Goal: Task Accomplishment & Management: Manage account settings

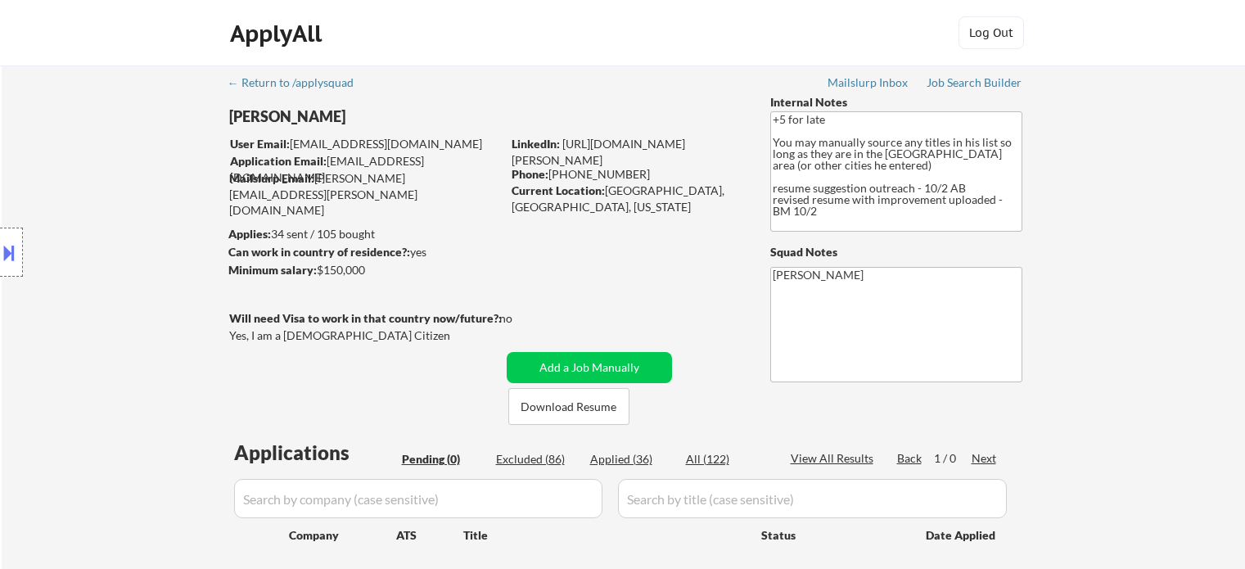
scroll to position [409, 0]
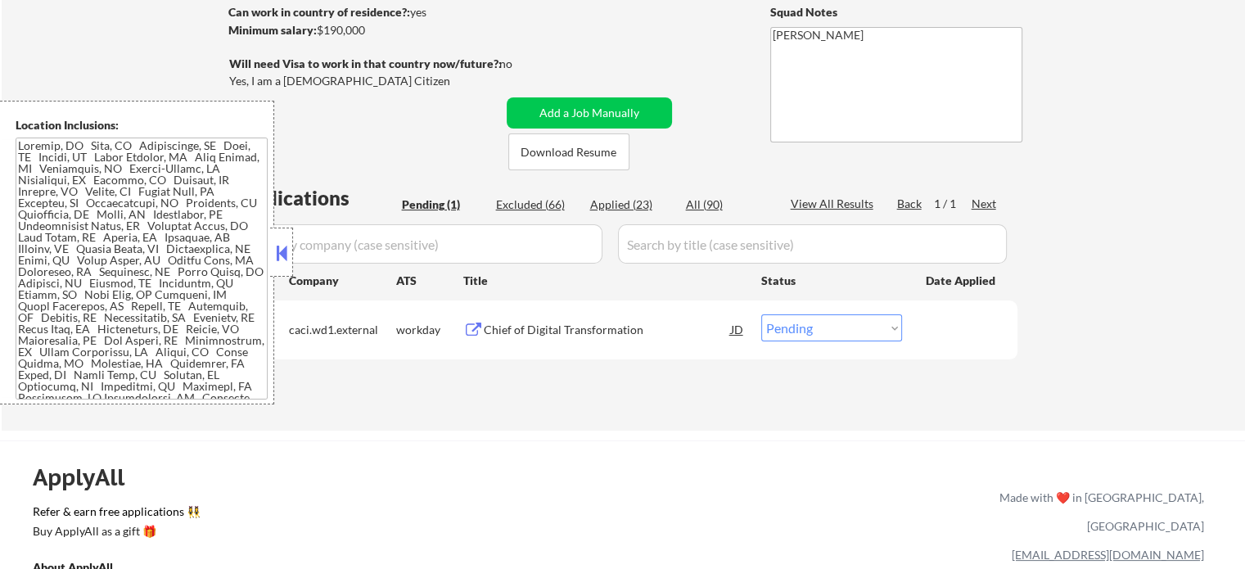
scroll to position [246, 0]
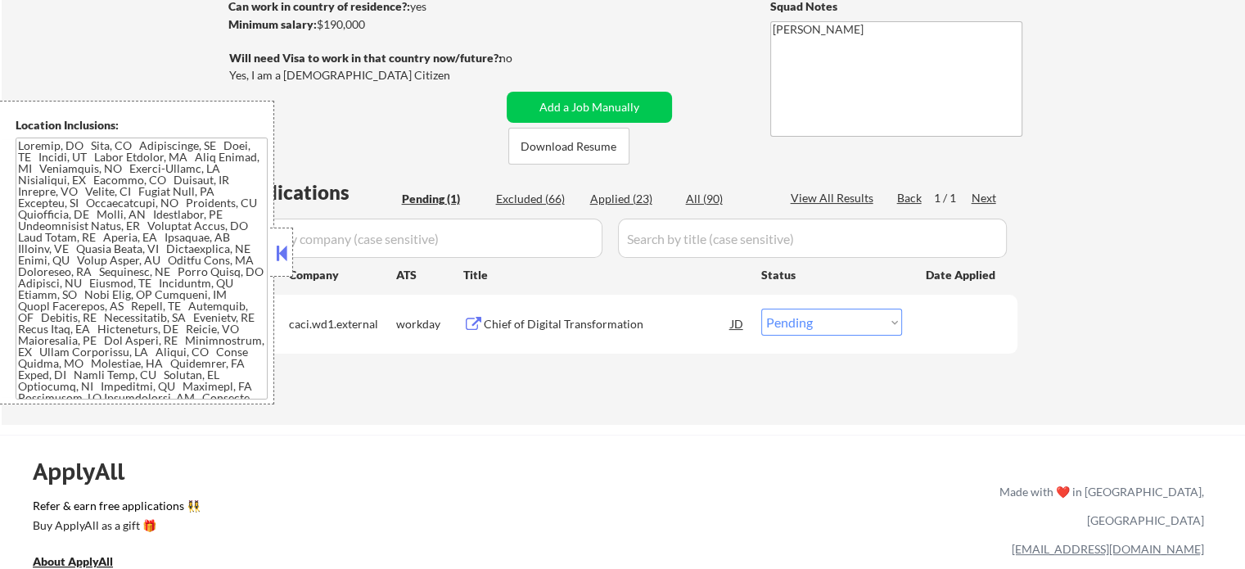
click at [535, 333] on div "Chief of Digital Transformation" at bounding box center [607, 323] width 247 height 29
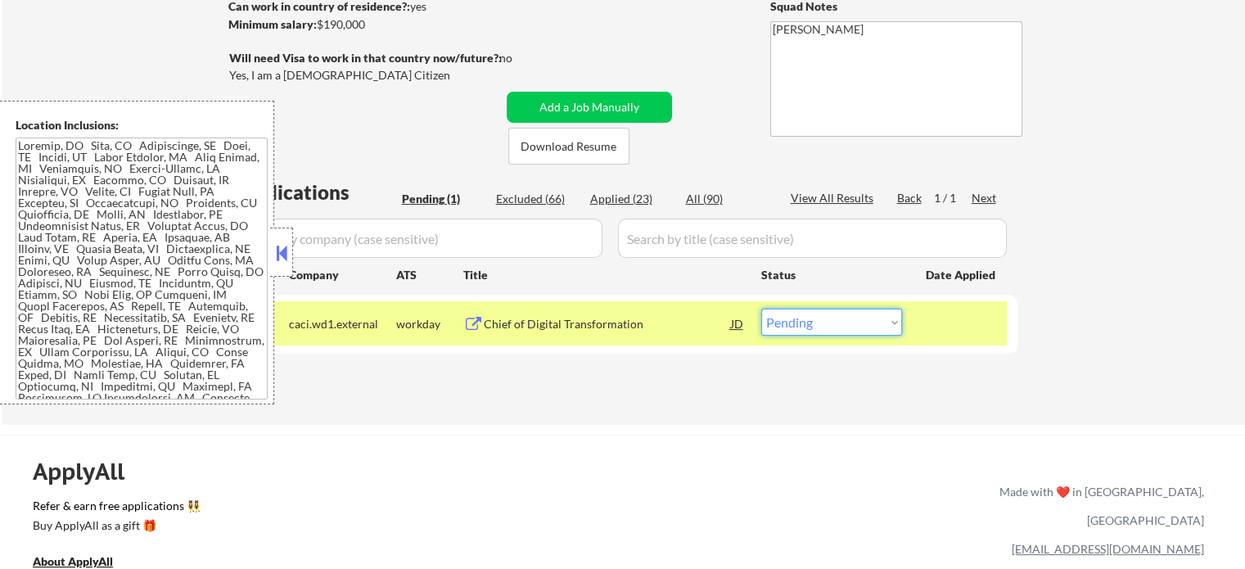
click at [817, 328] on select "Choose an option... Pending Applied Excluded (Questions) Excluded (Expired) Exc…" at bounding box center [832, 322] width 141 height 27
select select ""excluded__expired_""
click at [762, 309] on select "Choose an option... Pending Applied Excluded (Questions) Excluded (Expired) Exc…" at bounding box center [832, 322] width 141 height 27
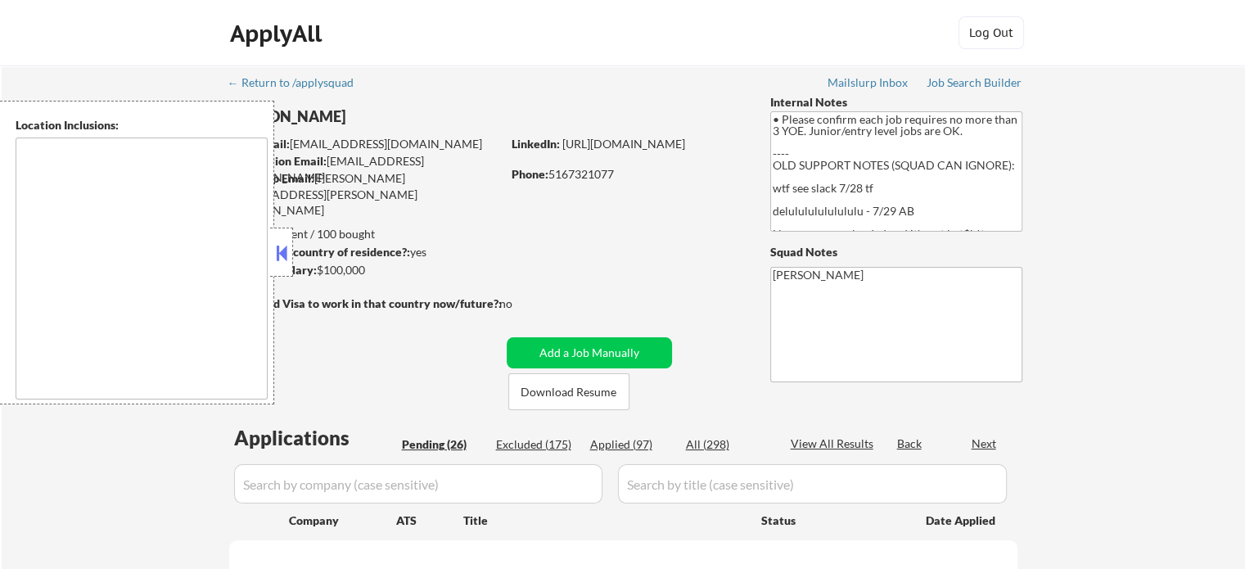
select select ""pending""
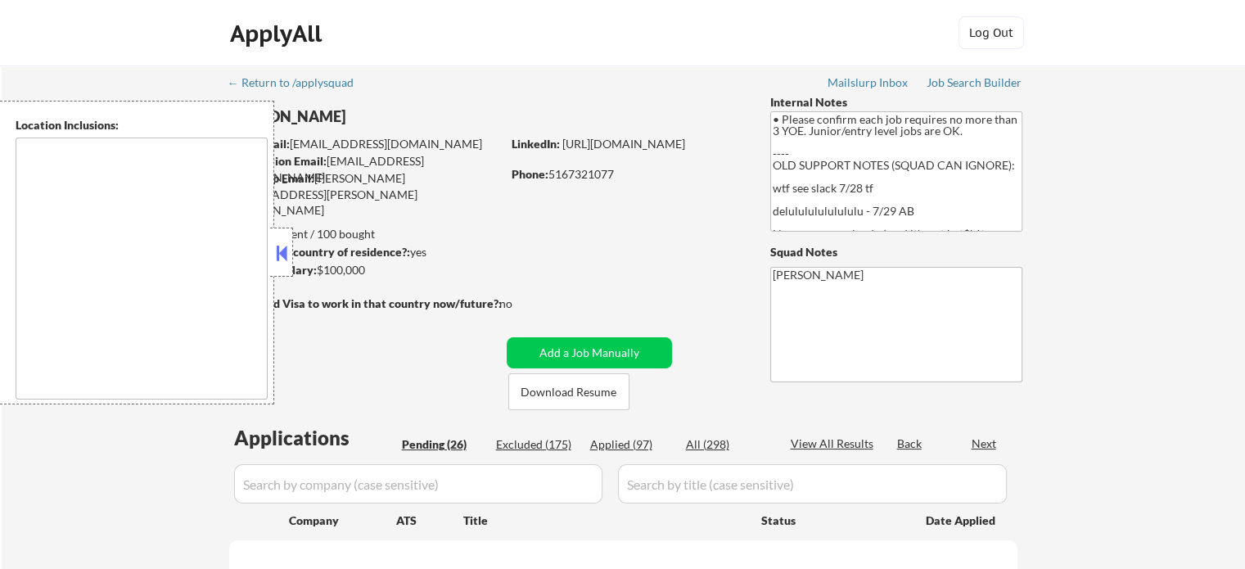
select select ""pending""
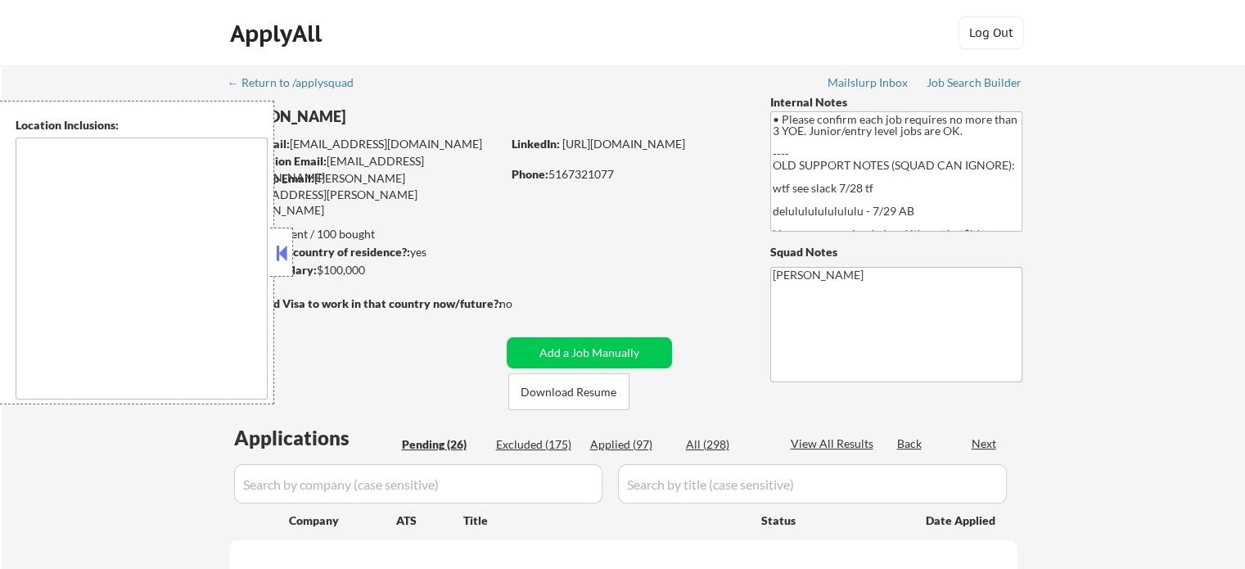
select select ""pending""
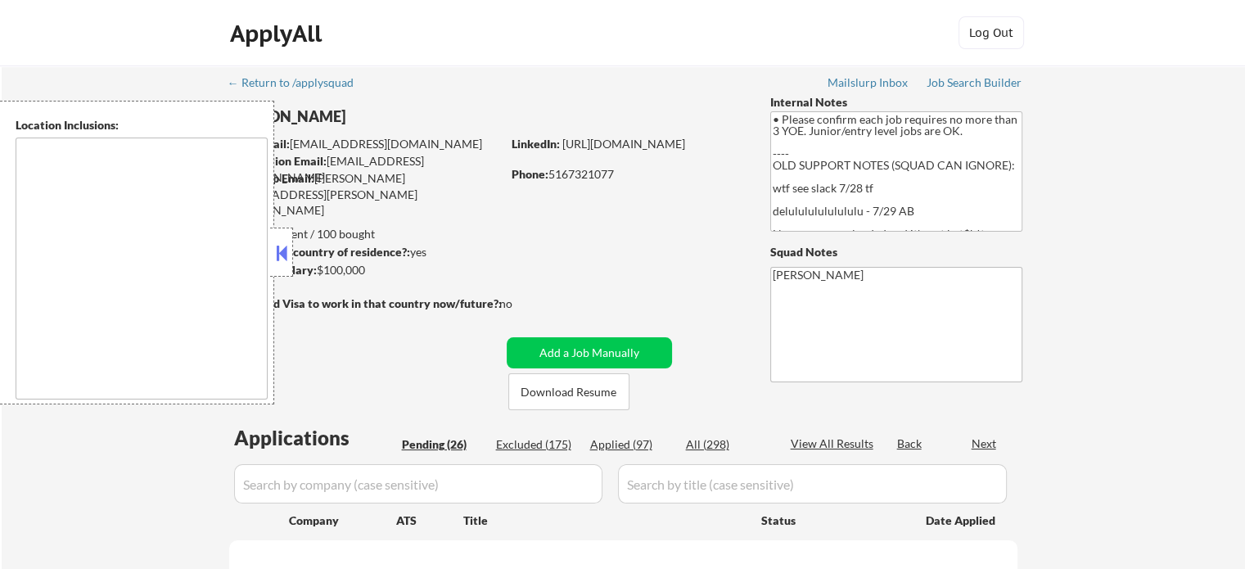
select select ""pending""
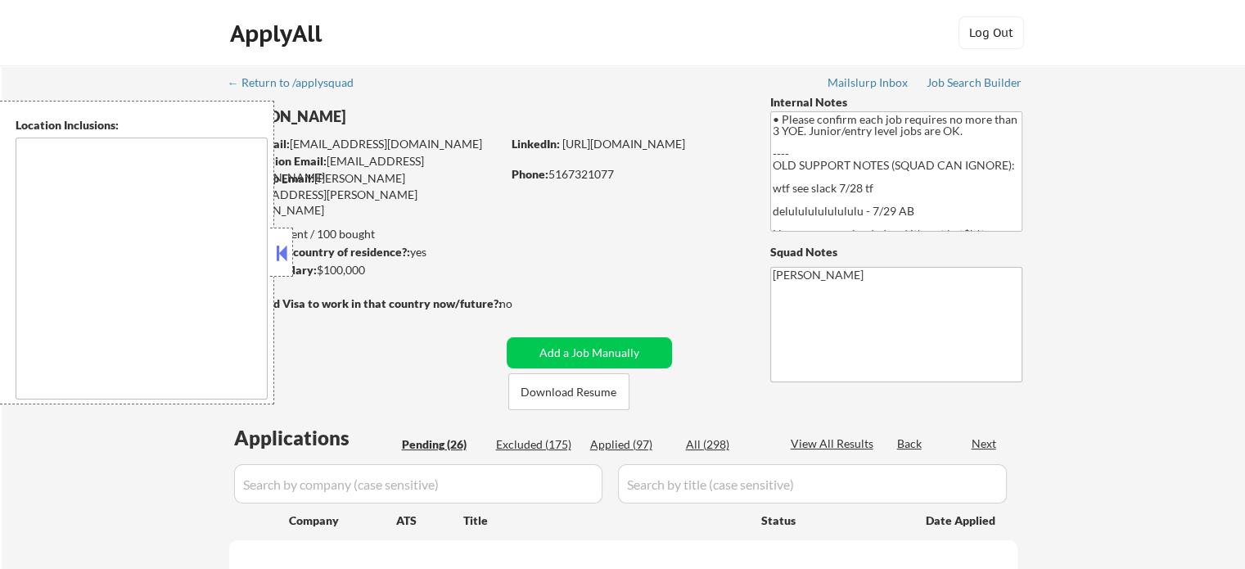
select select ""pending""
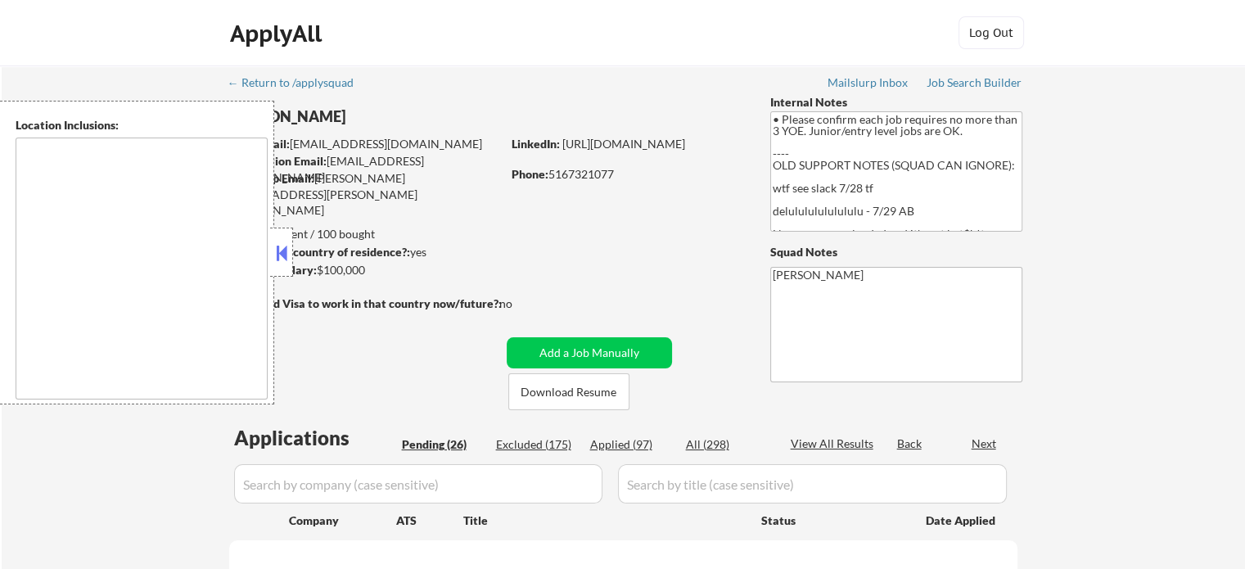
select select ""pending""
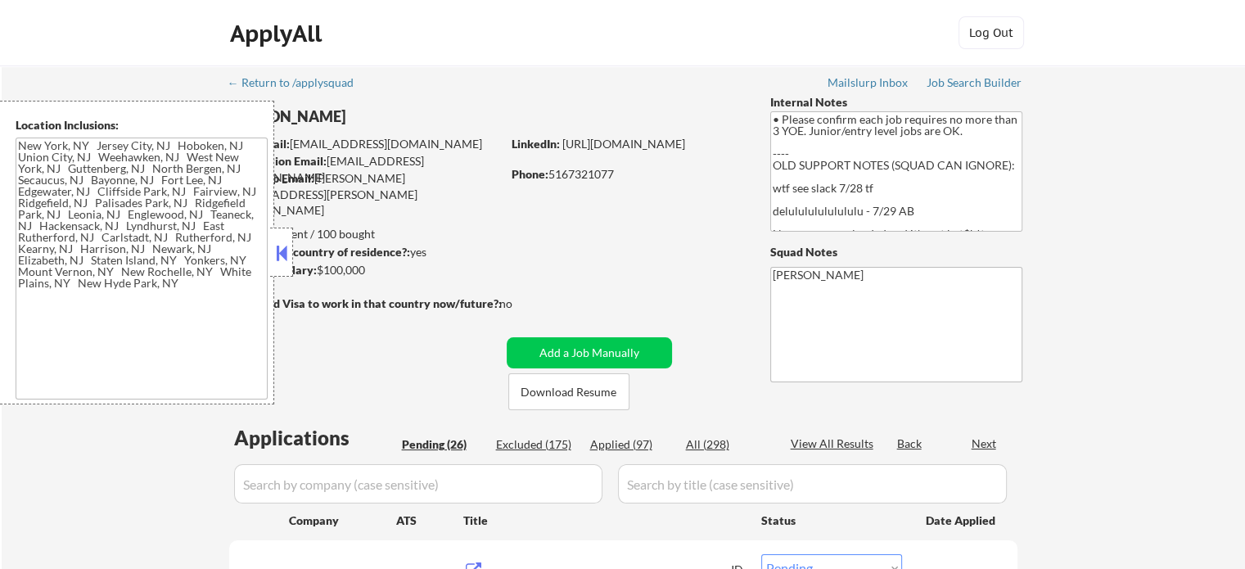
type textarea "New York, NY Jersey City, NJ Hoboken, NJ Union City, NJ Weehawken, NJ West New …"
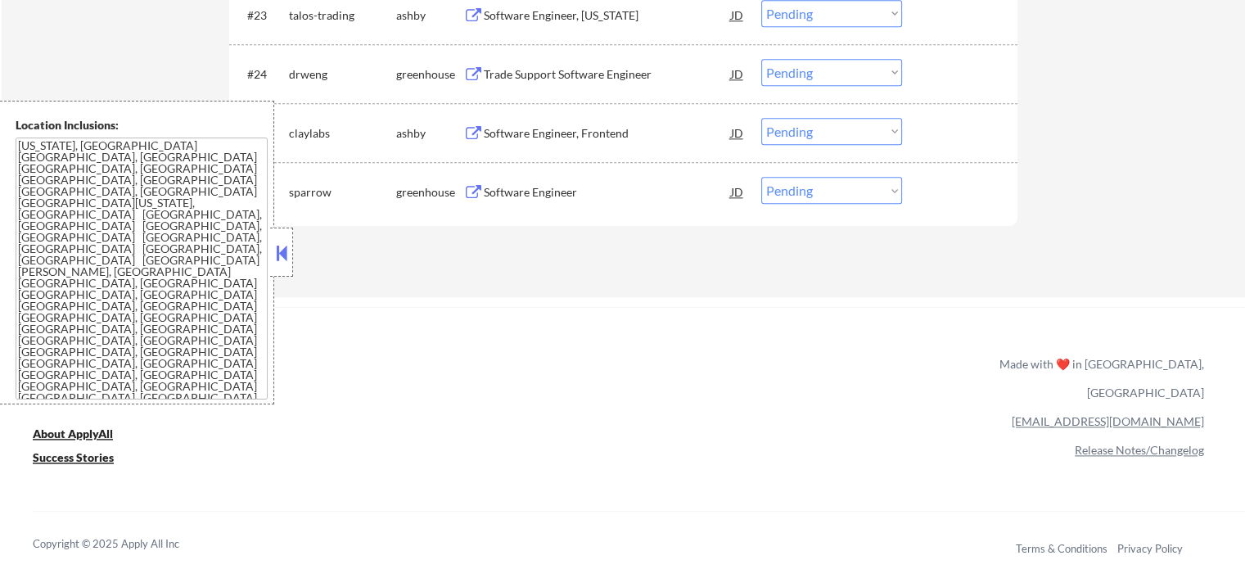
scroll to position [2047, 0]
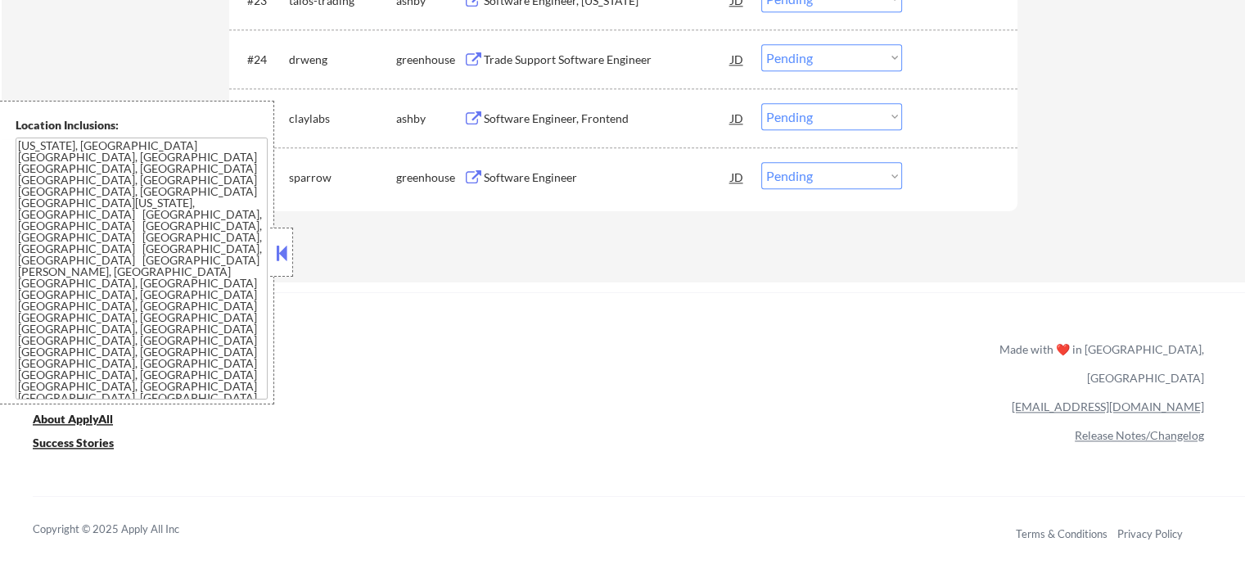
click at [515, 181] on div "Software Engineer" at bounding box center [607, 177] width 247 height 16
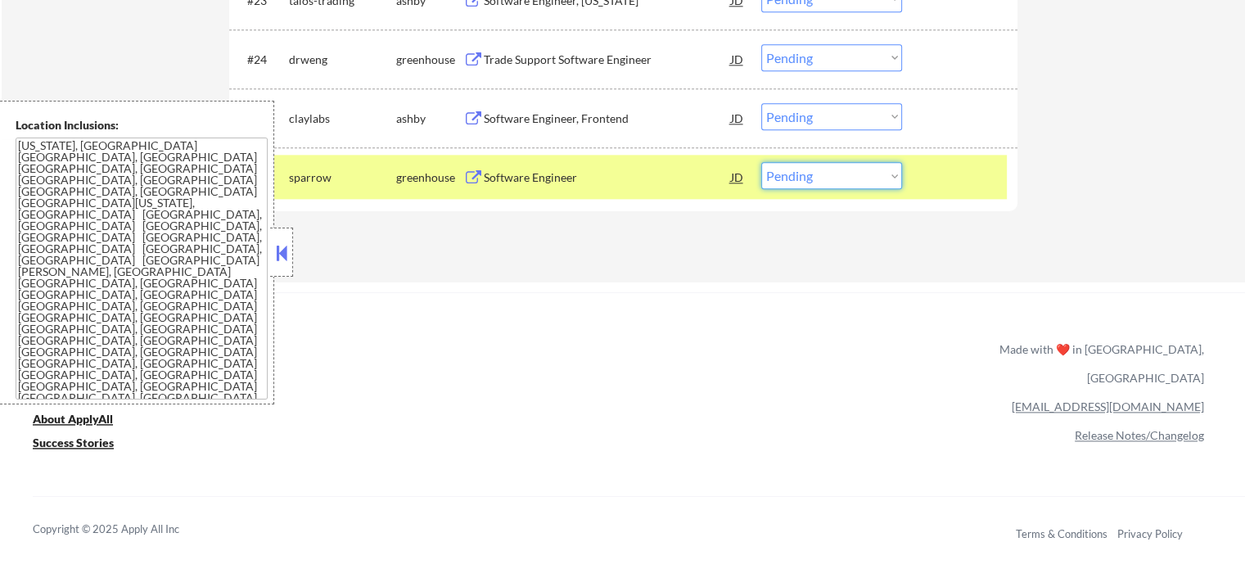
click at [789, 178] on select "Choose an option... Pending Applied Excluded (Questions) Excluded (Expired) Exc…" at bounding box center [832, 175] width 141 height 27
select select ""excluded__expired_""
click at [762, 162] on select "Choose an option... Pending Applied Excluded (Questions) Excluded (Expired) Exc…" at bounding box center [832, 175] width 141 height 27
click at [563, 126] on div "Software Engineer, Frontend" at bounding box center [607, 119] width 247 height 16
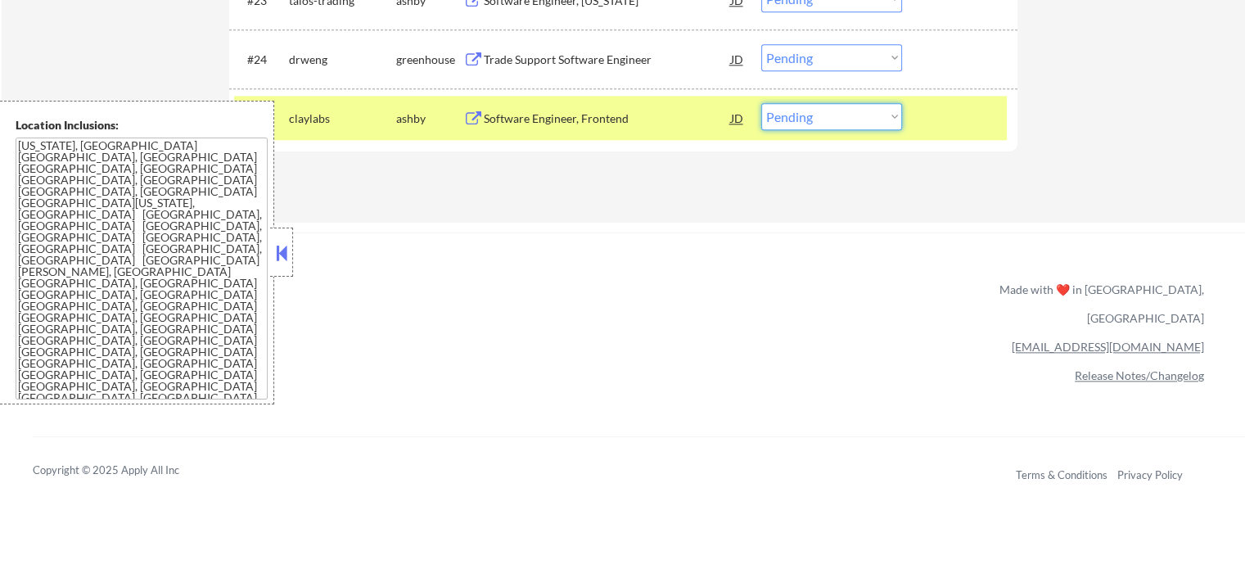
click at [816, 109] on select "Choose an option... Pending Applied Excluded (Questions) Excluded (Expired) Exc…" at bounding box center [832, 116] width 141 height 27
select select ""applied""
click at [762, 103] on select "Choose an option... Pending Applied Excluded (Questions) Excluded (Expired) Exc…" at bounding box center [832, 116] width 141 height 27
click at [980, 115] on div at bounding box center [962, 117] width 72 height 29
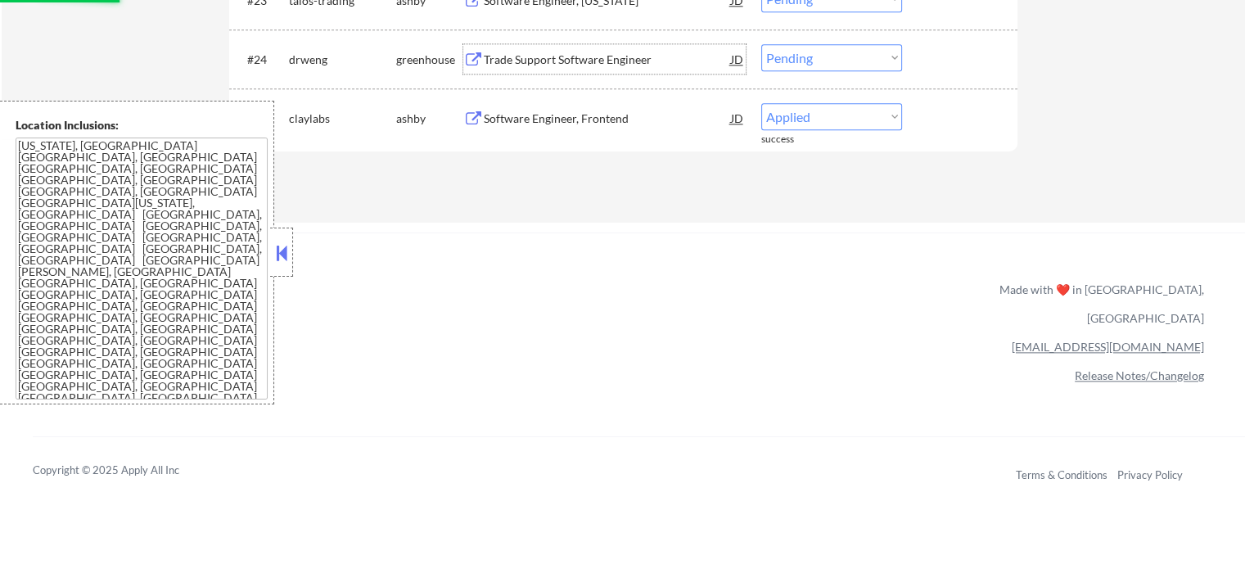
click at [590, 57] on div "Trade Support Software Engineer" at bounding box center [607, 60] width 247 height 16
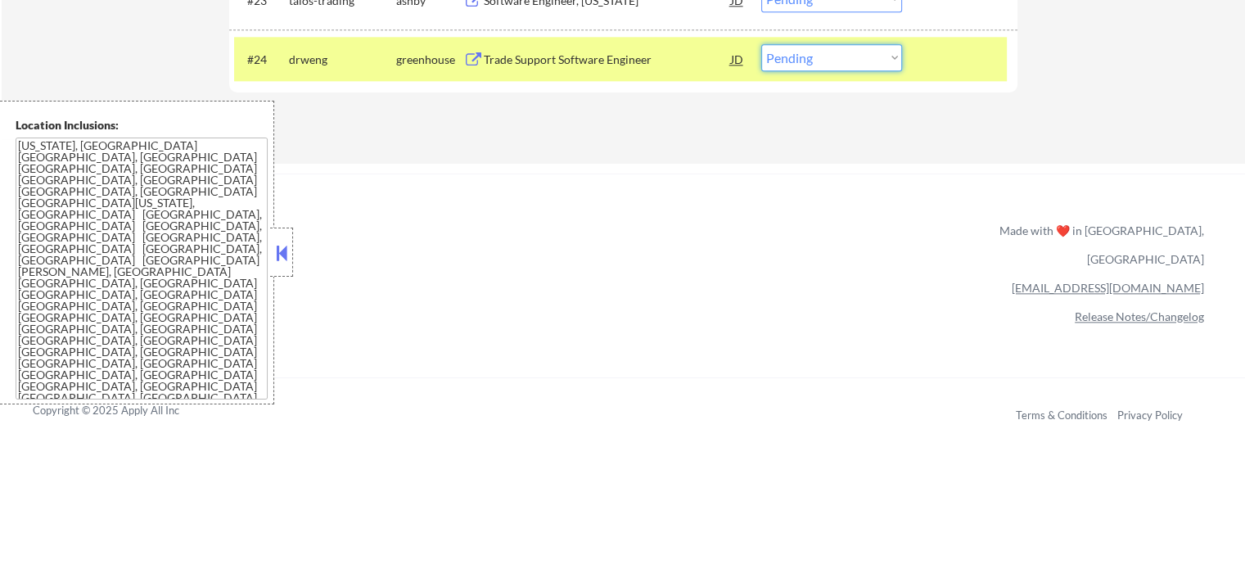
click at [863, 61] on select "Choose an option... Pending Applied Excluded (Questions) Excluded (Expired) Exc…" at bounding box center [832, 57] width 141 height 27
select select ""applied""
click at [762, 44] on select "Choose an option... Pending Applied Excluded (Questions) Excluded (Expired) Exc…" at bounding box center [832, 57] width 141 height 27
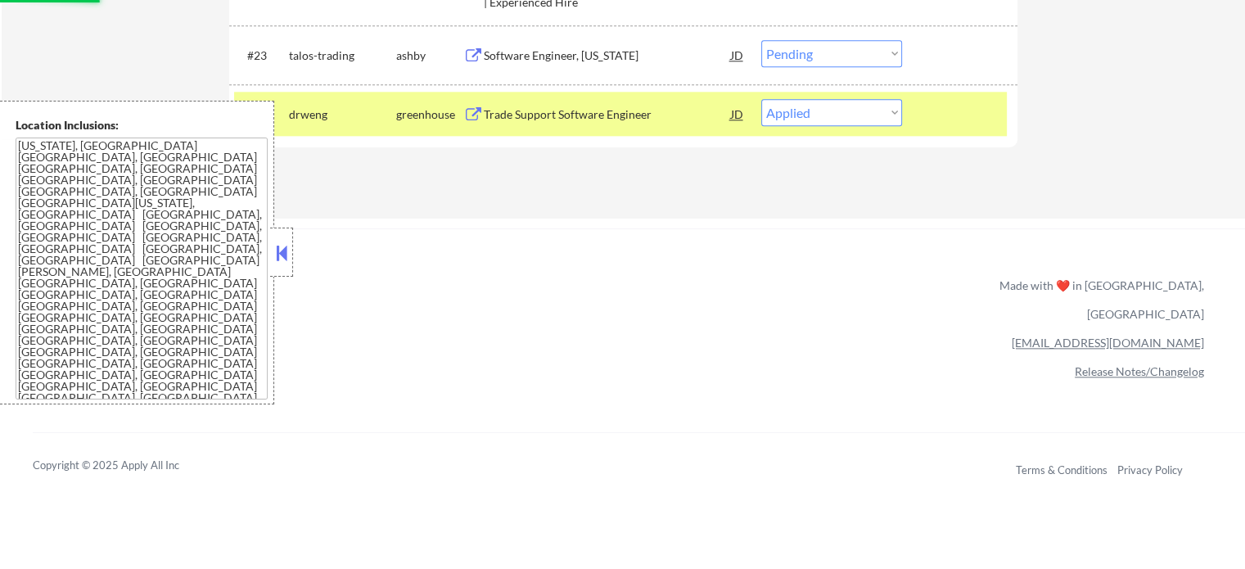
scroll to position [1883, 0]
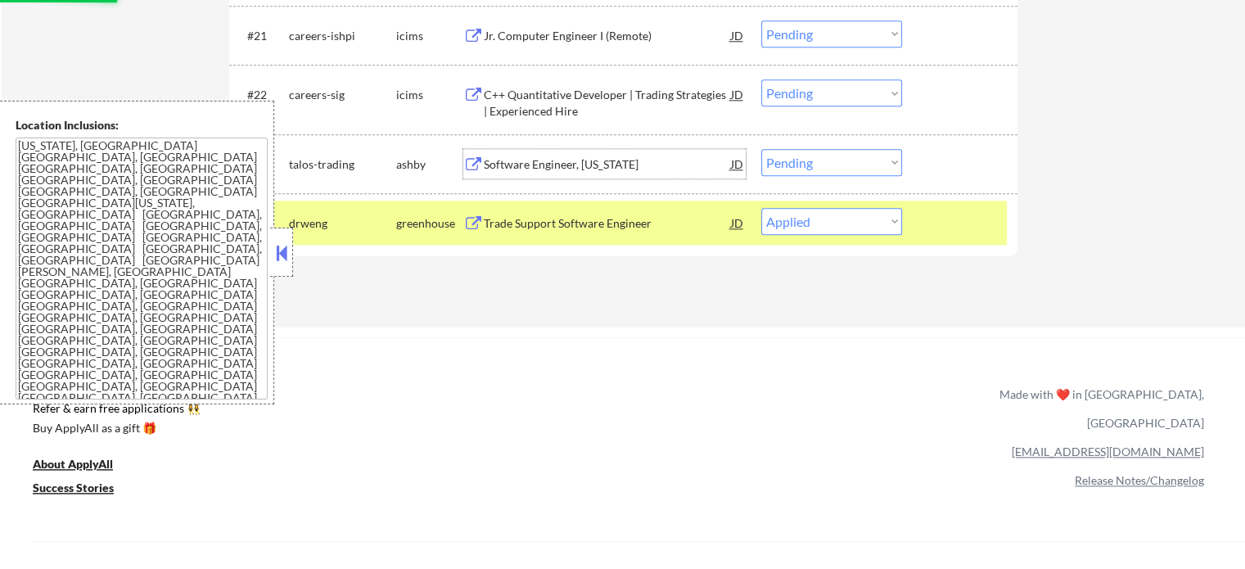
click at [545, 162] on div "Software Engineer, New York" at bounding box center [607, 164] width 247 height 16
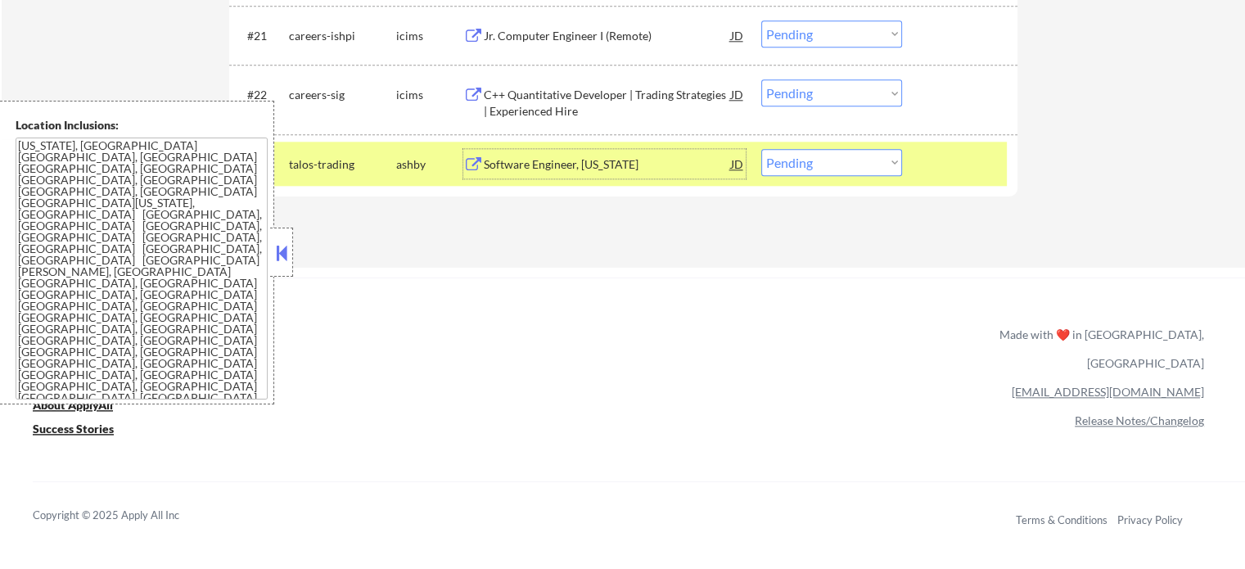
click at [943, 162] on div at bounding box center [962, 163] width 72 height 29
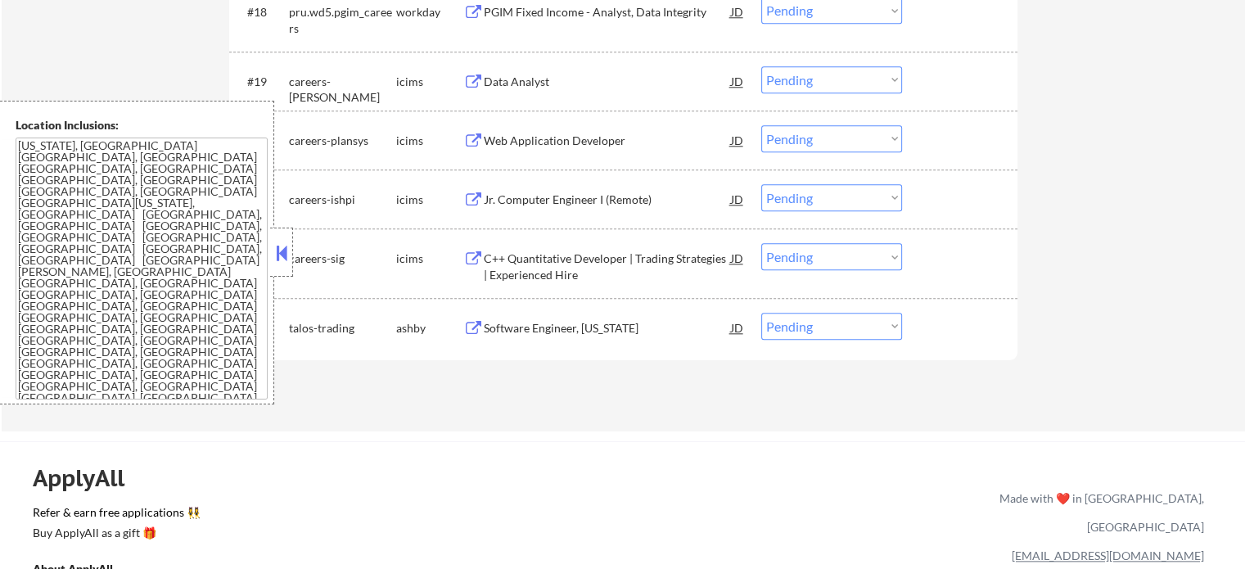
scroll to position [1556, 0]
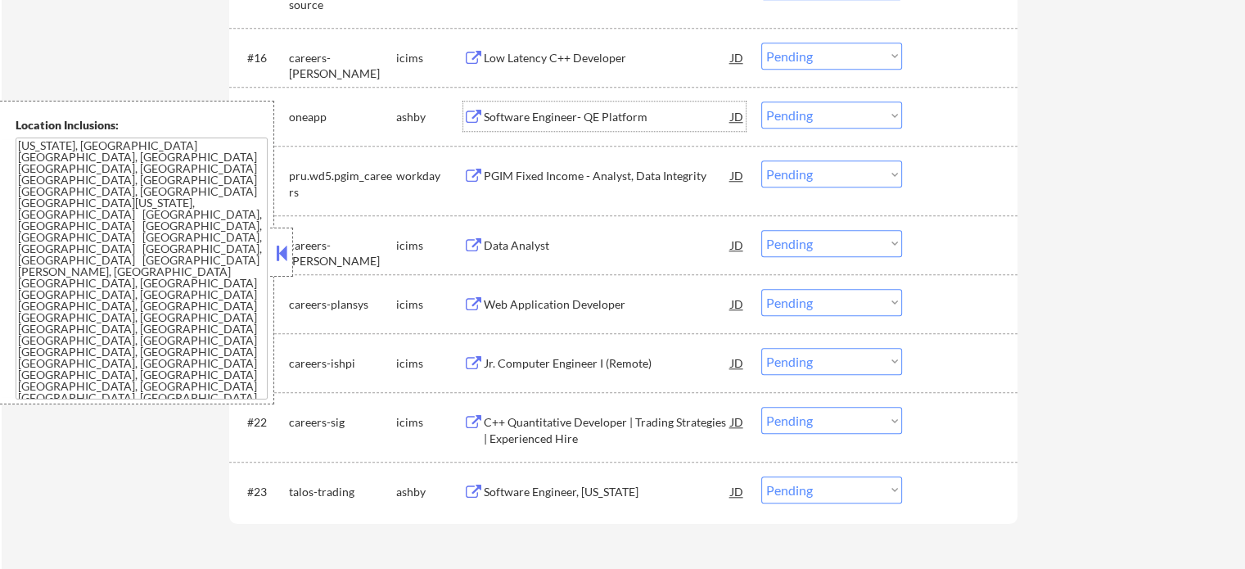
click at [573, 117] on div "Software Engineer- QE Platform" at bounding box center [607, 117] width 247 height 16
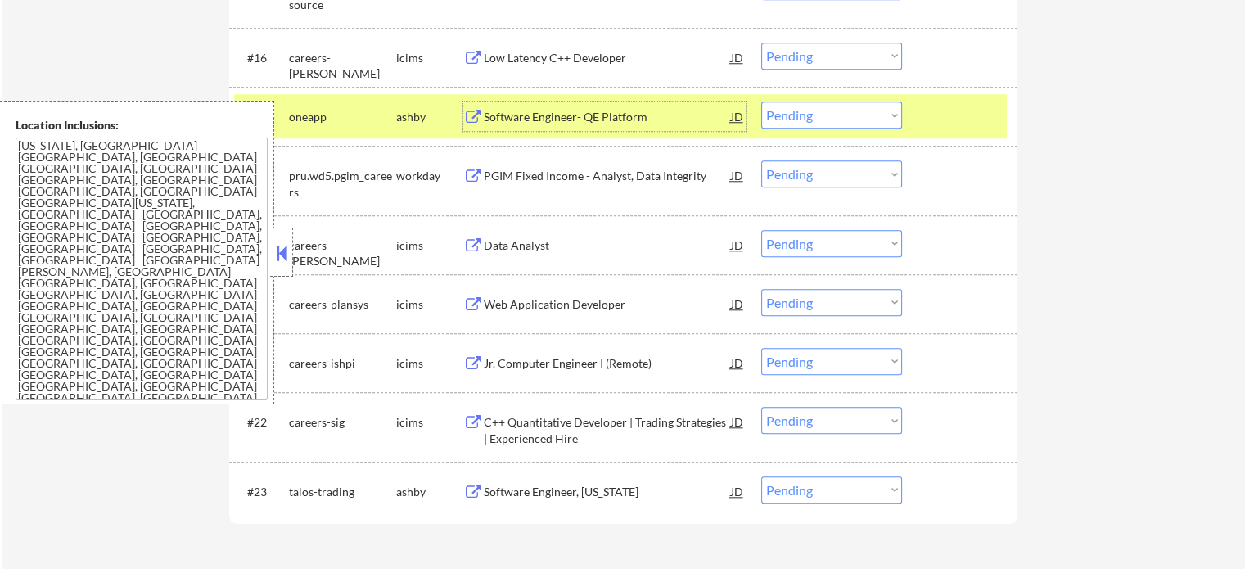
click at [851, 111] on select "Choose an option... Pending Applied Excluded (Questions) Excluded (Expired) Exc…" at bounding box center [832, 115] width 141 height 27
click at [762, 102] on select "Choose an option... Pending Applied Excluded (Questions) Excluded (Expired) Exc…" at bounding box center [832, 115] width 141 height 27
select select ""pending""
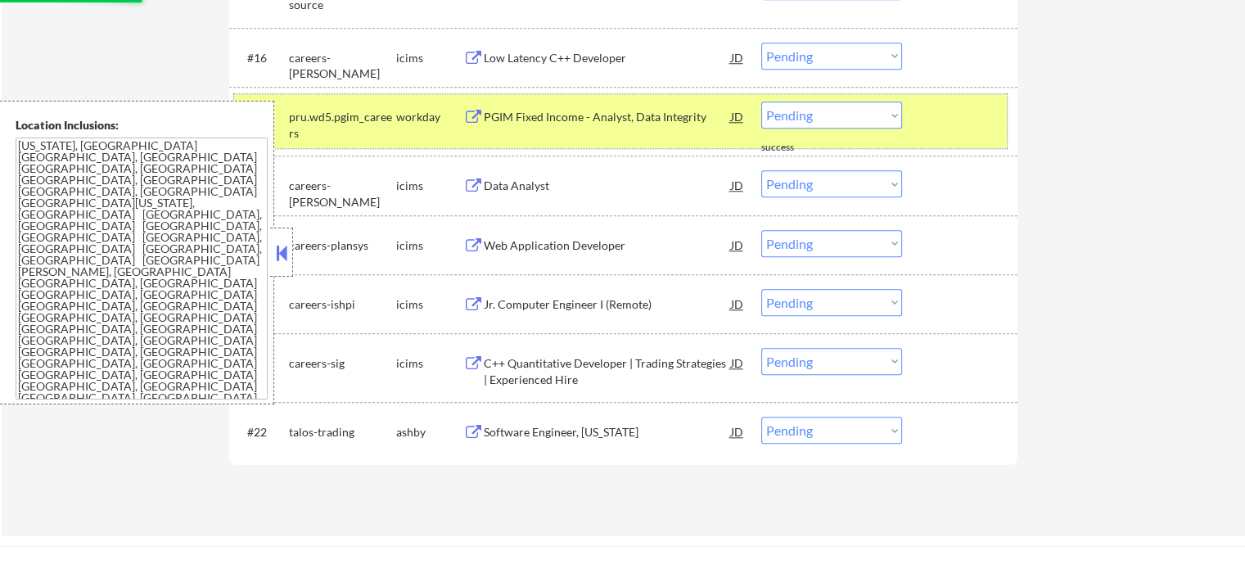
click at [967, 122] on div at bounding box center [962, 116] width 72 height 29
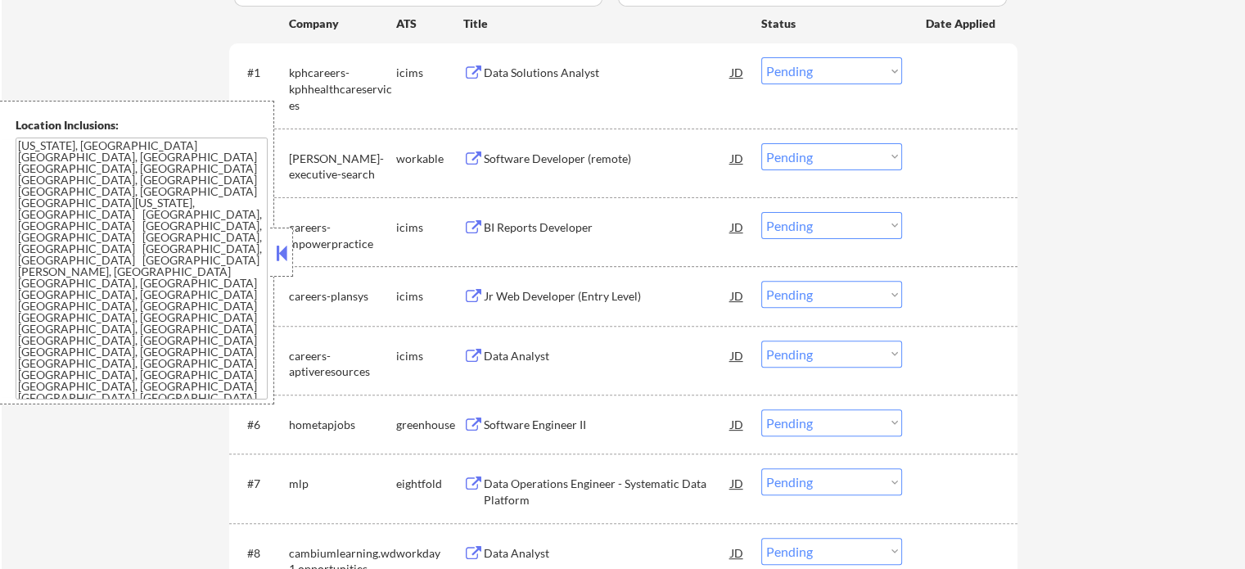
scroll to position [409, 0]
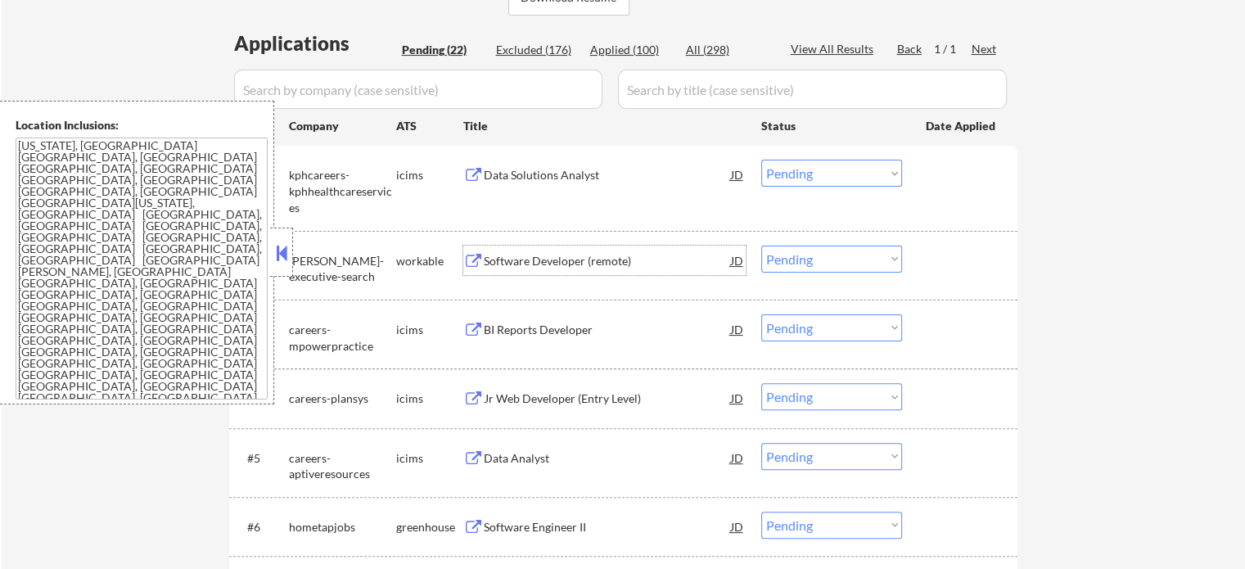
click at [495, 267] on div "Software Developer (remote)" at bounding box center [607, 261] width 247 height 16
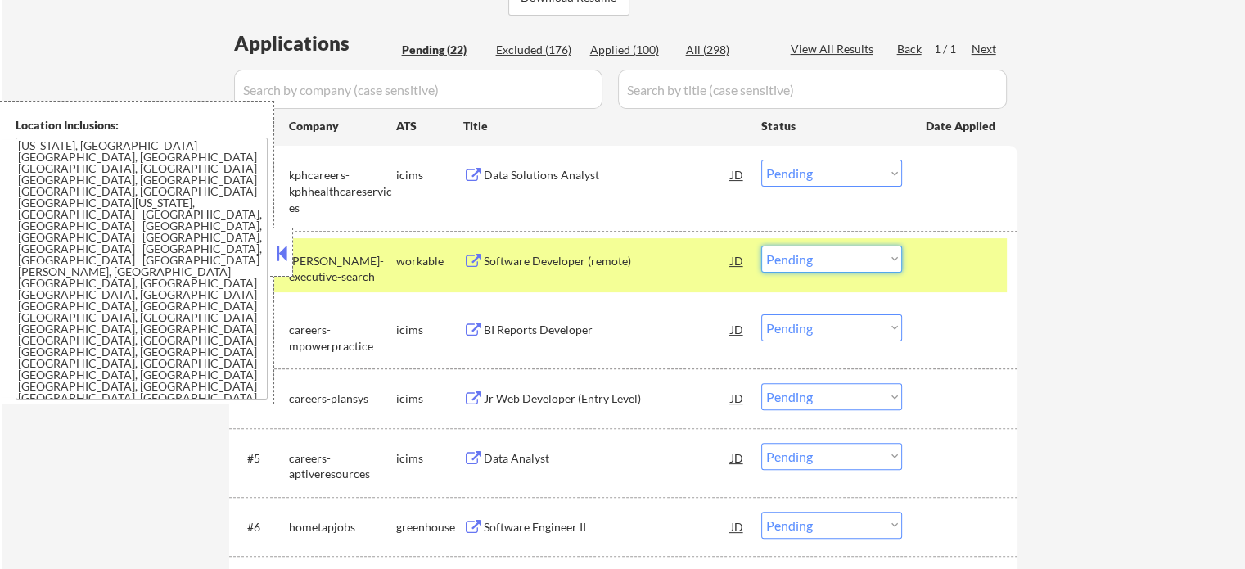
click at [831, 254] on select "Choose an option... Pending Applied Excluded (Questions) Excluded (Expired) Exc…" at bounding box center [832, 259] width 141 height 27
click at [762, 246] on select "Choose an option... Pending Applied Excluded (Questions) Excluded (Expired) Exc…" at bounding box center [832, 259] width 141 height 27
click at [946, 274] on div at bounding box center [962, 260] width 72 height 29
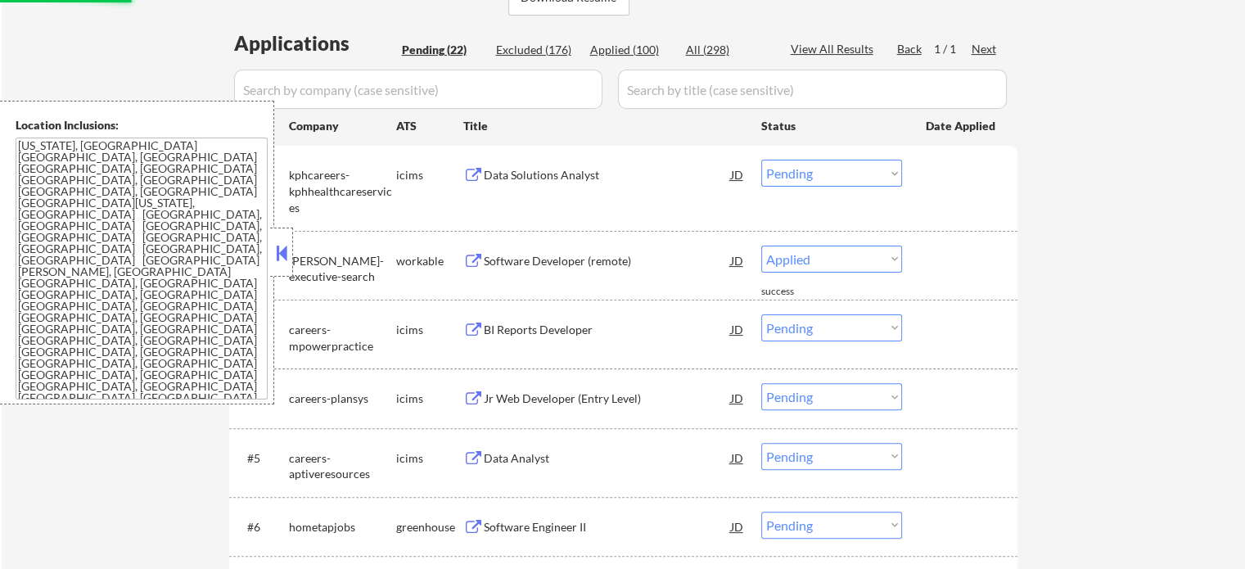
select select ""pending""
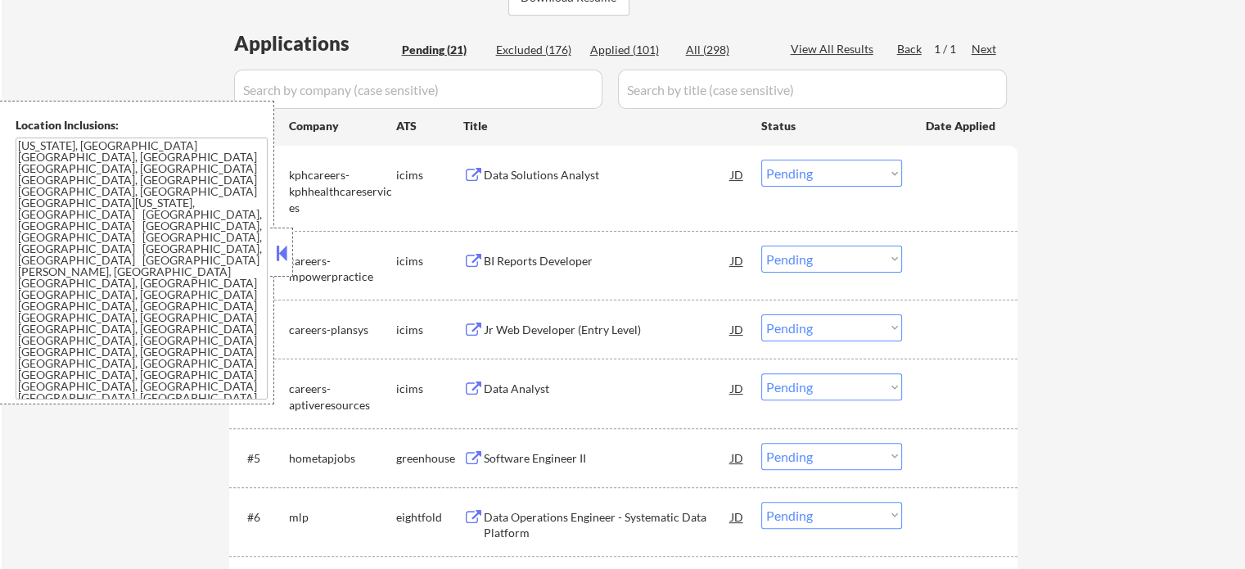
scroll to position [491, 0]
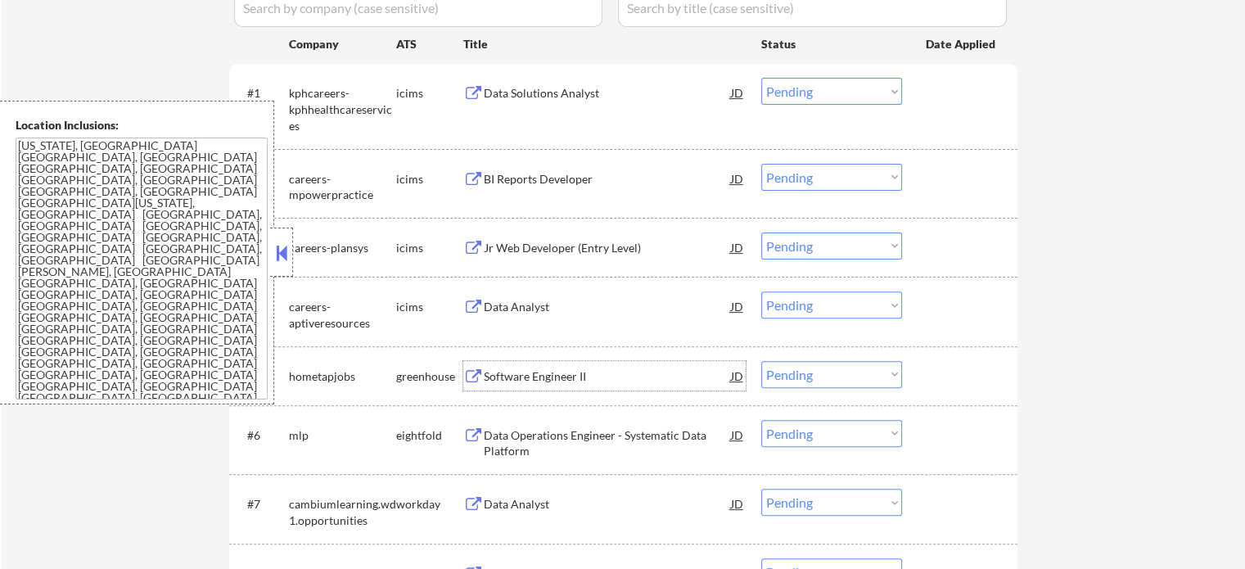
click at [539, 379] on div "Software Engineer II" at bounding box center [607, 376] width 247 height 16
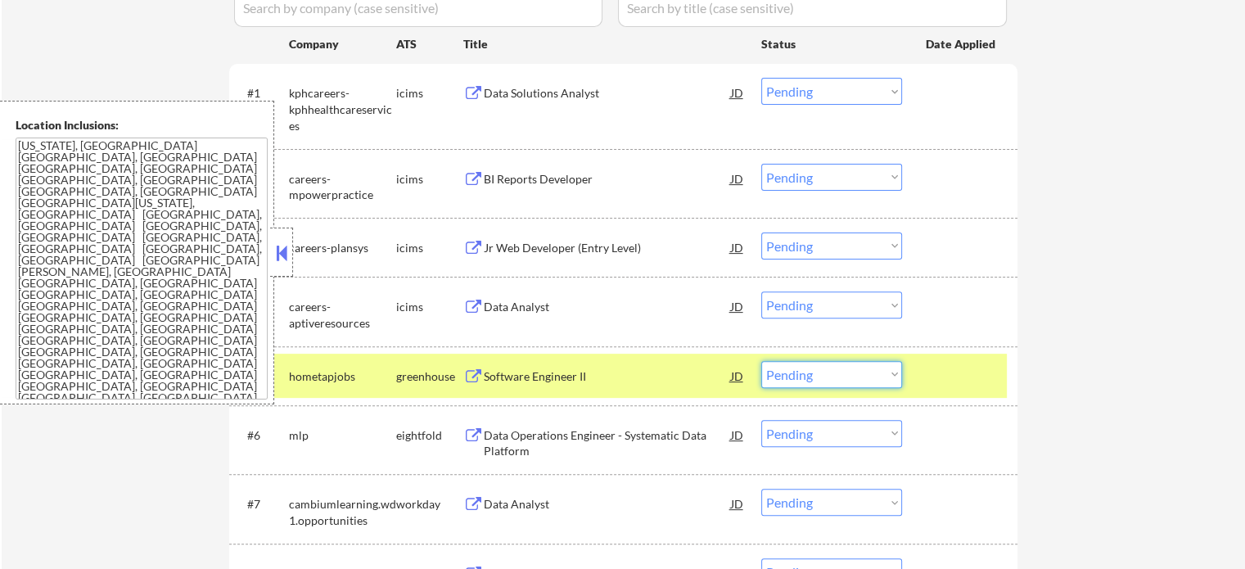
click at [826, 367] on select "Choose an option... Pending Applied Excluded (Questions) Excluded (Expired) Exc…" at bounding box center [832, 374] width 141 height 27
click at [762, 361] on select "Choose an option... Pending Applied Excluded (Questions) Excluded (Expired) Exc…" at bounding box center [832, 374] width 141 height 27
select select ""pending""
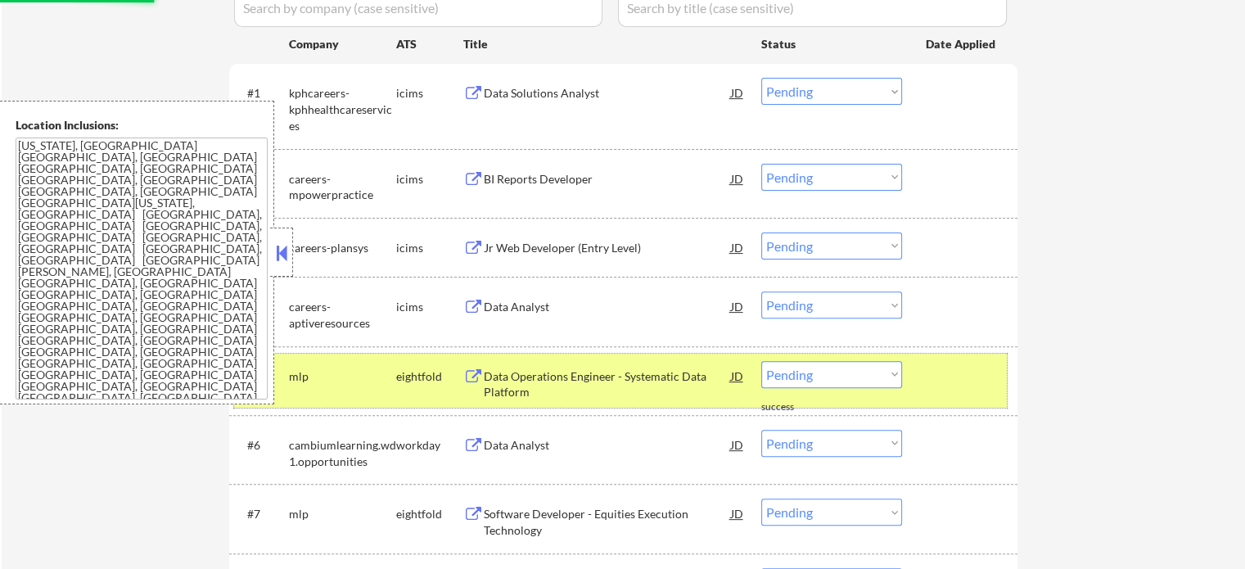
click at [983, 374] on div at bounding box center [962, 375] width 72 height 29
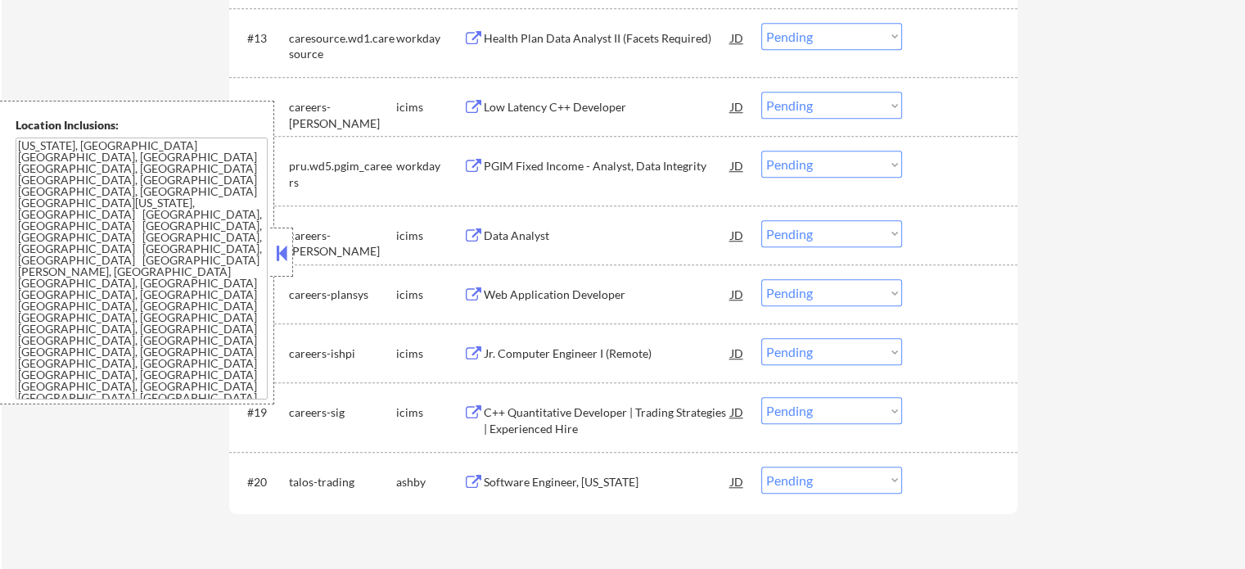
scroll to position [1474, 0]
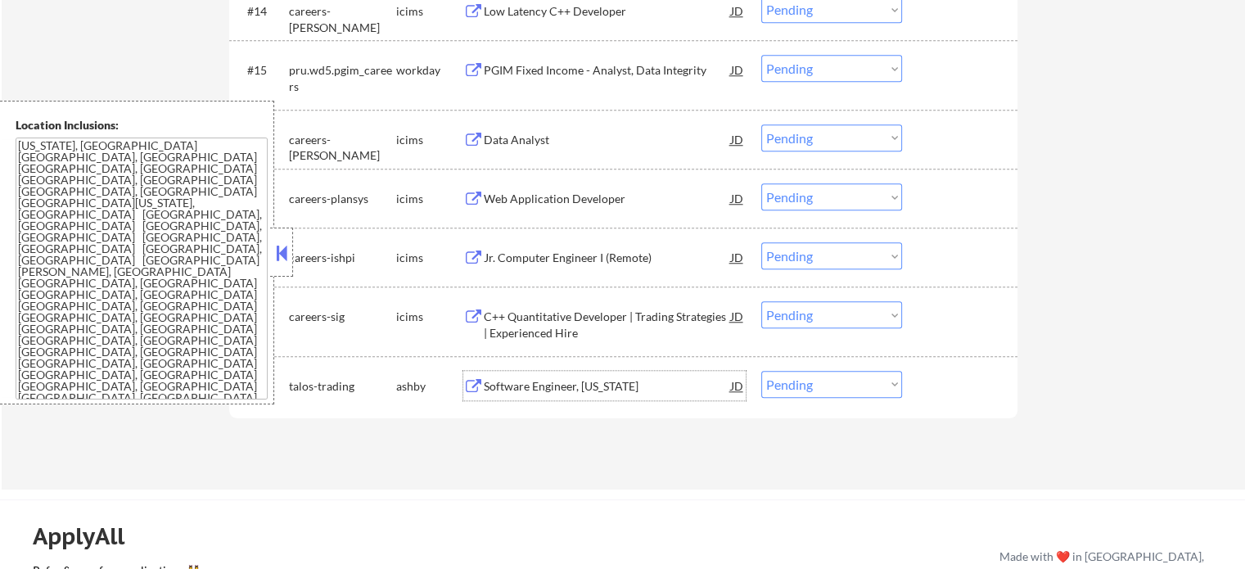
click at [585, 393] on div "Software Engineer, New York" at bounding box center [607, 386] width 247 height 16
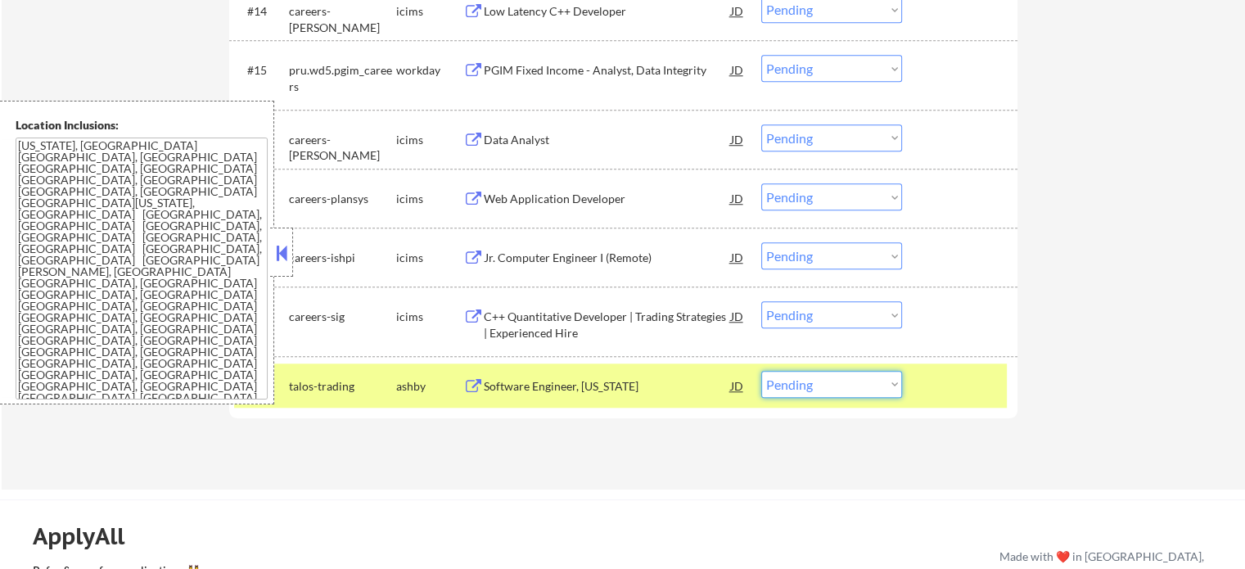
click at [823, 376] on select "Choose an option... Pending Applied Excluded (Questions) Excluded (Expired) Exc…" at bounding box center [832, 384] width 141 height 27
select select ""excluded""
click at [762, 371] on select "Choose an option... Pending Applied Excluded (Questions) Excluded (Expired) Exc…" at bounding box center [832, 384] width 141 height 27
click at [949, 383] on div at bounding box center [962, 385] width 72 height 29
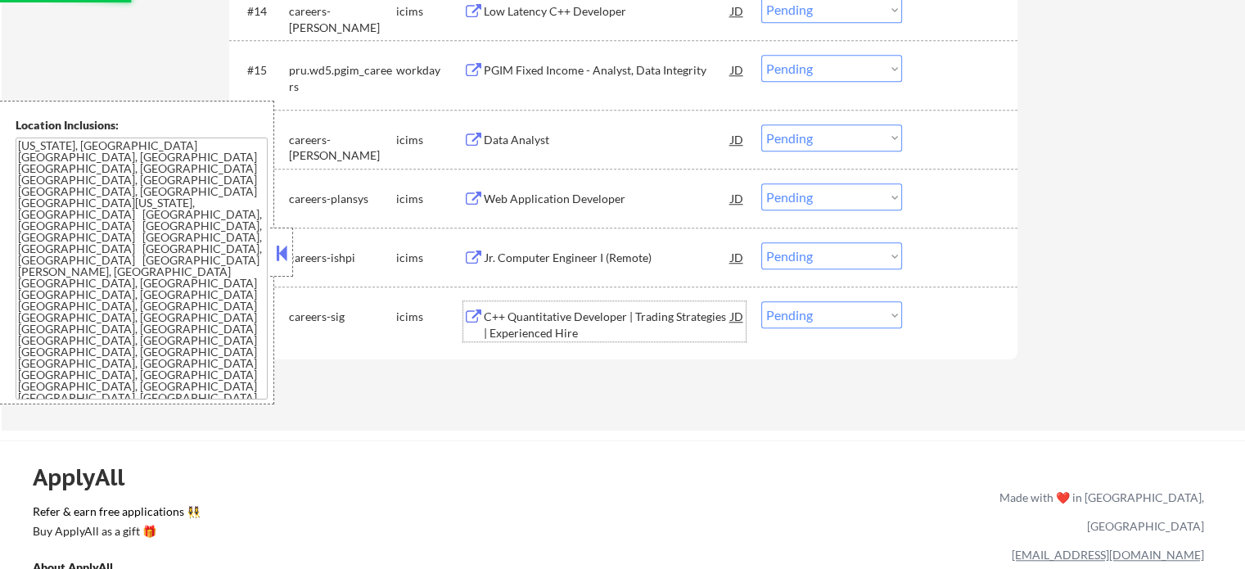
click at [616, 326] on div "C++ Quantitative Developer | Trading Strategies | Experienced Hire" at bounding box center [607, 325] width 247 height 32
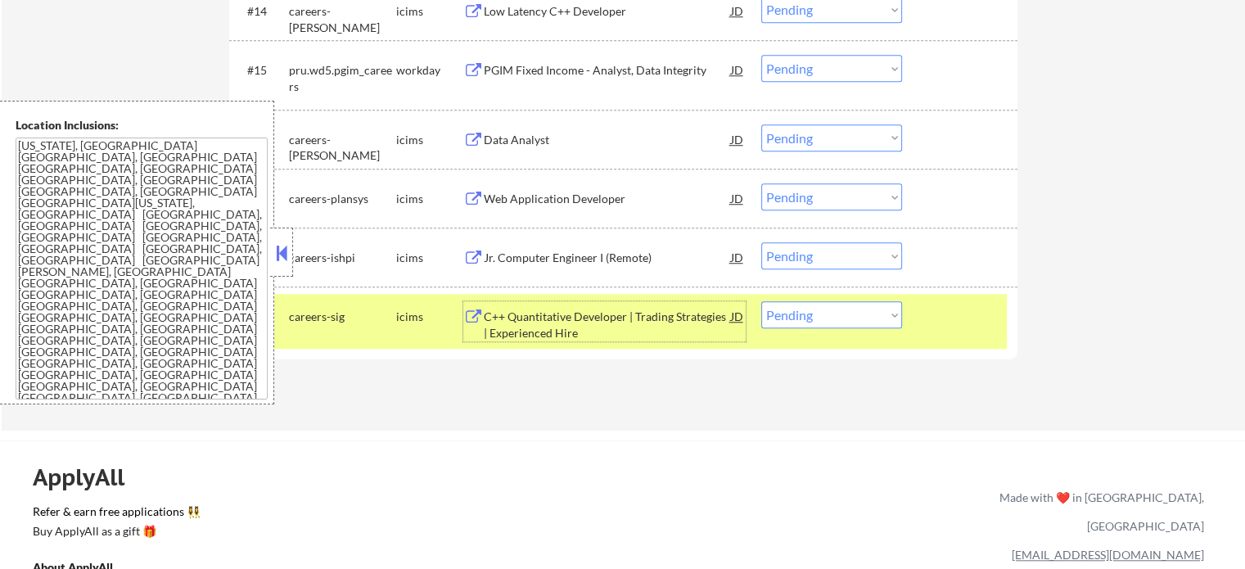
click at [963, 333] on div "#19 careers-sig icims C++ Quantitative Developer | Trading Strategies | Experie…" at bounding box center [620, 321] width 773 height 54
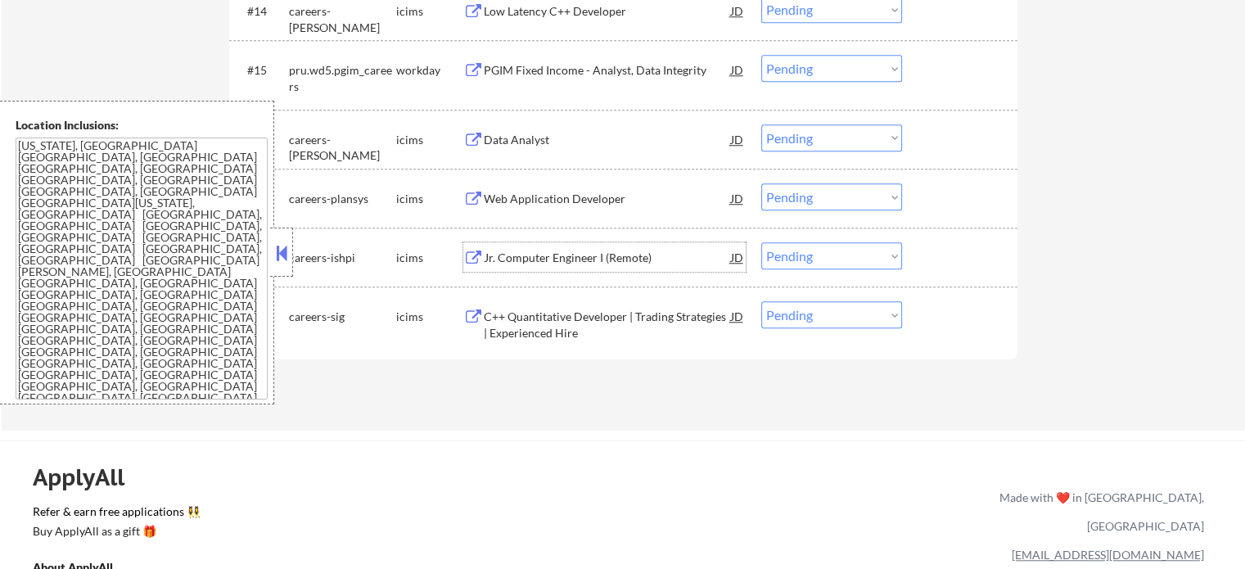
click at [542, 255] on div "Jr. Computer Engineer I (Remote)" at bounding box center [607, 258] width 247 height 16
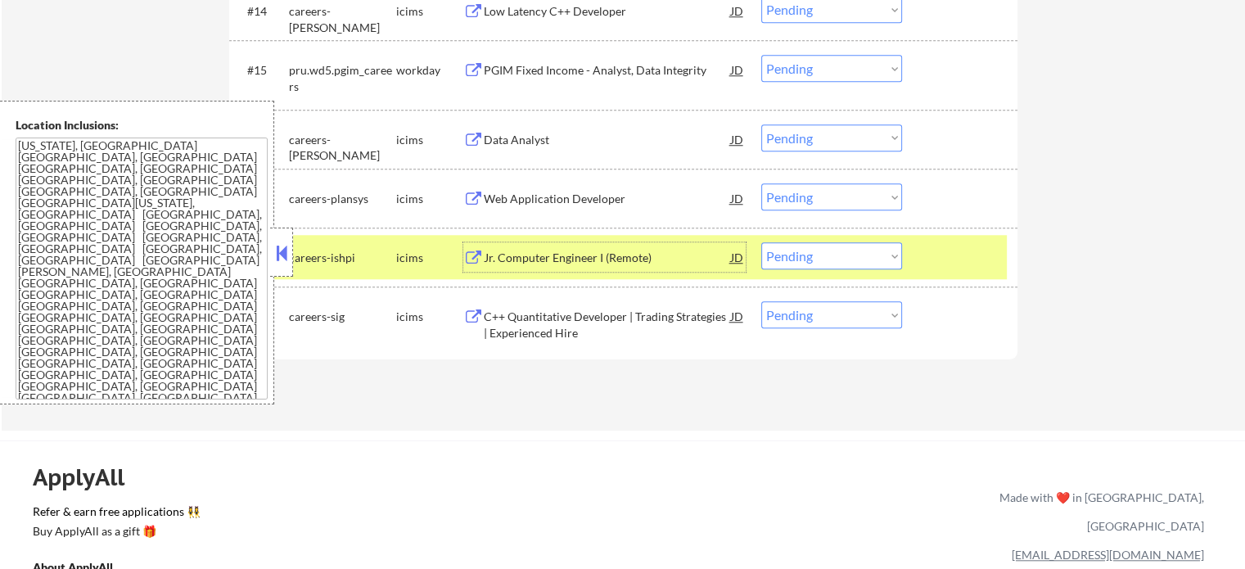
drag, startPoint x: 966, startPoint y: 274, endPoint x: 866, endPoint y: 249, distance: 103.9
click at [963, 274] on div "#18 careers-ishpi icims Jr. Computer Engineer I (Remote) JD Choose an option...…" at bounding box center [620, 257] width 773 height 44
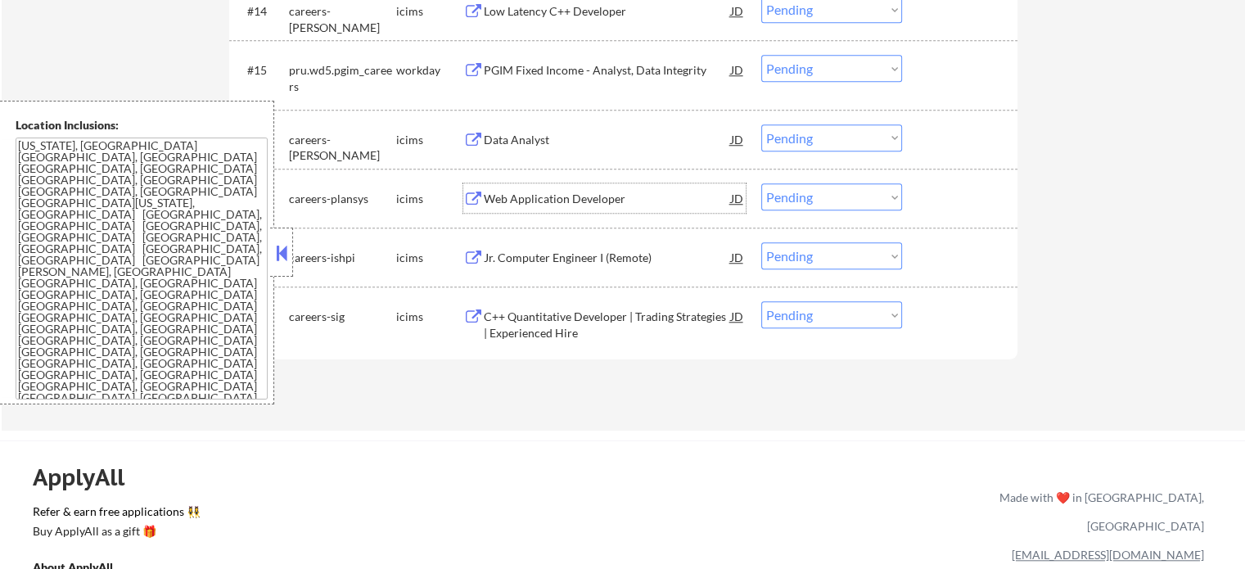
click at [558, 203] on div "Web Application Developer" at bounding box center [607, 199] width 247 height 16
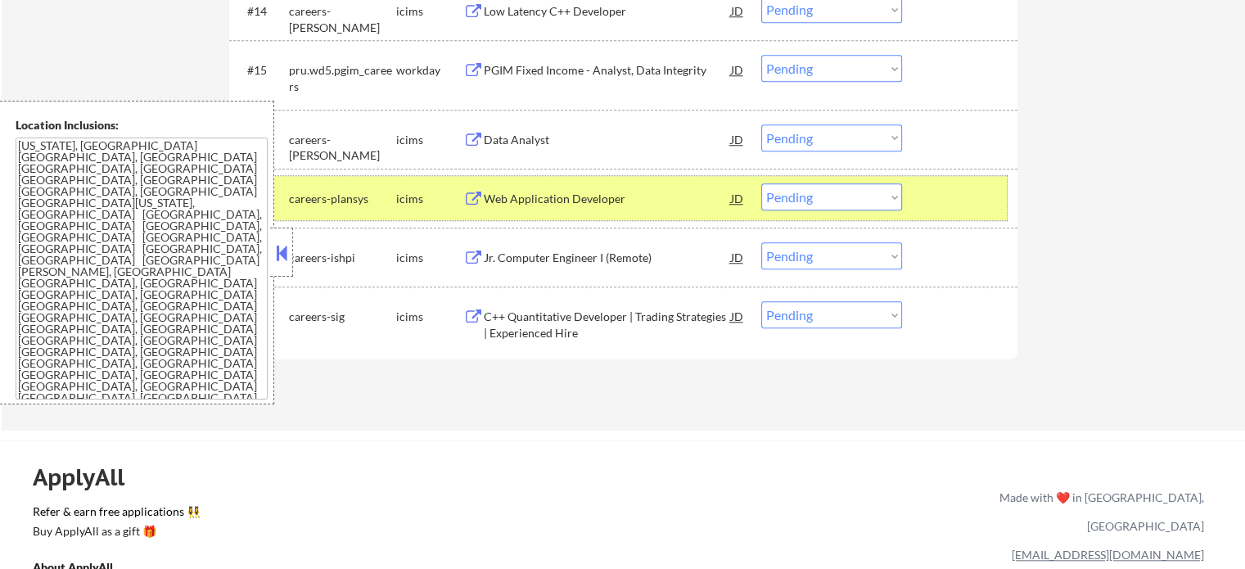
drag, startPoint x: 970, startPoint y: 202, endPoint x: 728, endPoint y: 141, distance: 250.0
click at [969, 203] on div at bounding box center [962, 197] width 72 height 29
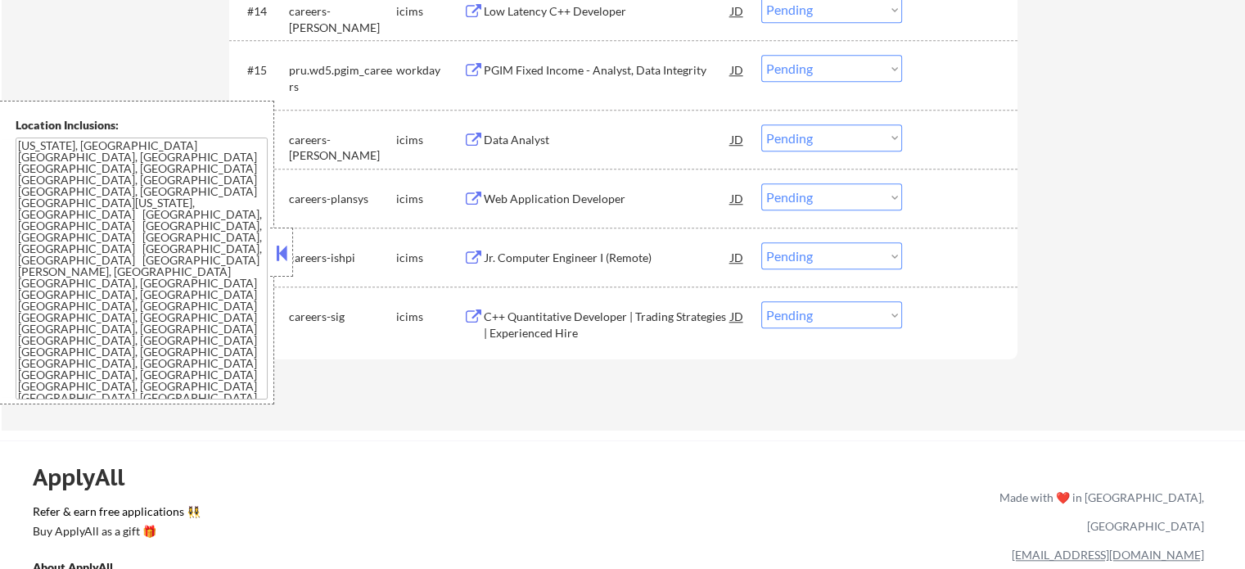
click at [531, 65] on div "PGIM Fixed Income - Analyst, Data Integrity" at bounding box center [607, 70] width 247 height 16
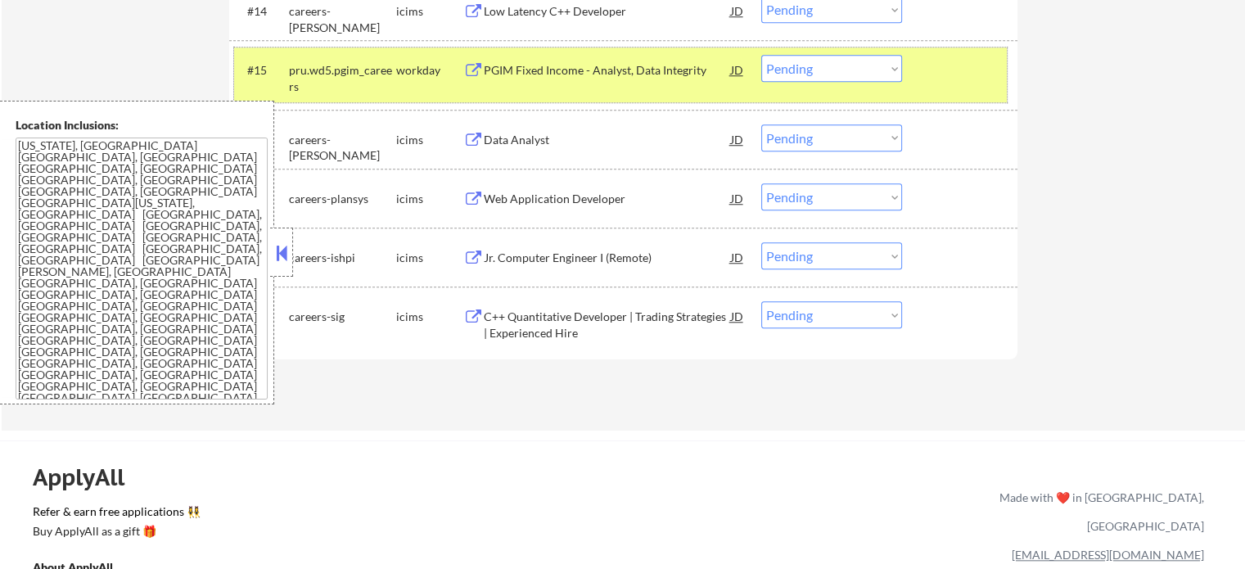
click at [938, 85] on div "#15 pru.wd5.pgim_careers workday PGIM Fixed Income - Analyst, Data Integrity JD…" at bounding box center [620, 74] width 773 height 54
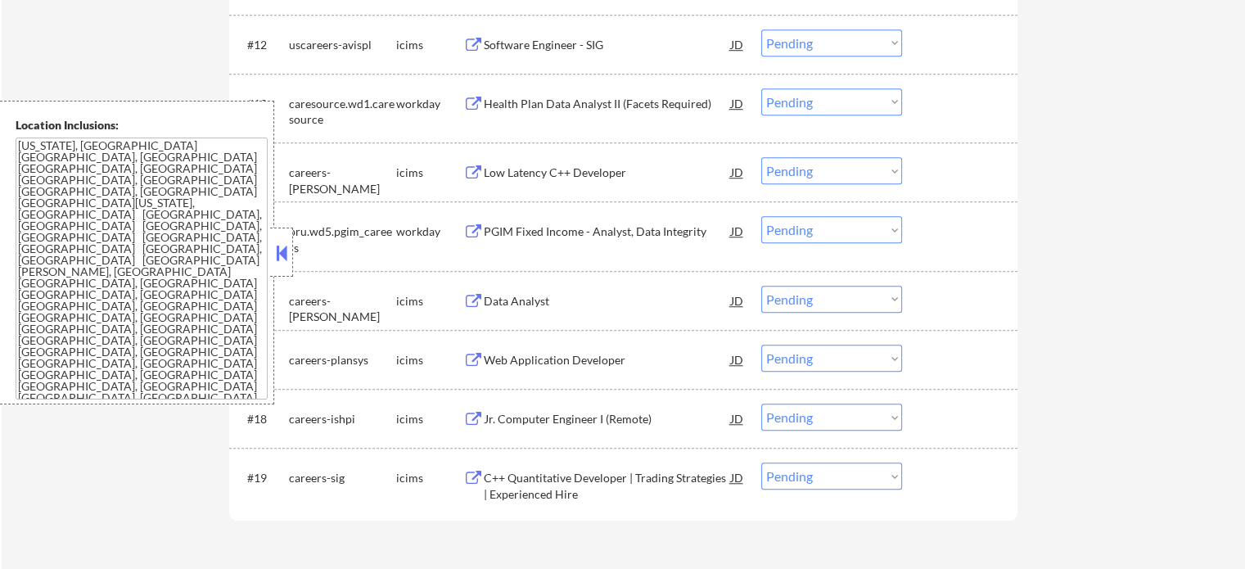
scroll to position [1310, 0]
click at [531, 179] on div "Low Latency C++ Developer" at bounding box center [607, 175] width 247 height 16
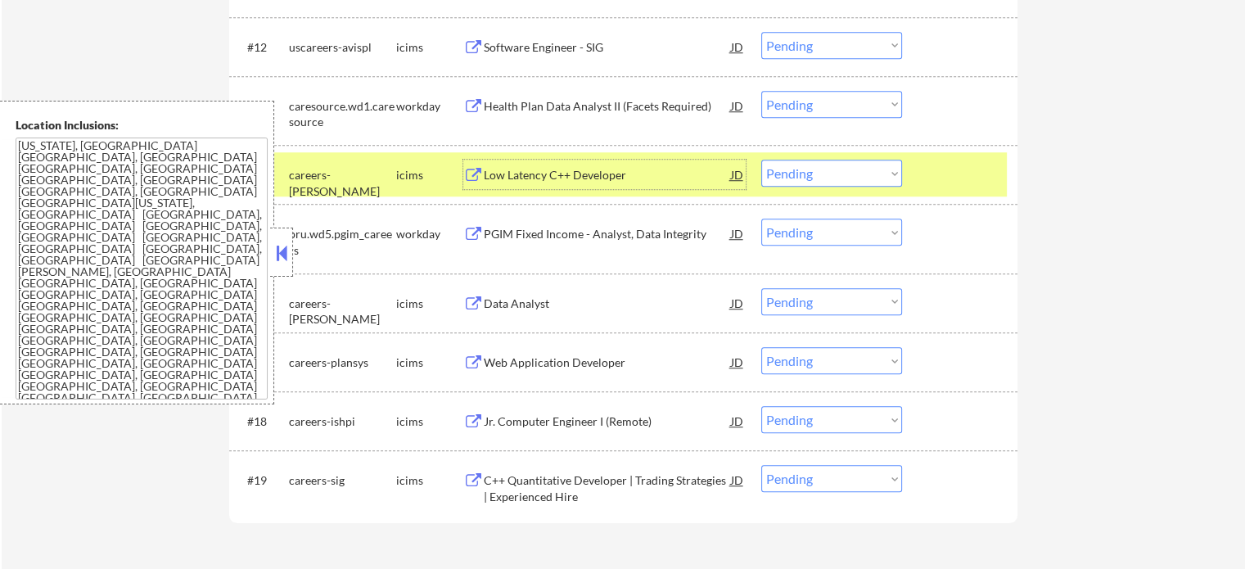
click at [949, 178] on div at bounding box center [962, 174] width 72 height 29
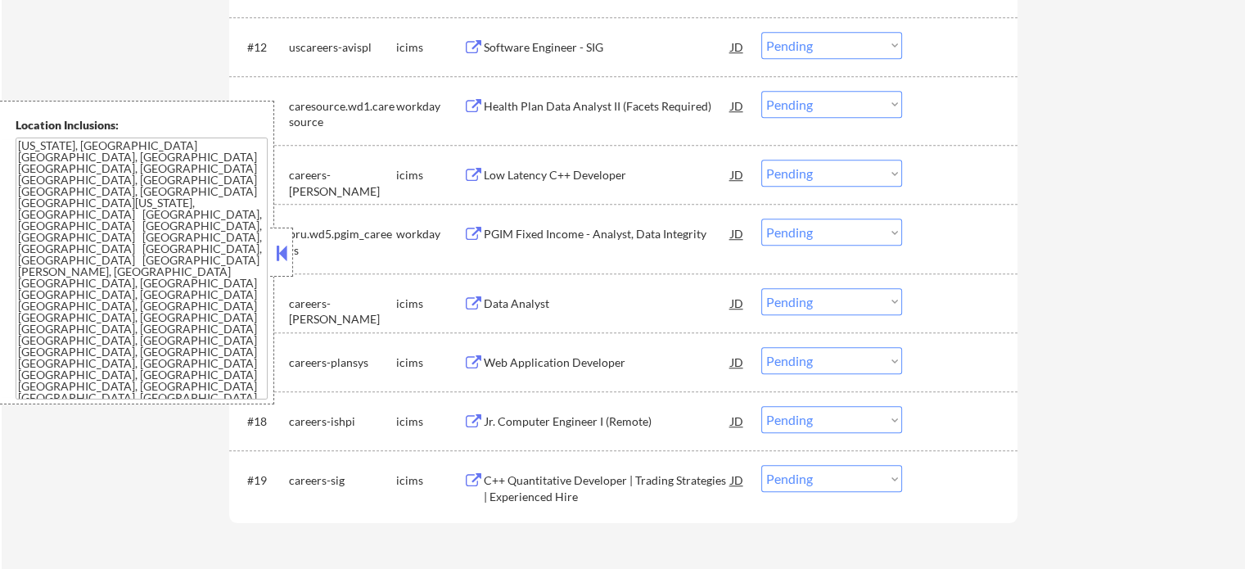
click at [635, 91] on div "Health Plan Data Analyst II (Facets Required)" at bounding box center [607, 105] width 247 height 29
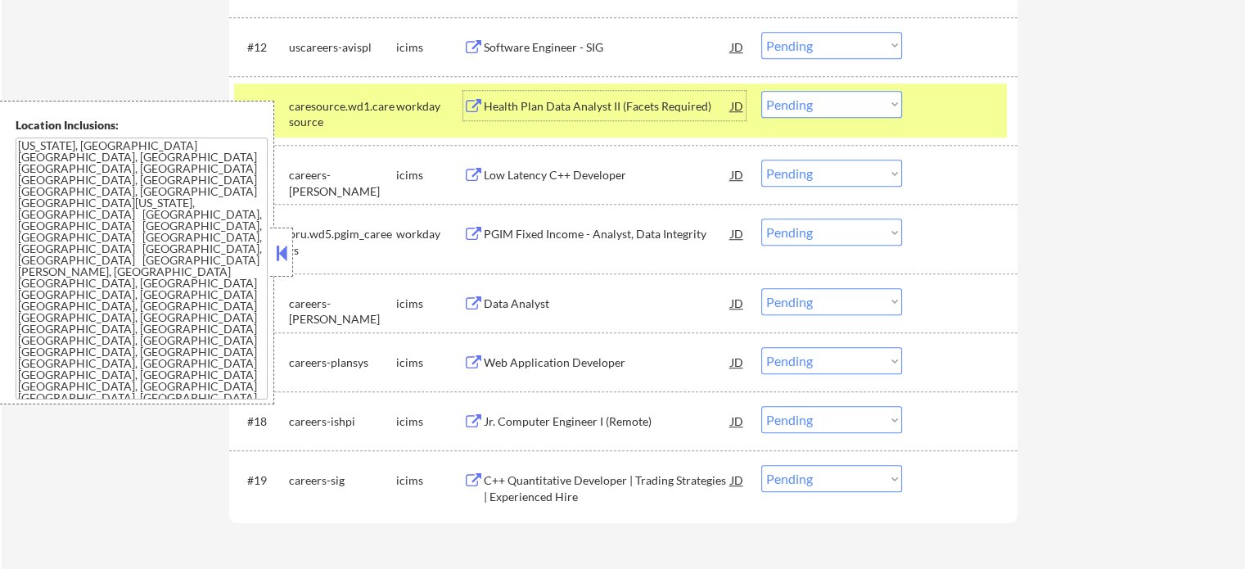
click at [838, 106] on select "Choose an option... Pending Applied Excluded (Questions) Excluded (Expired) Exc…" at bounding box center [832, 104] width 141 height 27
click at [762, 91] on select "Choose an option... Pending Applied Excluded (Questions) Excluded (Expired) Exc…" at bounding box center [832, 104] width 141 height 27
click at [924, 120] on div "#13 caresource.wd1.caresource workday Health Plan Data Analyst II (Facets Requi…" at bounding box center [620, 111] width 773 height 54
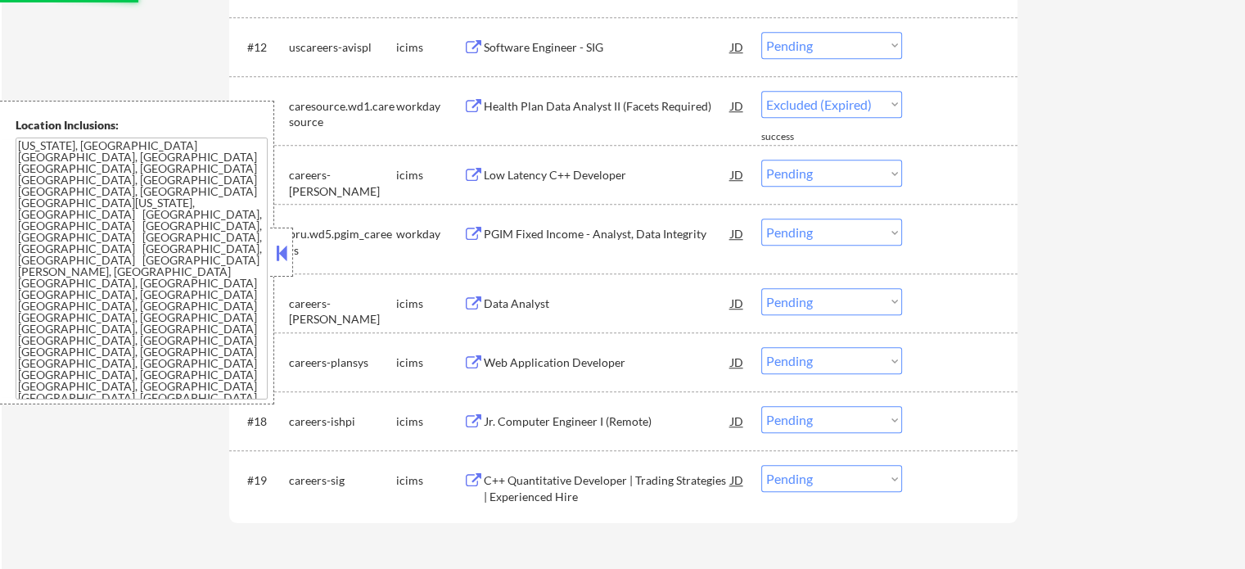
select select ""pending""
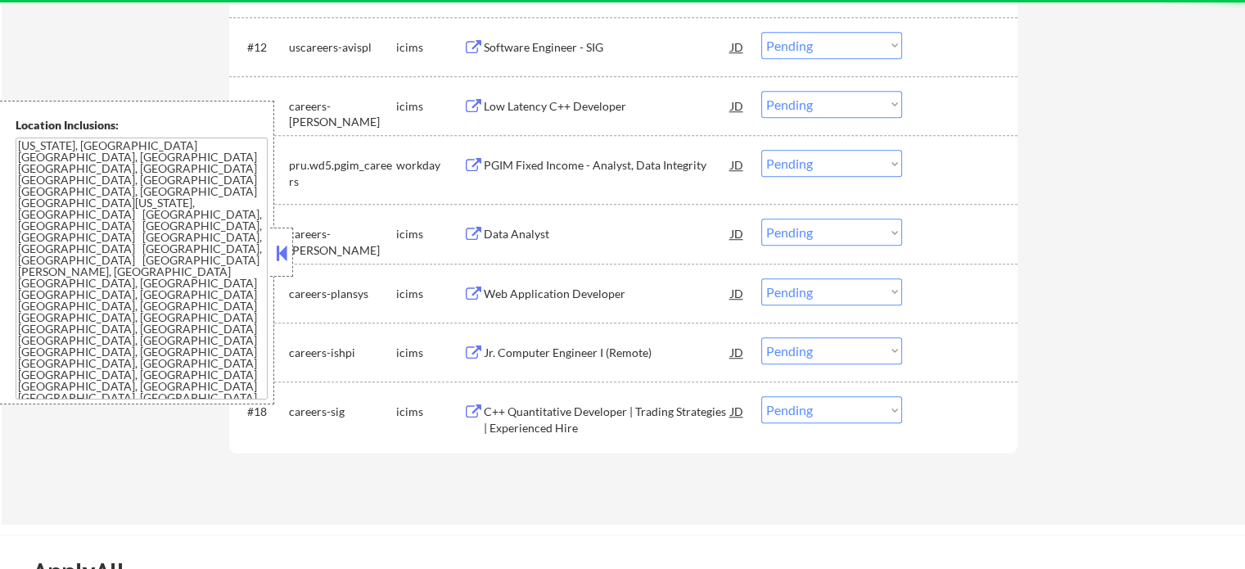
click at [527, 39] on div "Software Engineer - SIG" at bounding box center [607, 47] width 247 height 16
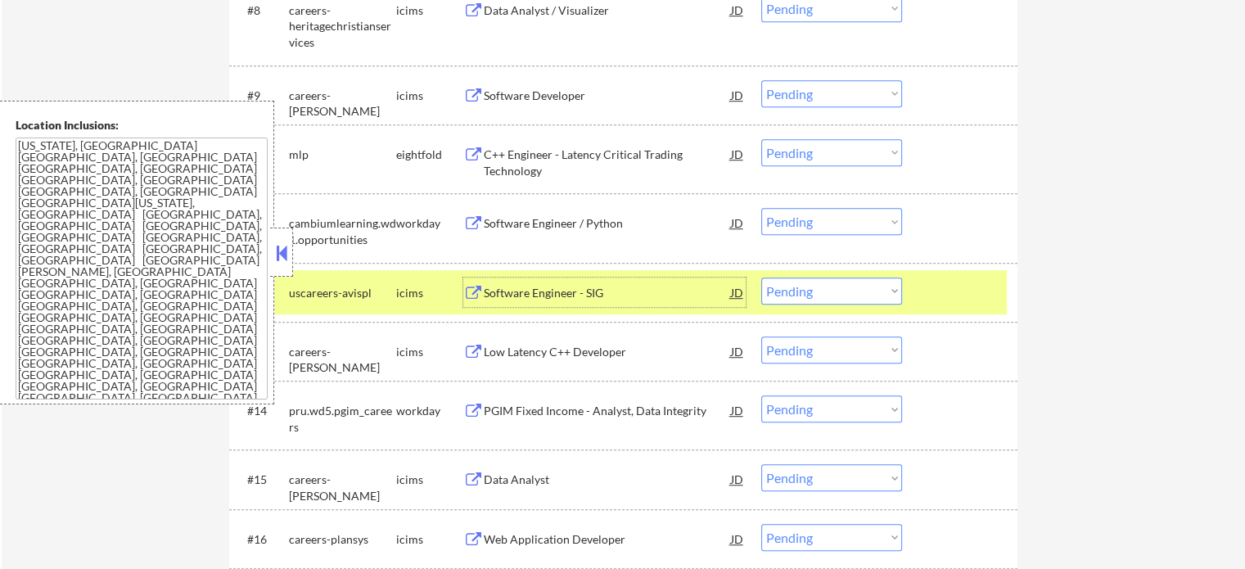
scroll to position [1064, 0]
click at [489, 215] on div "Software Engineer / Python" at bounding box center [607, 223] width 247 height 16
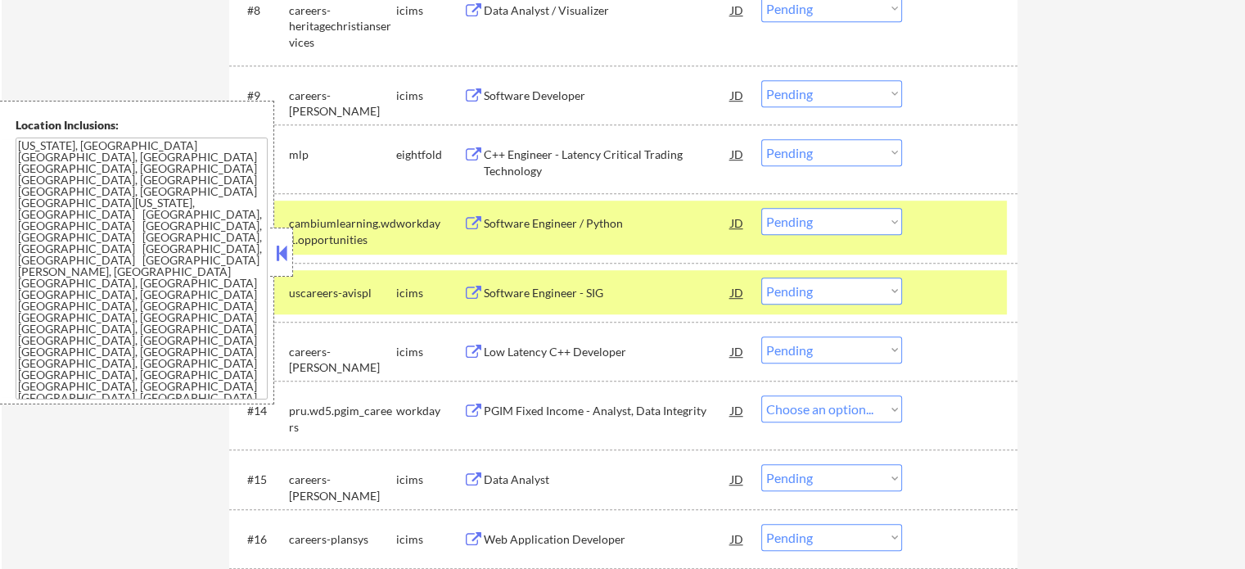
select select ""pending""
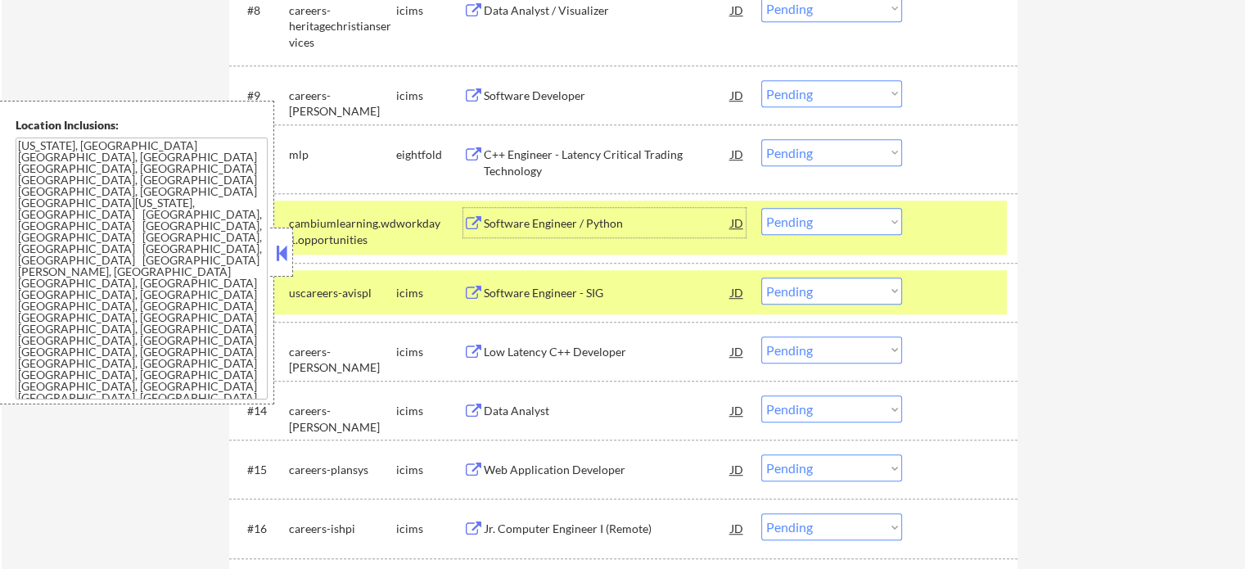
click at [940, 297] on div at bounding box center [962, 292] width 72 height 29
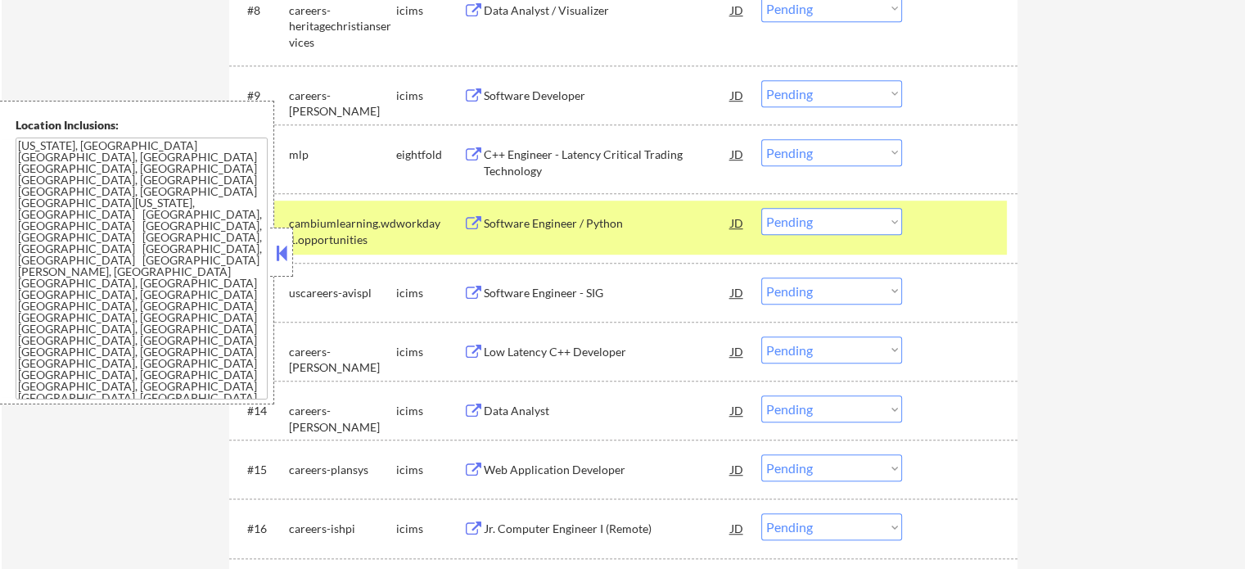
click at [942, 238] on div "#11 cambiumlearning.wd1.opportunities workday Software Engineer / Python JD Cho…" at bounding box center [620, 228] width 773 height 54
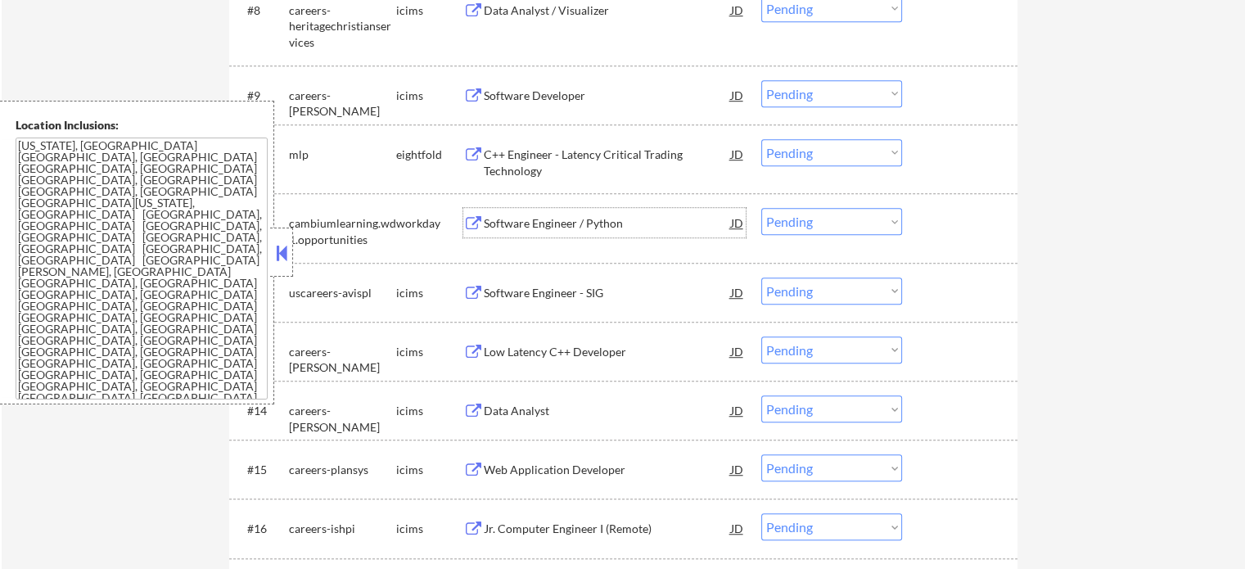
click at [635, 220] on div "Software Engineer / Python" at bounding box center [607, 223] width 247 height 16
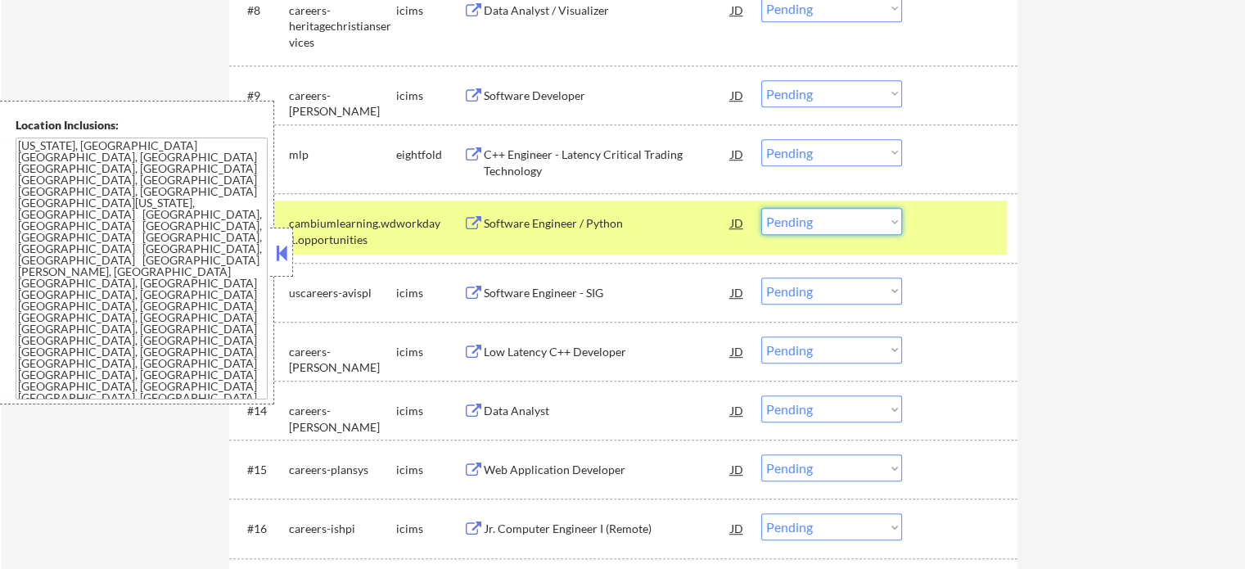
click at [823, 225] on select "Choose an option... Pending Applied Excluded (Questions) Excluded (Expired) Exc…" at bounding box center [832, 221] width 141 height 27
click at [762, 208] on select "Choose an option... Pending Applied Excluded (Questions) Excluded (Expired) Exc…" at bounding box center [832, 221] width 141 height 27
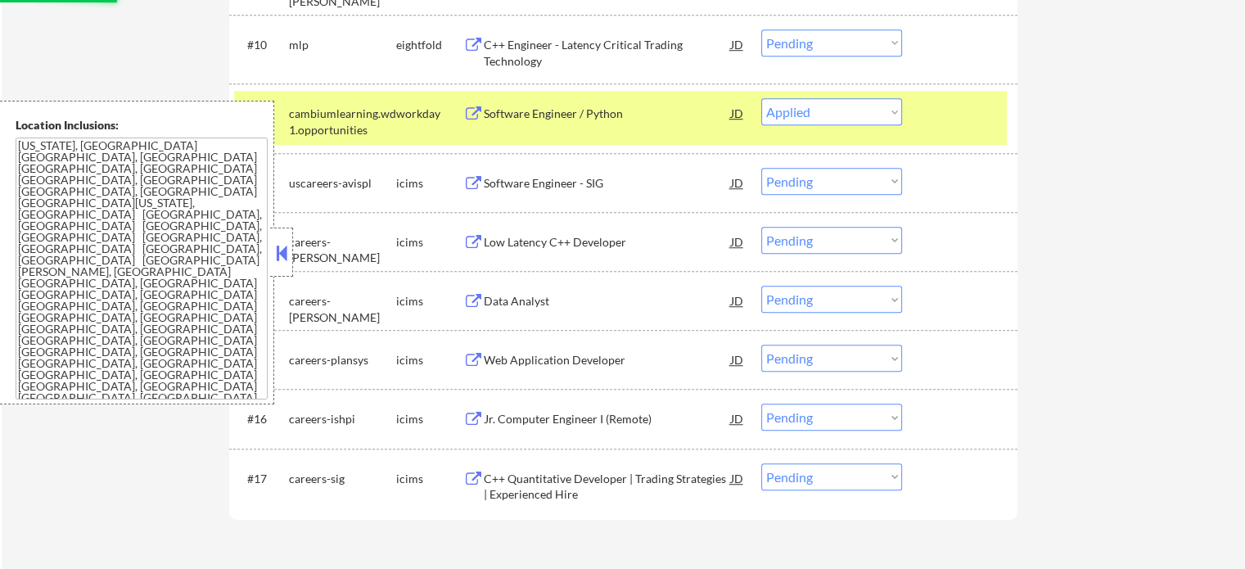
scroll to position [1146, 0]
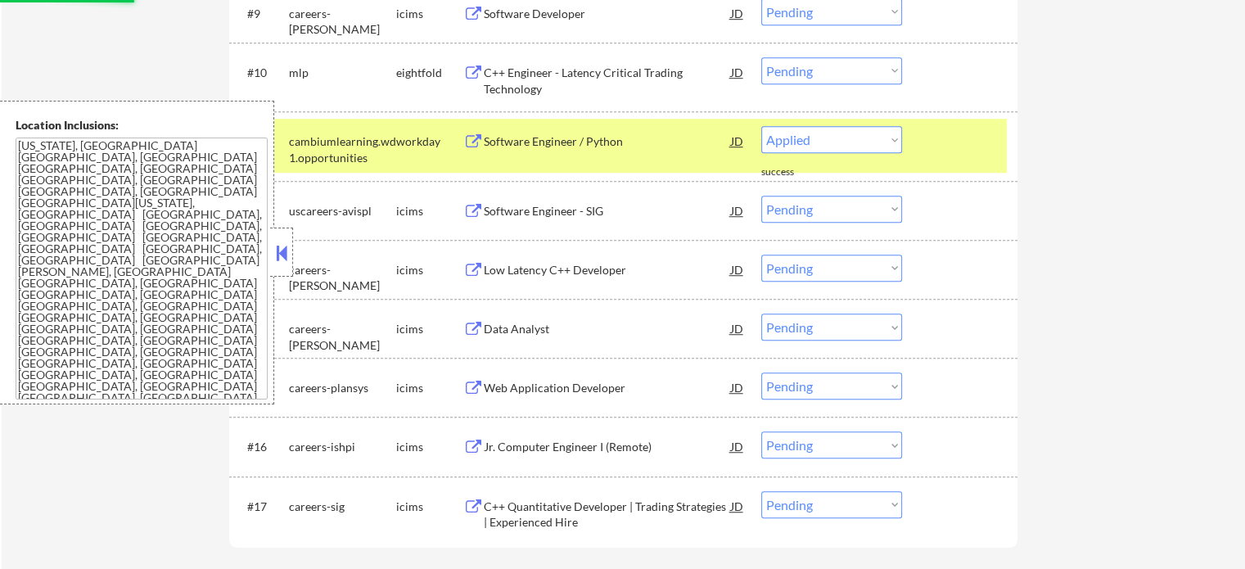
select select ""pending""
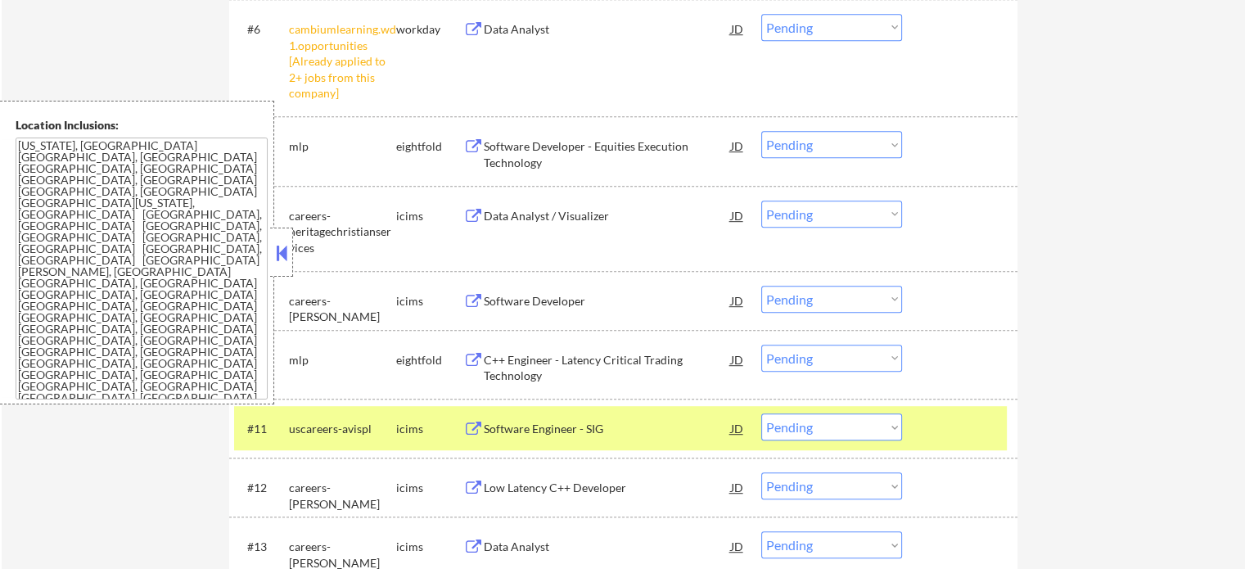
scroll to position [819, 0]
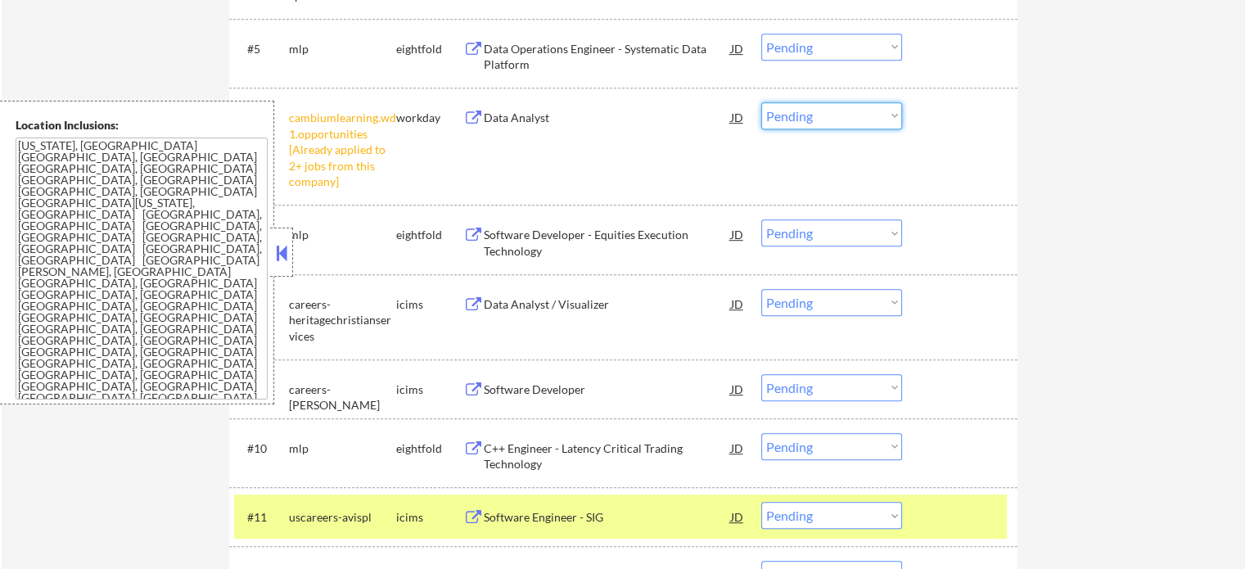
click at [791, 120] on select "Choose an option... Pending Applied Excluded (Questions) Excluded (Expired) Exc…" at bounding box center [832, 115] width 141 height 27
click at [762, 102] on select "Choose an option... Pending Applied Excluded (Questions) Excluded (Expired) Exc…" at bounding box center [832, 115] width 141 height 27
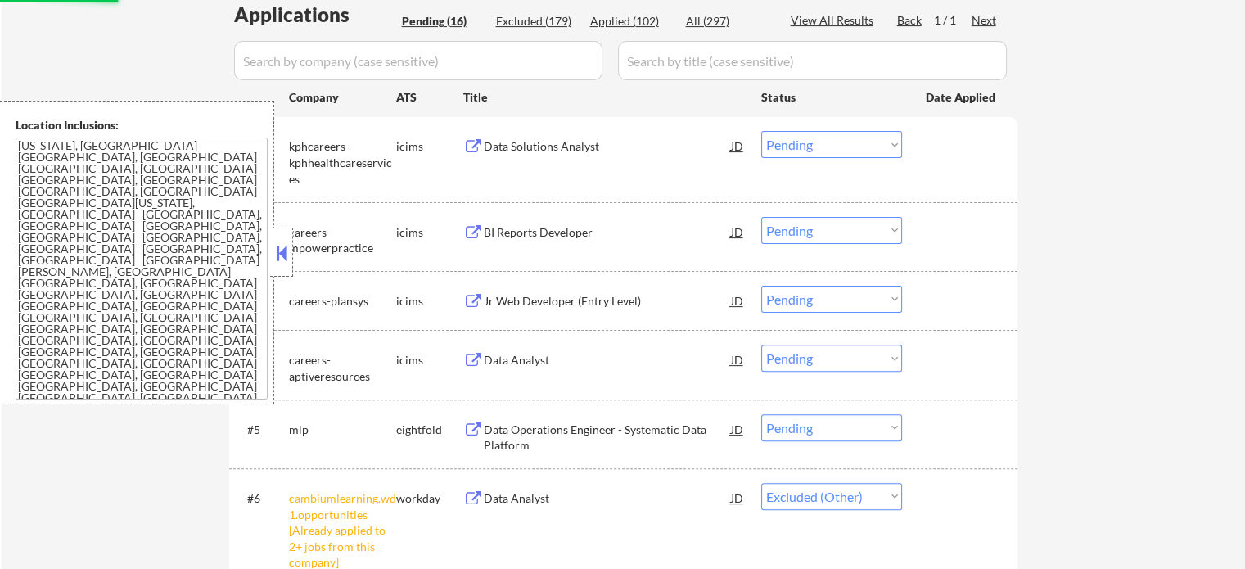
scroll to position [409, 0]
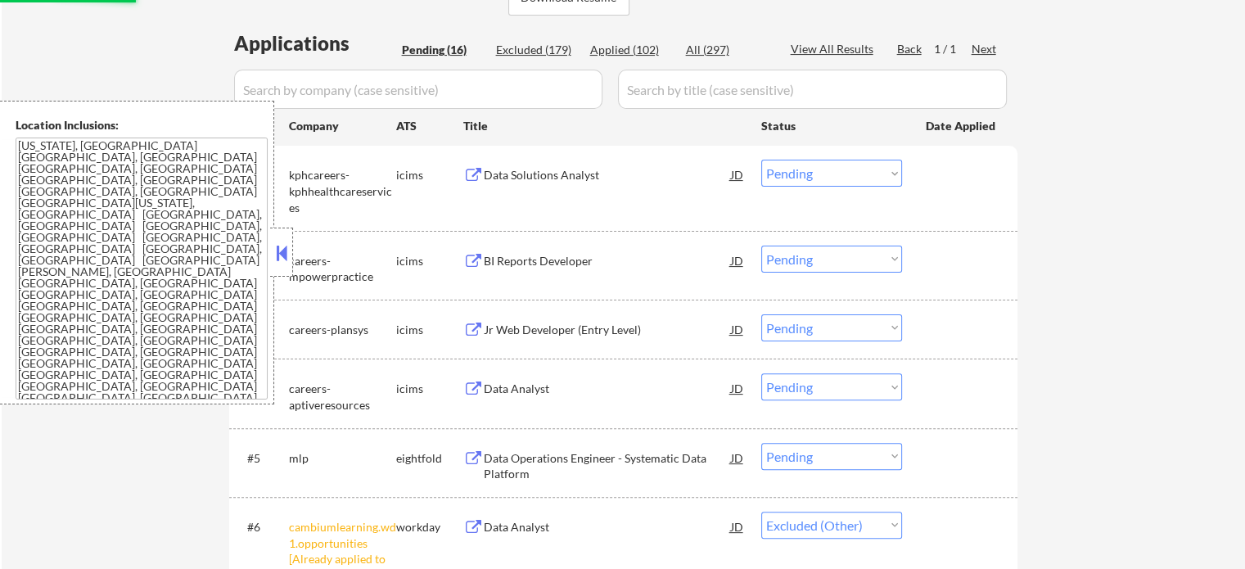
select select ""pending""
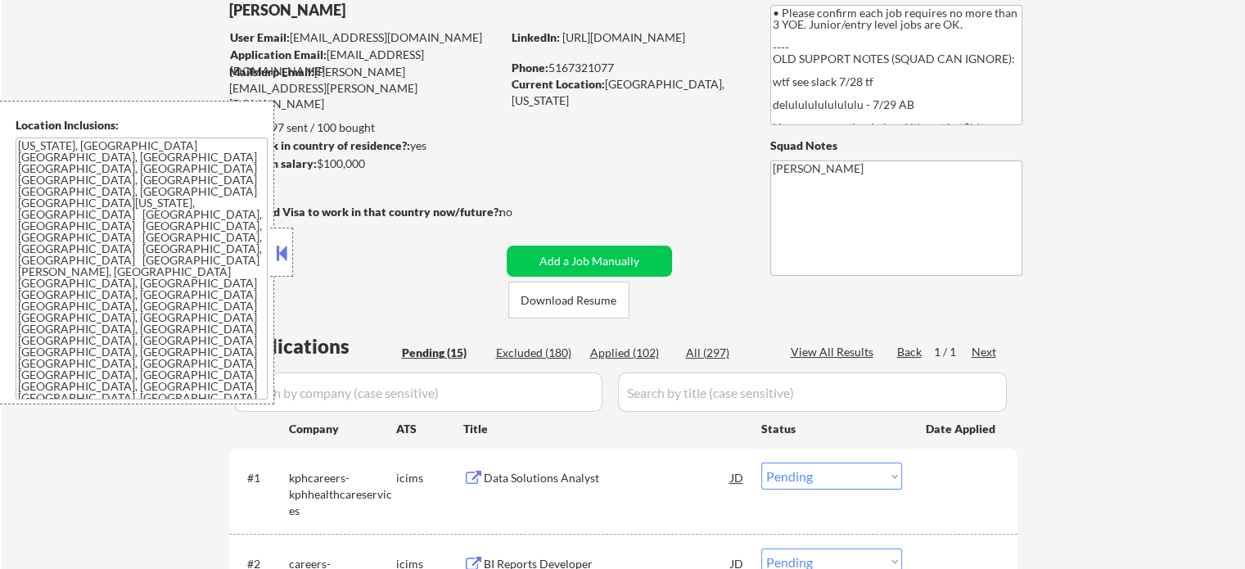
scroll to position [82, 0]
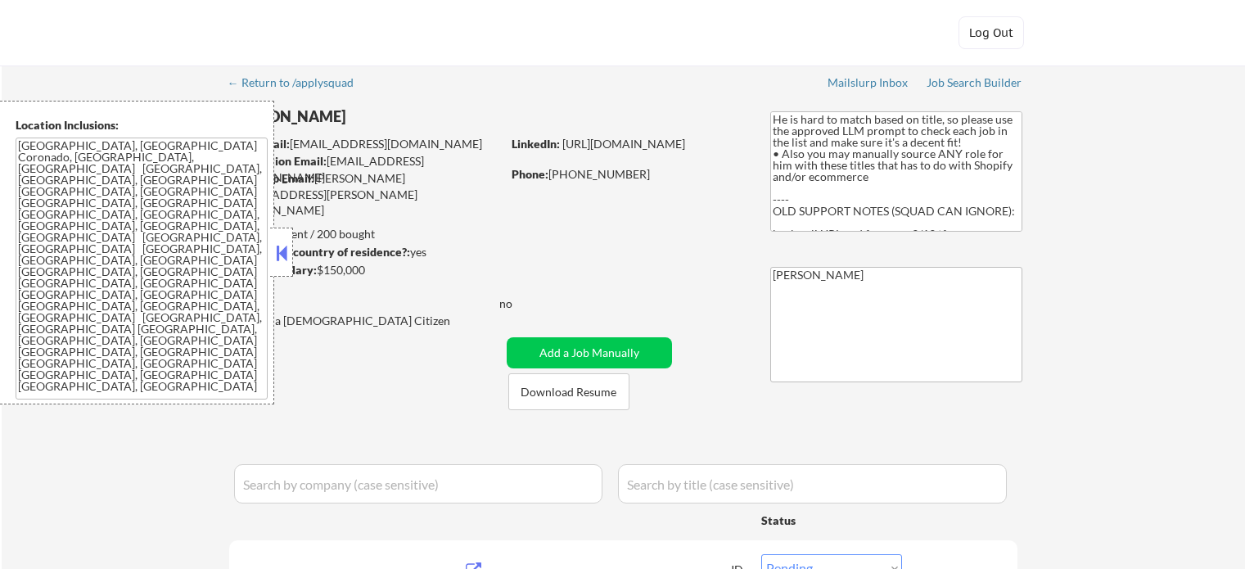
select select ""pending""
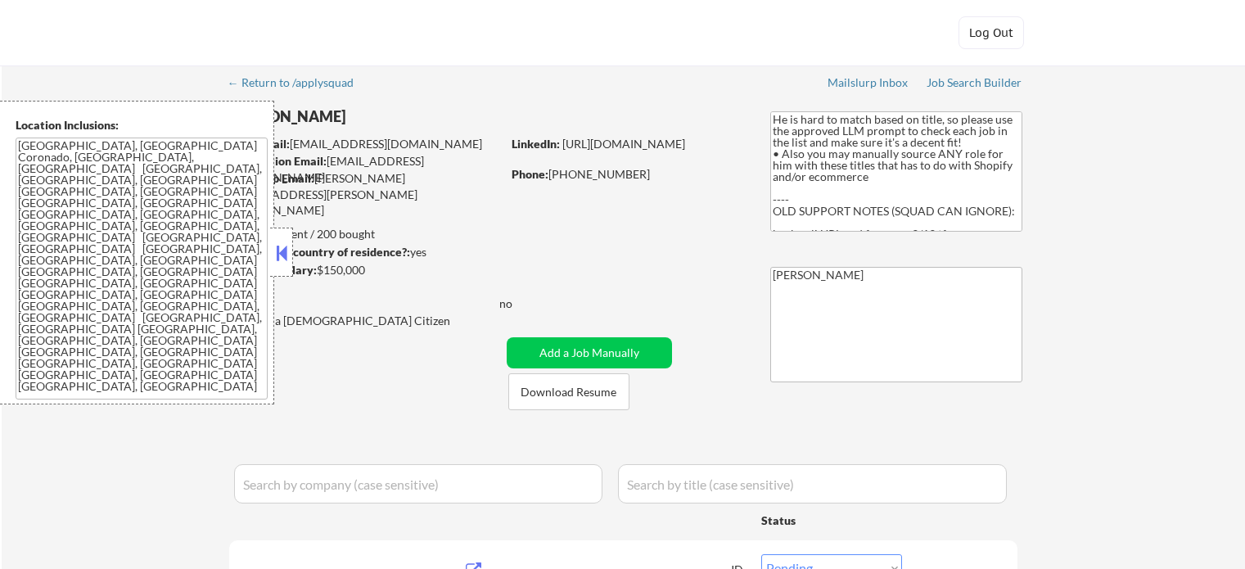
select select ""pending""
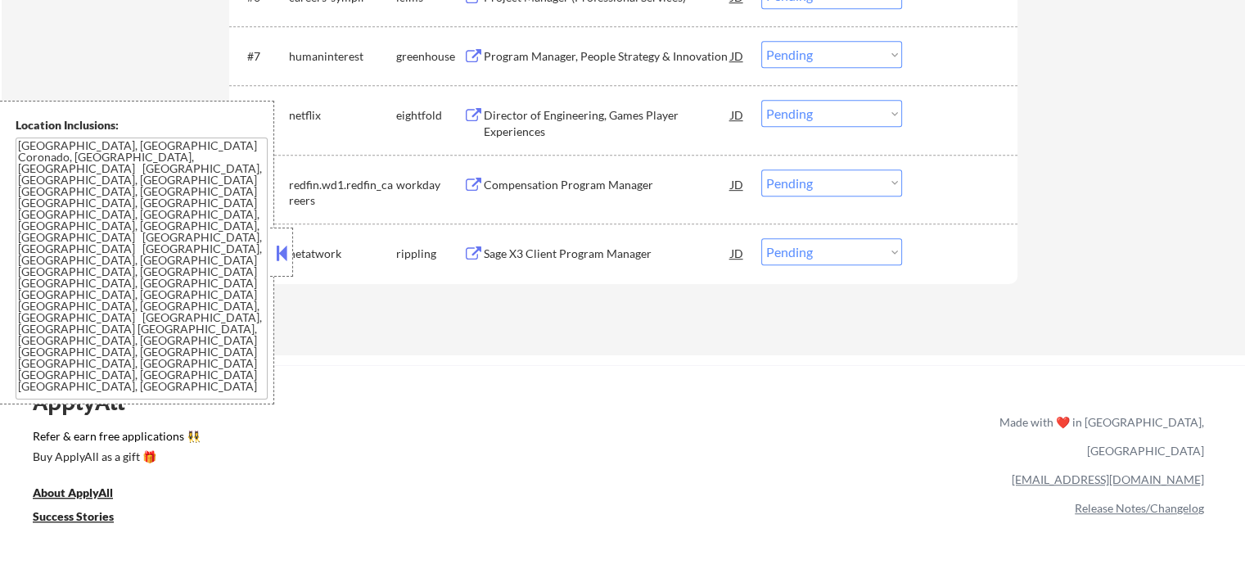
scroll to position [901, 0]
click at [518, 251] on div "Sage X3 Client Program Manager" at bounding box center [607, 251] width 247 height 16
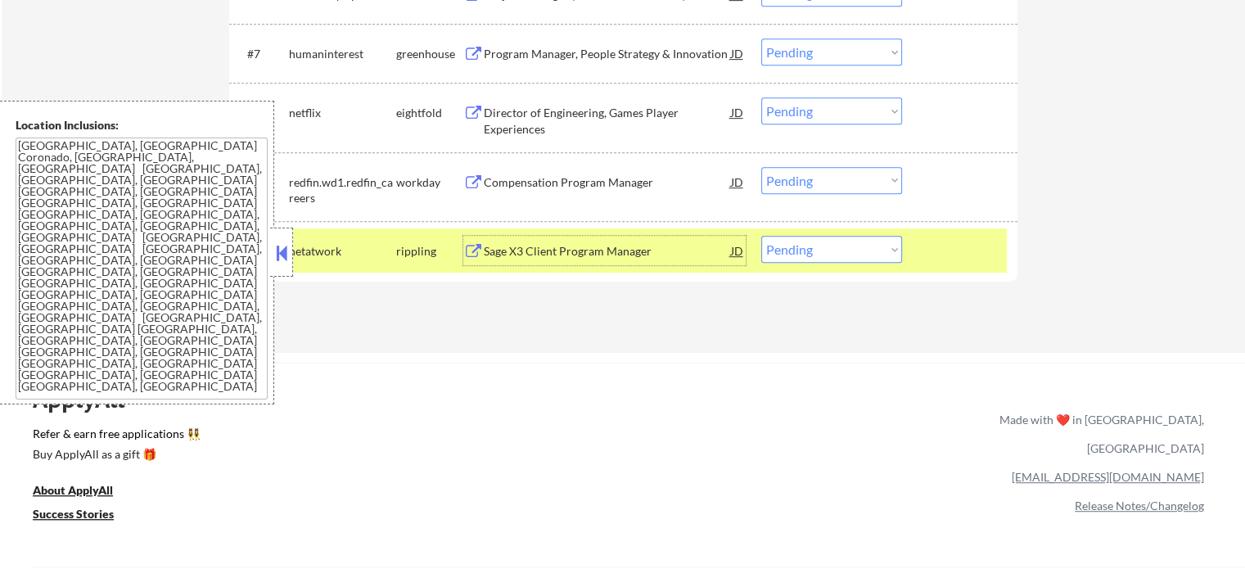
click at [793, 252] on select "Choose an option... Pending Applied Excluded (Questions) Excluded (Expired) Exc…" at bounding box center [832, 249] width 141 height 27
select select ""excluded__salary_""
click at [762, 236] on select "Choose an option... Pending Applied Excluded (Questions) Excluded (Expired) Exc…" at bounding box center [832, 249] width 141 height 27
click at [969, 246] on div at bounding box center [962, 250] width 72 height 29
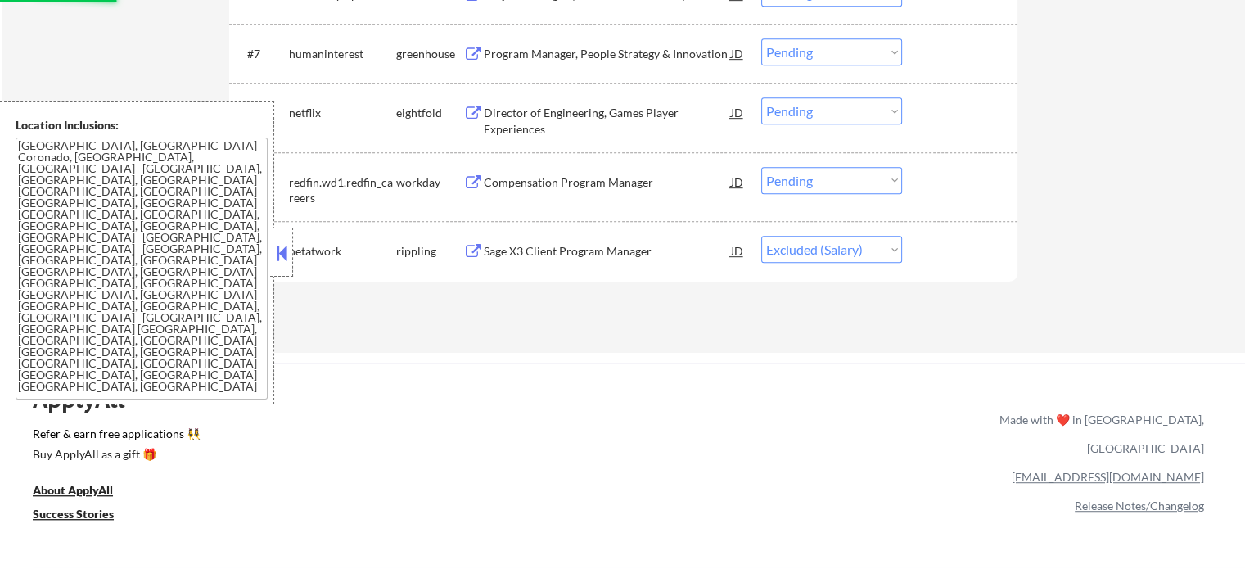
click at [619, 183] on div "Compensation Program Manager" at bounding box center [607, 182] width 247 height 16
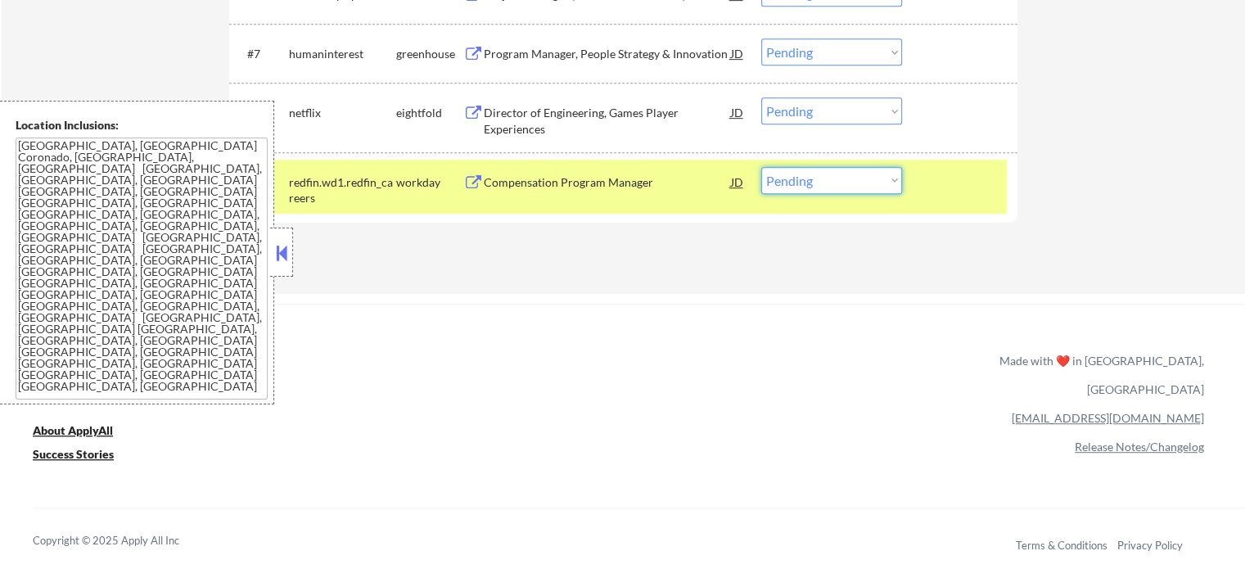
click at [828, 181] on select "Choose an option... Pending Applied Excluded (Questions) Excluded (Expired) Exc…" at bounding box center [832, 180] width 141 height 27
select select ""excluded__salary_""
click at [762, 167] on select "Choose an option... Pending Applied Excluded (Questions) Excluded (Expired) Exc…" at bounding box center [832, 180] width 141 height 27
click at [947, 190] on div at bounding box center [962, 181] width 72 height 29
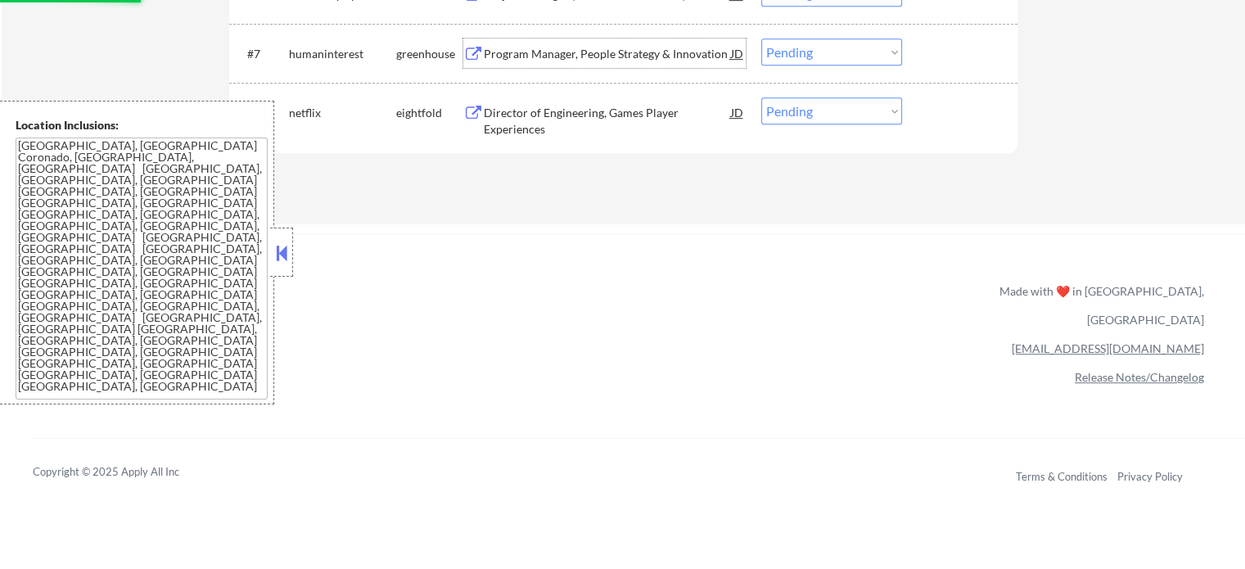
click at [589, 53] on div "Program Manager, People Strategy & Innovation" at bounding box center [607, 54] width 247 height 16
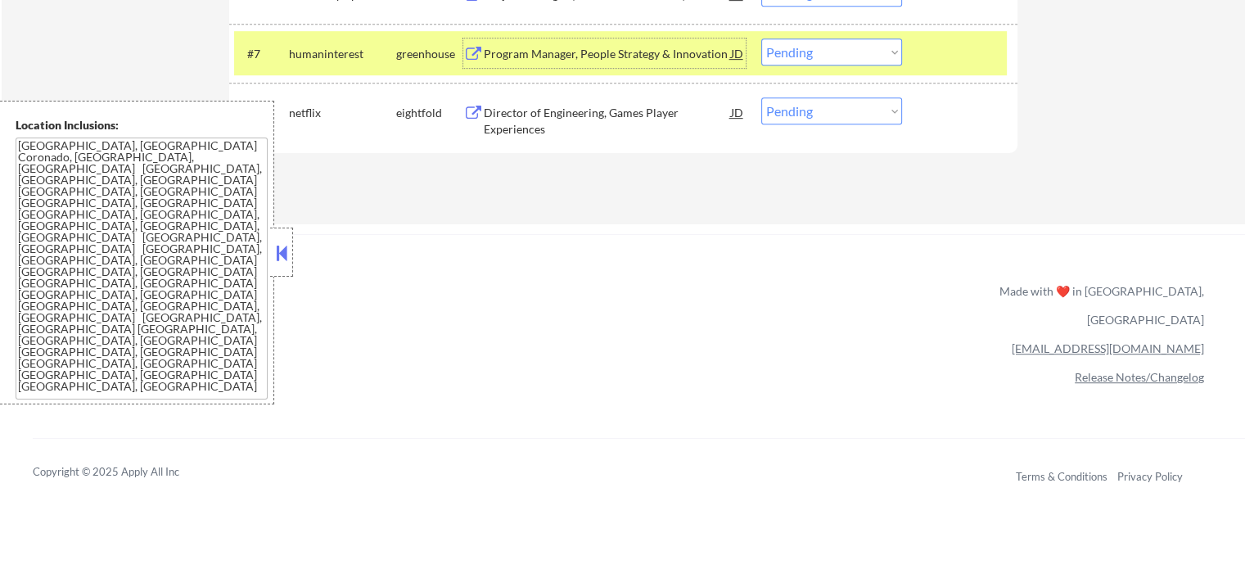
click at [772, 59] on select "Choose an option... Pending Applied Excluded (Questions) Excluded (Expired) Exc…" at bounding box center [832, 51] width 141 height 27
click at [762, 38] on select "Choose an option... Pending Applied Excluded (Questions) Excluded (Expired) Exc…" at bounding box center [832, 51] width 141 height 27
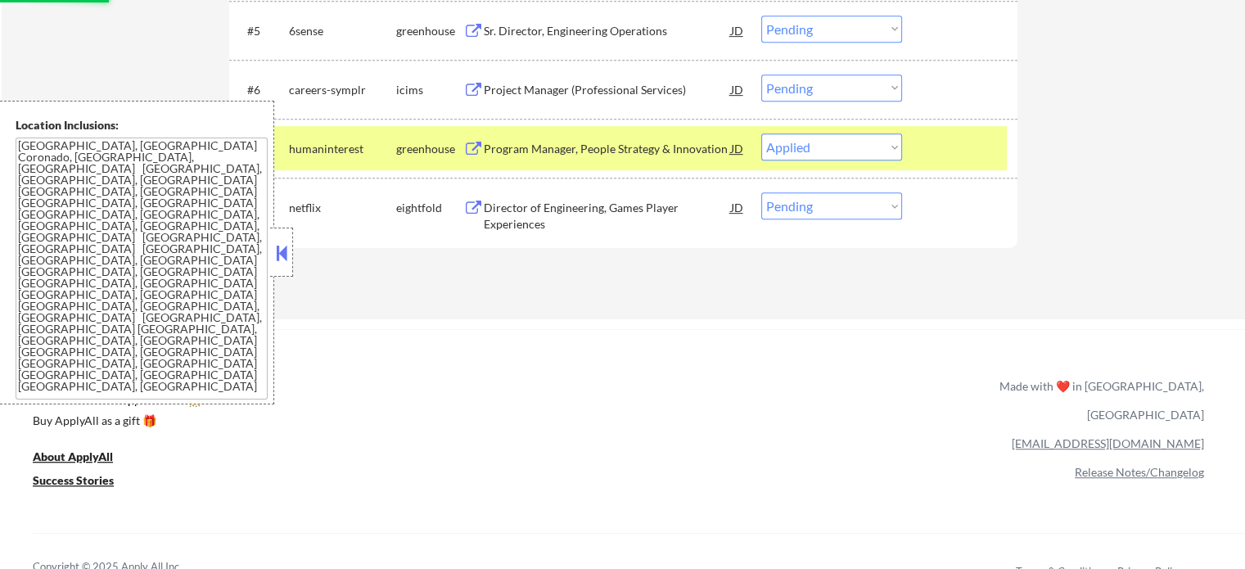
scroll to position [737, 0]
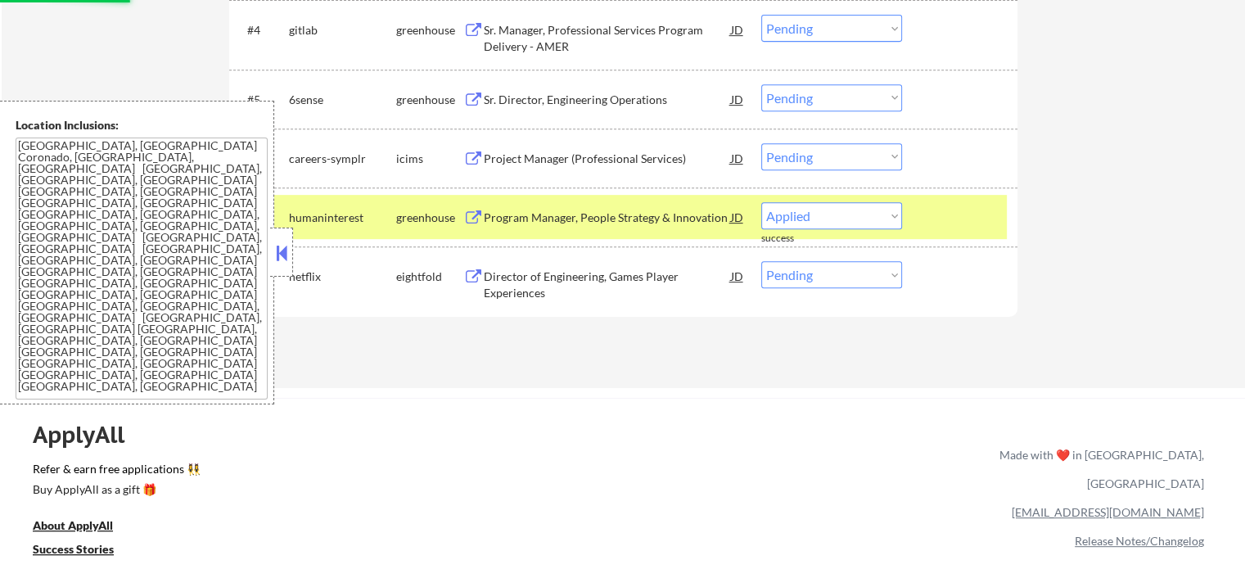
select select ""pending""
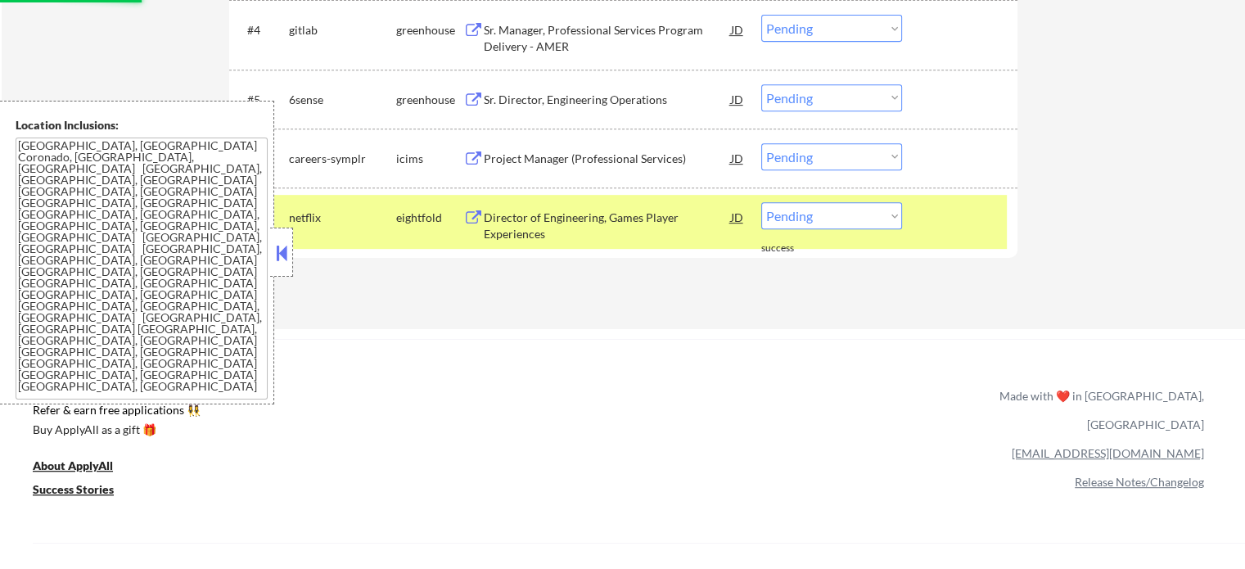
click at [947, 220] on div at bounding box center [962, 216] width 72 height 29
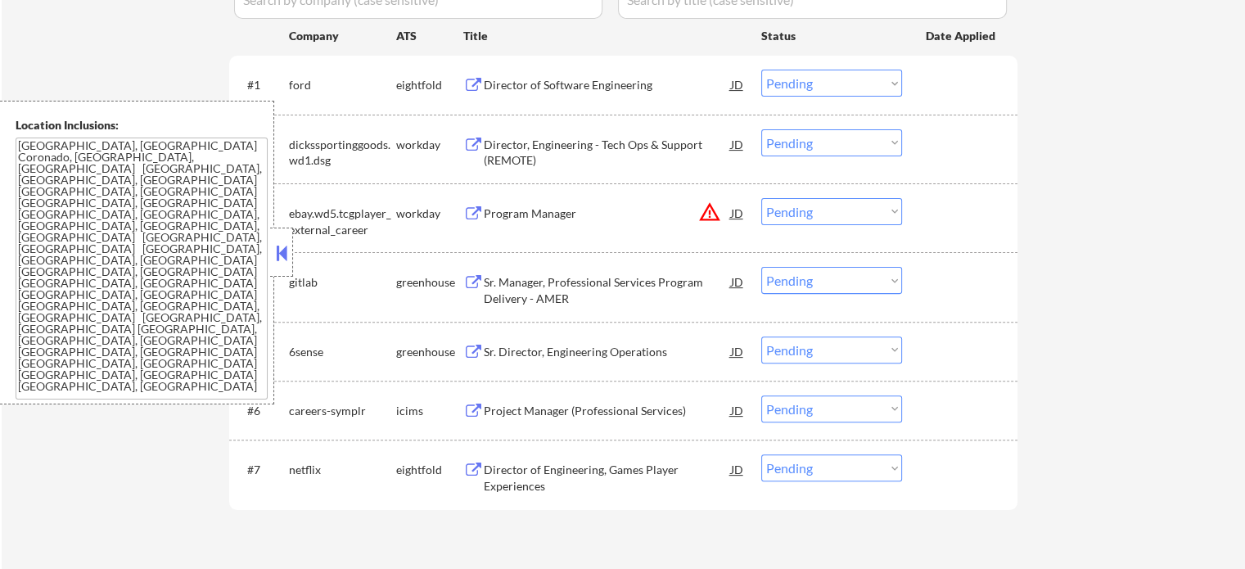
scroll to position [491, 0]
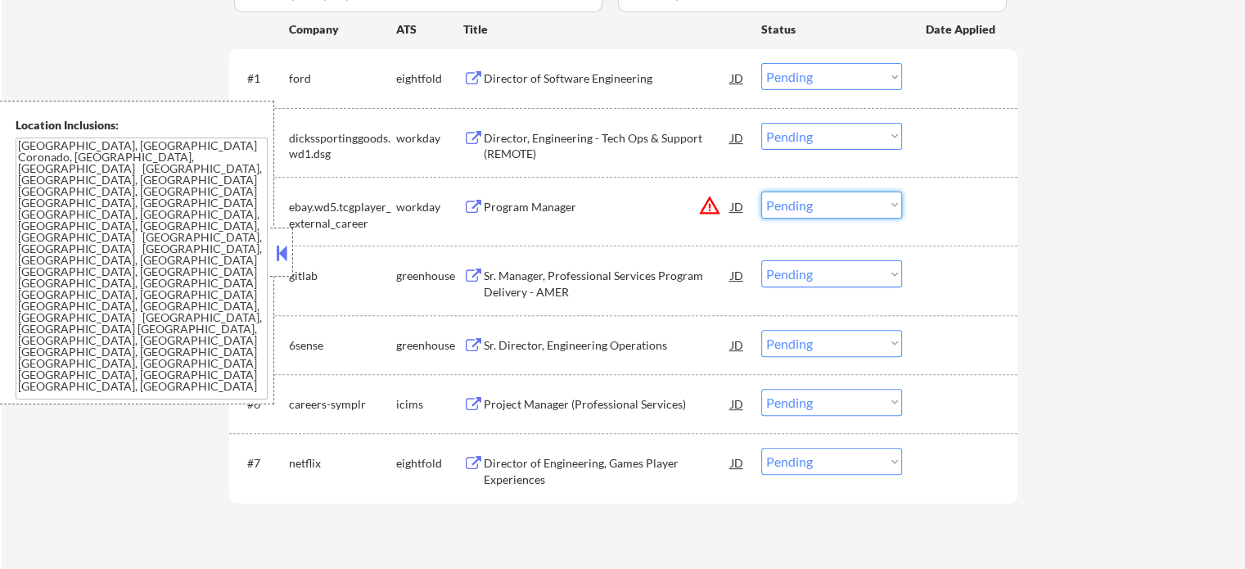
click at [802, 206] on select "Choose an option... Pending Applied Excluded (Questions) Excluded (Expired) Exc…" at bounding box center [832, 205] width 141 height 27
click at [762, 192] on select "Choose an option... Pending Applied Excluded (Questions) Excluded (Expired) Exc…" at bounding box center [832, 205] width 141 height 27
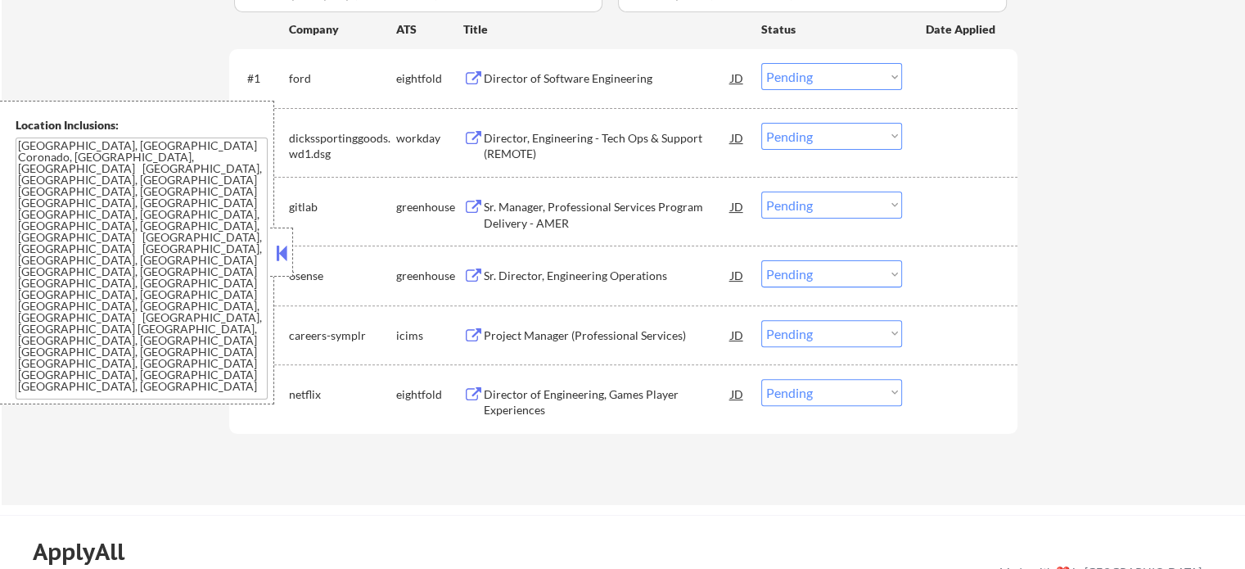
click at [546, 216] on div "Sr. Manager, Professional Services Program Delivery - AMER" at bounding box center [607, 215] width 247 height 32
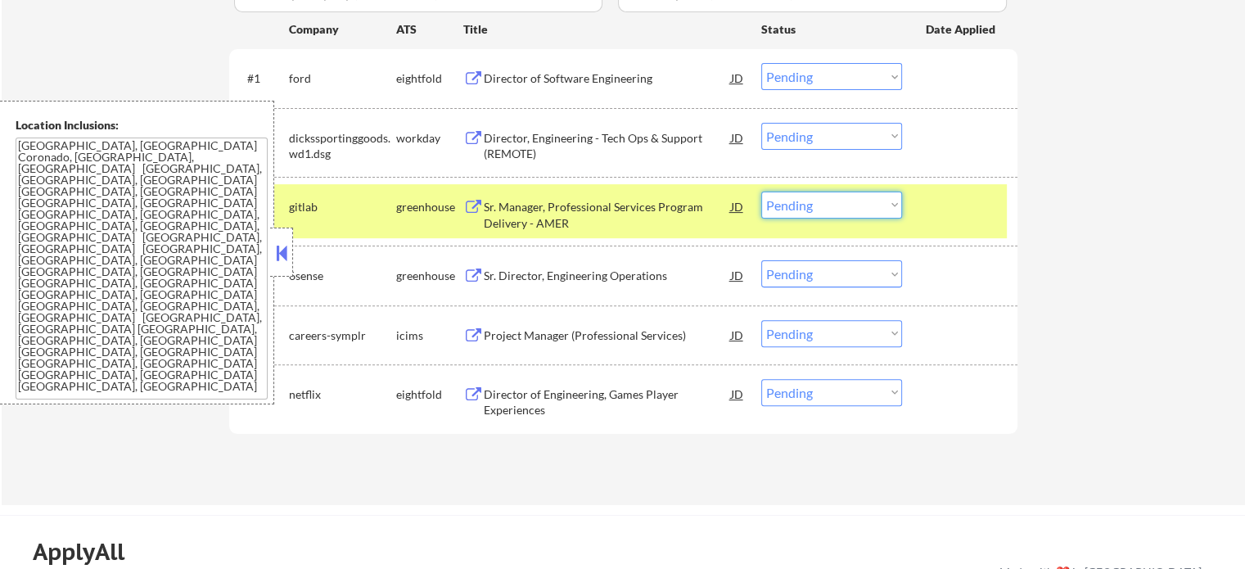
click at [810, 213] on select "Choose an option... Pending Applied Excluded (Questions) Excluded (Expired) Exc…" at bounding box center [832, 205] width 141 height 27
click at [762, 192] on select "Choose an option... Pending Applied Excluded (Questions) Excluded (Expired) Exc…" at bounding box center [832, 205] width 141 height 27
click at [961, 215] on div at bounding box center [962, 206] width 72 height 29
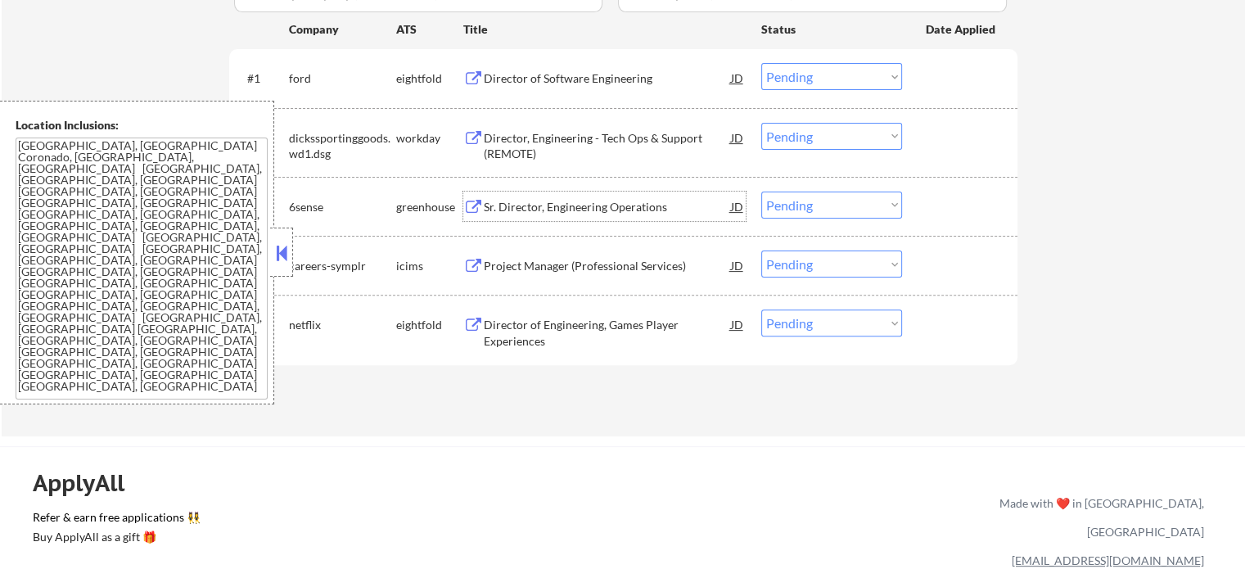
click at [549, 209] on div "Sr. Director, Engineering Operations" at bounding box center [607, 207] width 247 height 16
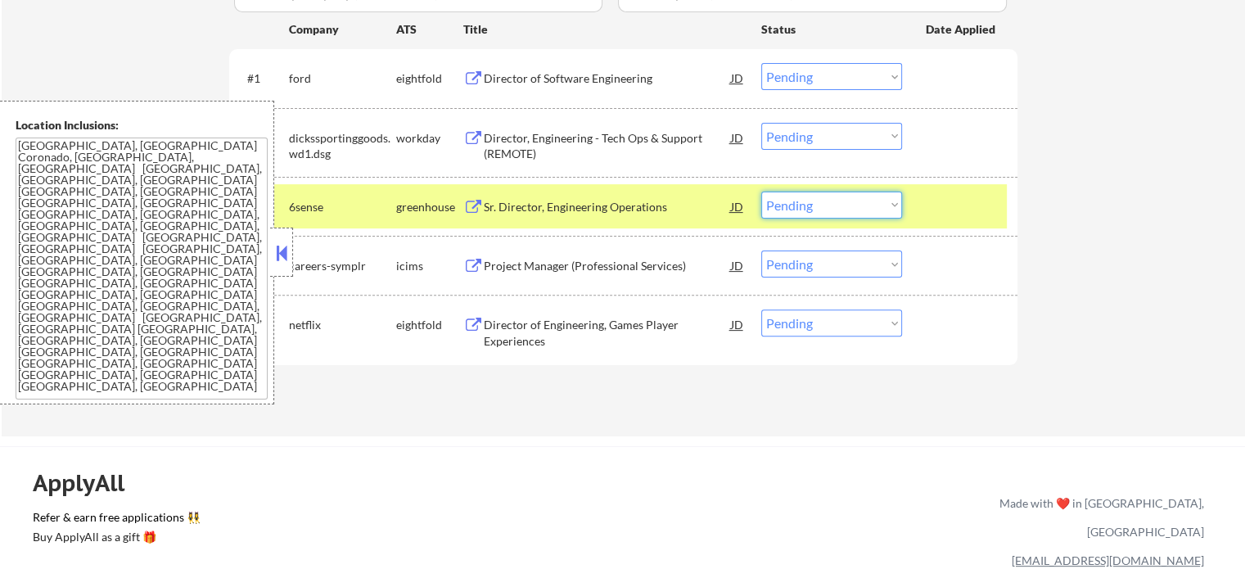
click at [786, 196] on select "Choose an option... Pending Applied Excluded (Questions) Excluded (Expired) Exc…" at bounding box center [832, 205] width 141 height 27
click at [762, 192] on select "Choose an option... Pending Applied Excluded (Questions) Excluded (Expired) Exc…" at bounding box center [832, 205] width 141 height 27
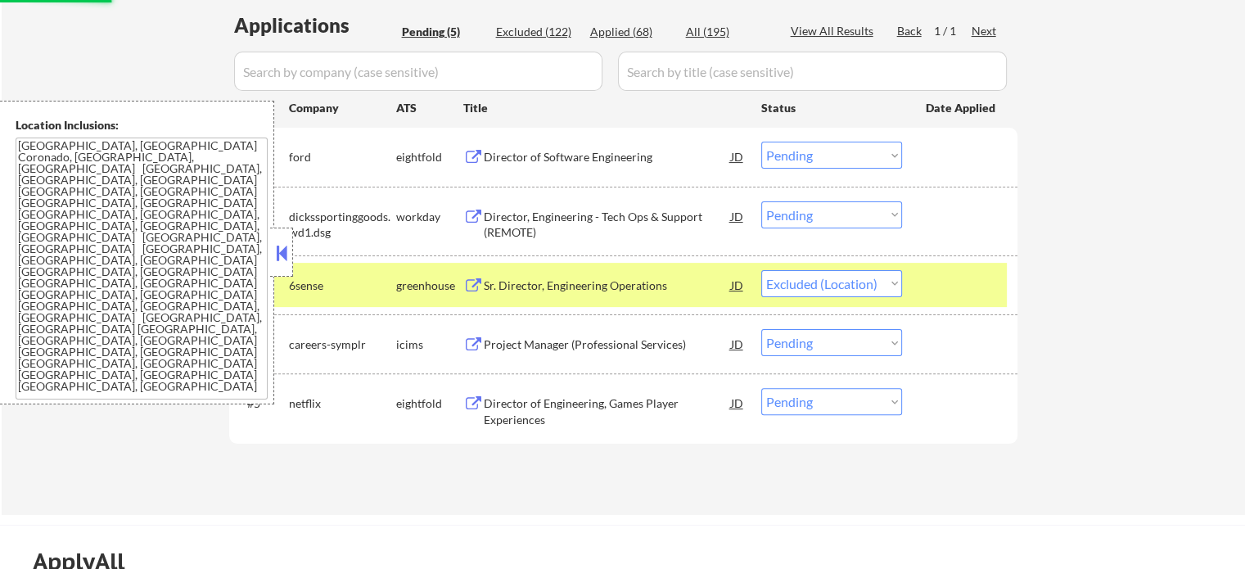
scroll to position [246, 0]
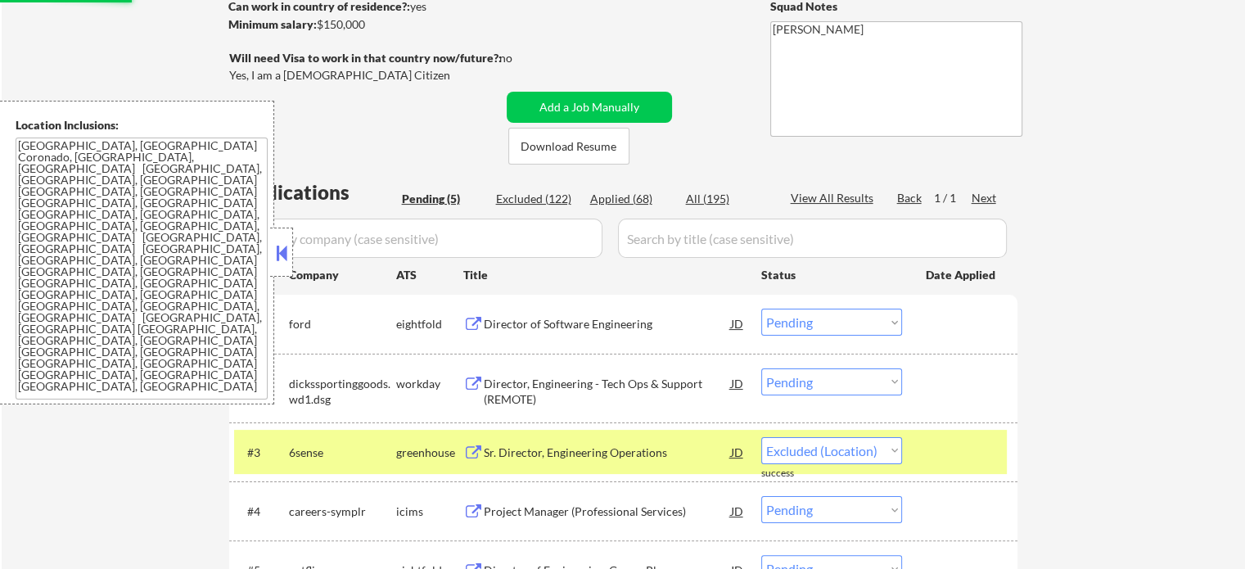
select select ""pending""
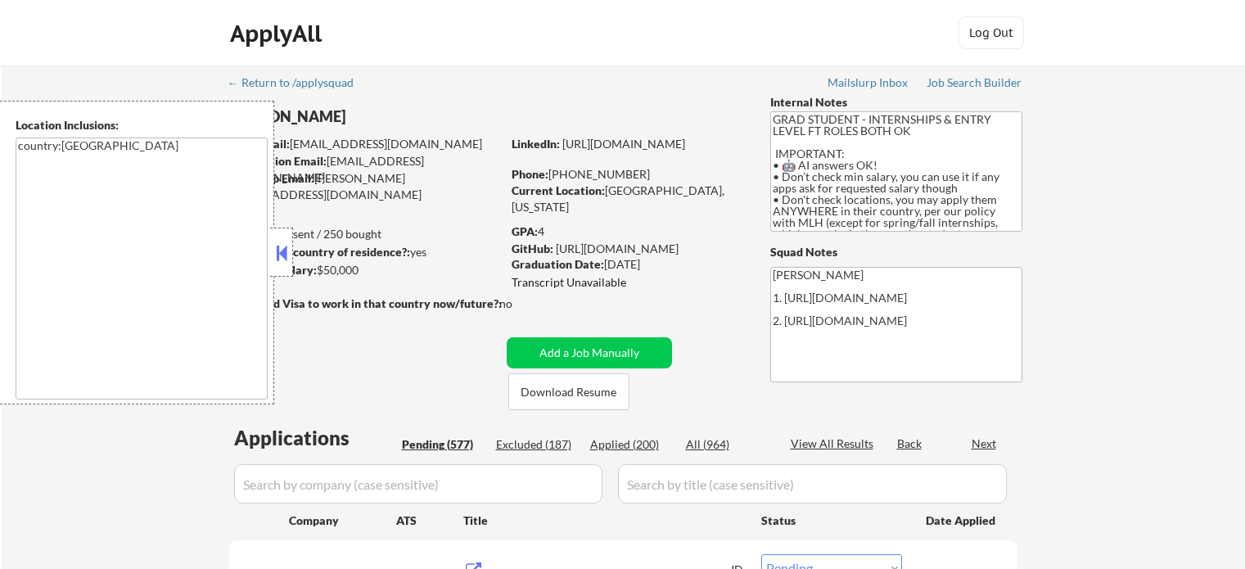
select select ""pending""
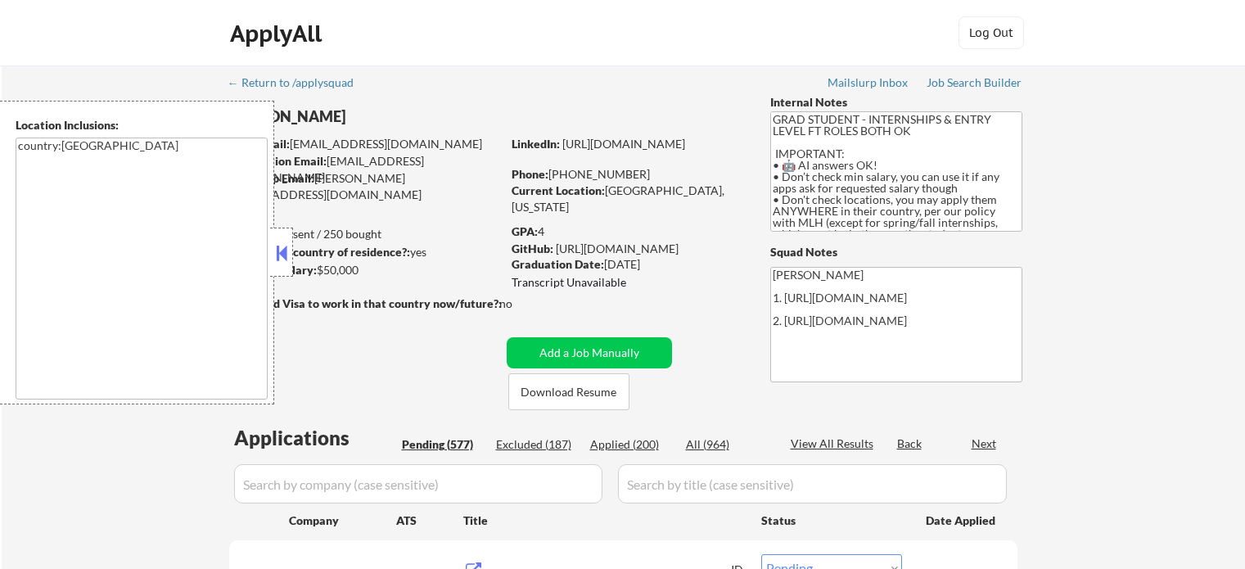
select select ""pending""
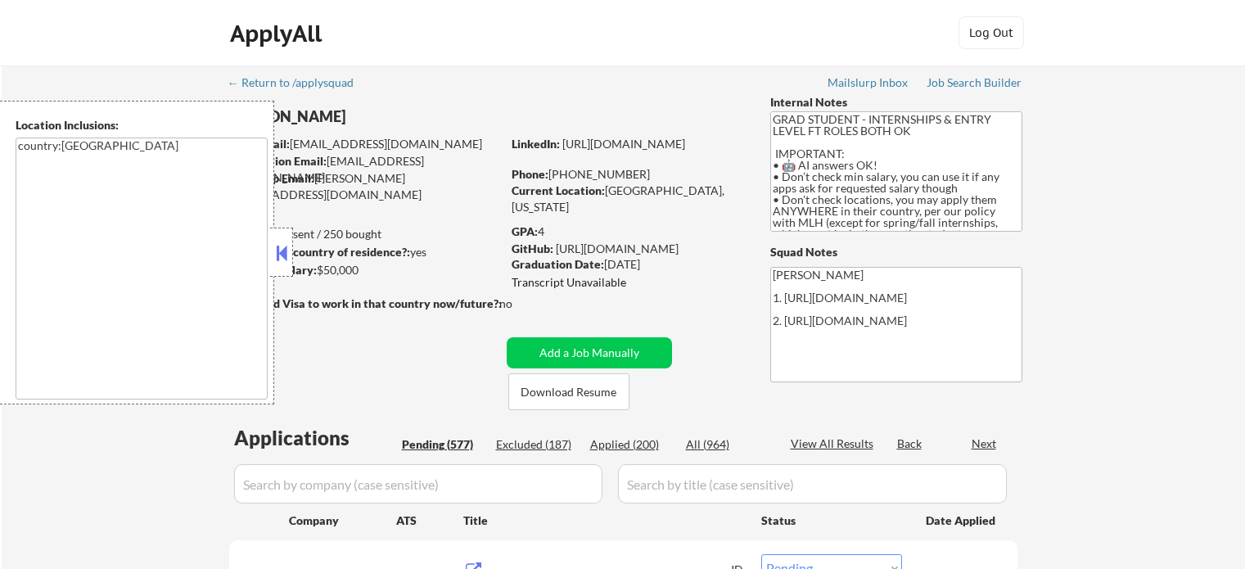
select select ""pending""
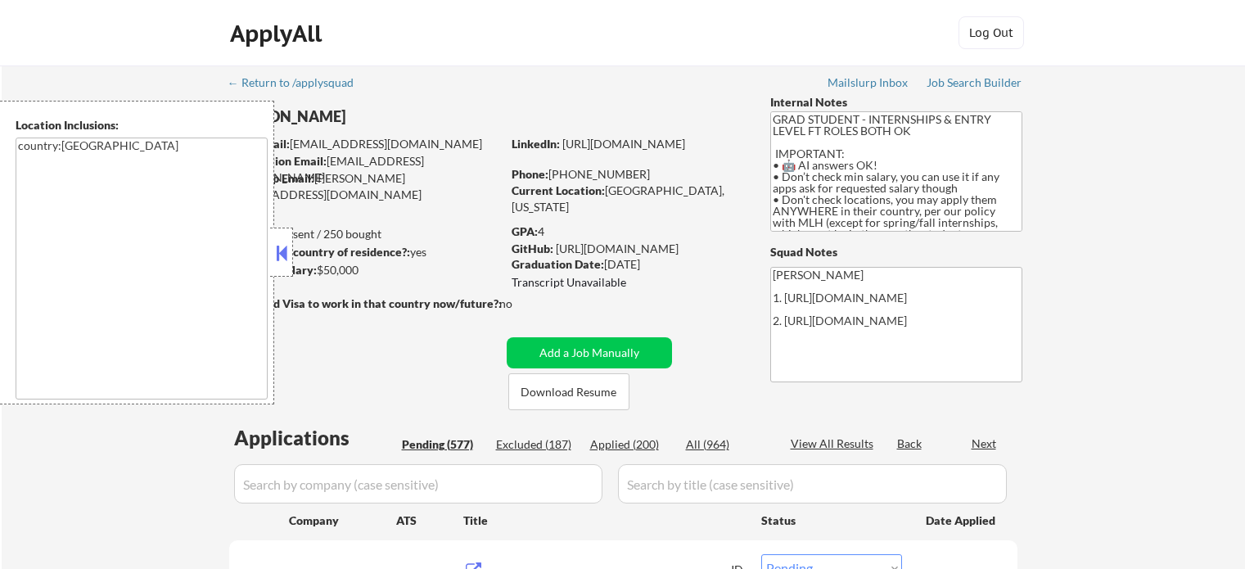
select select ""pending""
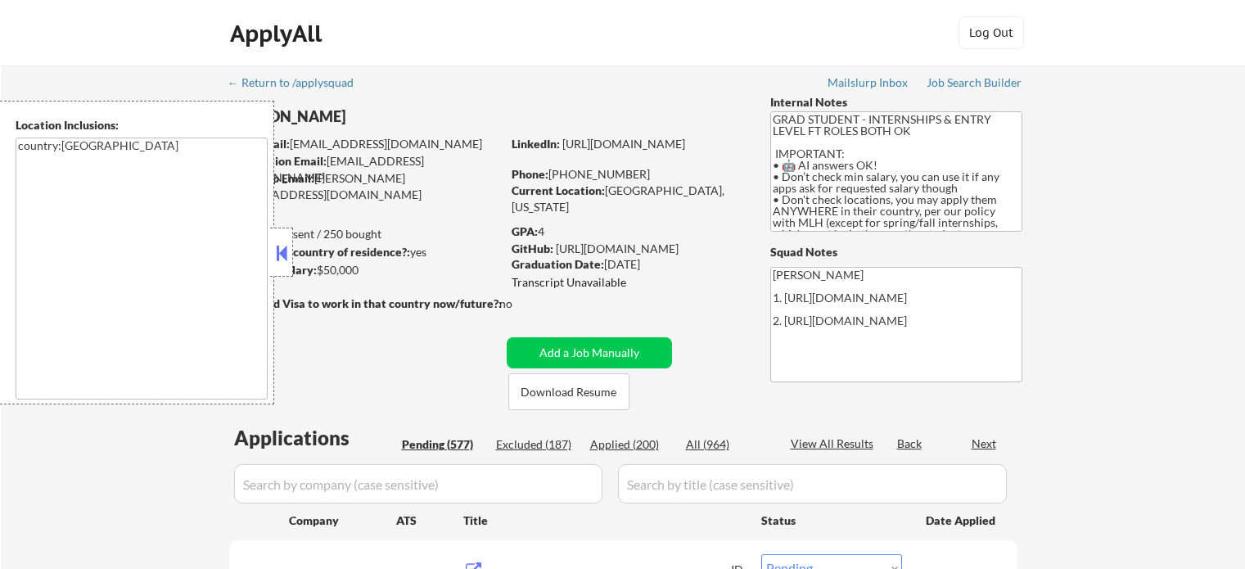
select select ""pending""
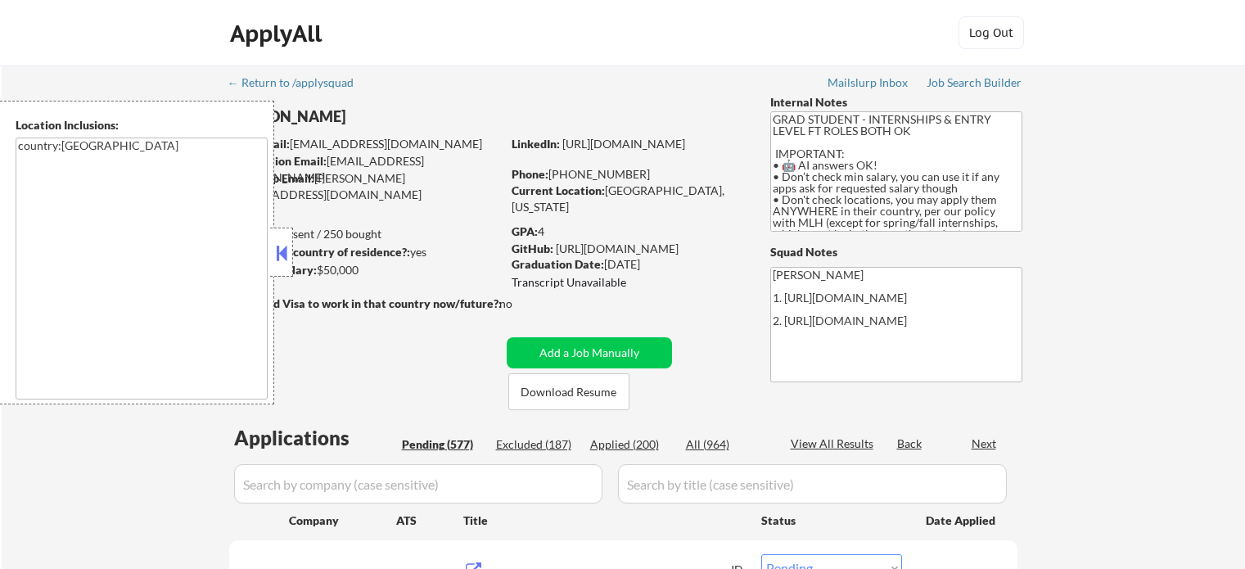
select select ""pending""
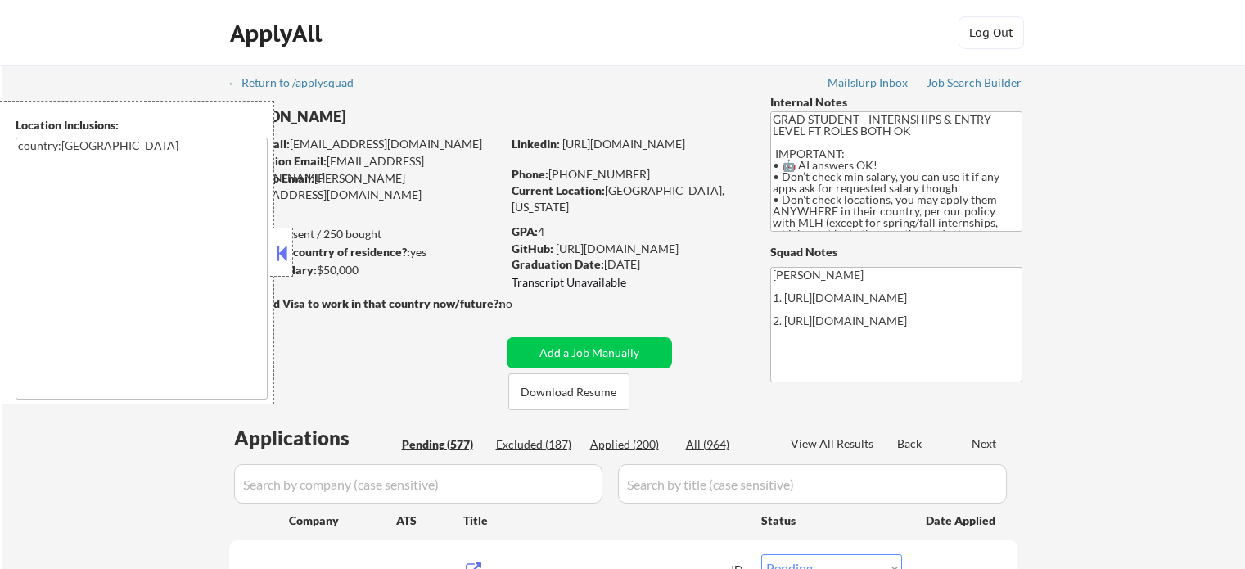
select select ""pending""
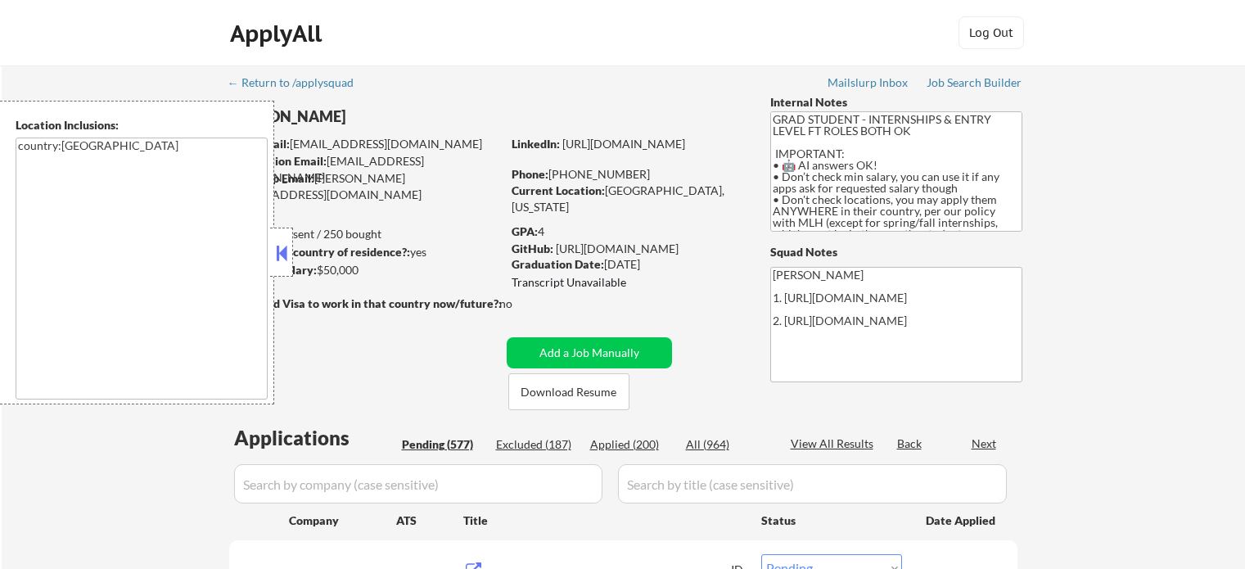
select select ""pending""
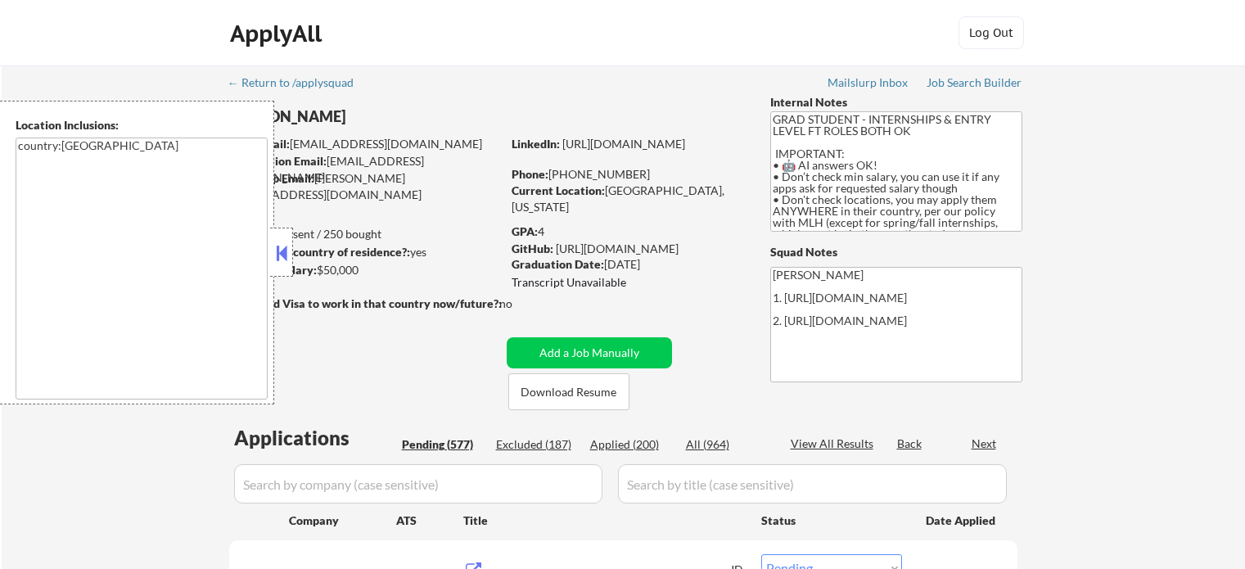
select select ""pending""
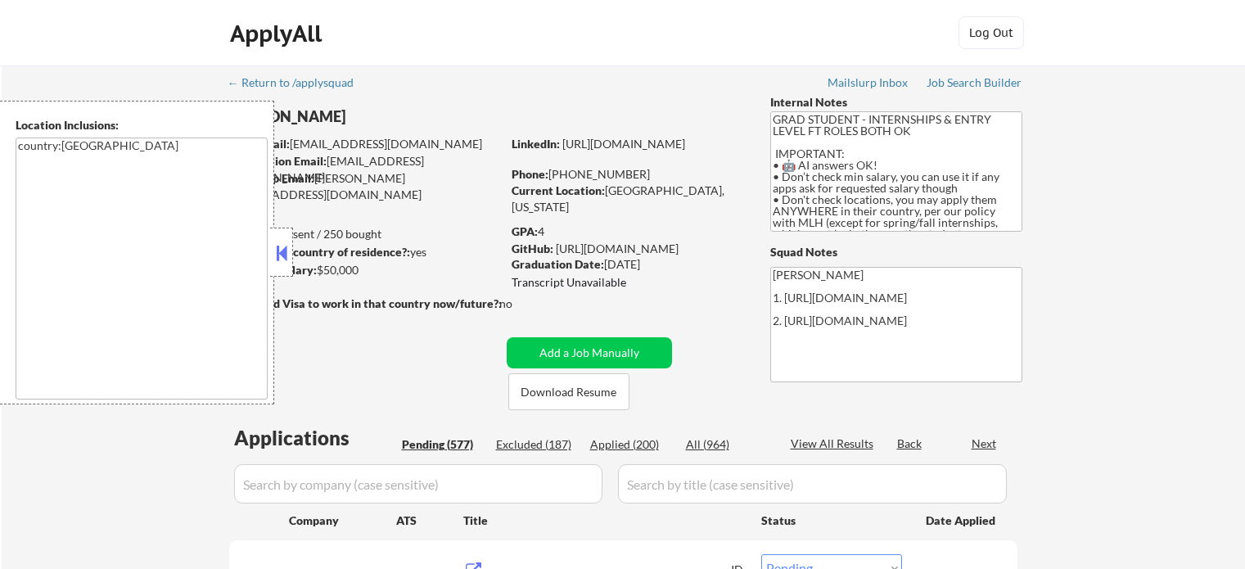
select select ""pending""
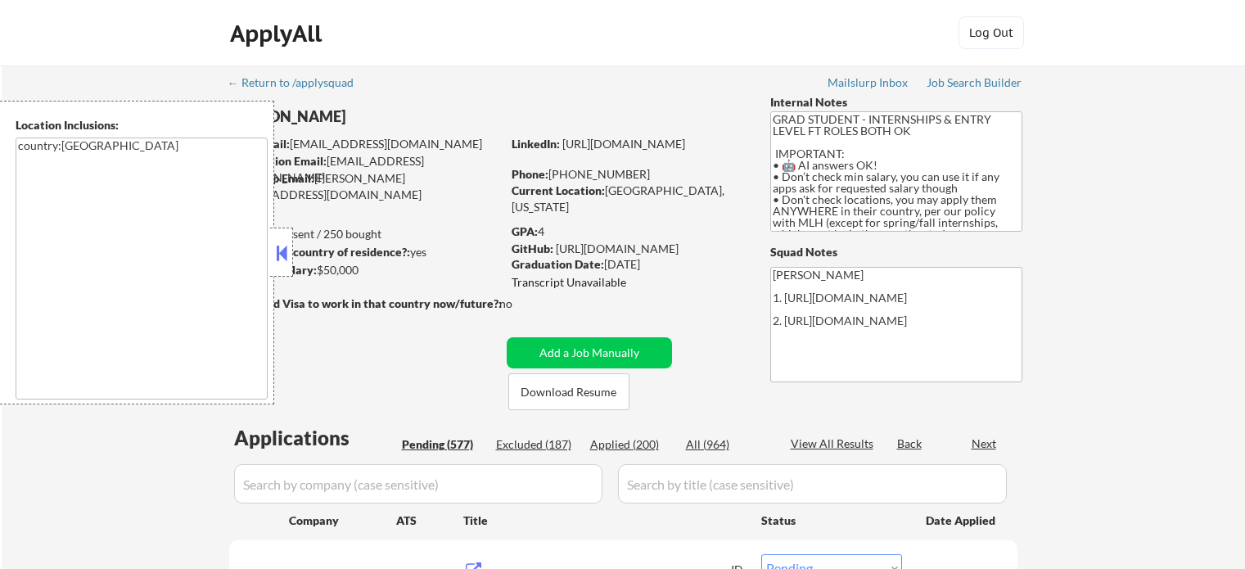
select select ""pending""
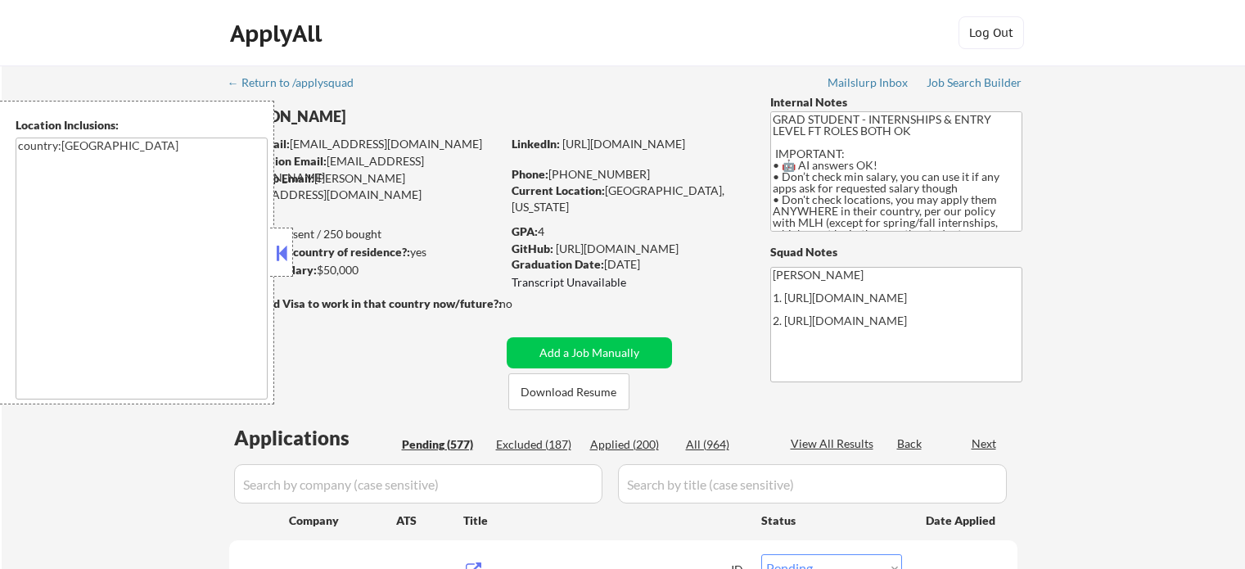
select select ""pending""
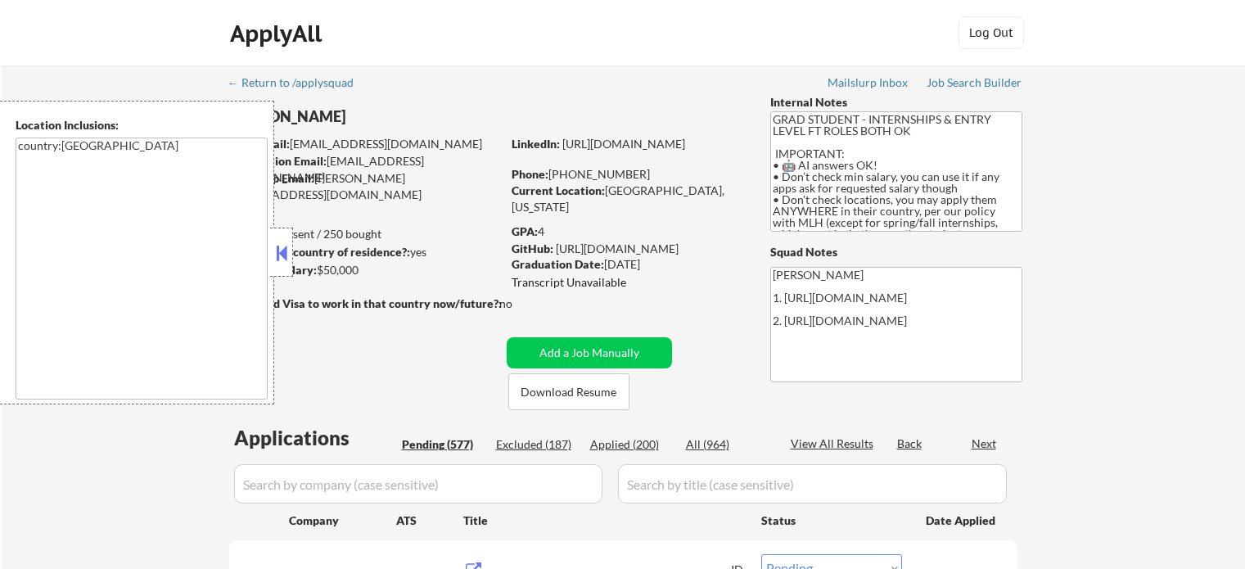
select select ""pending""
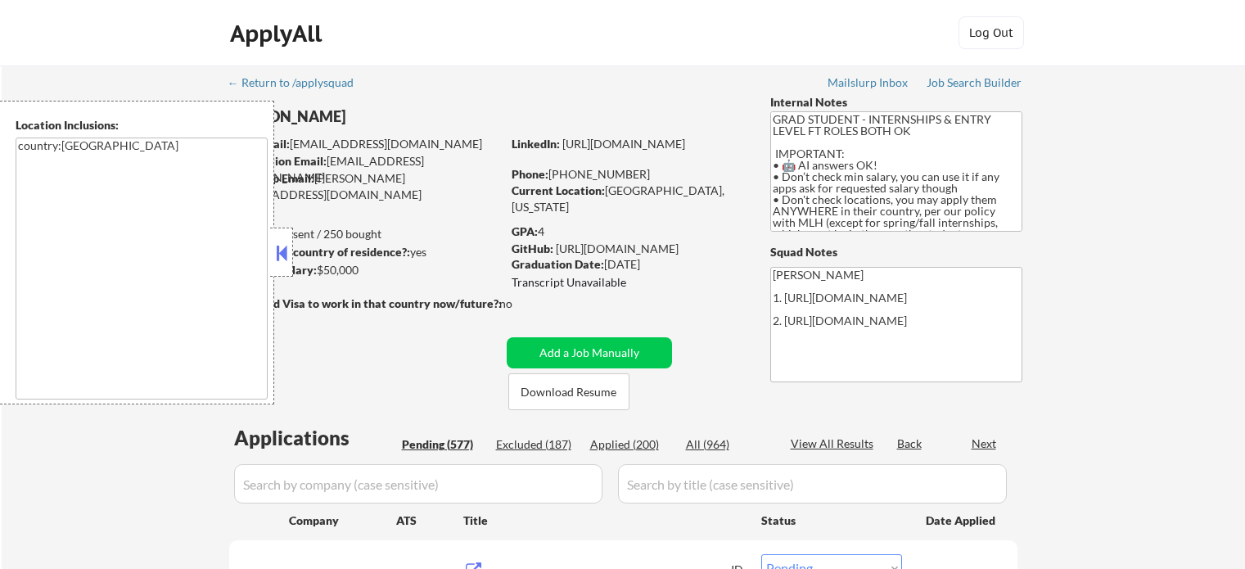
select select ""pending""
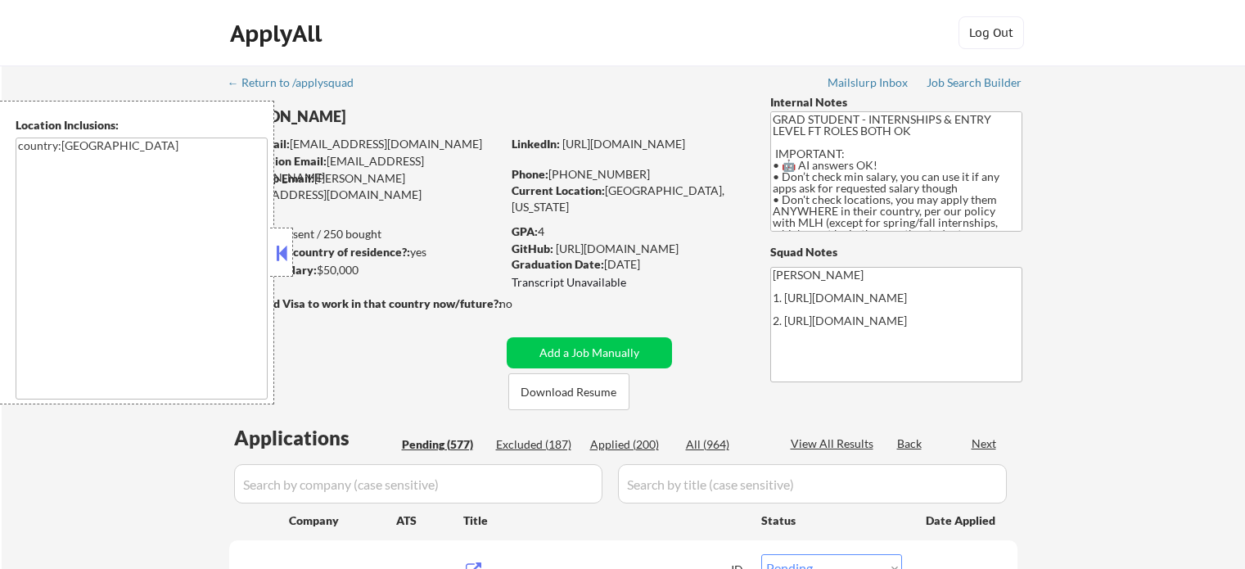
select select ""pending""
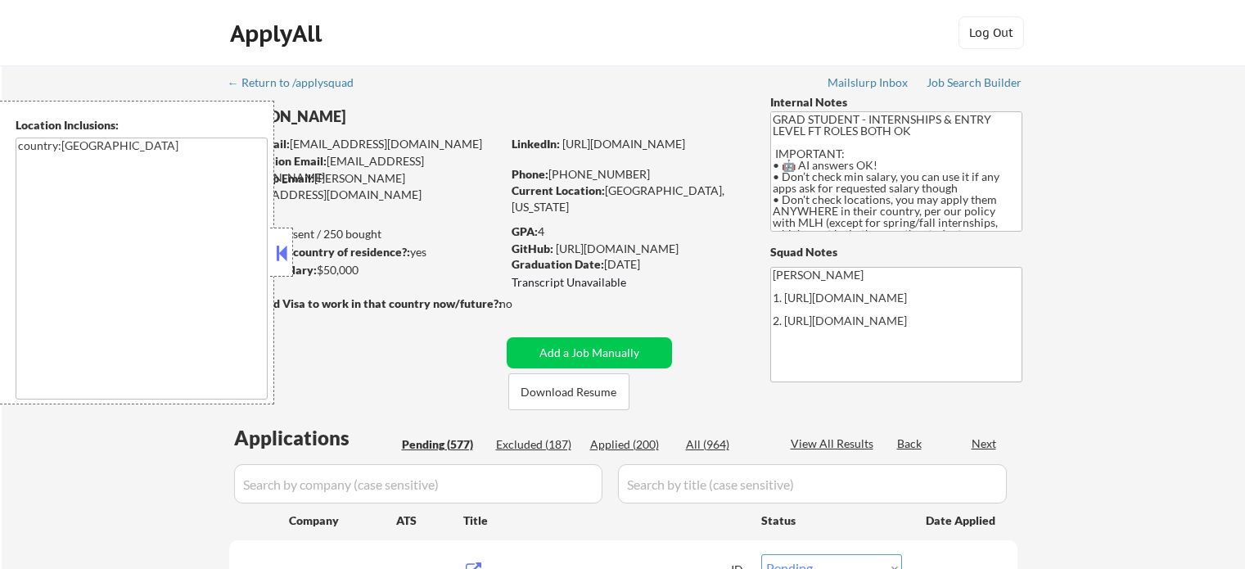
select select ""pending""
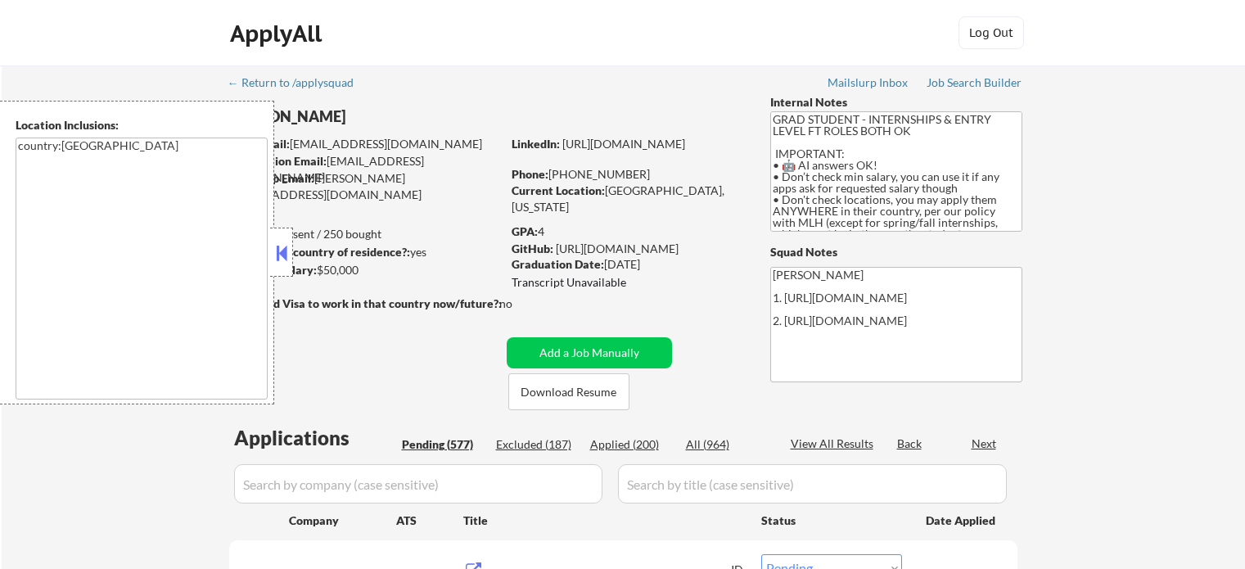
select select ""pending""
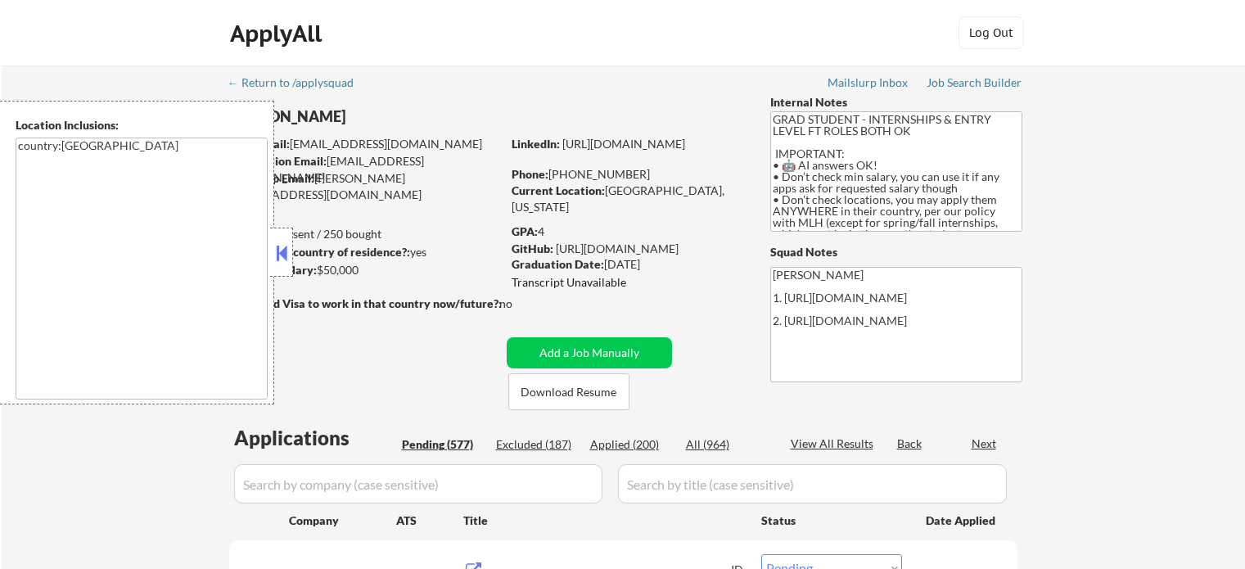
select select ""pending""
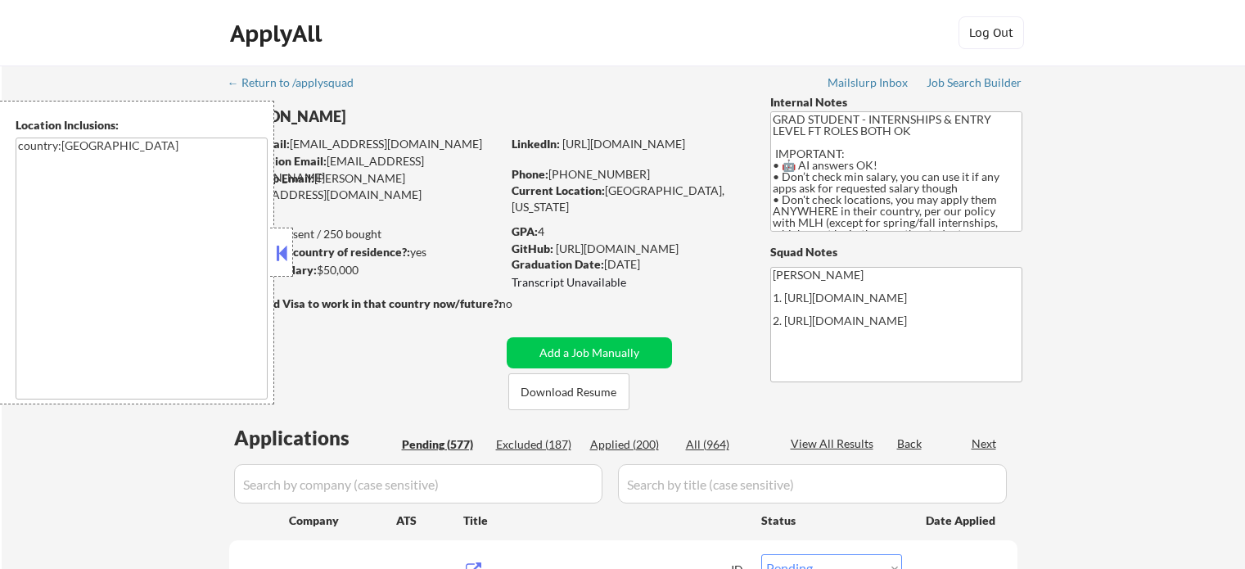
select select ""pending""
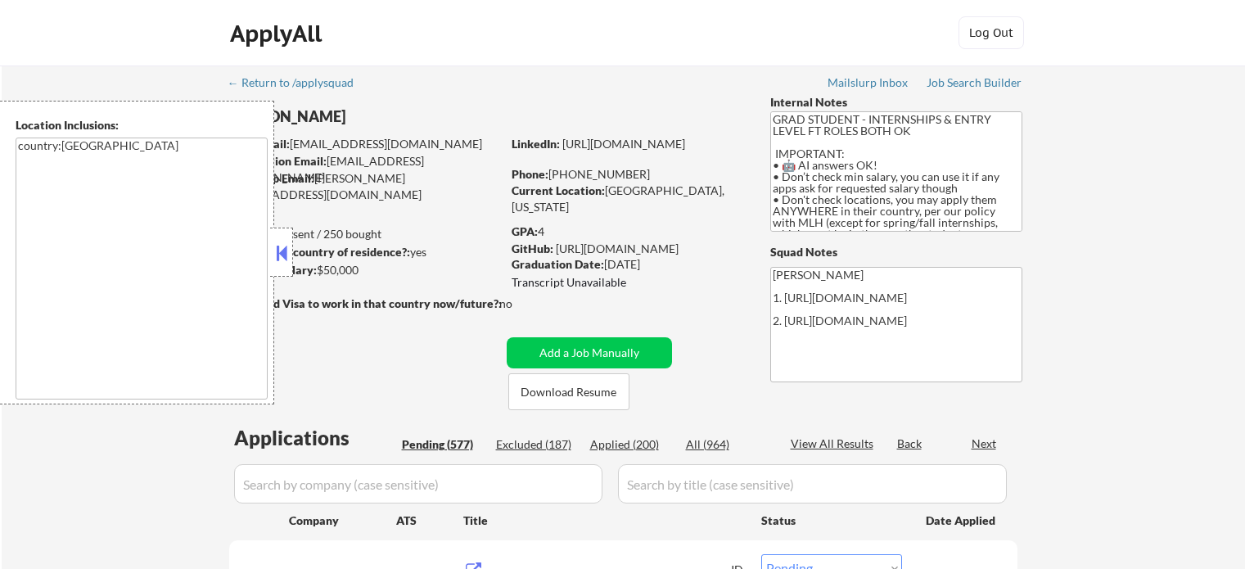
select select ""pending""
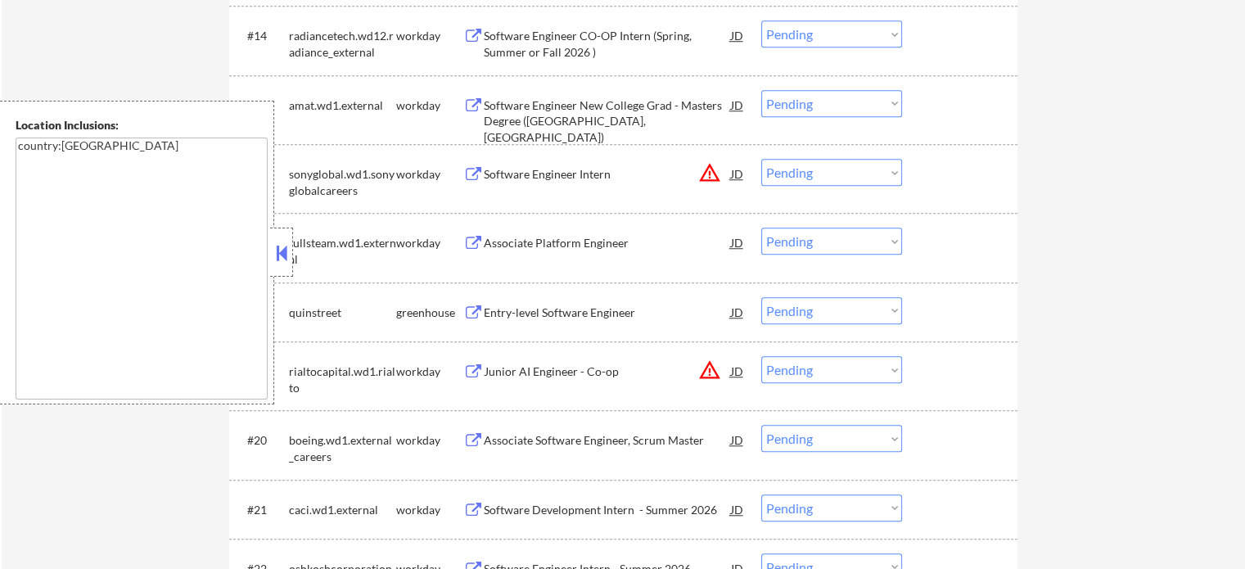
scroll to position [1474, 0]
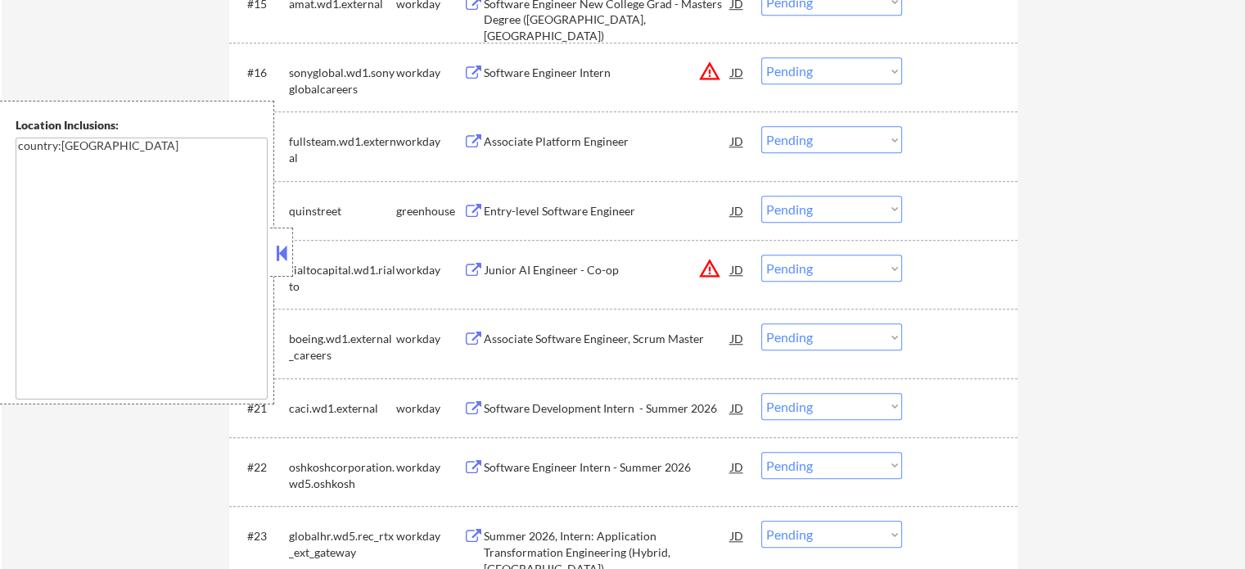
click at [517, 212] on div "Entry-level Software Engineer" at bounding box center [607, 211] width 247 height 16
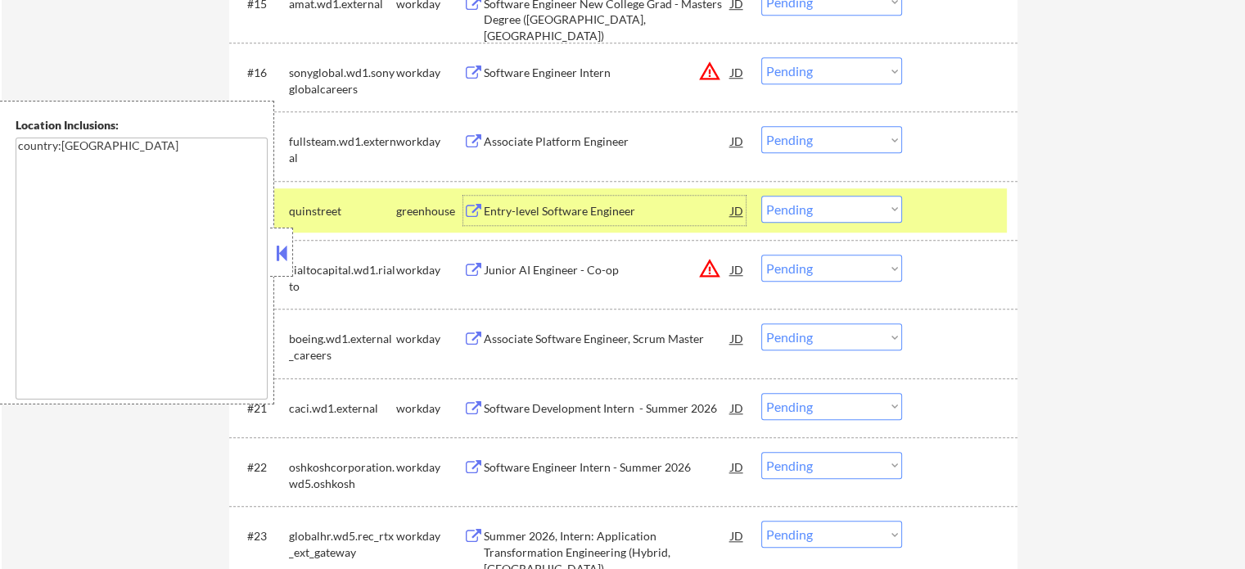
click at [984, 231] on div "#18 quinstreet greenhouse Entry-level Software Engineer JD Choose an option... …" at bounding box center [620, 210] width 773 height 44
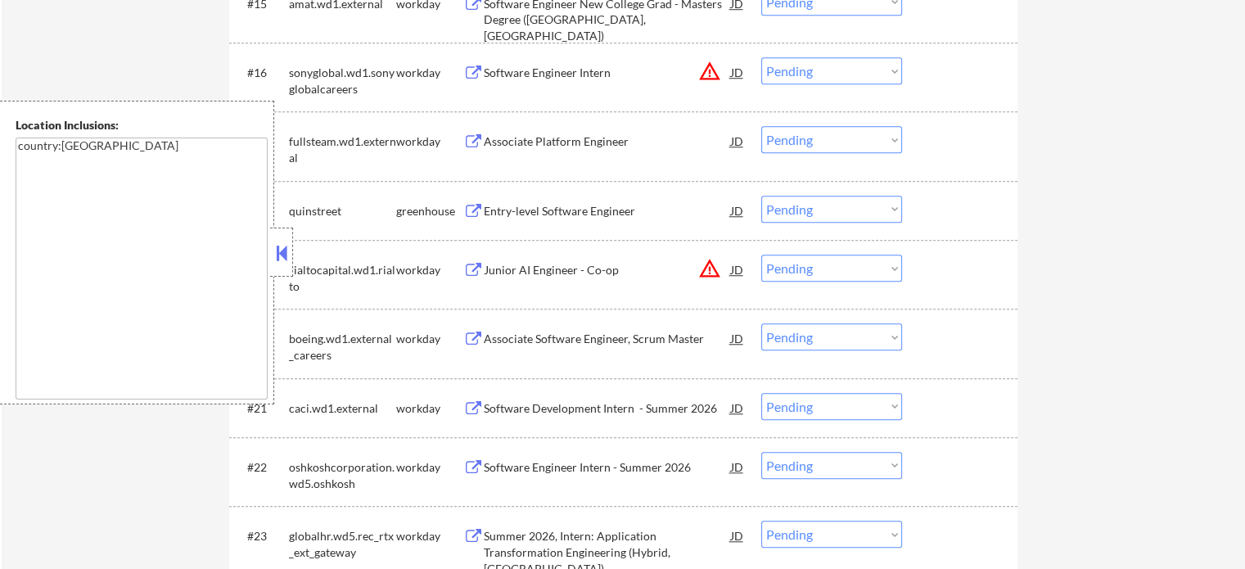
click at [568, 208] on div "Entry-level Software Engineer" at bounding box center [607, 211] width 247 height 16
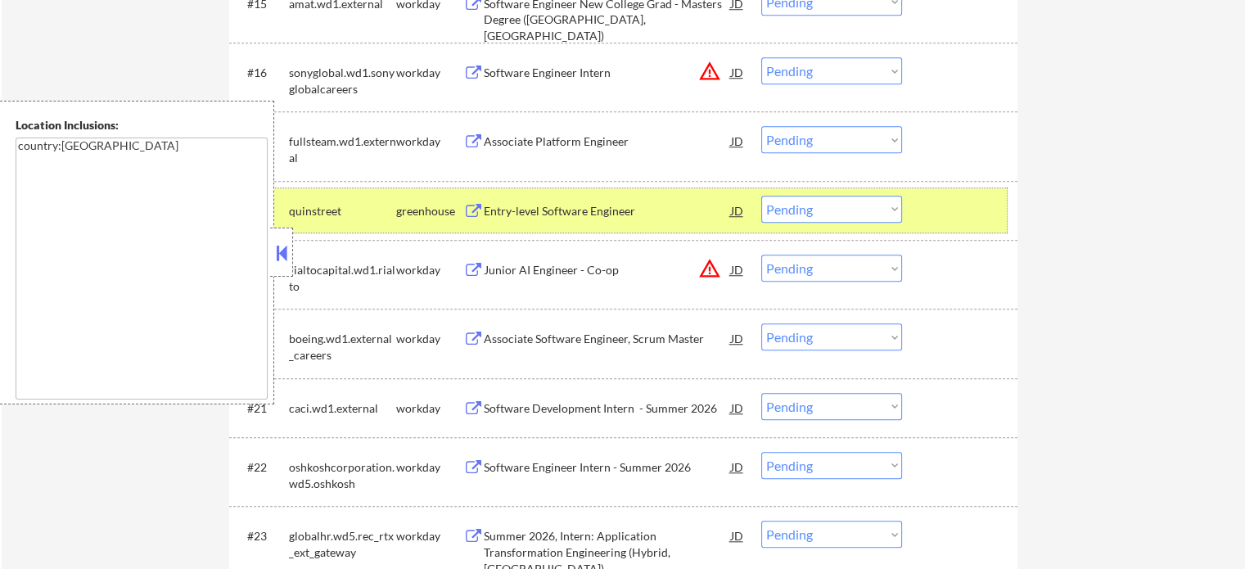
click at [974, 202] on div at bounding box center [962, 210] width 72 height 29
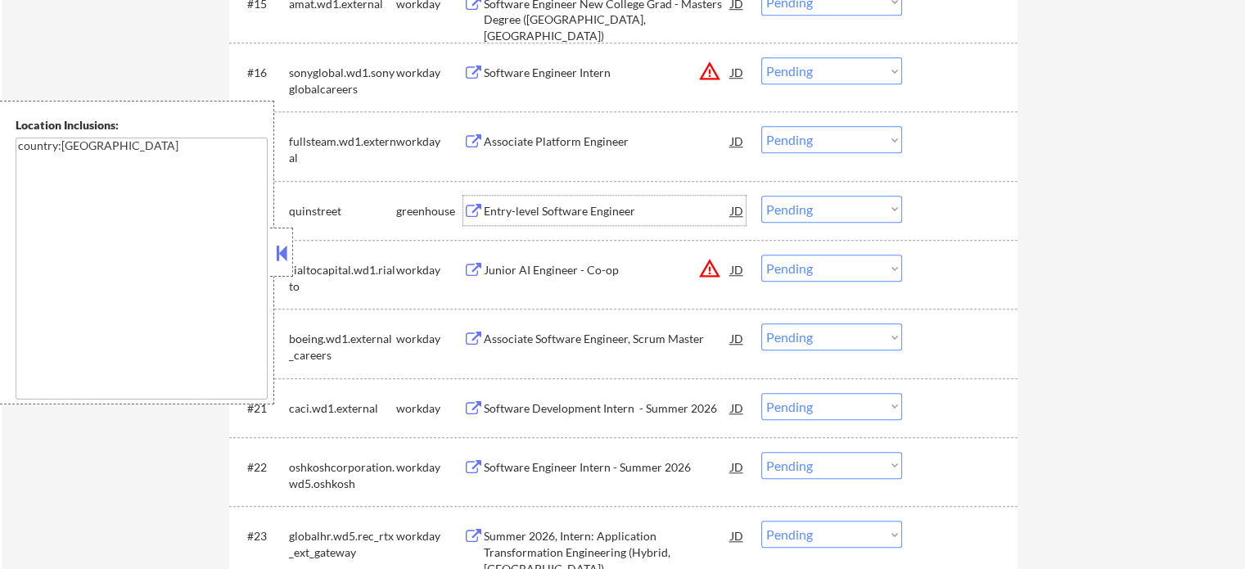
click at [626, 204] on div "Entry-level Software Engineer" at bounding box center [607, 211] width 247 height 16
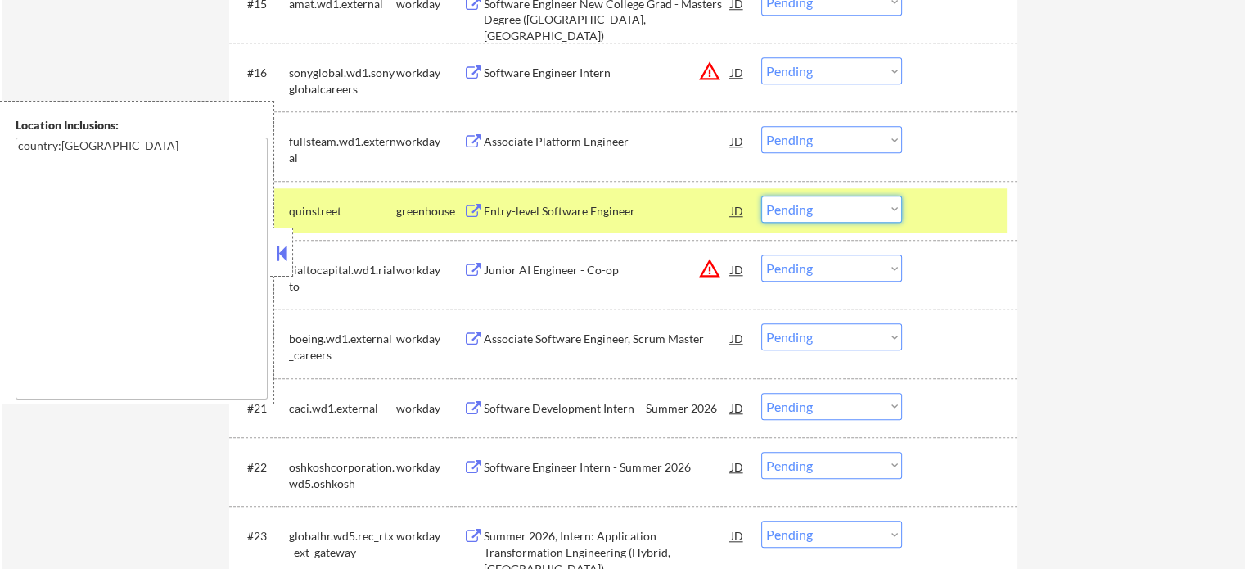
click at [839, 216] on select "Choose an option... Pending Applied Excluded (Questions) Excluded (Expired) Exc…" at bounding box center [832, 209] width 141 height 27
click at [762, 196] on select "Choose an option... Pending Applied Excluded (Questions) Excluded (Expired) Exc…" at bounding box center [832, 209] width 141 height 27
click at [956, 215] on div at bounding box center [962, 210] width 72 height 29
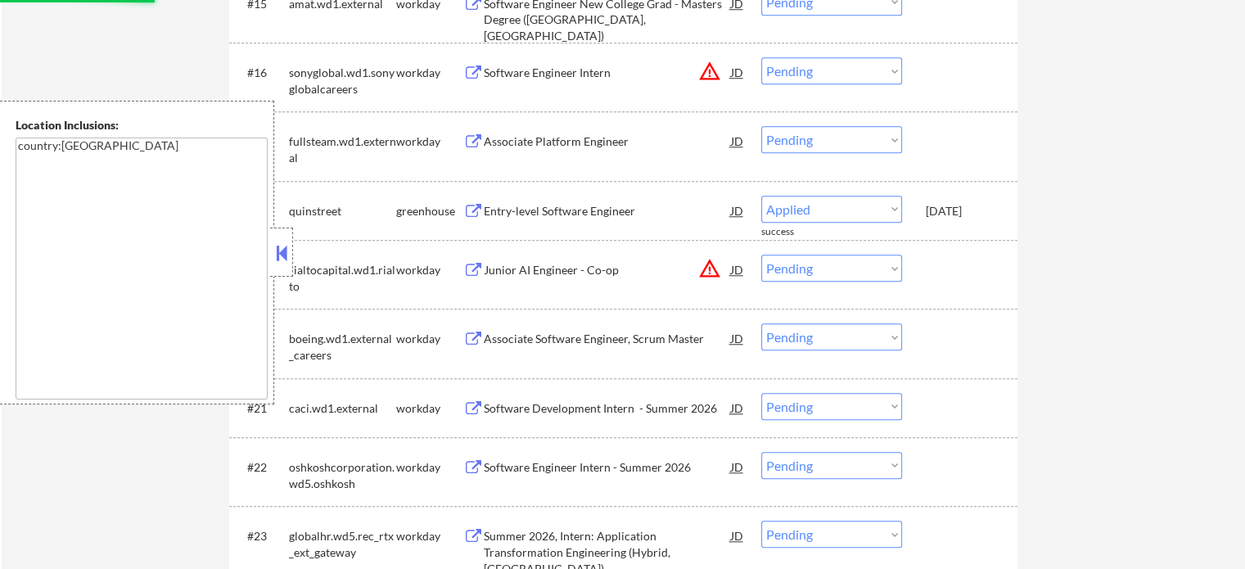
select select ""pending""
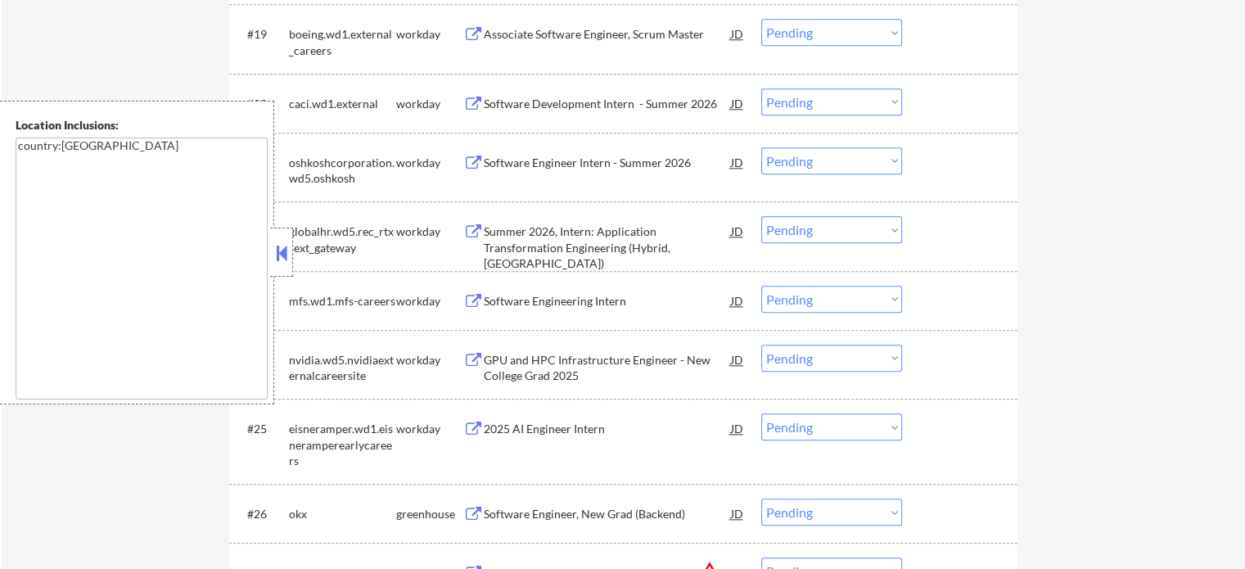
scroll to position [1801, 0]
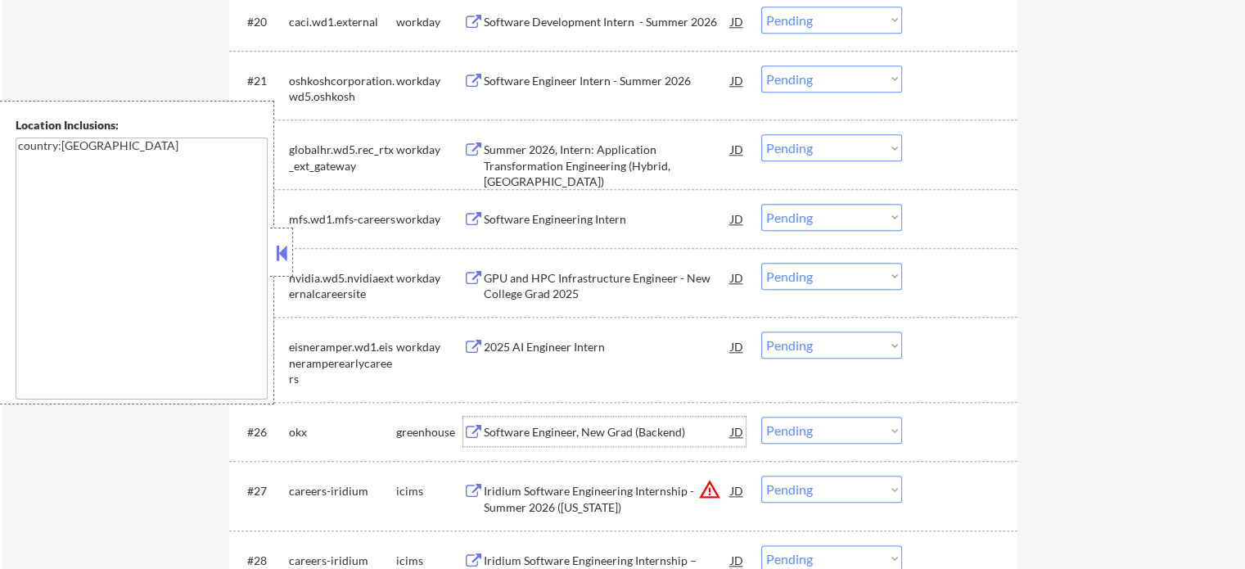
click at [597, 435] on div "Software Engineer, New Grad (Backend)" at bounding box center [607, 432] width 247 height 16
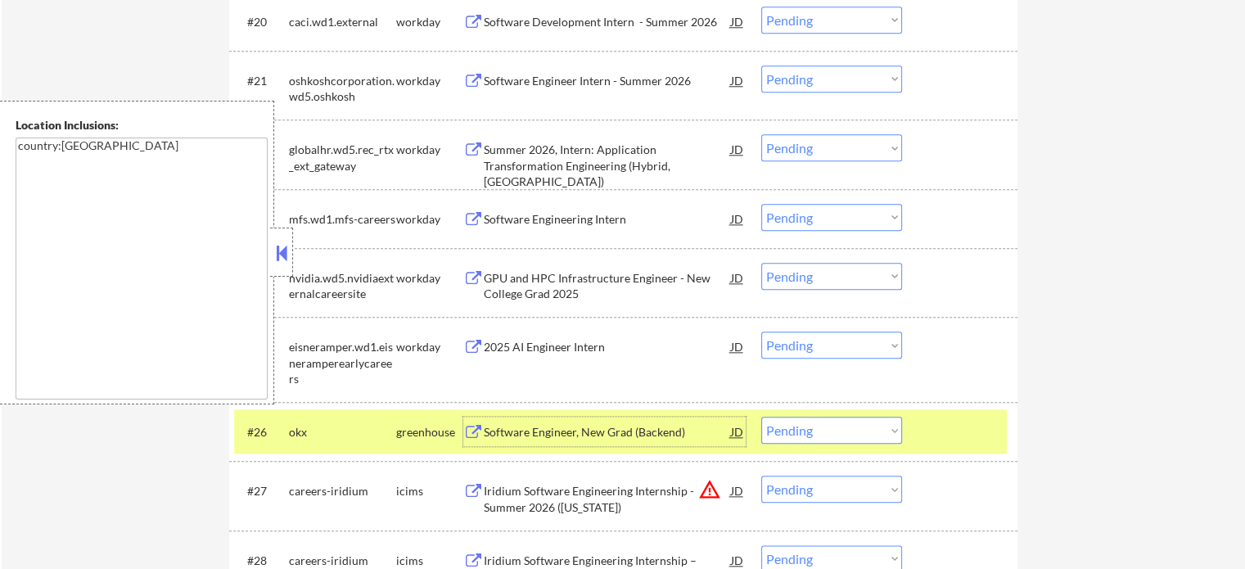
click at [940, 428] on div at bounding box center [962, 431] width 72 height 29
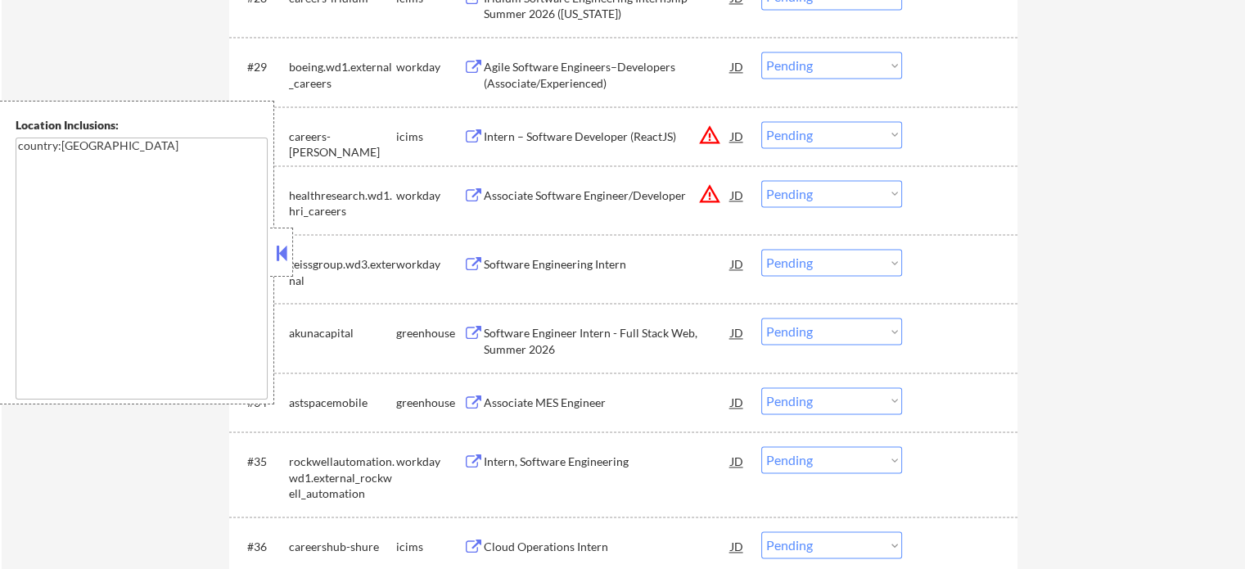
scroll to position [2375, 0]
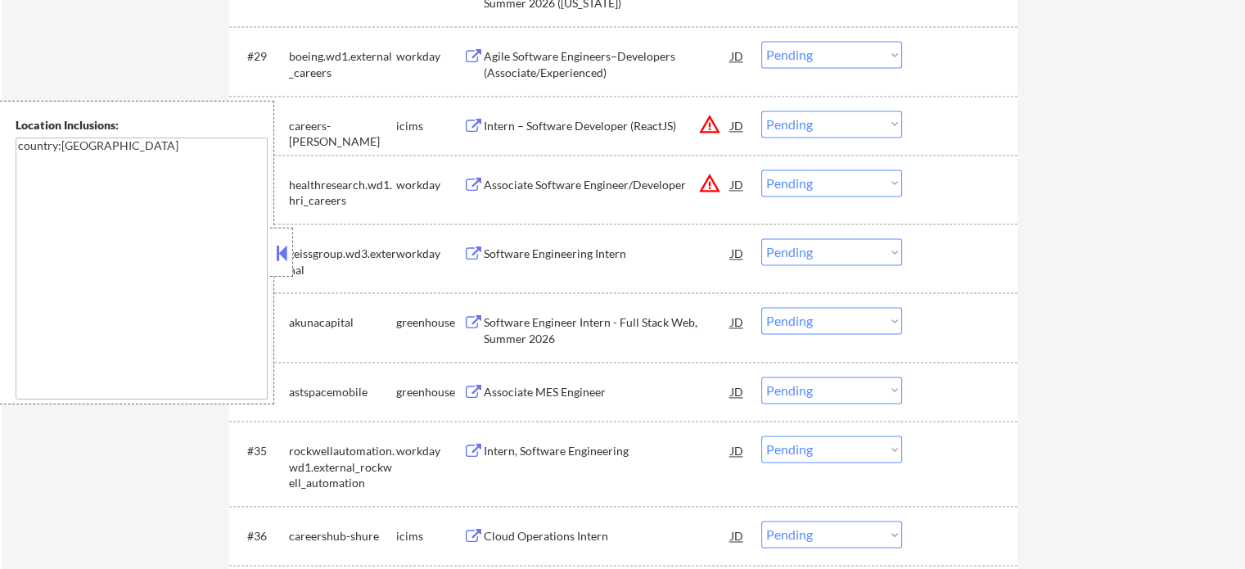
click at [573, 316] on div "Software Engineer Intern - Full Stack Web, Summer 2026" at bounding box center [607, 330] width 247 height 32
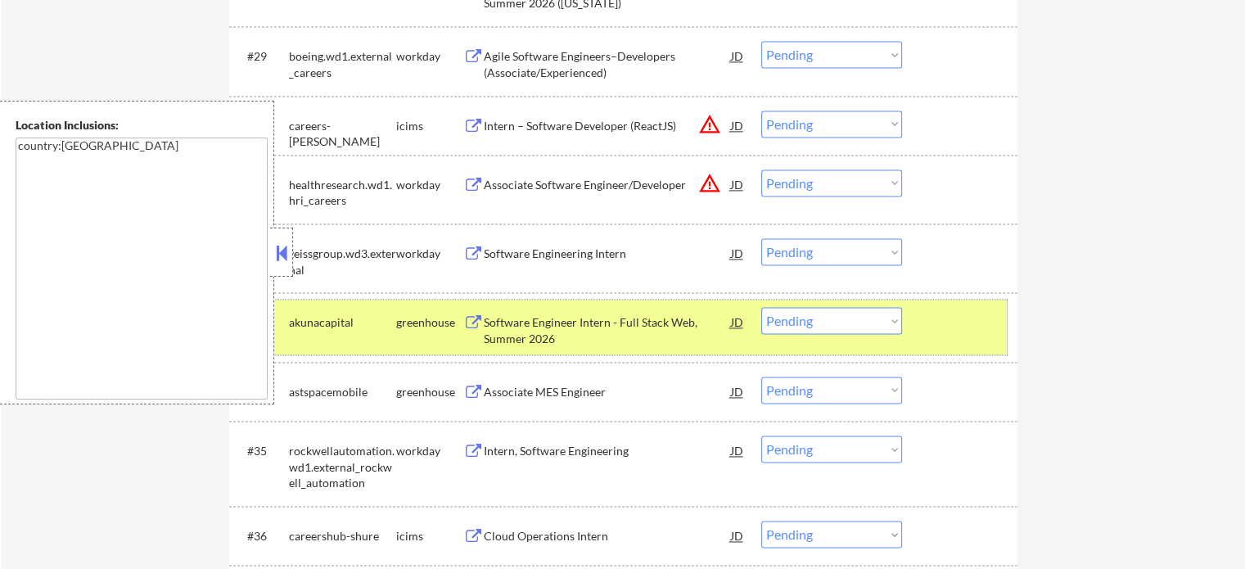
click at [937, 307] on div at bounding box center [962, 321] width 72 height 29
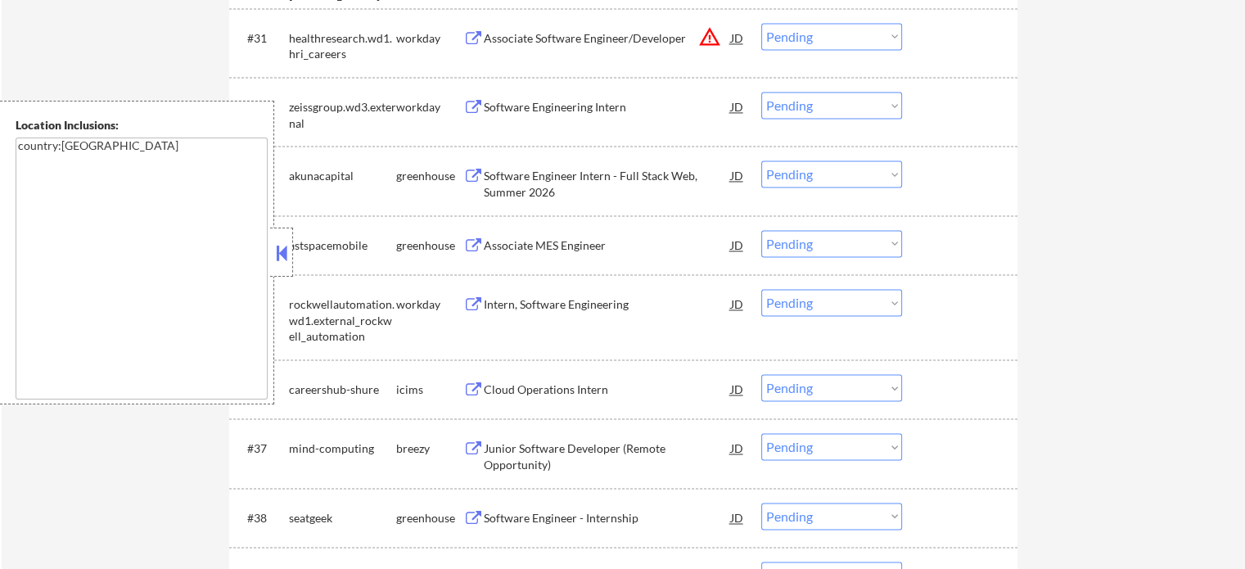
scroll to position [2538, 0]
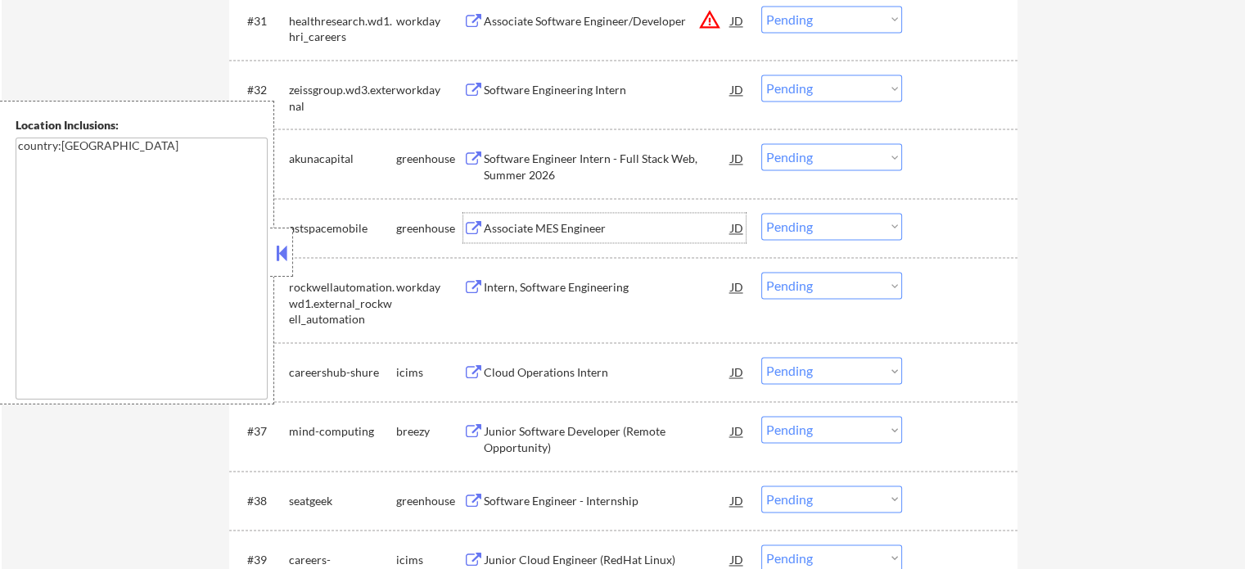
click at [567, 224] on div "Associate MES Engineer" at bounding box center [607, 228] width 247 height 16
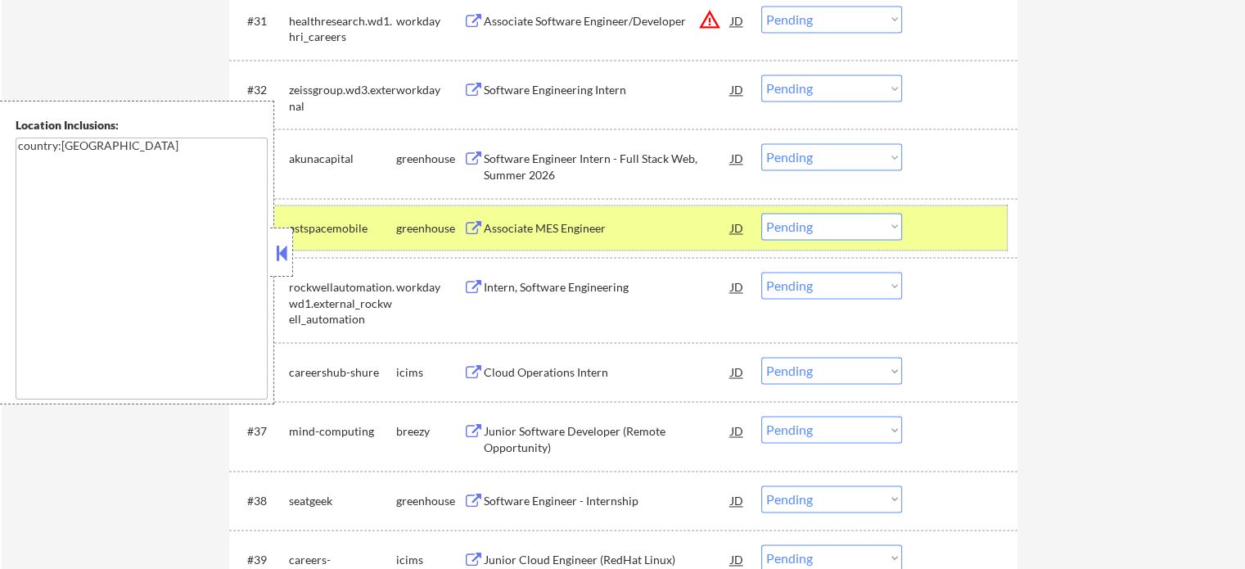
click at [954, 232] on div at bounding box center [962, 227] width 72 height 29
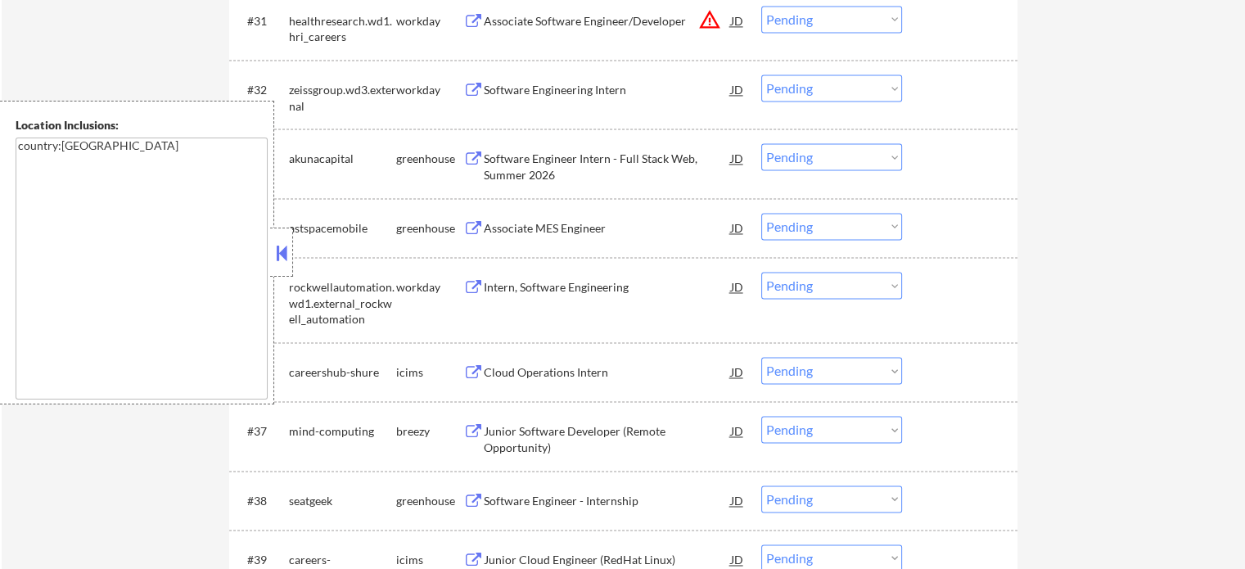
scroll to position [2702, 0]
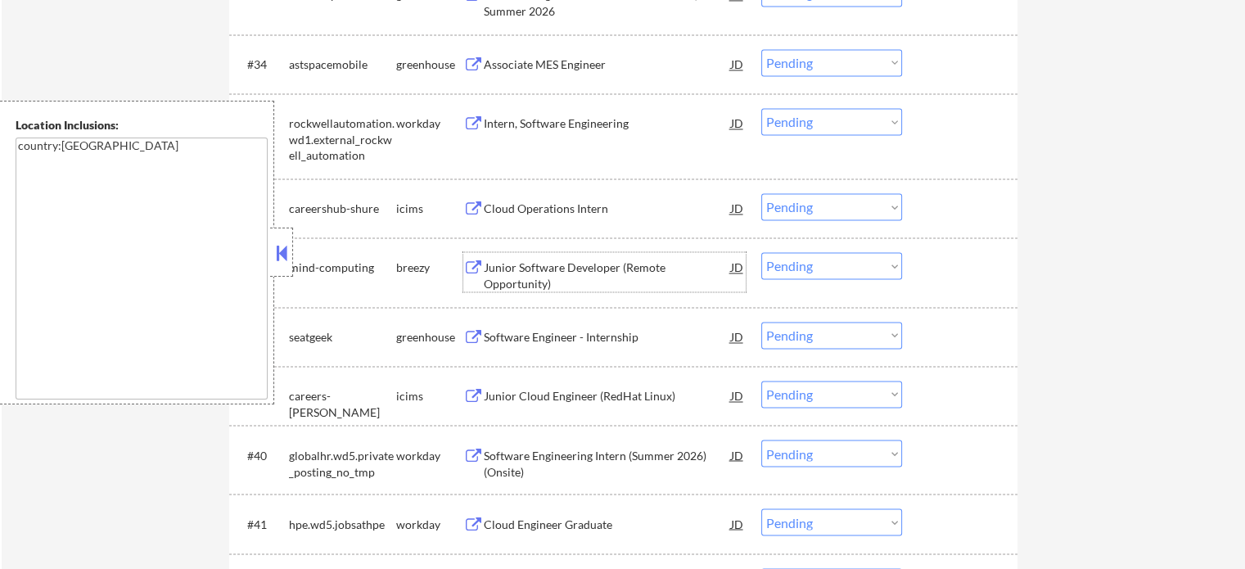
click at [551, 282] on div "Junior Software Developer (Remote Opportunity)" at bounding box center [607, 276] width 247 height 32
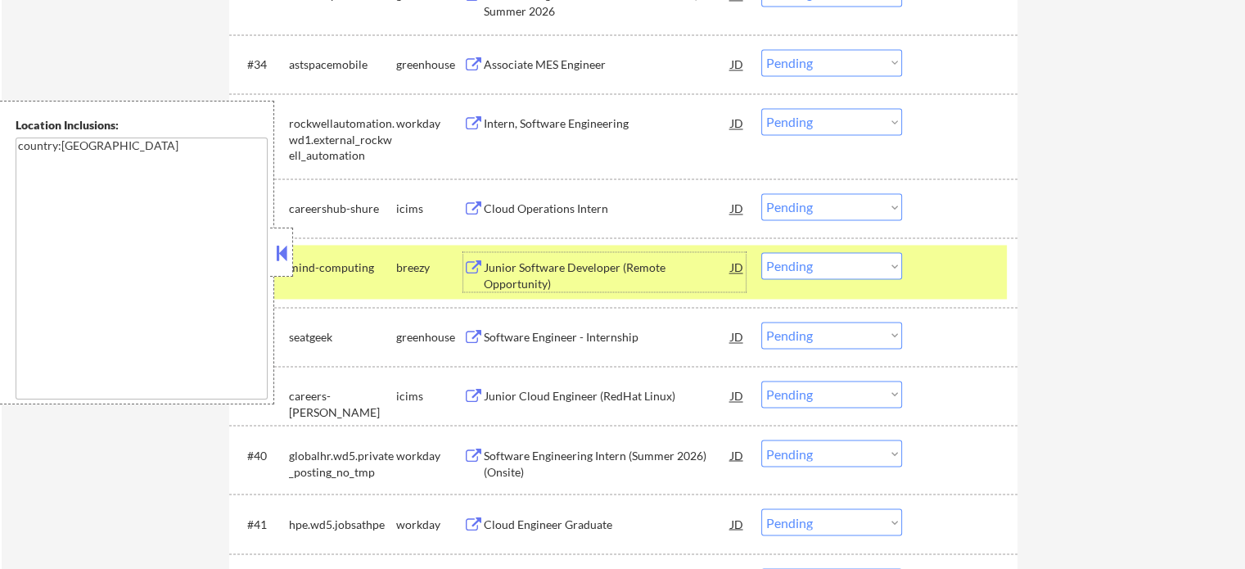
click at [802, 264] on select "Choose an option... Pending Applied Excluded (Questions) Excluded (Expired) Exc…" at bounding box center [832, 265] width 141 height 27
click at [762, 252] on select "Choose an option... Pending Applied Excluded (Questions) Excluded (Expired) Exc…" at bounding box center [832, 265] width 141 height 27
click at [951, 286] on div "#37 mind-computing breezy Junior Software Developer (Remote Opportunity) JD Cho…" at bounding box center [620, 272] width 773 height 54
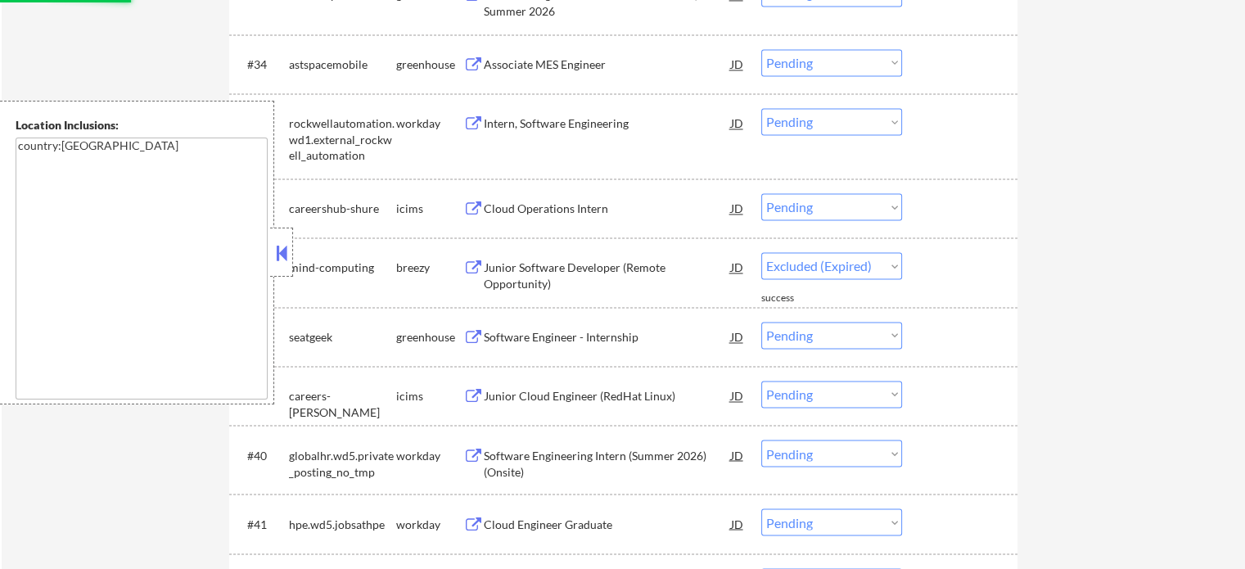
select select ""pending""
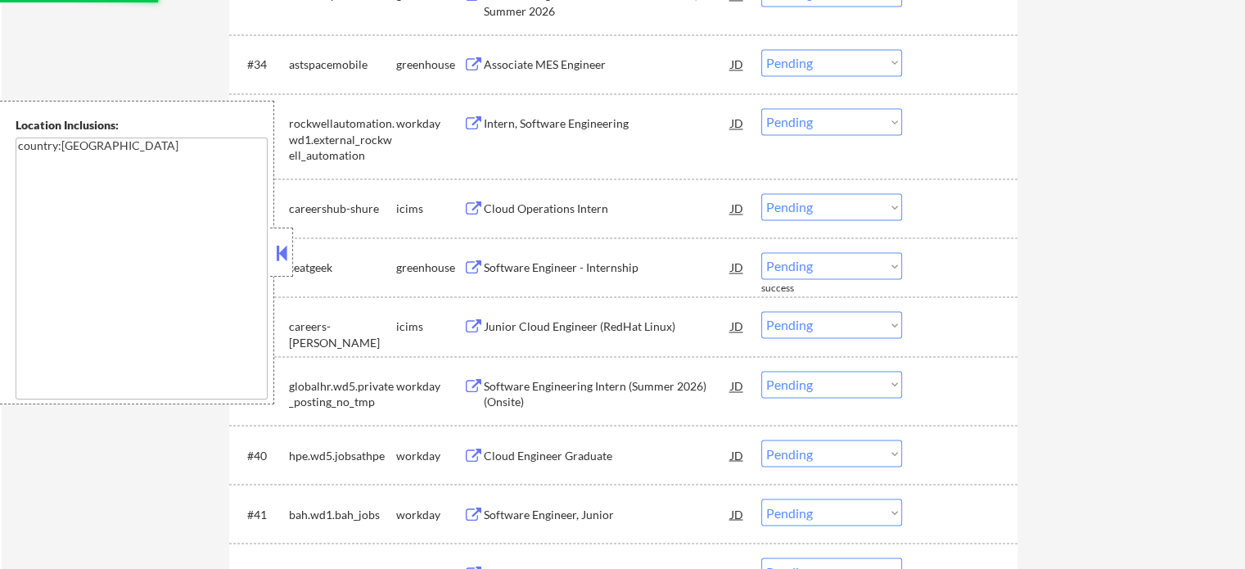
click at [559, 268] on div "Software Engineer - Internship" at bounding box center [607, 268] width 247 height 16
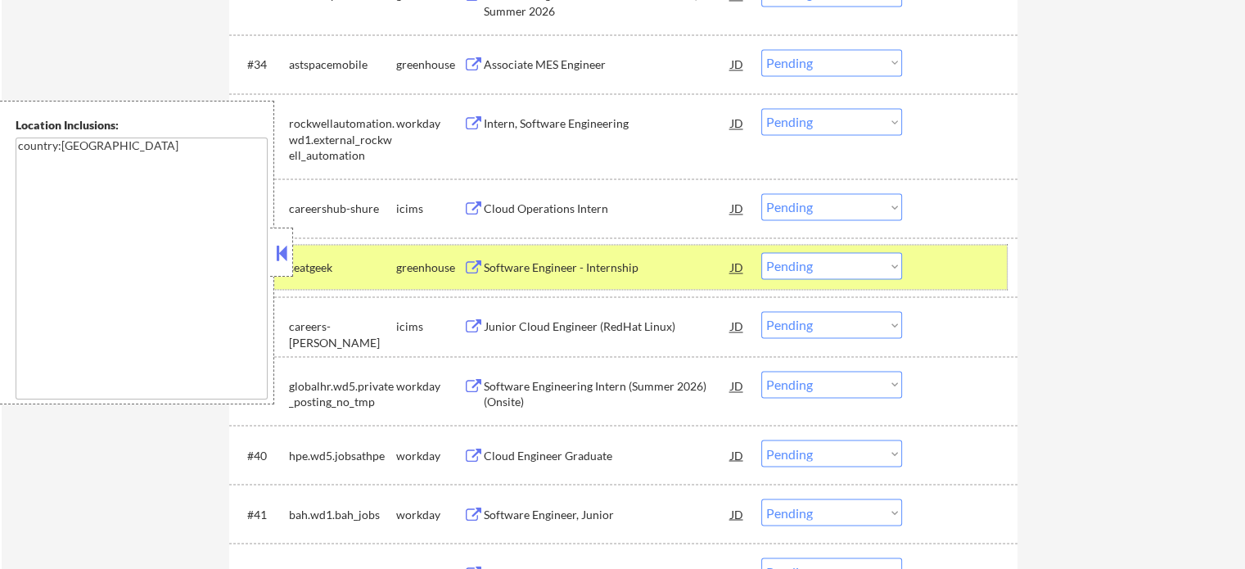
click at [983, 269] on div at bounding box center [962, 266] width 72 height 29
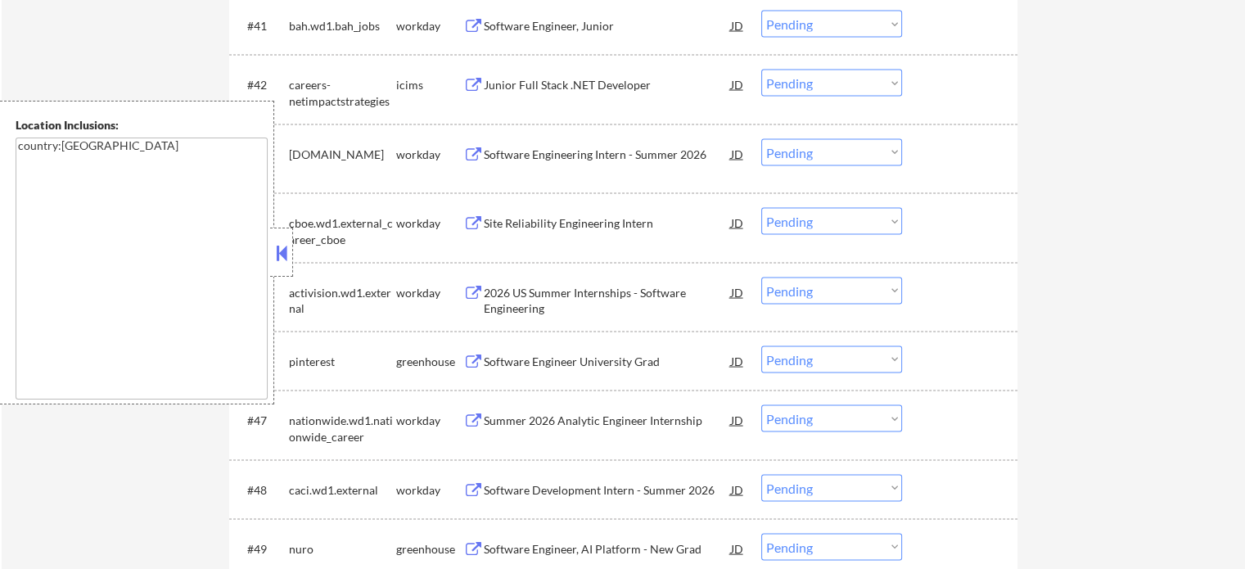
scroll to position [3193, 0]
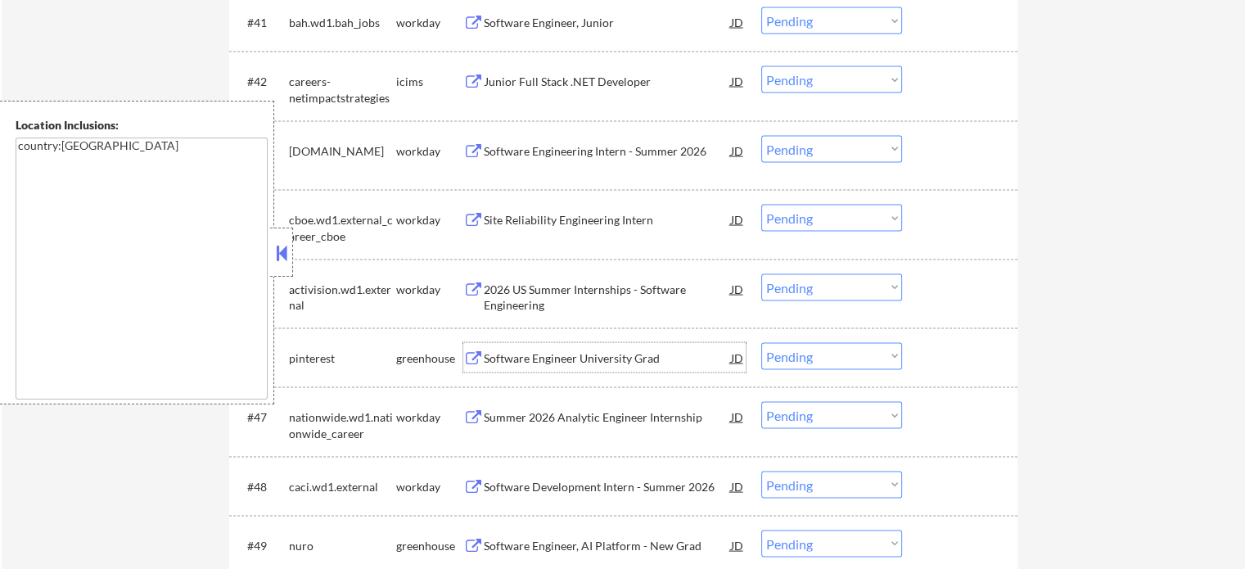
click at [586, 359] on div "Software Engineer University Grad" at bounding box center [607, 358] width 247 height 16
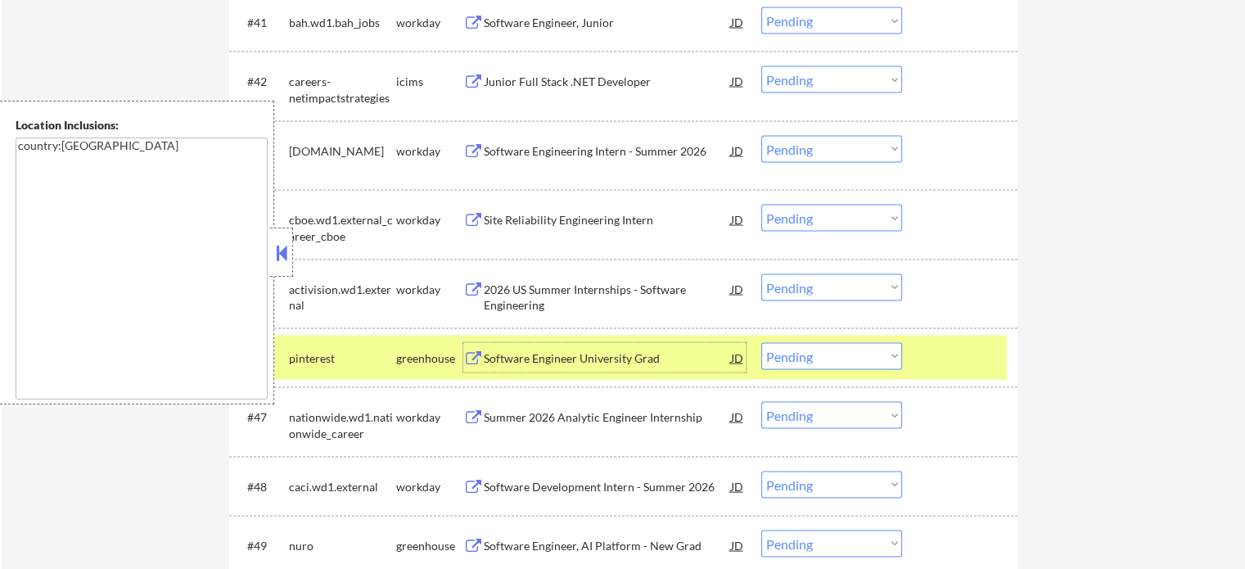
click at [983, 359] on div at bounding box center [962, 357] width 72 height 29
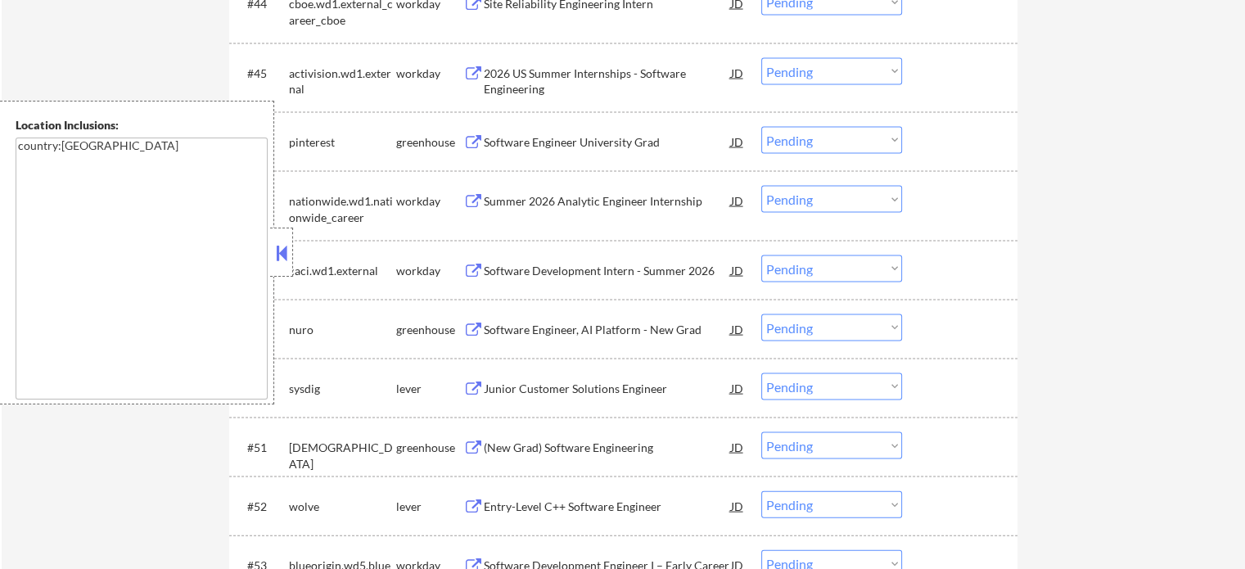
scroll to position [3439, 0]
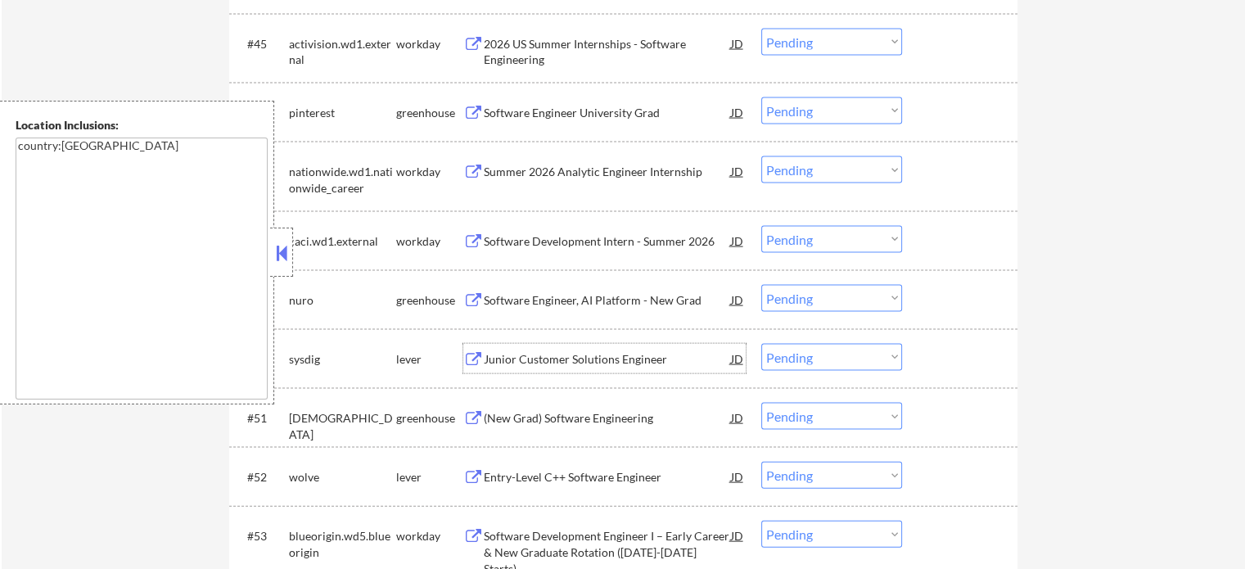
click at [554, 351] on div "Junior Customer Solutions Engineer" at bounding box center [607, 359] width 247 height 16
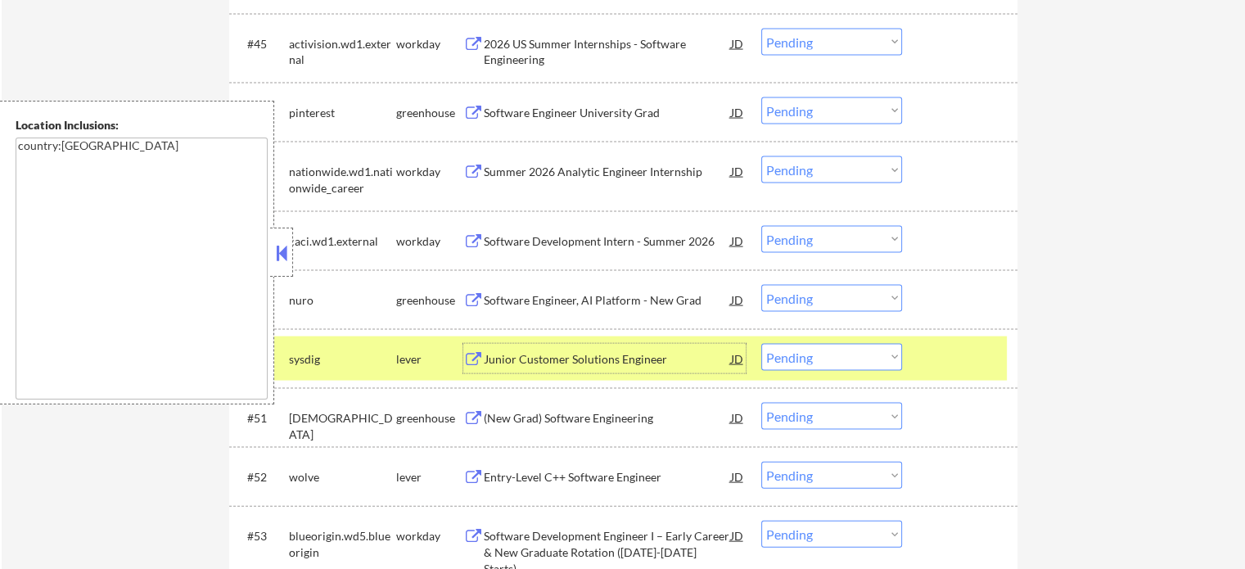
click at [855, 359] on select "Choose an option... Pending Applied Excluded (Questions) Excluded (Expired) Exc…" at bounding box center [832, 357] width 141 height 27
click at [762, 344] on select "Choose an option... Pending Applied Excluded (Questions) Excluded (Expired) Exc…" at bounding box center [832, 357] width 141 height 27
click at [934, 359] on div at bounding box center [962, 358] width 72 height 29
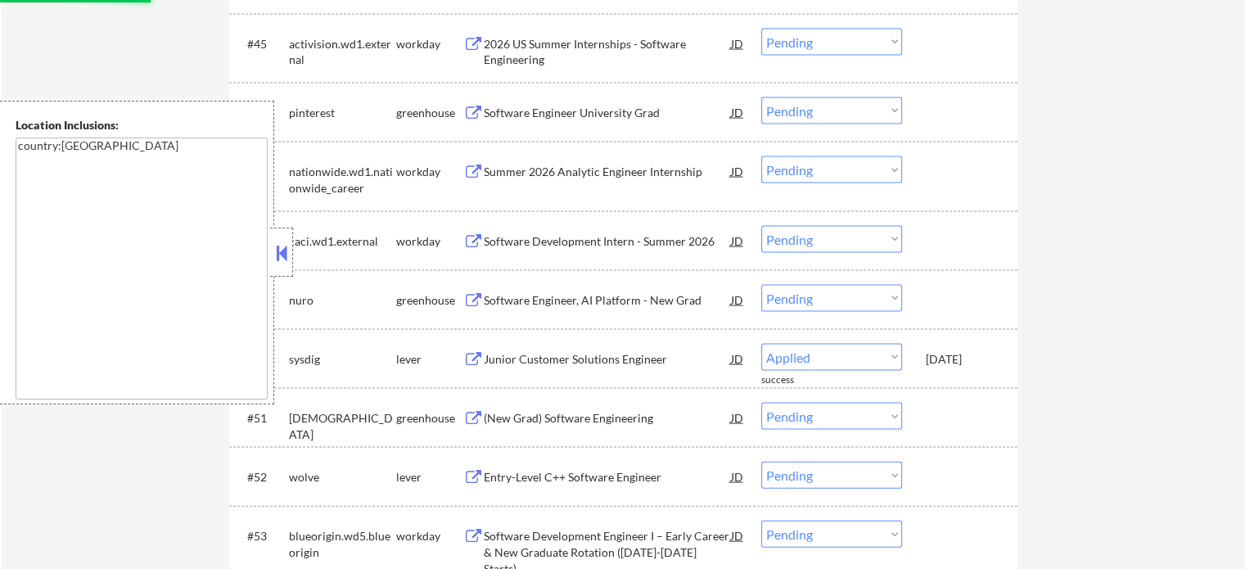
select select ""pending""
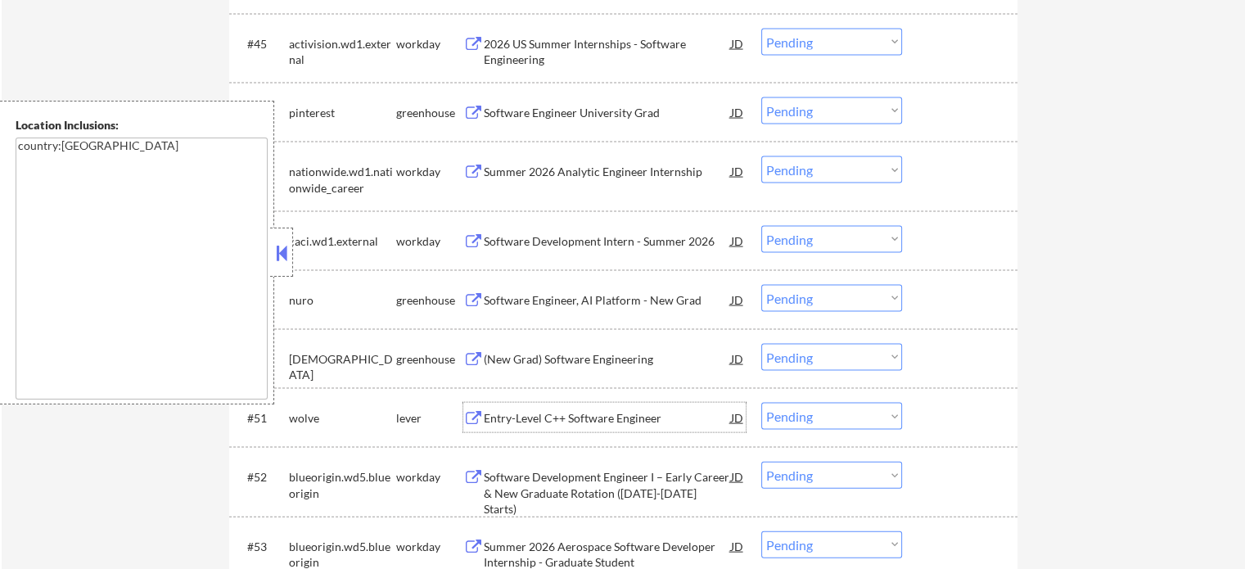
click at [544, 431] on div "Entry-Level C++ Software Engineer" at bounding box center [607, 417] width 247 height 29
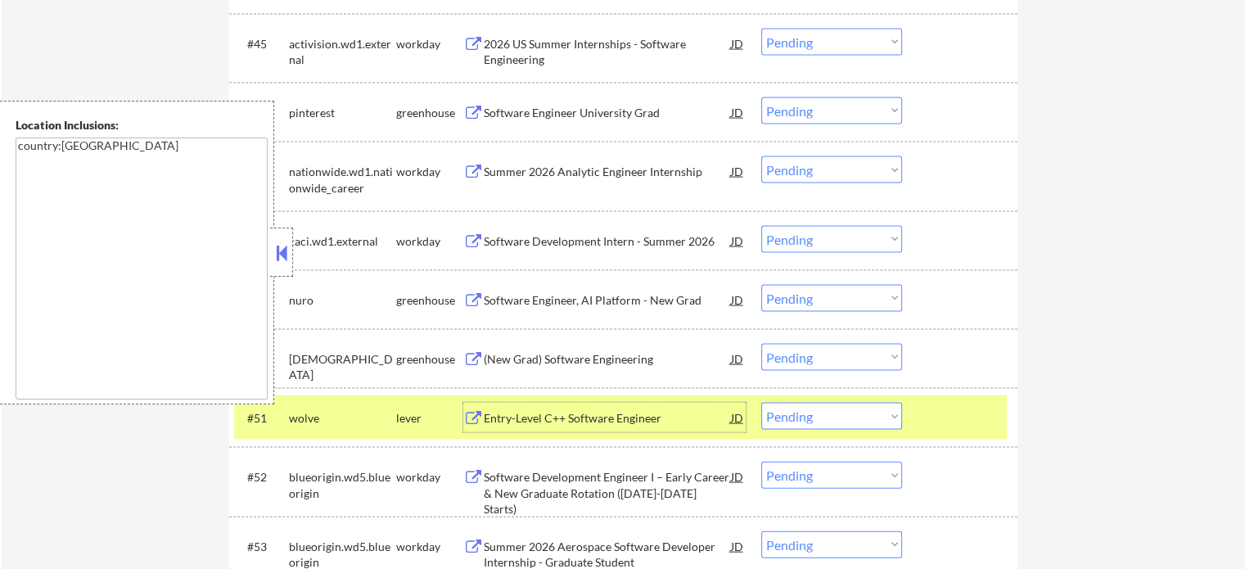
click at [940, 411] on div at bounding box center [962, 417] width 72 height 29
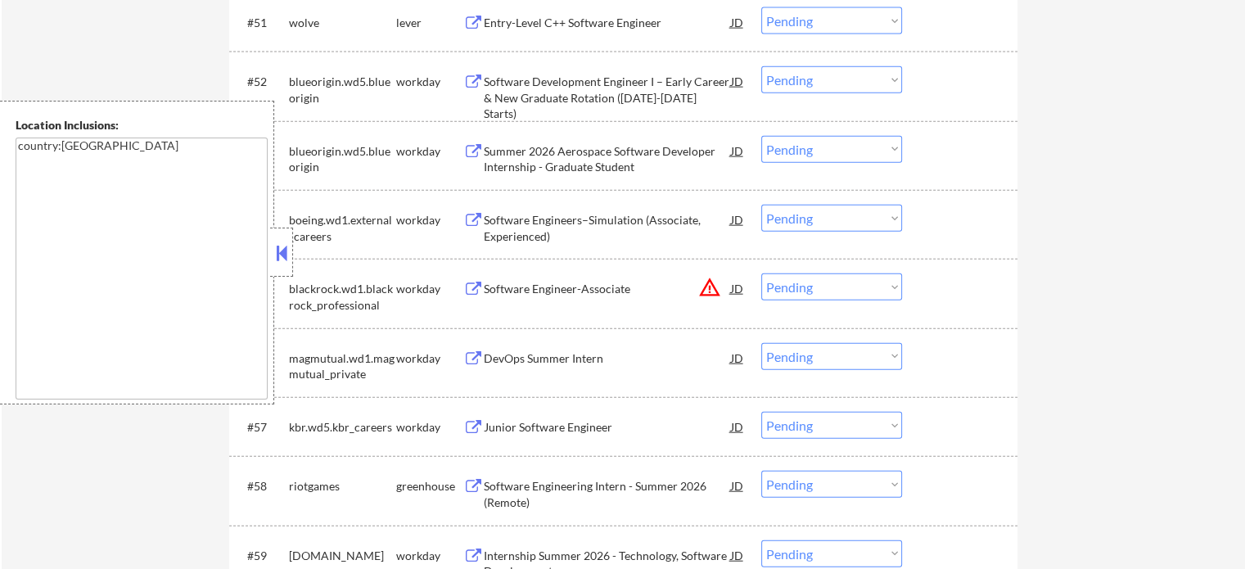
scroll to position [3930, 0]
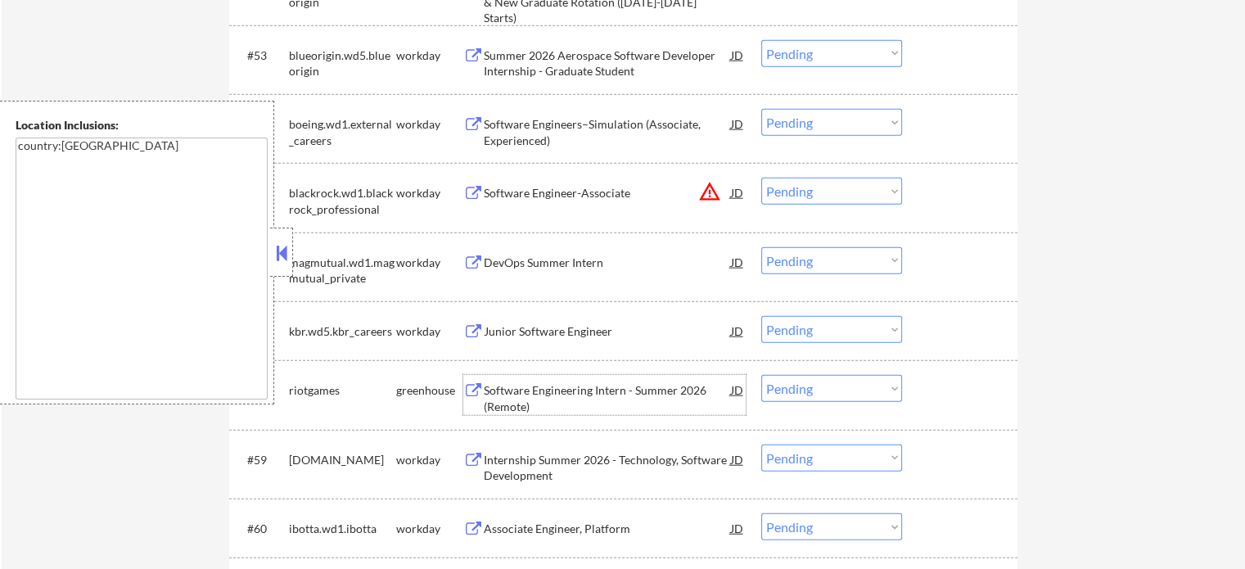
click at [603, 390] on div "Software Engineering Intern - Summer 2026 (Remote)" at bounding box center [607, 398] width 247 height 32
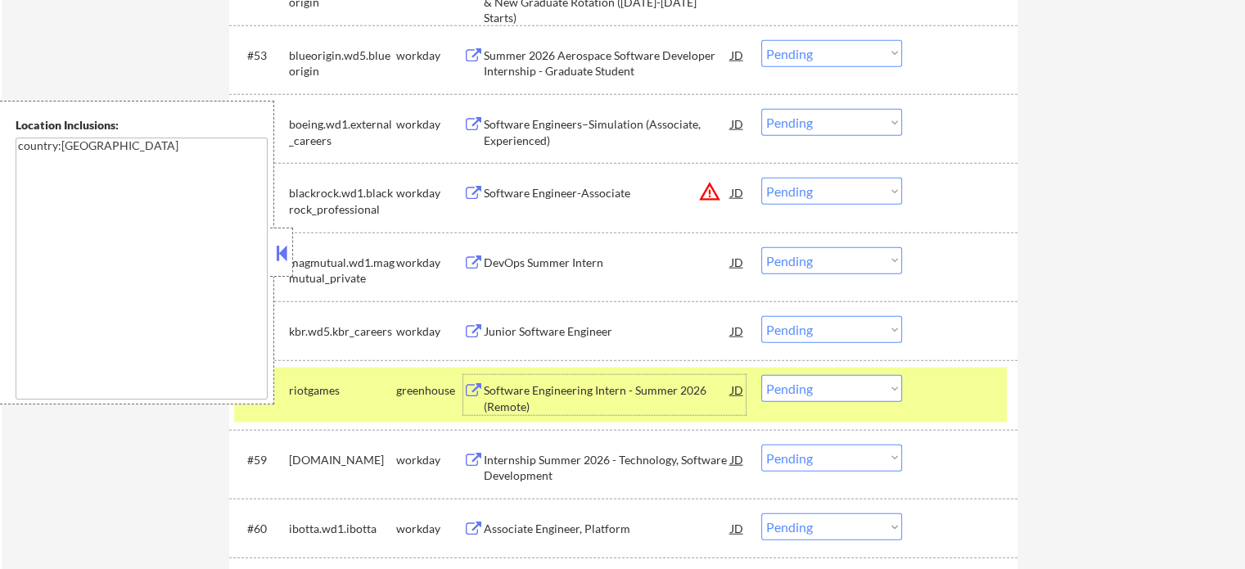
click at [938, 398] on div at bounding box center [962, 389] width 72 height 29
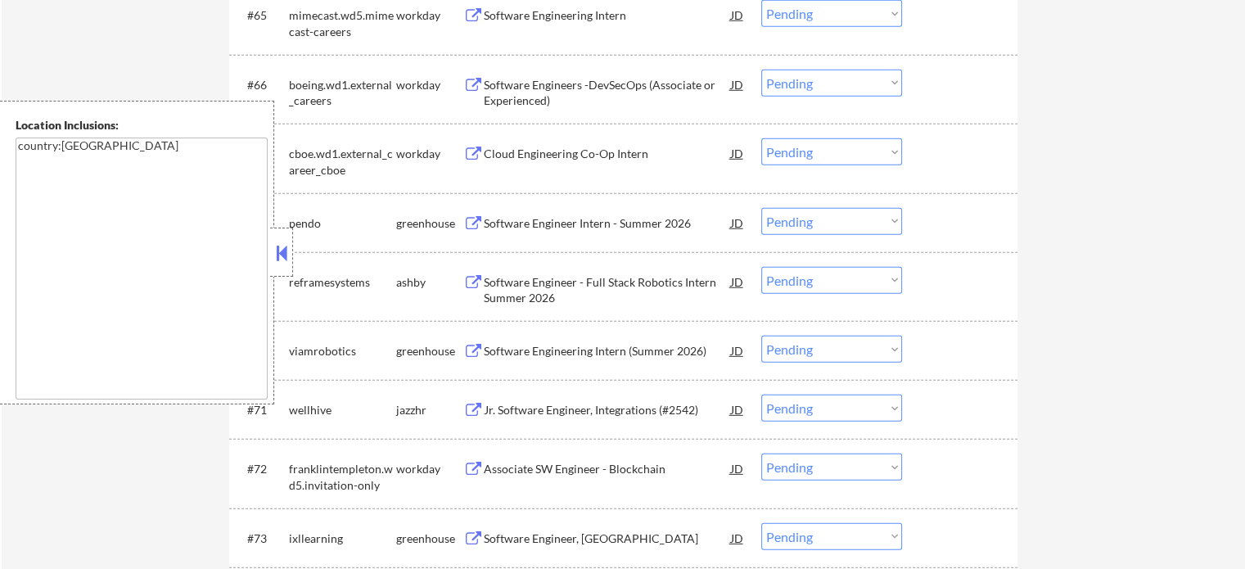
scroll to position [4995, 0]
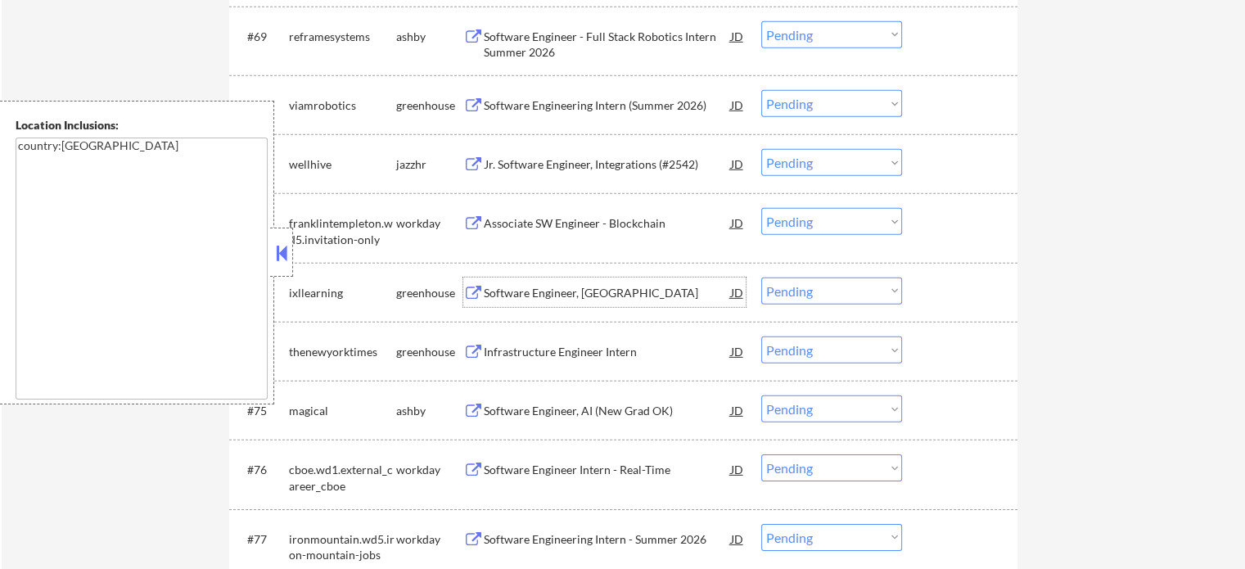
click at [603, 299] on div "Software Engineer, New Grad" at bounding box center [607, 293] width 247 height 16
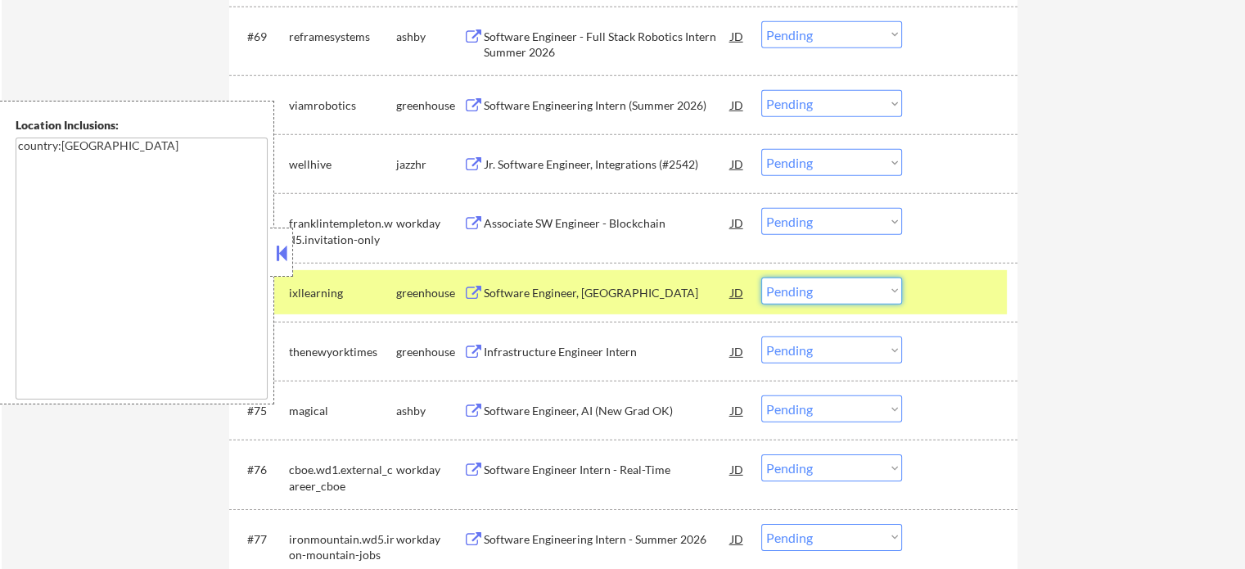
click at [861, 291] on select "Choose an option... Pending Applied Excluded (Questions) Excluded (Expired) Exc…" at bounding box center [832, 291] width 141 height 27
click at [762, 278] on select "Choose an option... Pending Applied Excluded (Questions) Excluded (Expired) Exc…" at bounding box center [832, 291] width 141 height 27
click at [960, 310] on div "#73 ixllearning greenhouse Software Engineer, New Grad JD Choose an option... P…" at bounding box center [620, 292] width 773 height 44
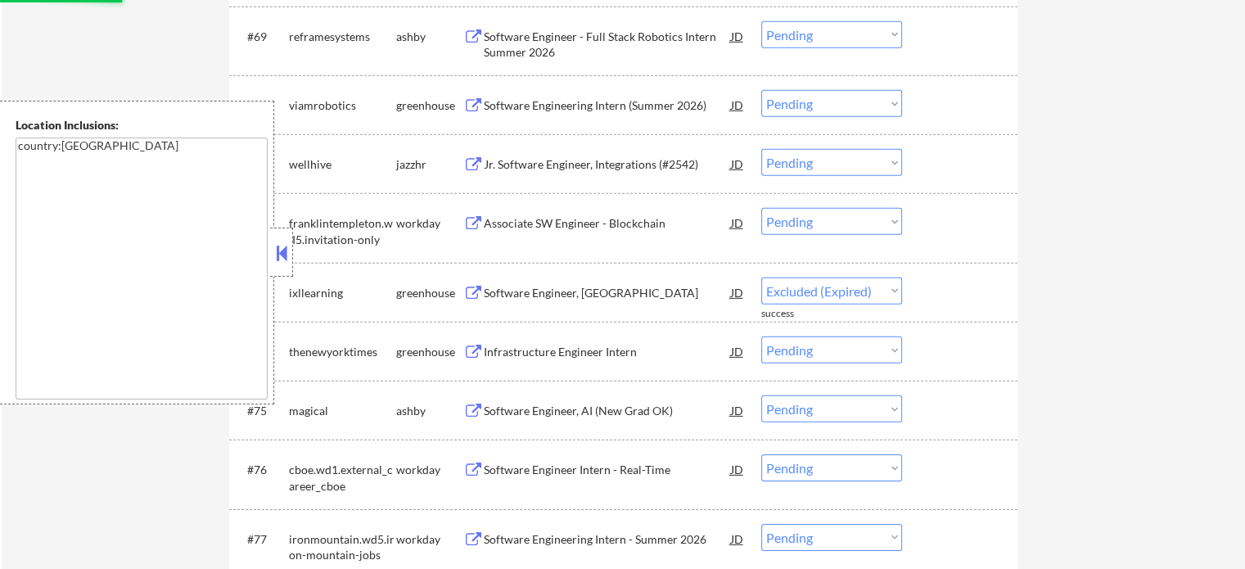
select select ""pending""
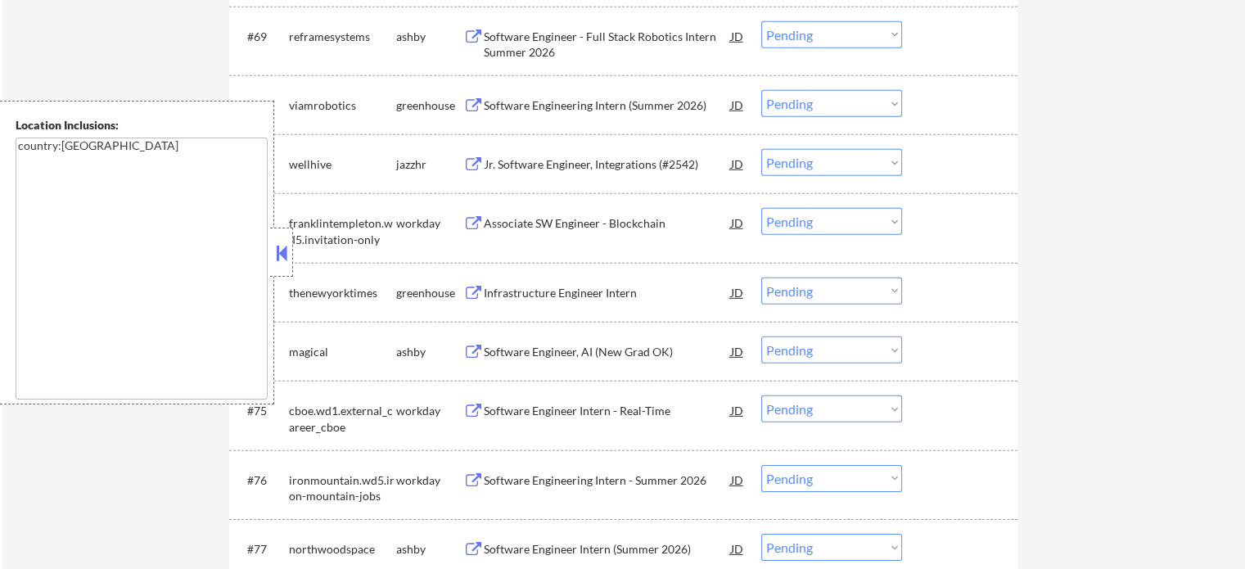
click at [593, 346] on div "Software Engineer, AI (New Grad OK)" at bounding box center [607, 352] width 247 height 16
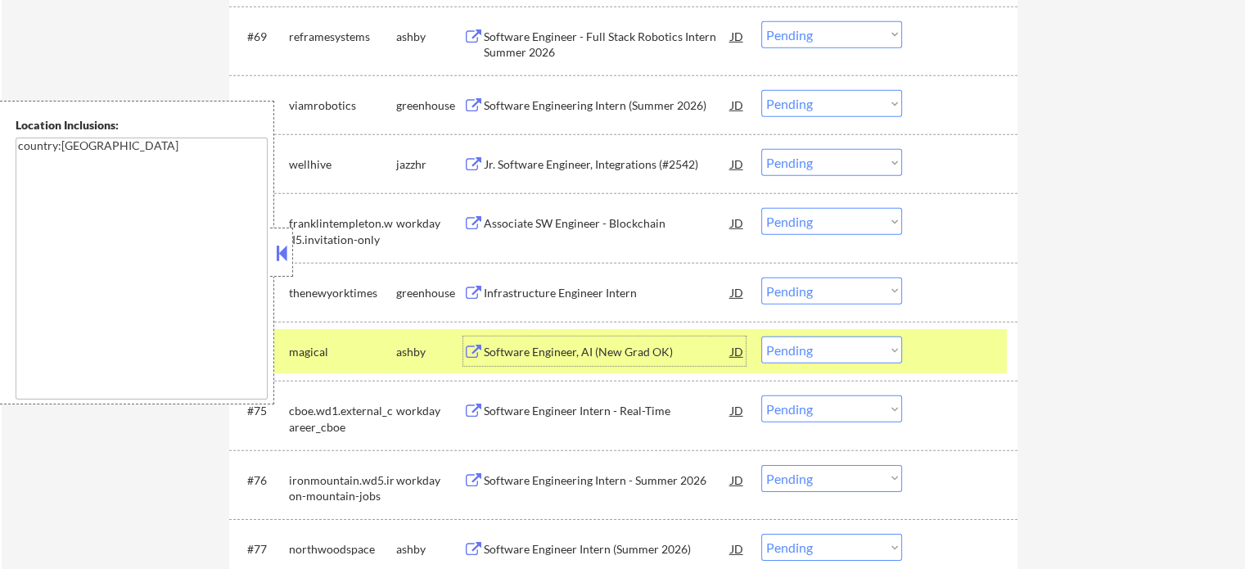
click at [979, 340] on div at bounding box center [962, 351] width 72 height 29
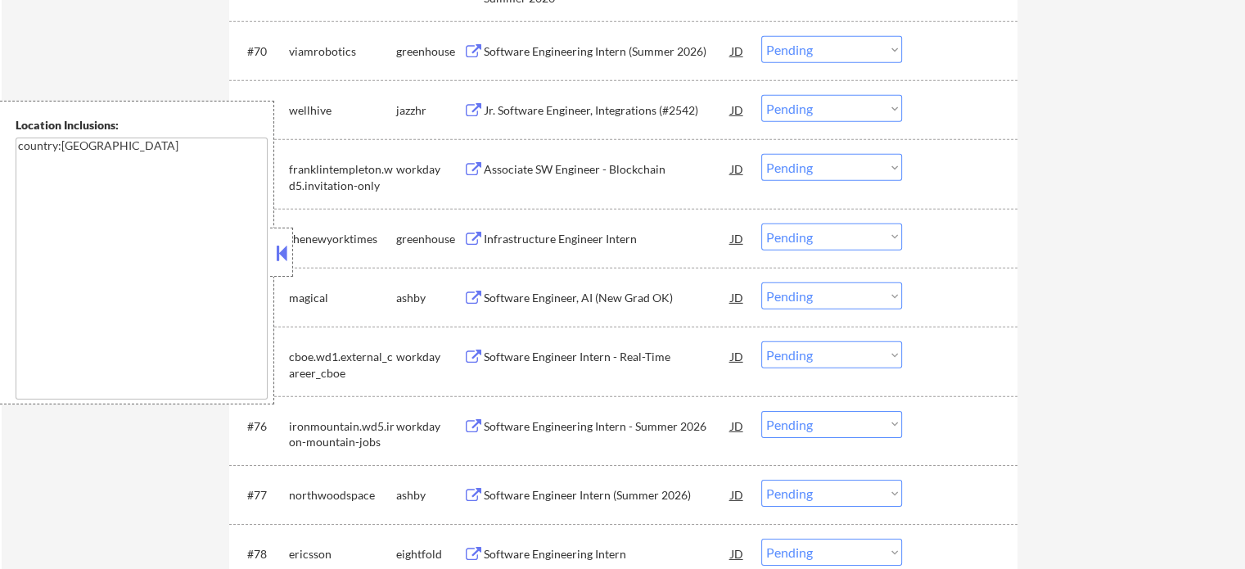
scroll to position [5159, 0]
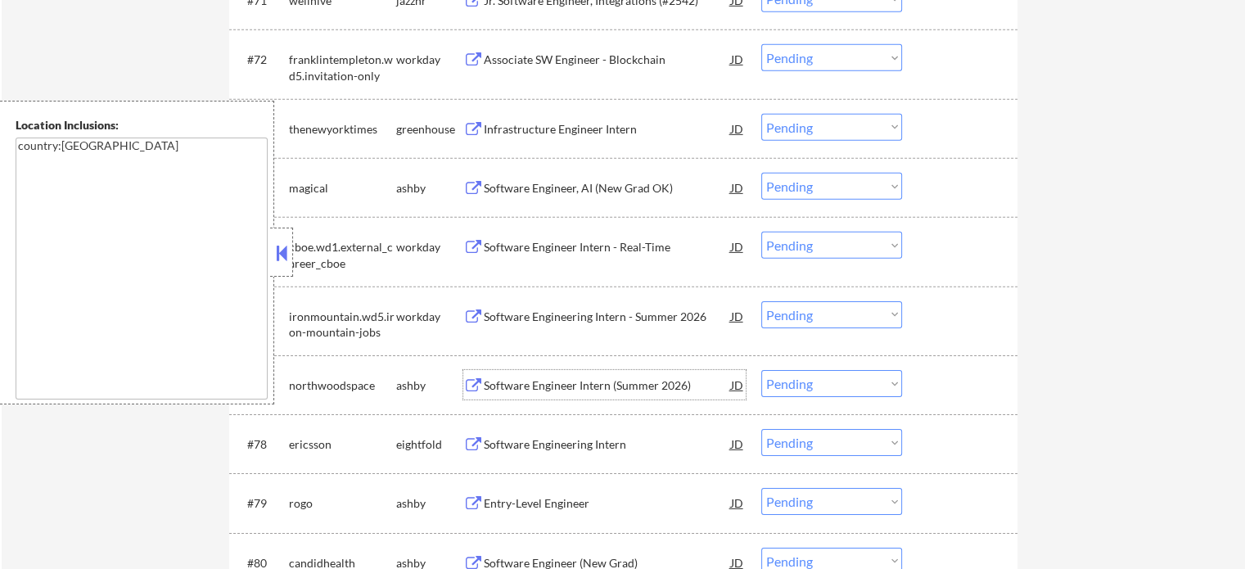
click at [595, 383] on div "Software Engineer Intern (Summer 2026)" at bounding box center [607, 385] width 247 height 16
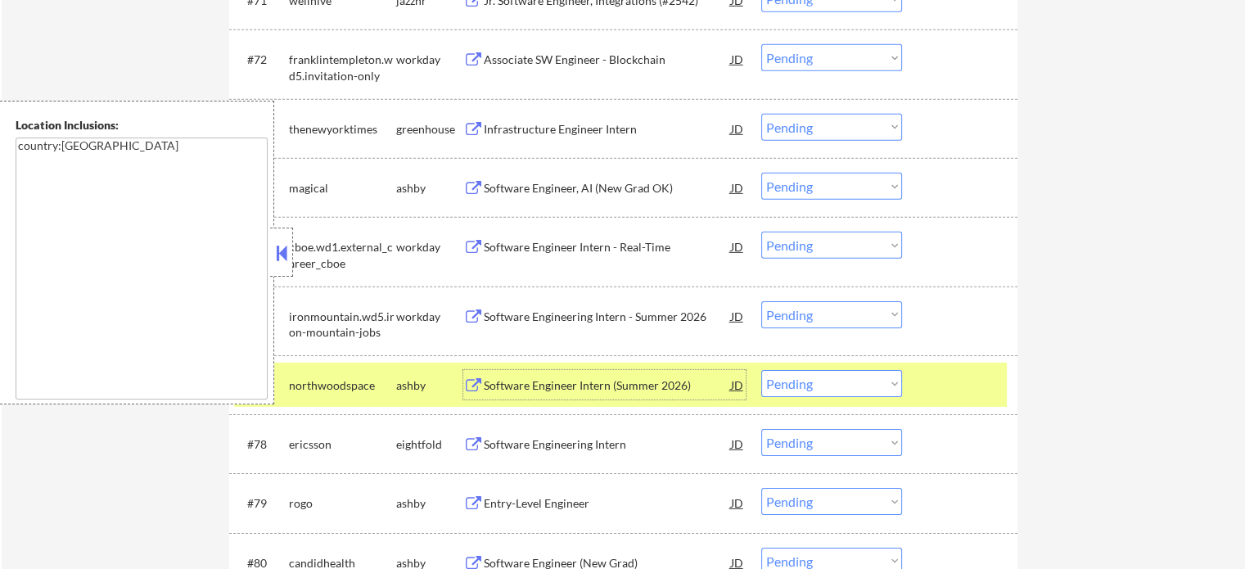
click at [963, 377] on div at bounding box center [962, 384] width 72 height 29
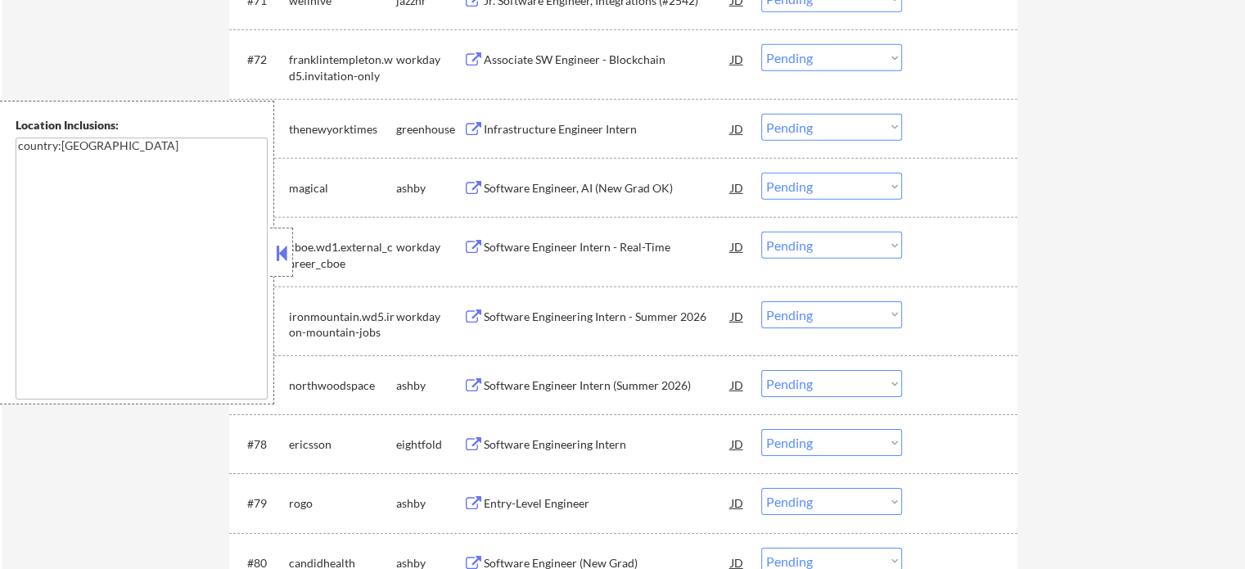
scroll to position [5322, 0]
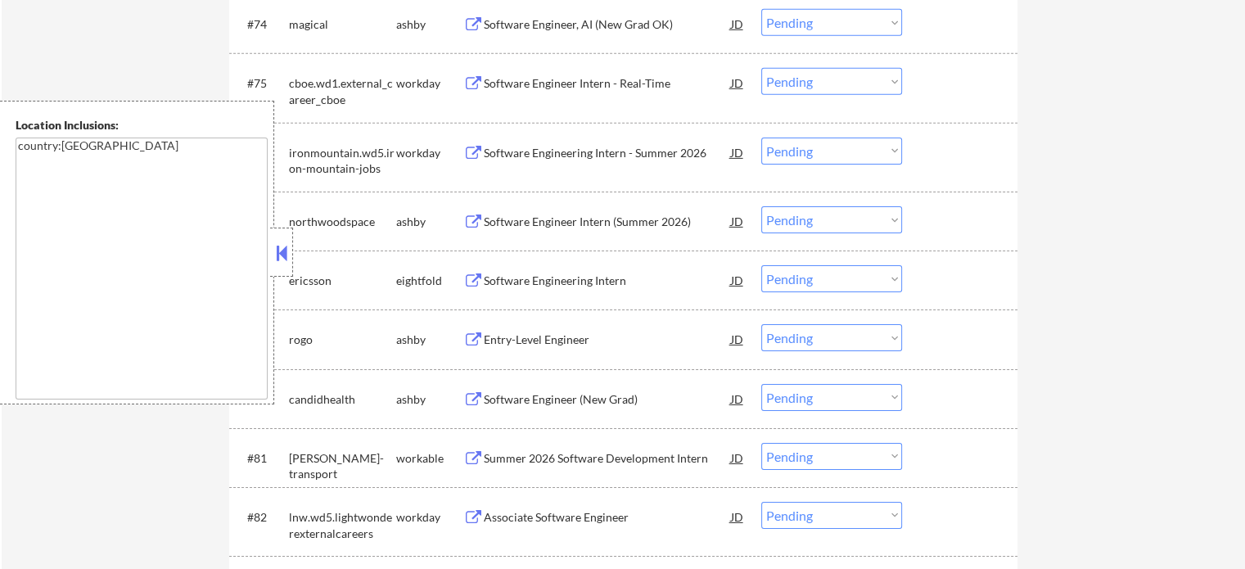
click at [559, 341] on div "Entry-Level Engineer" at bounding box center [607, 340] width 247 height 16
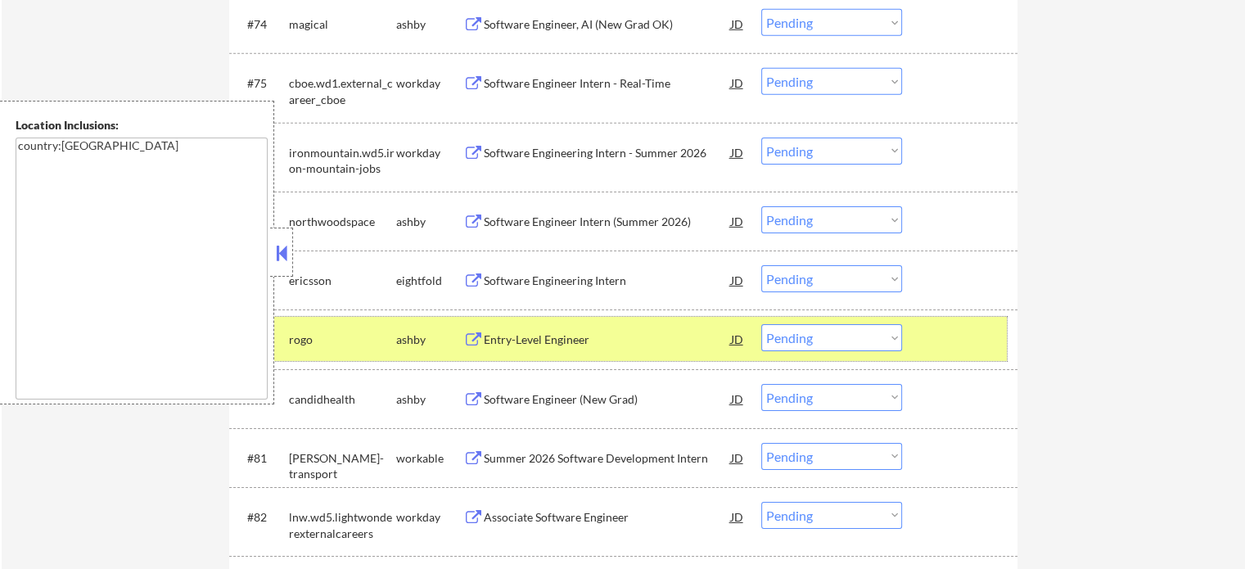
click at [924, 341] on div "#79 rogo ashby Entry-Level Engineer JD Choose an option... Pending Applied Excl…" at bounding box center [620, 339] width 773 height 44
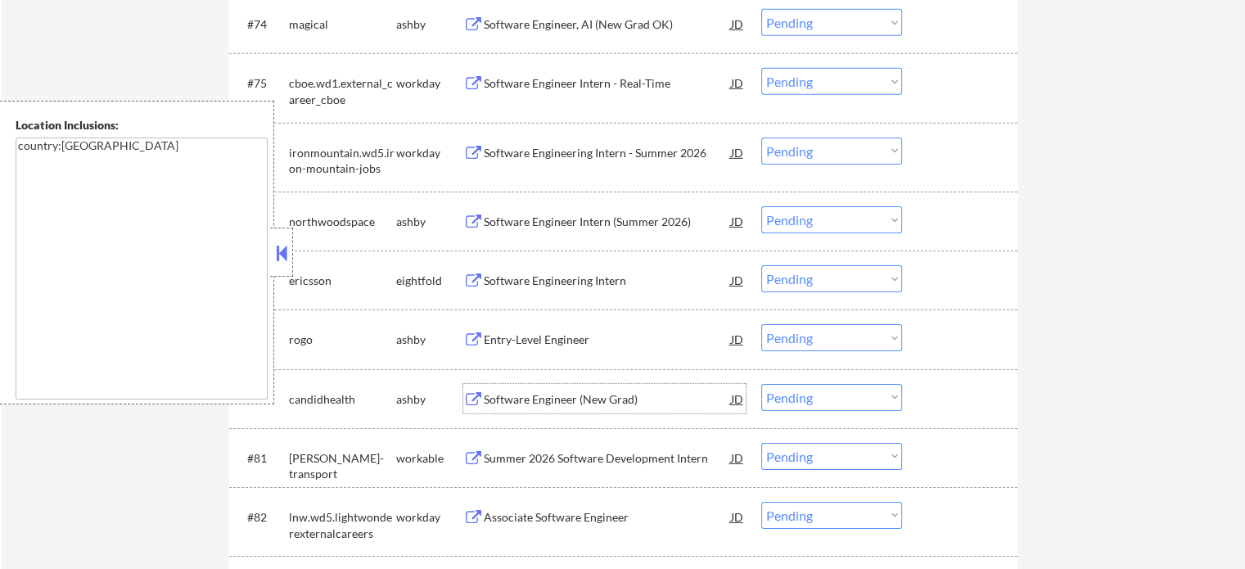
click at [604, 397] on div "Software Engineer (New Grad)" at bounding box center [607, 399] width 247 height 16
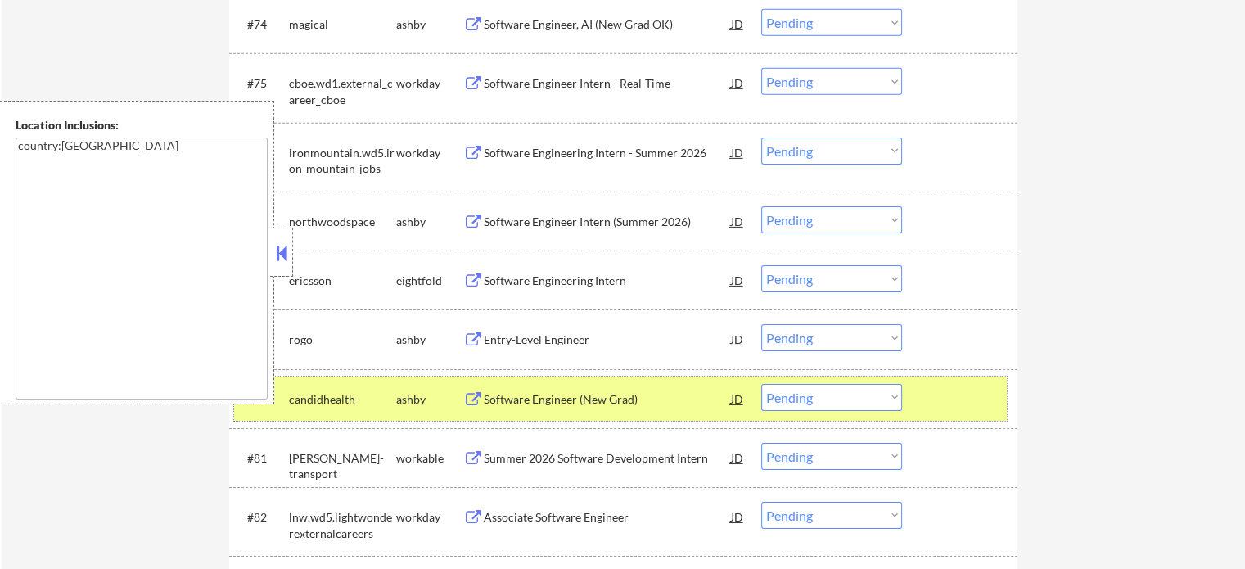
click at [949, 394] on div at bounding box center [962, 398] width 72 height 29
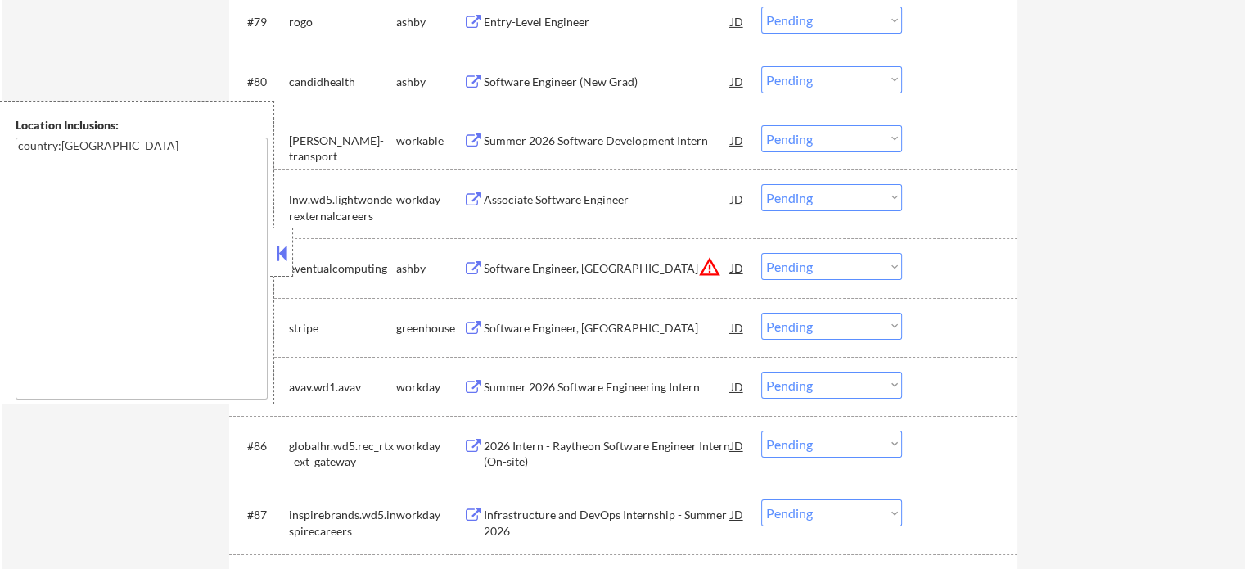
scroll to position [5650, 0]
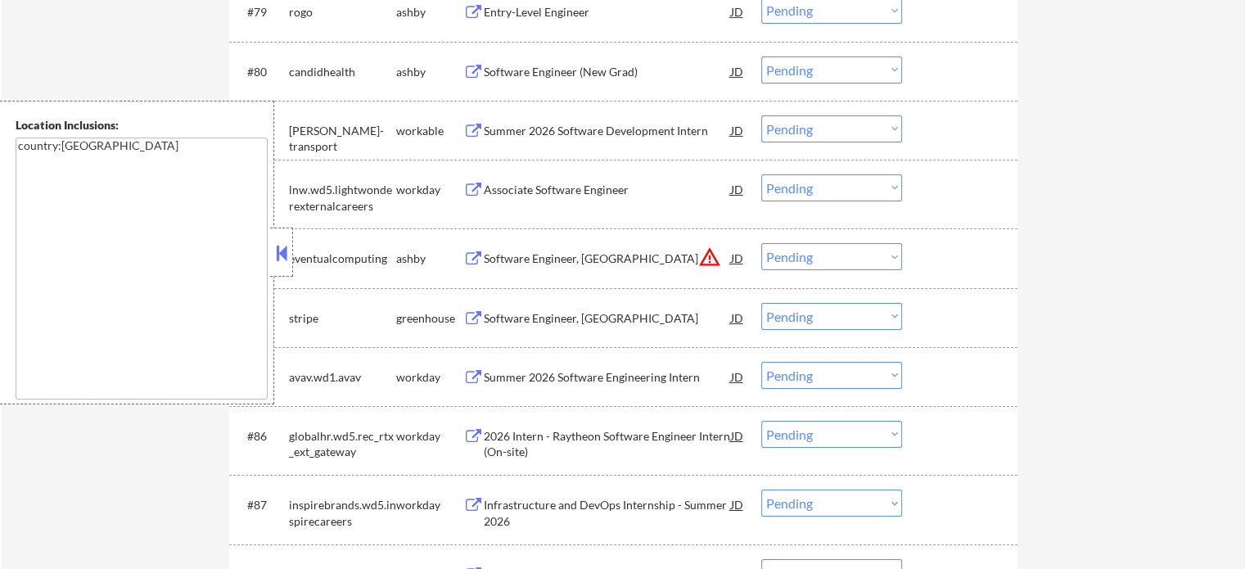
click at [598, 266] on div "Software Engineer, New Grad" at bounding box center [607, 259] width 247 height 16
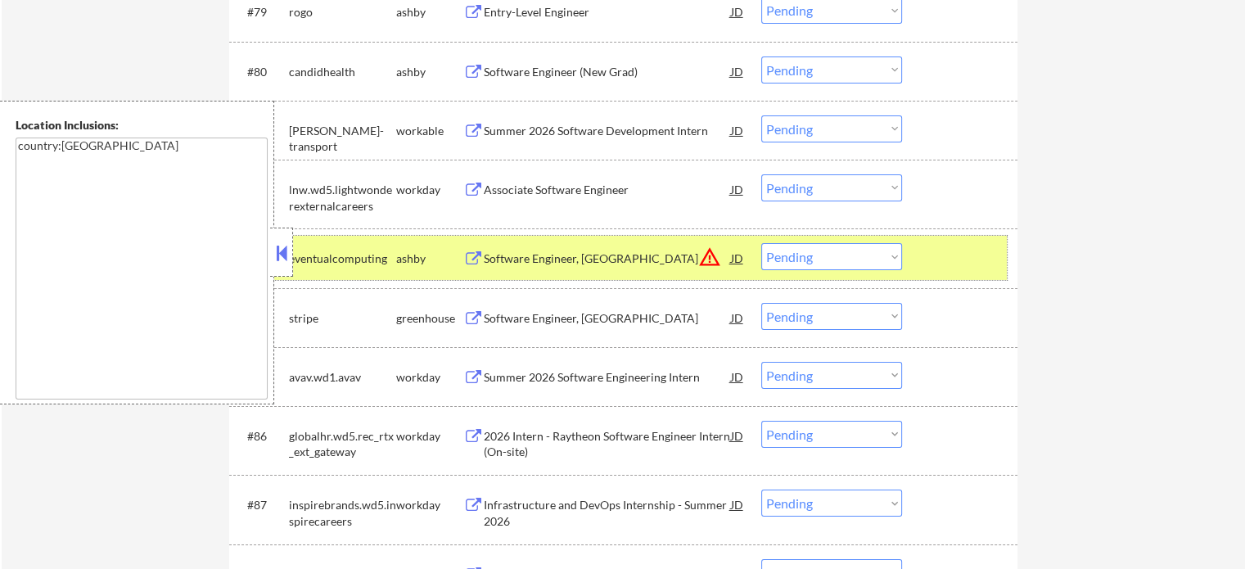
click at [927, 251] on div at bounding box center [962, 257] width 72 height 29
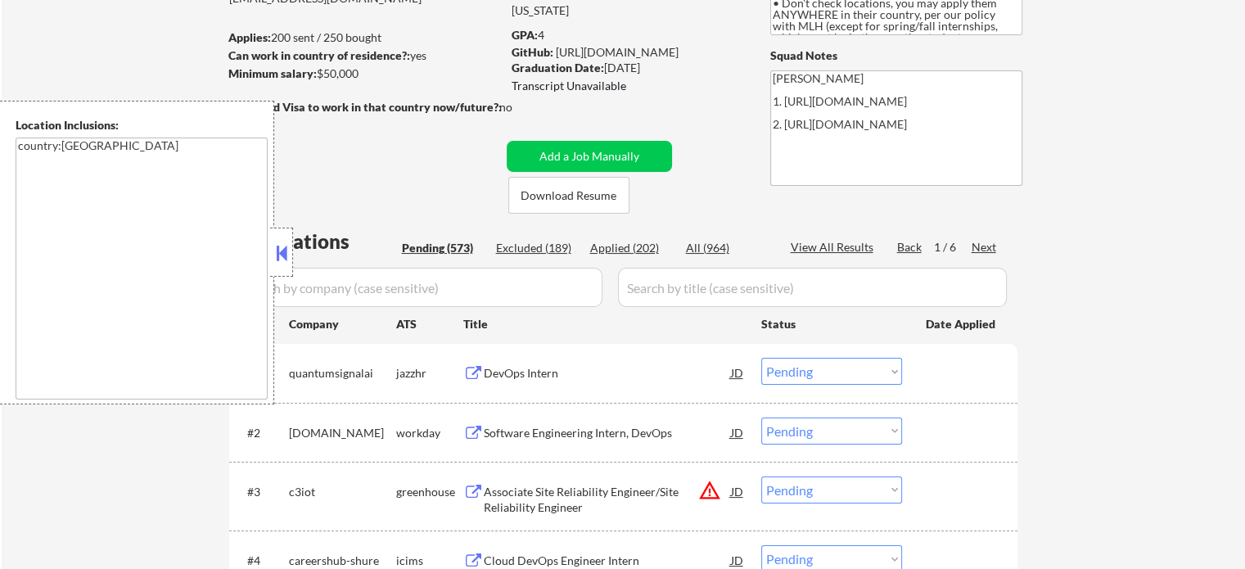
scroll to position [0, 0]
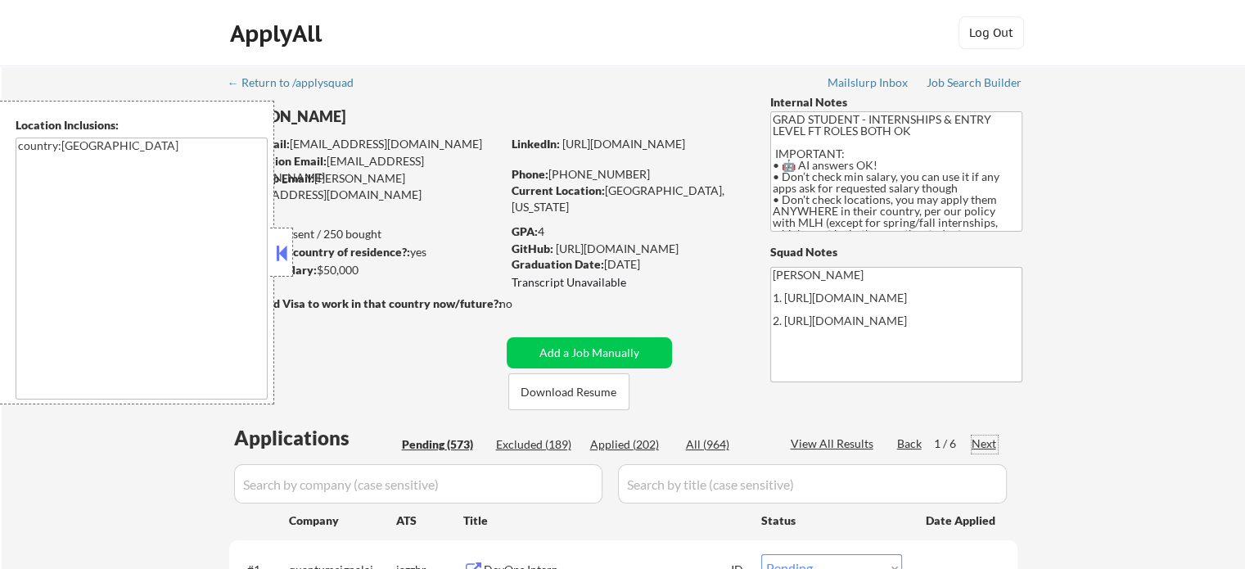
click at [980, 447] on div "Next" at bounding box center [985, 444] width 26 height 16
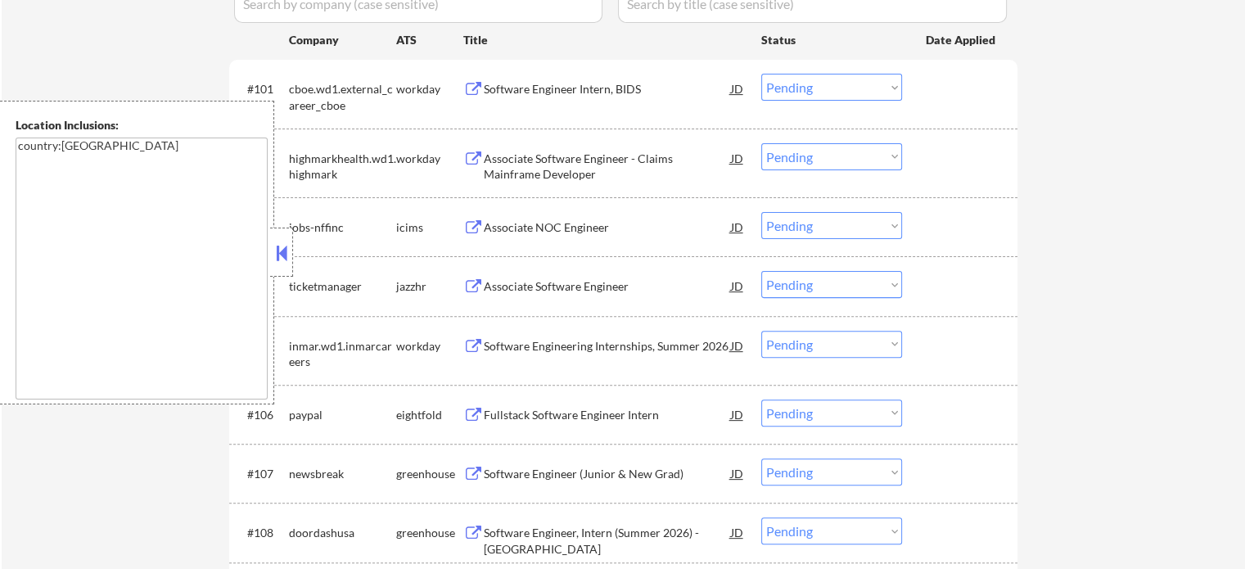
scroll to position [491, 0]
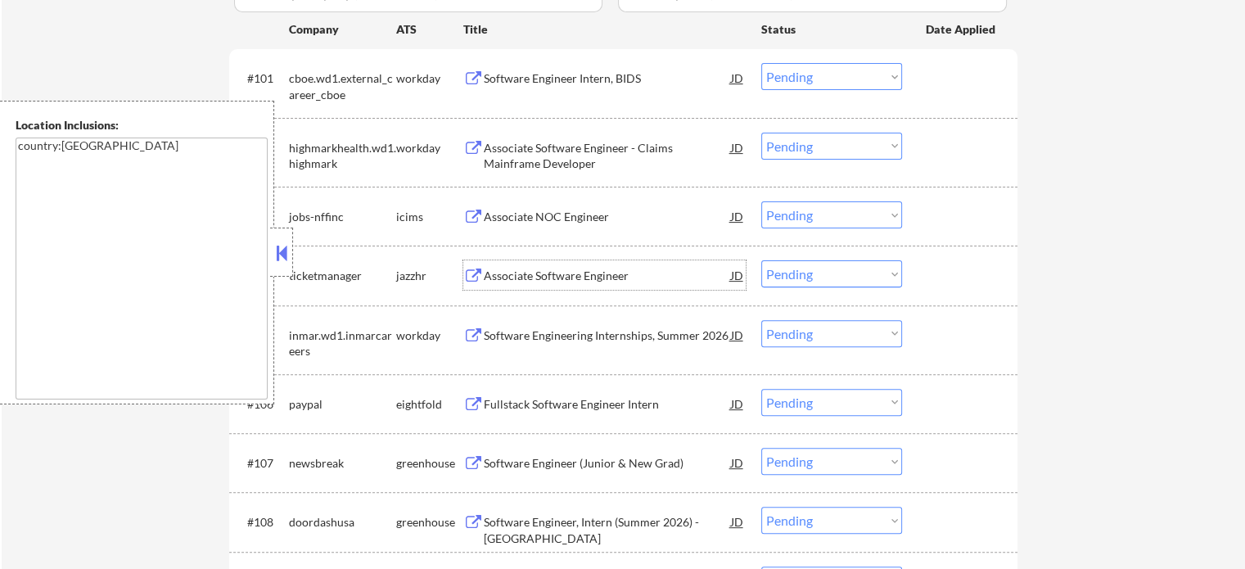
click at [590, 283] on div "Associate Software Engineer" at bounding box center [607, 276] width 247 height 16
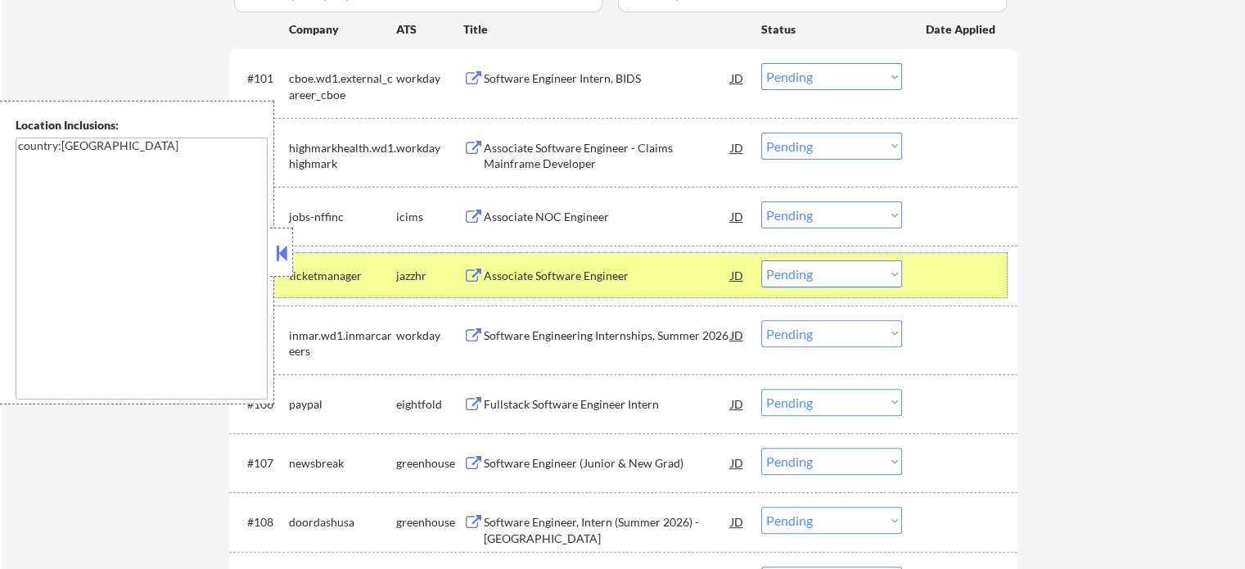
click at [933, 278] on div at bounding box center [962, 274] width 72 height 29
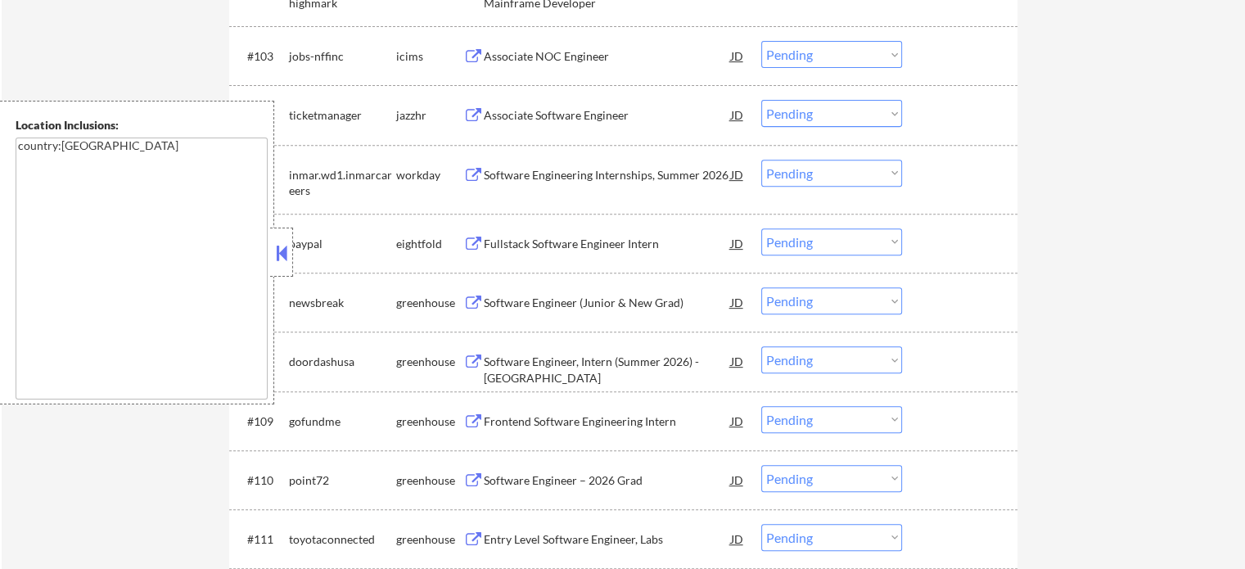
scroll to position [655, 0]
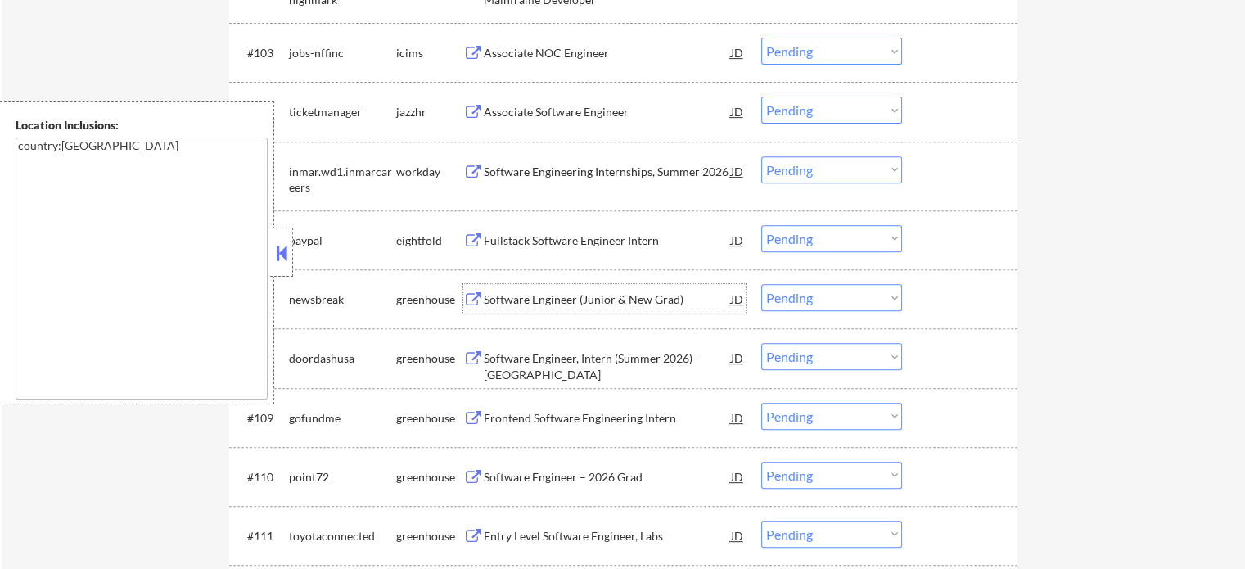
click at [539, 301] on div "Software Engineer (Junior & New Grad)" at bounding box center [607, 300] width 247 height 16
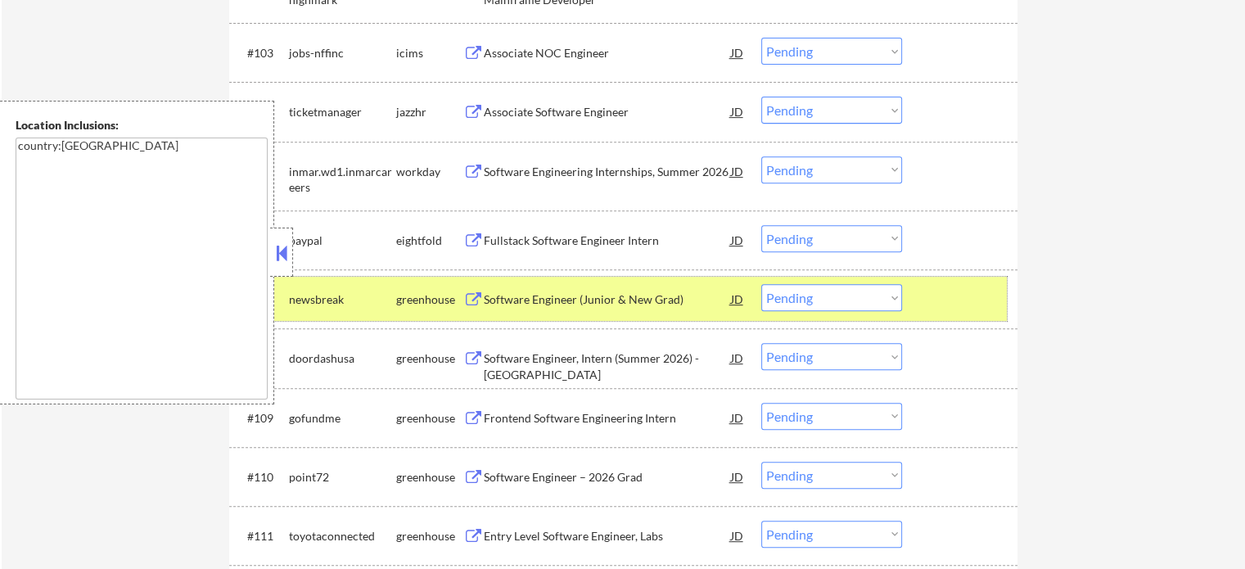
click at [938, 308] on div at bounding box center [962, 298] width 72 height 29
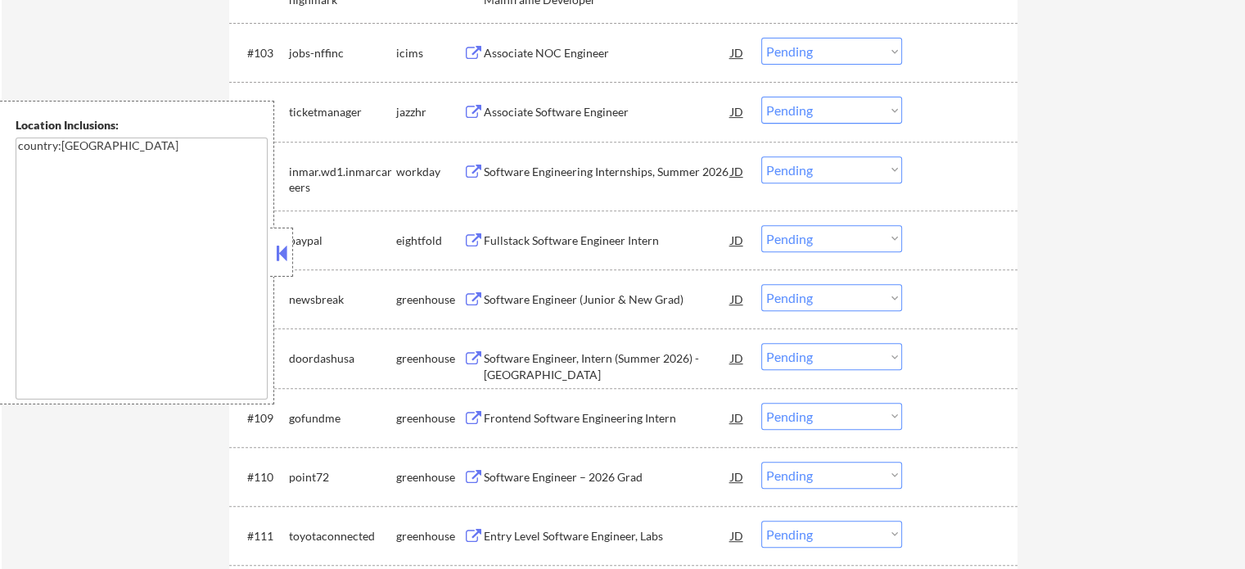
click at [525, 481] on div "Software Engineer – 2026 Grad" at bounding box center [607, 477] width 247 height 16
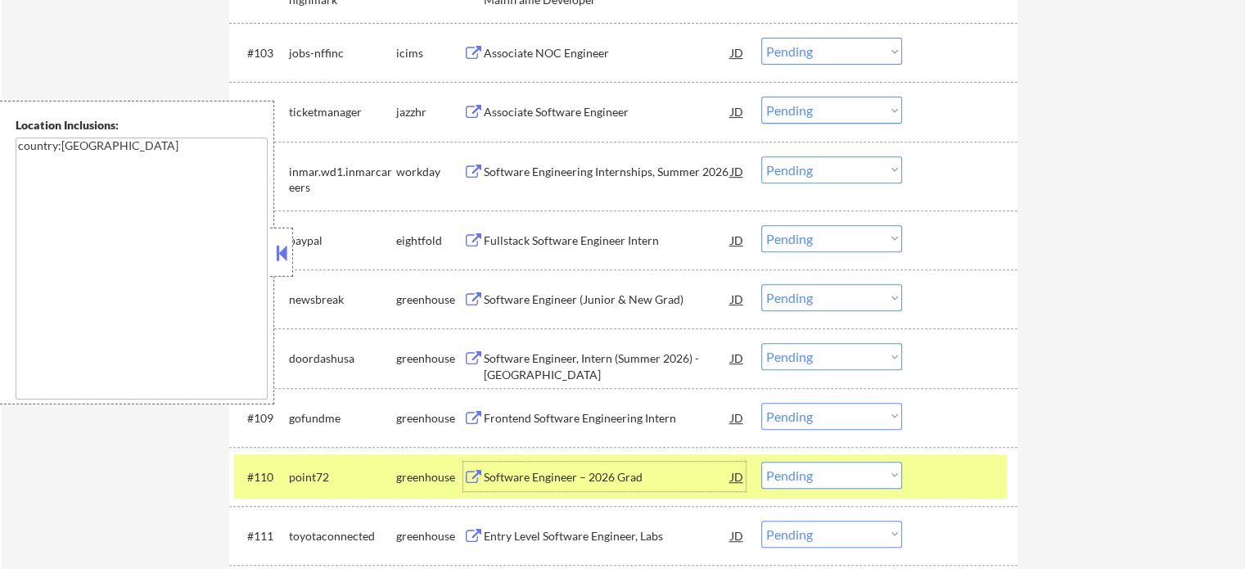
click at [938, 472] on div at bounding box center [962, 476] width 72 height 29
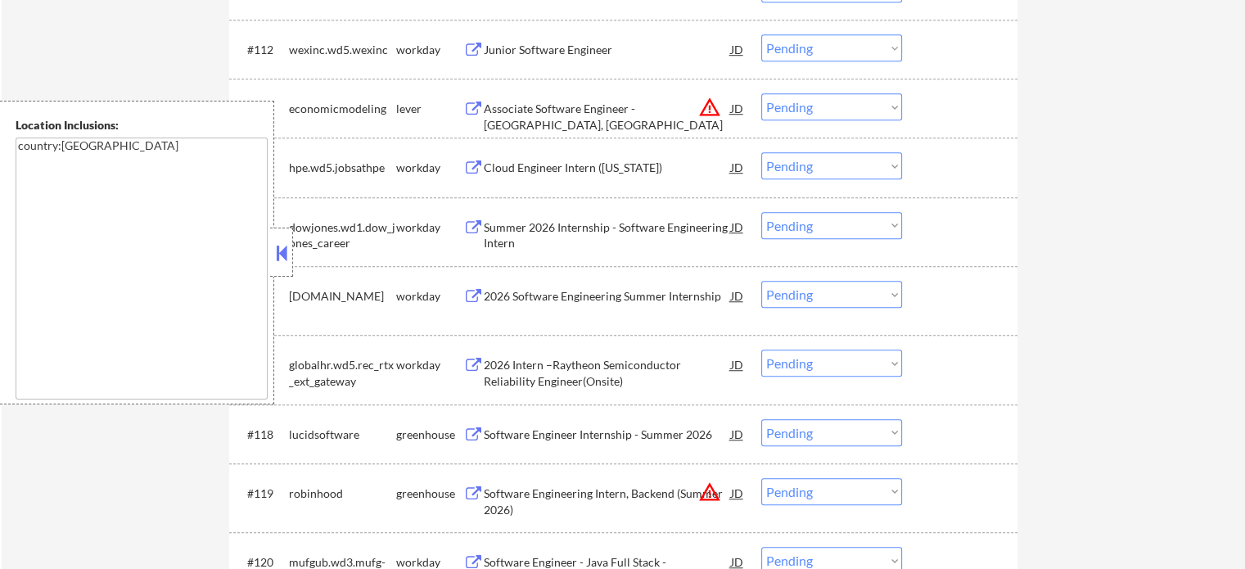
scroll to position [1228, 0]
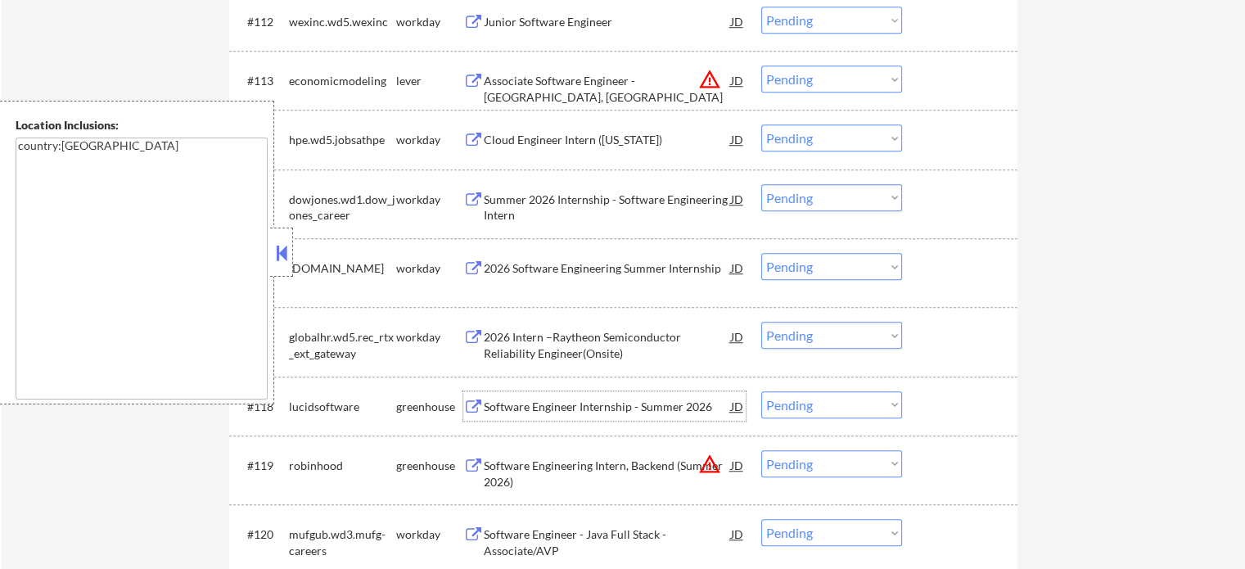
drag, startPoint x: 633, startPoint y: 415, endPoint x: 663, endPoint y: 411, distance: 30.6
click at [658, 412] on div "Software Engineer Internship - Summer 2026" at bounding box center [607, 405] width 247 height 29
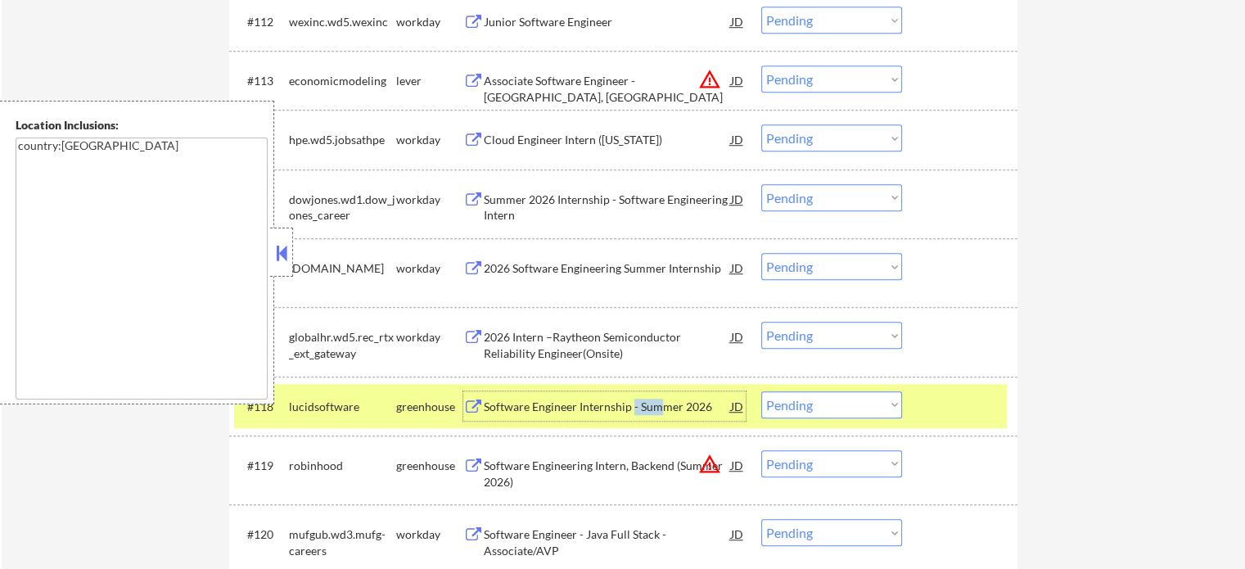
click at [847, 409] on select "Choose an option... Pending Applied Excluded (Questions) Excluded (Expired) Exc…" at bounding box center [832, 404] width 141 height 27
click at [762, 391] on select "Choose an option... Pending Applied Excluded (Questions) Excluded (Expired) Exc…" at bounding box center [832, 404] width 141 height 27
click at [950, 406] on div at bounding box center [962, 405] width 72 height 29
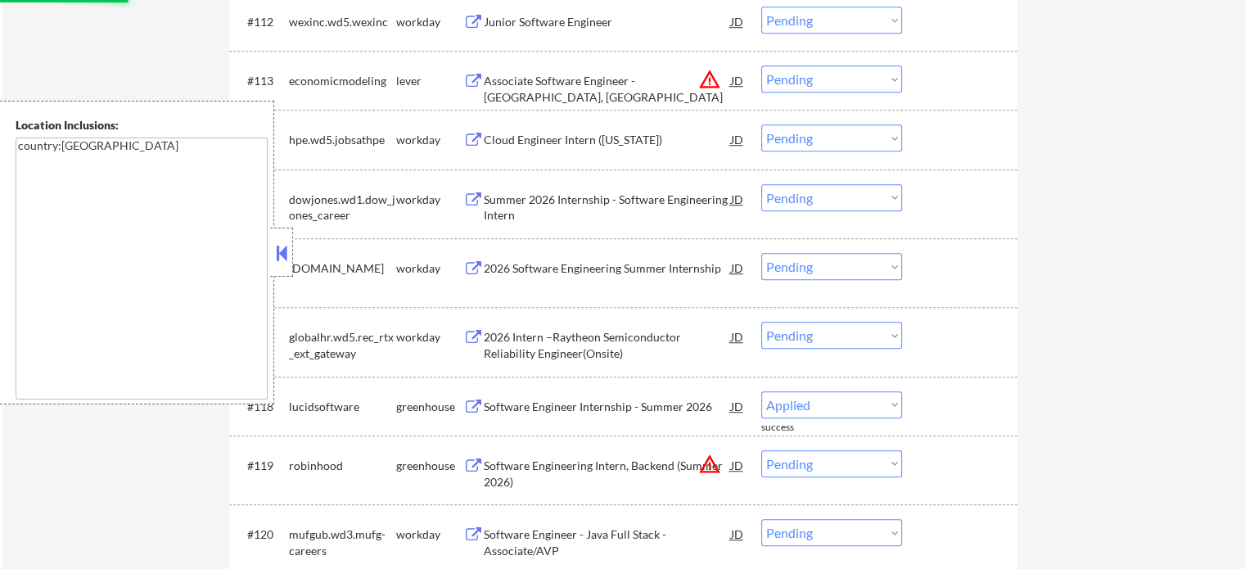
select select ""pending""
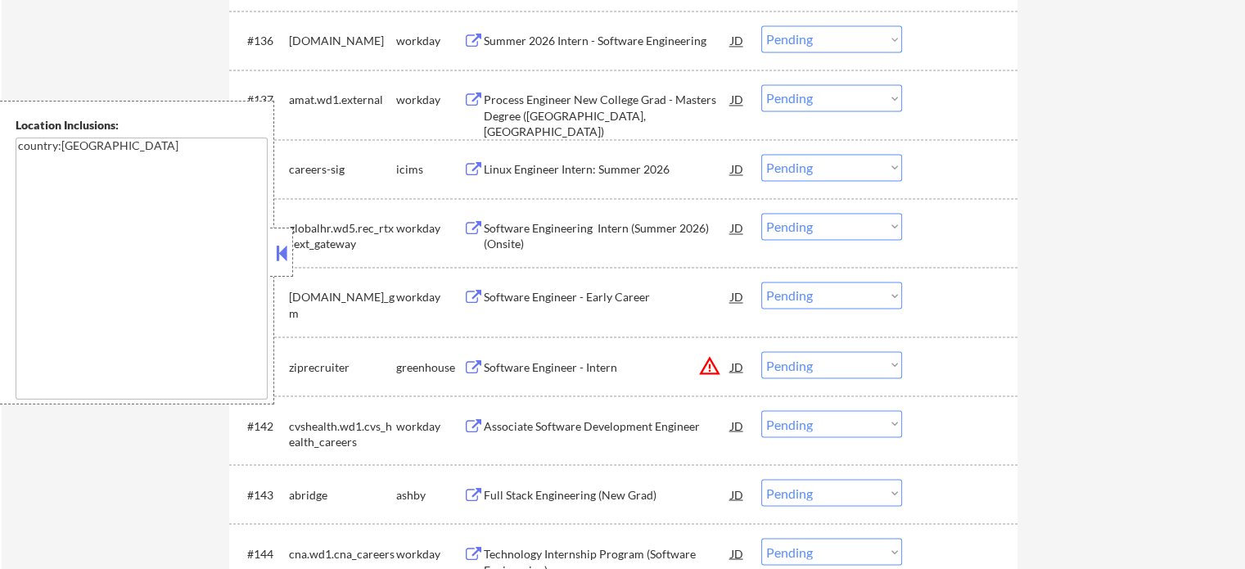
scroll to position [2948, 0]
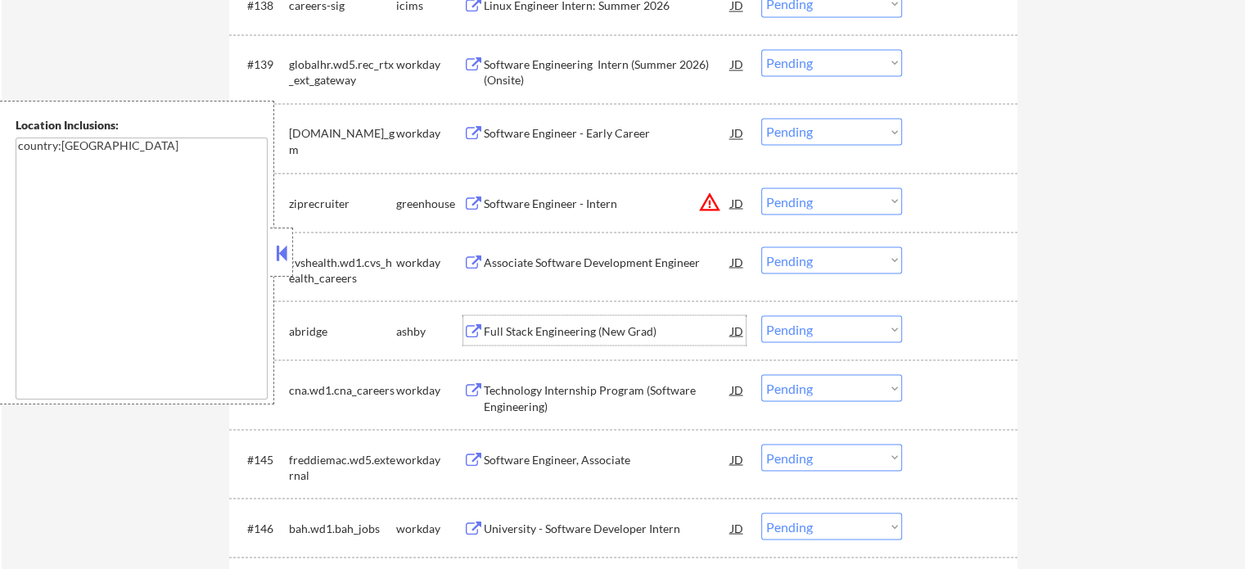
click at [572, 334] on div "Full Stack Engineering (New Grad)" at bounding box center [607, 331] width 247 height 16
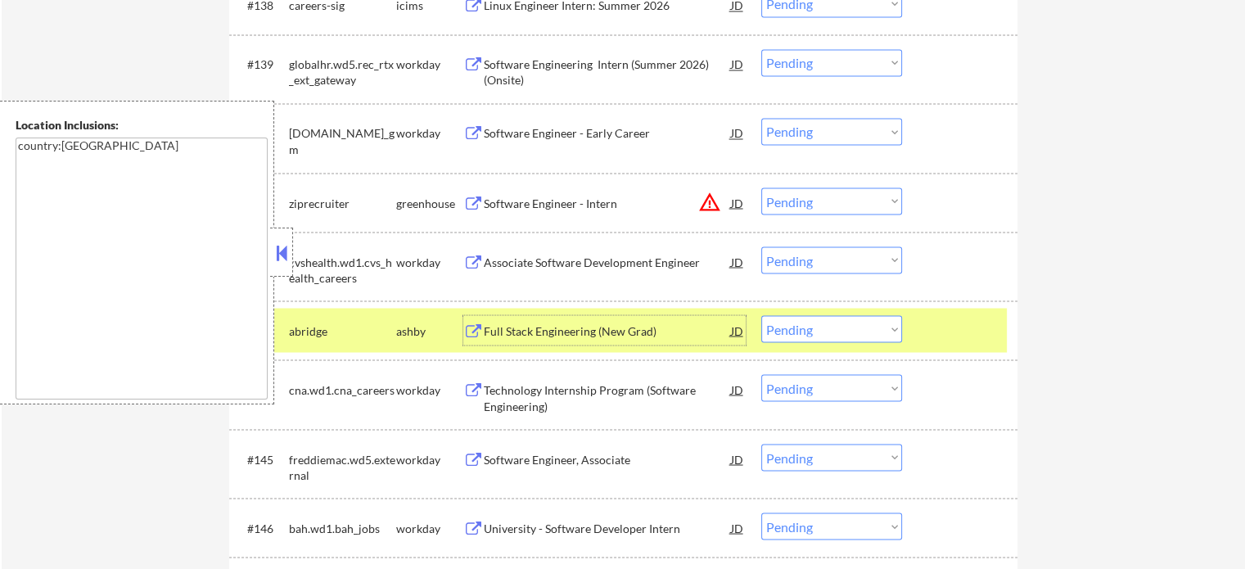
click at [956, 340] on div at bounding box center [962, 329] width 72 height 29
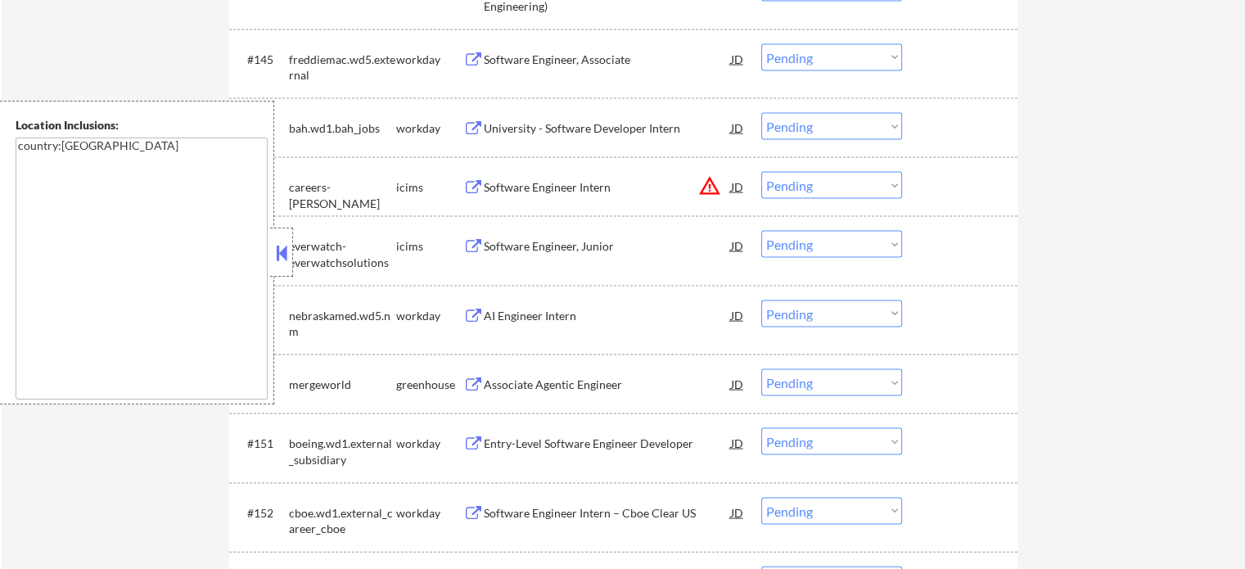
scroll to position [3439, 0]
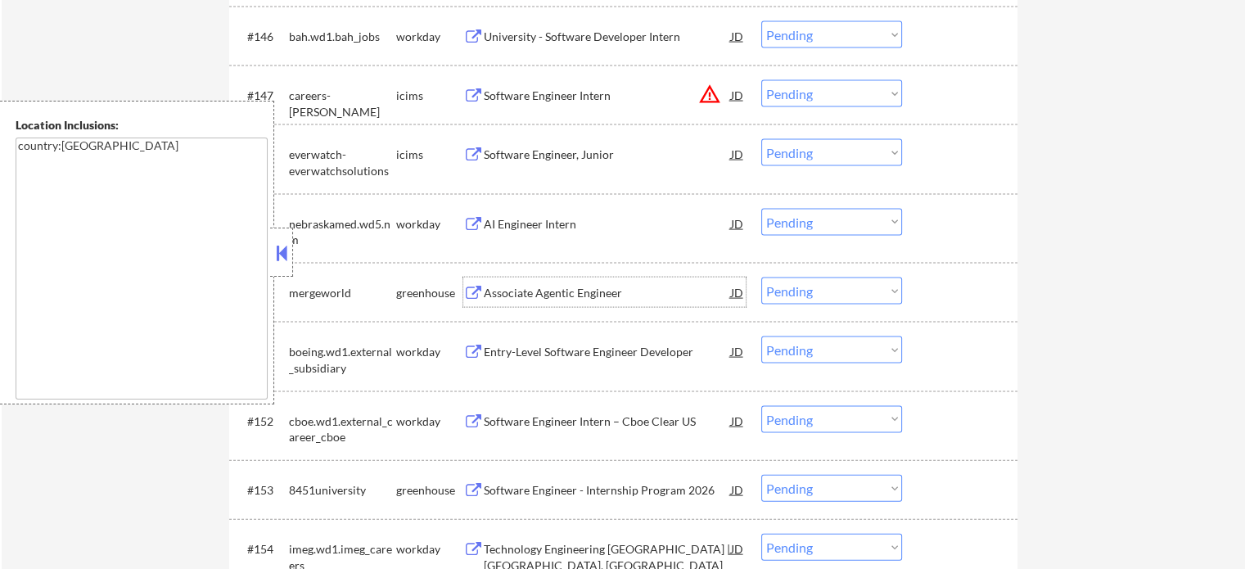
click at [529, 291] on div "Associate Agentic Engineer" at bounding box center [607, 293] width 247 height 16
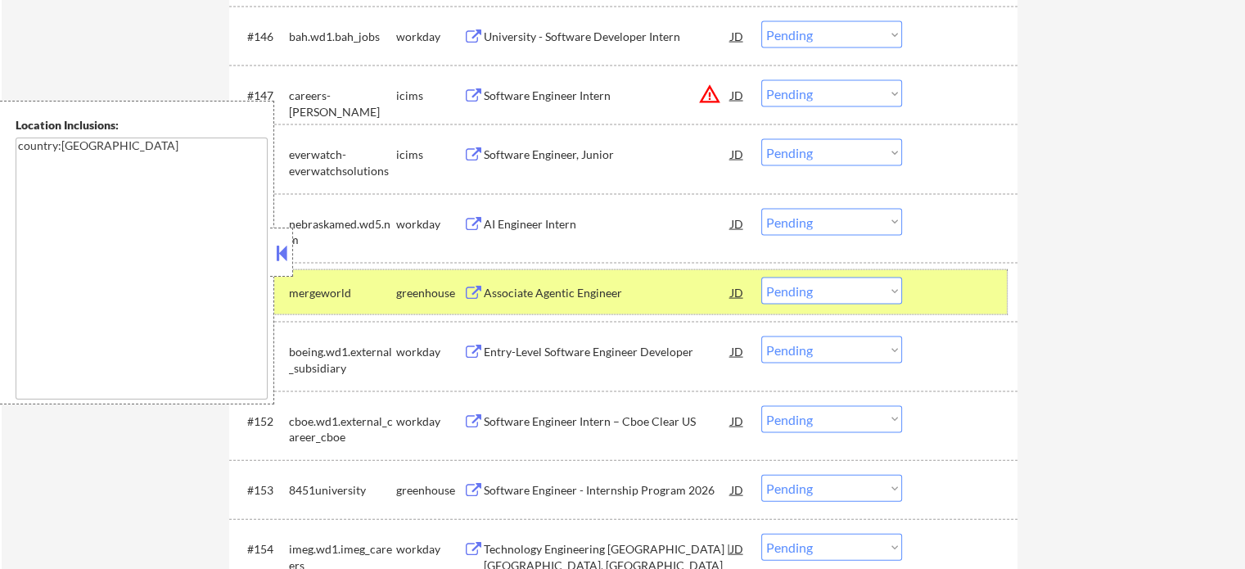
click at [932, 294] on div at bounding box center [962, 292] width 72 height 29
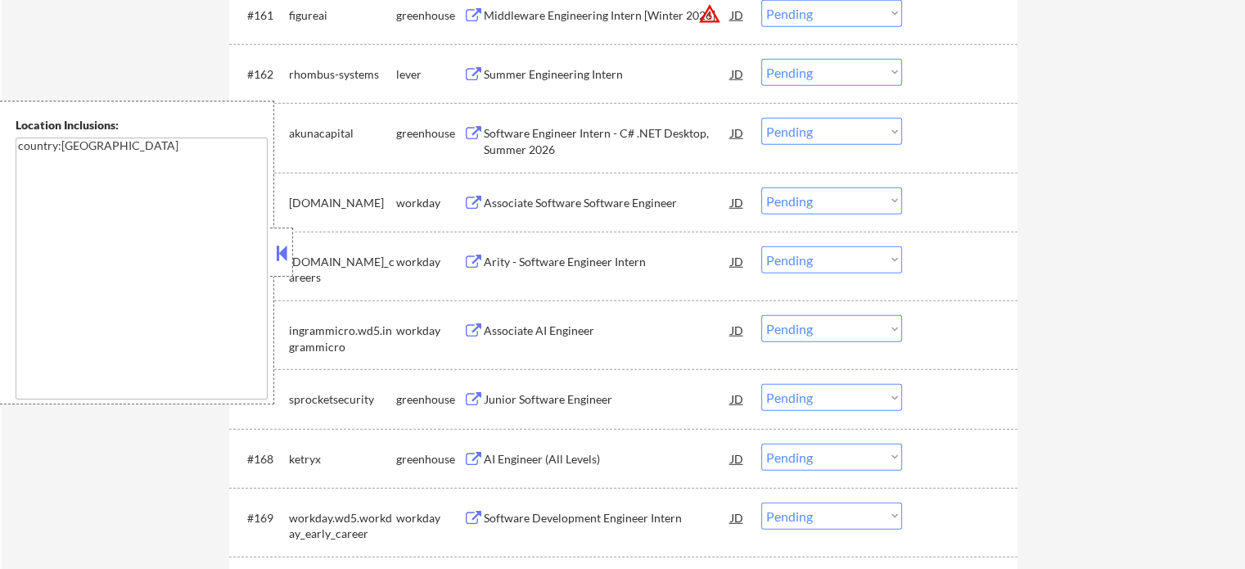
scroll to position [4504, 0]
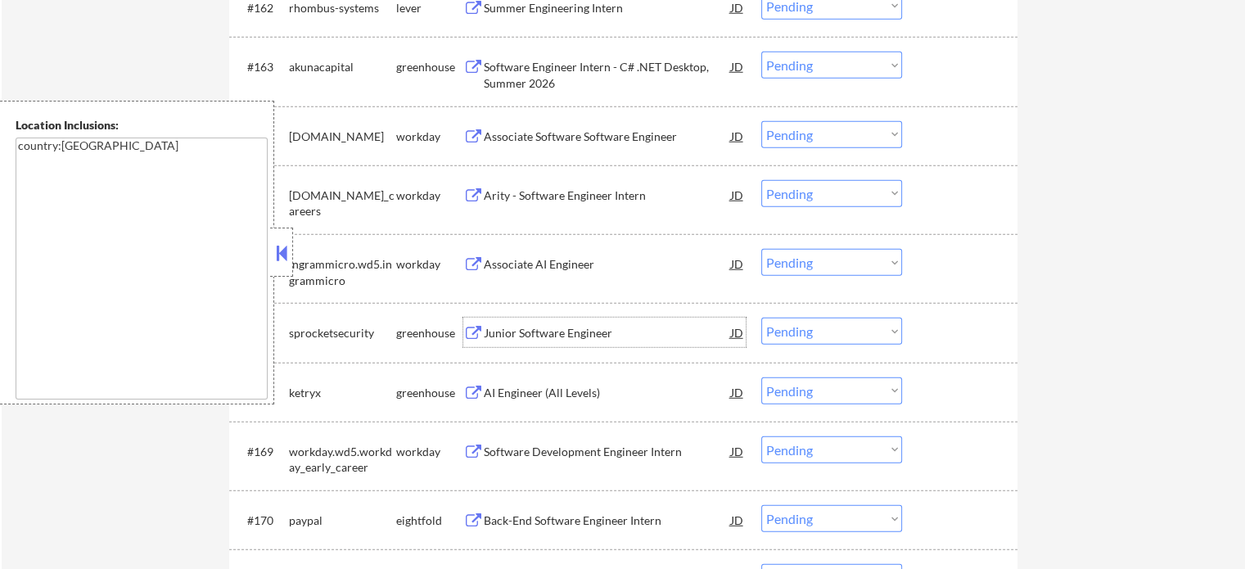
click at [575, 328] on div "Junior Software Engineer" at bounding box center [607, 333] width 247 height 16
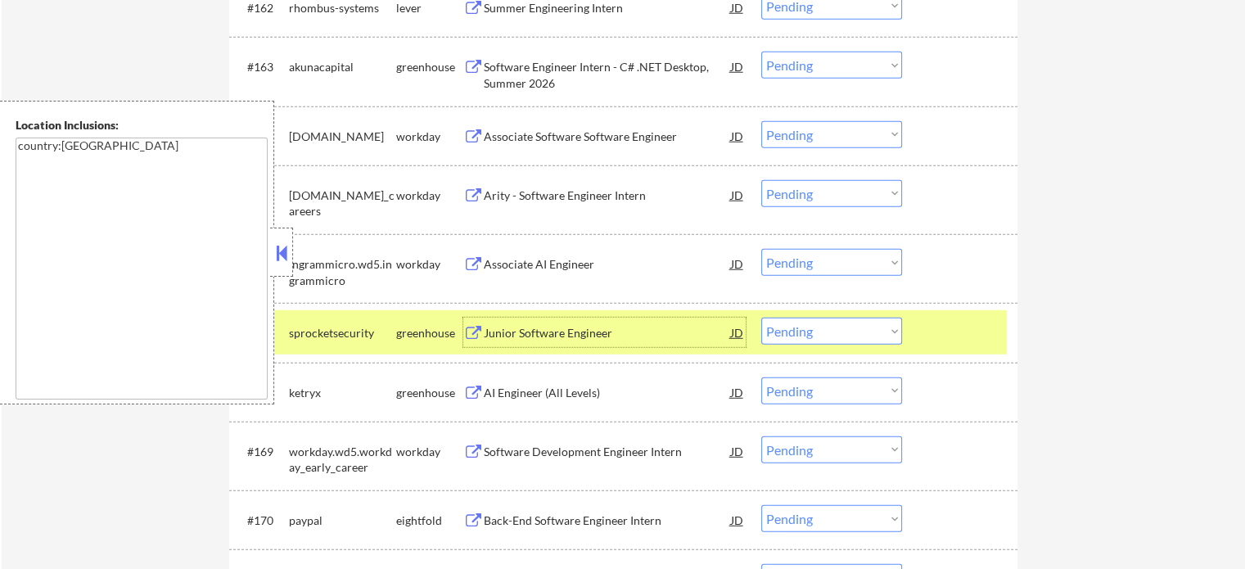
click at [917, 344] on div "#167 sprocketsecurity greenhouse Junior Software Engineer JD warning_amber Choo…" at bounding box center [620, 332] width 773 height 44
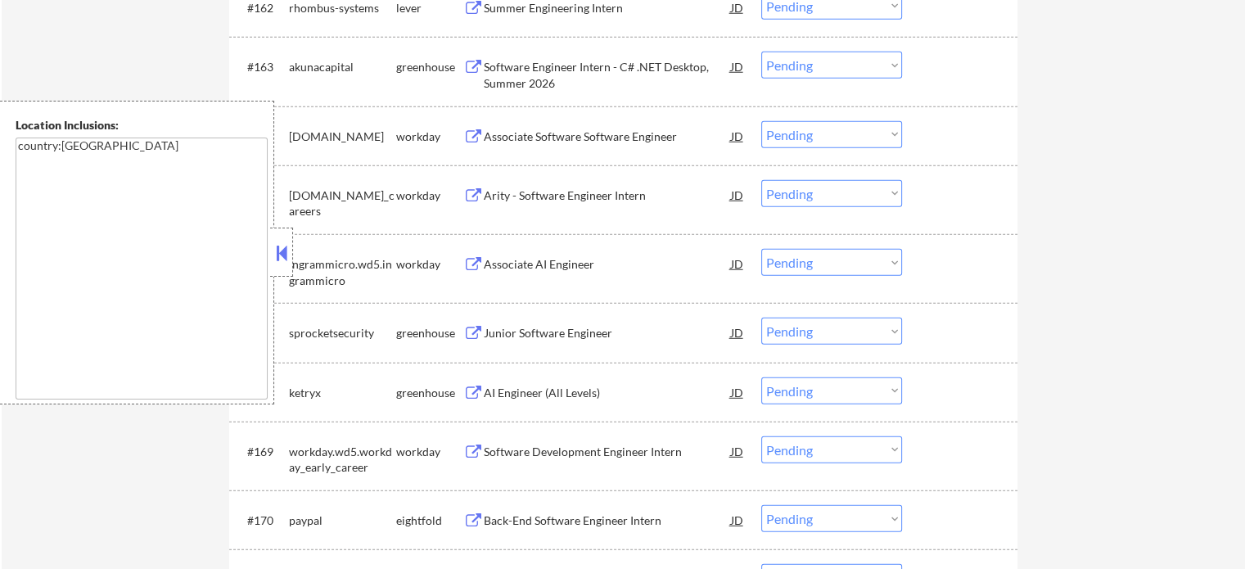
click at [530, 391] on div "AI Engineer (All Levels)" at bounding box center [607, 393] width 247 height 16
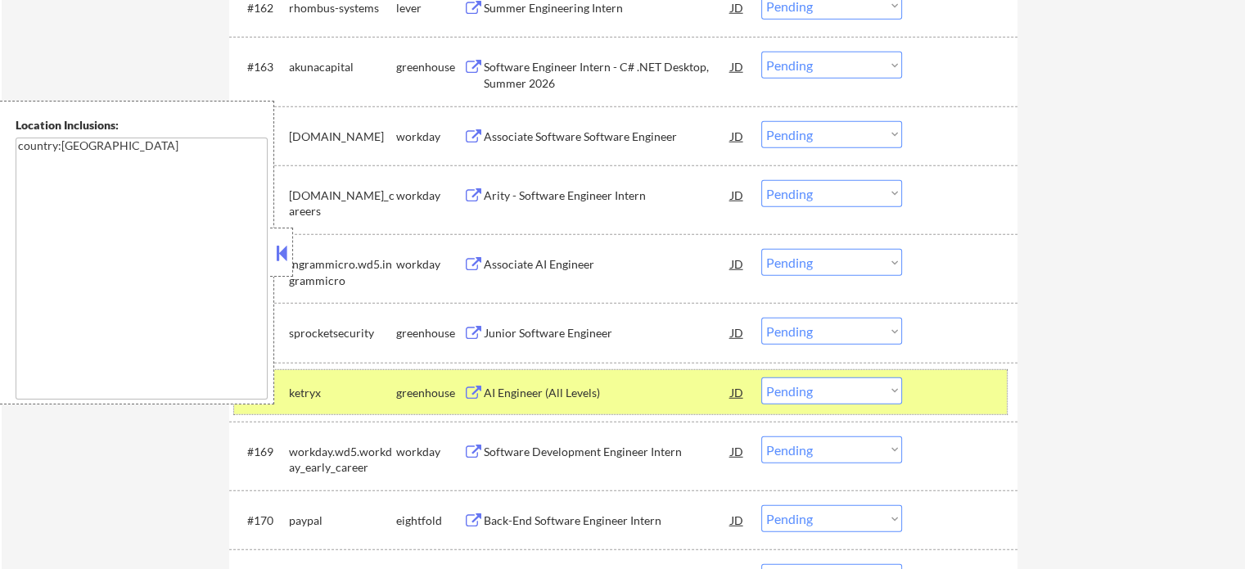
click at [921, 399] on div "#168 ketryx greenhouse AI Engineer (All Levels) JD Choose an option... Pending …" at bounding box center [620, 392] width 773 height 44
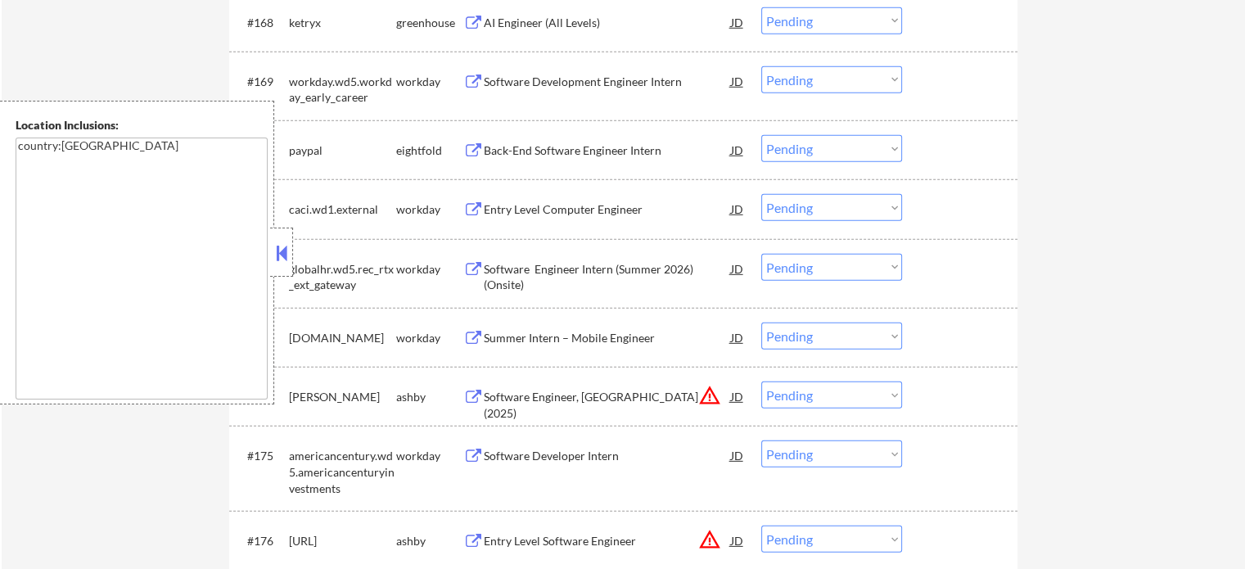
scroll to position [4995, 0]
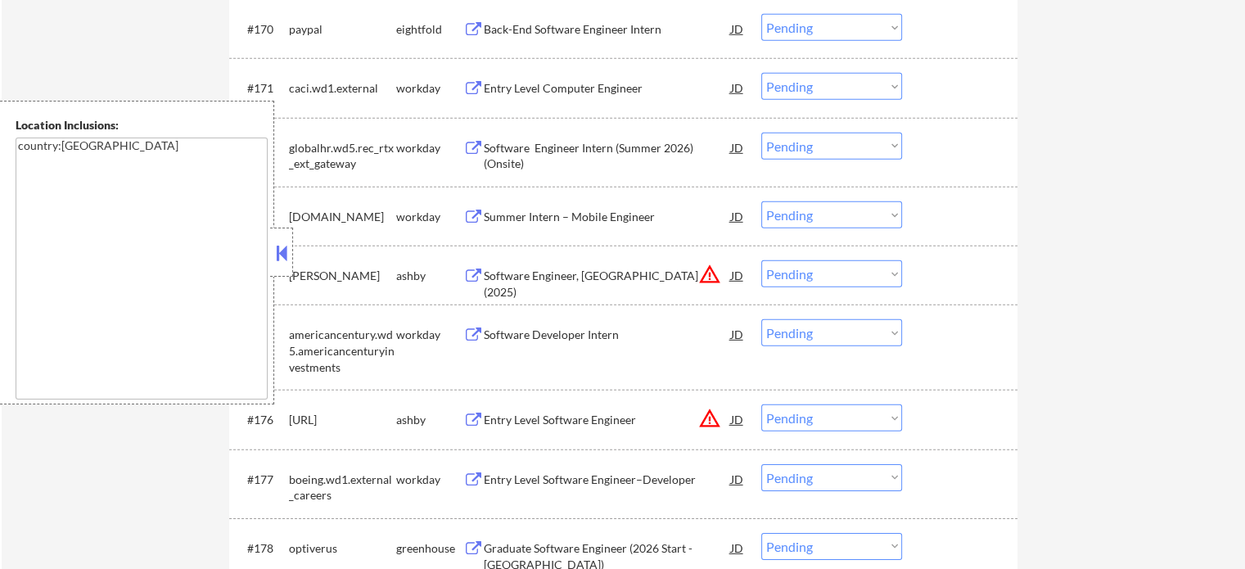
click at [557, 284] on div "Software Engineer, New Grad (2025)" at bounding box center [607, 284] width 247 height 32
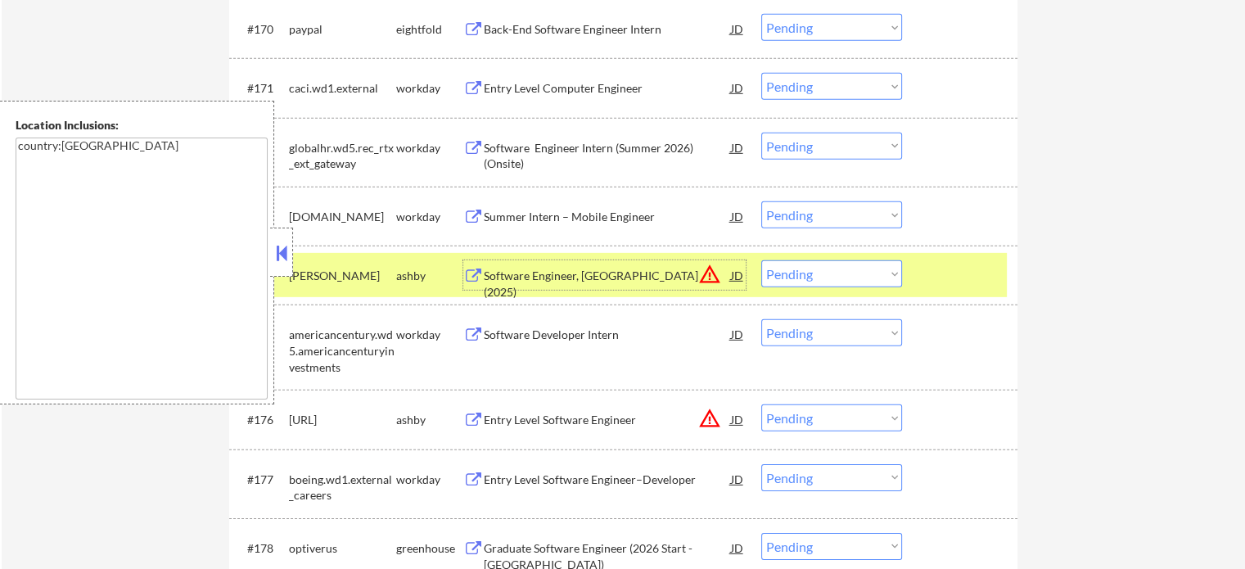
click at [992, 290] on div at bounding box center [962, 274] width 72 height 29
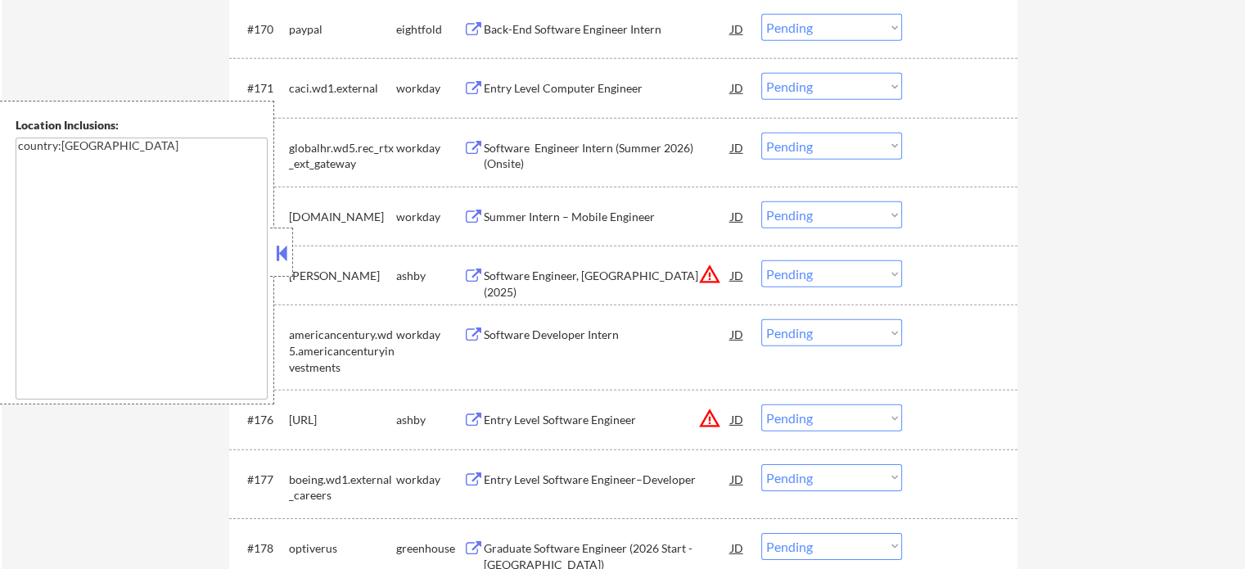
scroll to position [5077, 0]
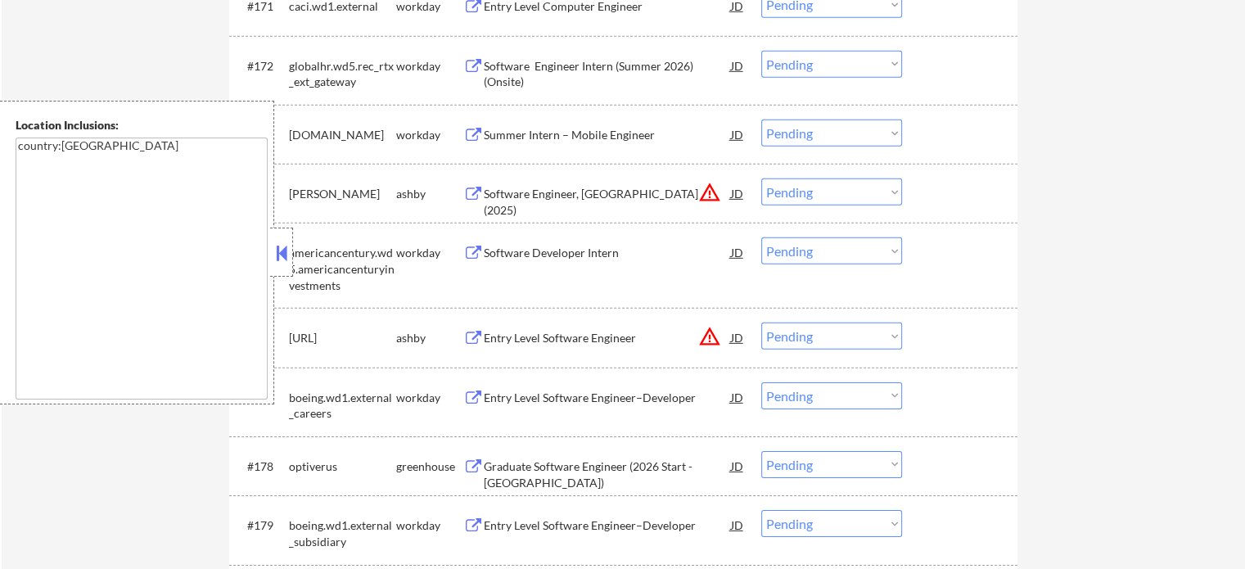
click at [562, 337] on div "Entry Level Software Engineer" at bounding box center [607, 338] width 247 height 16
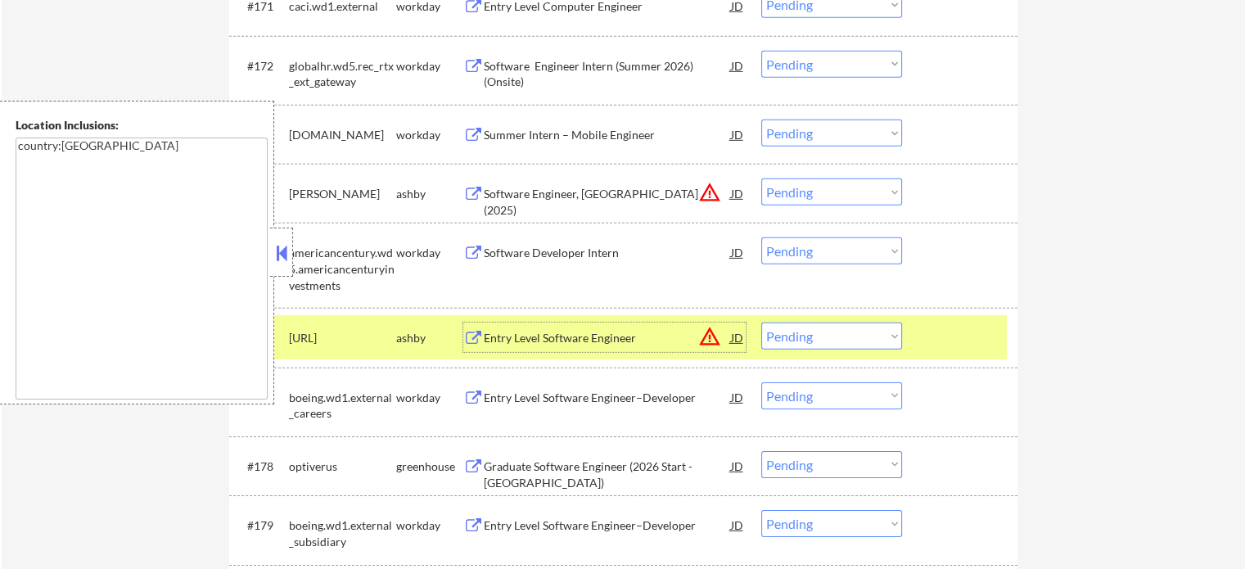
click at [942, 337] on div at bounding box center [962, 337] width 72 height 29
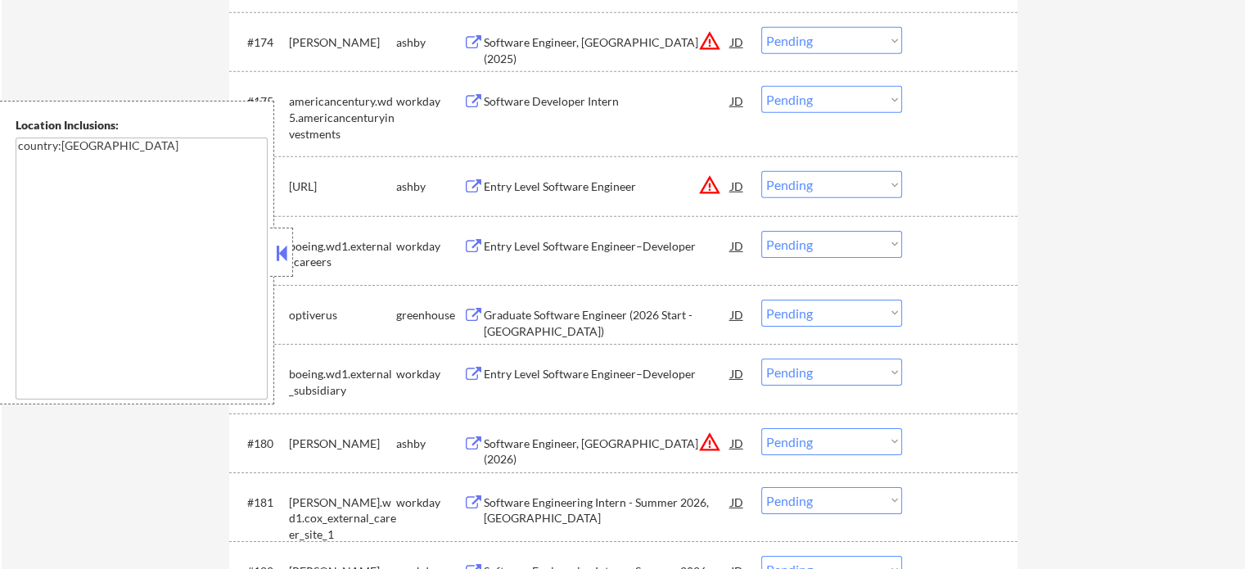
scroll to position [5322, 0]
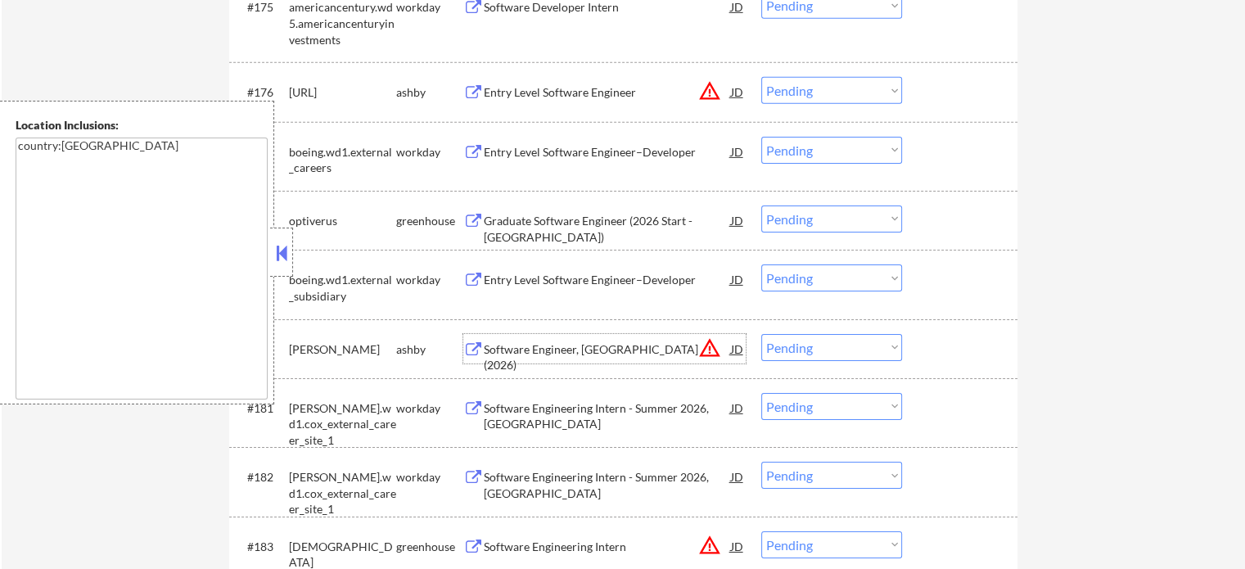
click at [599, 355] on div "Software Engineer, New Grad (2026)" at bounding box center [607, 357] width 247 height 32
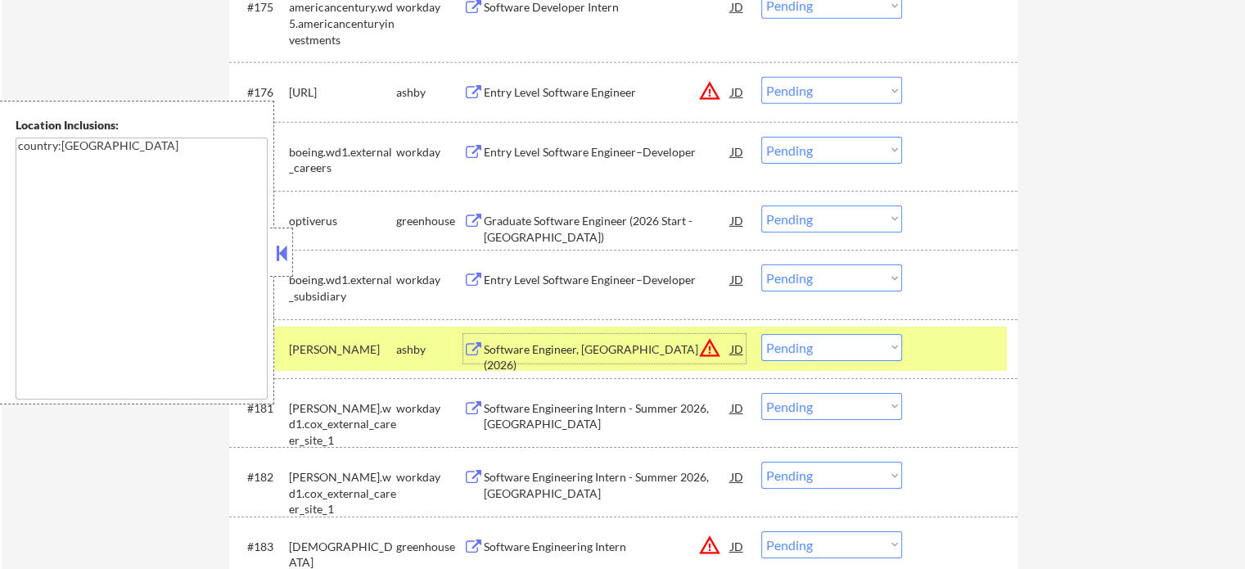
click at [635, 347] on div "Software Engineer, New Grad (2026)" at bounding box center [607, 357] width 247 height 32
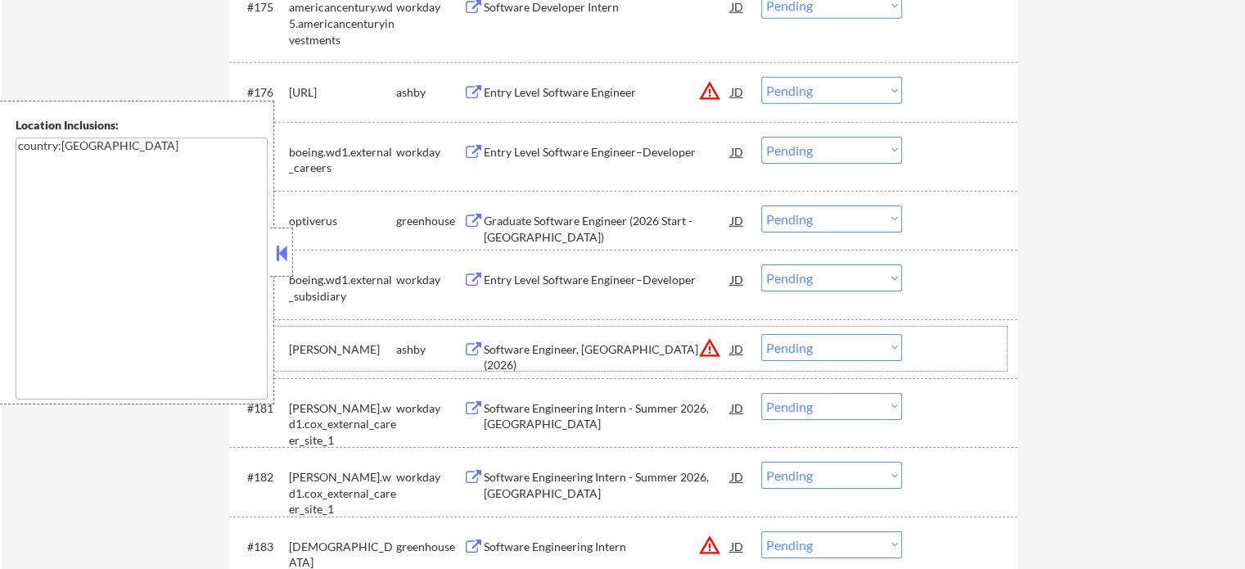
click at [956, 350] on div at bounding box center [962, 348] width 72 height 29
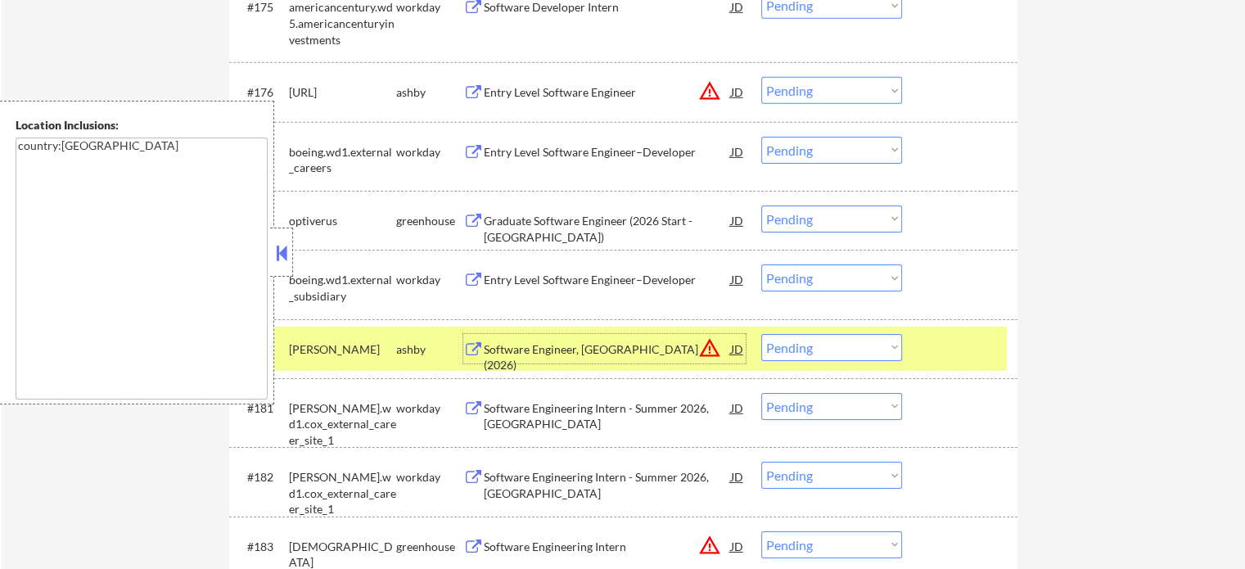
click at [593, 340] on div "Software Engineer, New Grad (2026)" at bounding box center [607, 348] width 247 height 29
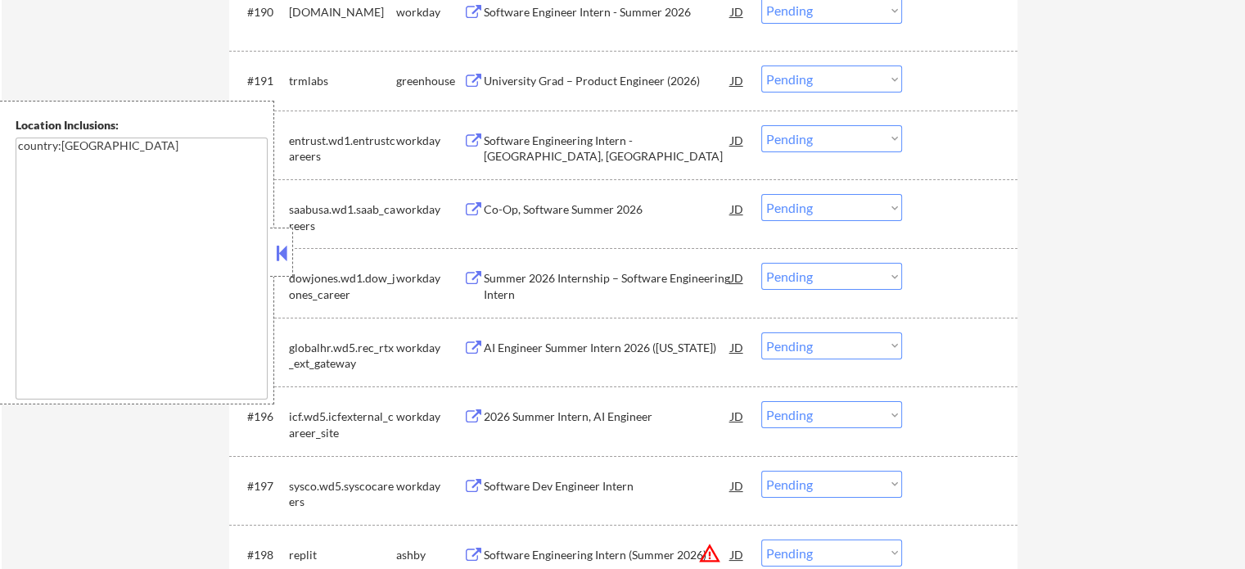
scroll to position [6469, 0]
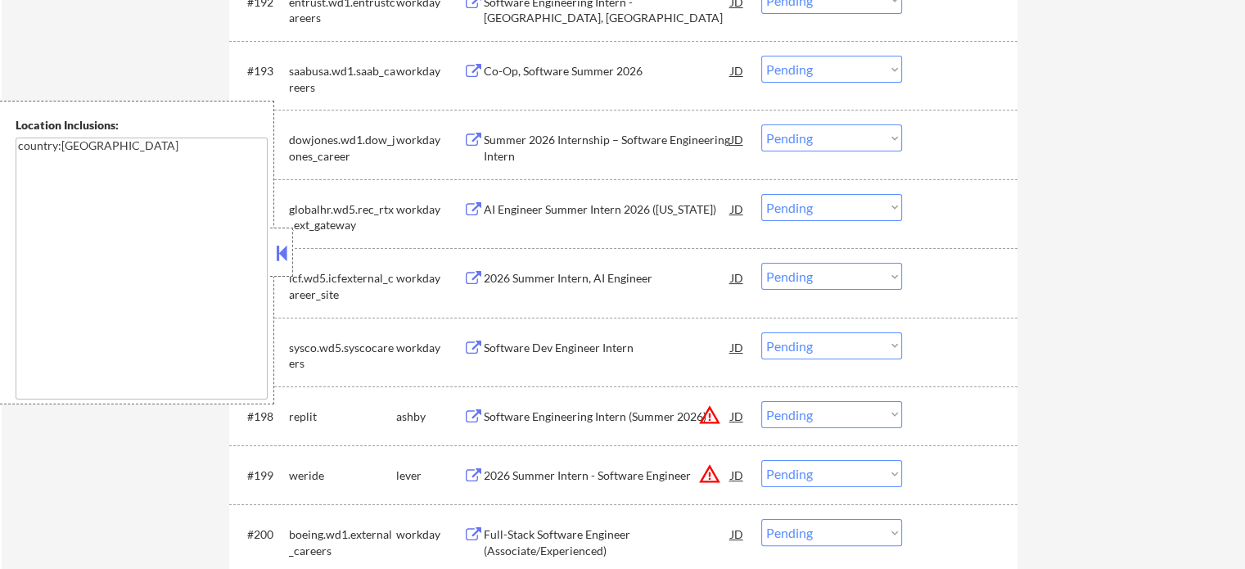
click at [621, 422] on div "Software Engineering Intern (Summer 2026)" at bounding box center [607, 417] width 247 height 16
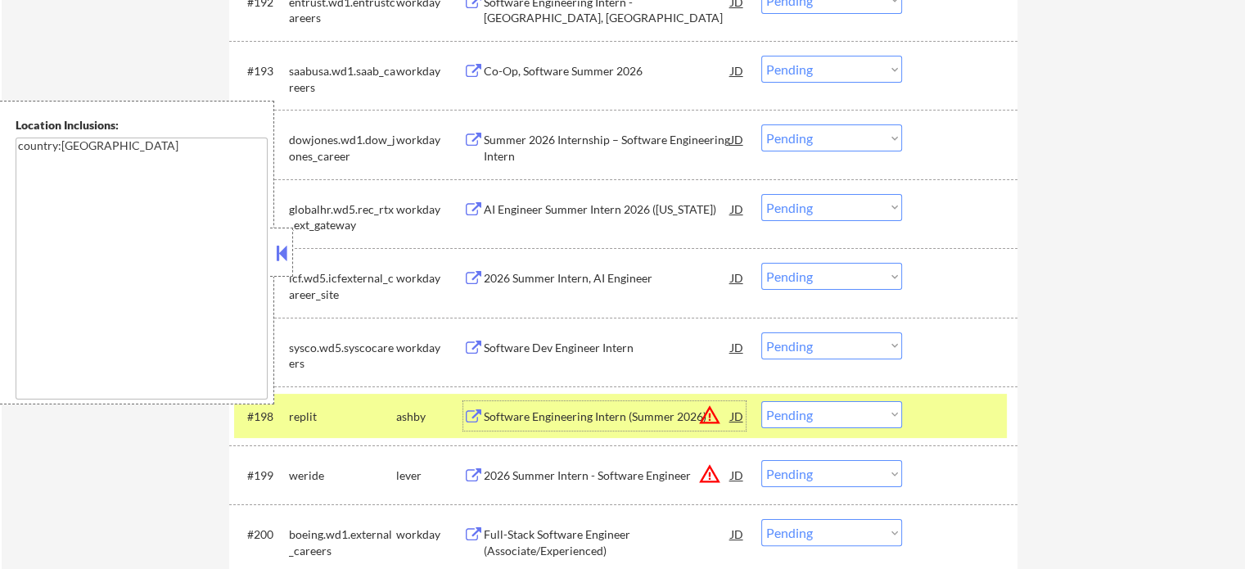
click at [783, 404] on select "Choose an option... Pending Applied Excluded (Questions) Excluded (Expired) Exc…" at bounding box center [832, 414] width 141 height 27
click at [762, 401] on select "Choose an option... Pending Applied Excluded (Questions) Excluded (Expired) Exc…" at bounding box center [832, 414] width 141 height 27
click at [939, 418] on div at bounding box center [962, 415] width 72 height 29
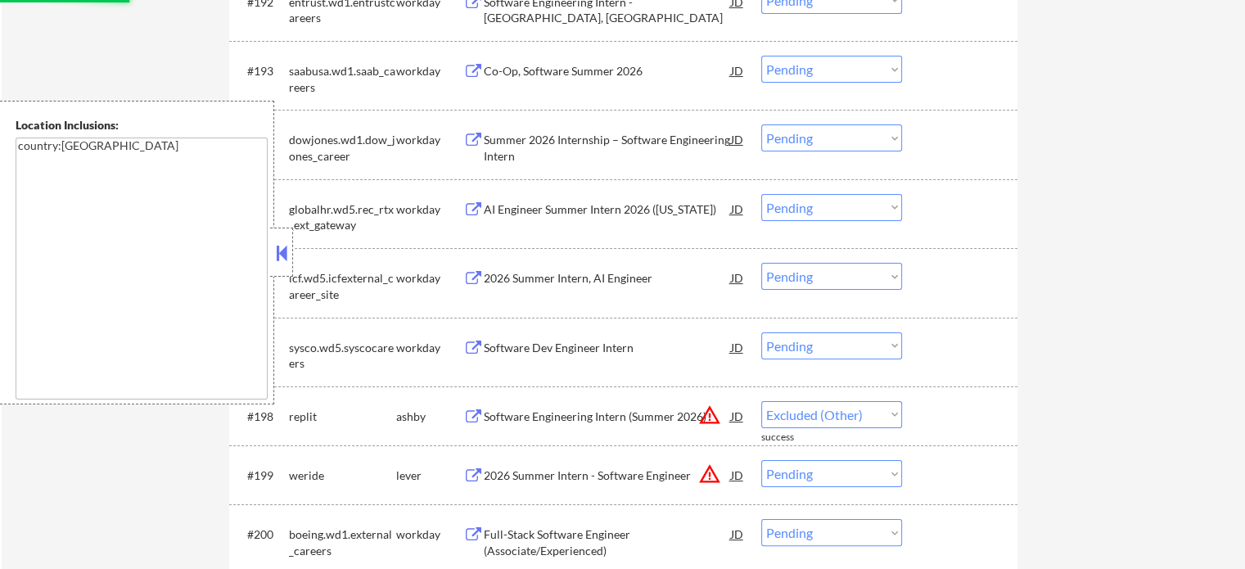
select select ""pending""
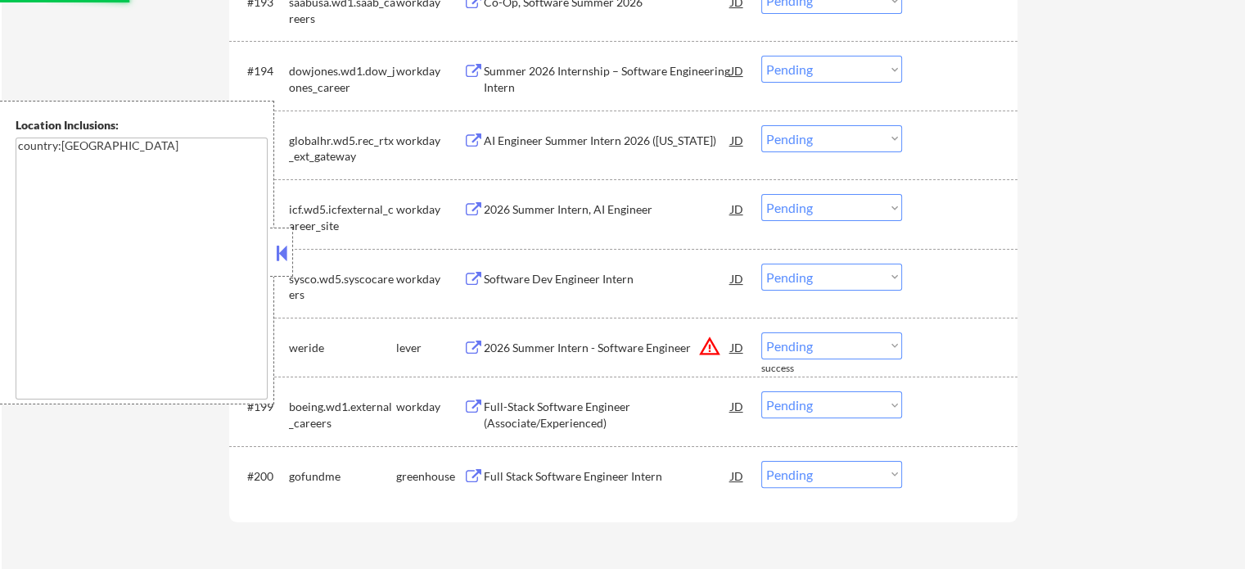
scroll to position [6633, 0]
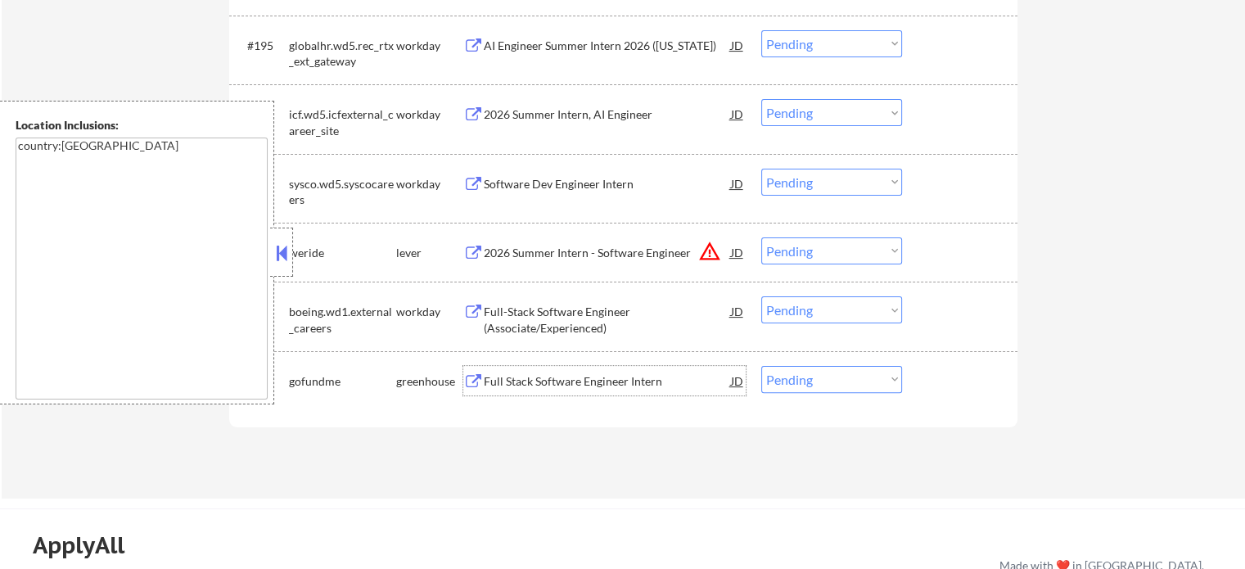
click at [569, 384] on div "Full Stack Software Engineer Intern" at bounding box center [607, 381] width 247 height 16
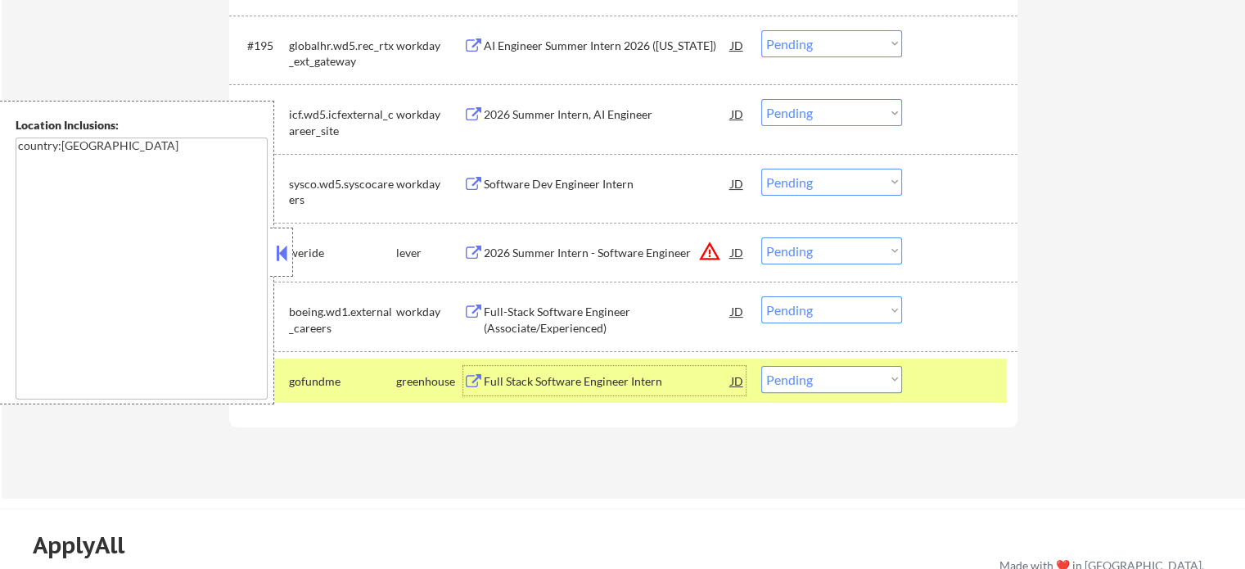
click at [942, 391] on div at bounding box center [962, 380] width 72 height 29
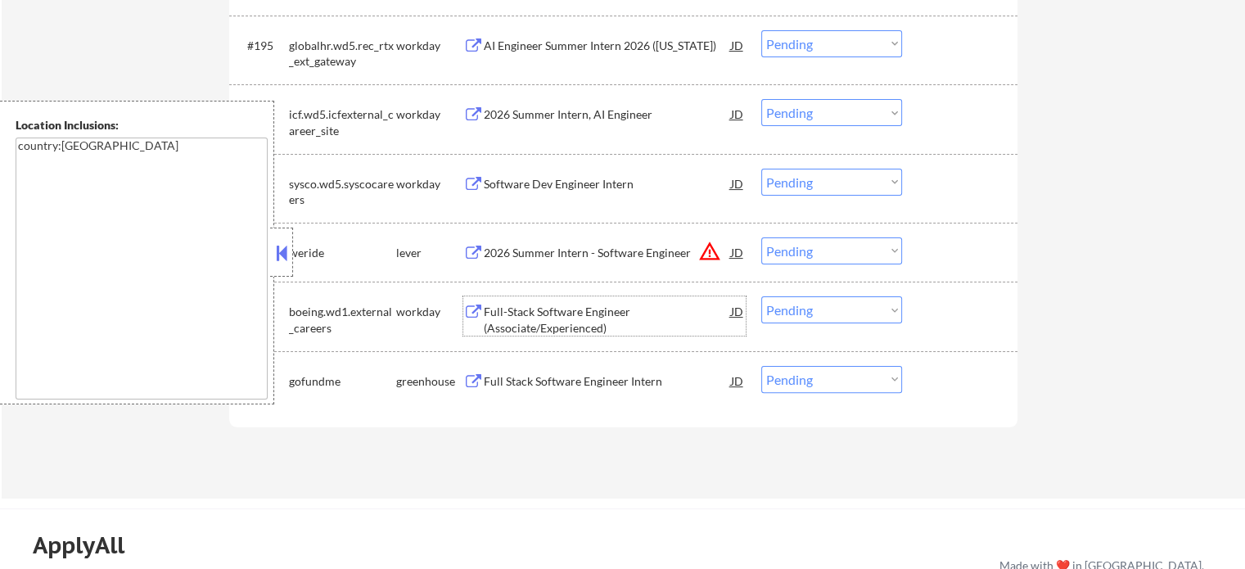
click at [534, 316] on div "Full-Stack Software Engineer (Associate/Experienced)" at bounding box center [607, 320] width 247 height 32
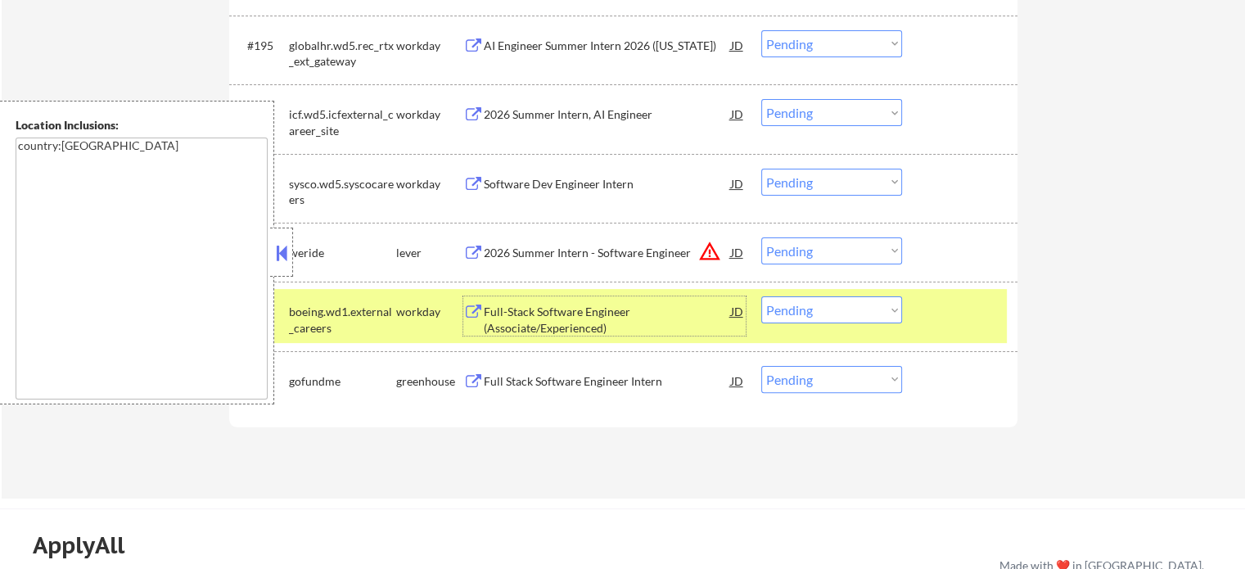
click at [825, 310] on select "Choose an option... Pending Applied Excluded (Questions) Excluded (Expired) Exc…" at bounding box center [832, 309] width 141 height 27
click at [762, 297] on select "Choose an option... Pending Applied Excluded (Questions) Excluded (Expired) Exc…" at bounding box center [832, 309] width 141 height 27
click at [963, 315] on div at bounding box center [962, 310] width 72 height 29
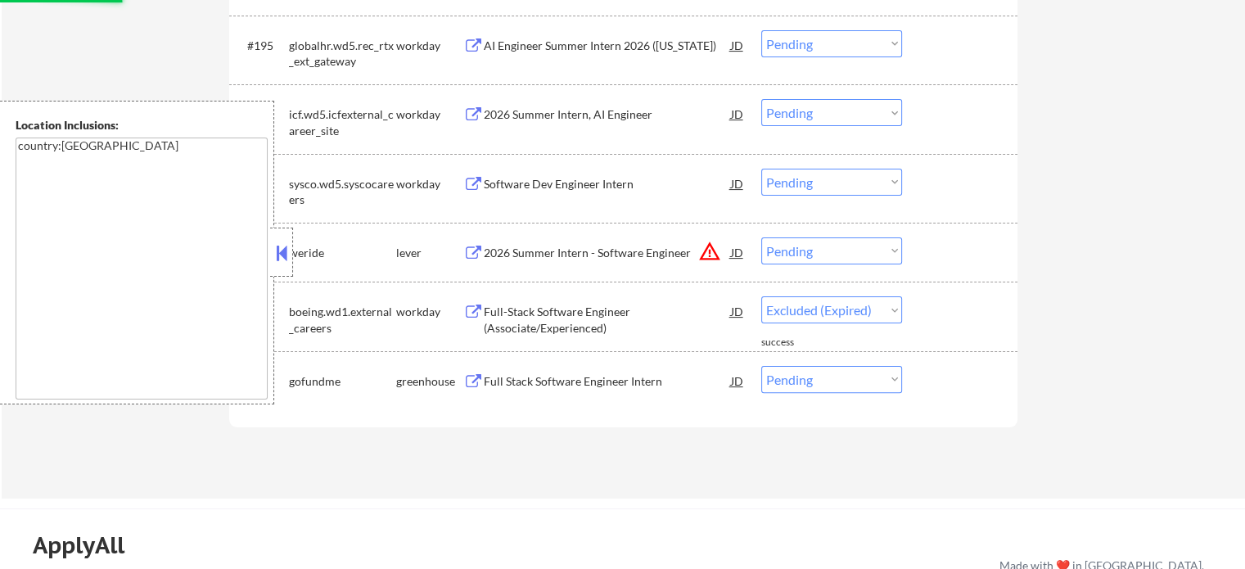
select select ""pending""
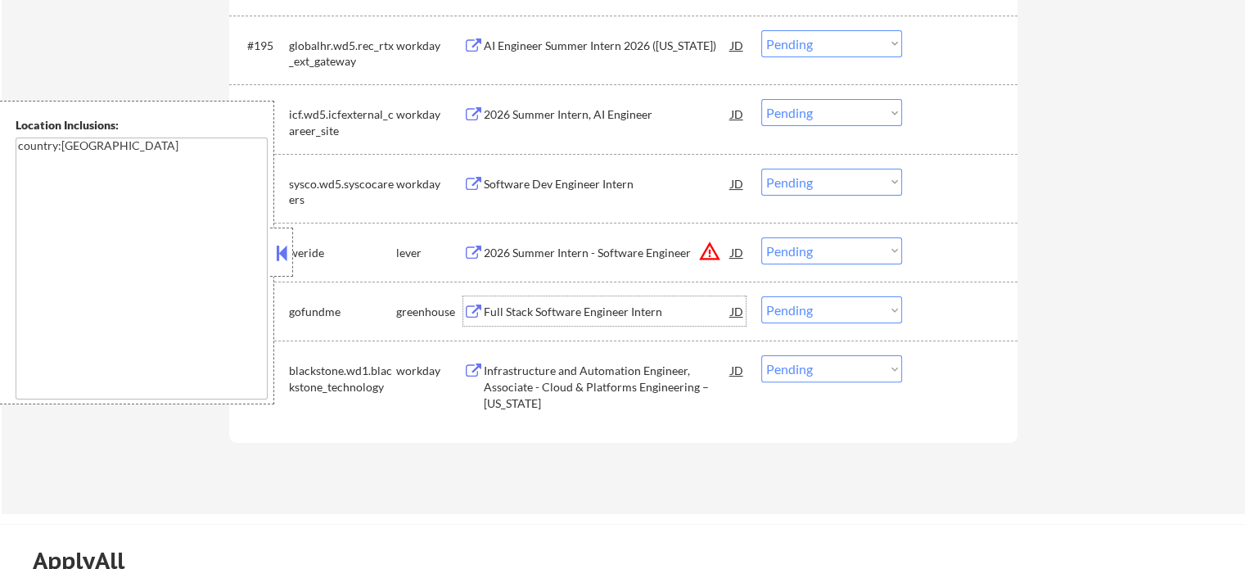
click at [550, 317] on div "Full Stack Software Engineer Intern" at bounding box center [607, 312] width 247 height 16
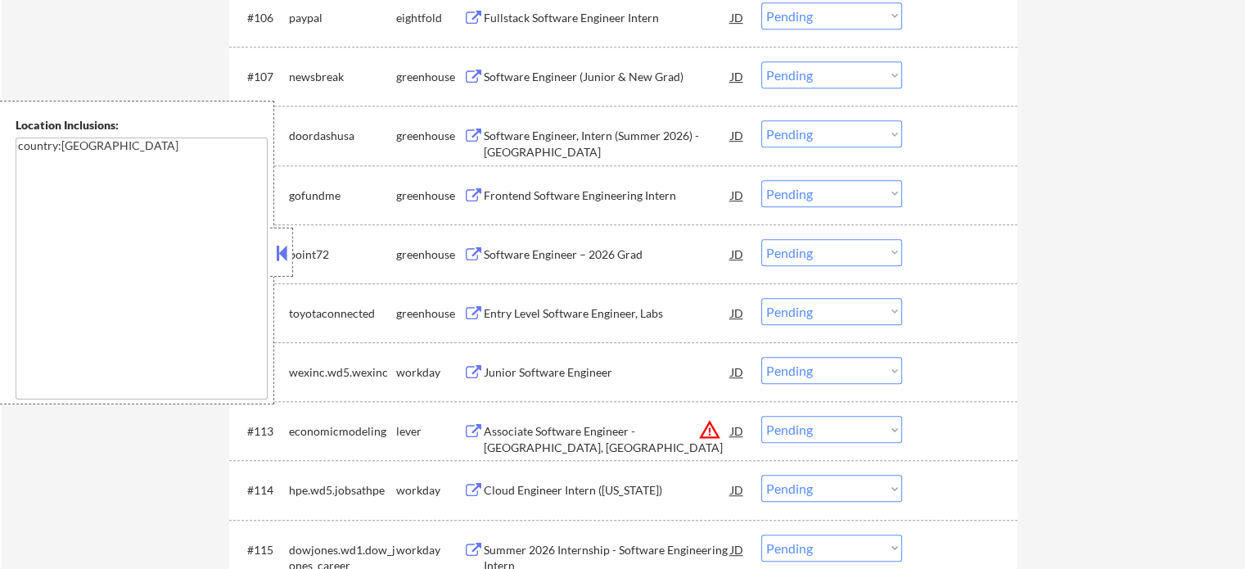
scroll to position [0, 0]
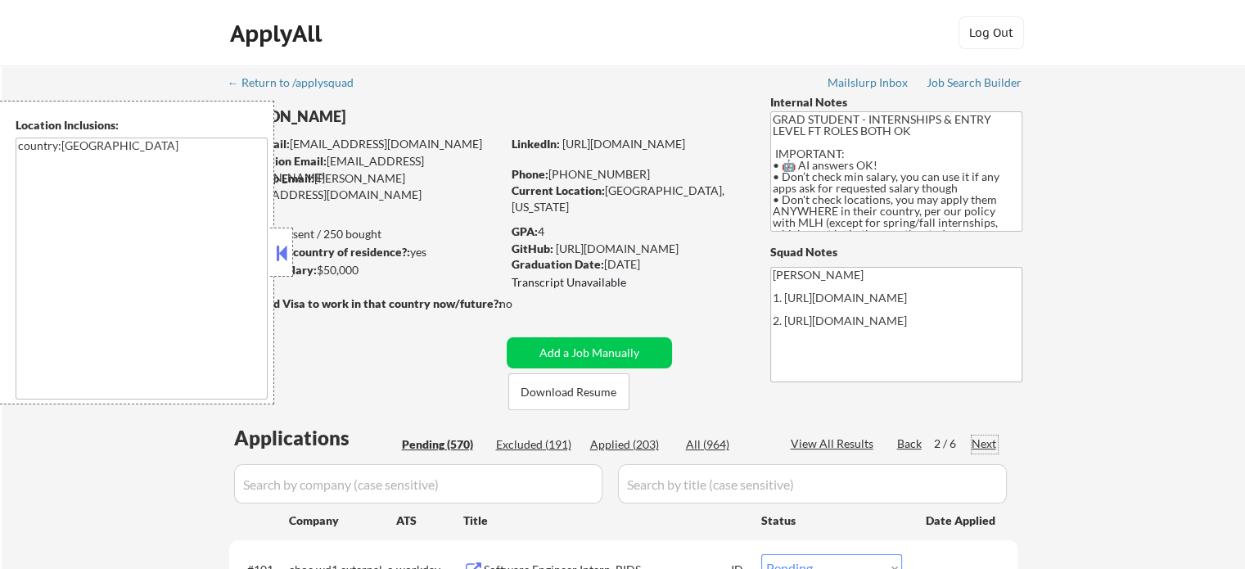
click at [980, 441] on div "Next" at bounding box center [985, 444] width 26 height 16
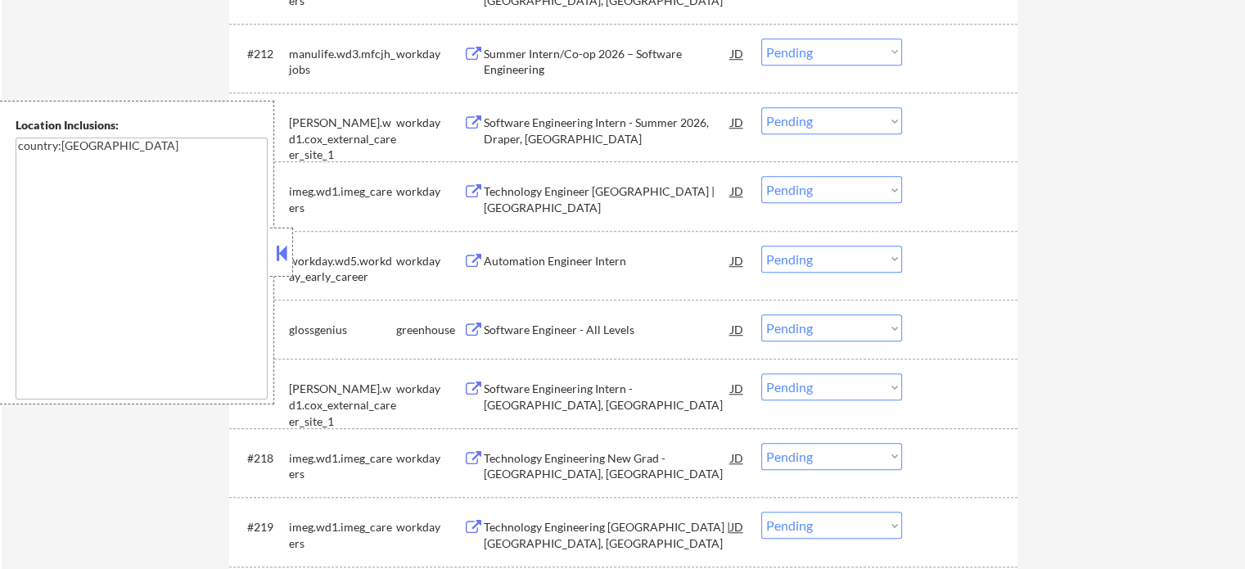
scroll to position [1228, 0]
click at [563, 332] on div "Software Engineer - All Levels" at bounding box center [607, 328] width 247 height 16
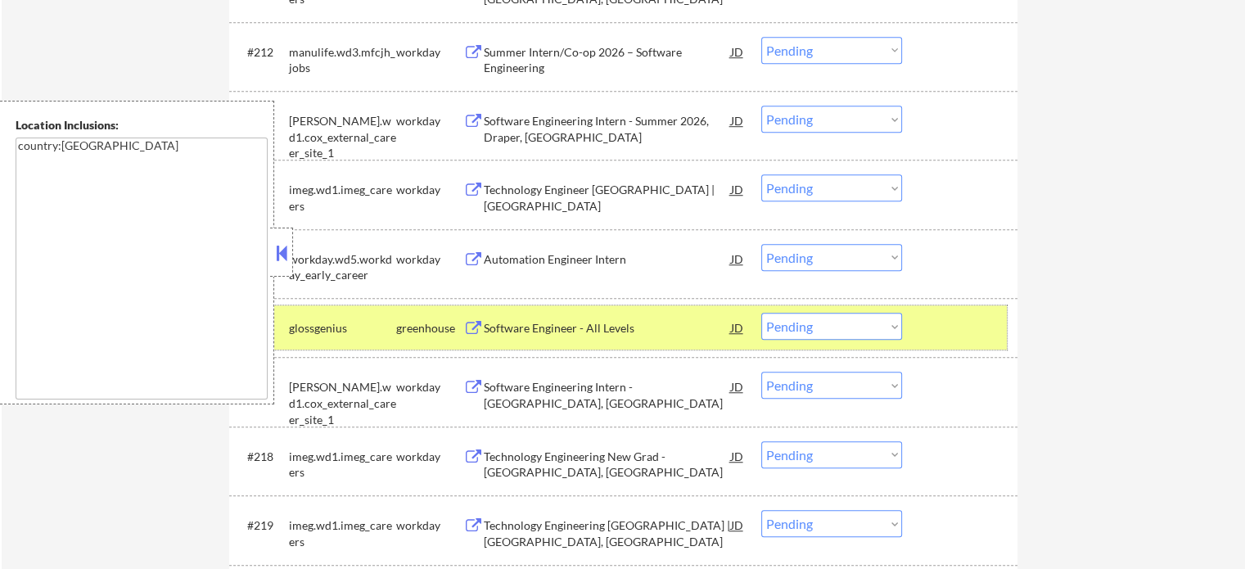
click at [938, 341] on div at bounding box center [962, 327] width 72 height 29
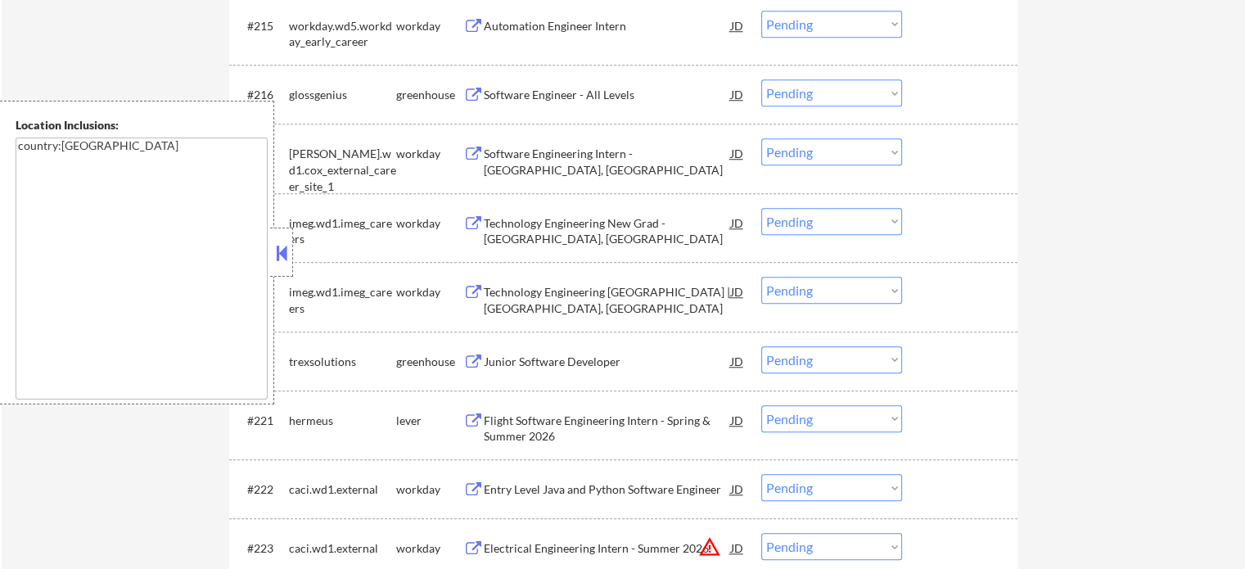
scroll to position [1474, 0]
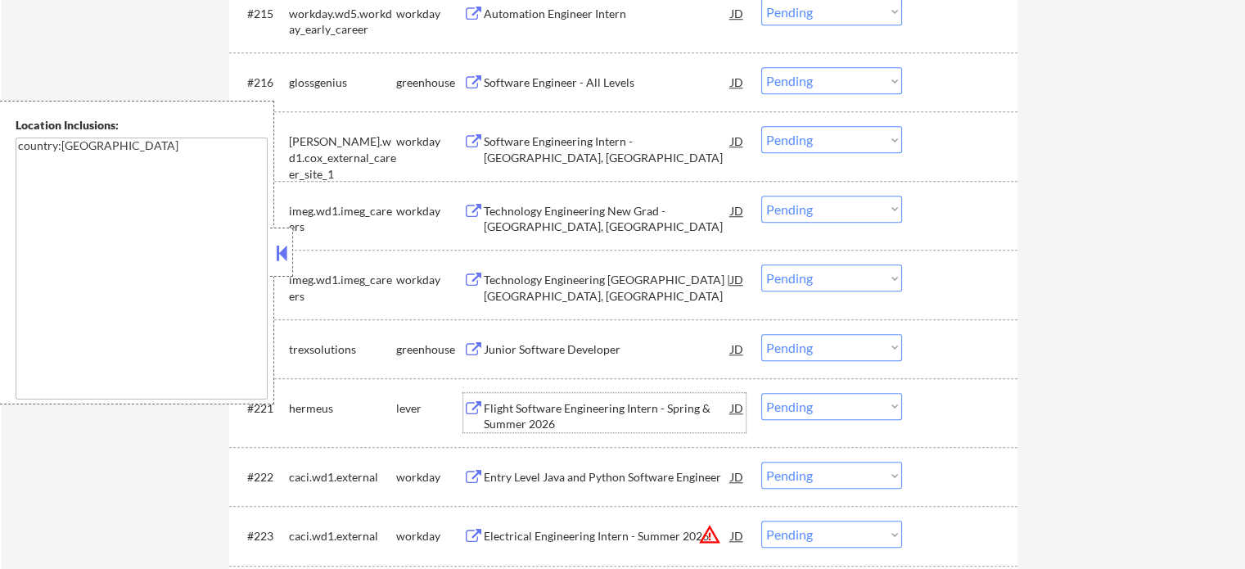
click at [554, 405] on div "Flight Software Engineering Intern - Spring & Summer 2026" at bounding box center [607, 416] width 247 height 32
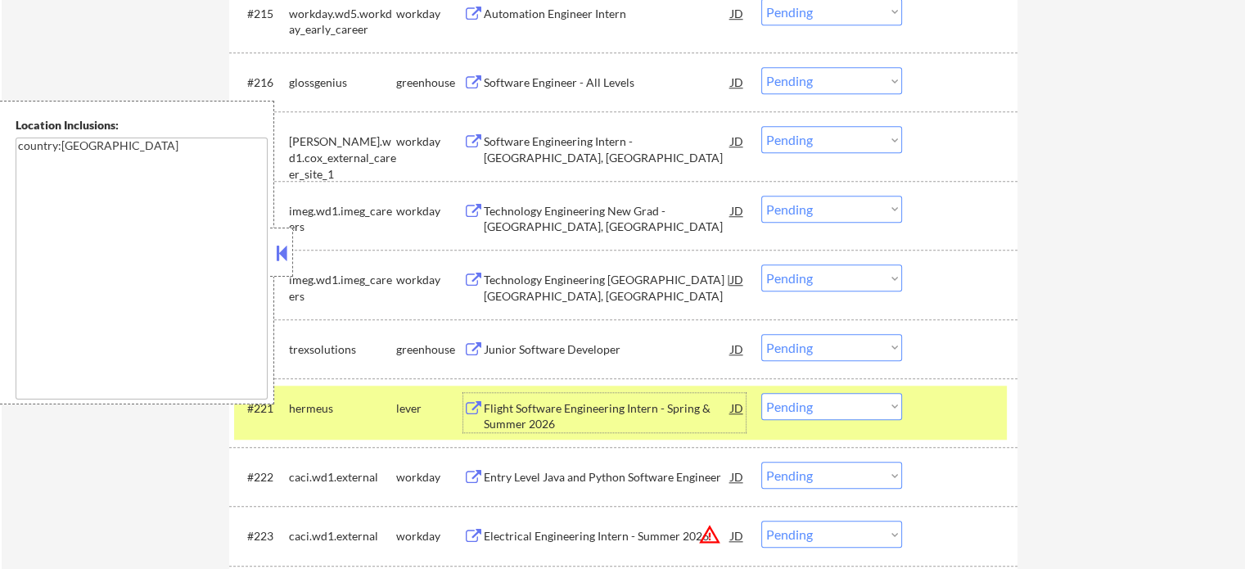
click at [938, 425] on div "#221 hermeus lever Flight Software Engineering Intern - Spring & Summer 2026 JD…" at bounding box center [620, 413] width 773 height 54
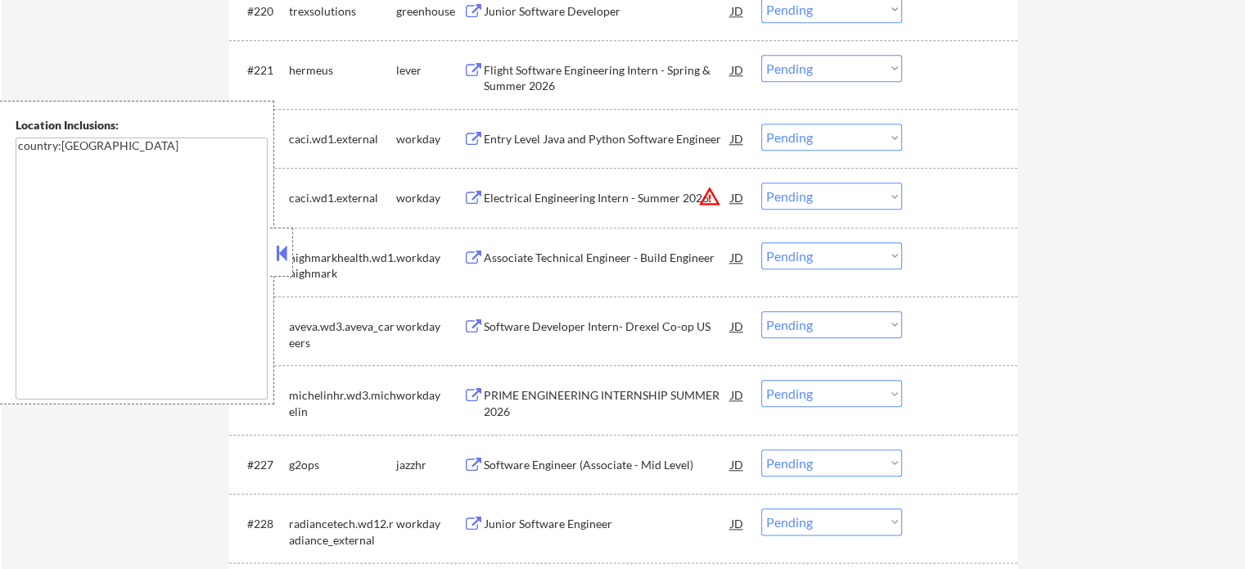
scroll to position [1883, 0]
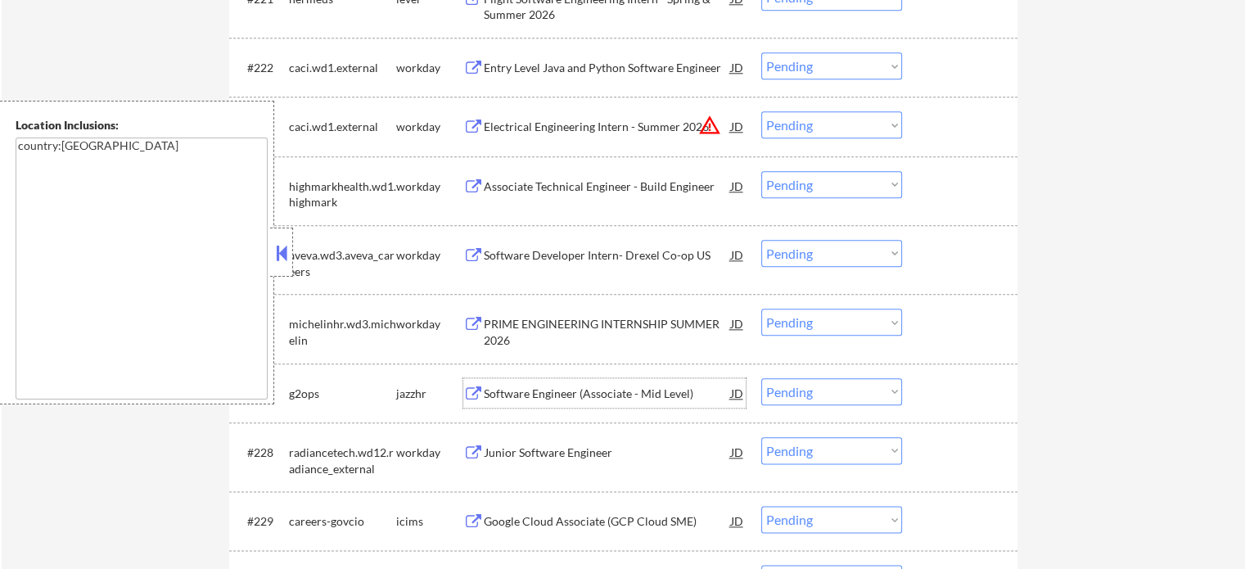
click at [582, 398] on div "Software Engineer (Associate - Mid Level)" at bounding box center [607, 394] width 247 height 16
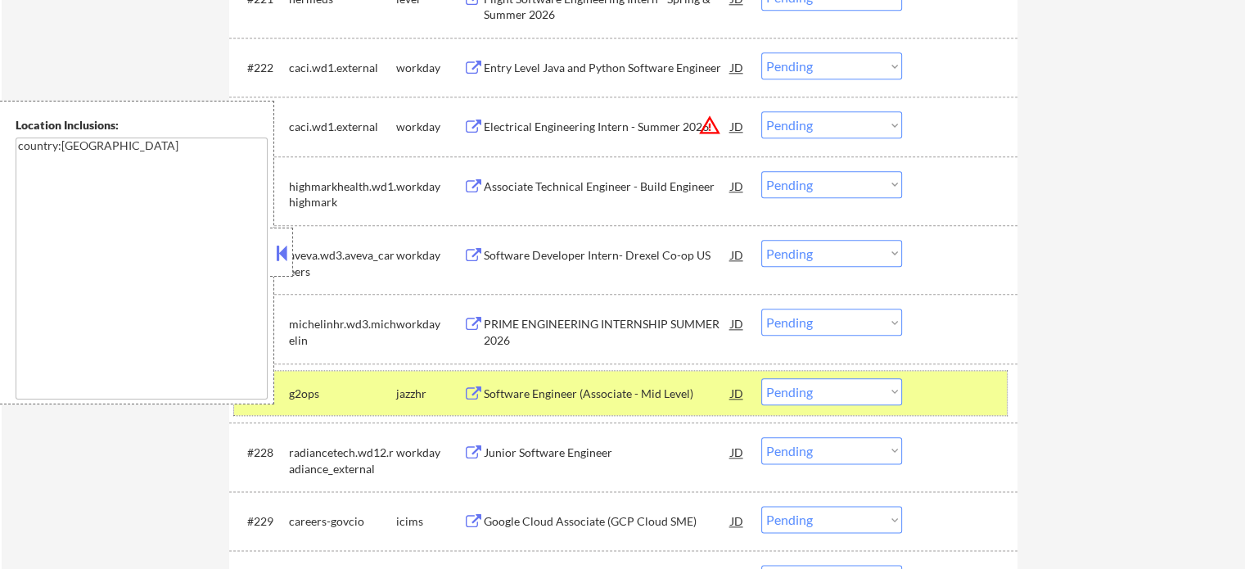
click at [962, 405] on div at bounding box center [962, 392] width 72 height 29
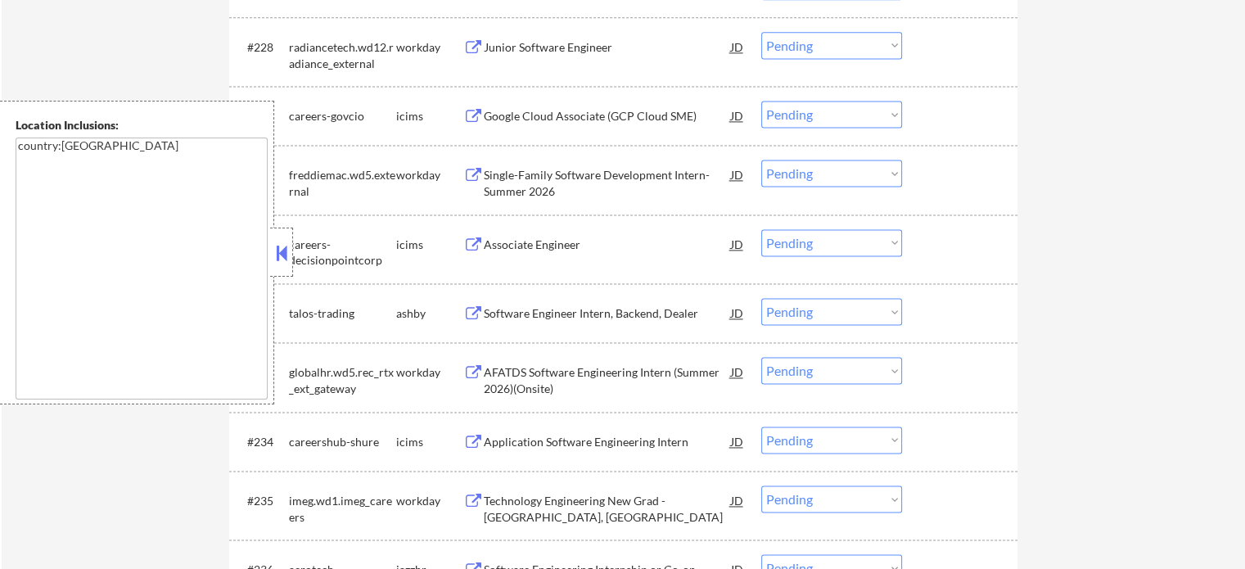
scroll to position [2293, 0]
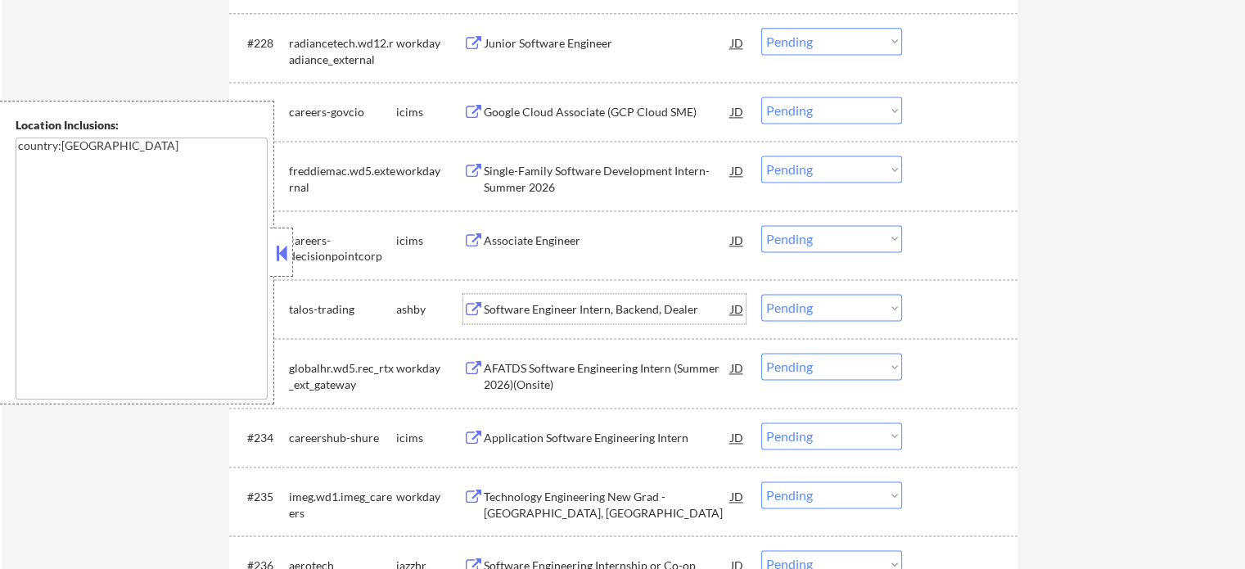
click at [637, 310] on div "Software Engineer Intern, Backend, Dealer" at bounding box center [607, 309] width 247 height 16
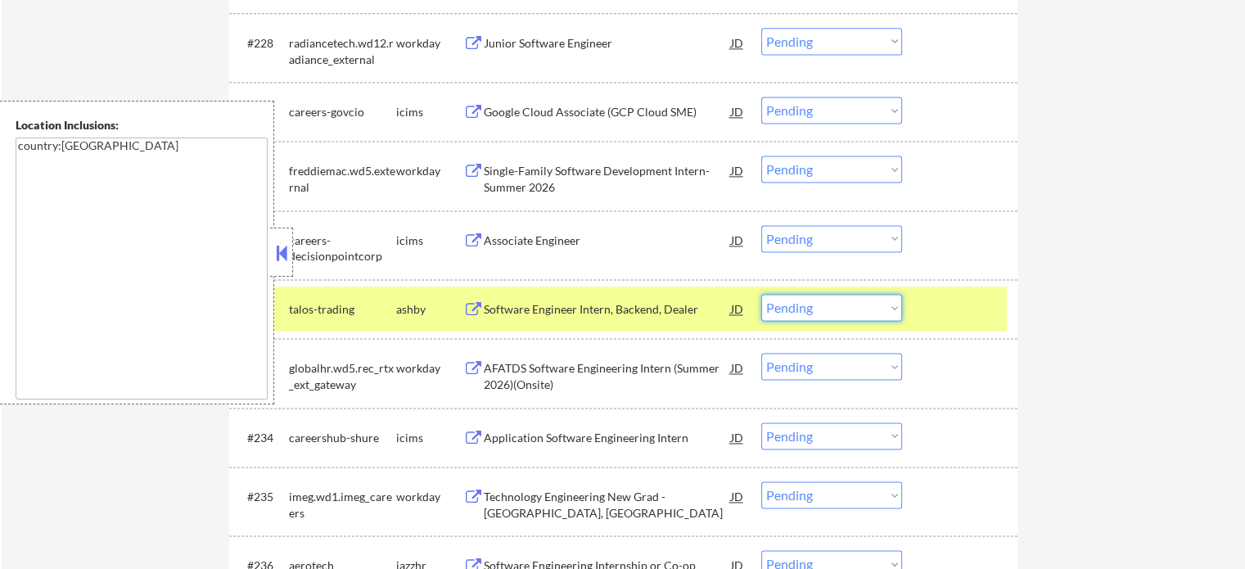
click at [831, 314] on select "Choose an option... Pending Applied Excluded (Questions) Excluded (Expired) Exc…" at bounding box center [832, 307] width 141 height 27
click at [762, 294] on select "Choose an option... Pending Applied Excluded (Questions) Excluded (Expired) Exc…" at bounding box center [832, 307] width 141 height 27
click at [956, 310] on div at bounding box center [962, 308] width 72 height 29
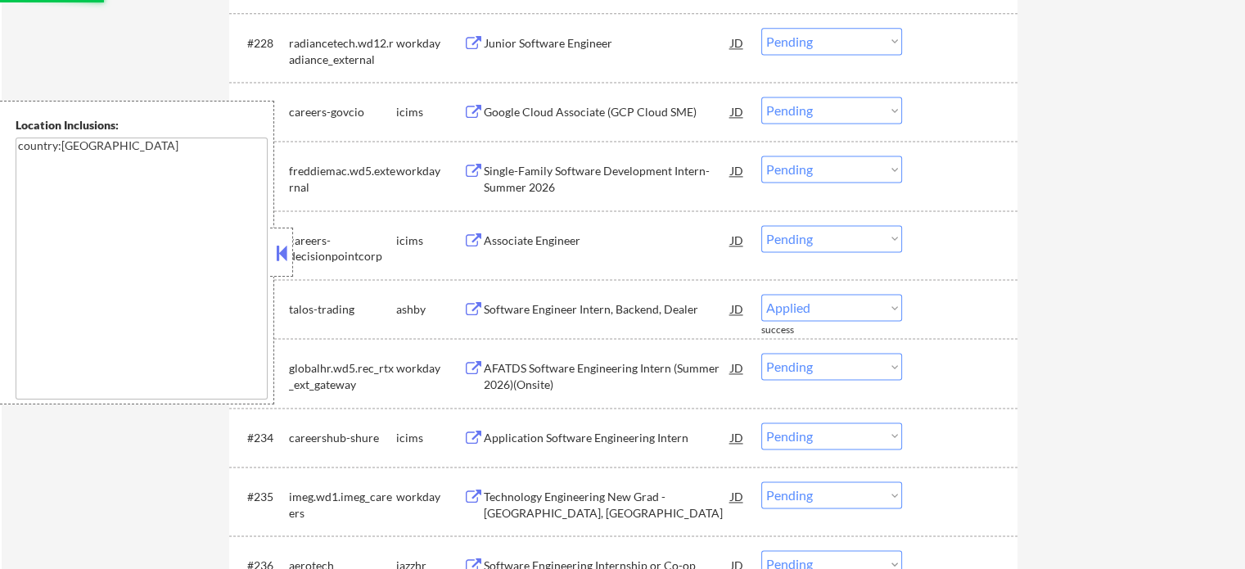
select select ""pending""
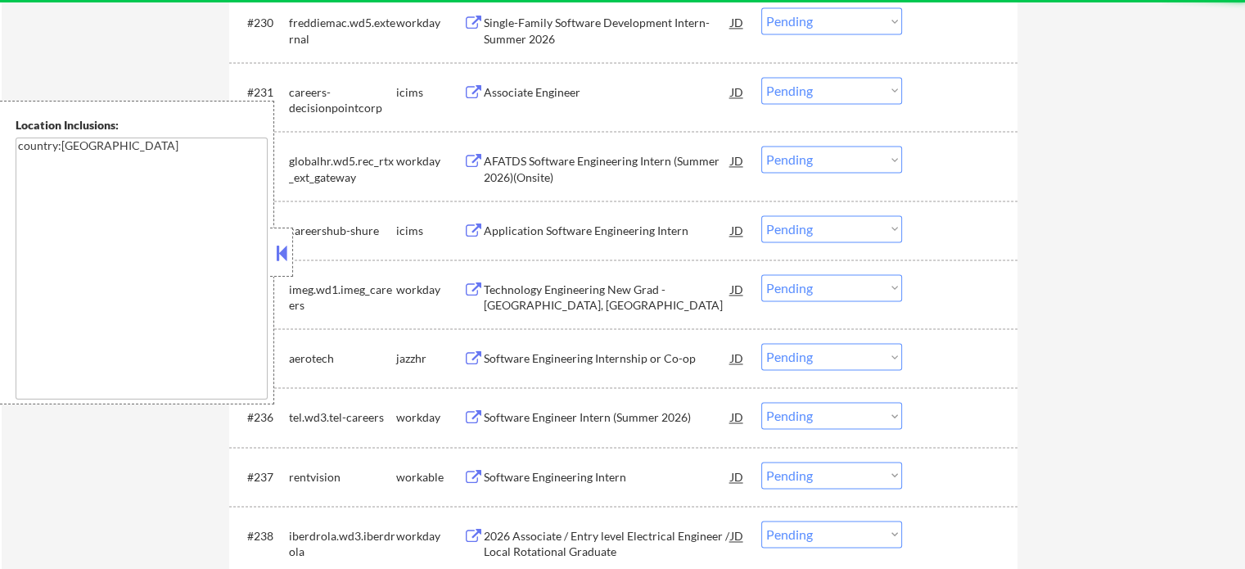
scroll to position [2456, 0]
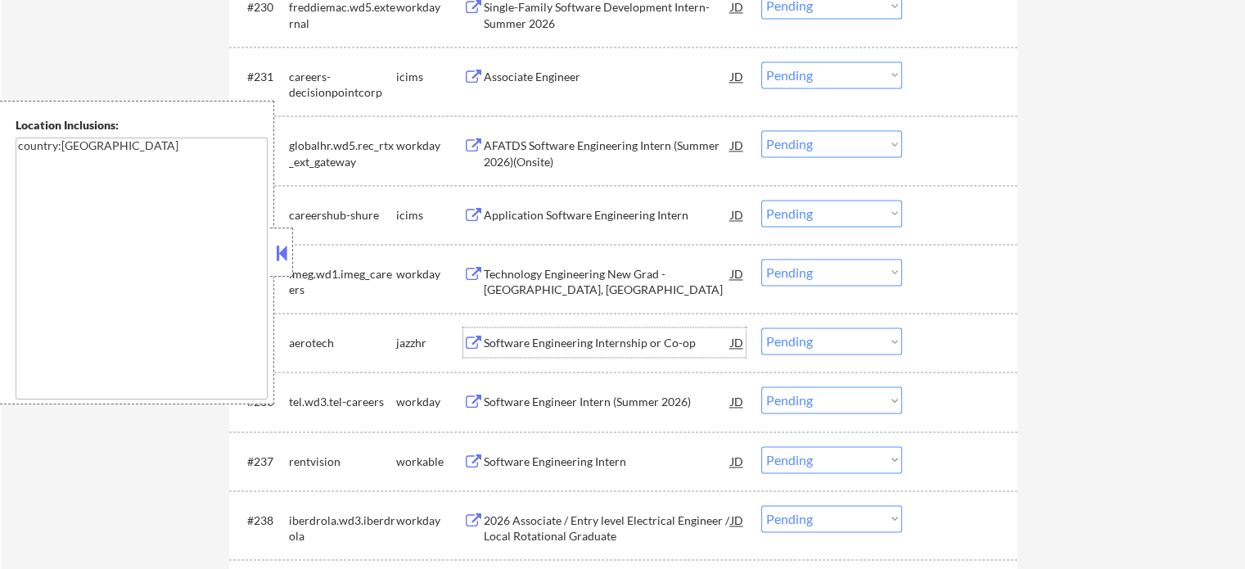
click at [616, 346] on div "Software Engineering Internship or Co-op" at bounding box center [607, 343] width 247 height 16
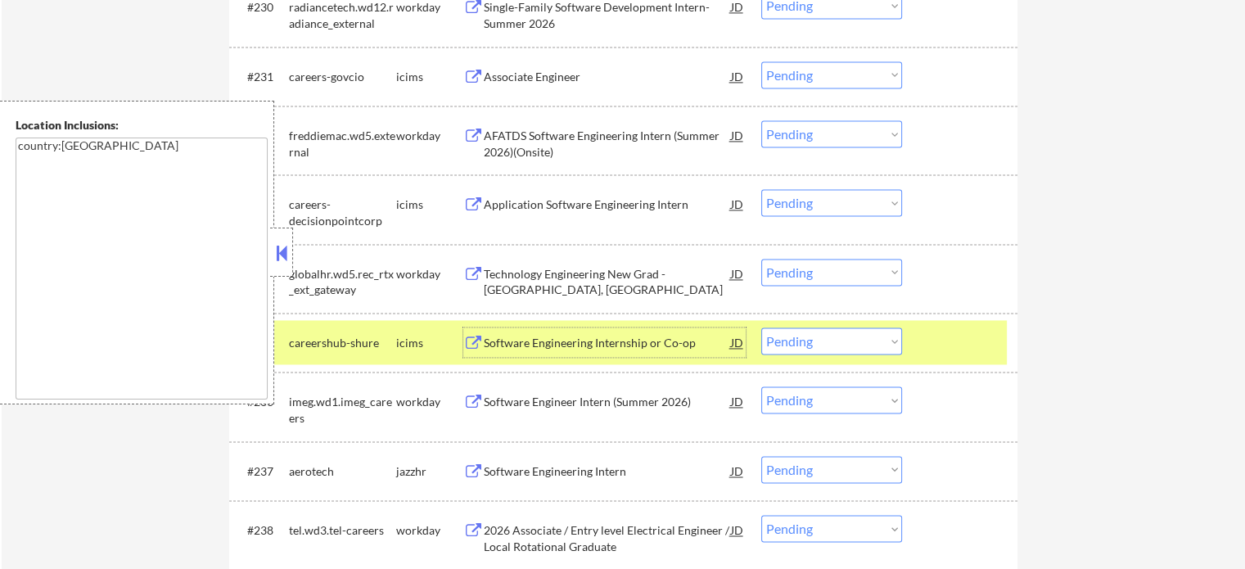
click at [938, 361] on div "#235 careershub-shure icims Software Engineering Internship or Co-op JD warning…" at bounding box center [620, 342] width 773 height 44
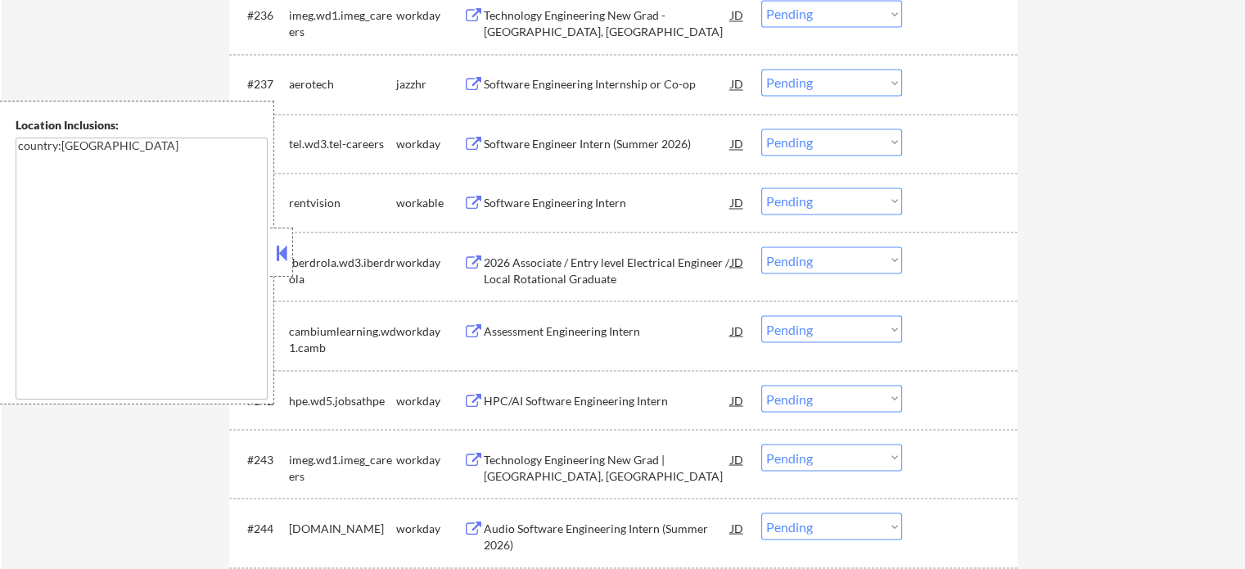
scroll to position [2866, 0]
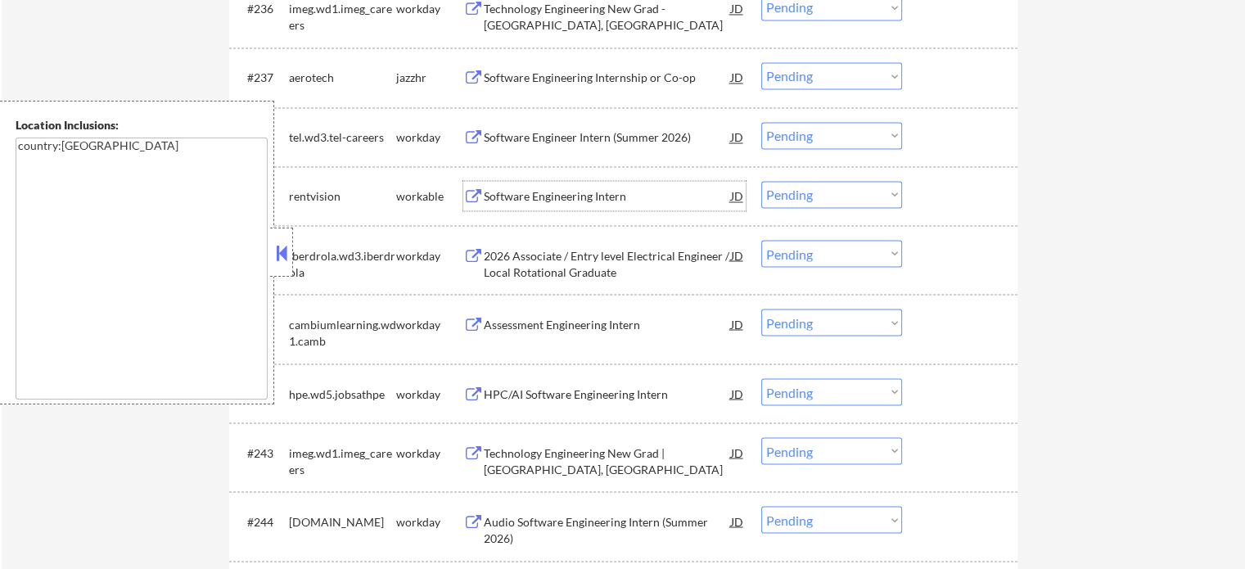
click at [549, 193] on div "Software Engineering Intern" at bounding box center [607, 196] width 247 height 16
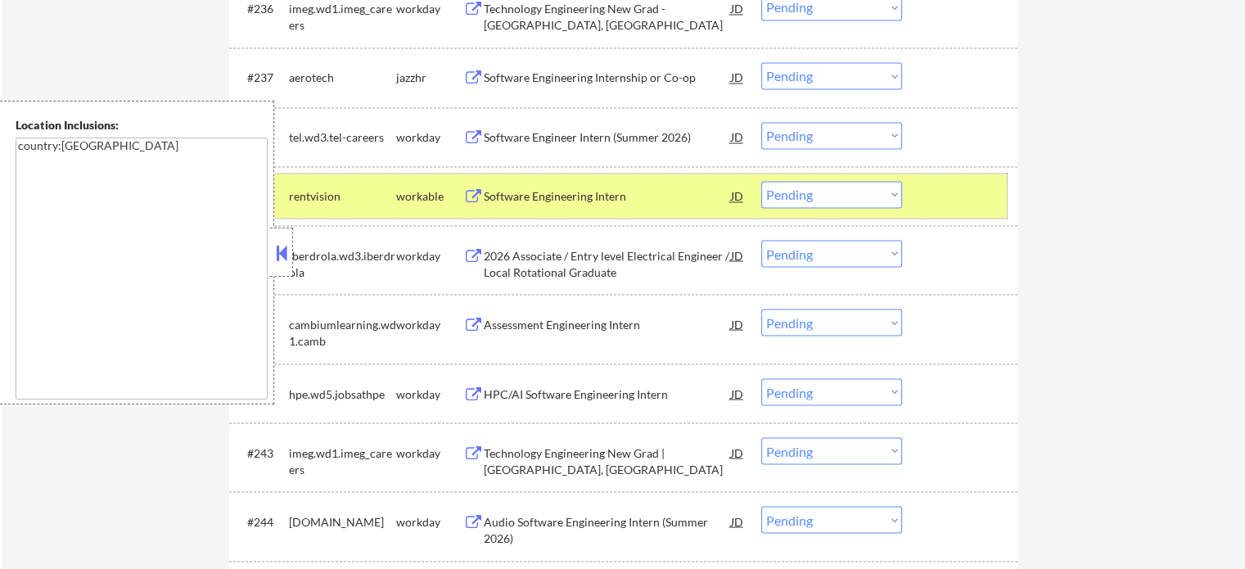
click at [937, 207] on div at bounding box center [962, 195] width 72 height 29
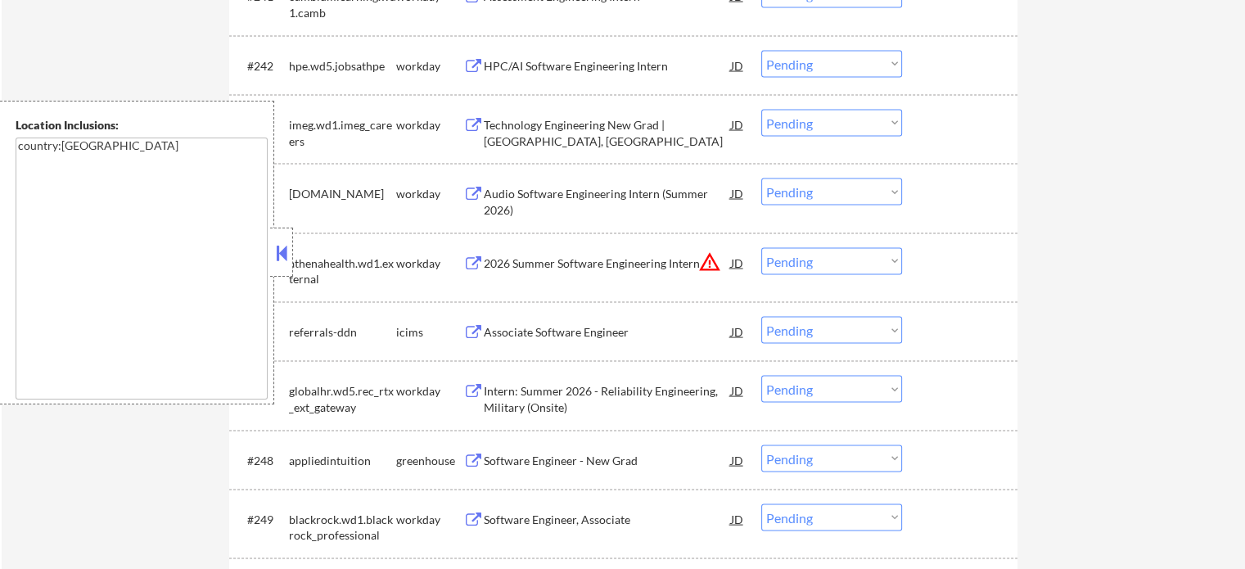
scroll to position [3275, 0]
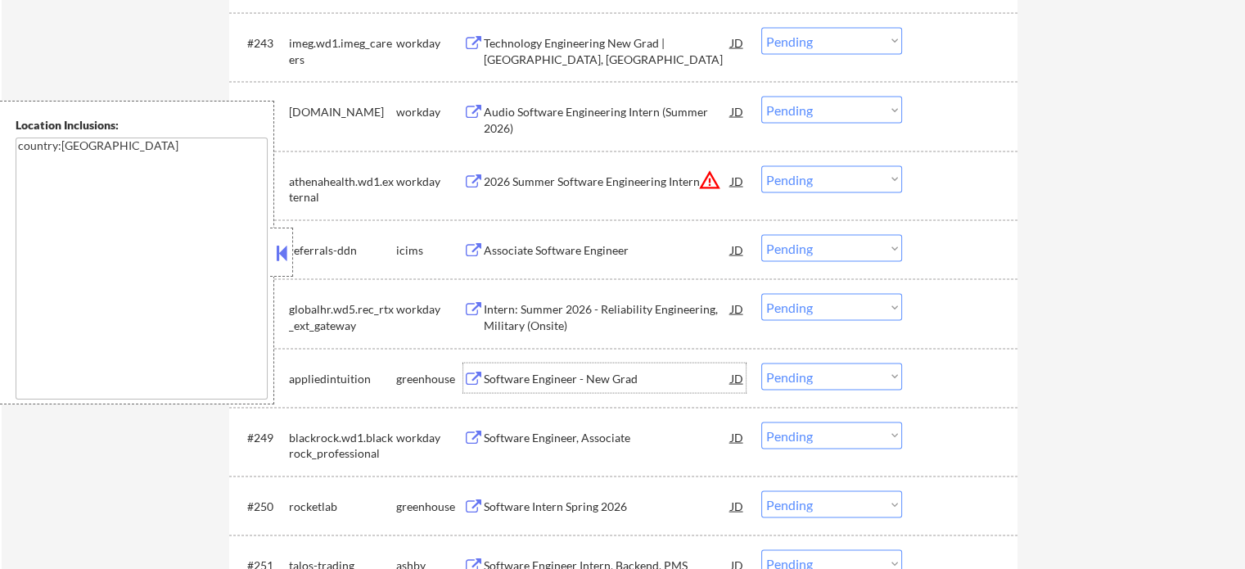
click at [560, 373] on div "Software Engineer - New Grad" at bounding box center [607, 379] width 247 height 16
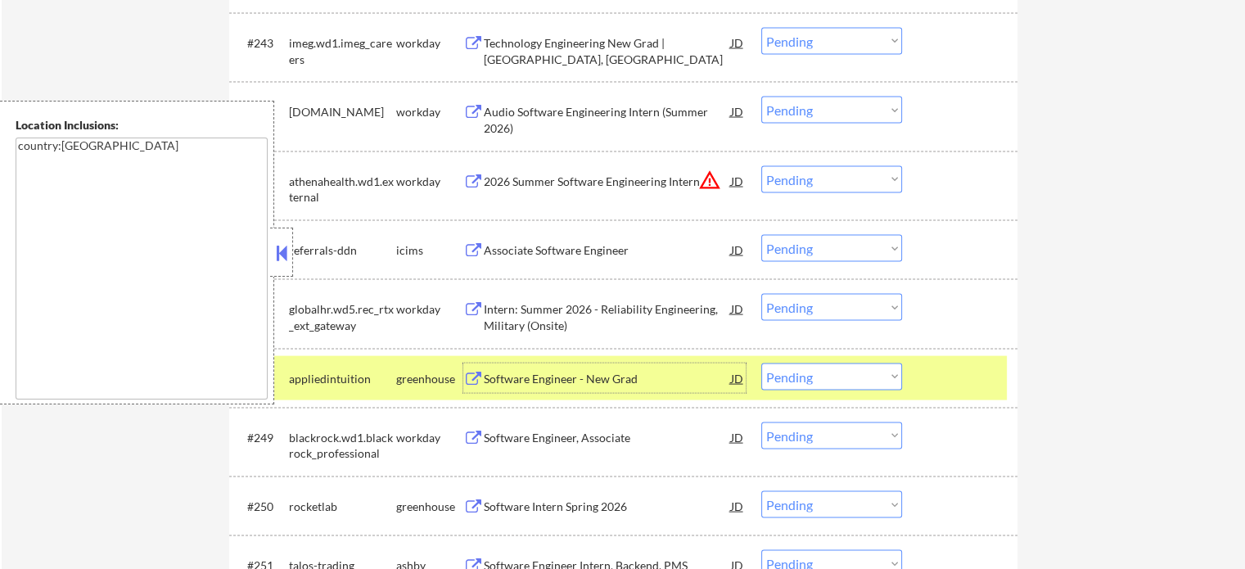
click at [936, 382] on div at bounding box center [962, 378] width 72 height 29
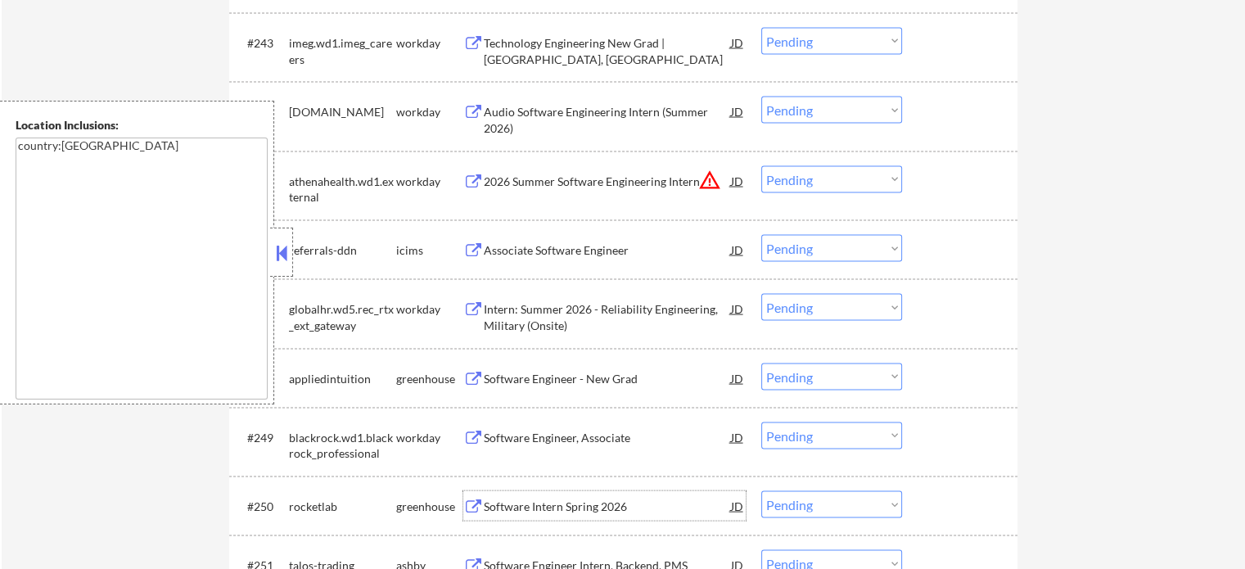
click at [558, 494] on div "Software Intern Spring 2026" at bounding box center [607, 505] width 247 height 29
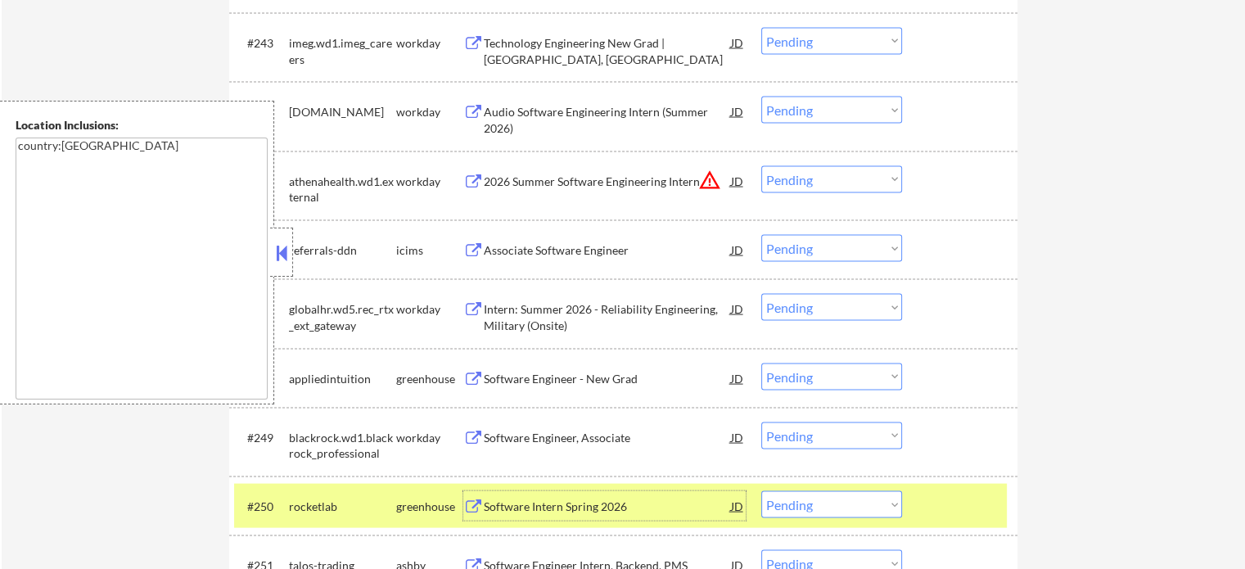
click at [931, 500] on div at bounding box center [962, 505] width 72 height 29
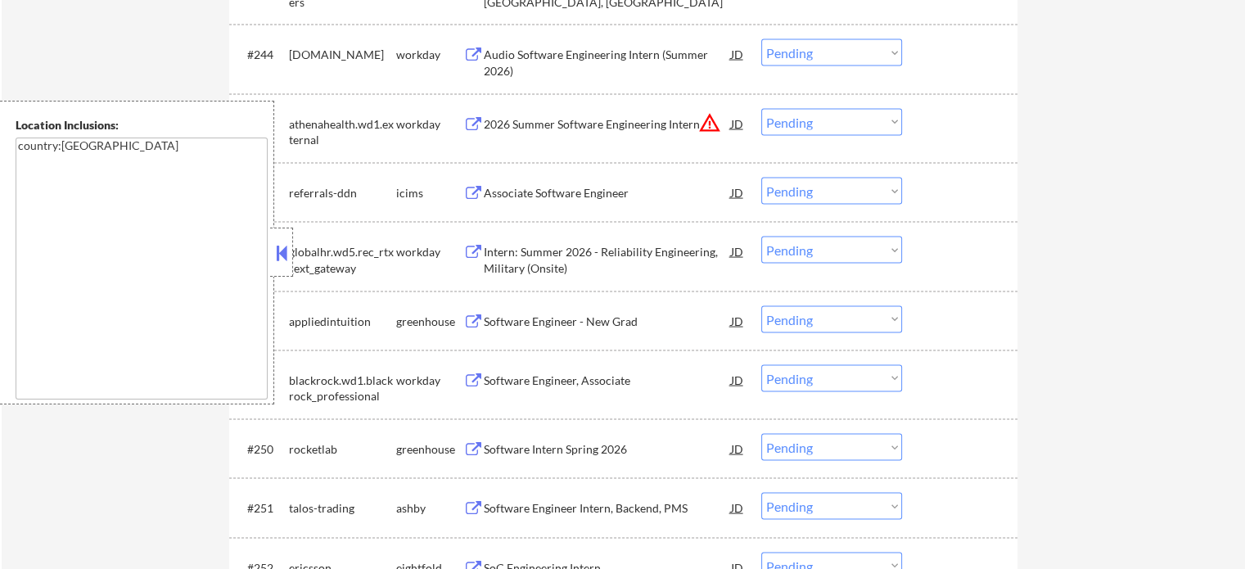
scroll to position [3439, 0]
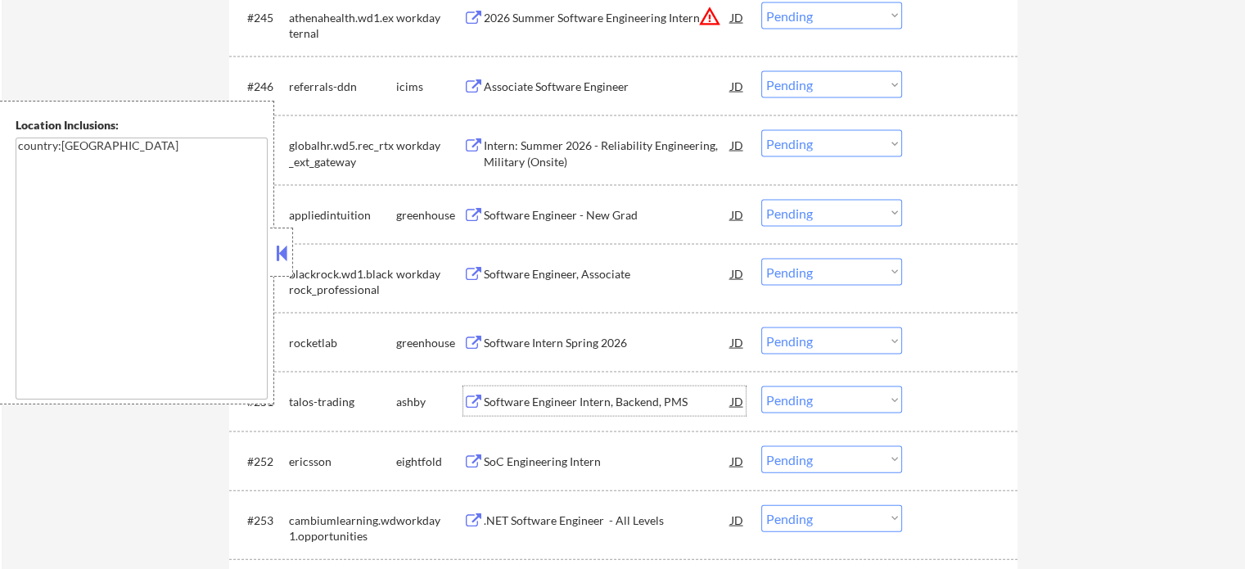
click at [597, 396] on div "Software Engineer Intern, Backend, PMS" at bounding box center [607, 402] width 247 height 16
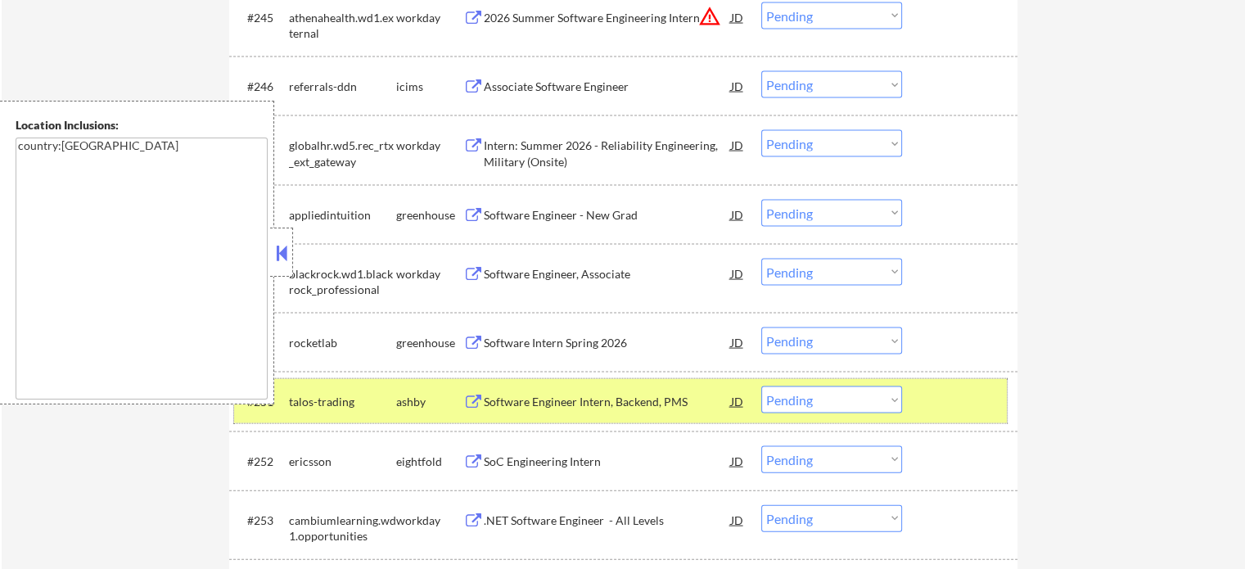
click at [969, 409] on div at bounding box center [962, 400] width 72 height 29
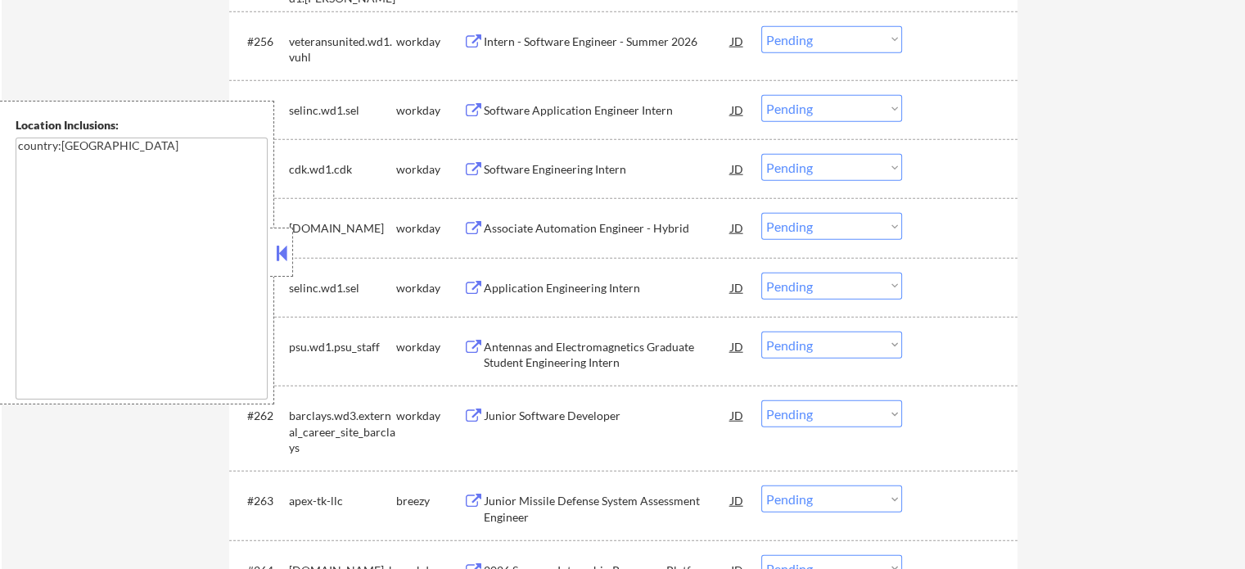
scroll to position [4176, 0]
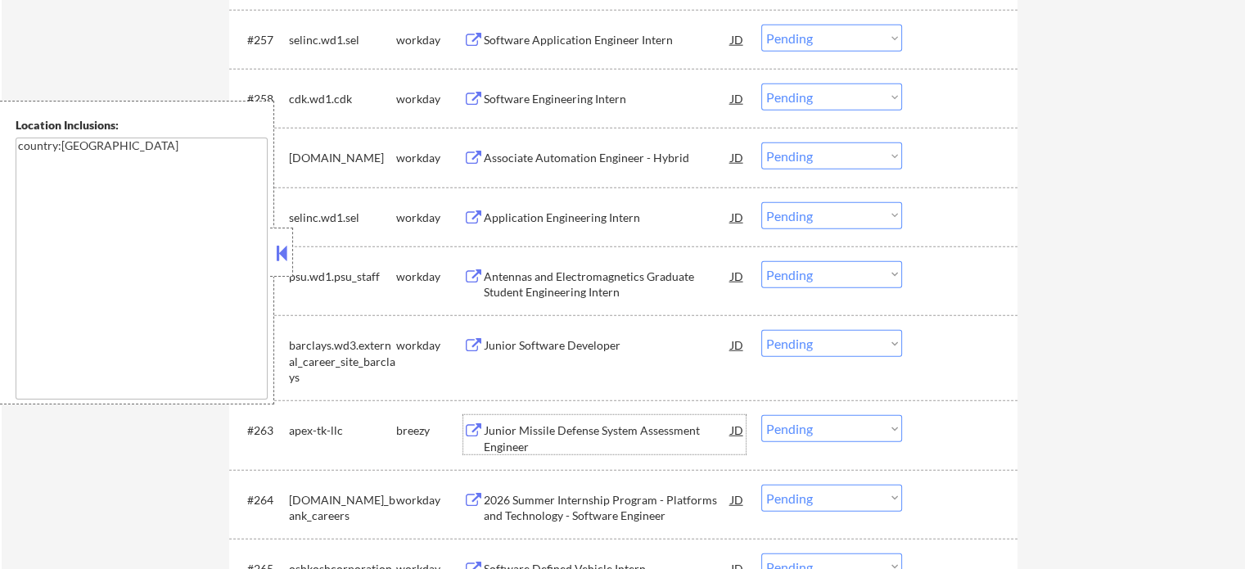
click at [563, 436] on div "Junior Missile Defense System Assessment Engineer" at bounding box center [607, 439] width 247 height 32
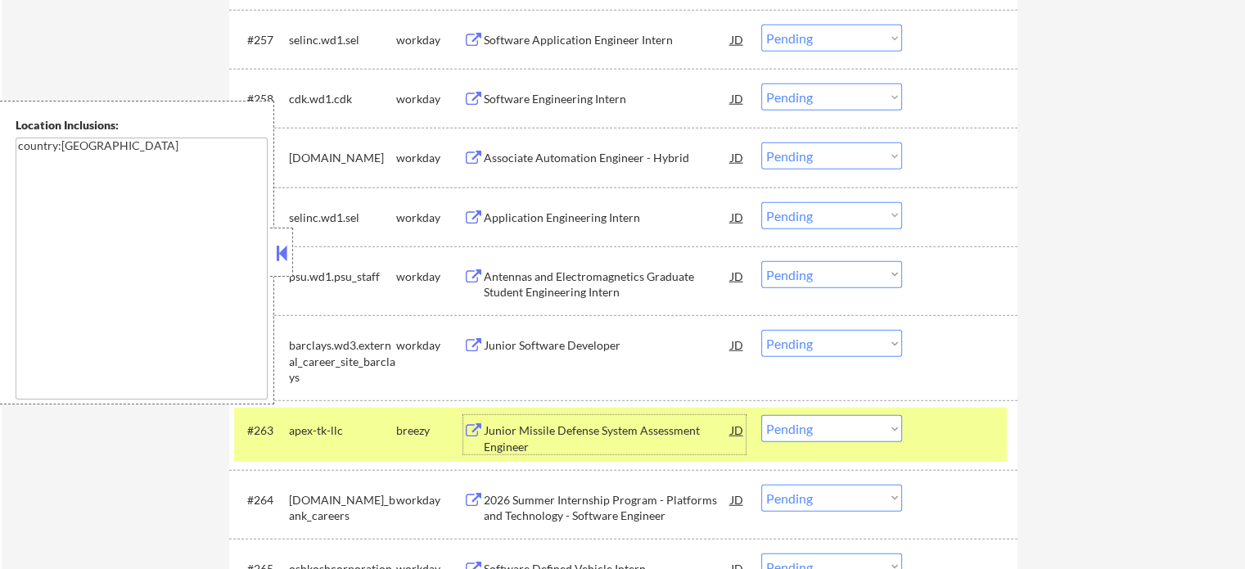
click at [956, 443] on div at bounding box center [962, 429] width 72 height 29
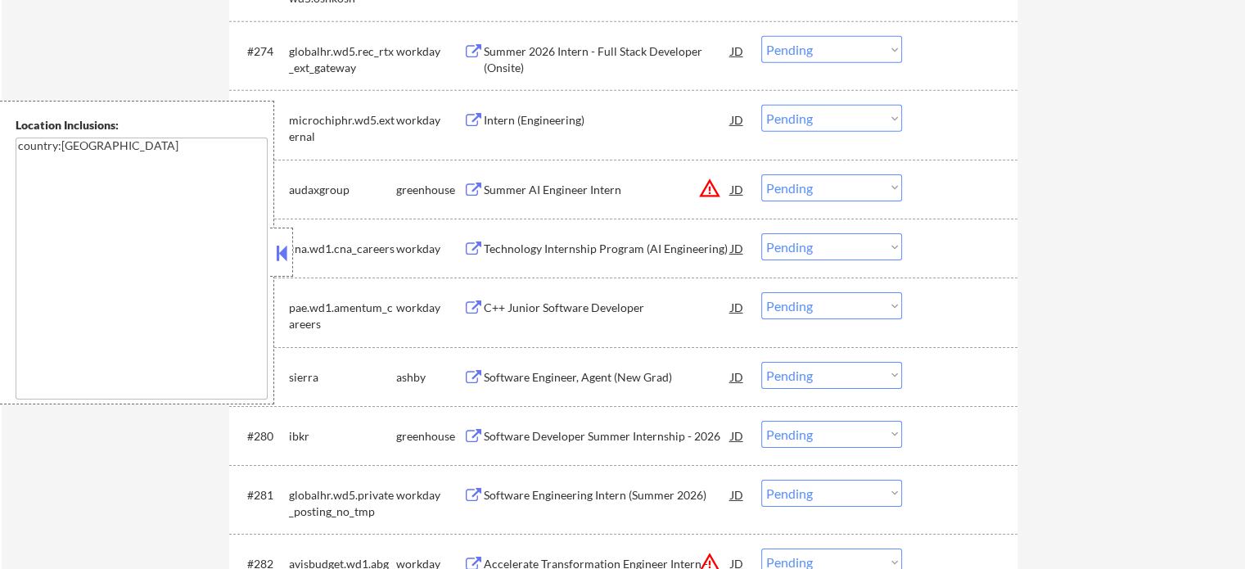
scroll to position [5404, 0]
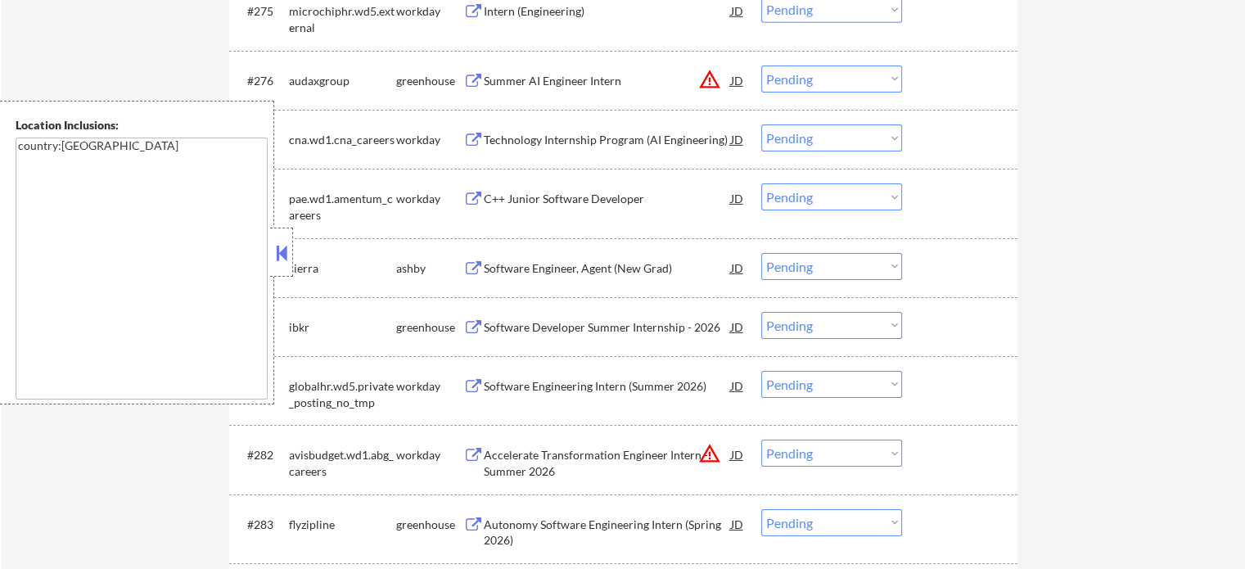
click at [525, 280] on div "Software Engineer, Agent (New Grad)" at bounding box center [607, 267] width 247 height 29
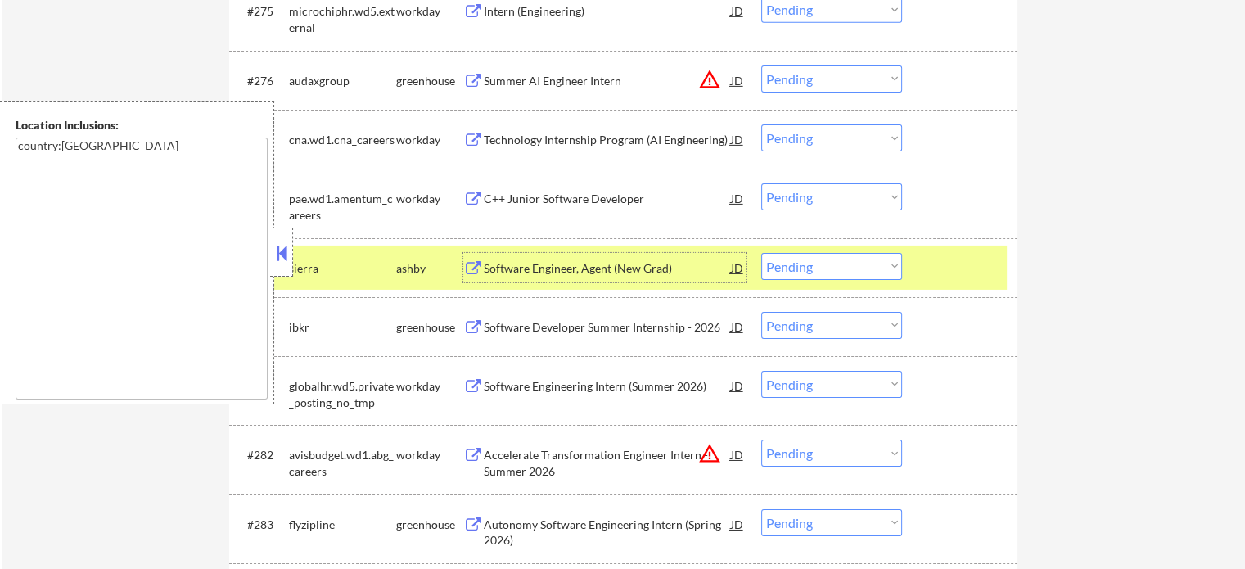
click at [947, 278] on div at bounding box center [962, 267] width 72 height 29
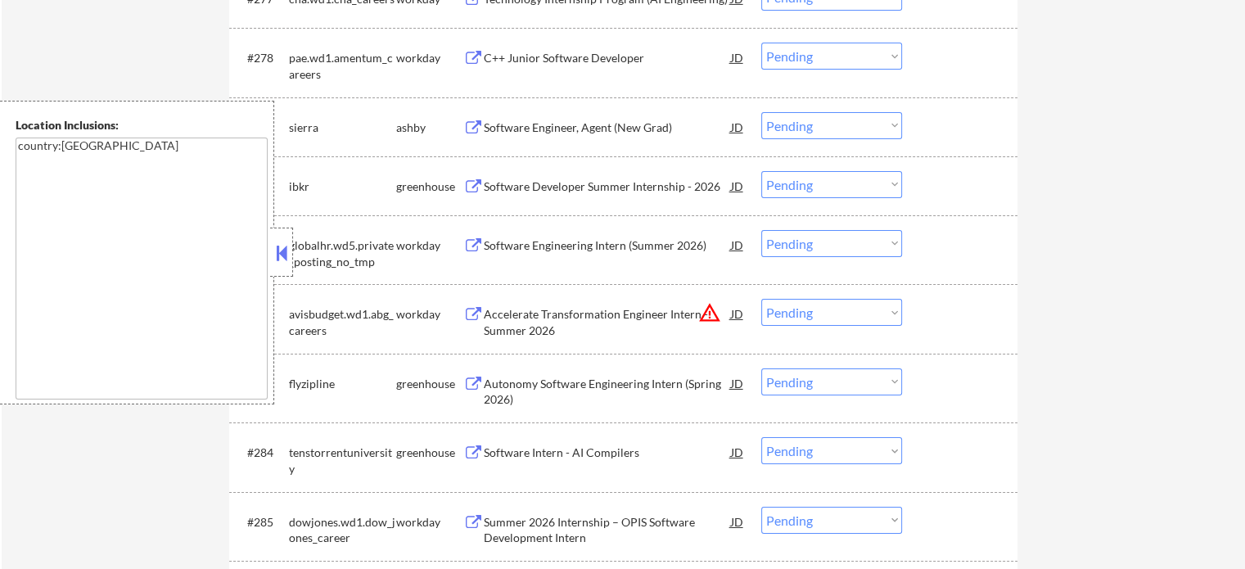
scroll to position [5568, 0]
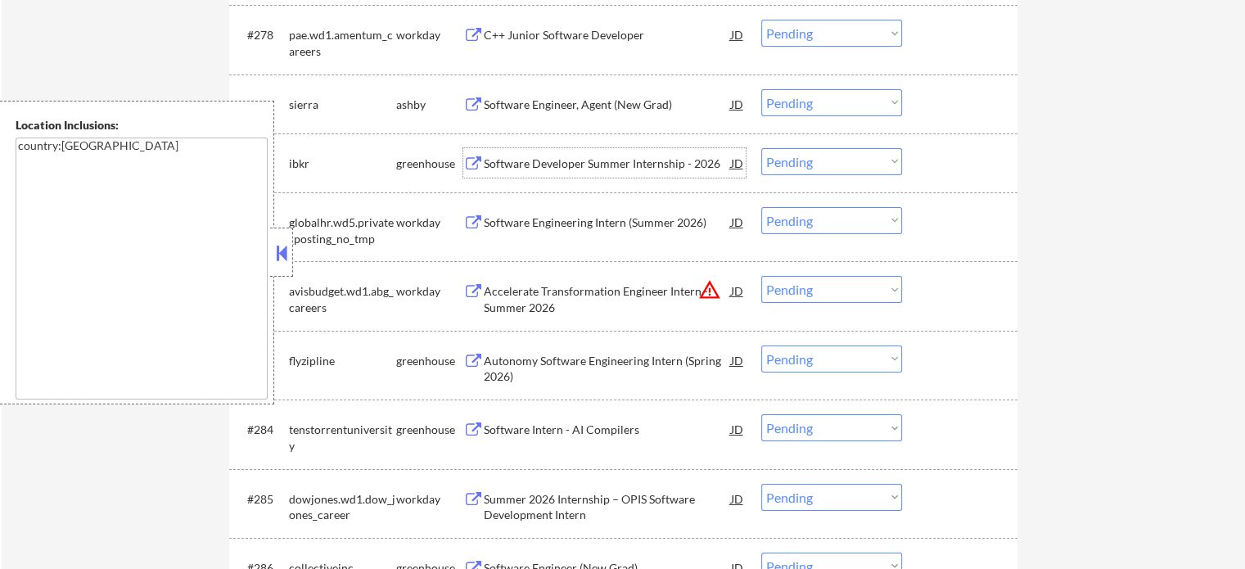
click at [585, 171] on div "Software Developer Summer Internship - 2026" at bounding box center [607, 164] width 247 height 16
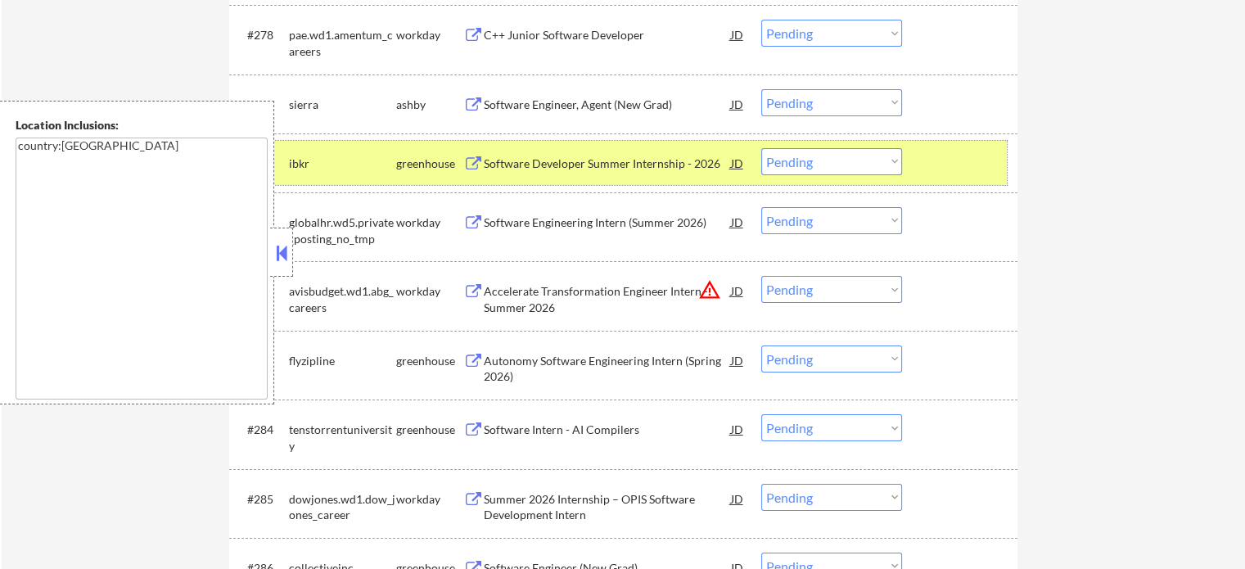
click at [967, 165] on div at bounding box center [962, 162] width 72 height 29
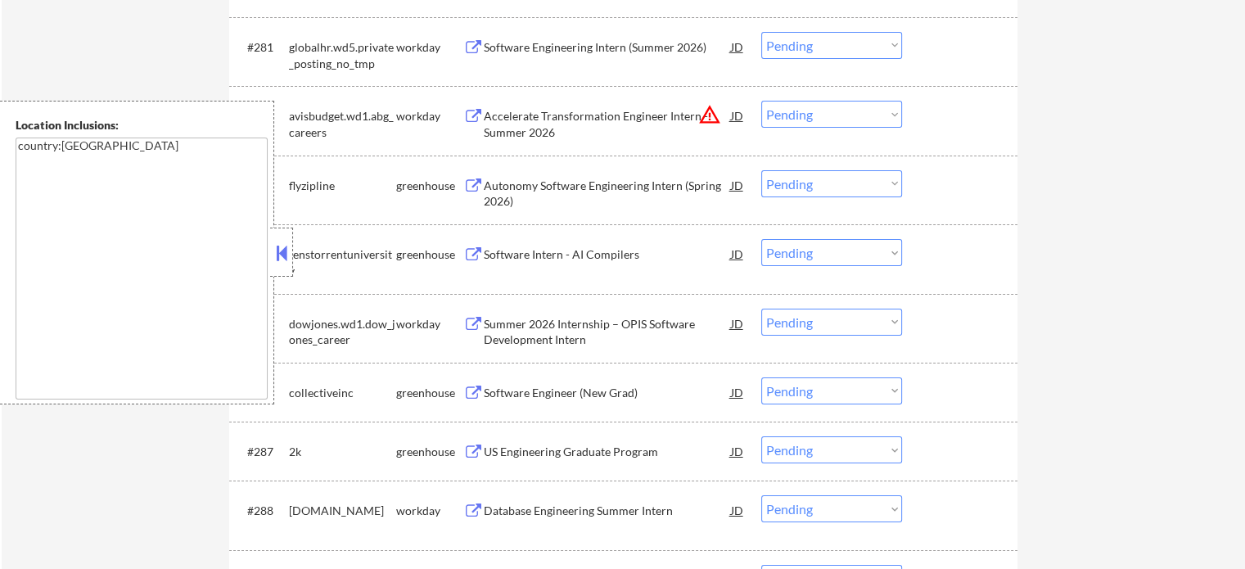
scroll to position [5814, 0]
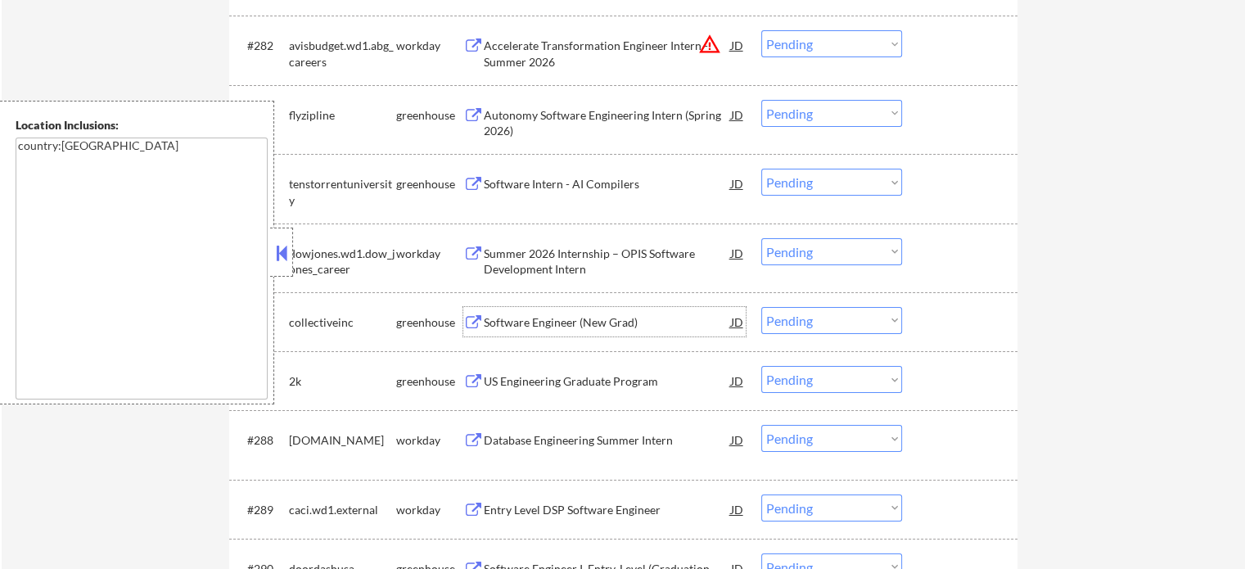
click at [612, 330] on div "Software Engineer (New Grad)" at bounding box center [607, 322] width 247 height 16
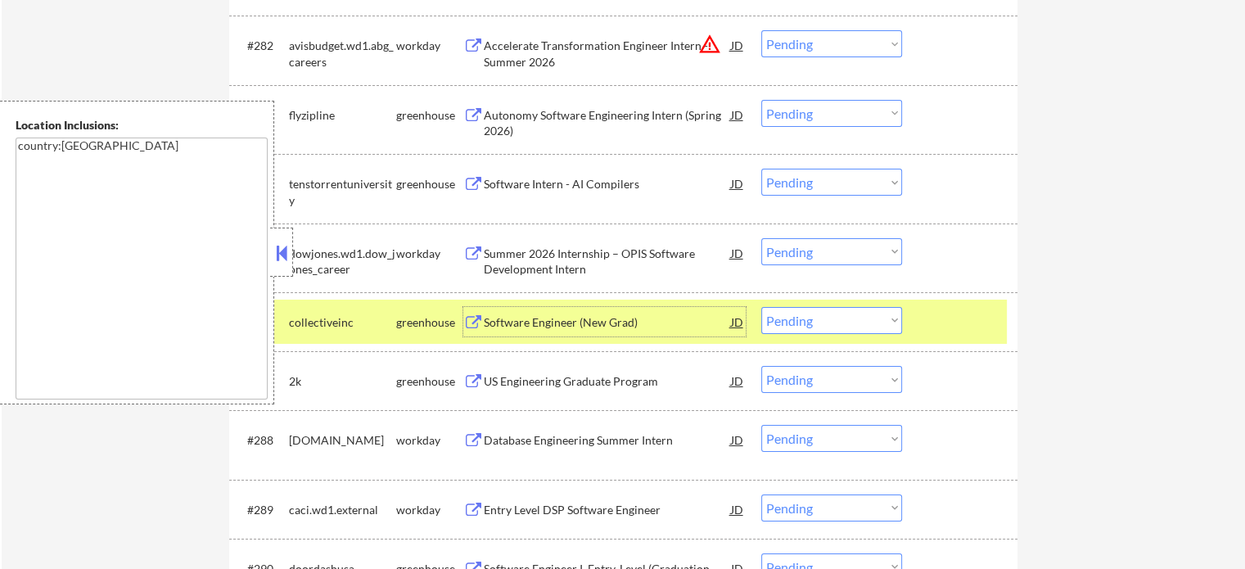
click at [831, 320] on select "Choose an option... Pending Applied Excluded (Questions) Excluded (Expired) Exc…" at bounding box center [832, 320] width 141 height 27
click at [762, 307] on select "Choose an option... Pending Applied Excluded (Questions) Excluded (Expired) Exc…" at bounding box center [832, 320] width 141 height 27
click at [911, 320] on div "#286 collectiveinc greenhouse Software Engineer (New Grad) JD warning_amber Cho…" at bounding box center [620, 322] width 773 height 44
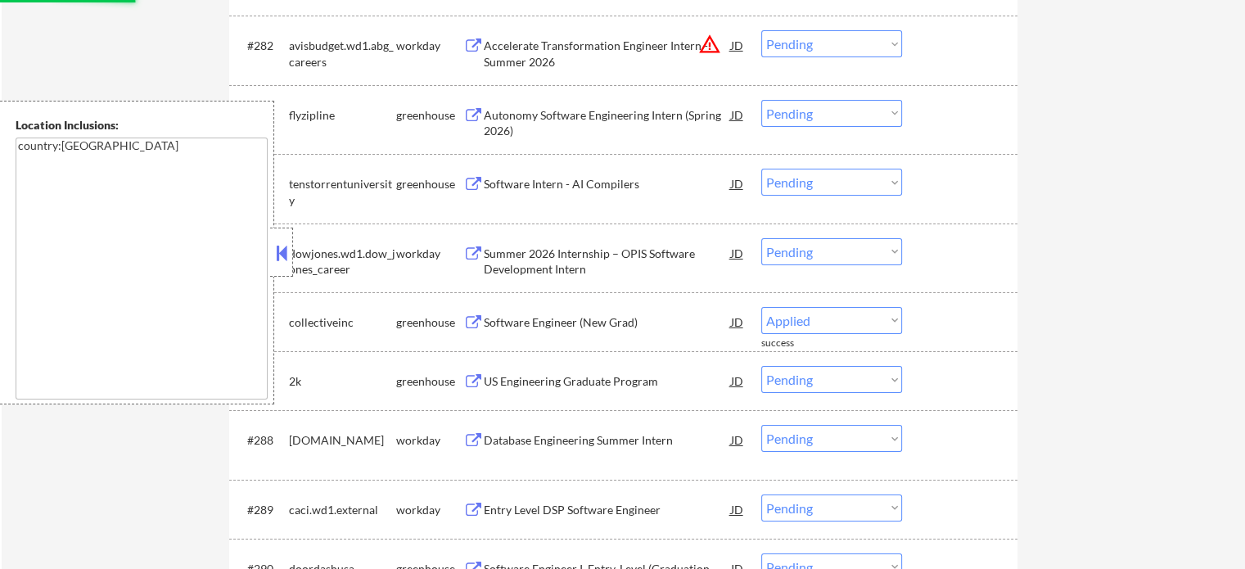
select select ""pending""
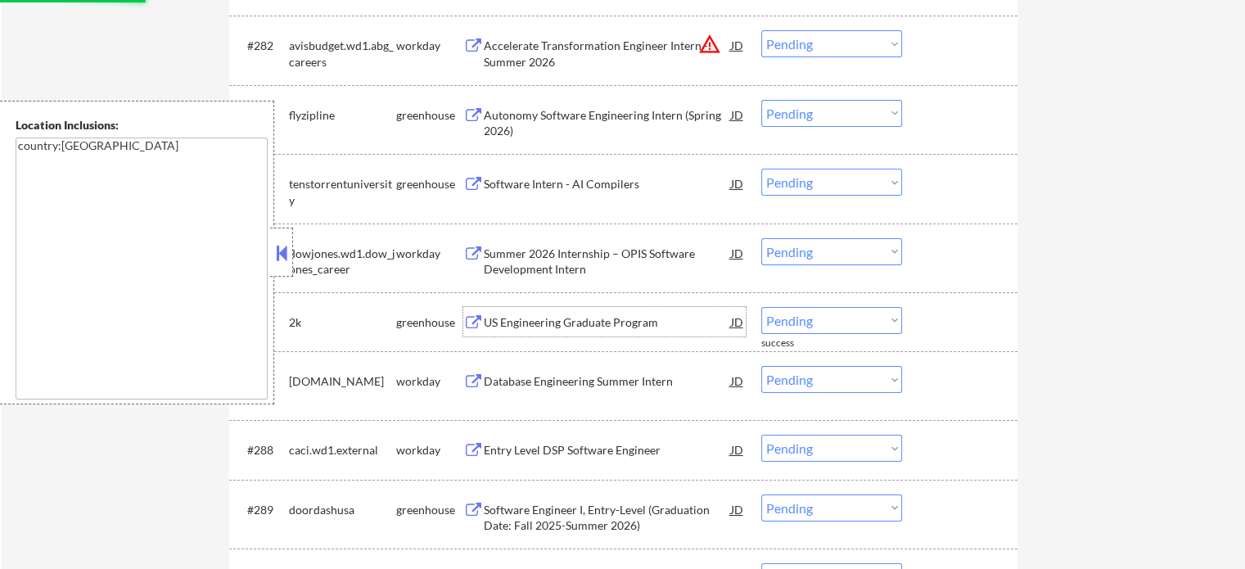
click at [623, 325] on div "US Engineering Graduate Program" at bounding box center [607, 322] width 247 height 16
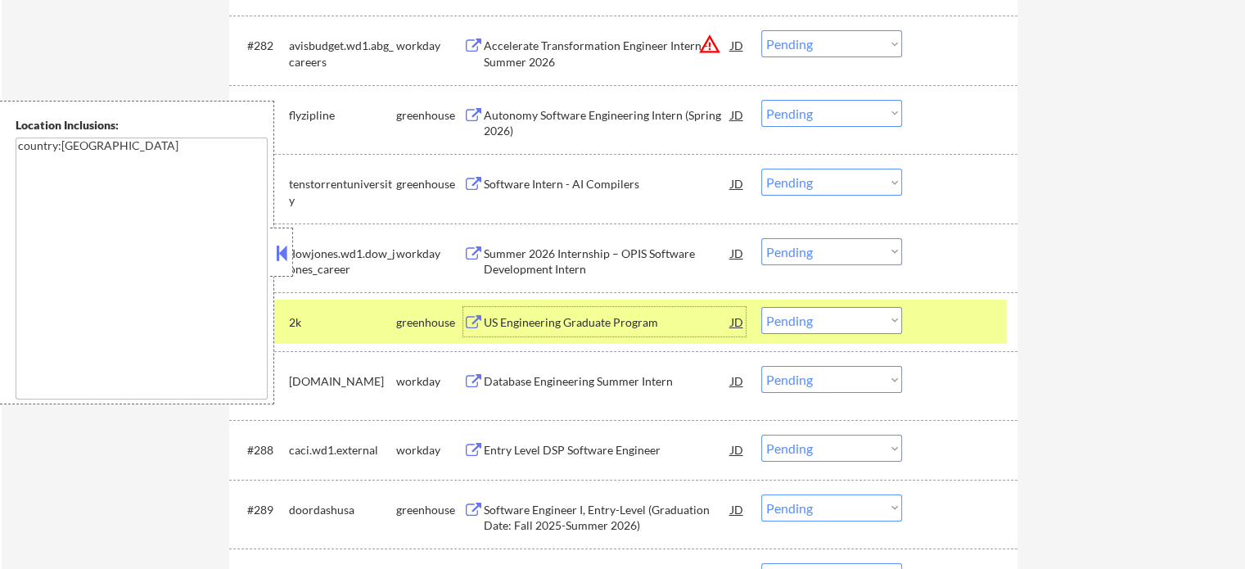
click at [947, 319] on div at bounding box center [962, 321] width 72 height 29
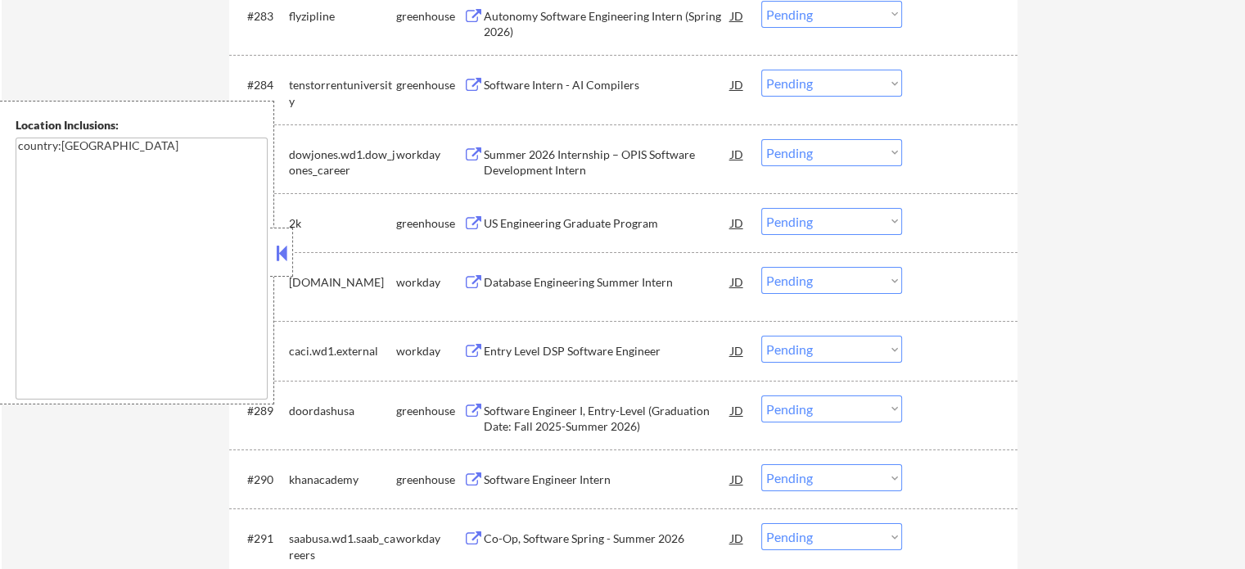
scroll to position [6059, 0]
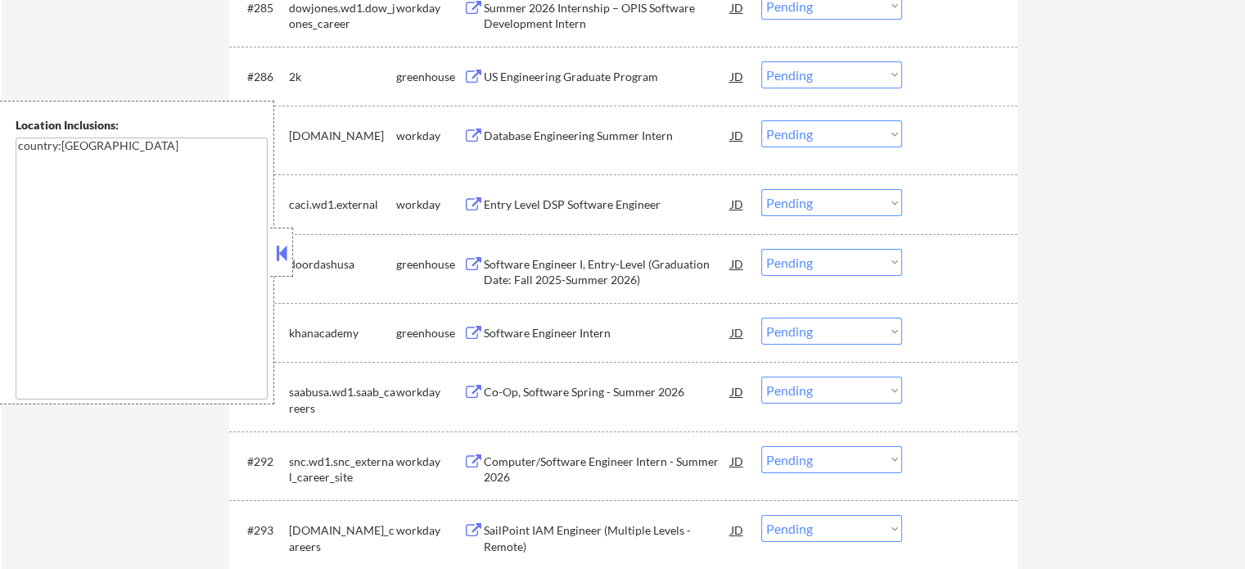
click at [554, 282] on div "Software Engineer I, Entry-Level (Graduation Date: Fall 2025-Summer 2026)" at bounding box center [607, 272] width 247 height 32
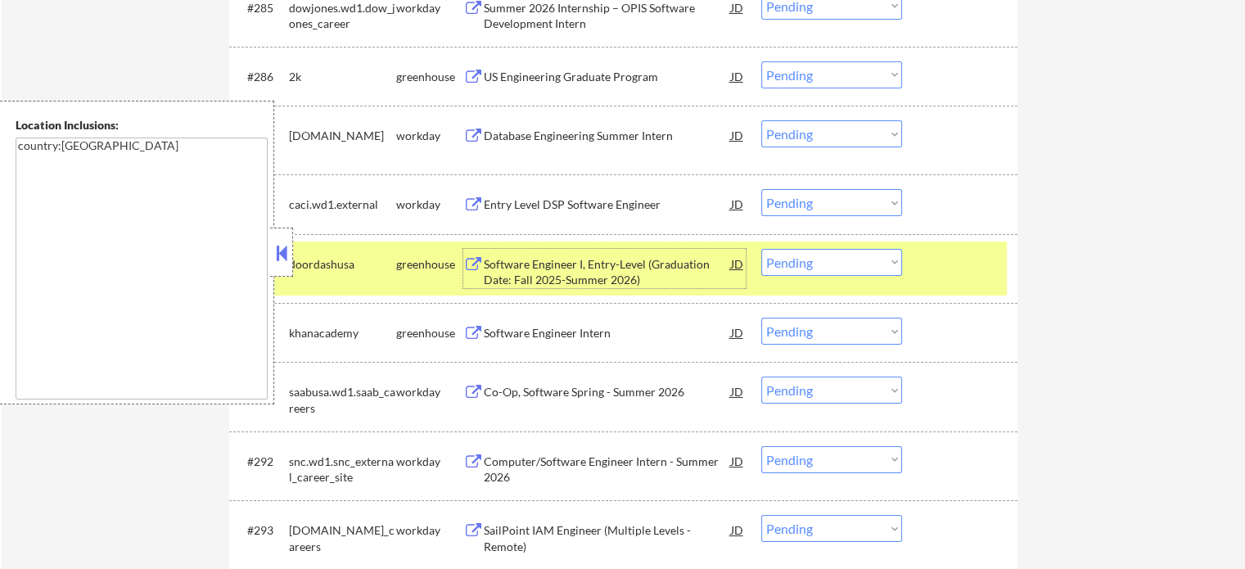
click at [799, 263] on select "Choose an option... Pending Applied Excluded (Questions) Excluded (Expired) Exc…" at bounding box center [832, 262] width 141 height 27
click at [762, 249] on select "Choose an option... Pending Applied Excluded (Questions) Excluded (Expired) Exc…" at bounding box center [832, 262] width 141 height 27
click at [937, 275] on div at bounding box center [962, 263] width 72 height 29
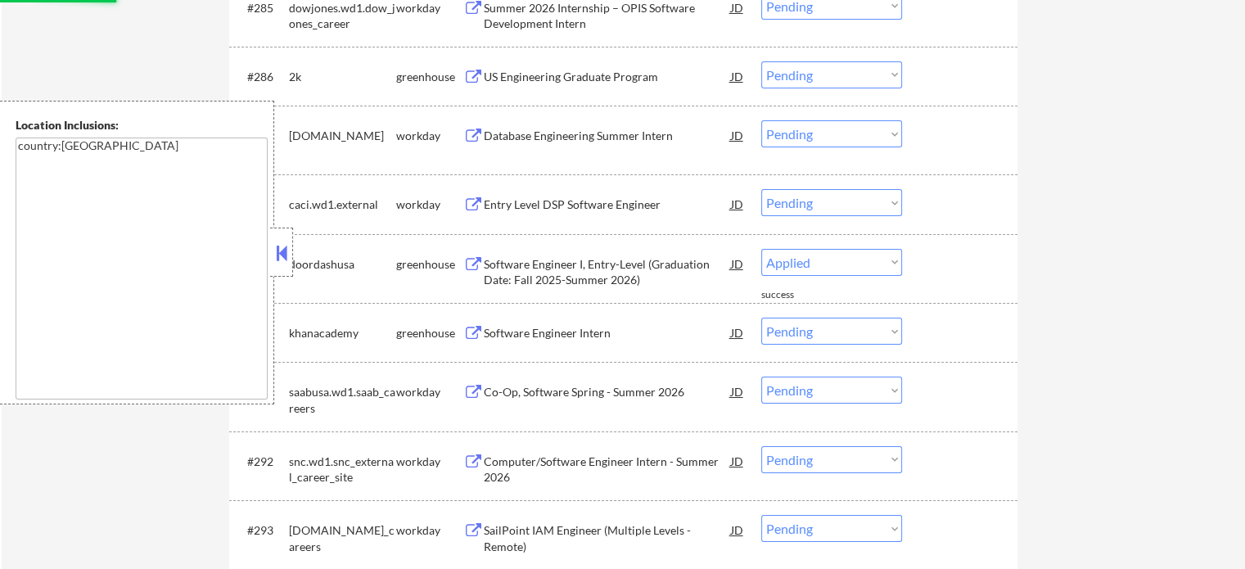
select select ""pending""
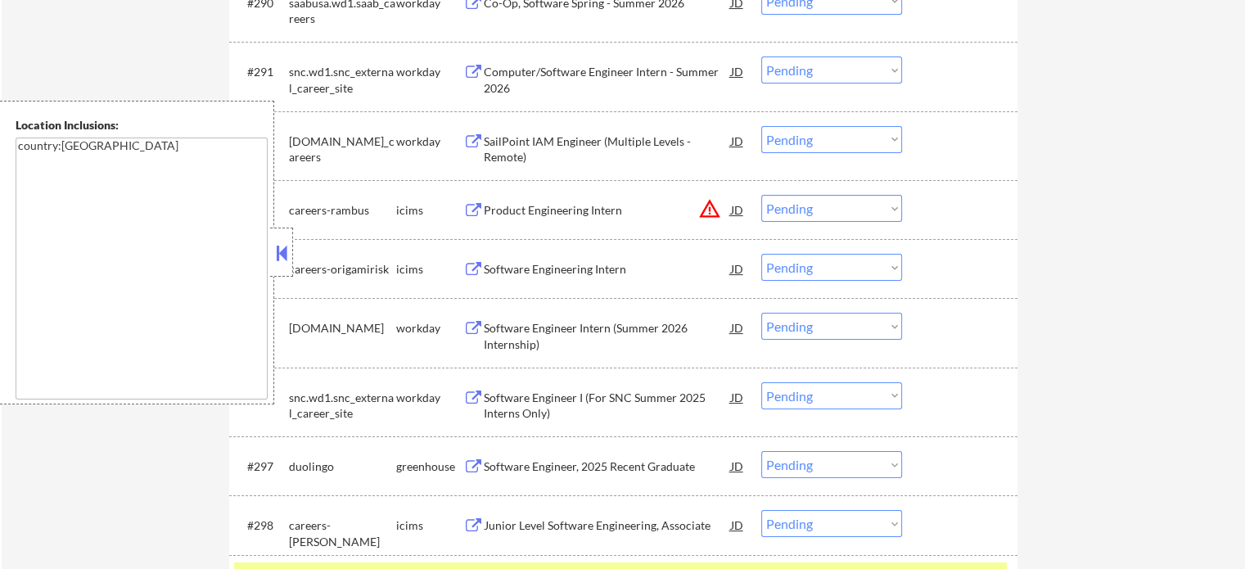
scroll to position [6469, 0]
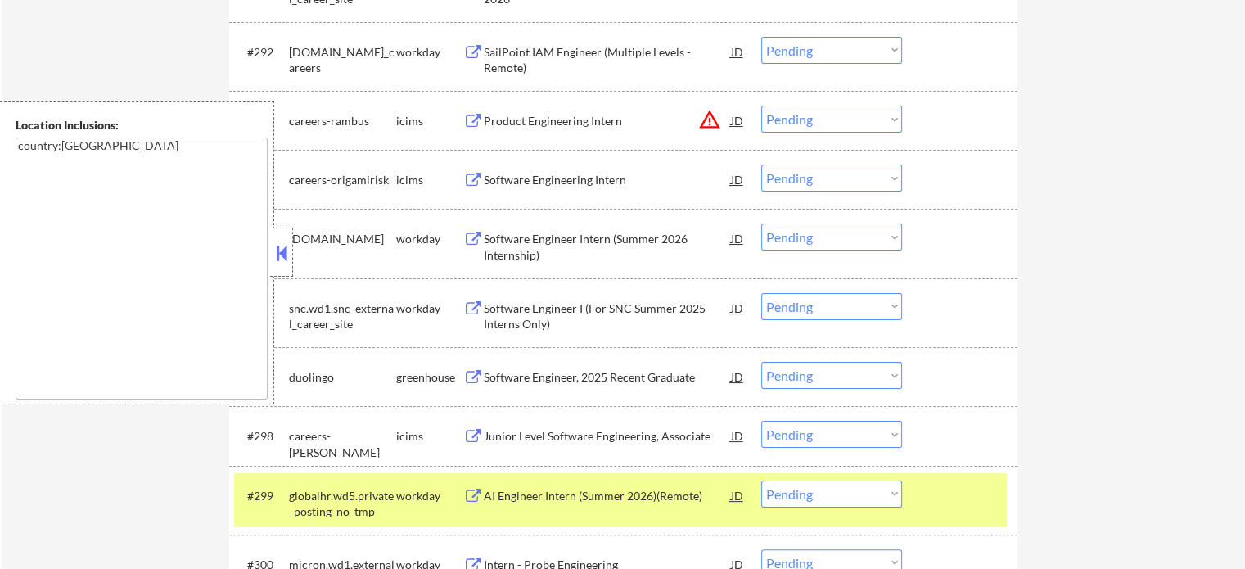
click at [960, 503] on div at bounding box center [962, 495] width 72 height 29
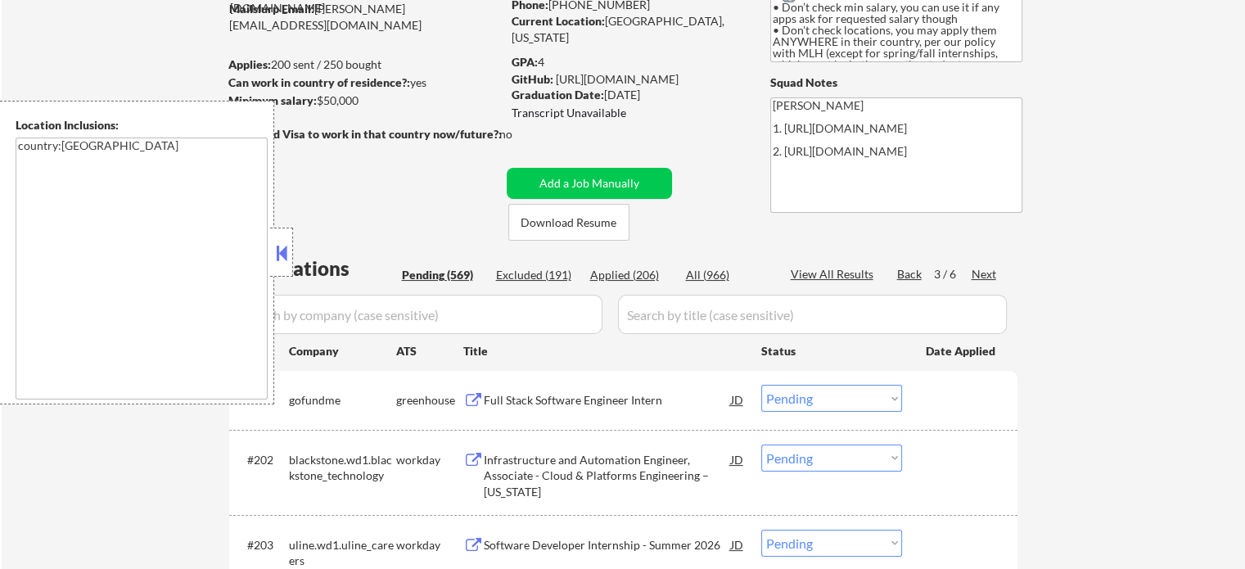
scroll to position [102, 0]
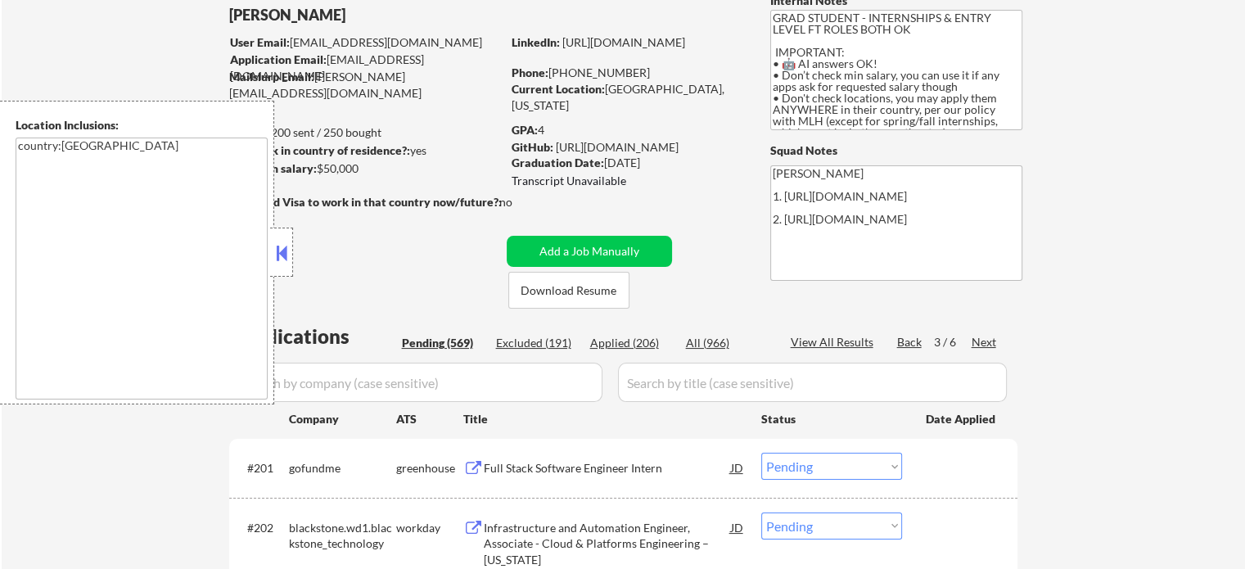
click at [983, 346] on div "Next" at bounding box center [985, 342] width 26 height 16
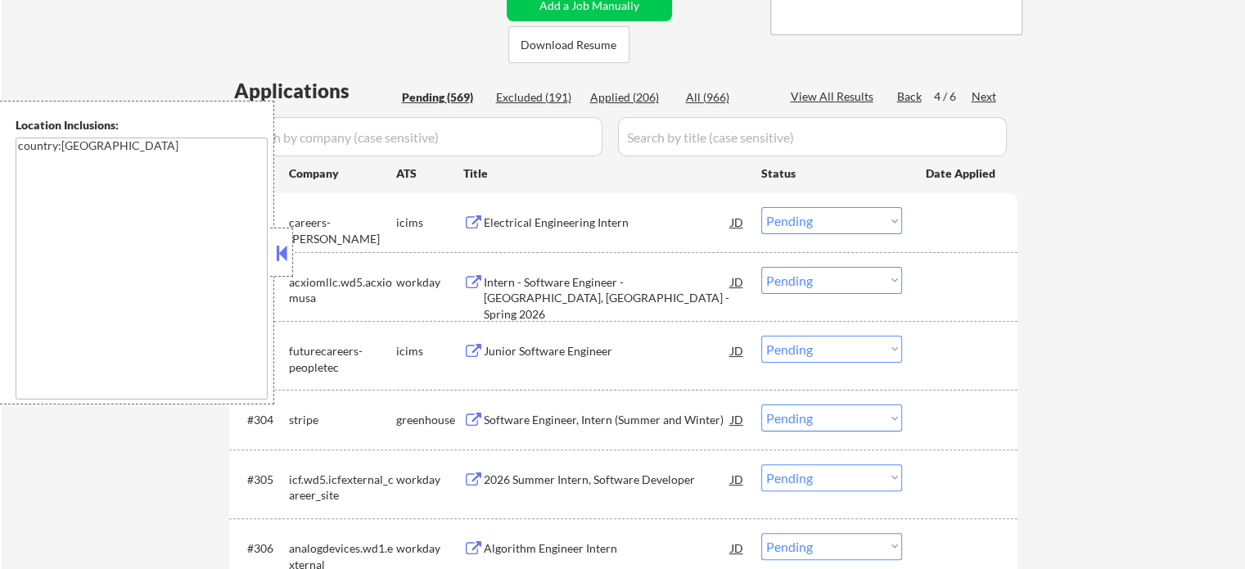
scroll to position [511, 0]
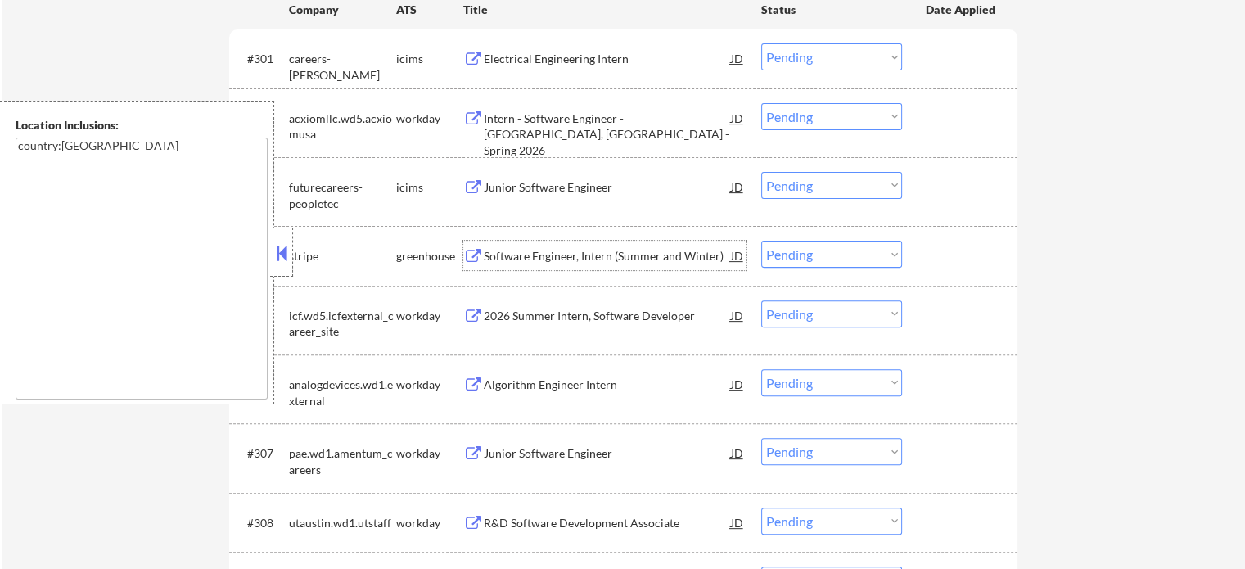
click at [595, 264] on div "Software Engineer, Intern (Summer and Winter)" at bounding box center [607, 255] width 247 height 29
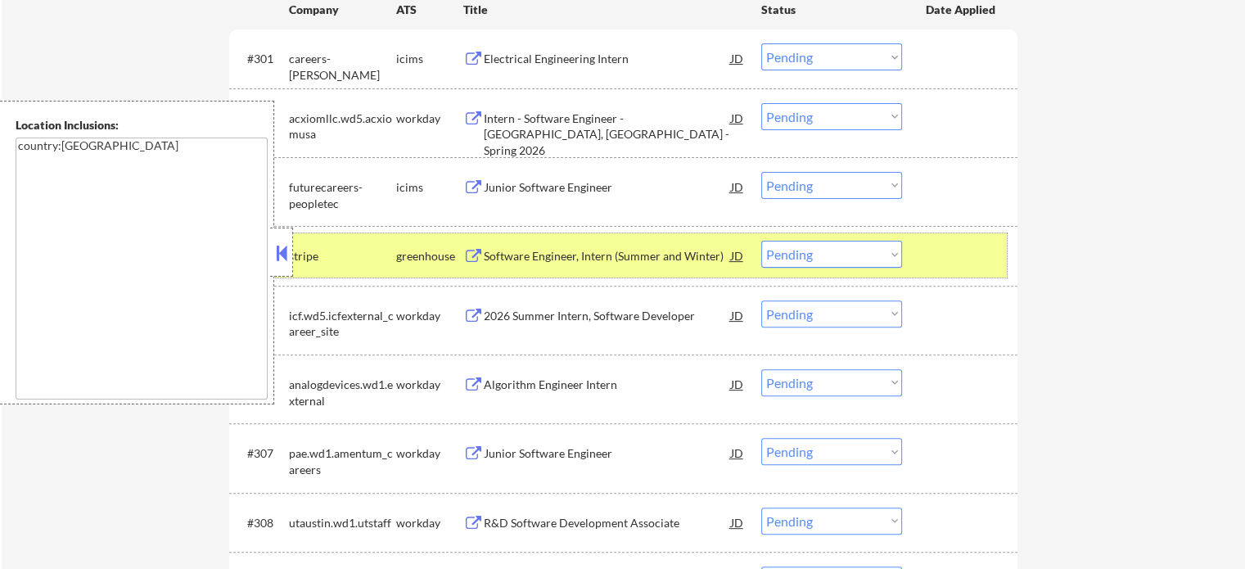
click at [918, 269] on div "#304 stripe greenhouse Software Engineer, Intern (Summer and Winter) JD Choose …" at bounding box center [620, 255] width 773 height 44
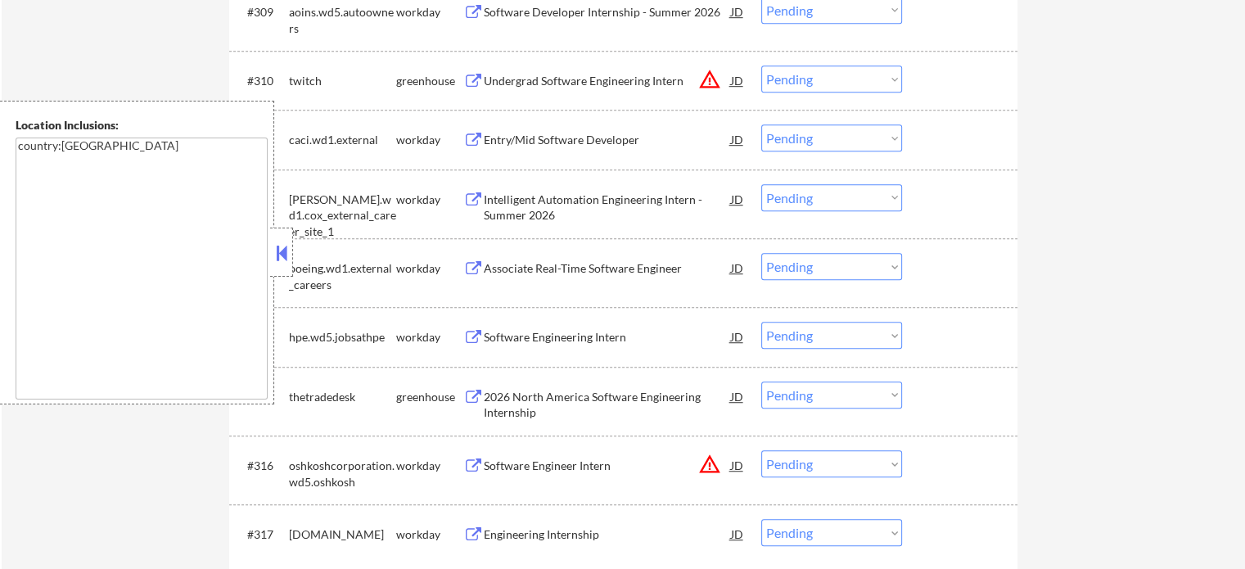
scroll to position [1084, 0]
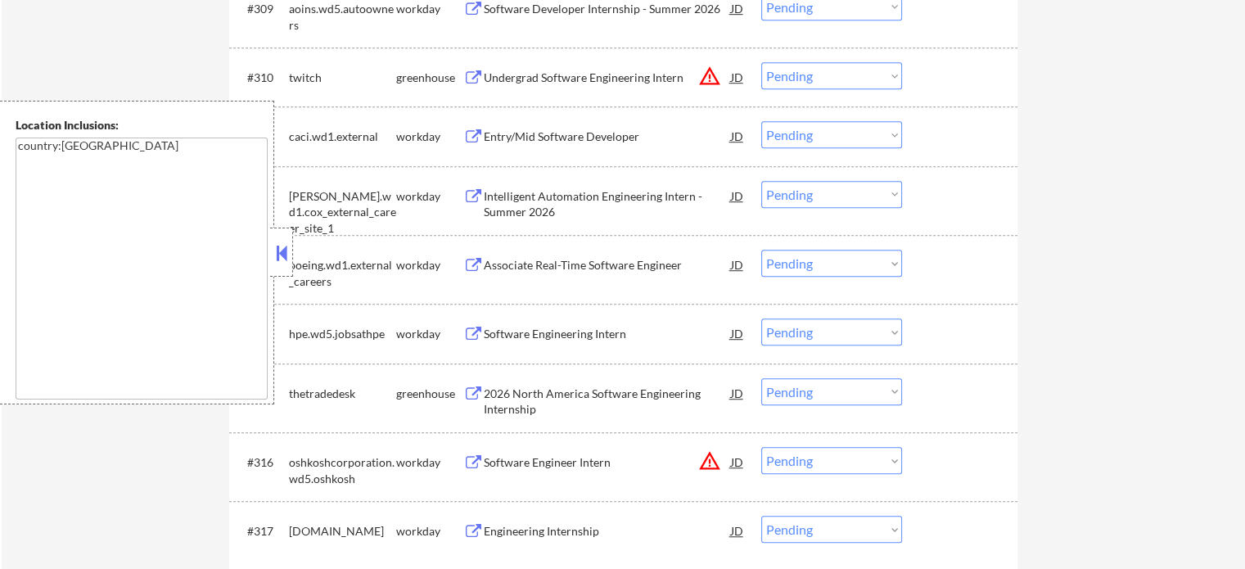
click at [527, 386] on div "2026 North America Software Engineering Internship" at bounding box center [607, 402] width 247 height 32
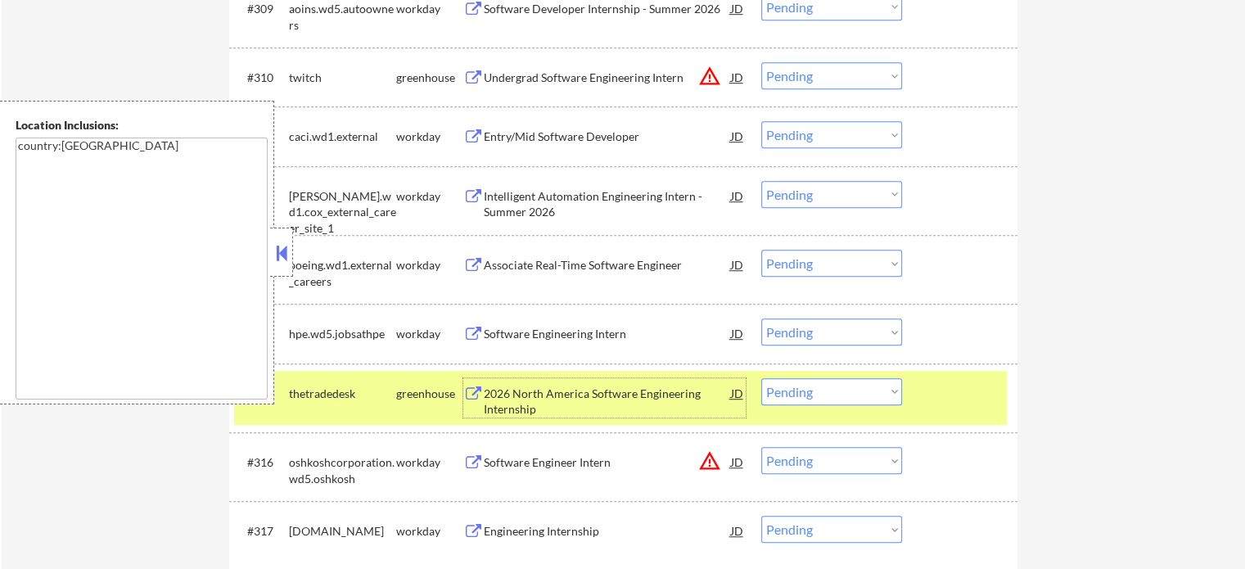
click at [959, 392] on div at bounding box center [962, 392] width 72 height 29
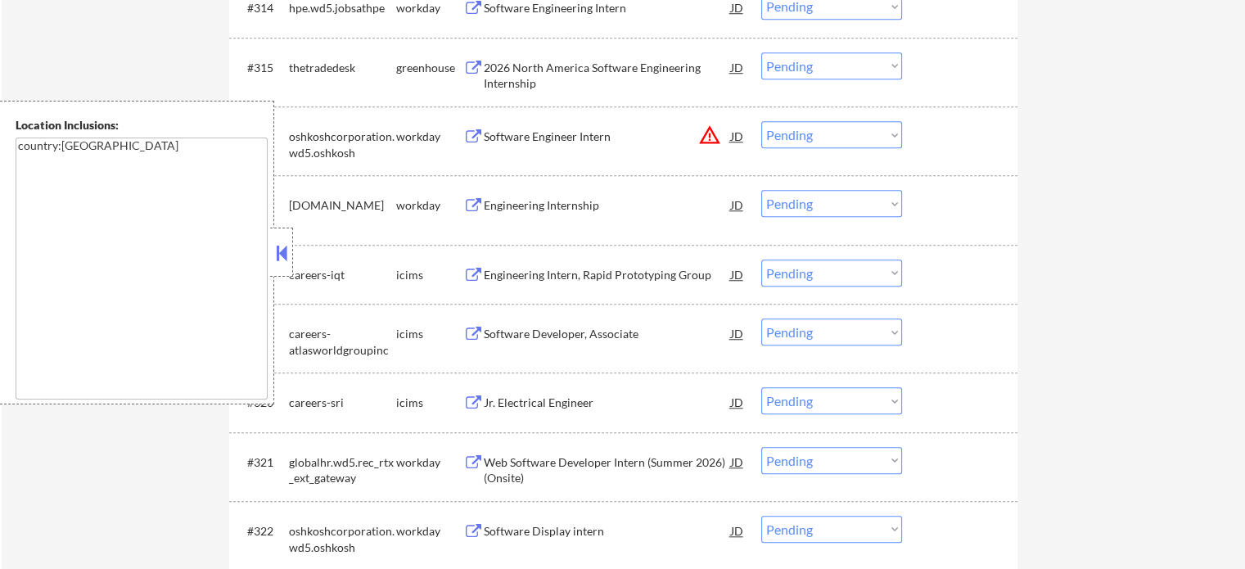
scroll to position [1575, 0]
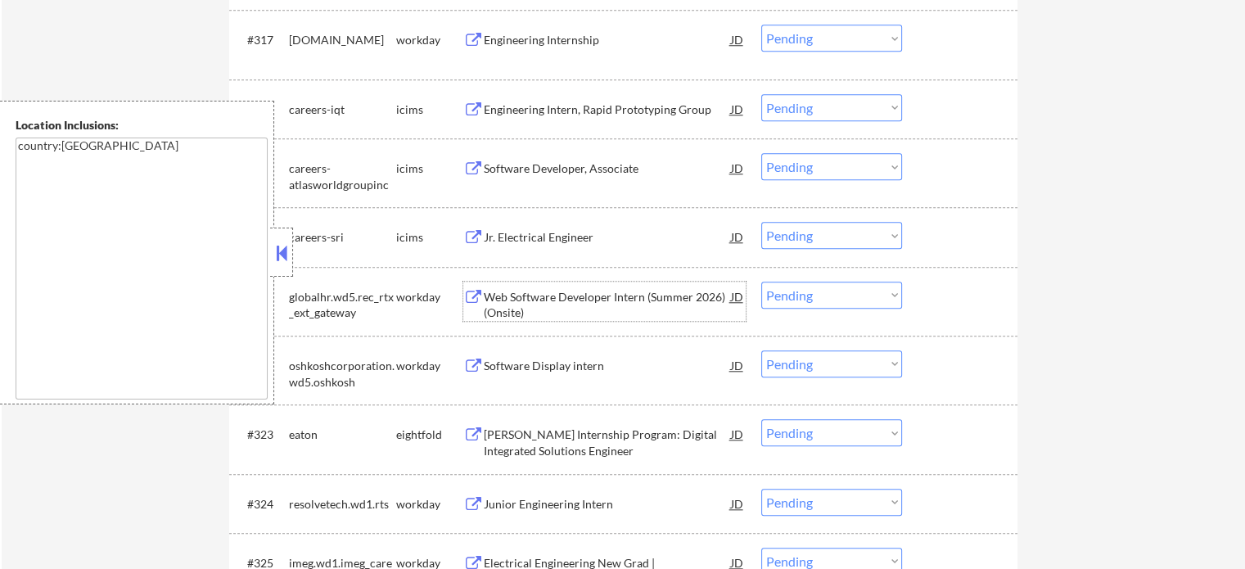
click at [537, 296] on div "Web Software Developer Intern (Summer 2026)(Onsite)" at bounding box center [607, 305] width 247 height 32
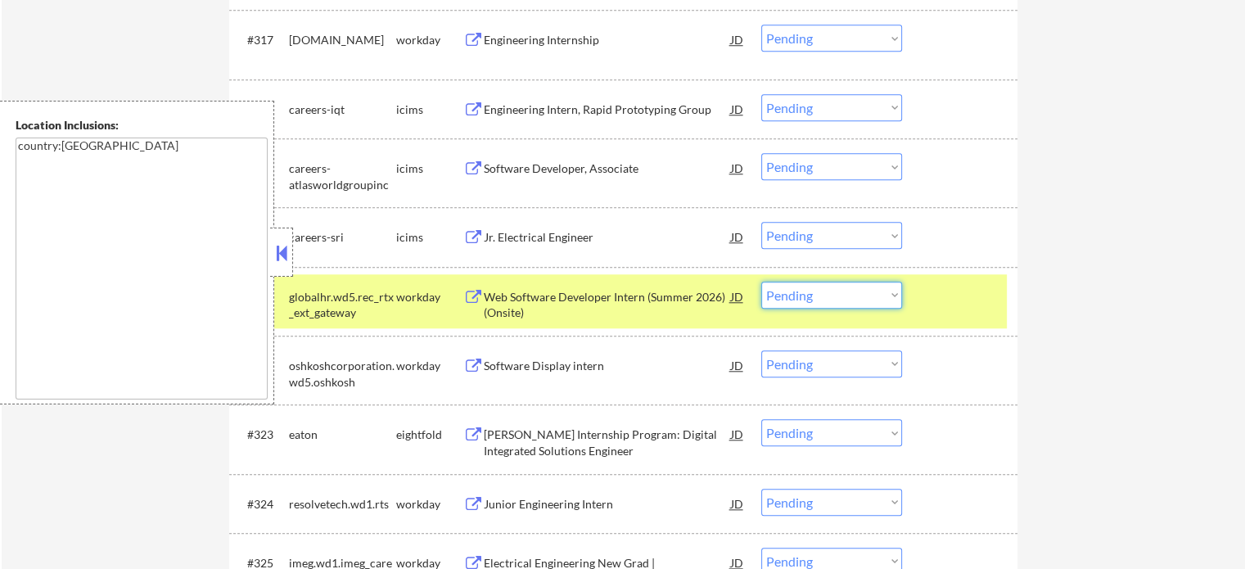
click at [790, 287] on select "Choose an option... Pending Applied Excluded (Questions) Excluded (Expired) Exc…" at bounding box center [832, 295] width 141 height 27
click at [762, 282] on select "Choose an option... Pending Applied Excluded (Questions) Excluded (Expired) Exc…" at bounding box center [832, 295] width 141 height 27
click at [930, 317] on div "#321 globalhr.wd5.rec_rtx_ext_gateway workday Web Software Developer Intern (Su…" at bounding box center [620, 301] width 773 height 54
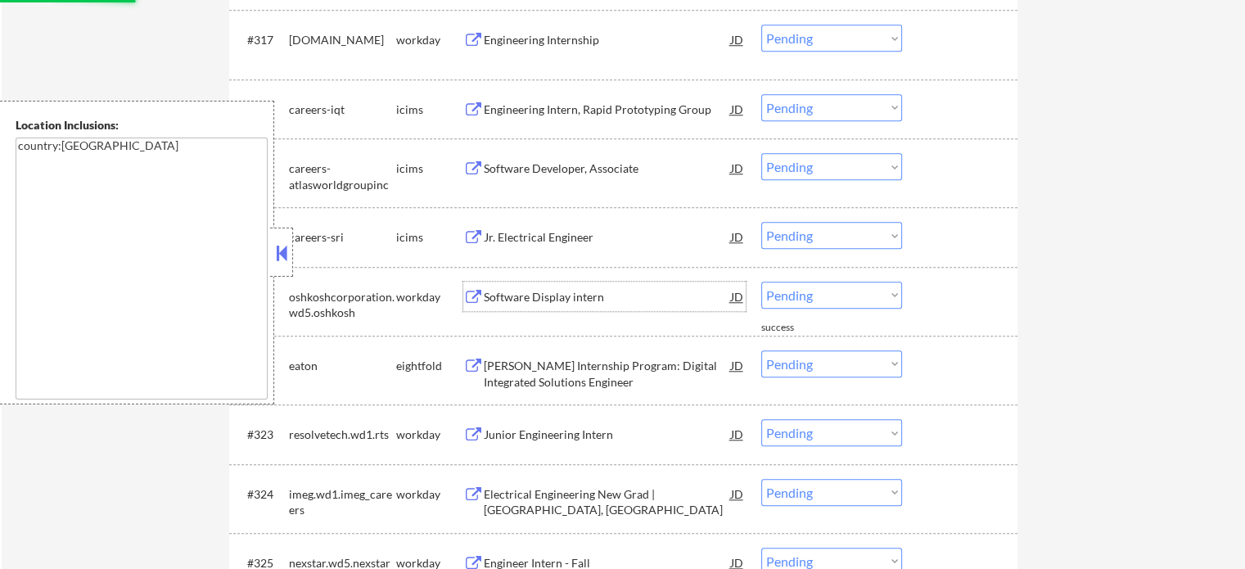
click at [532, 304] on div "Software Display intern" at bounding box center [607, 297] width 247 height 16
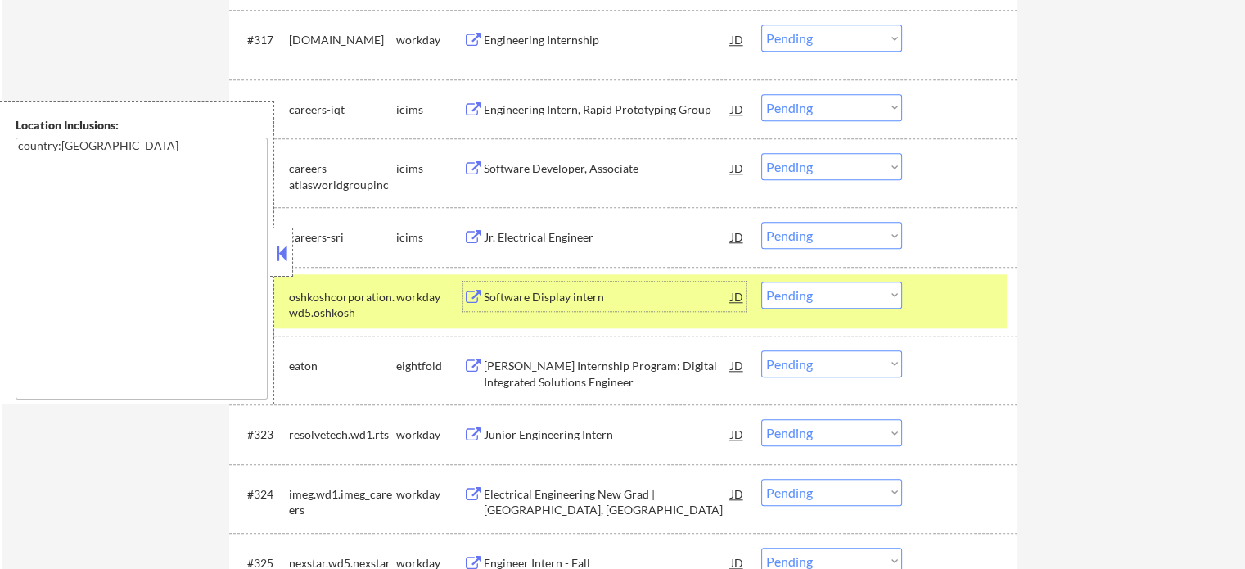
click at [789, 296] on select "Choose an option... Pending Applied Excluded (Questions) Excluded (Expired) Exc…" at bounding box center [832, 295] width 141 height 27
click at [762, 282] on select "Choose an option... Pending Applied Excluded (Questions) Excluded (Expired) Exc…" at bounding box center [832, 295] width 141 height 27
click at [957, 318] on div "#321 oshkoshcorporation.wd5.oshkosh workday Software Display intern JD Choose a…" at bounding box center [620, 301] width 773 height 54
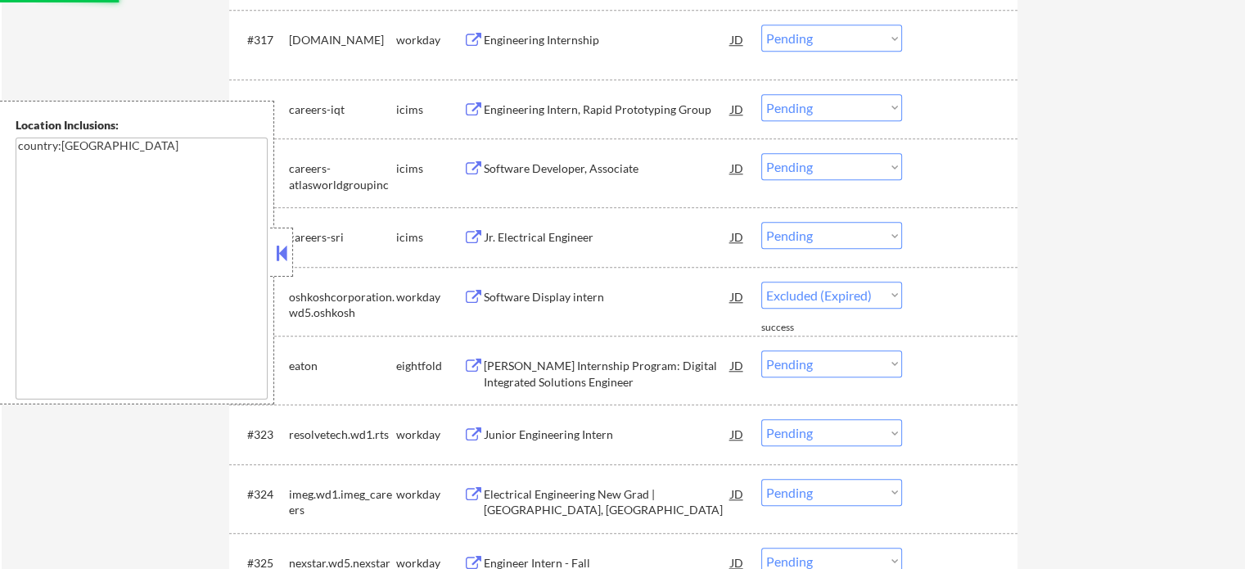
select select ""pending""
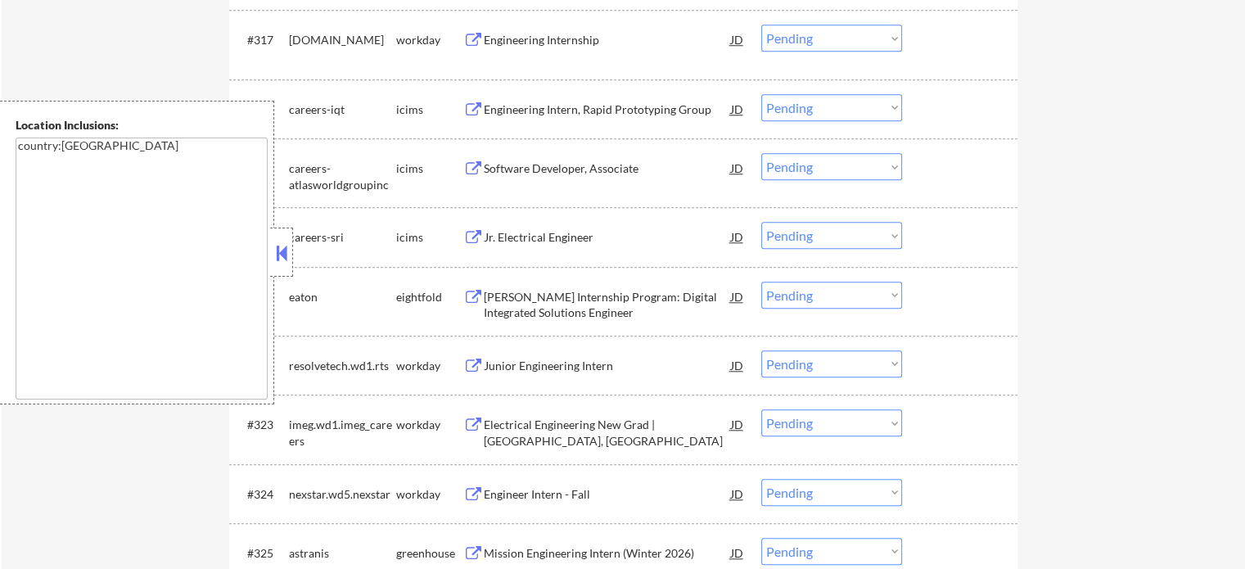
scroll to position [1821, 0]
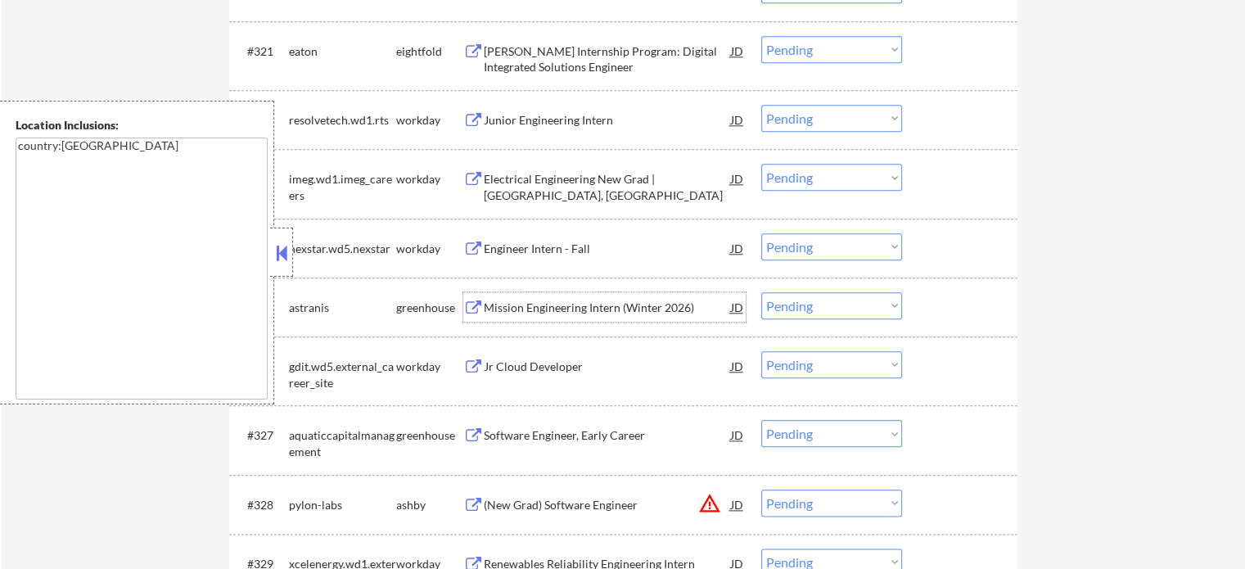
click at [565, 305] on div "Mission Engineering Intern (Winter 2026)" at bounding box center [607, 308] width 247 height 16
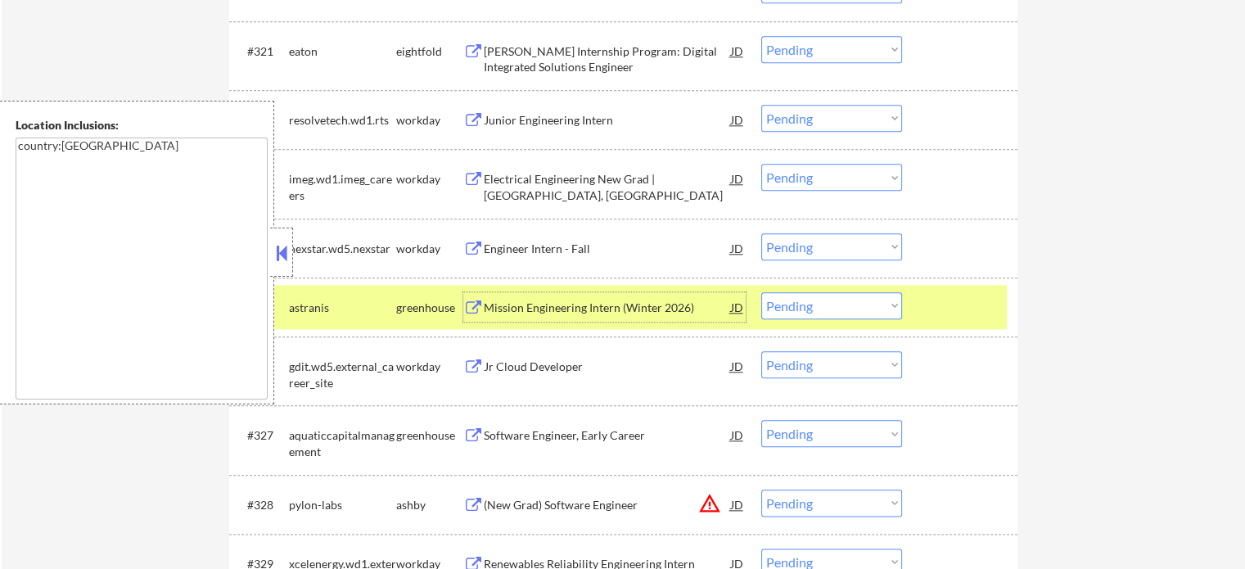
click at [1005, 314] on div "#325 astranis greenhouse Mission Engineering Intern (Winter 2026) JD warning_am…" at bounding box center [620, 307] width 773 height 44
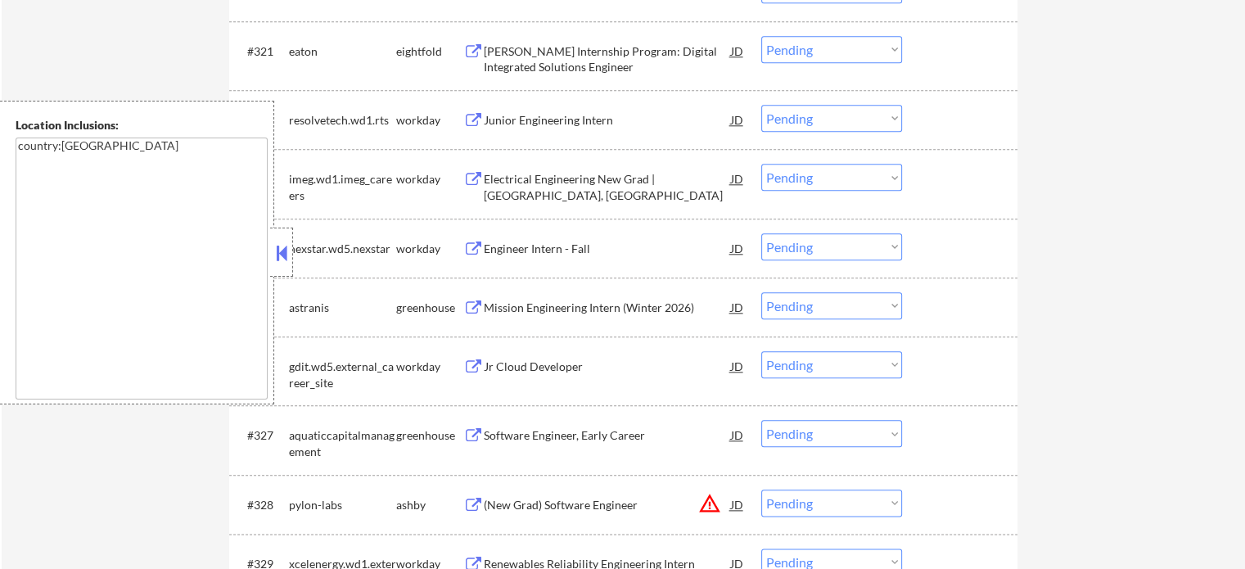
click at [581, 501] on div "(New Grad) Software Engineer" at bounding box center [607, 505] width 247 height 16
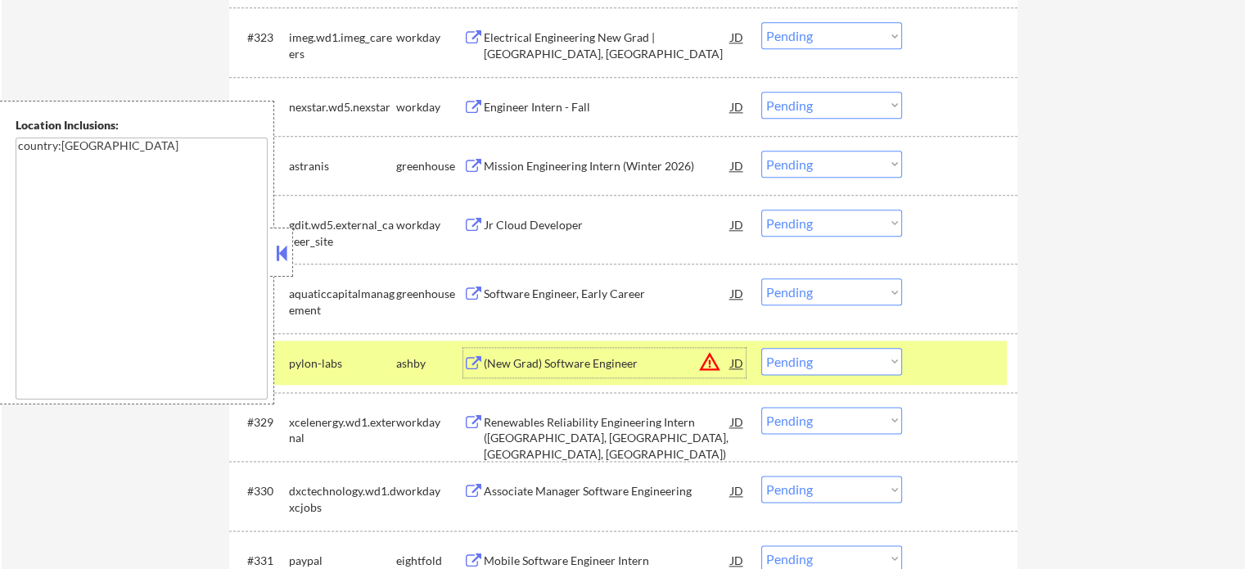
scroll to position [2067, 0]
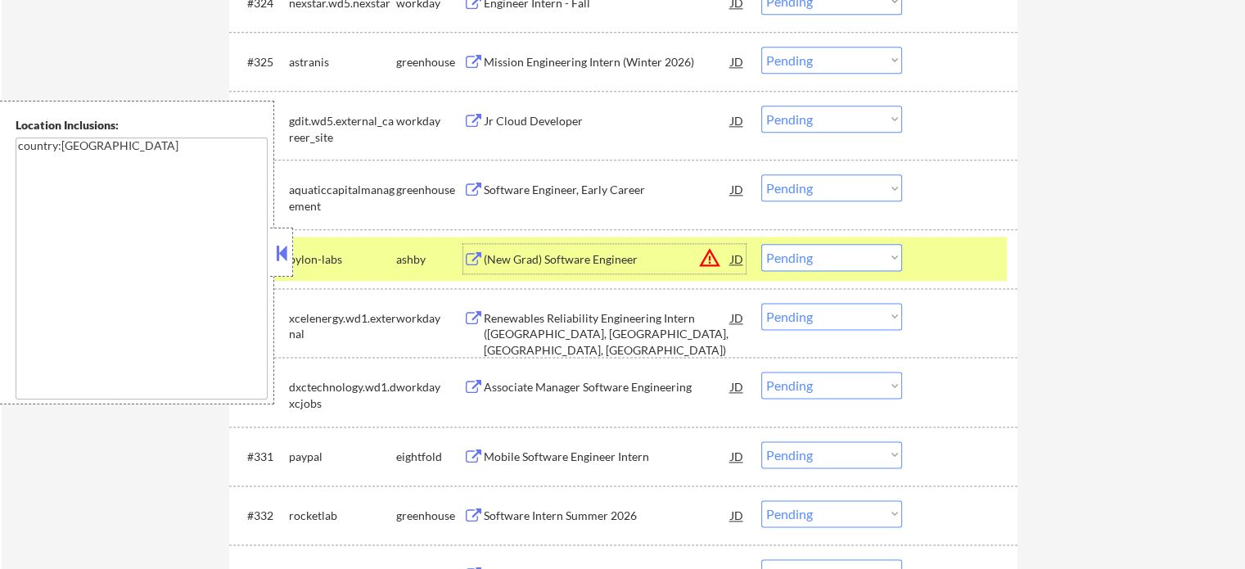
click at [558, 314] on div "Renewables Reliability Engineering Intern (MN, CO, TX, SD)" at bounding box center [607, 334] width 247 height 48
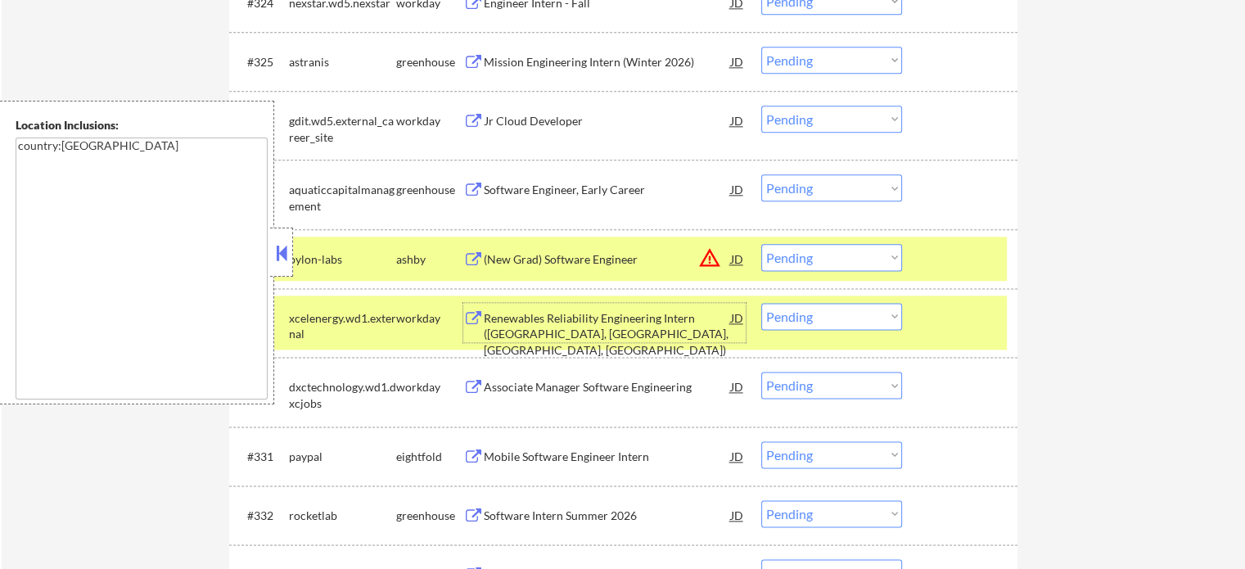
click at [963, 298] on div "#329 xcelenergy.wd1.external workday Renewables Reliability Engineering Intern …" at bounding box center [620, 323] width 773 height 54
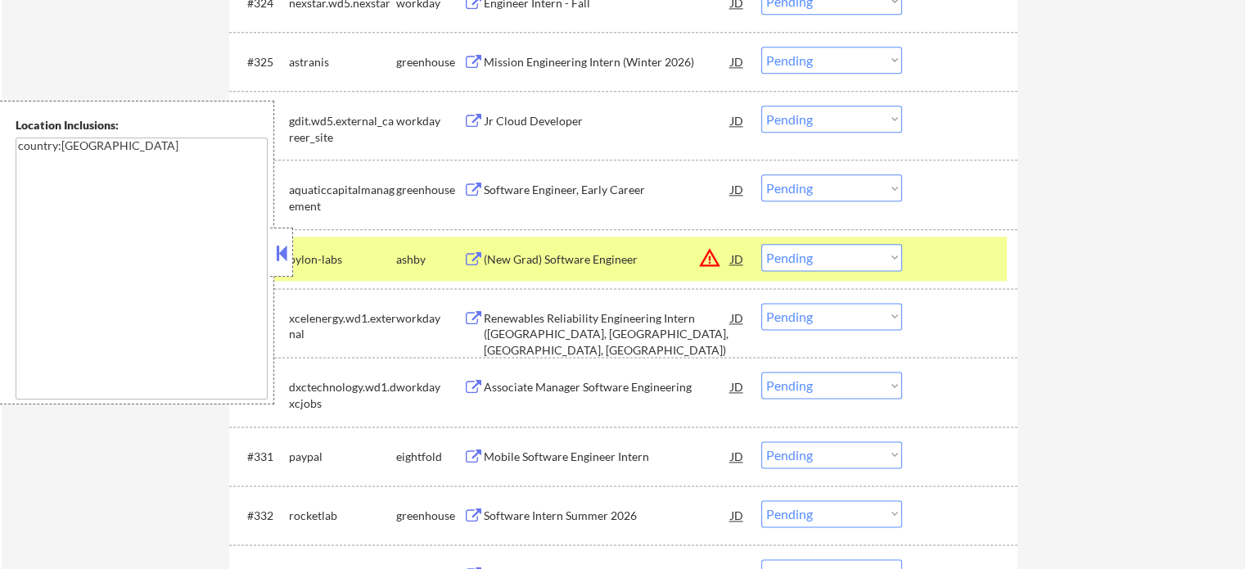
click at [954, 274] on div "#328 pylon-labs ashby (New Grad) Software Engineer JD warning_amber Choose an o…" at bounding box center [620, 259] width 773 height 44
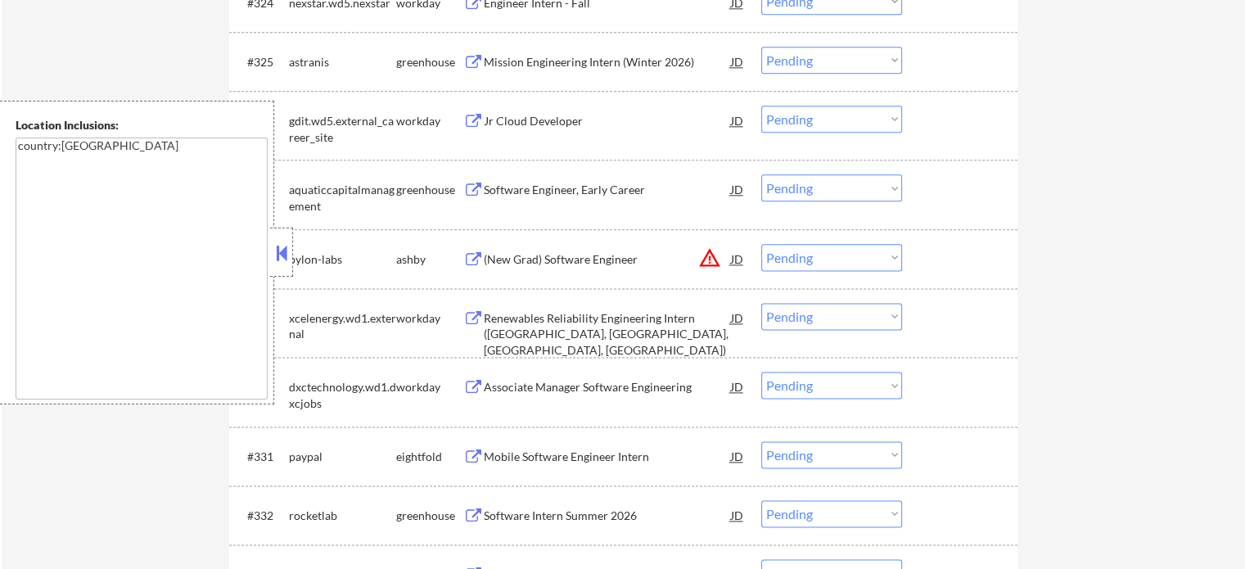
click at [531, 522] on div "Software Intern Summer 2026" at bounding box center [607, 516] width 247 height 16
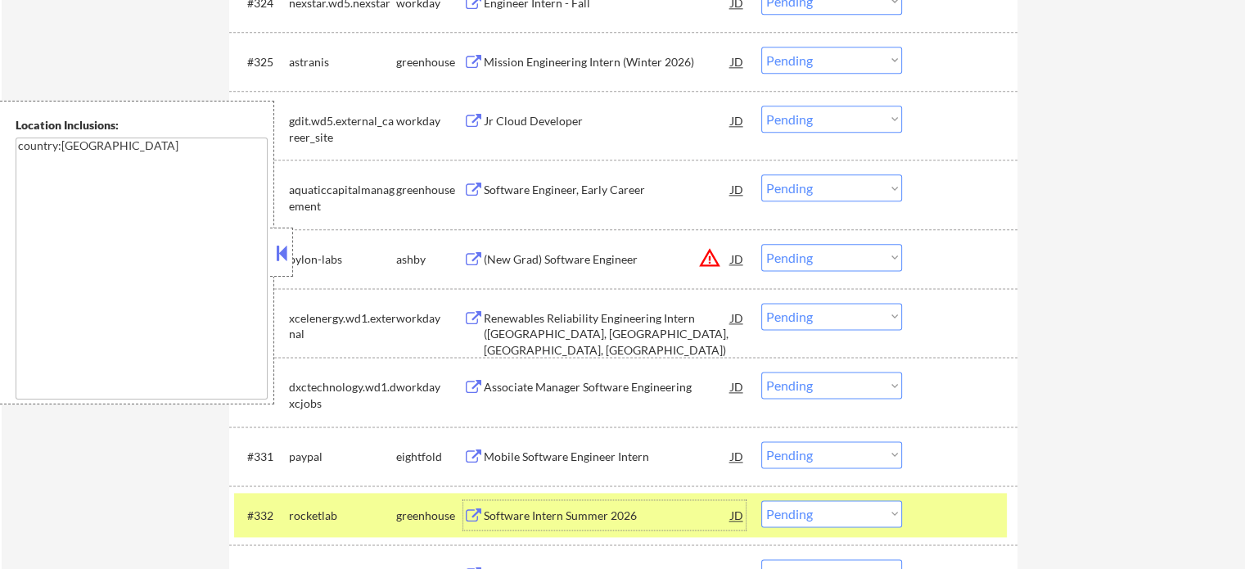
click at [948, 516] on div at bounding box center [962, 514] width 72 height 29
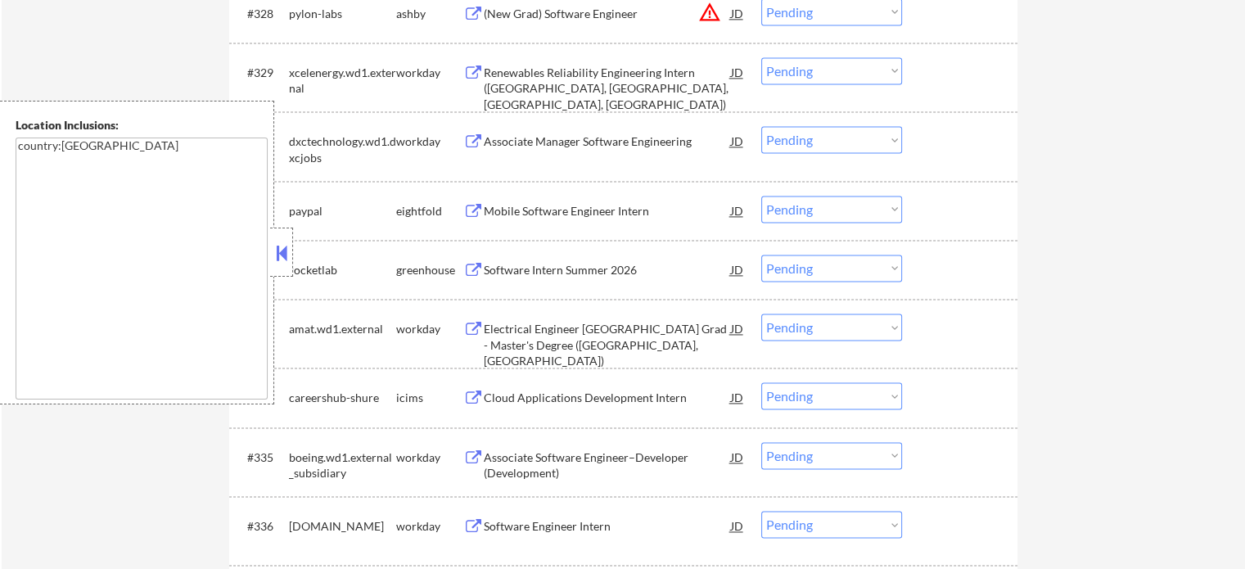
scroll to position [2558, 0]
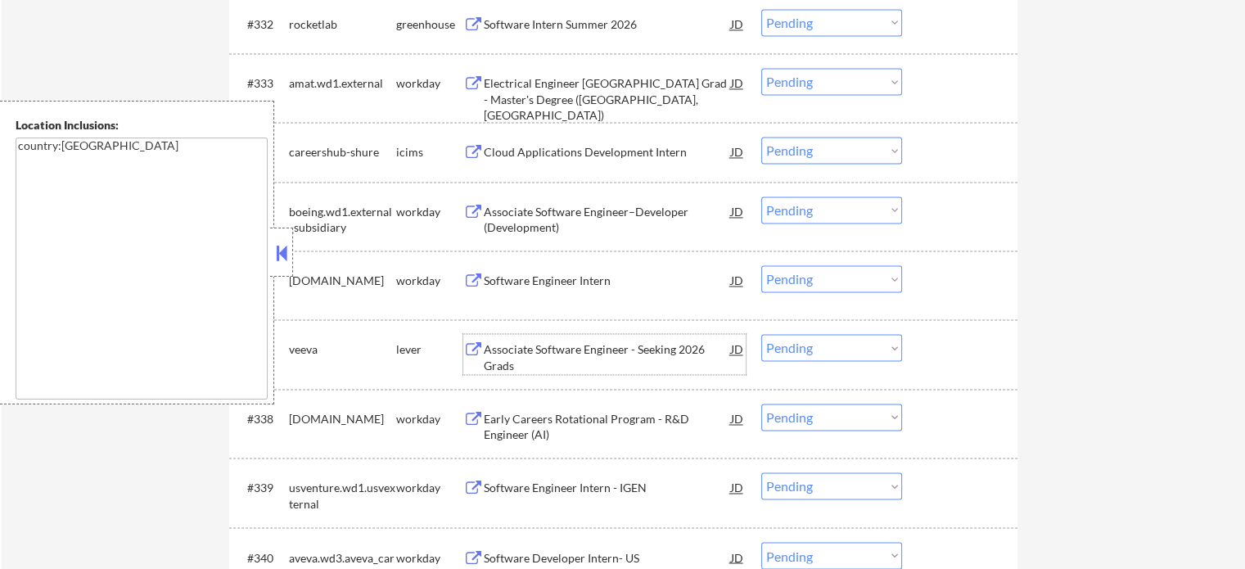
click at [554, 360] on div "Associate Software Engineer - Seeking 2026 Grads" at bounding box center [607, 357] width 247 height 32
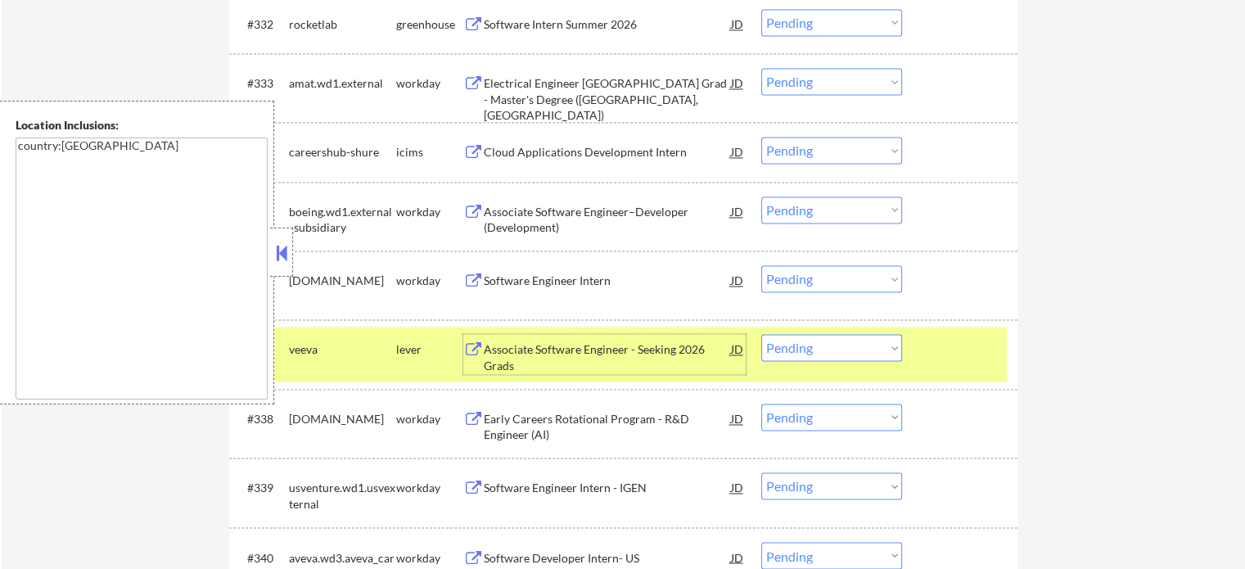
click at [987, 359] on div at bounding box center [962, 348] width 72 height 29
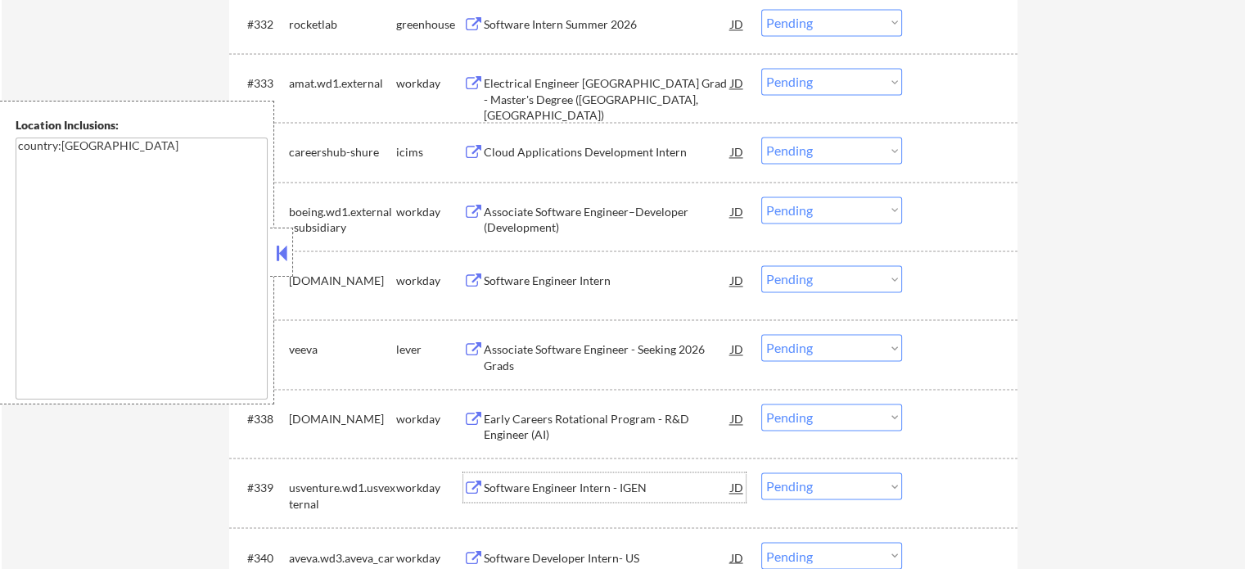
click at [540, 490] on div "Software Engineer Intern - IGEN" at bounding box center [607, 488] width 247 height 16
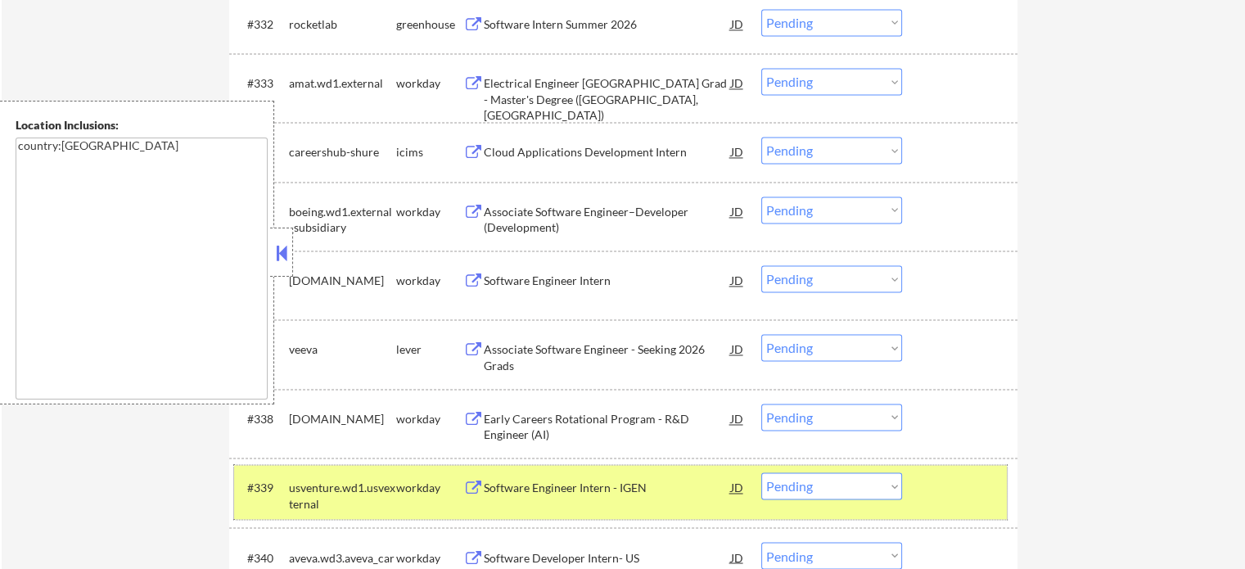
click at [951, 497] on div at bounding box center [962, 486] width 72 height 29
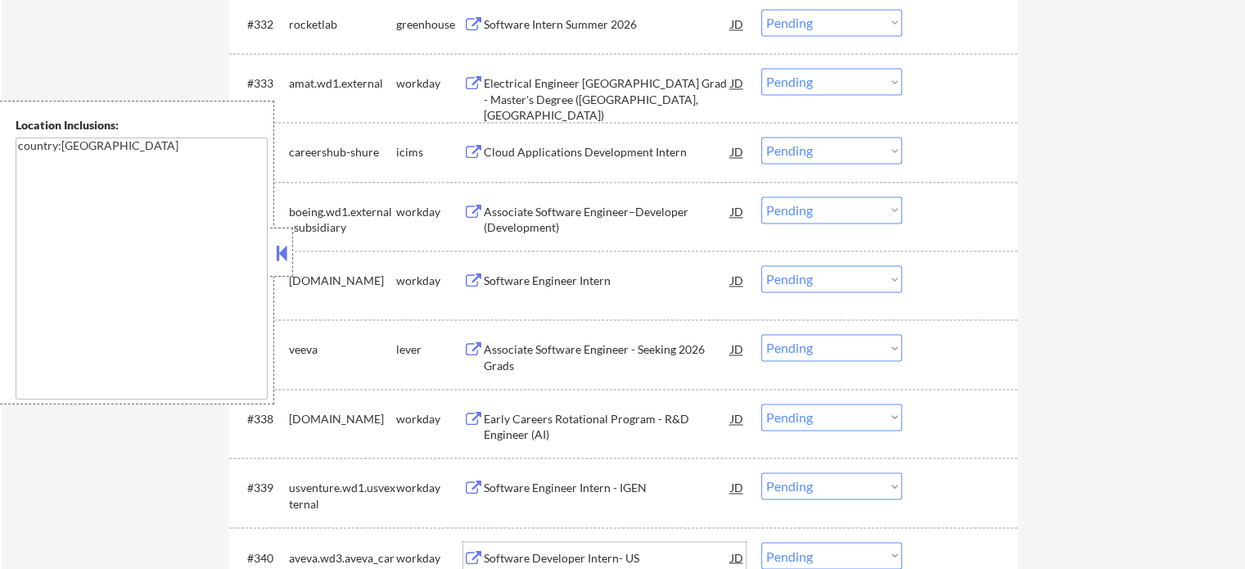
click at [623, 545] on div "Software Developer Intern- US" at bounding box center [607, 556] width 247 height 29
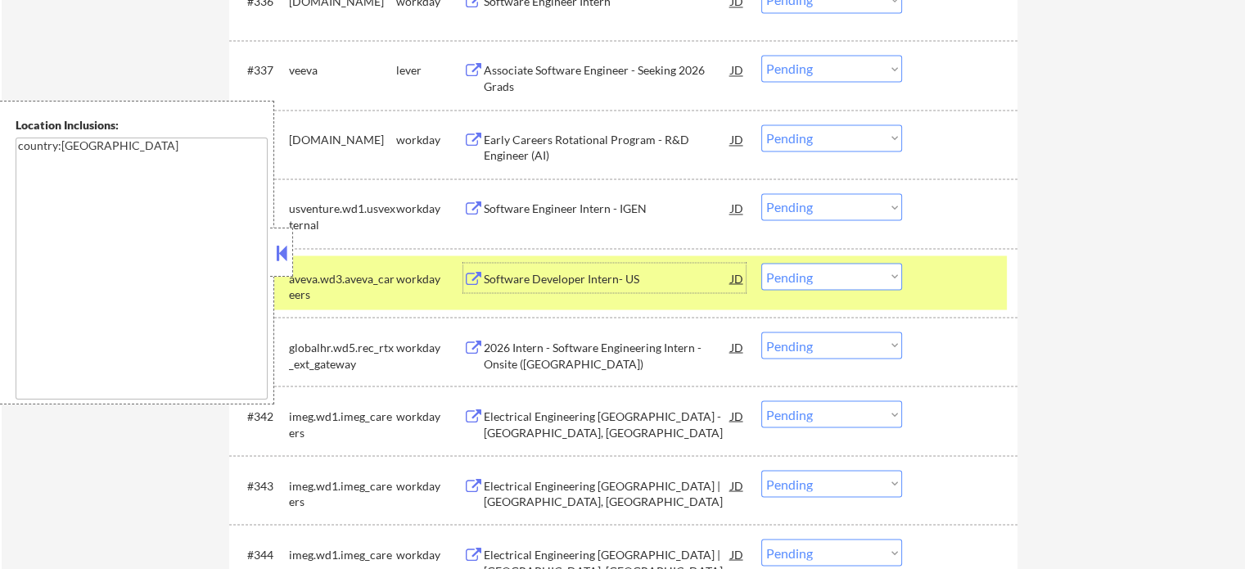
scroll to position [2886, 0]
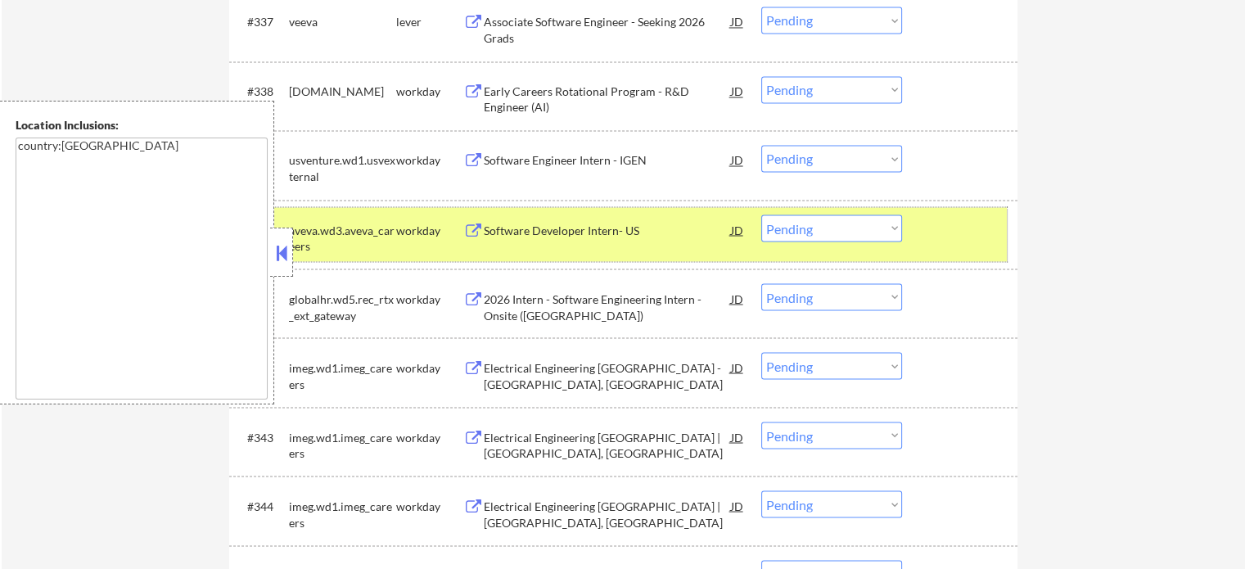
click at [933, 238] on div at bounding box center [962, 229] width 72 height 29
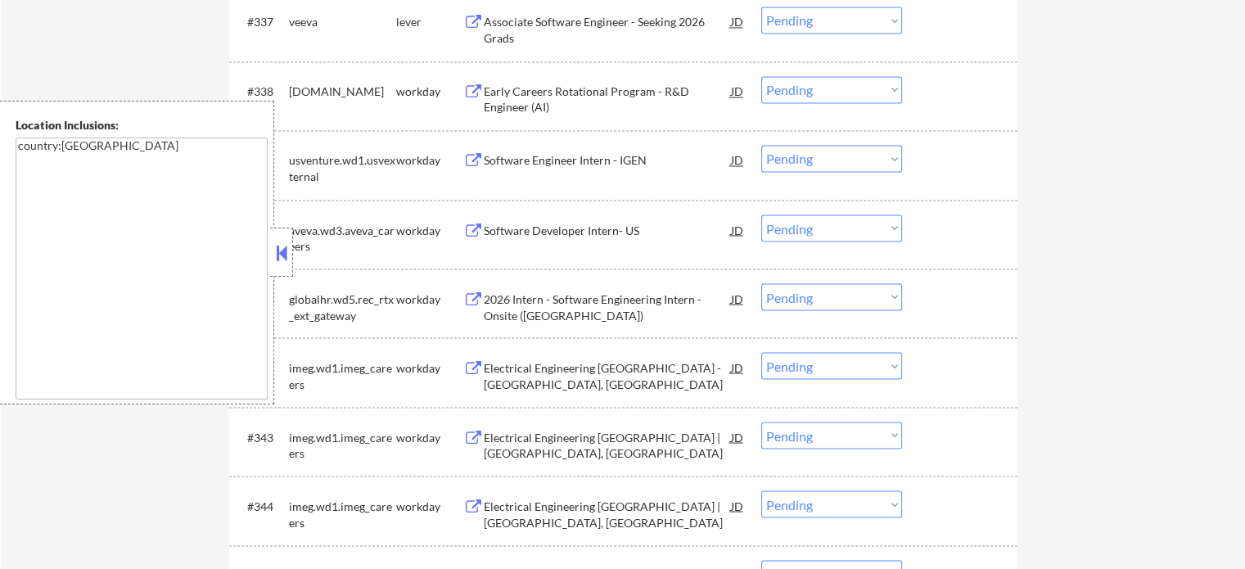
click at [555, 504] on div "Electrical Engineering New Grad | Indianapolis, IN" at bounding box center [607, 514] width 247 height 32
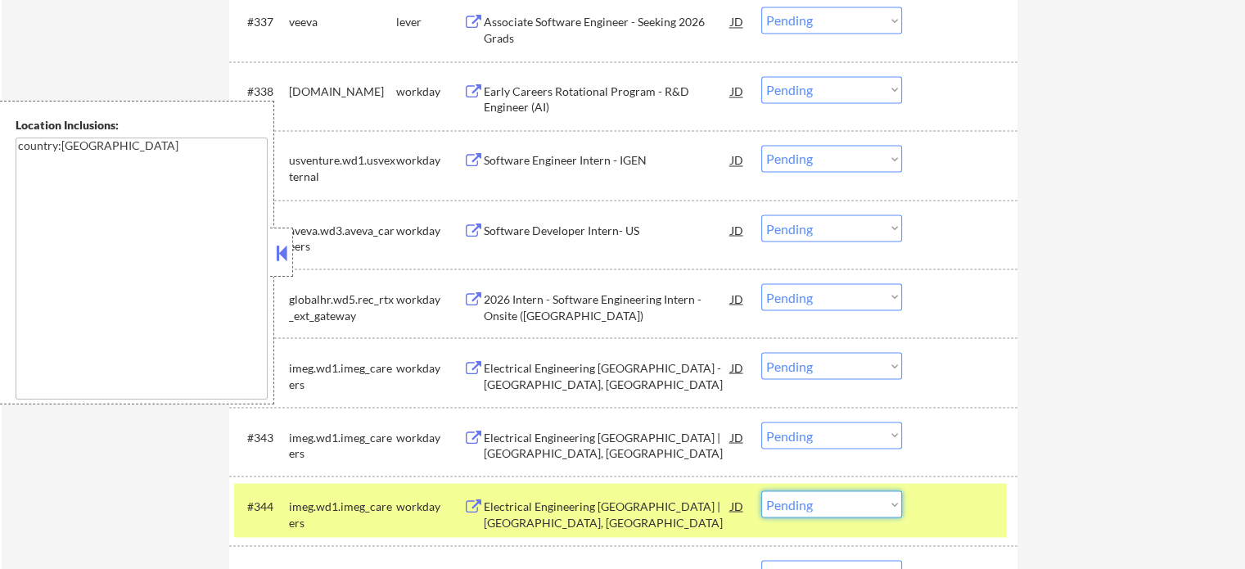
click at [816, 510] on select "Choose an option... Pending Applied Excluded (Questions) Excluded (Expired) Exc…" at bounding box center [832, 503] width 141 height 27
click at [762, 490] on select "Choose an option... Pending Applied Excluded (Questions) Excluded (Expired) Exc…" at bounding box center [832, 503] width 141 height 27
click at [924, 526] on div "#344 imeg.wd1.imeg_careers workday Electrical Engineering New Grad | Indianapol…" at bounding box center [620, 510] width 773 height 54
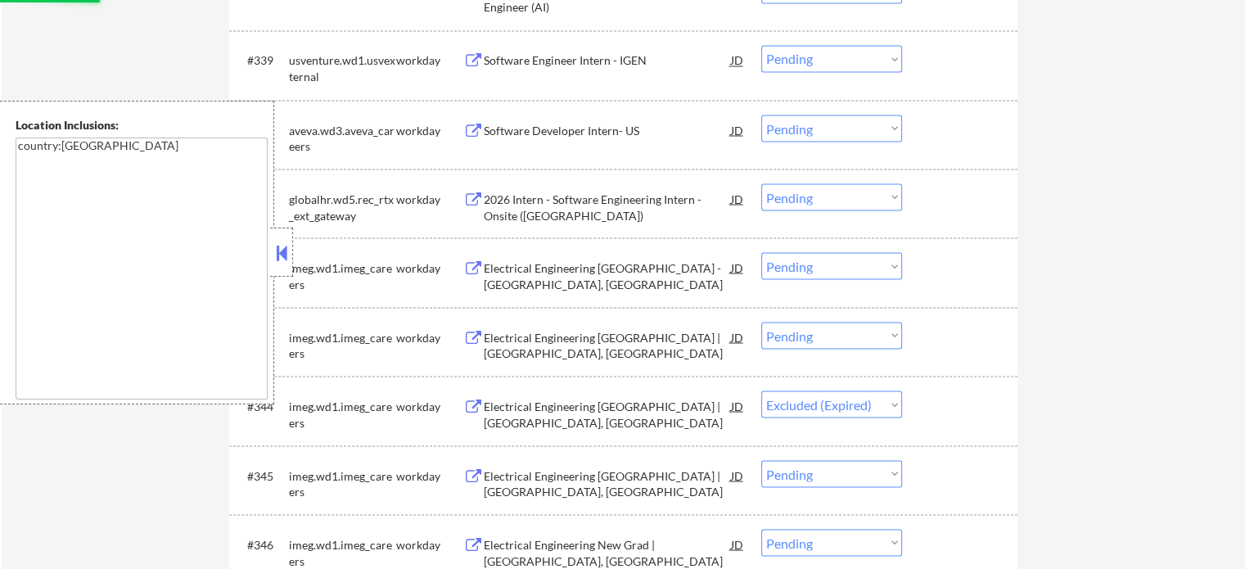
scroll to position [3049, 0]
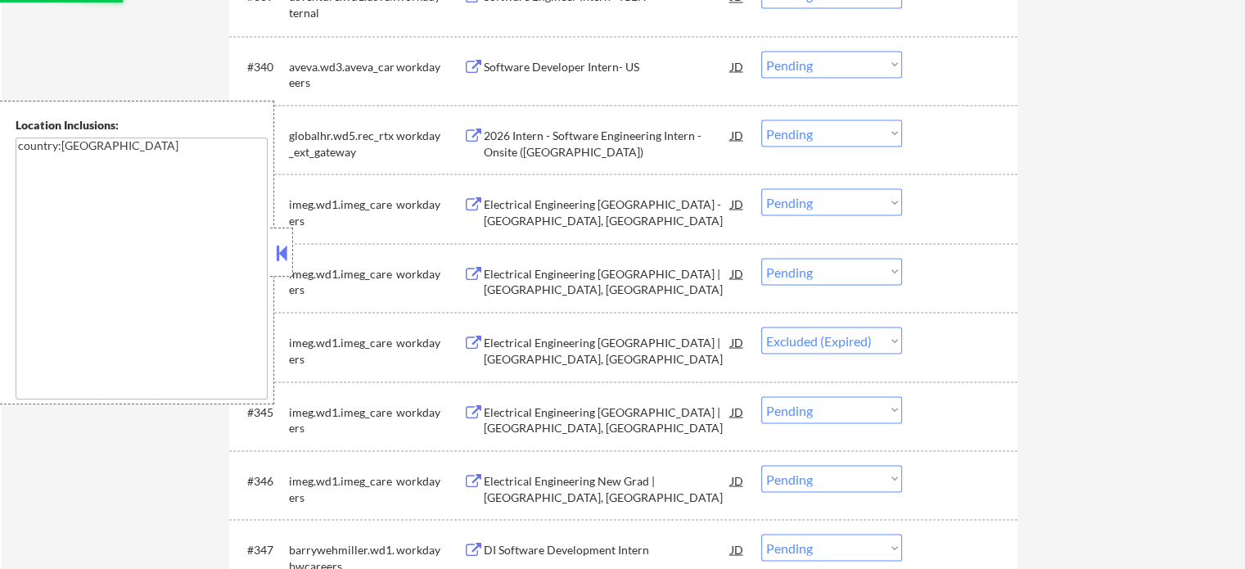
click at [539, 412] on div "Electrical Engineering New Grad | Philadelphia, PA" at bounding box center [607, 420] width 247 height 32
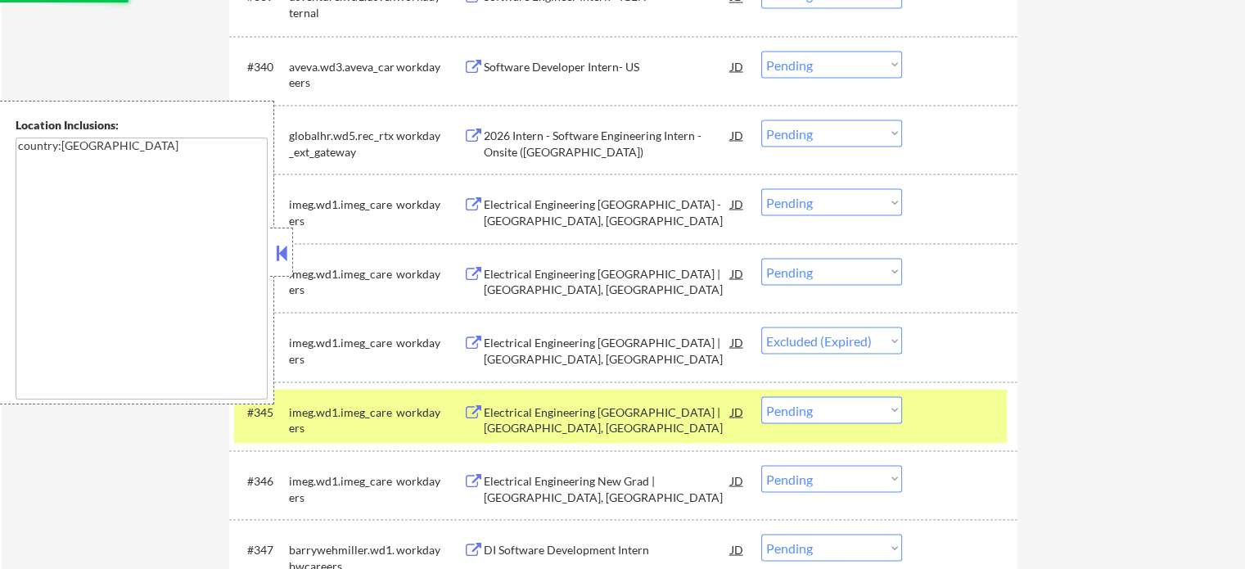
select select ""pending""
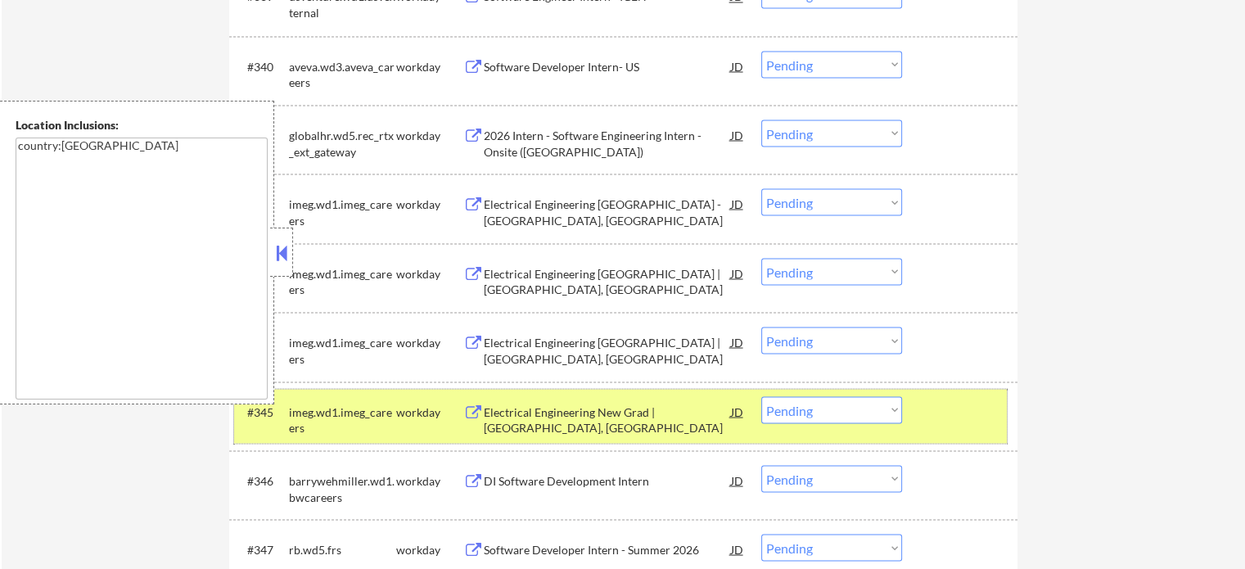
click at [952, 412] on div at bounding box center [962, 410] width 72 height 29
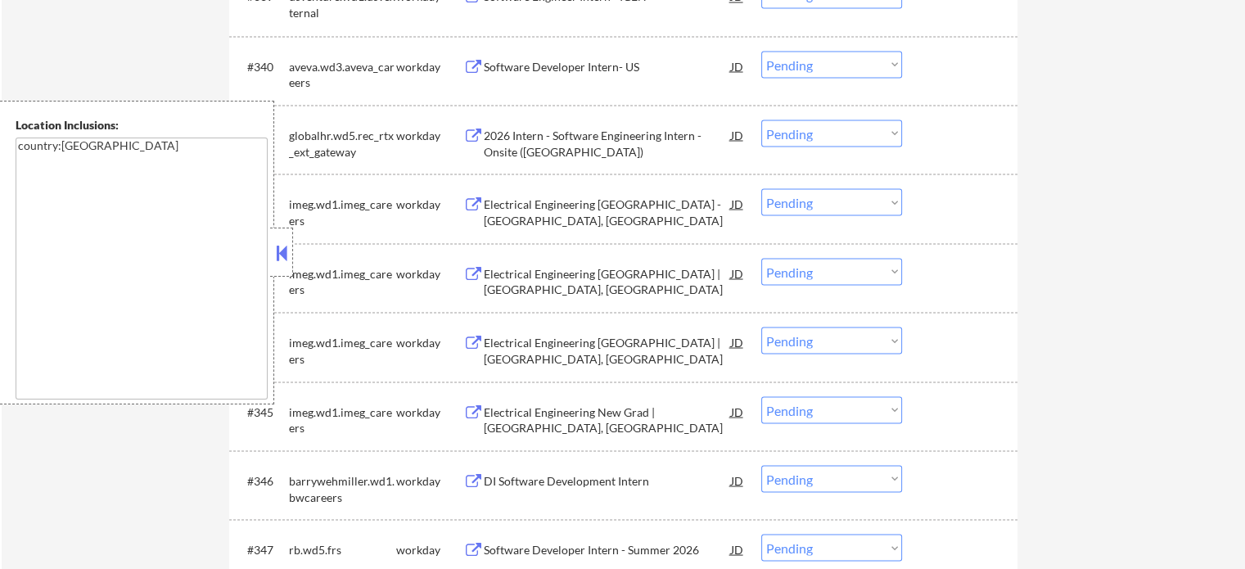
click at [555, 542] on div "Software Developer Intern - Summer 2026" at bounding box center [607, 549] width 247 height 16
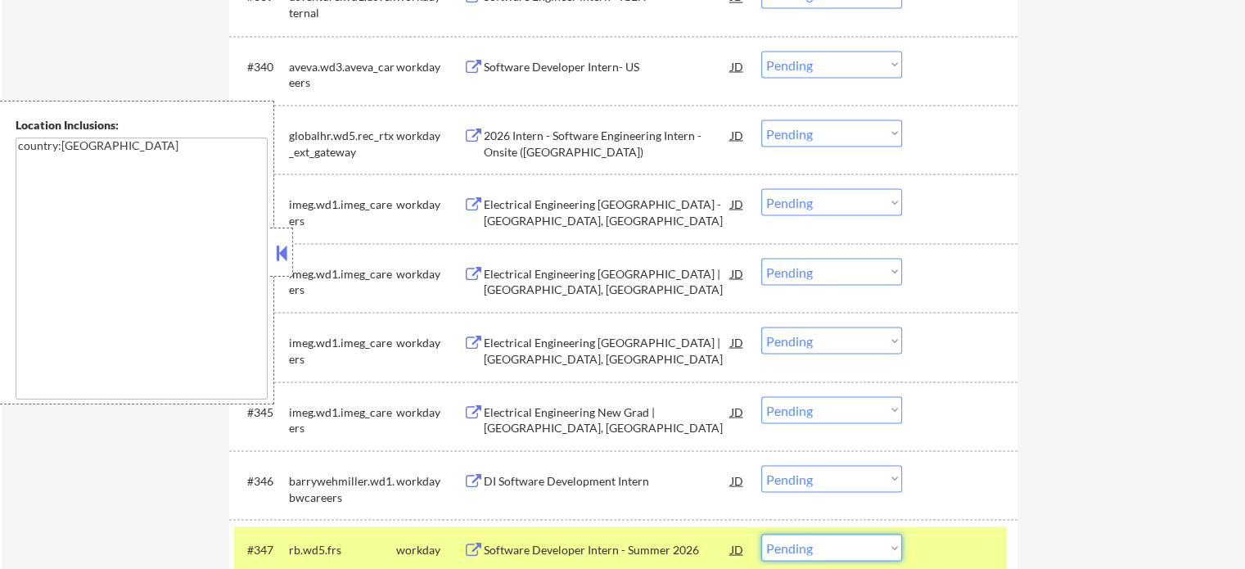
click at [843, 545] on select "Choose an option... Pending Applied Excluded (Questions) Excluded (Expired) Exc…" at bounding box center [832, 547] width 141 height 27
click at [762, 534] on select "Choose an option... Pending Applied Excluded (Questions) Excluded (Expired) Exc…" at bounding box center [832, 547] width 141 height 27
click at [942, 546] on div at bounding box center [962, 548] width 72 height 29
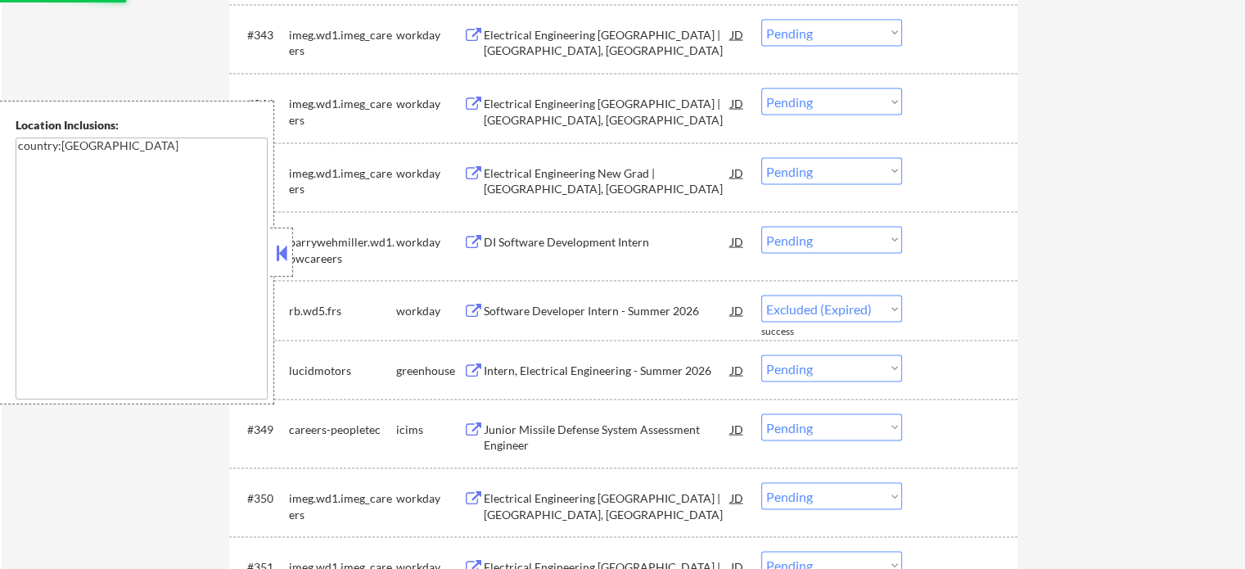
scroll to position [3377, 0]
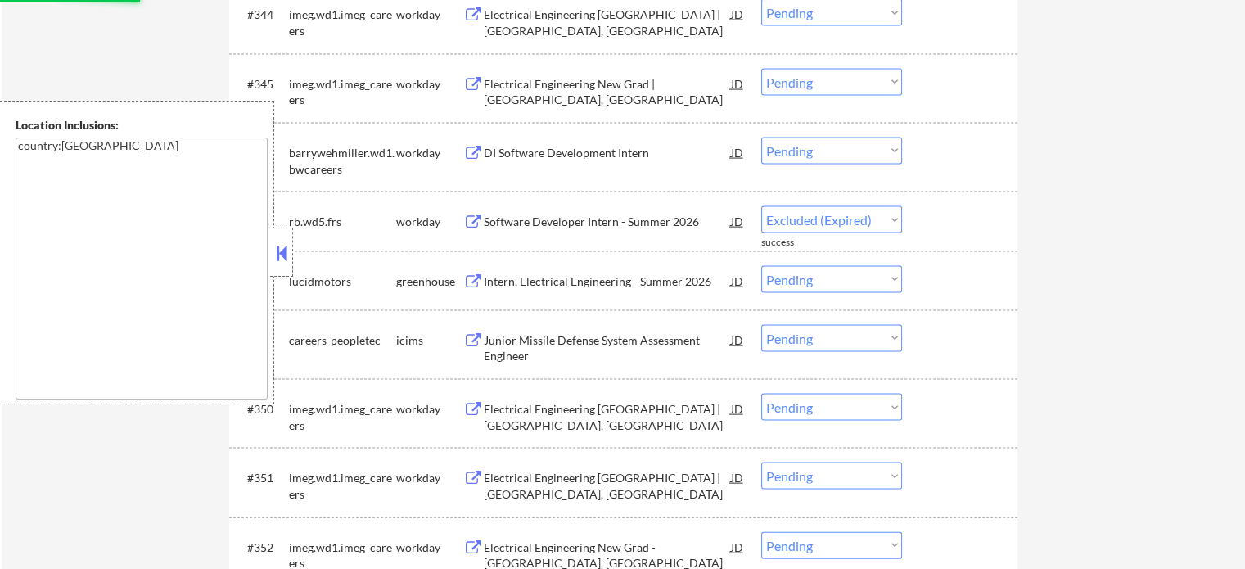
select select ""pending""
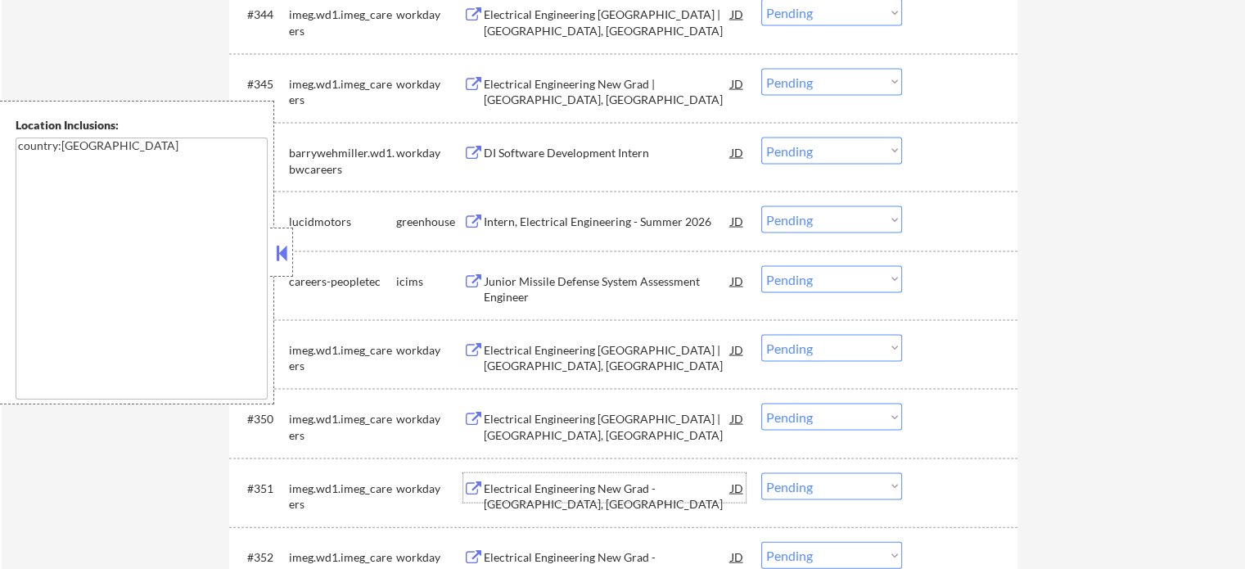
click at [522, 481] on div "Electrical Engineering New Grad - Naperville, IL" at bounding box center [607, 497] width 247 height 32
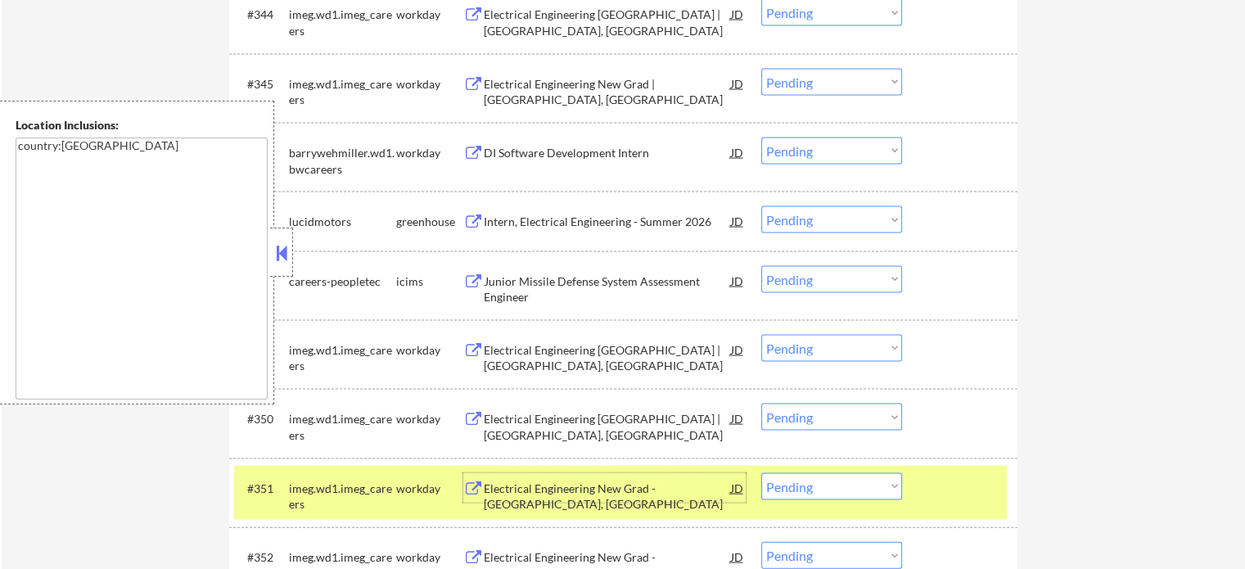
click at [910, 487] on div "#351 imeg.wd1.imeg_careers workday Electrical Engineering New Grad - Naperville…" at bounding box center [620, 493] width 773 height 54
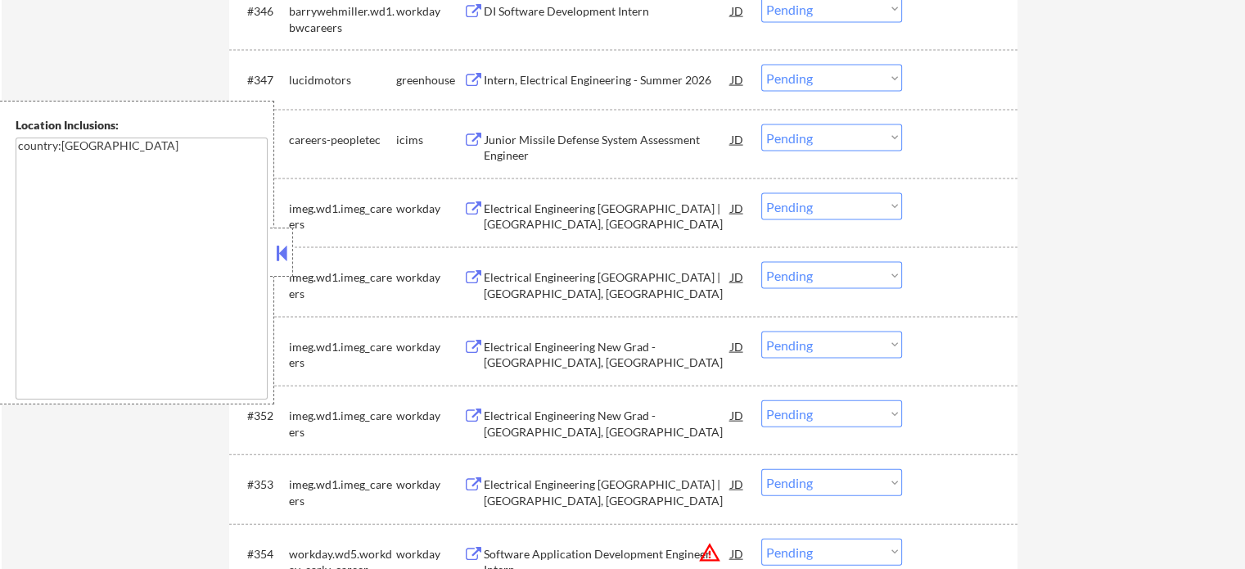
scroll to position [3623, 0]
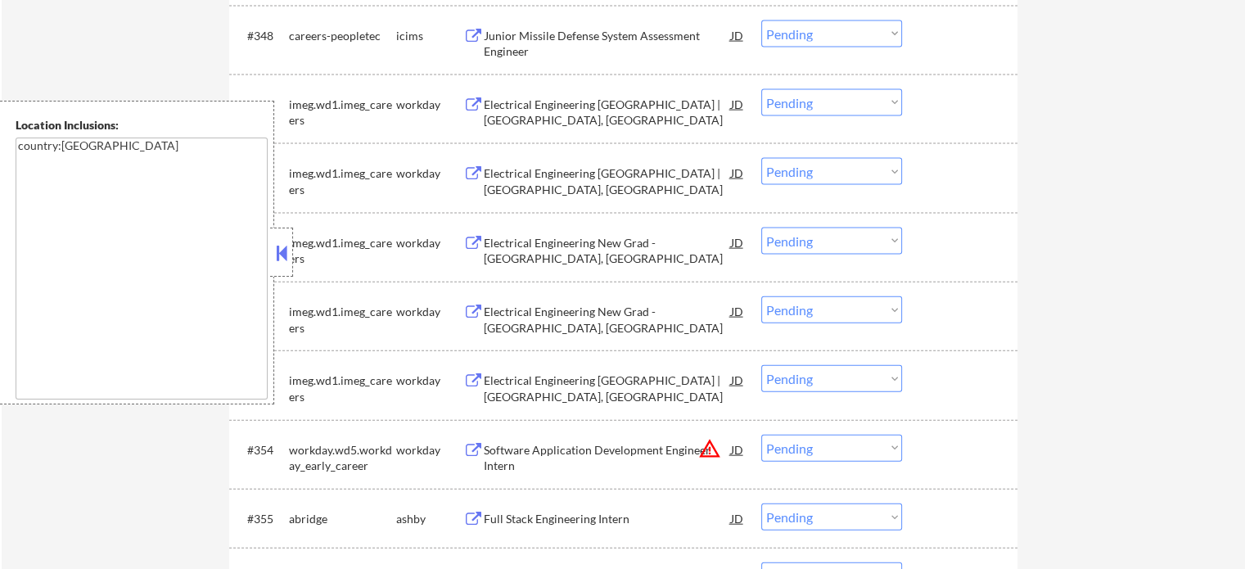
click at [601, 314] on div "Electrical Engineering New Grad - Chicago, IL" at bounding box center [607, 320] width 247 height 32
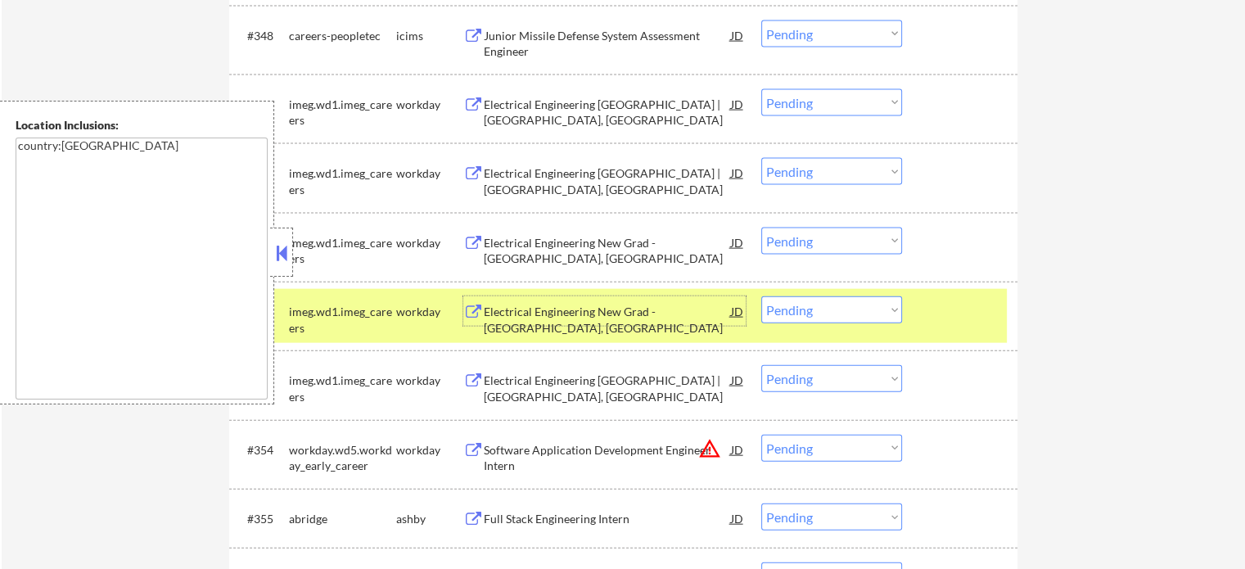
click at [973, 320] on div at bounding box center [962, 310] width 72 height 29
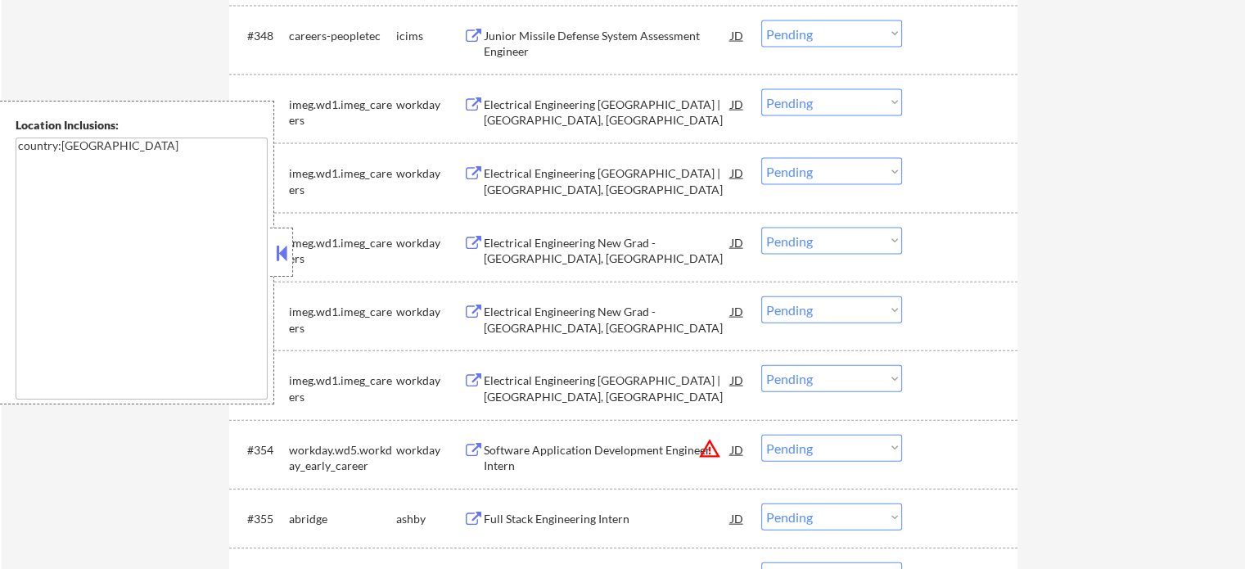
click at [503, 510] on div "Full Stack Engineering Intern" at bounding box center [607, 518] width 247 height 29
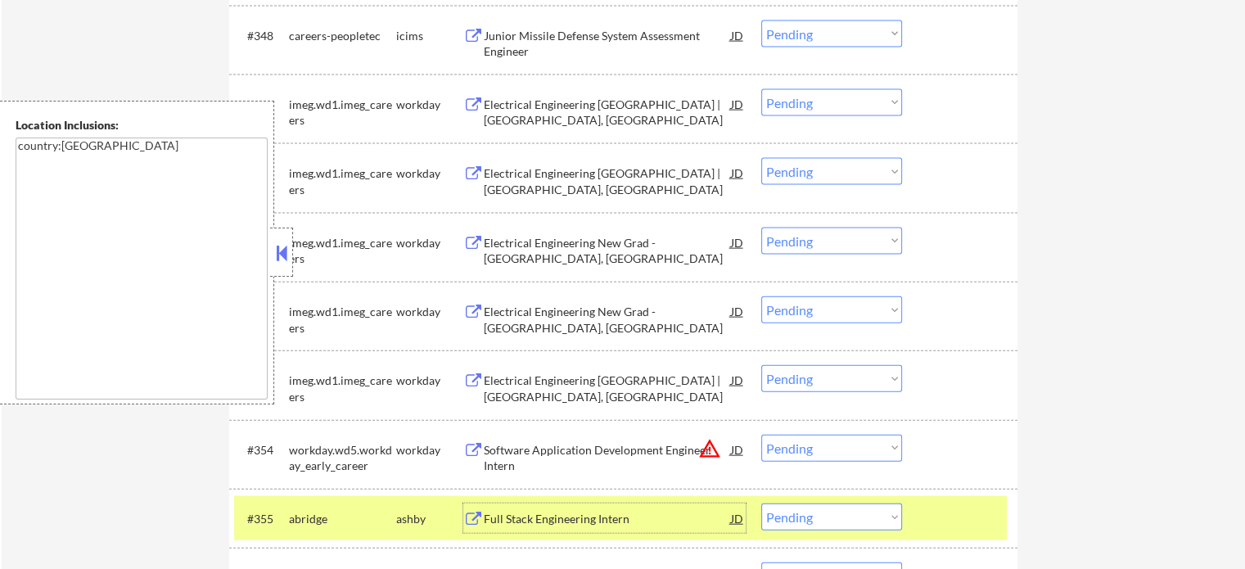
click at [1010, 518] on div "#355 abridge ashby Full Stack Engineering Intern JD warning_amber Choose an opt…" at bounding box center [623, 518] width 789 height 59
click at [570, 523] on div "Full Stack Engineering Intern" at bounding box center [607, 519] width 247 height 16
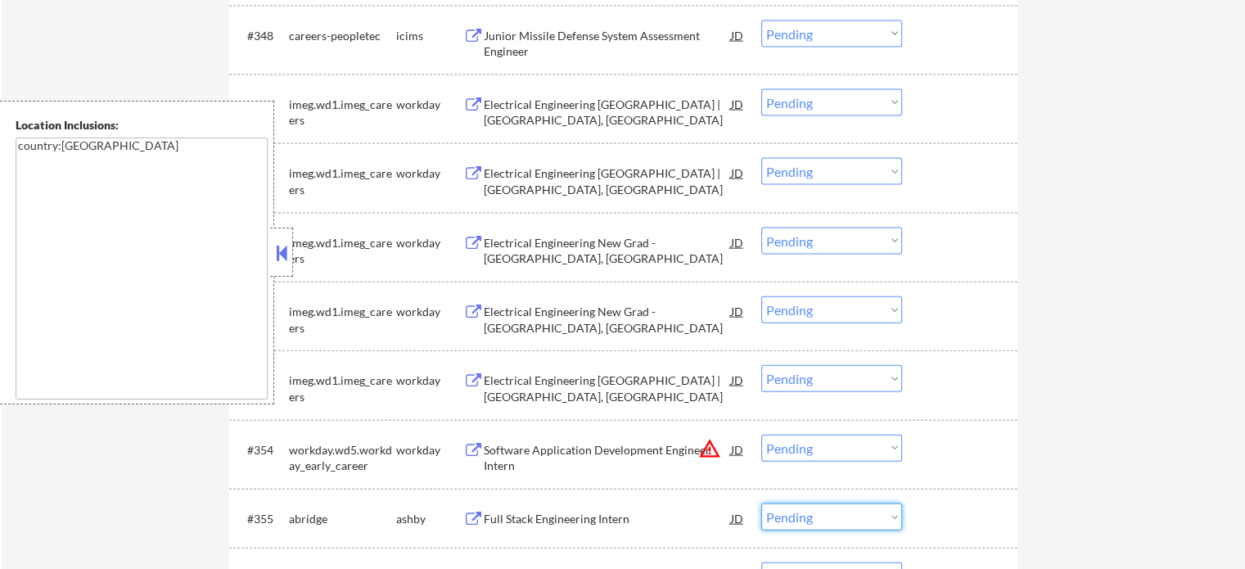
click at [838, 517] on select "Choose an option... Pending Applied Excluded (Questions) Excluded (Expired) Exc…" at bounding box center [832, 517] width 141 height 27
click at [762, 504] on select "Choose an option... Pending Applied Excluded (Questions) Excluded (Expired) Exc…" at bounding box center [832, 517] width 141 height 27
click at [983, 523] on div at bounding box center [962, 518] width 72 height 29
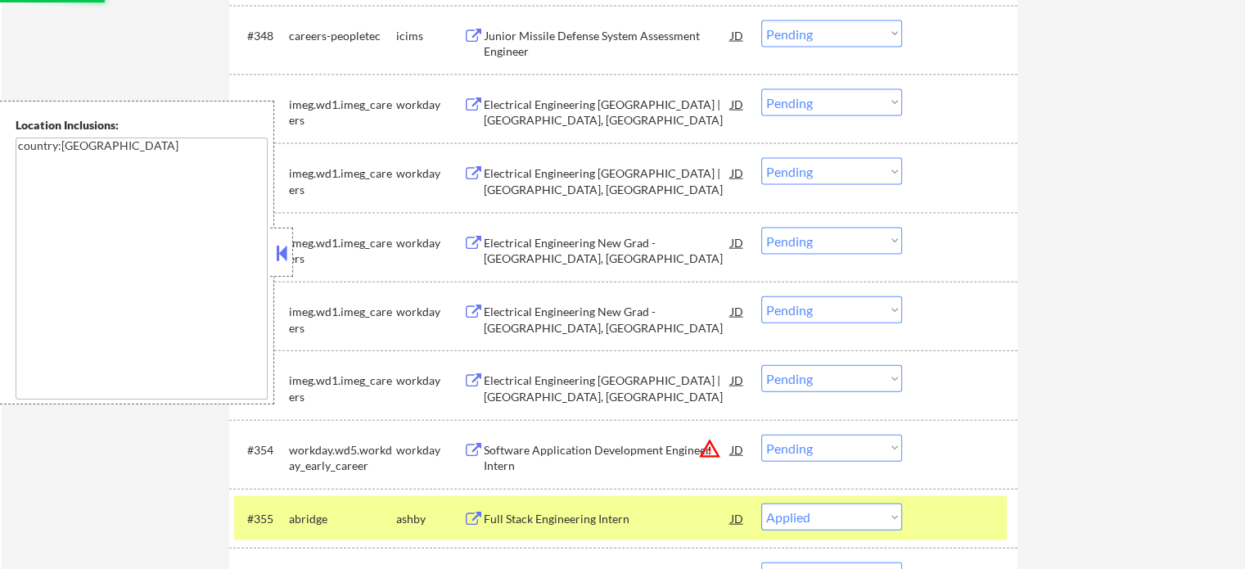
click at [983, 523] on div at bounding box center [962, 518] width 72 height 29
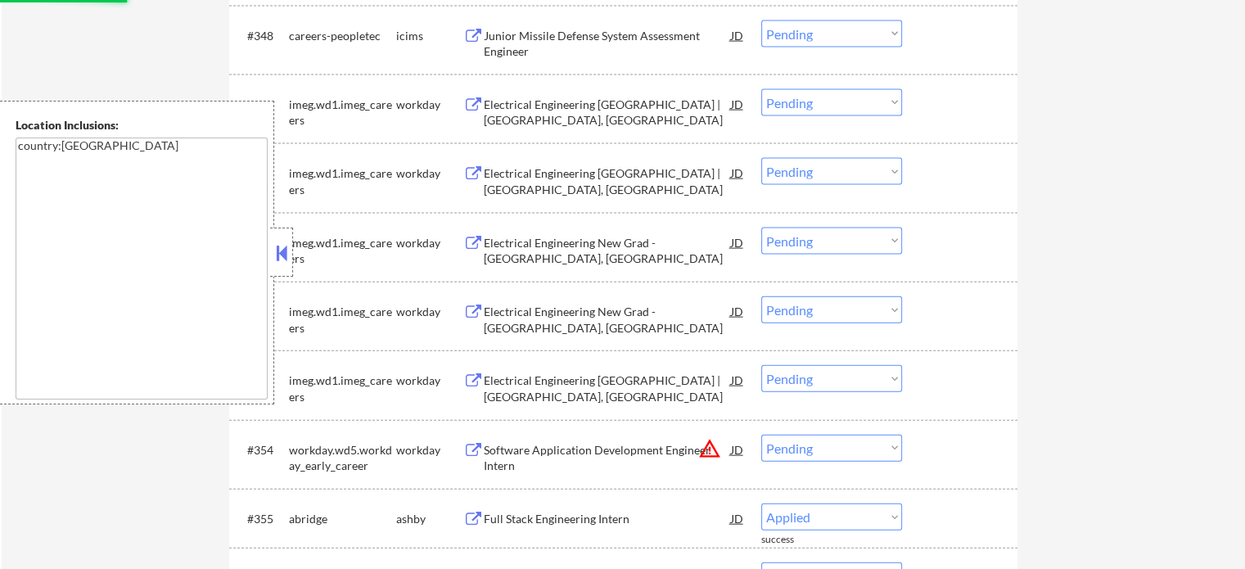
select select ""pending""
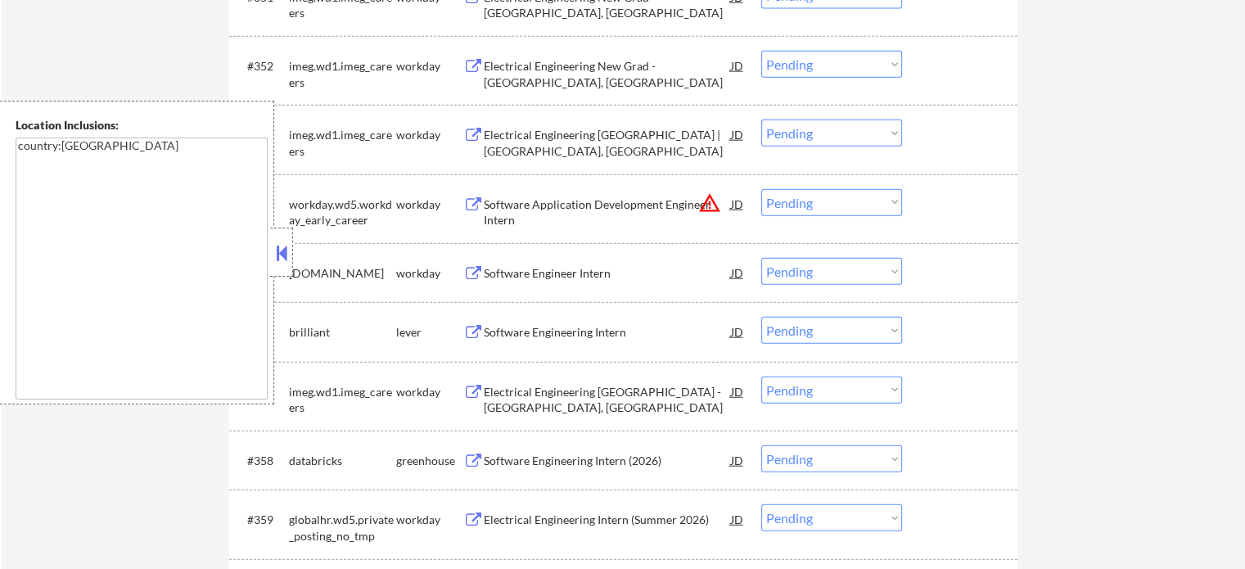
click at [531, 327] on div "Software Engineering Intern" at bounding box center [607, 332] width 247 height 16
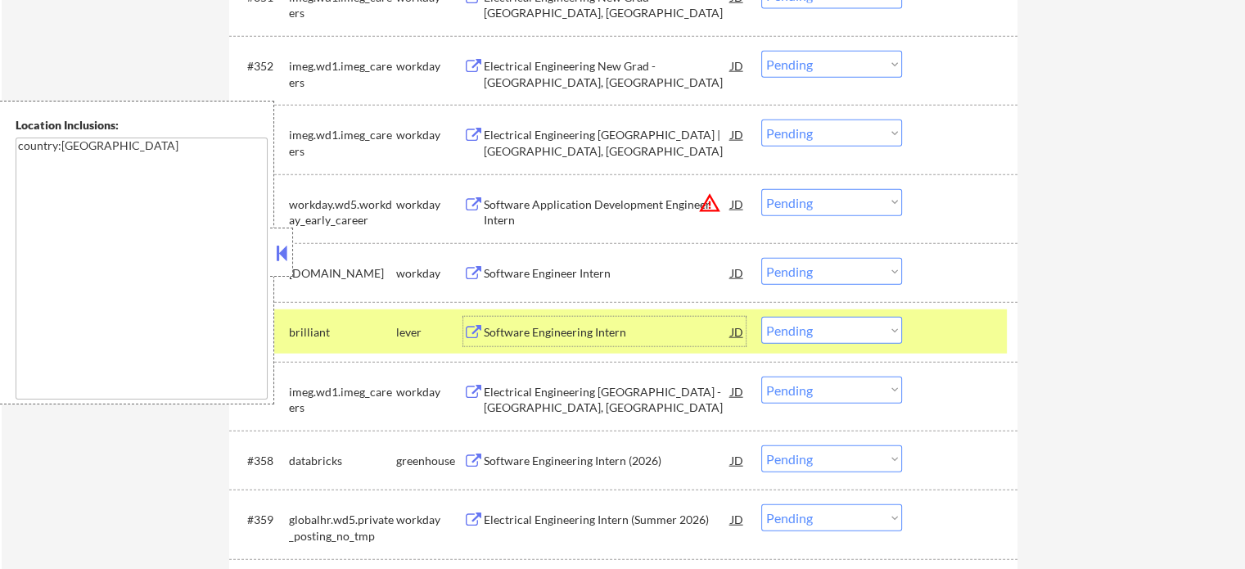
click at [960, 332] on div at bounding box center [962, 331] width 72 height 29
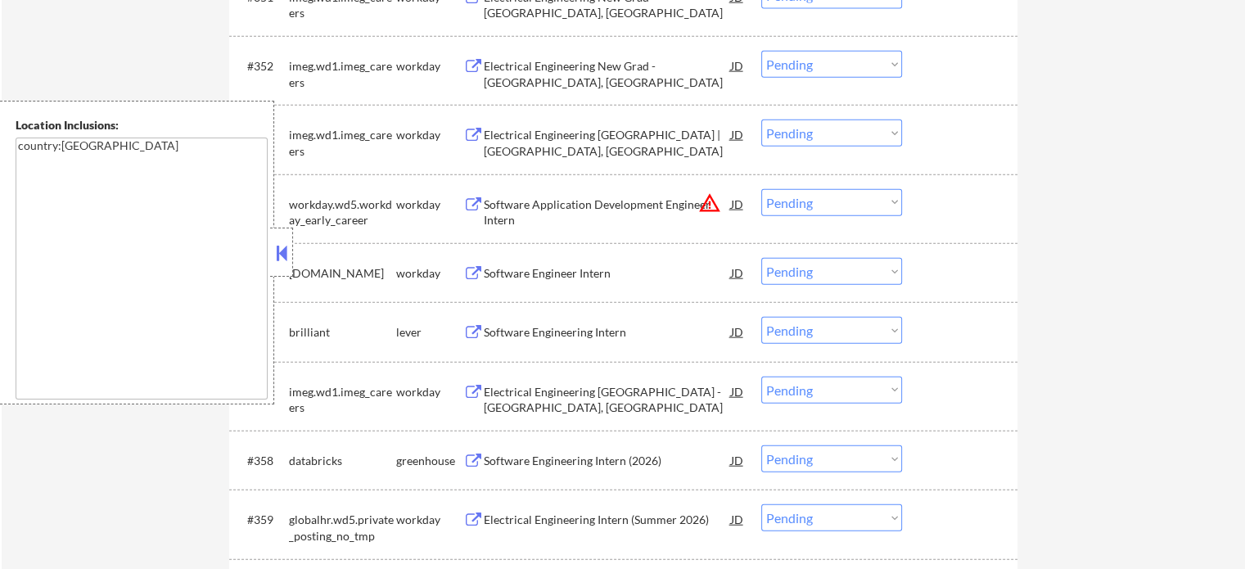
click at [527, 205] on div "Software Application Development Engineer Intern" at bounding box center [607, 213] width 247 height 32
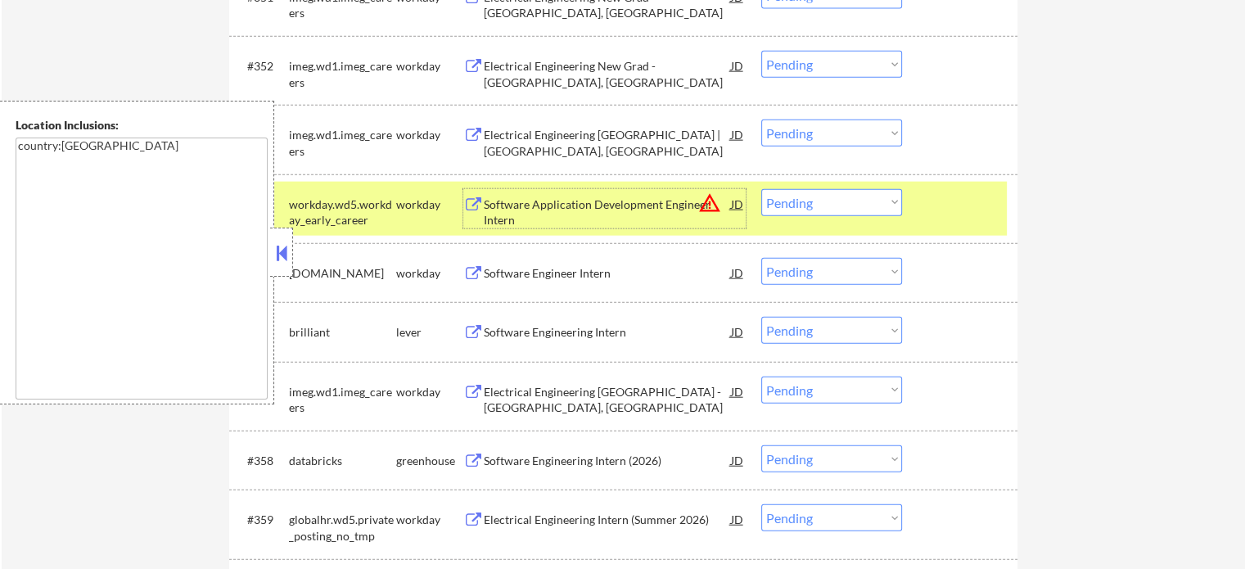
click at [559, 332] on div "Software Engineering Intern" at bounding box center [607, 332] width 247 height 16
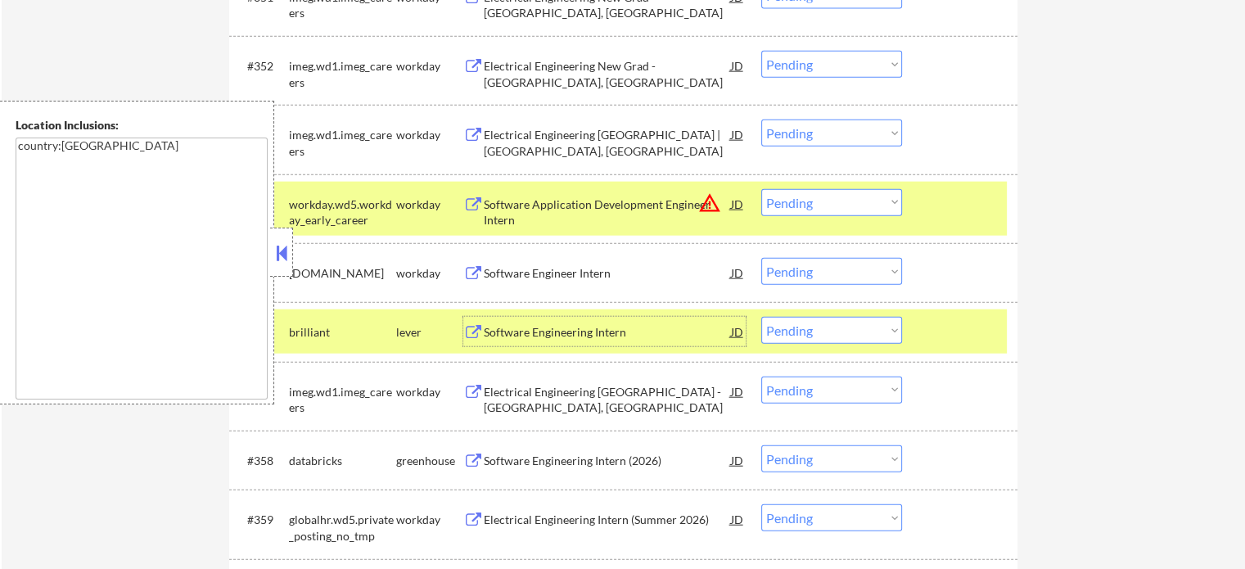
drag, startPoint x: 933, startPoint y: 337, endPoint x: 932, endPoint y: 320, distance: 17.3
click at [933, 337] on div at bounding box center [962, 331] width 72 height 29
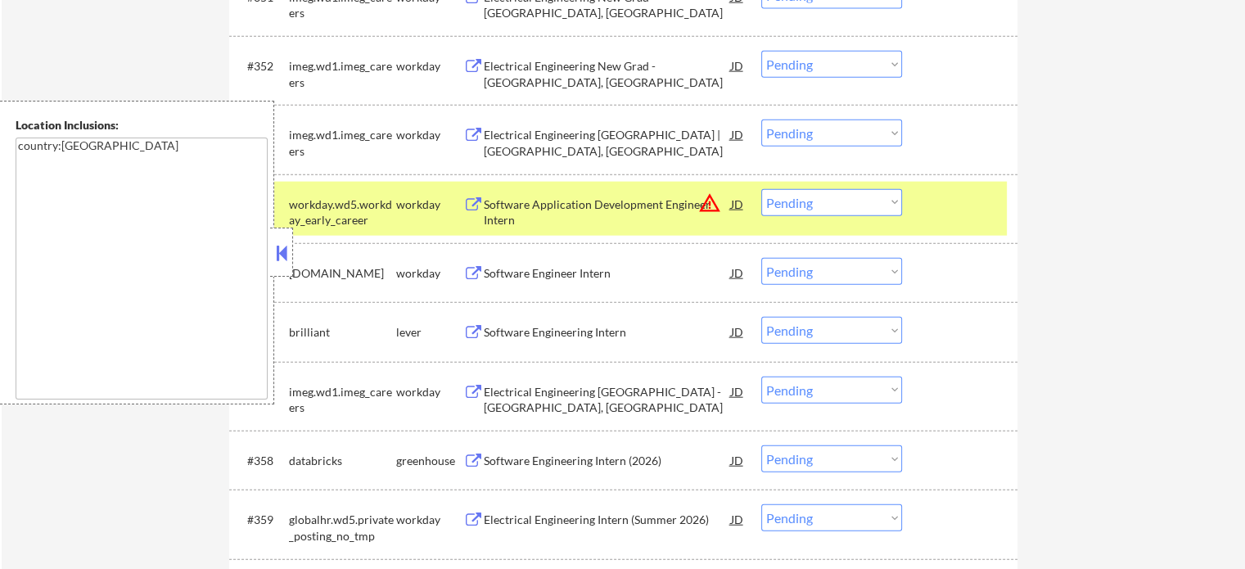
click at [933, 223] on div "#354 workday.wd5.workday_early_career workday Software Application Development …" at bounding box center [620, 209] width 773 height 54
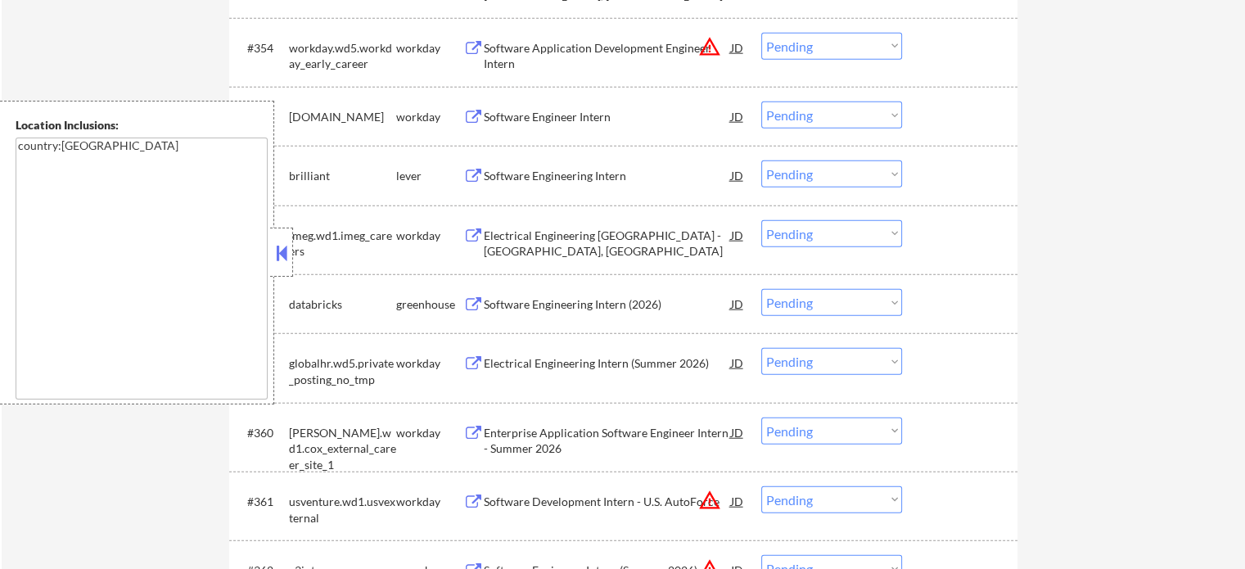
scroll to position [4032, 0]
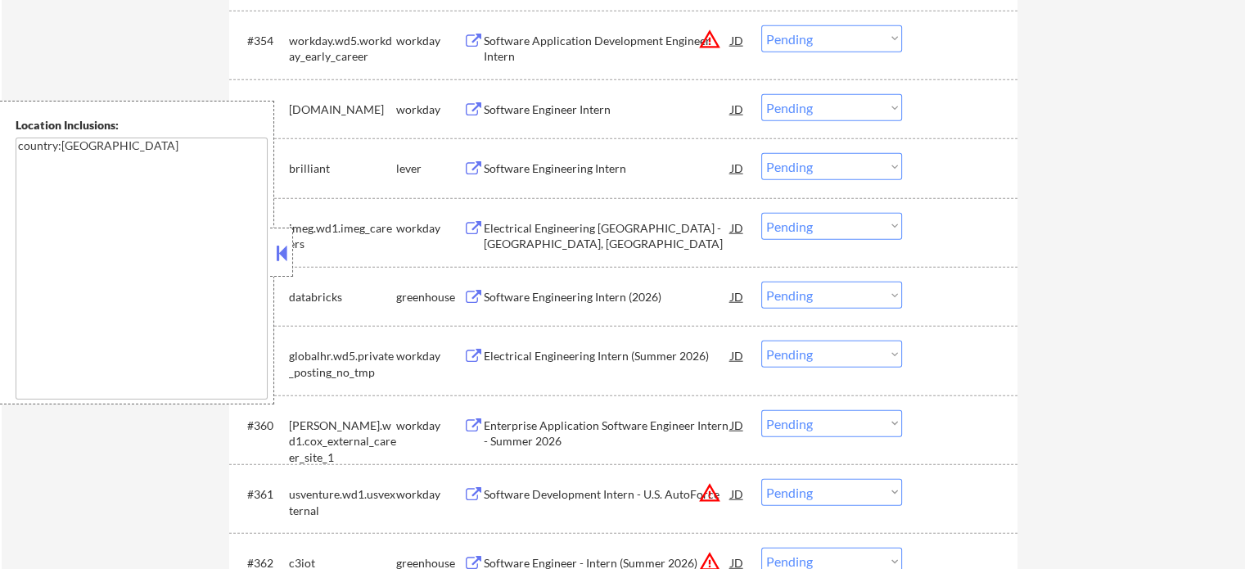
click at [625, 308] on div "Software Engineering Intern (2026)" at bounding box center [607, 296] width 247 height 29
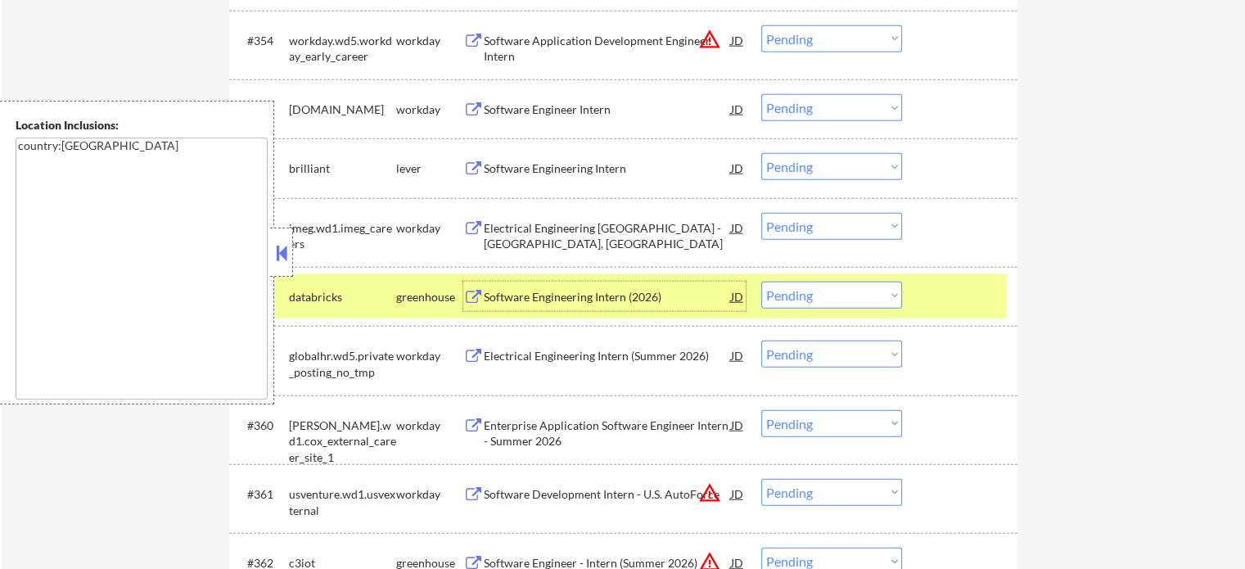
click at [812, 291] on select "Choose an option... Pending Applied Excluded (Questions) Excluded (Expired) Exc…" at bounding box center [832, 295] width 141 height 27
click at [762, 282] on select "Choose an option... Pending Applied Excluded (Questions) Excluded (Expired) Exc…" at bounding box center [832, 295] width 141 height 27
select select ""pending""
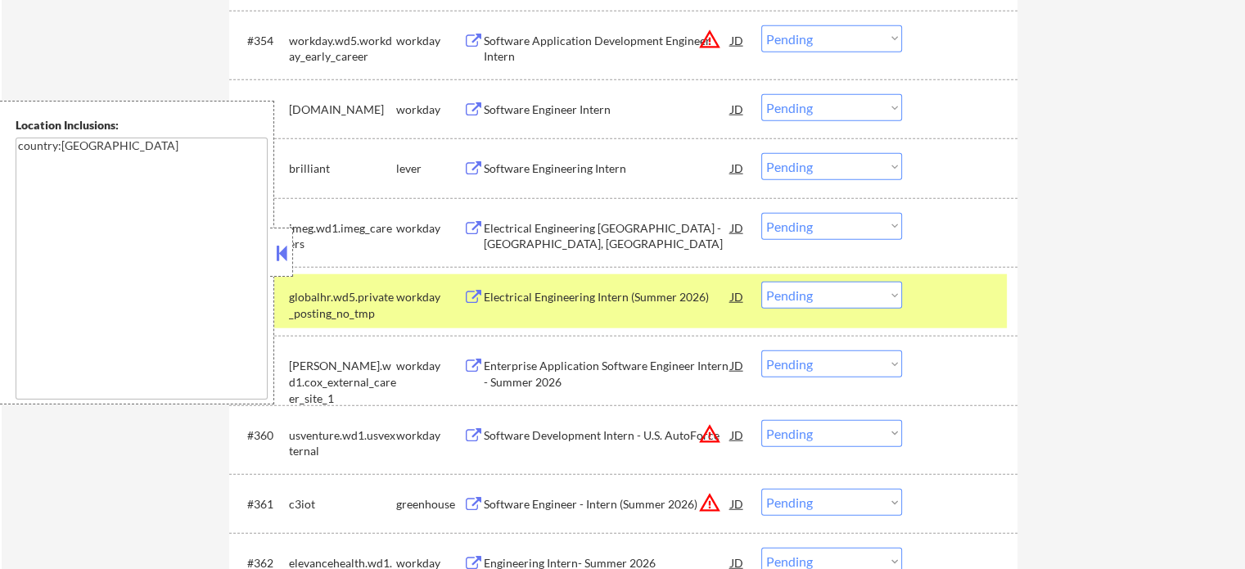
click at [961, 298] on div at bounding box center [962, 296] width 72 height 29
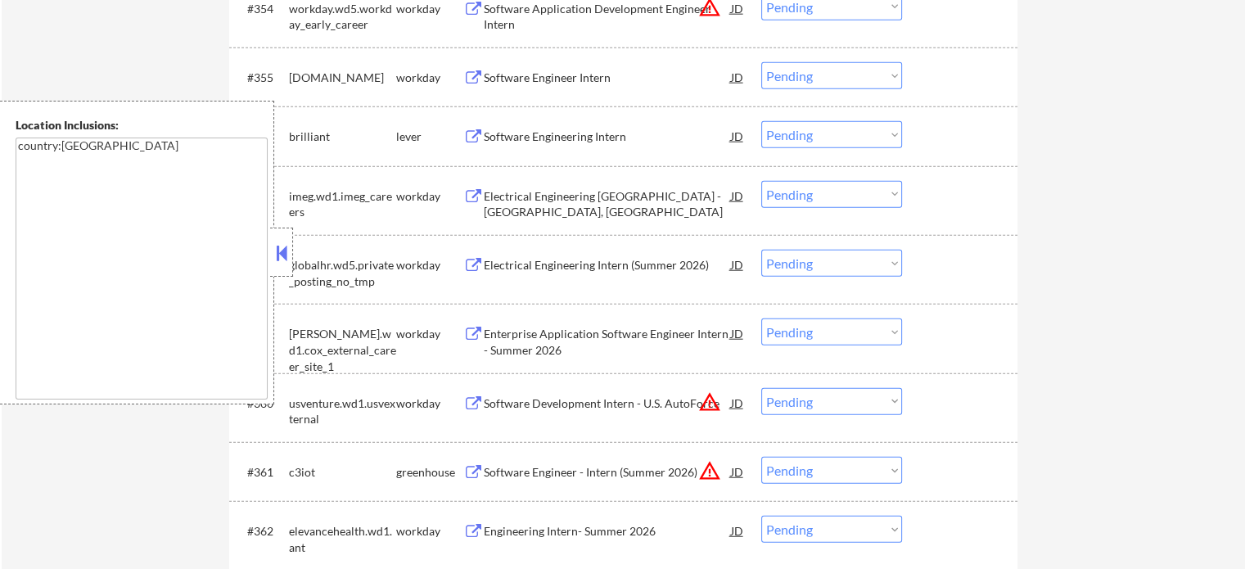
scroll to position [4114, 0]
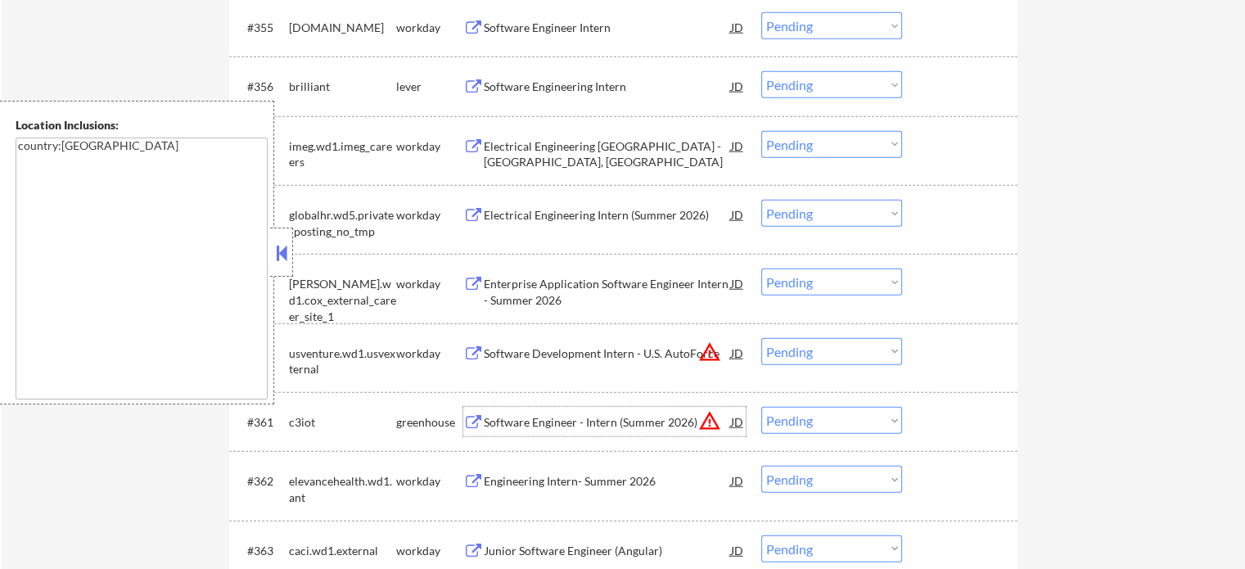
click at [536, 418] on div "Software Engineer - Intern (Summer 2026)" at bounding box center [607, 422] width 247 height 16
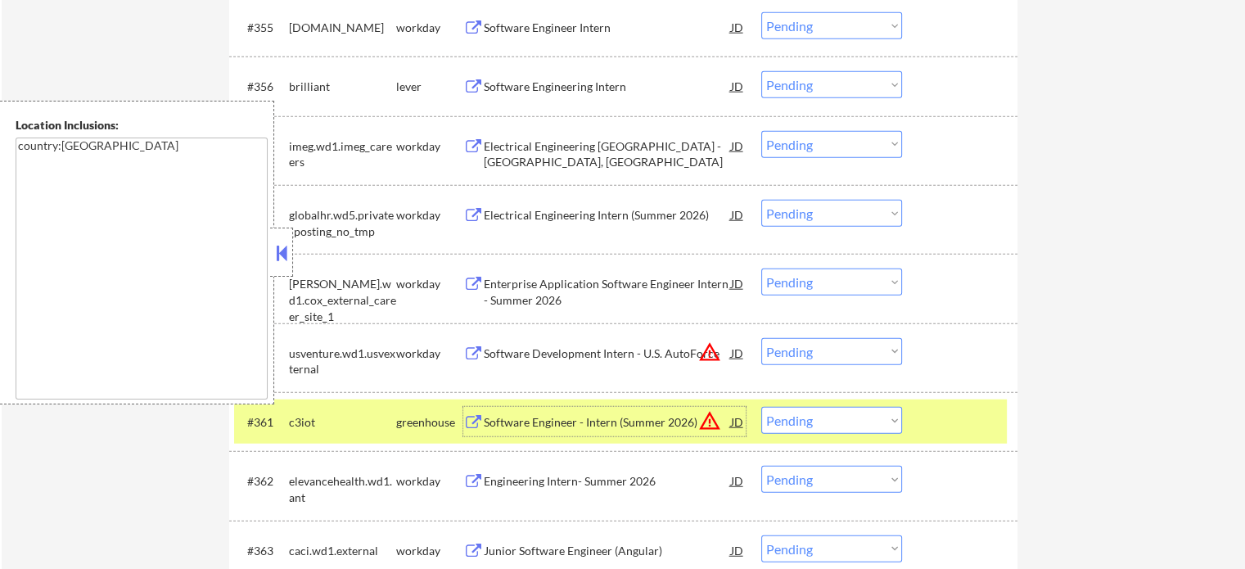
click at [953, 441] on div "#361 c3iot greenhouse Software Engineer - Intern (Summer 2026) JD warning_amber…" at bounding box center [620, 422] width 773 height 44
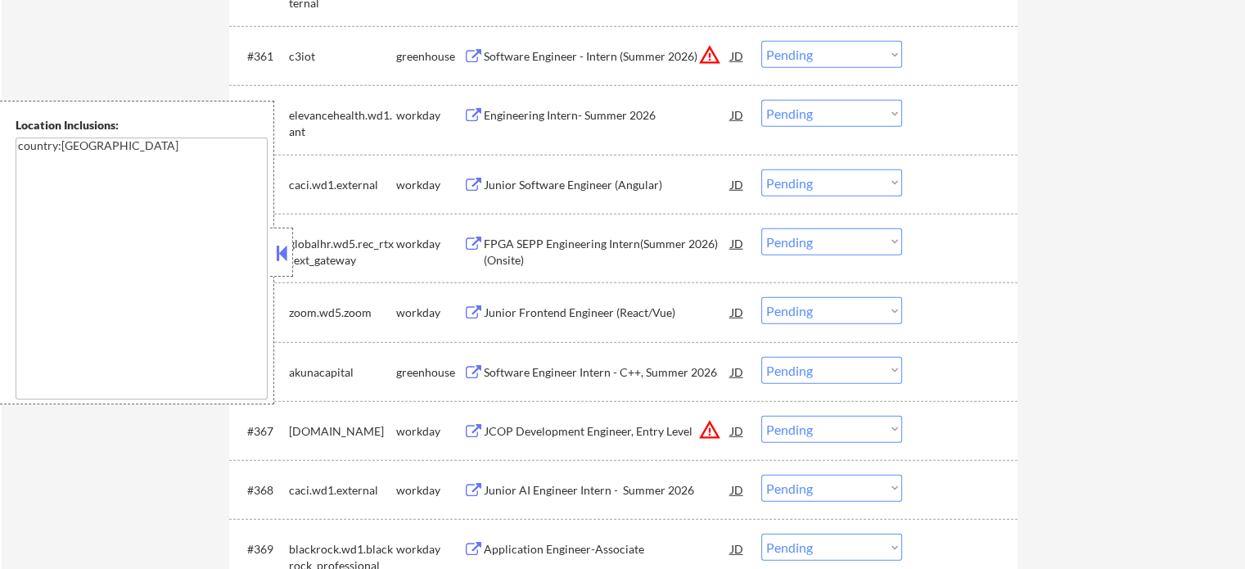
scroll to position [4605, 0]
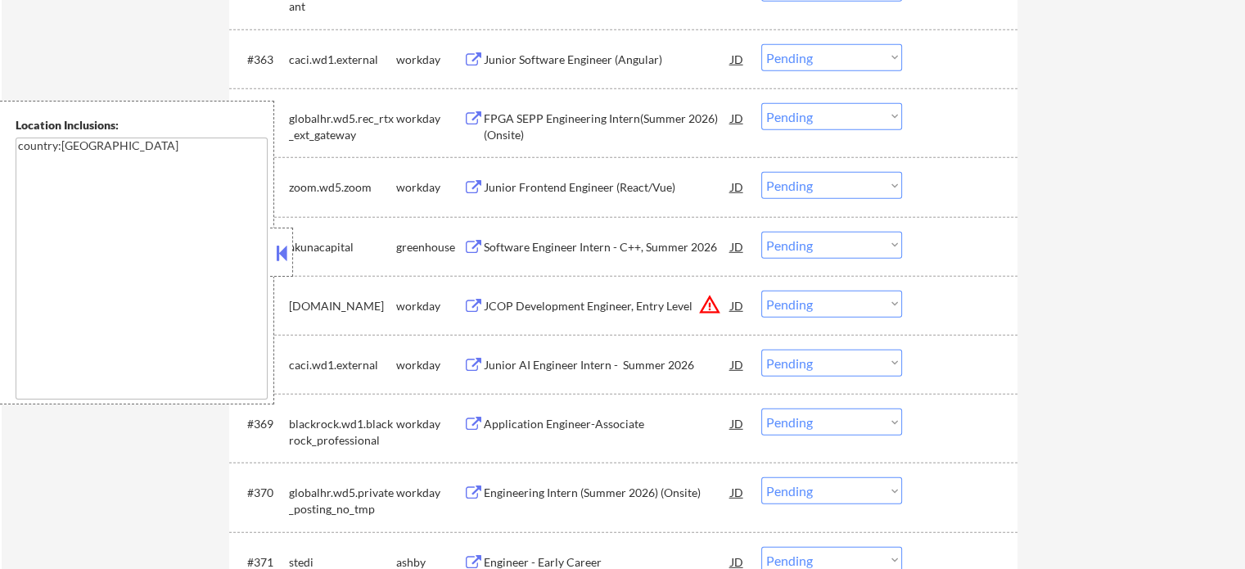
click at [538, 301] on div "JCOP Development Engineer, Entry Level" at bounding box center [607, 306] width 247 height 16
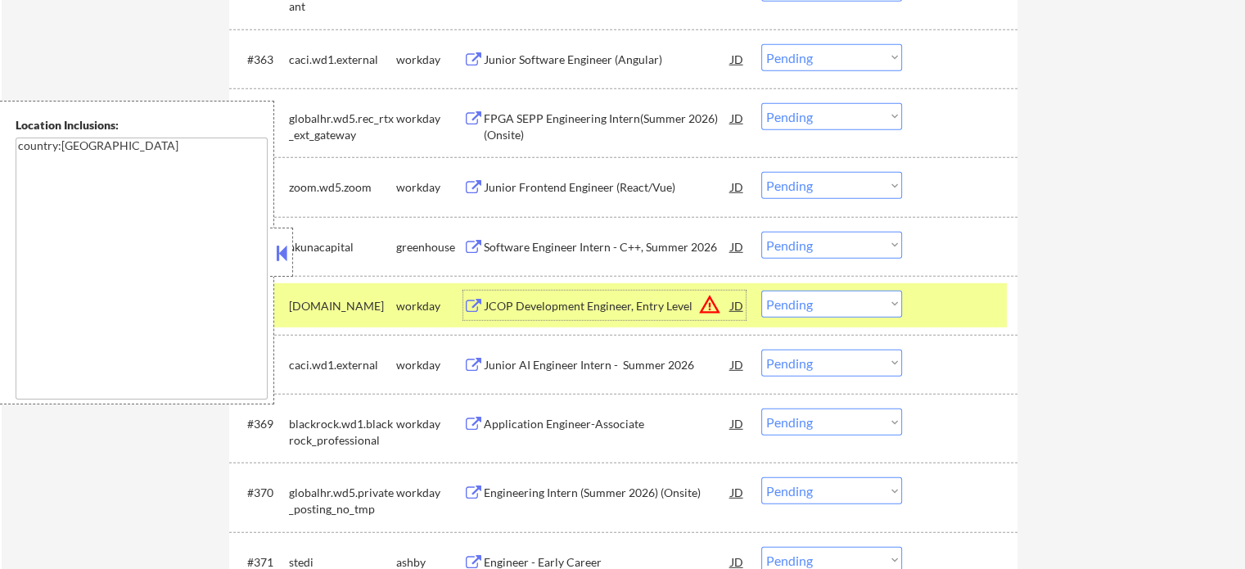
click at [973, 313] on div at bounding box center [962, 305] width 72 height 29
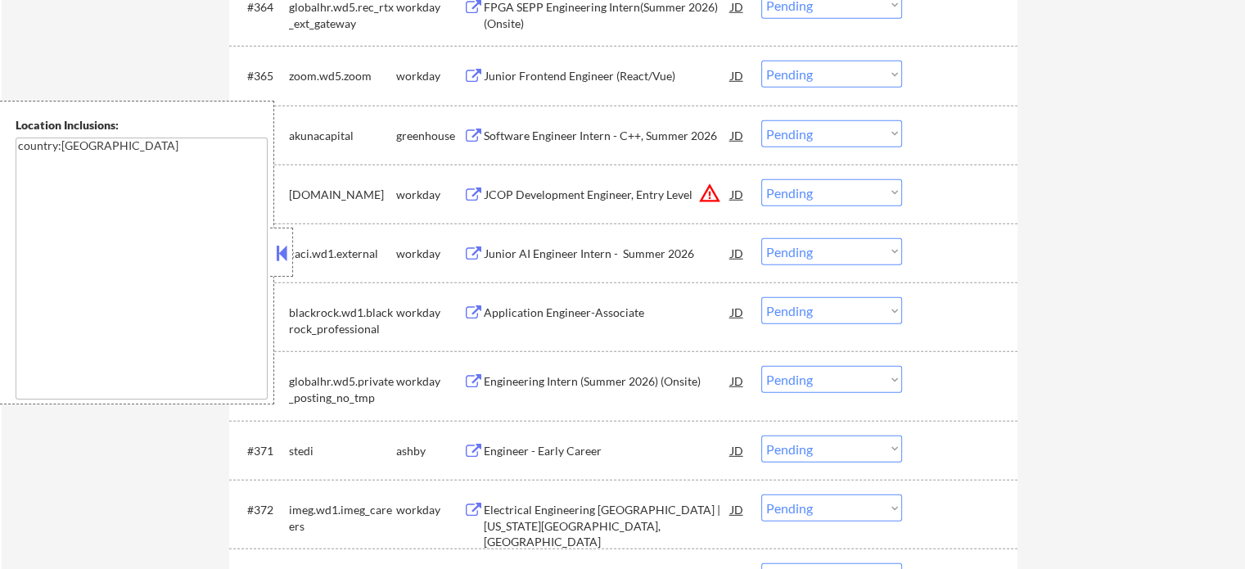
scroll to position [4851, 0]
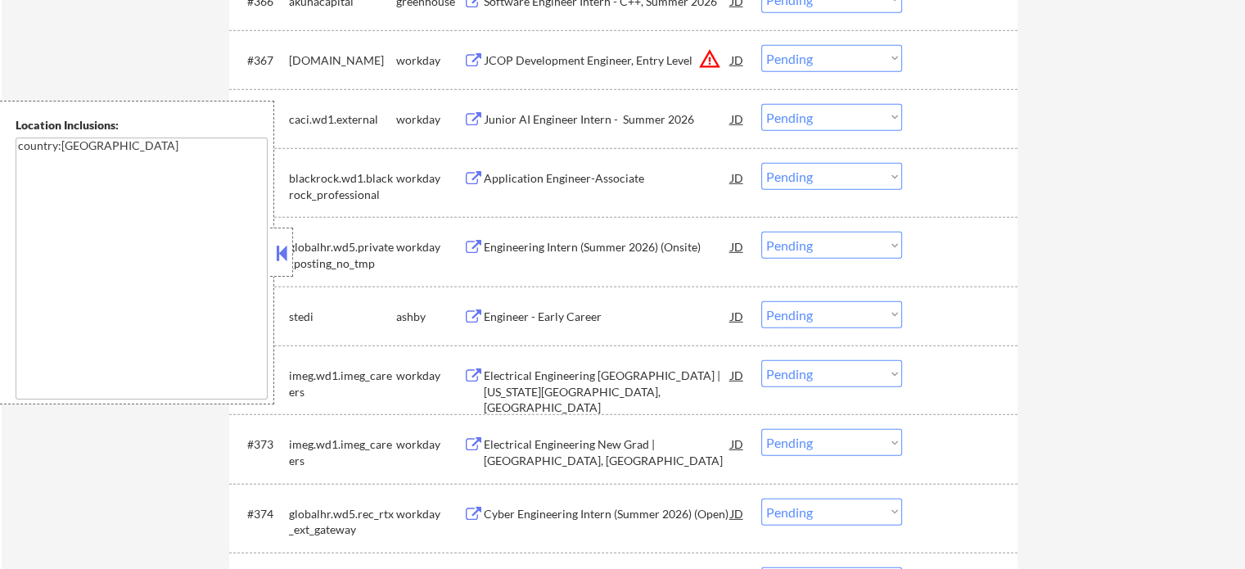
click at [523, 309] on div "Engineer - Early Career" at bounding box center [607, 317] width 247 height 16
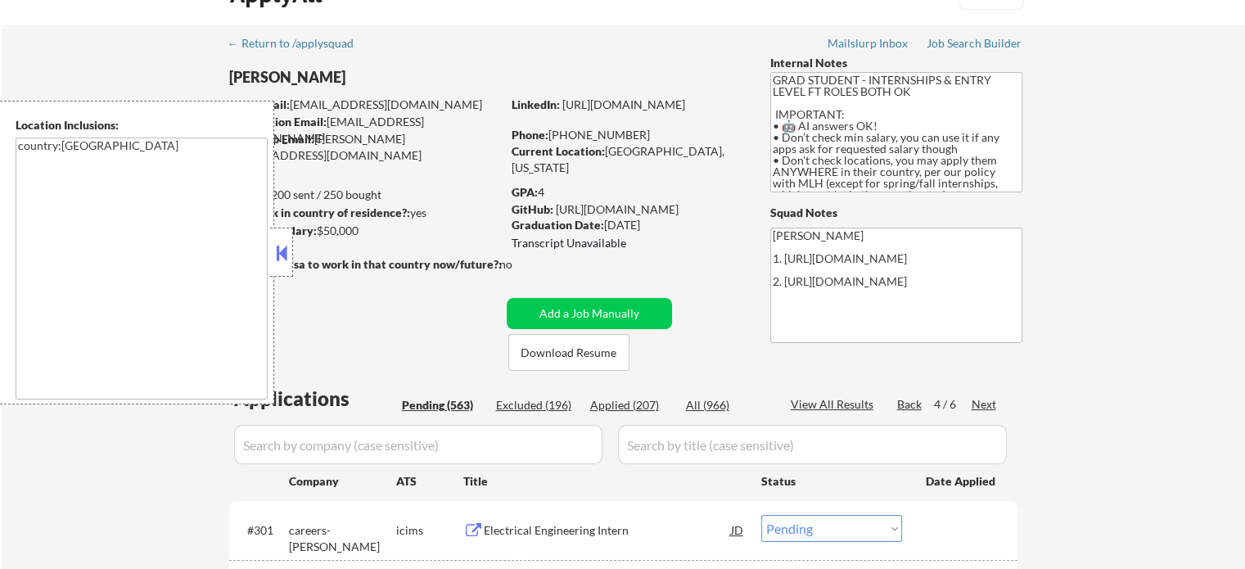
scroll to position [0, 0]
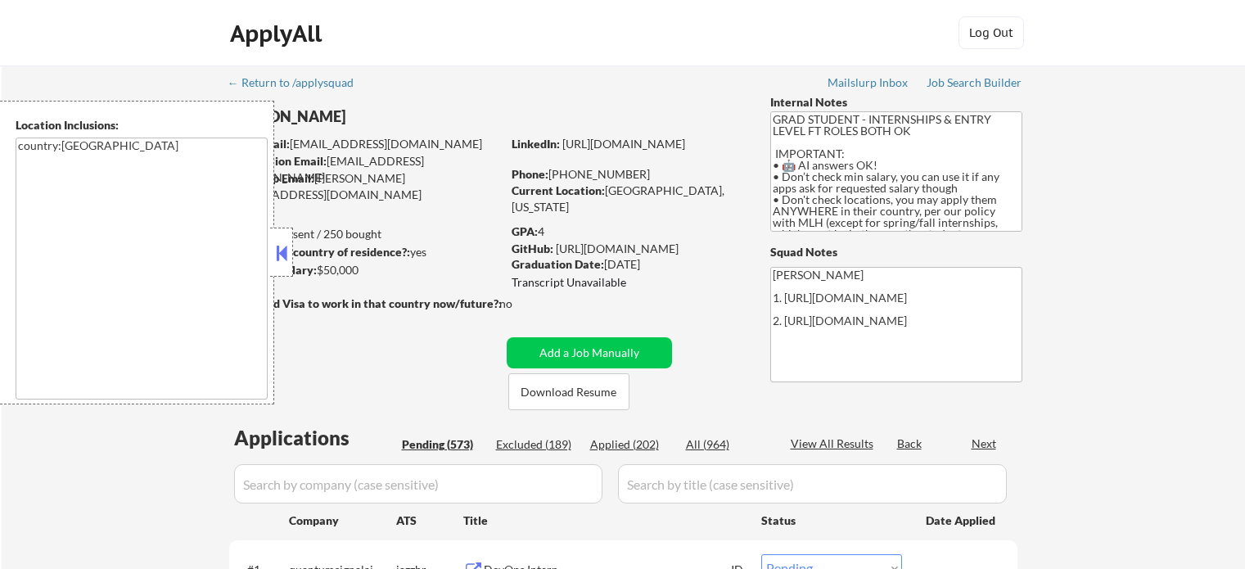
select select ""pending""
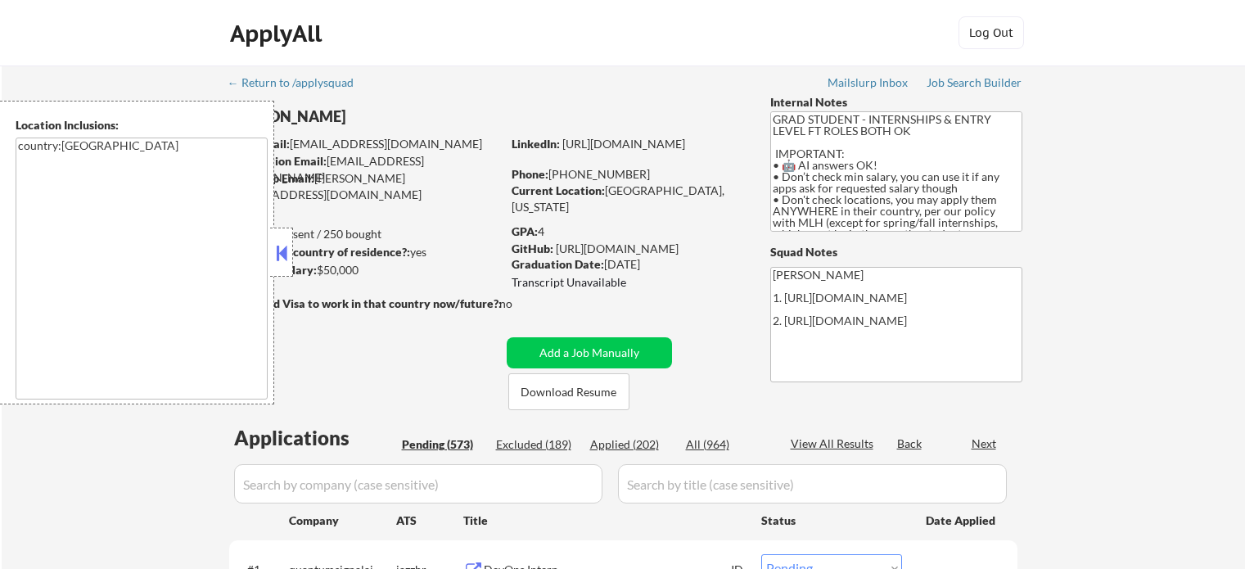
select select ""pending""
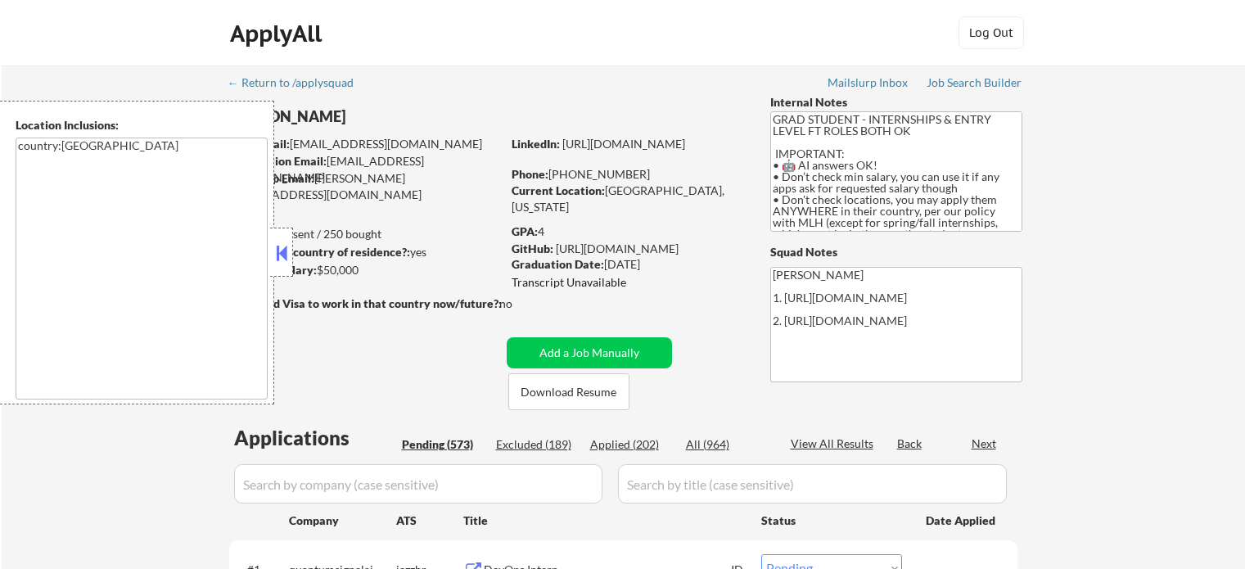
select select ""pending""
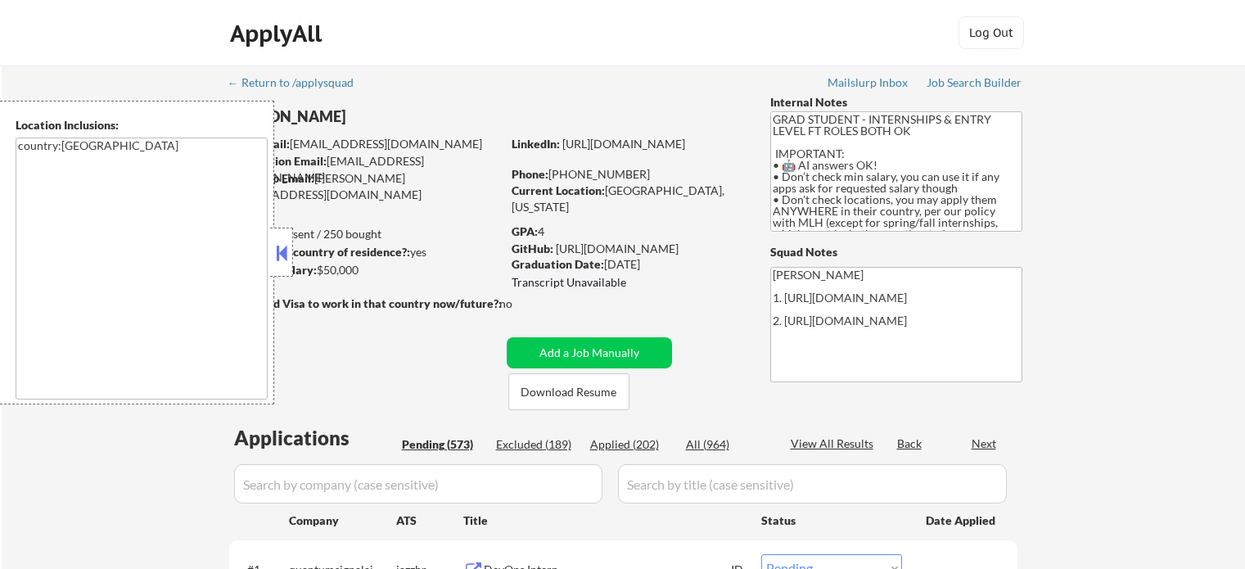
select select ""pending""
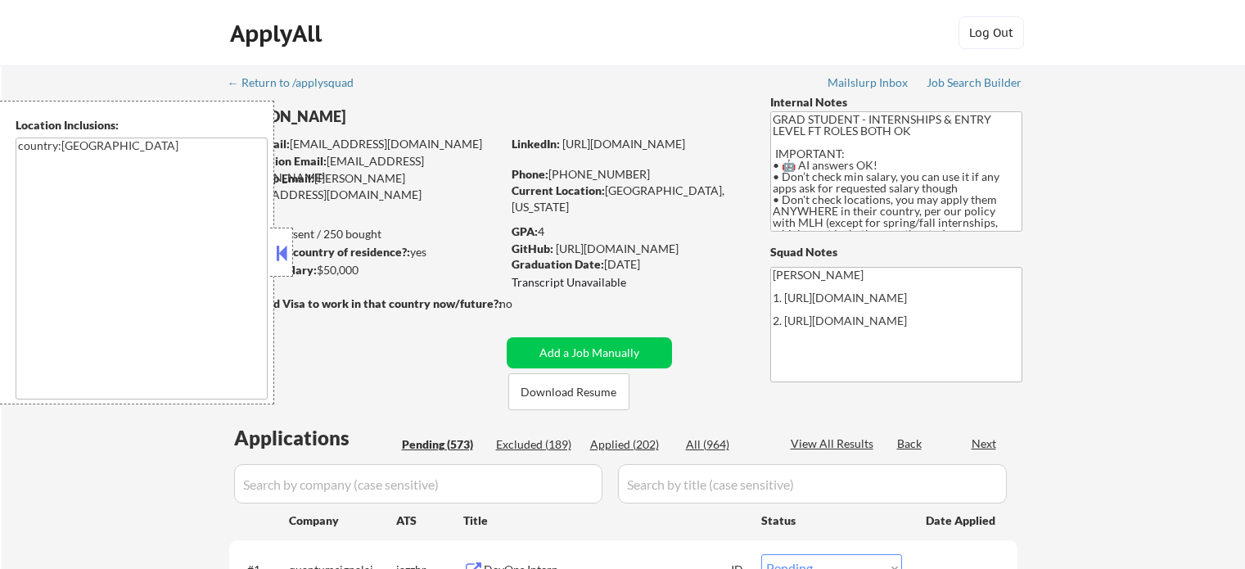
select select ""pending""
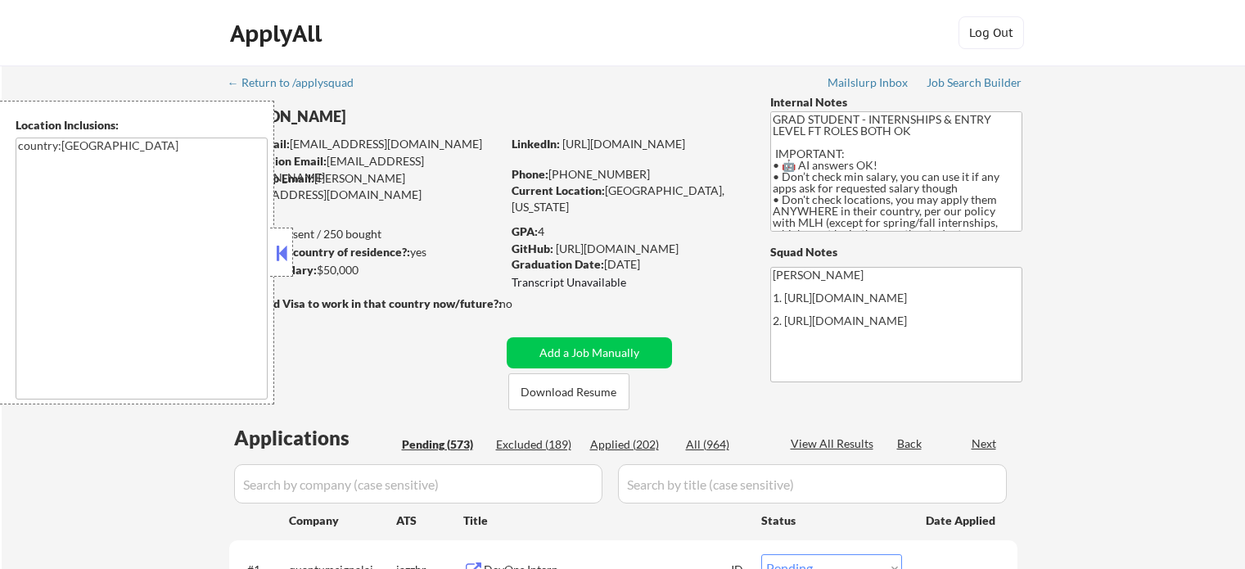
select select ""pending""
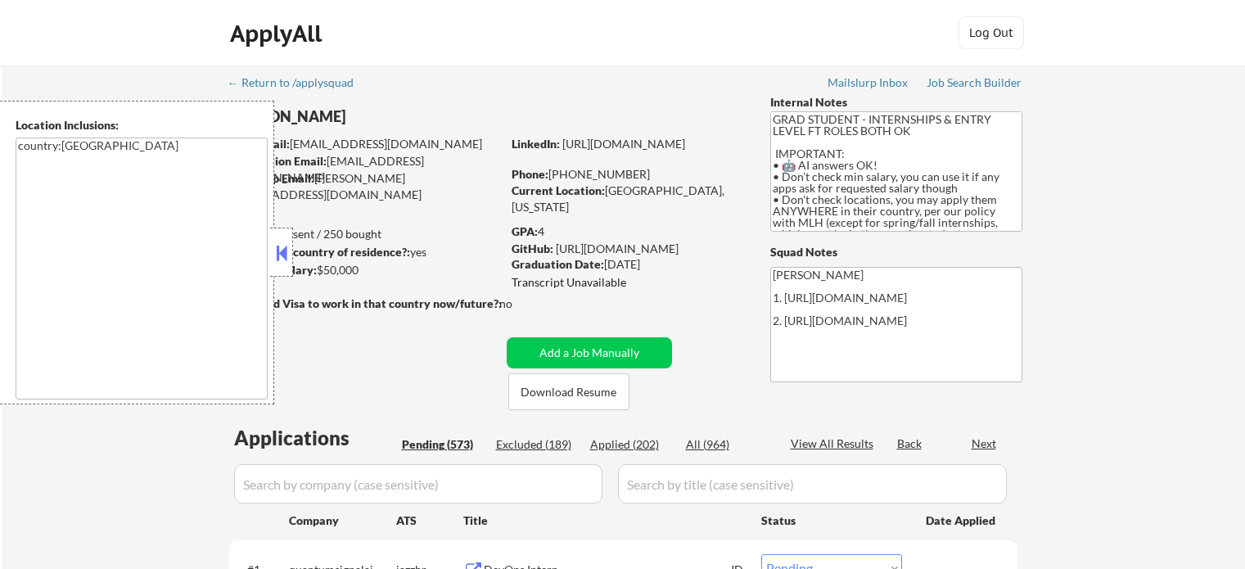
select select ""pending""
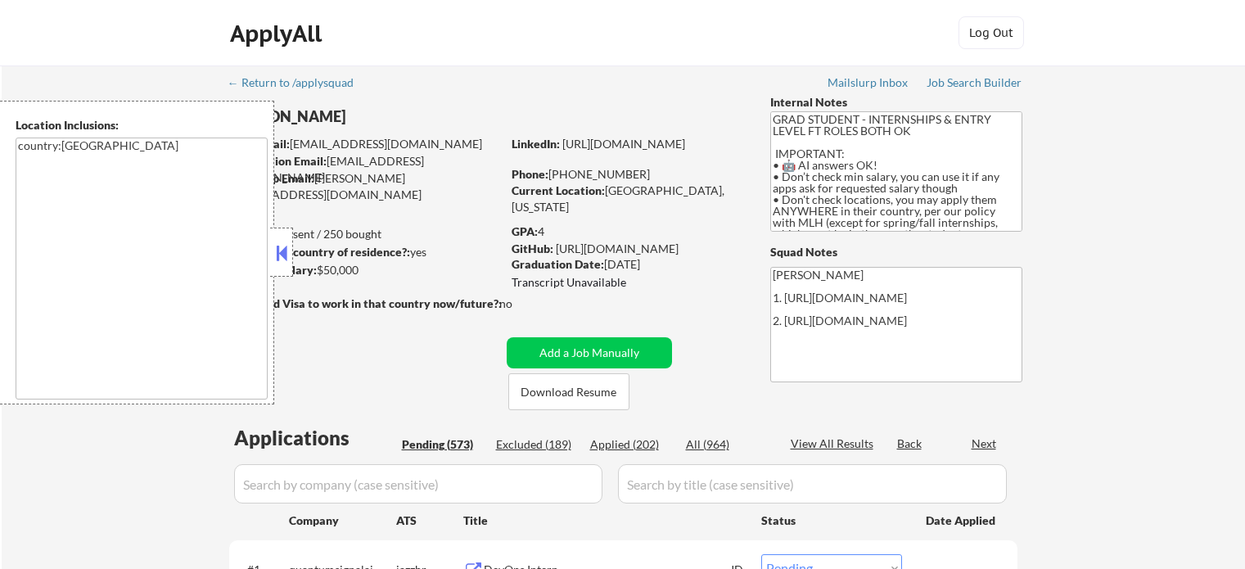
select select ""pending""
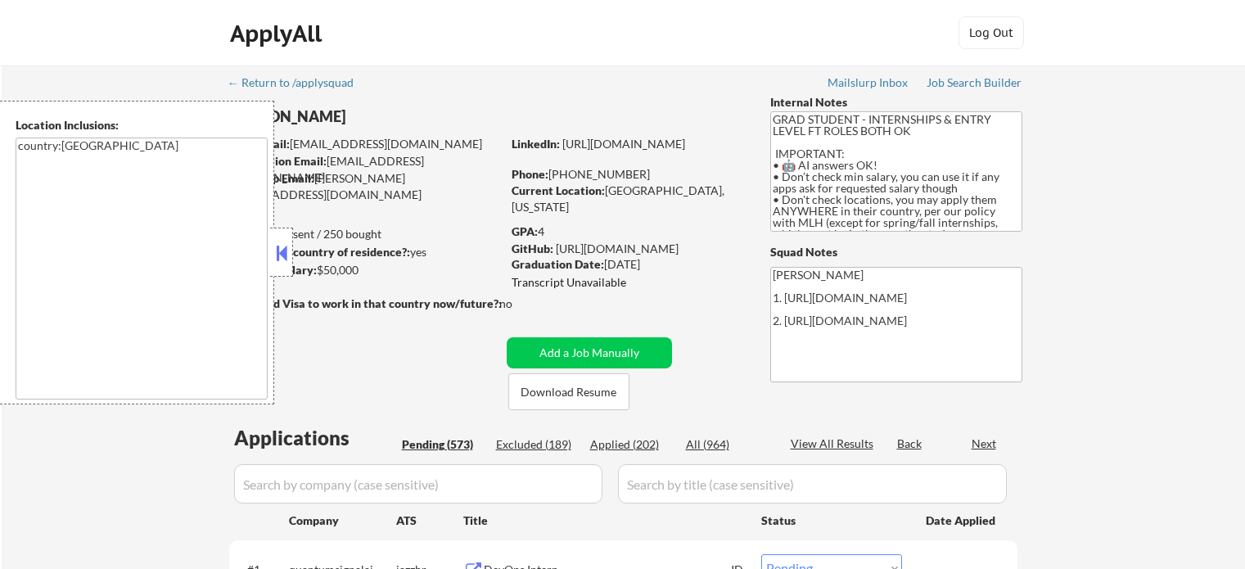
select select ""pending""
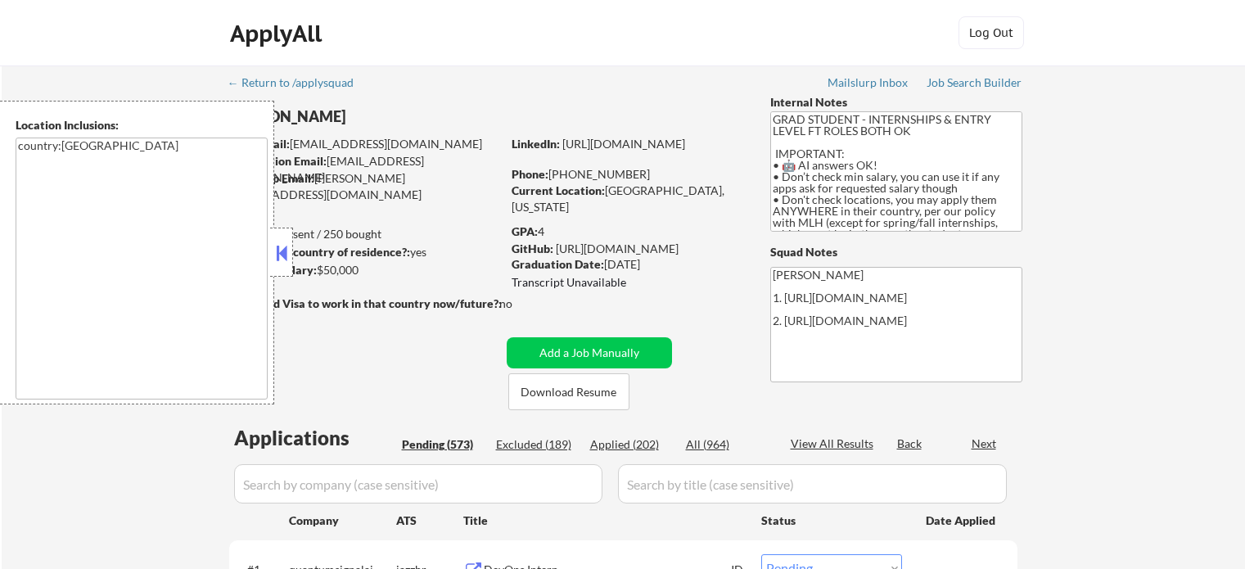
select select ""pending""
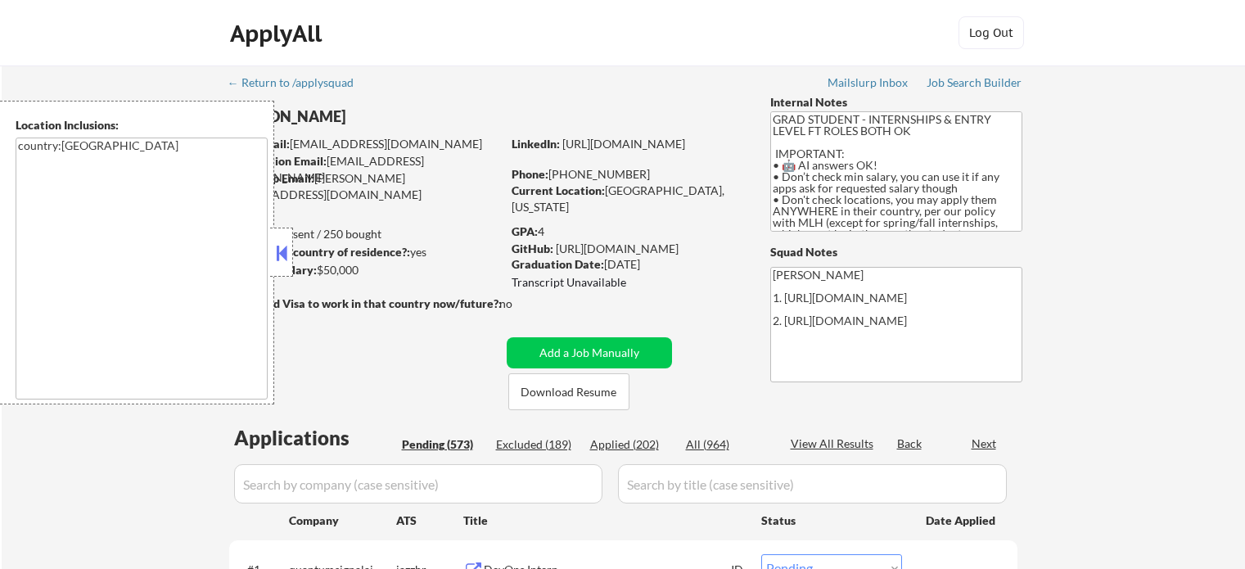
select select ""pending""
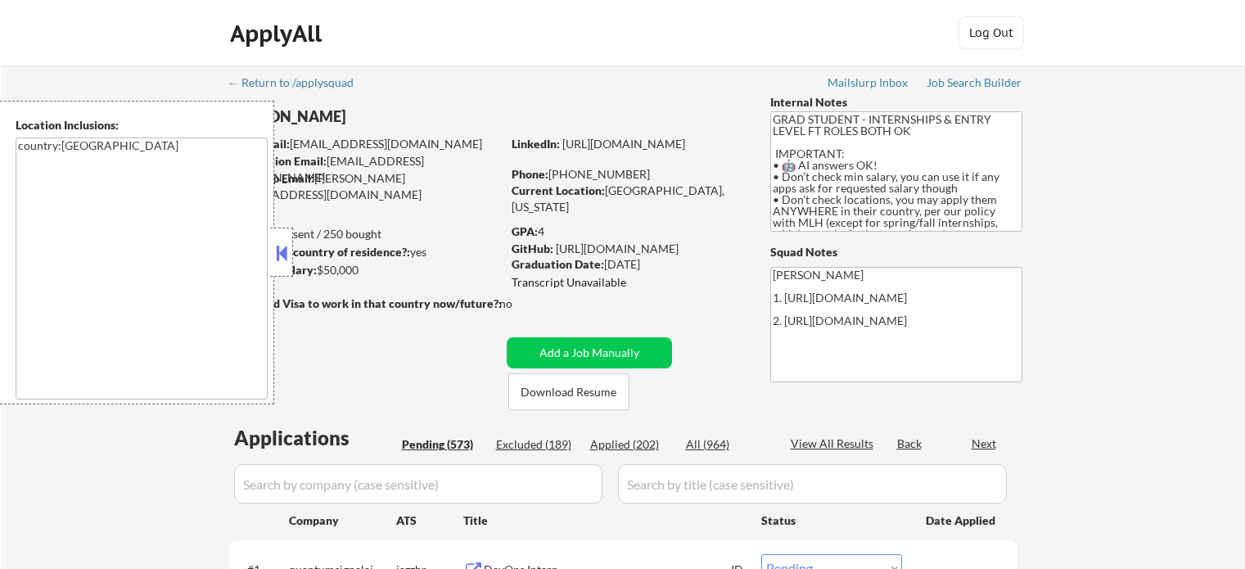
select select ""pending""
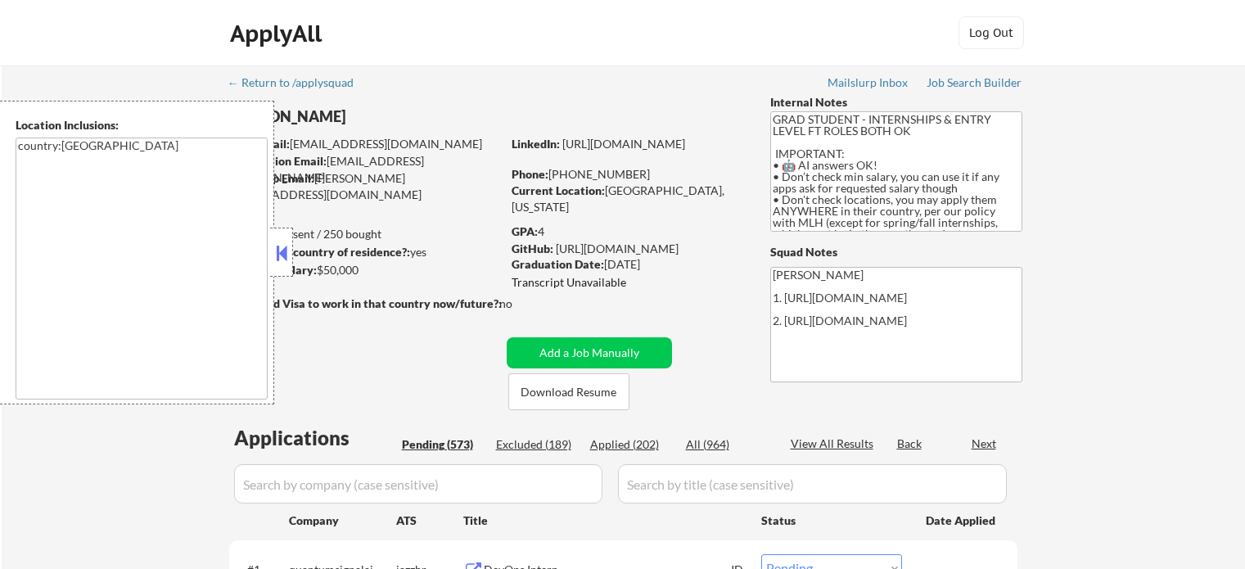
select select ""pending""
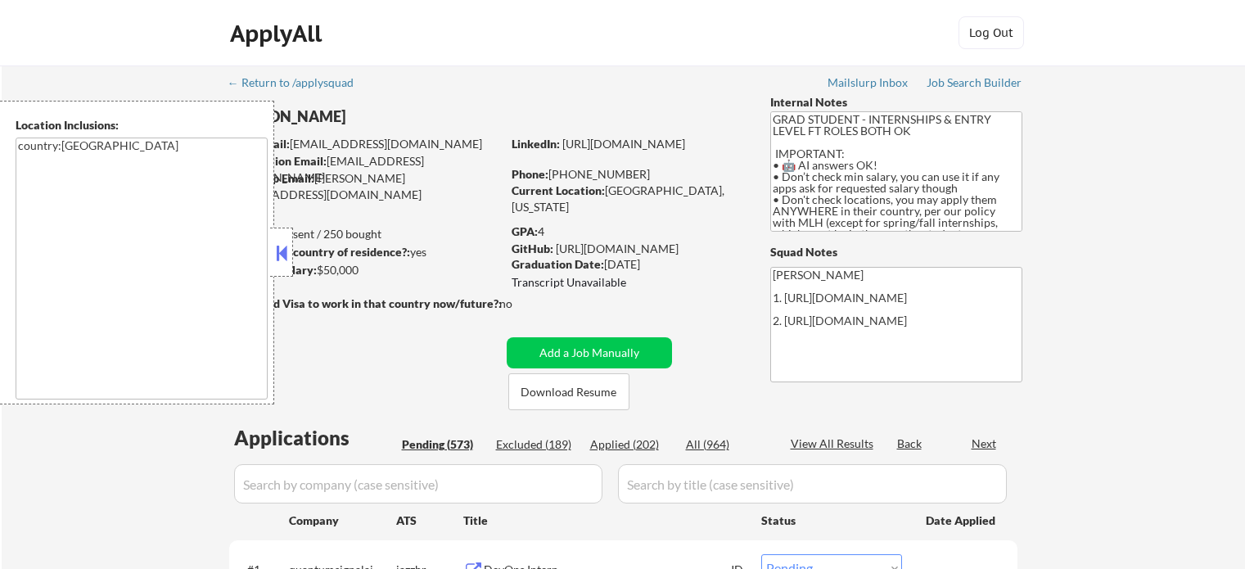
select select ""pending""
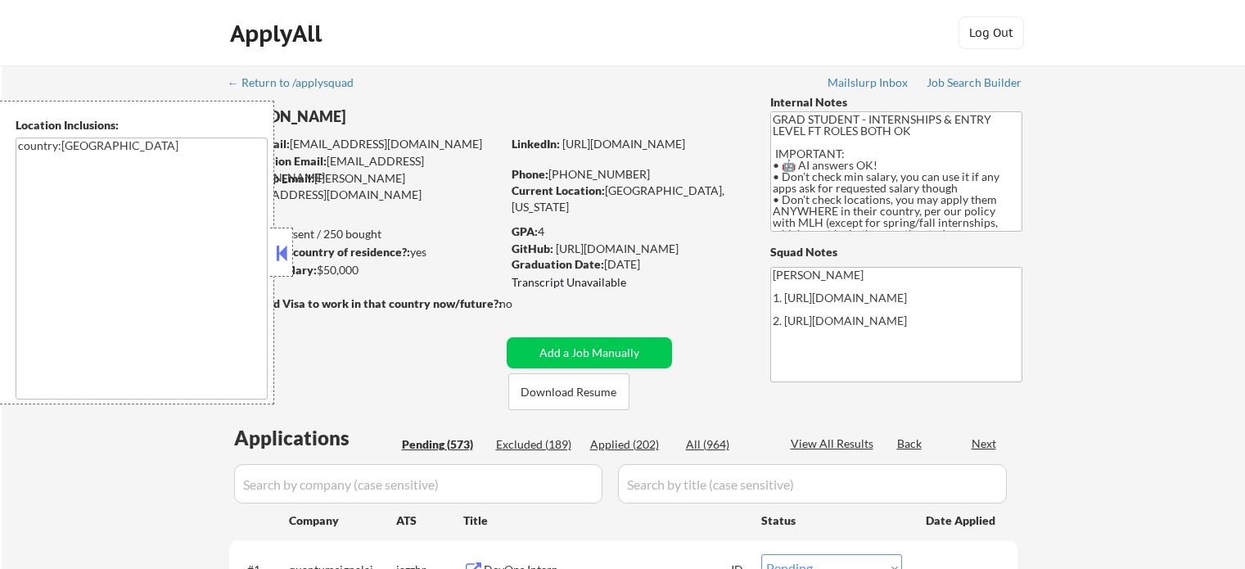
select select ""pending""
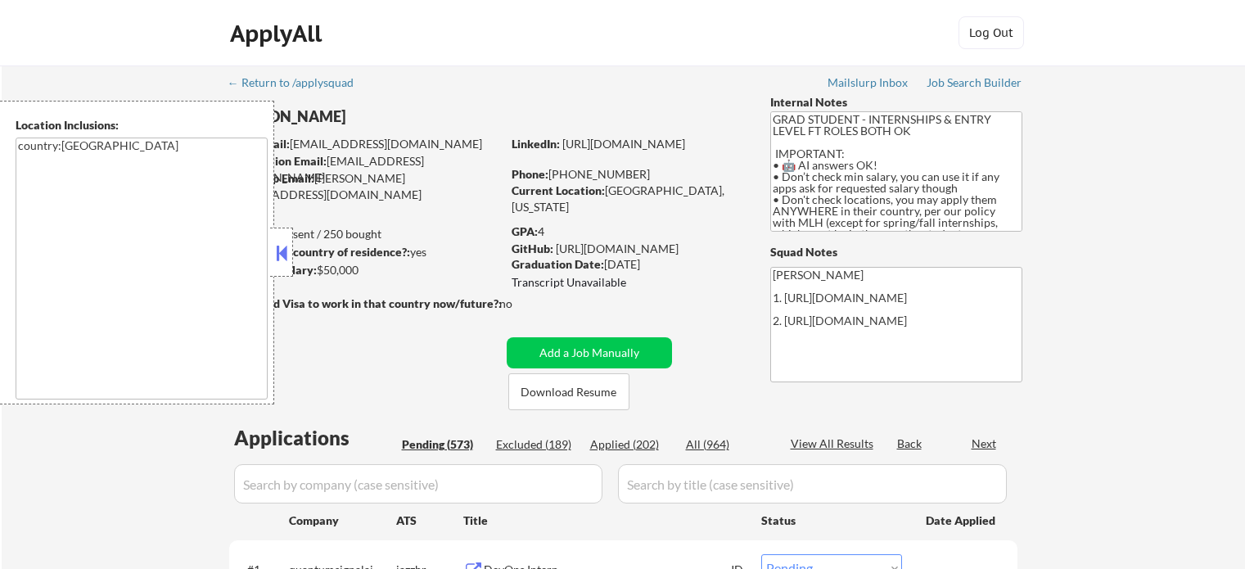
select select ""pending""
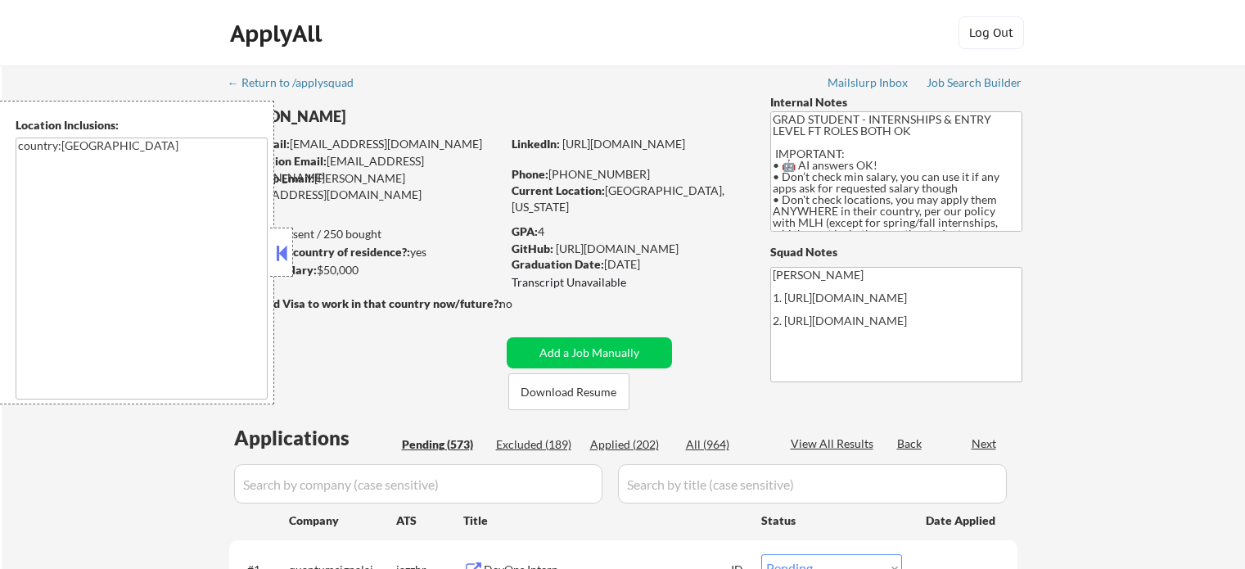
select select ""pending""
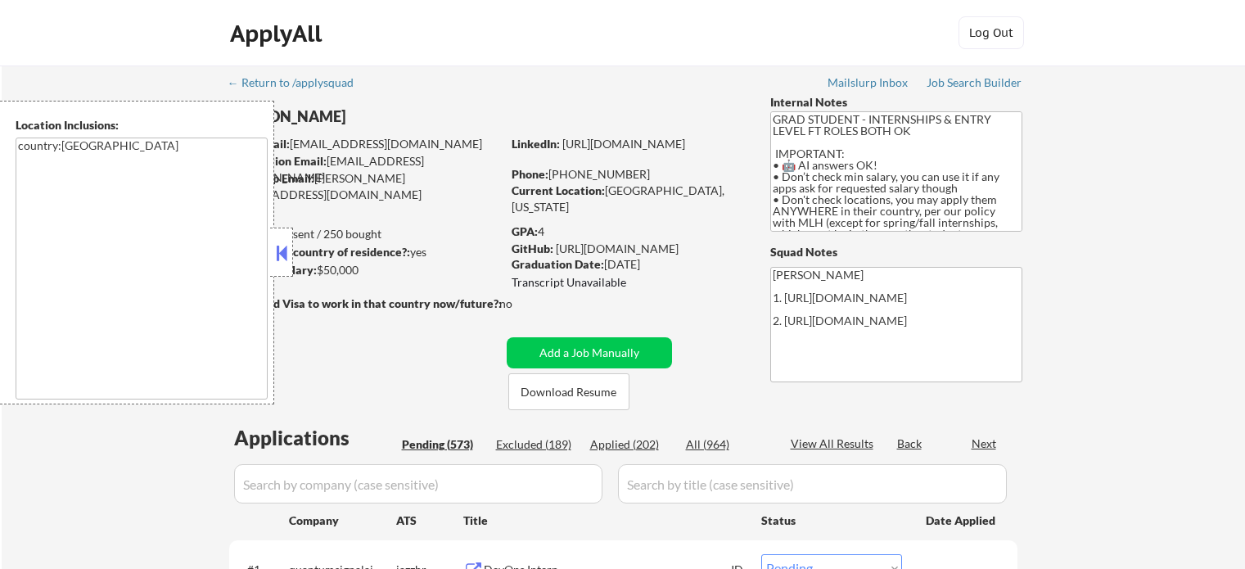
select select ""pending""
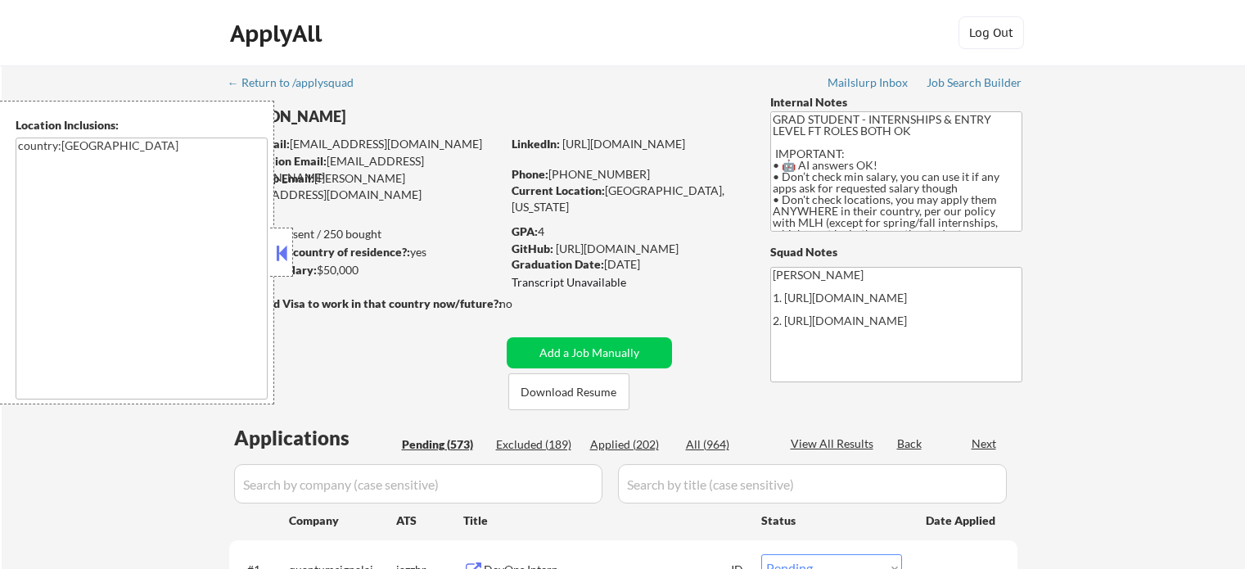
select select ""pending""
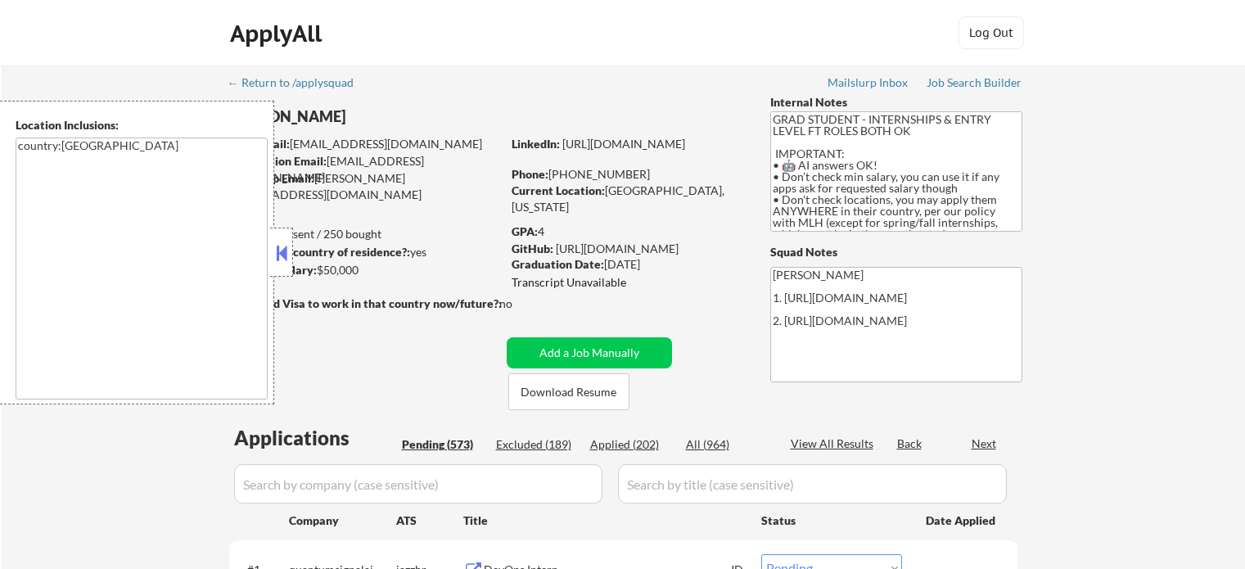
select select ""pending""
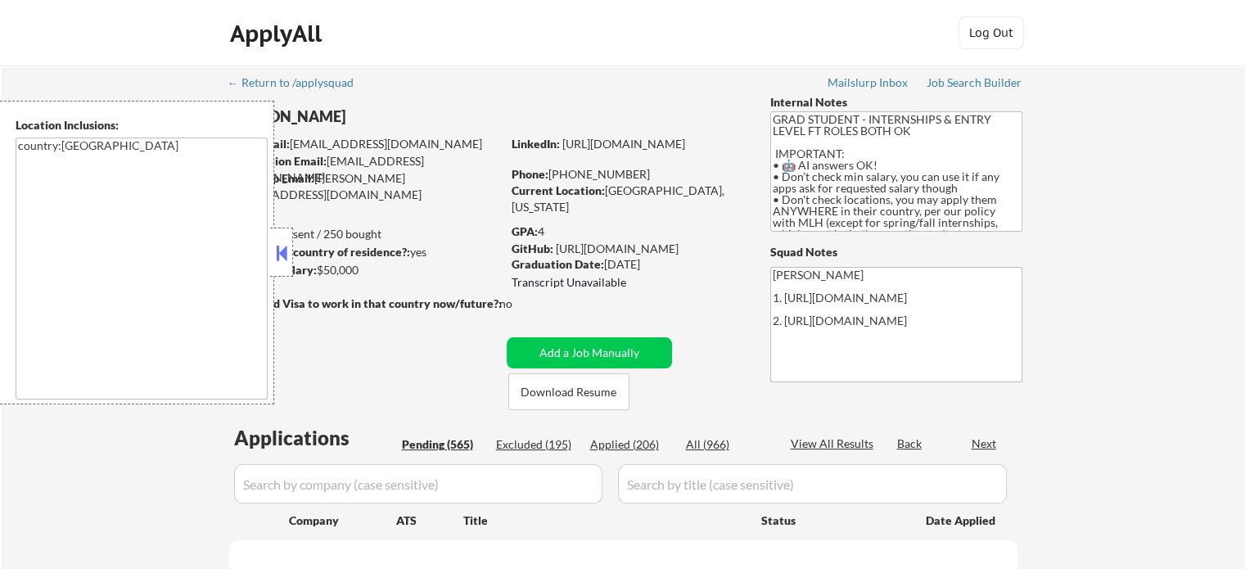
select select ""pending""
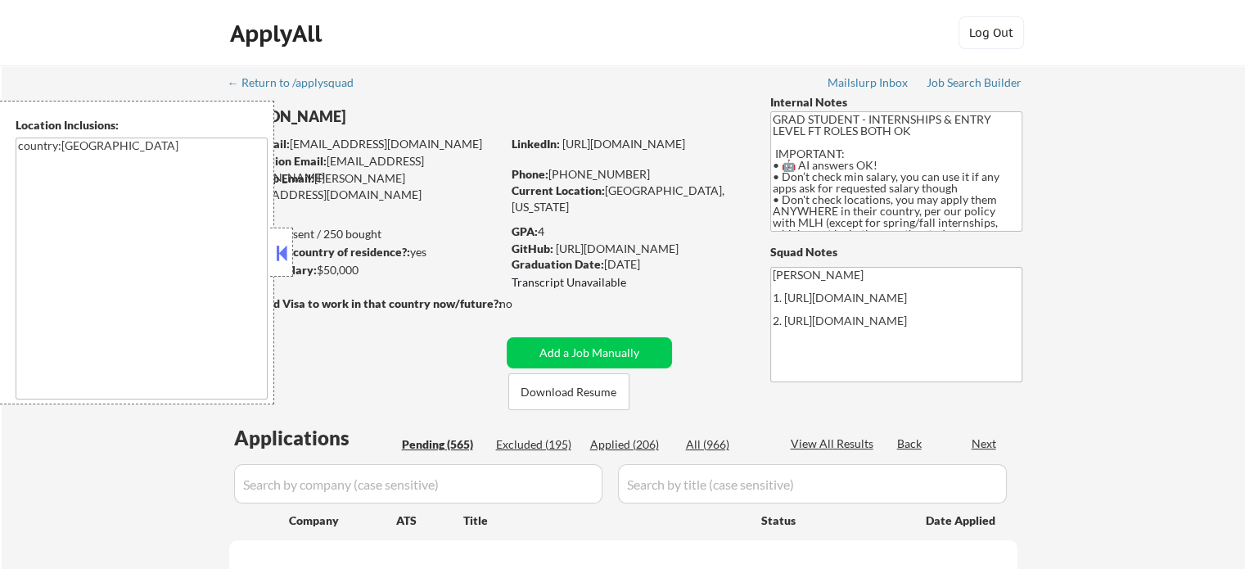
select select ""pending""
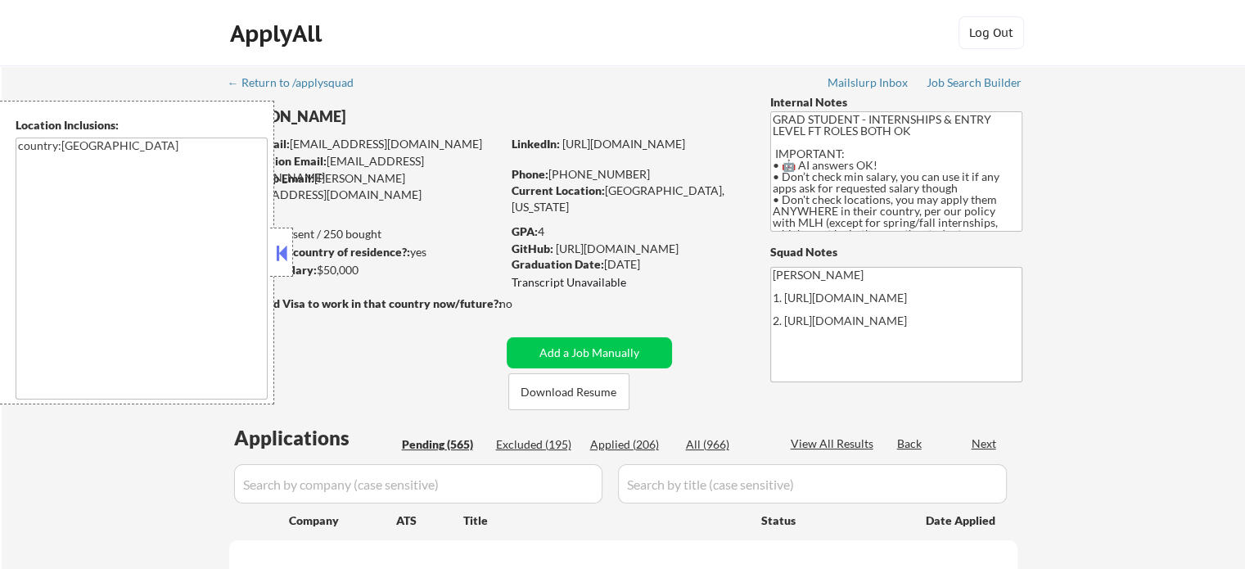
select select ""pending""
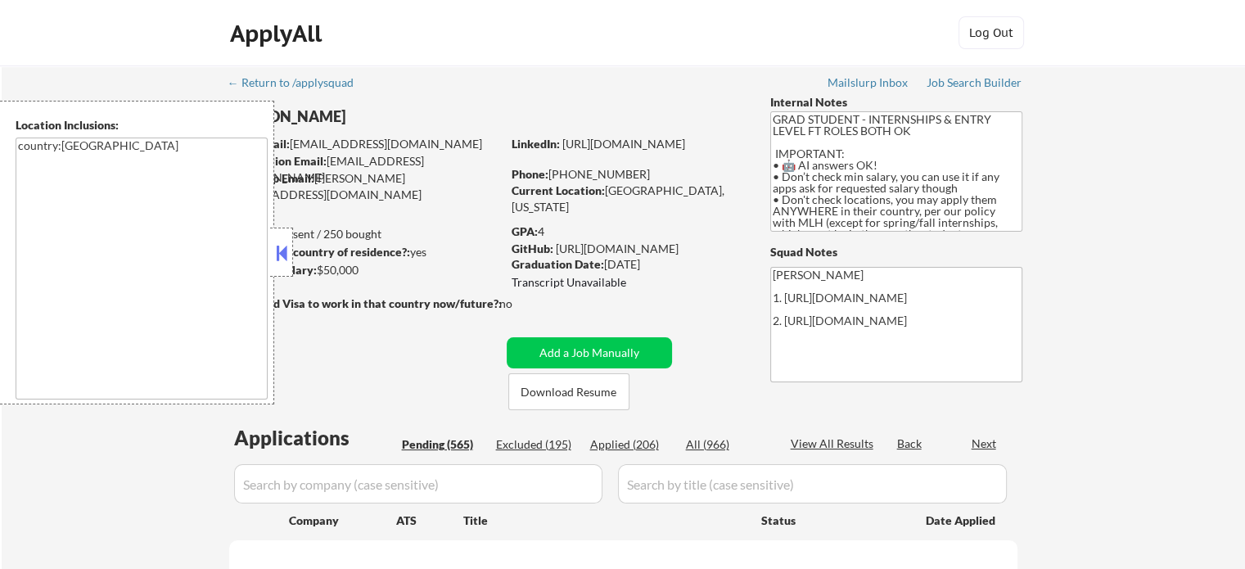
select select ""pending""
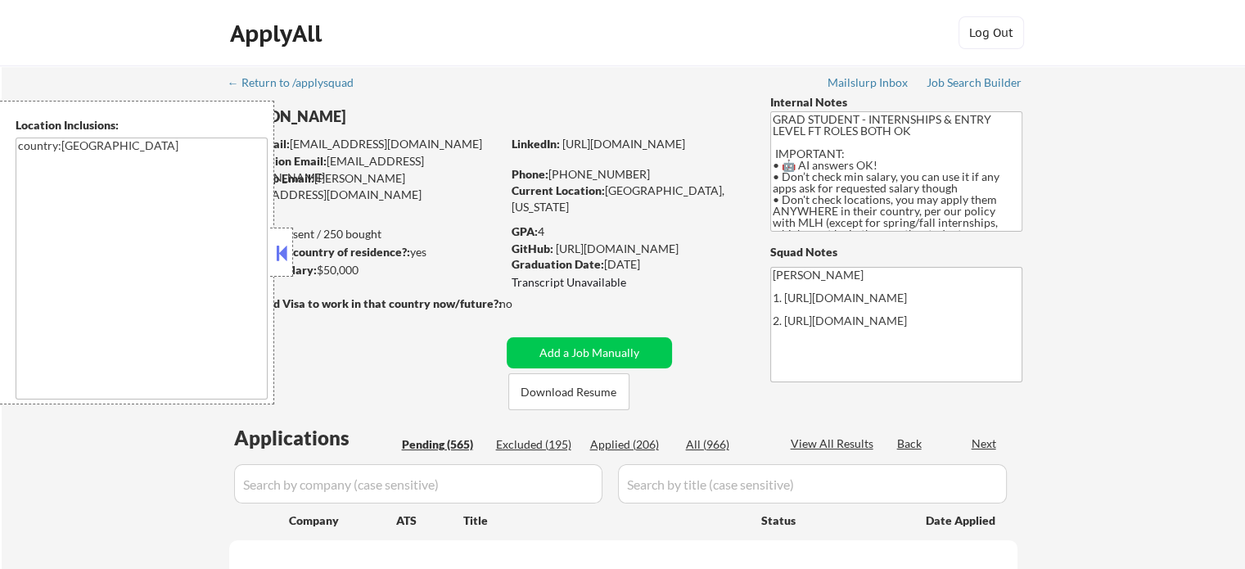
select select ""pending""
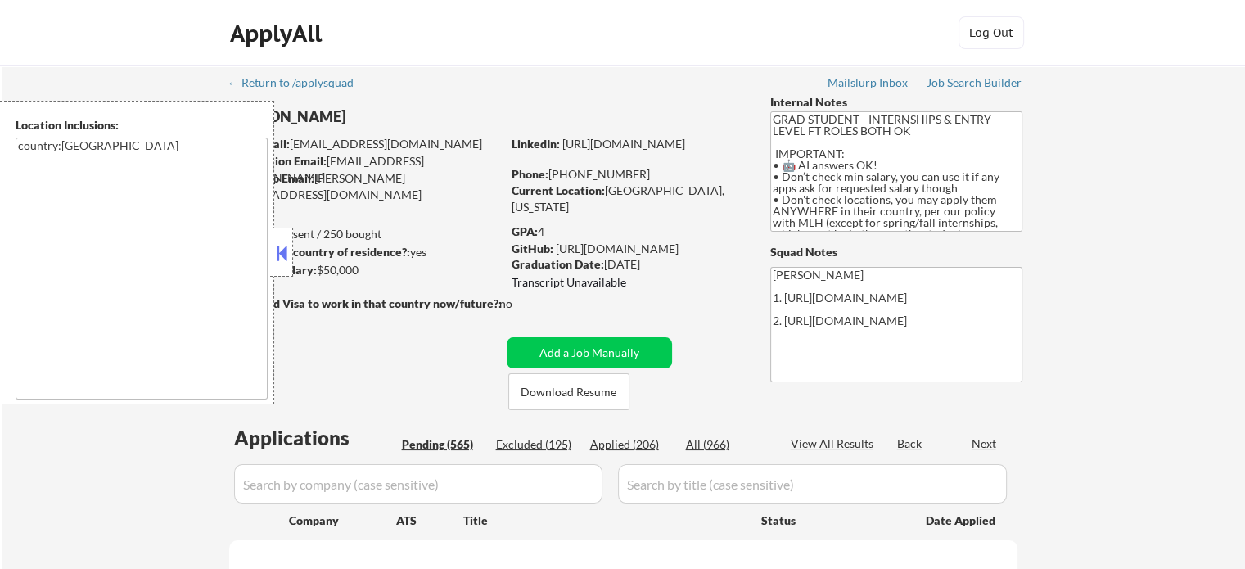
select select ""pending""
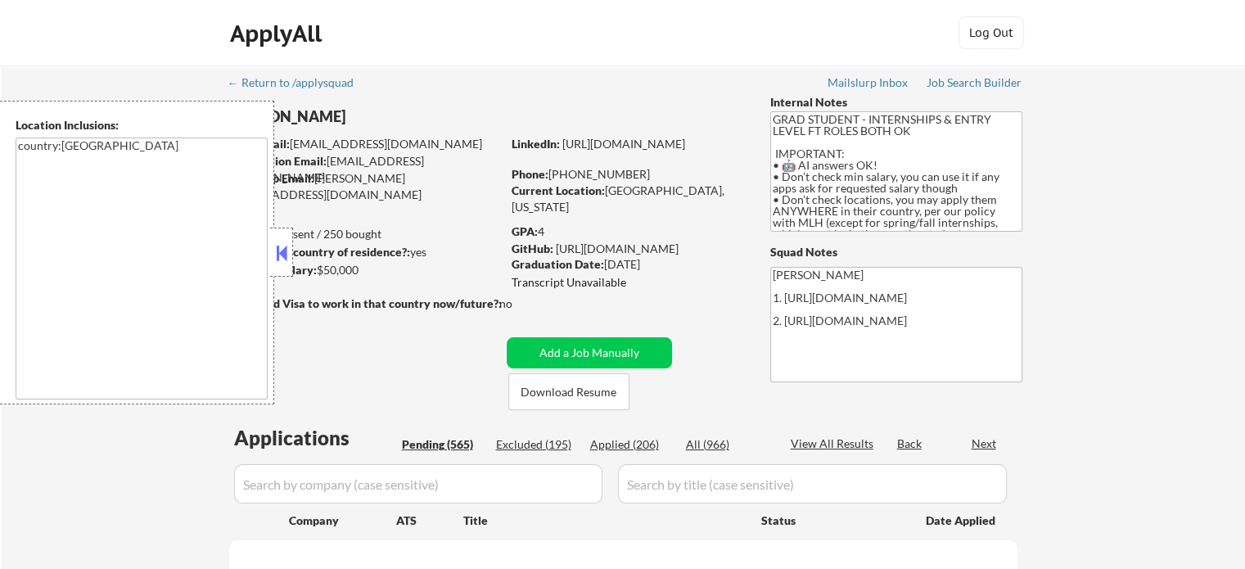
select select ""pending""
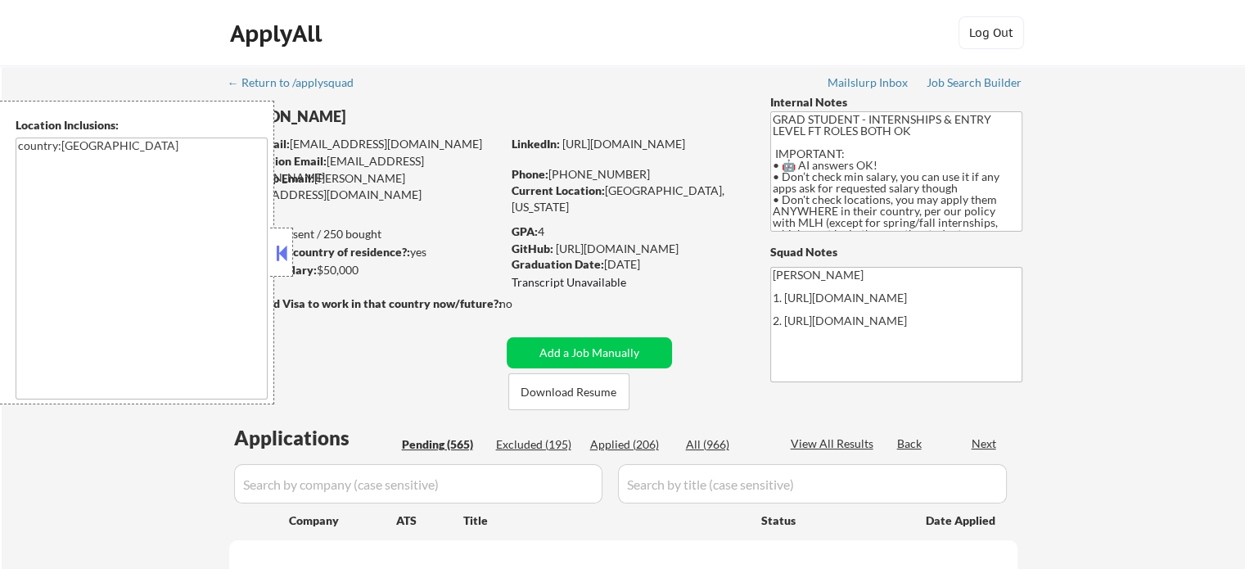
select select ""pending""
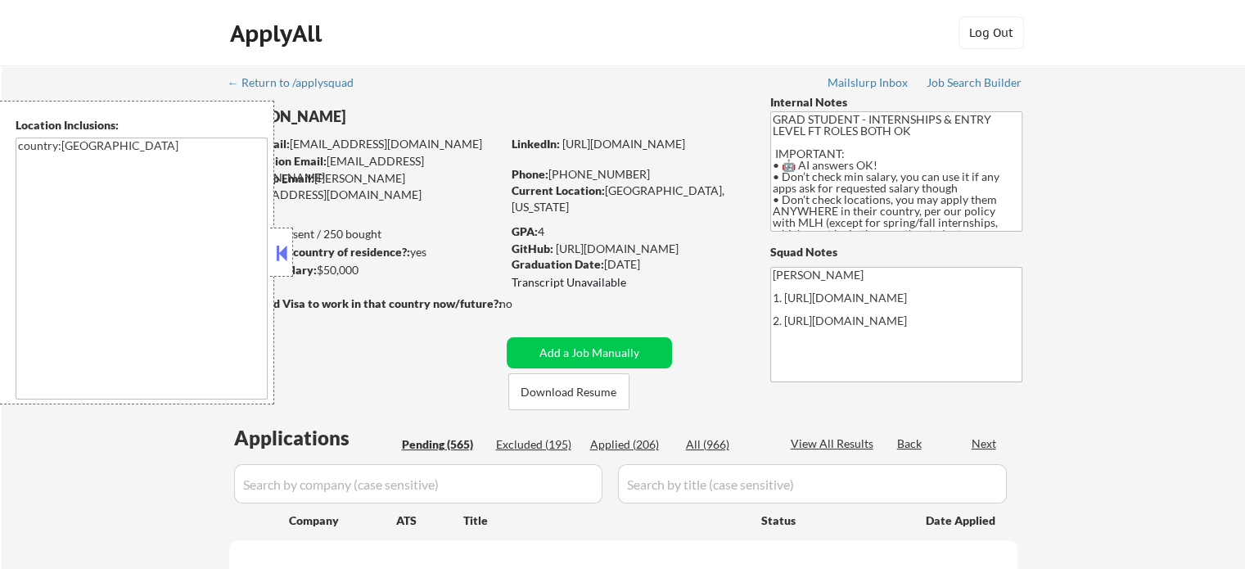
select select ""pending""
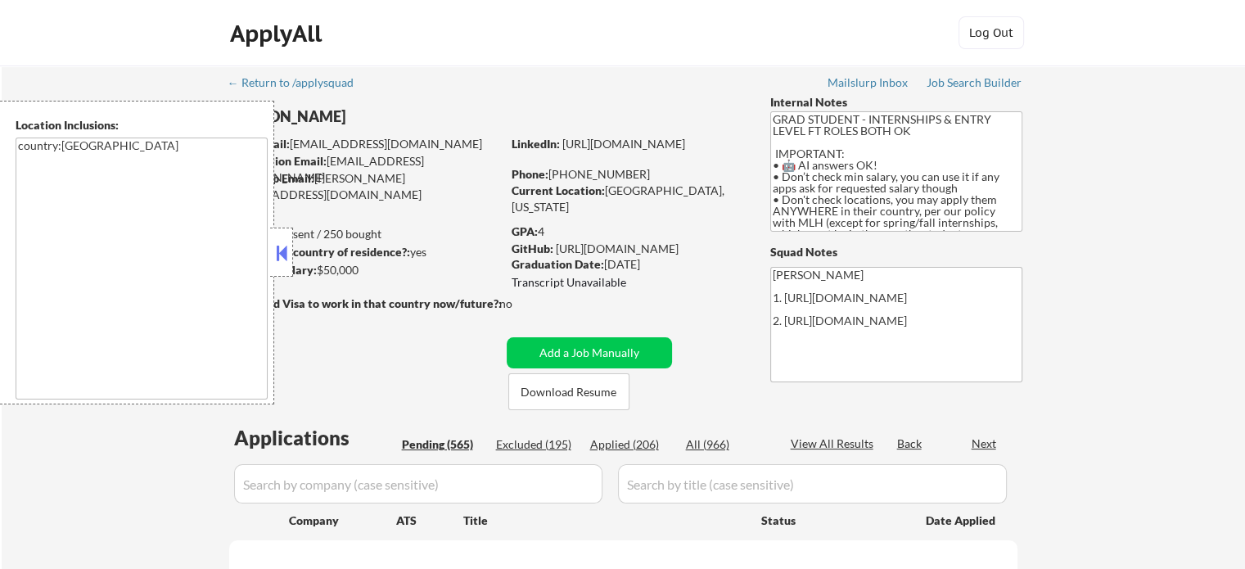
select select ""pending""
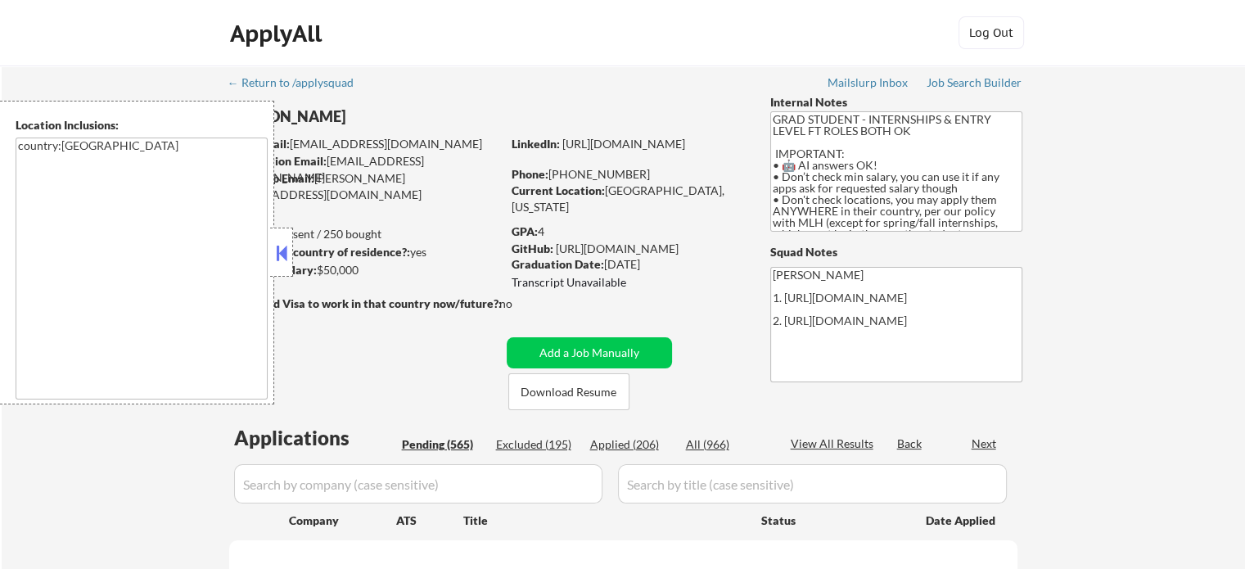
select select ""pending""
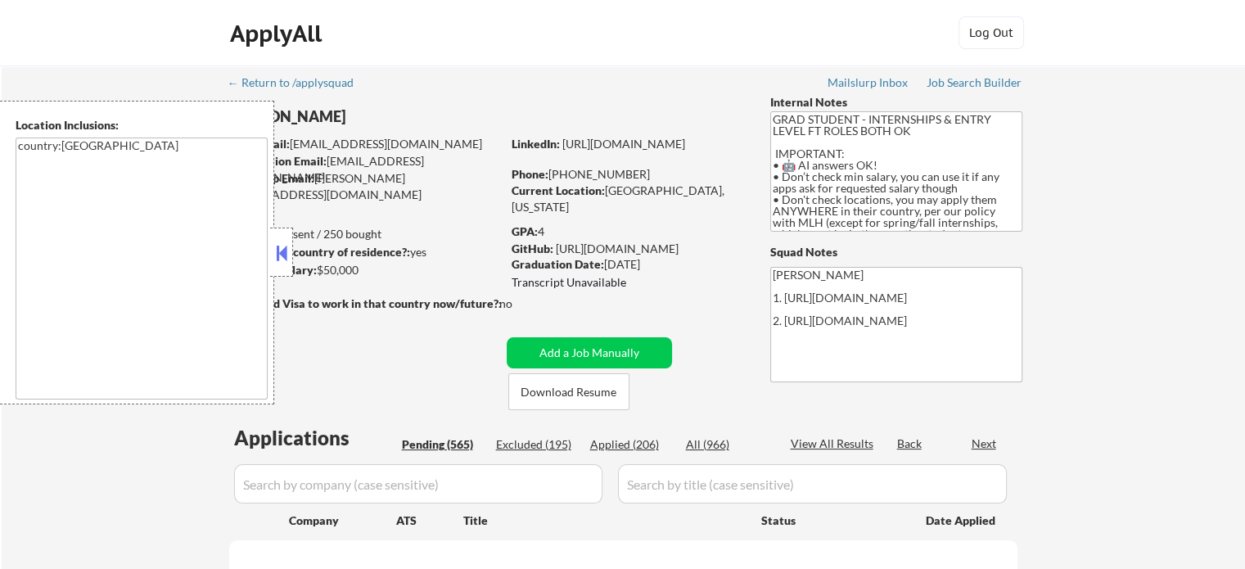
select select ""pending""
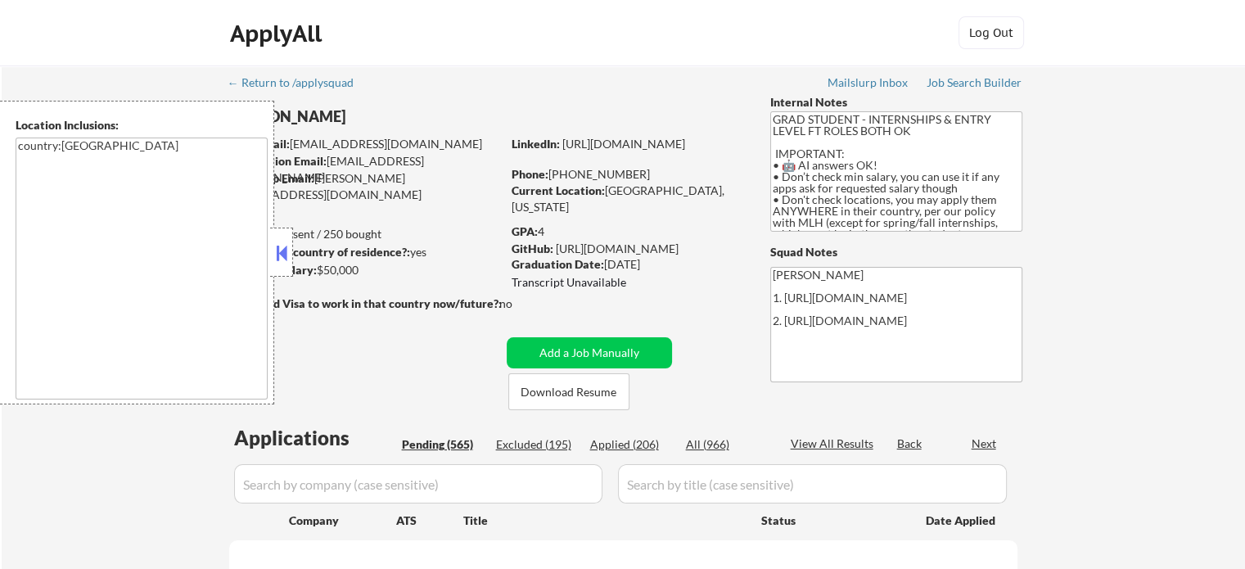
select select ""pending""
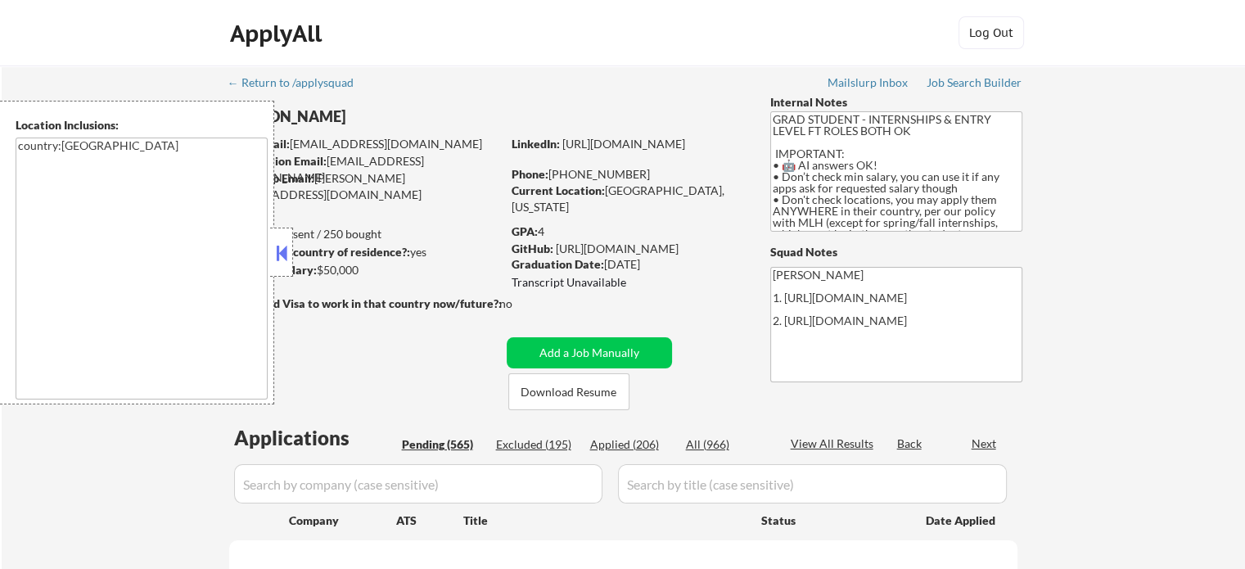
select select ""pending""
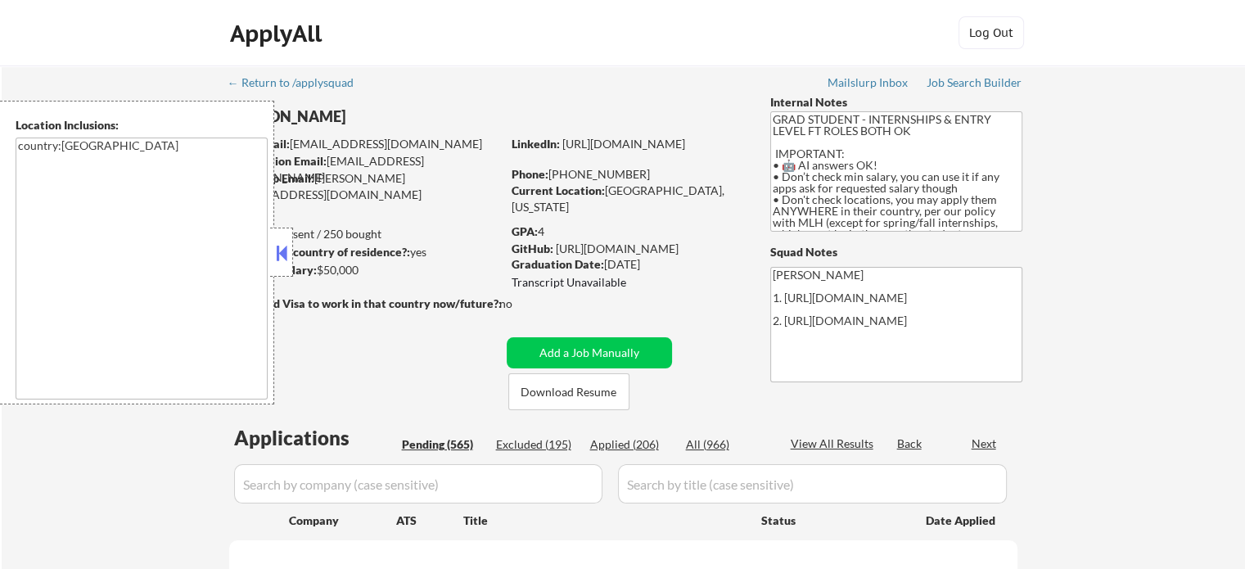
select select ""pending""
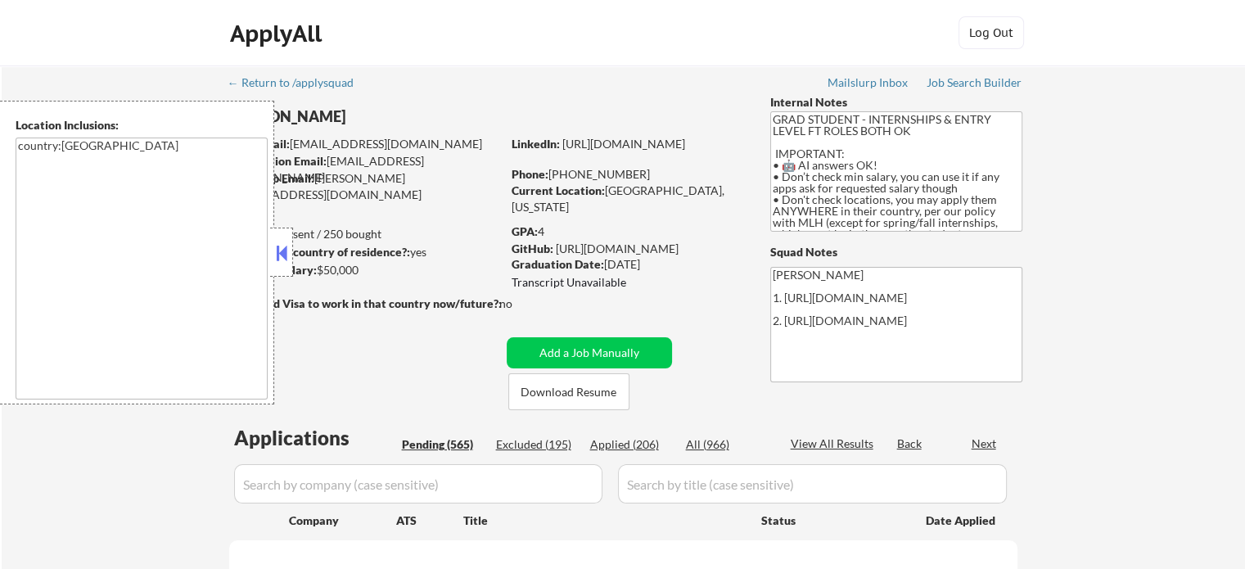
select select ""pending""
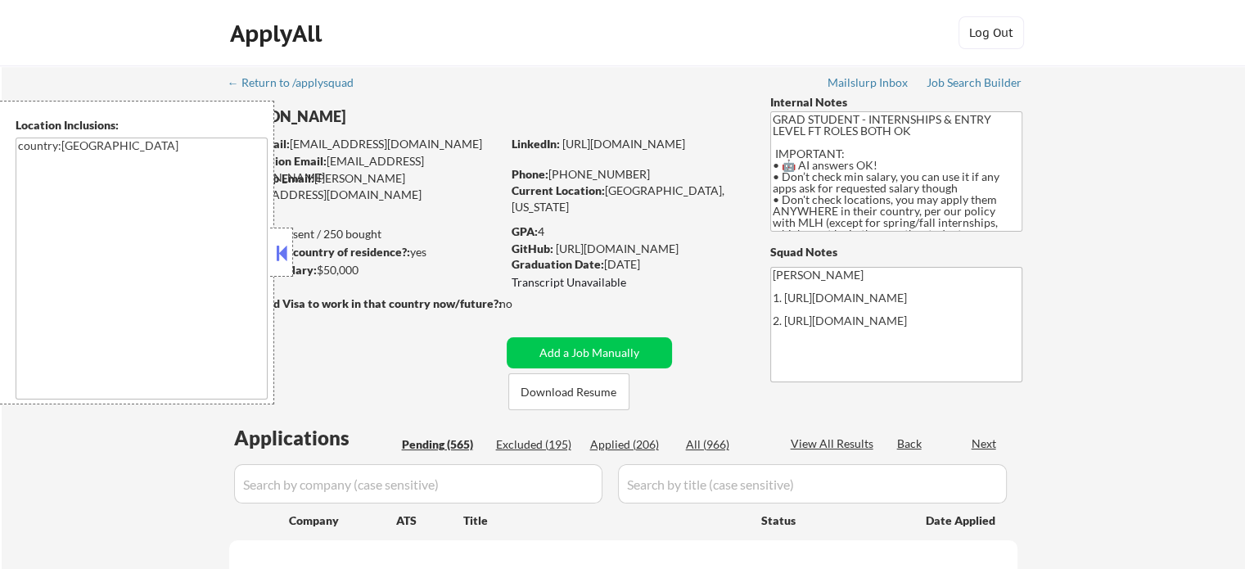
select select ""pending""
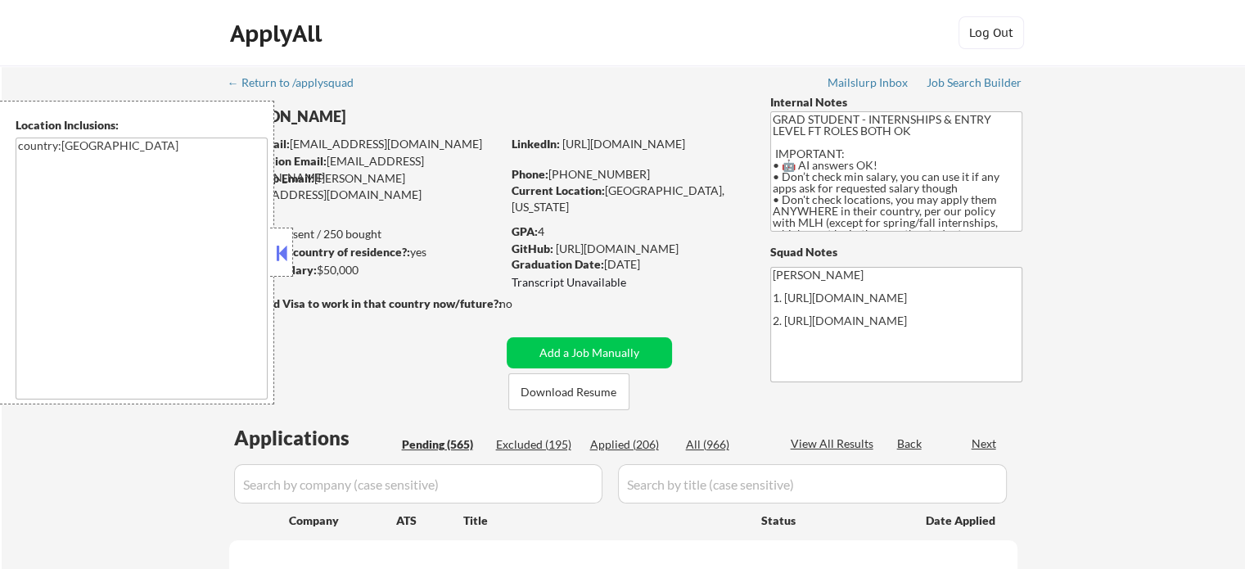
select select ""pending""
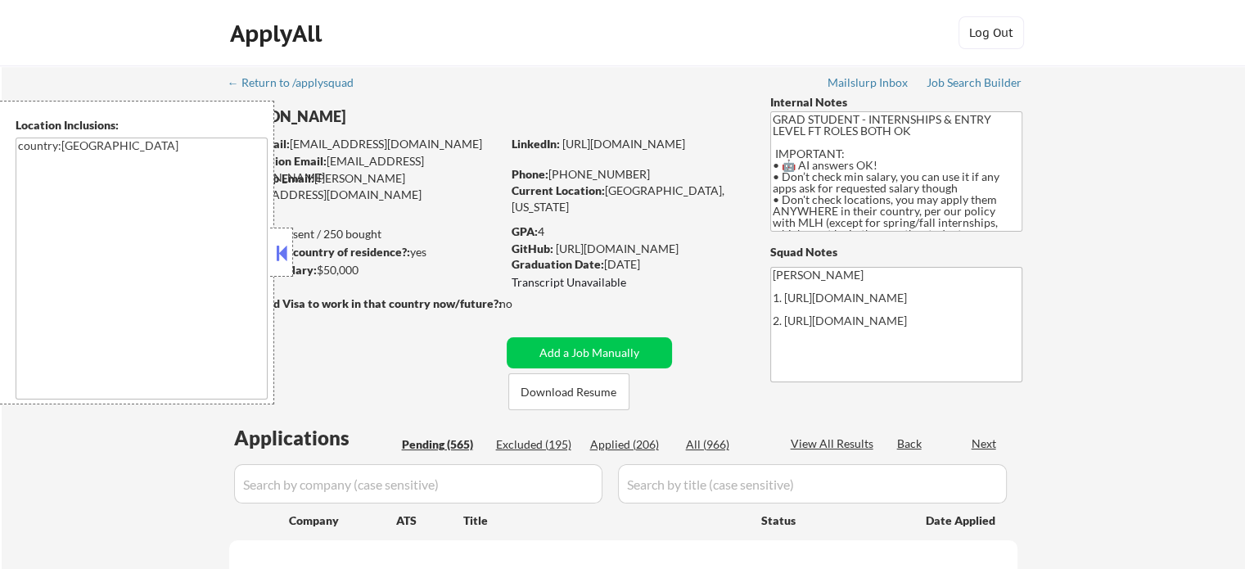
select select ""pending""
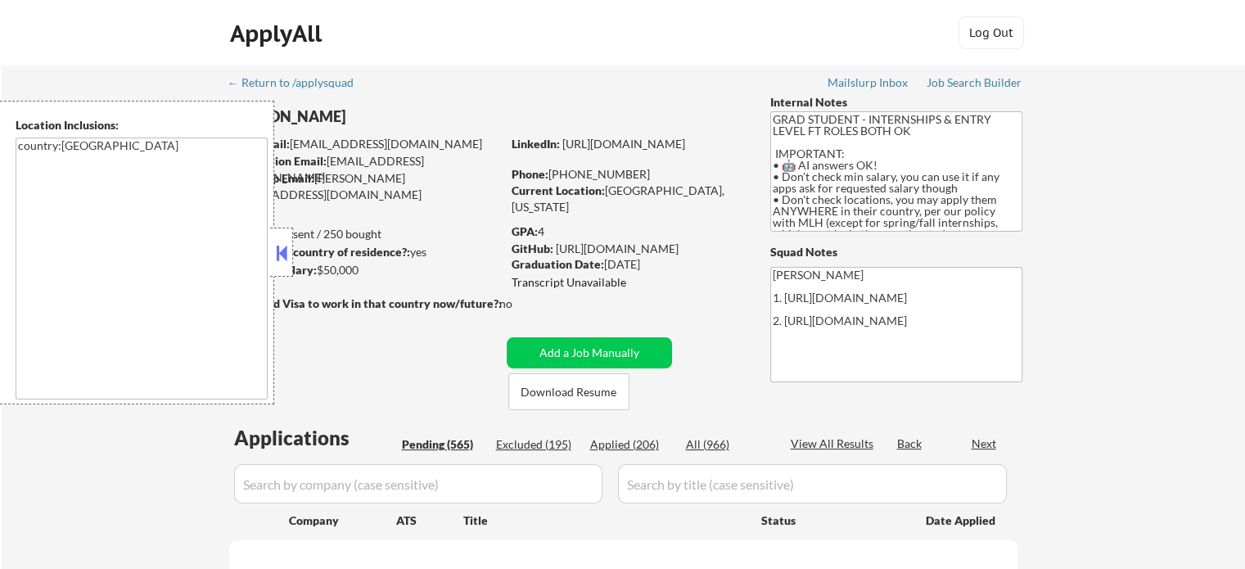
select select ""pending""
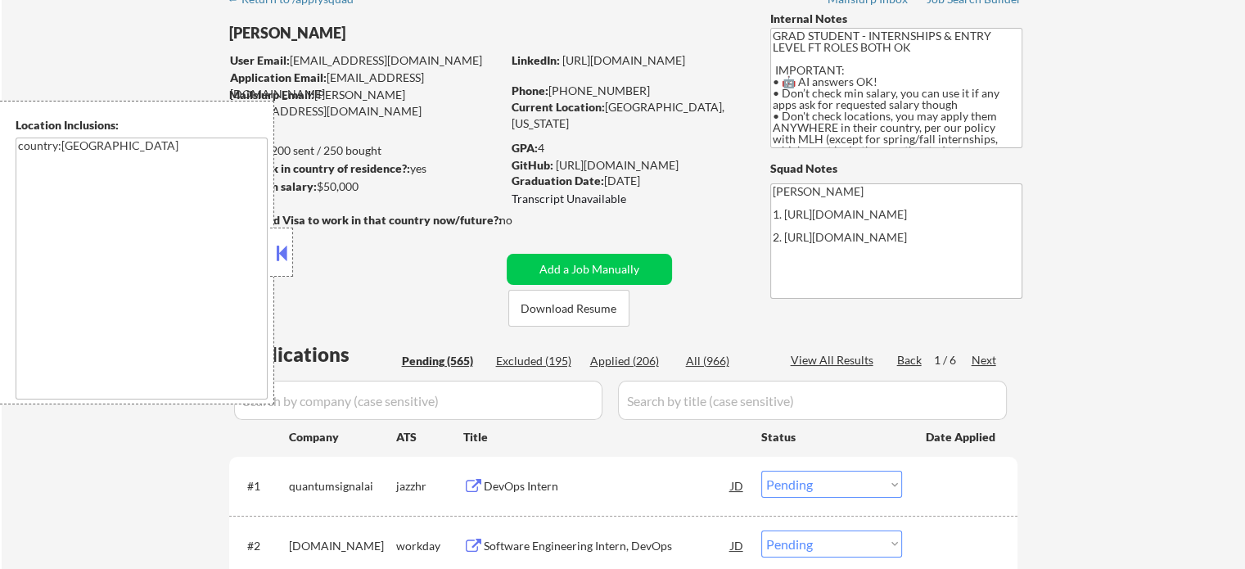
scroll to position [164, 0]
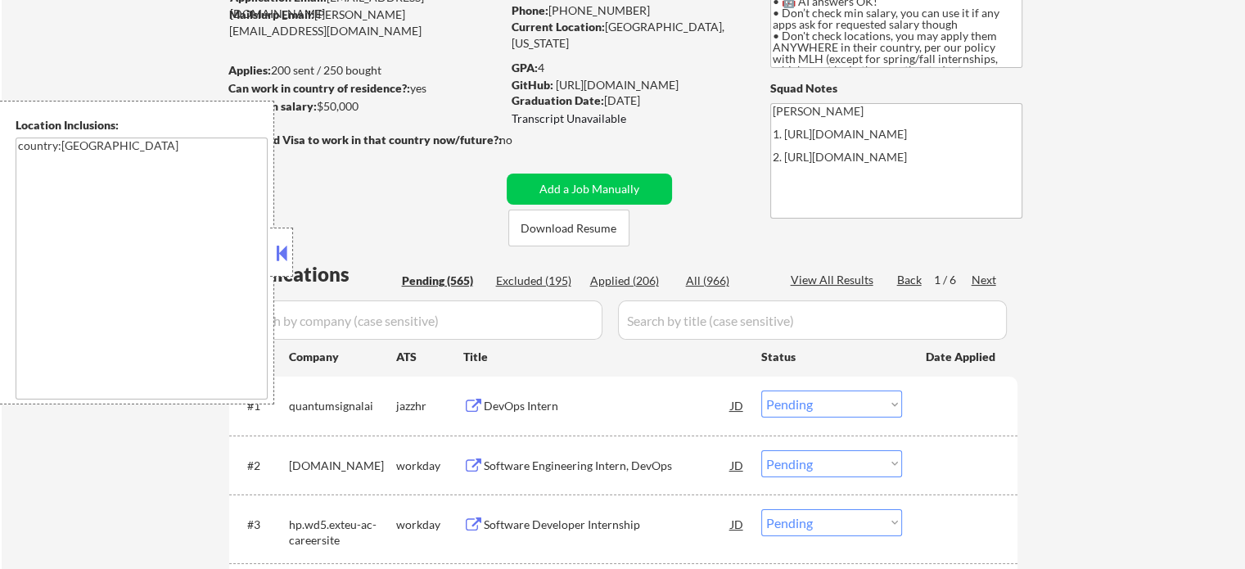
click at [634, 278] on div "Applied (206)" at bounding box center [631, 281] width 82 height 16
select select ""applied""
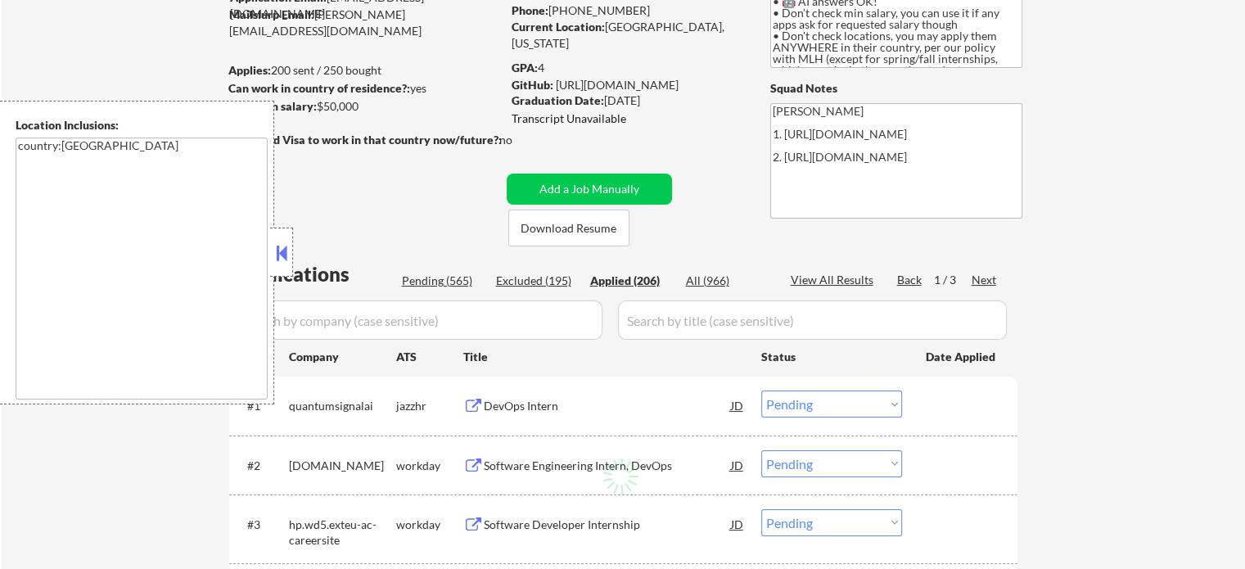
select select ""applied""
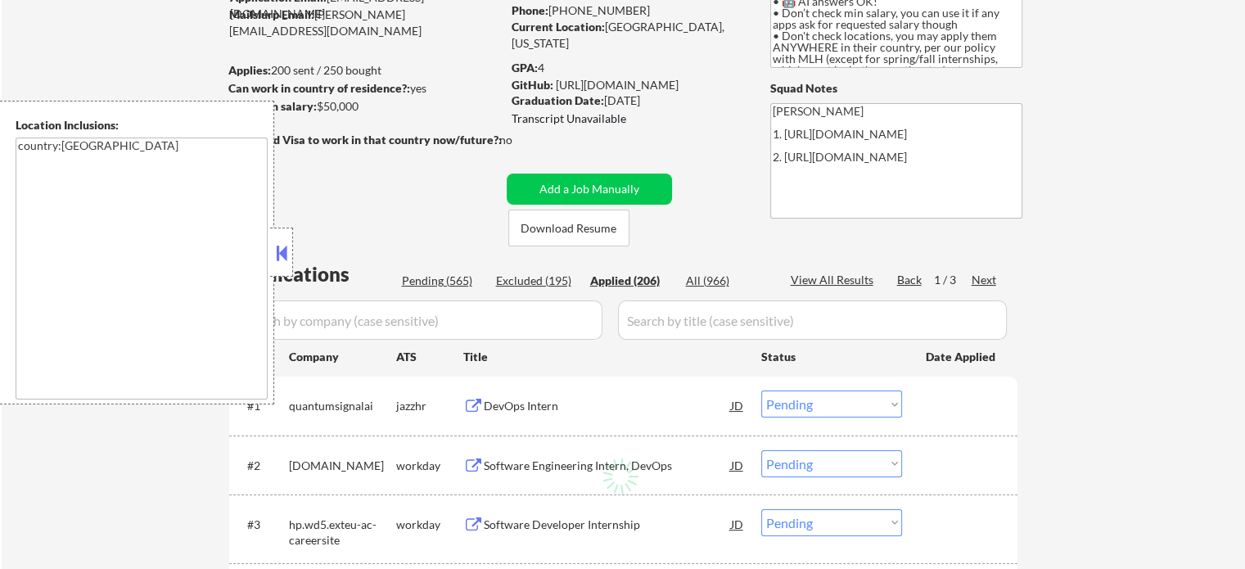
select select ""applied""
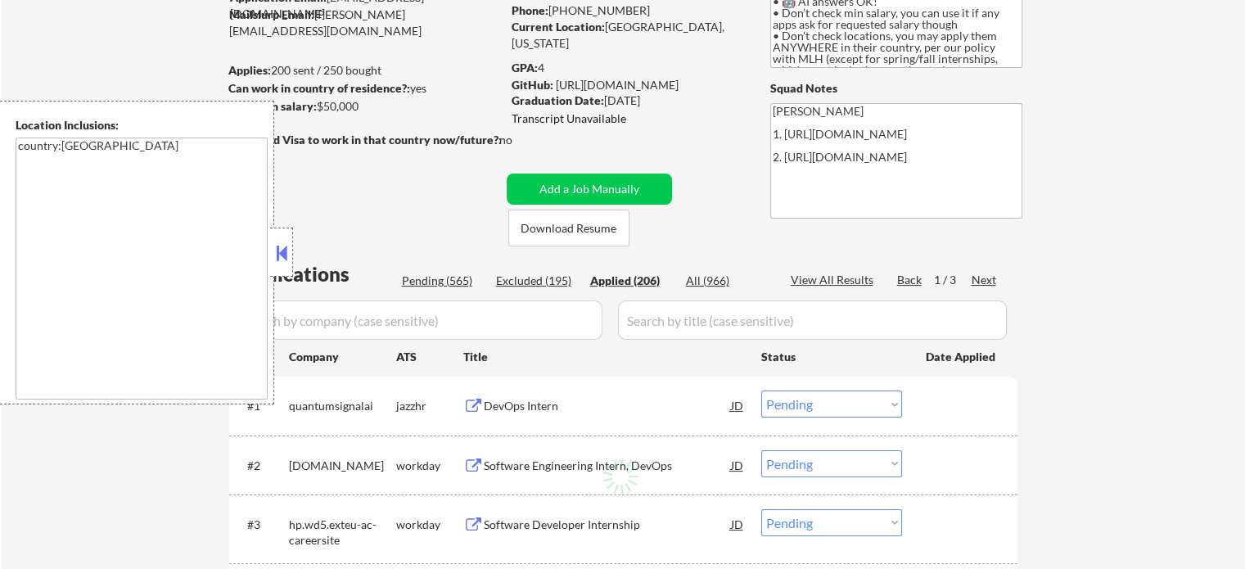
select select ""applied""
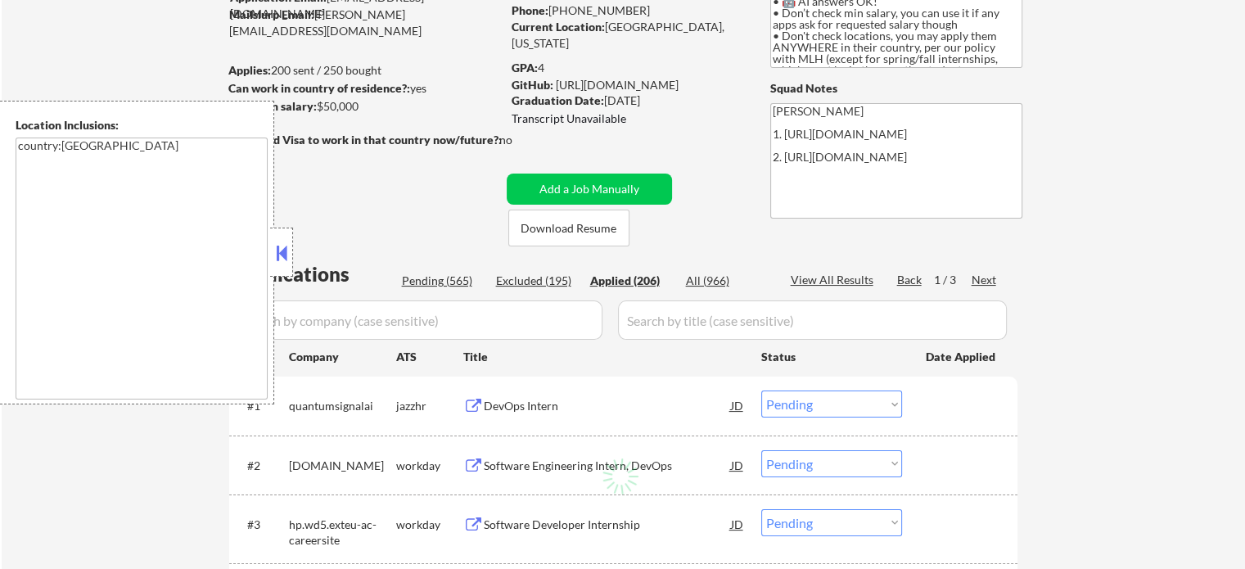
select select ""applied""
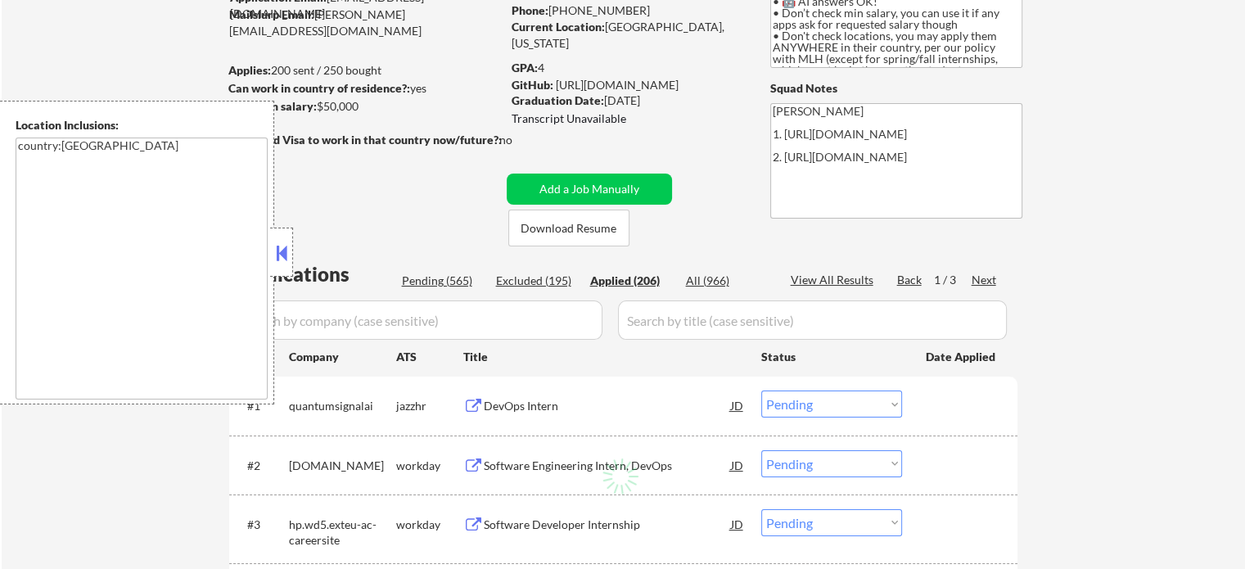
select select ""applied""
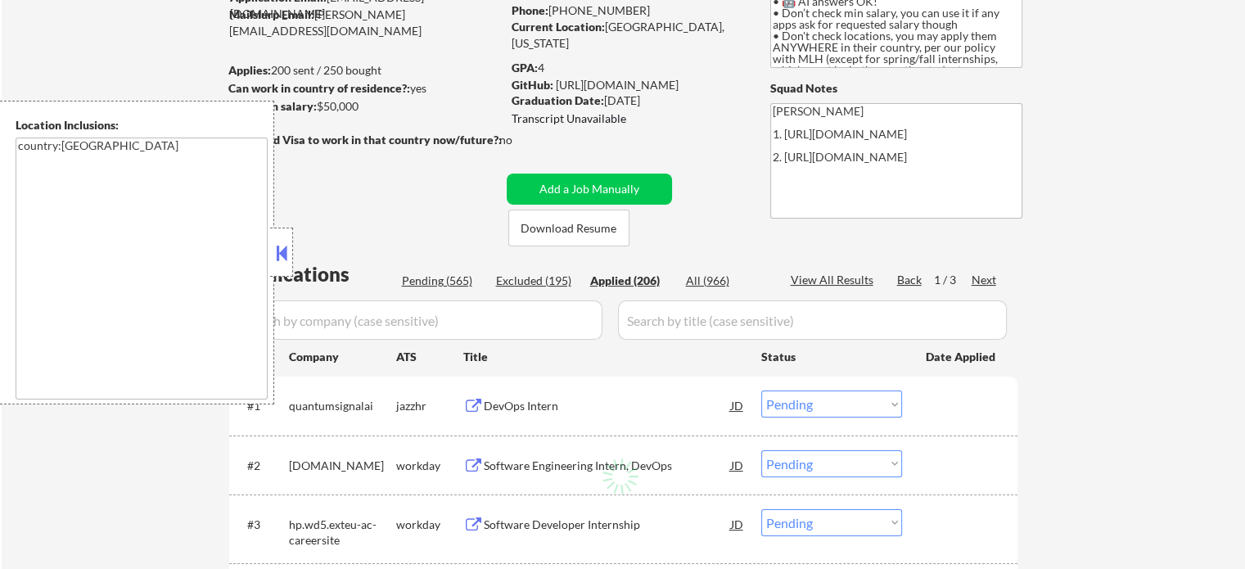
select select ""applied""
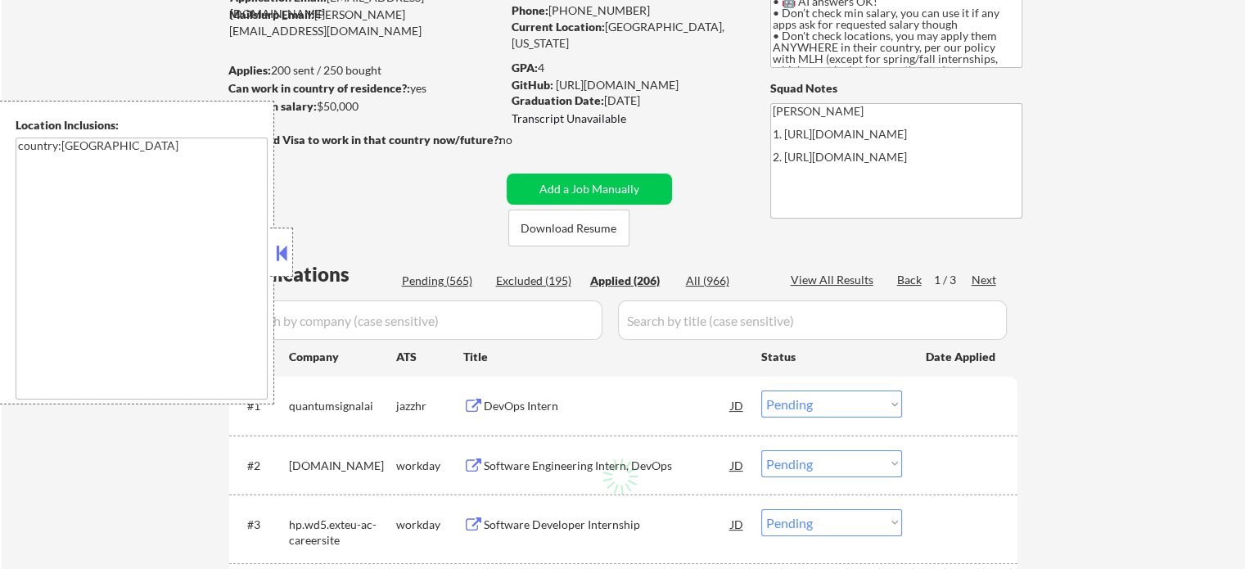
select select ""applied""
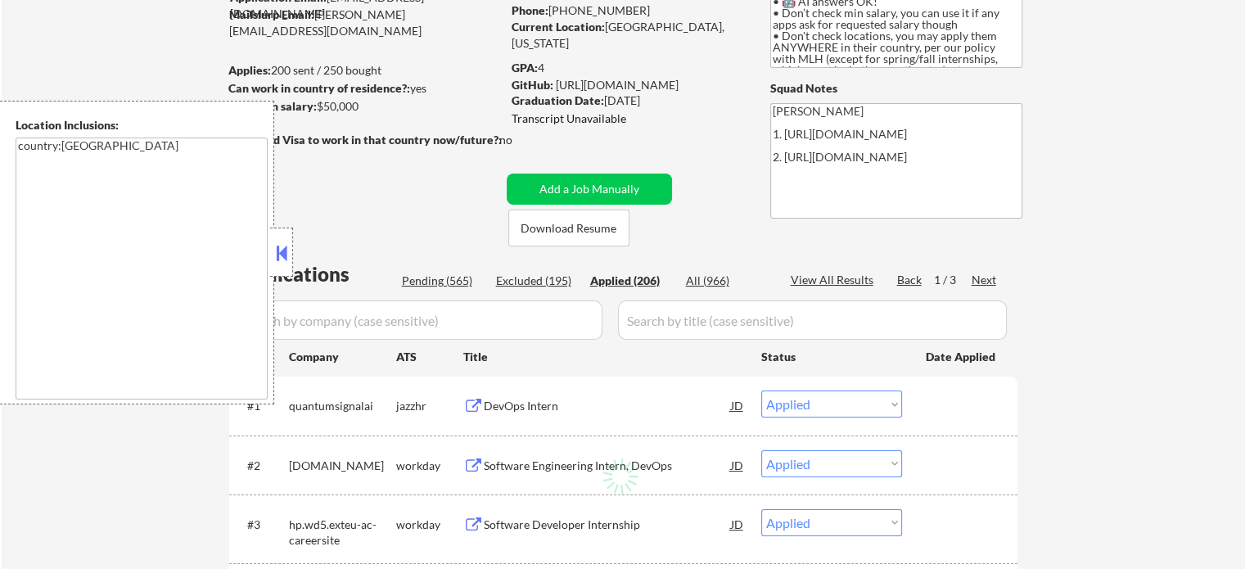
select select ""applied""
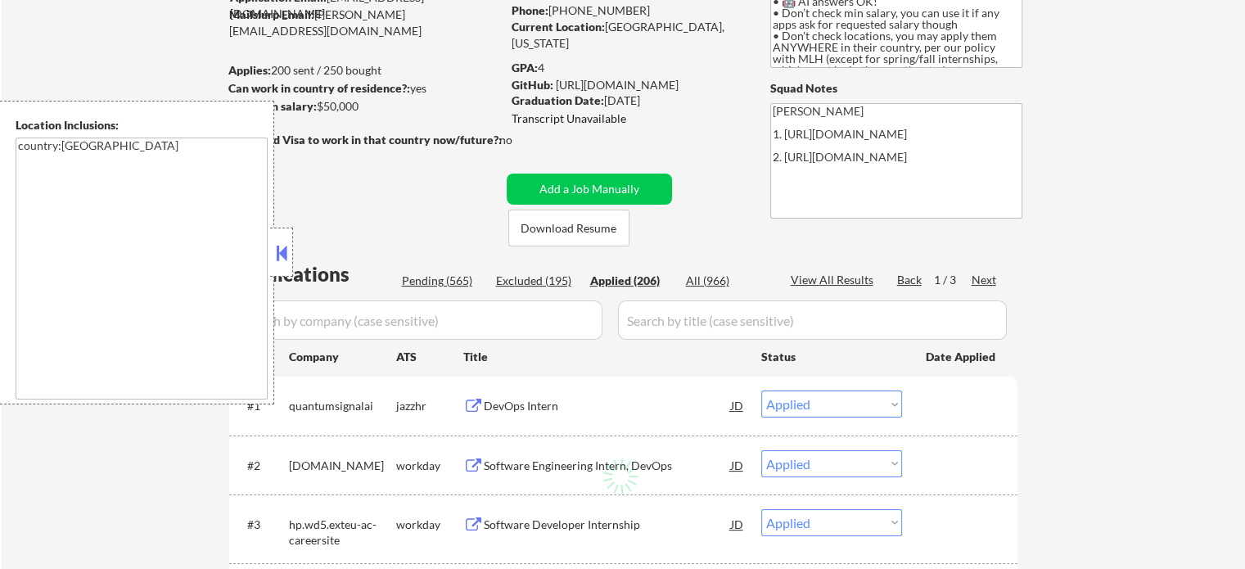
select select ""applied""
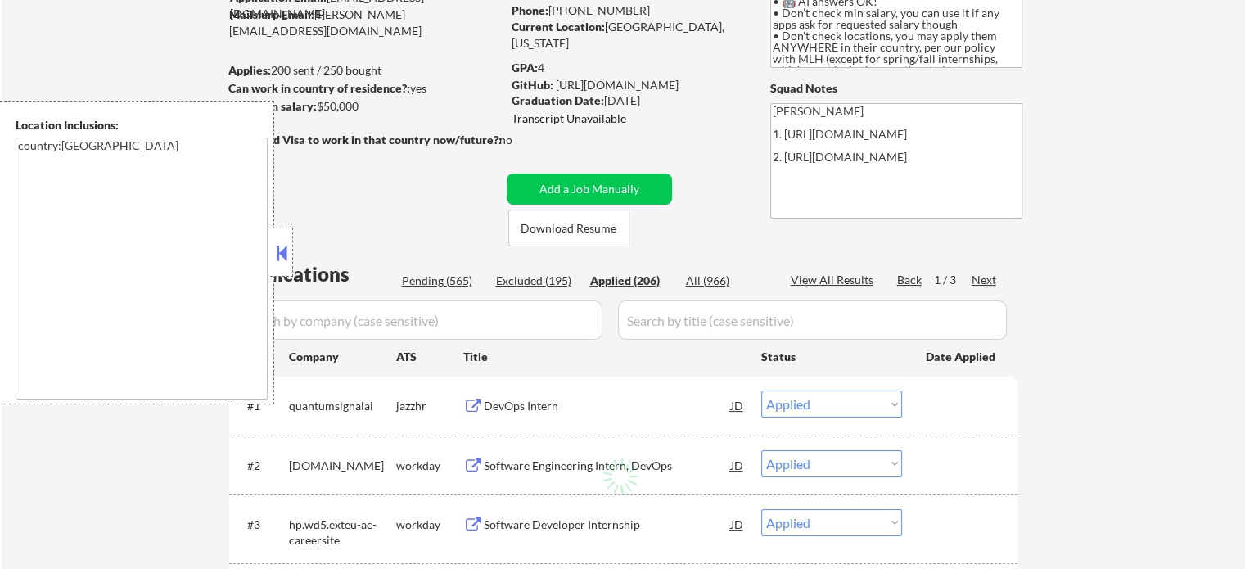
select select ""applied""
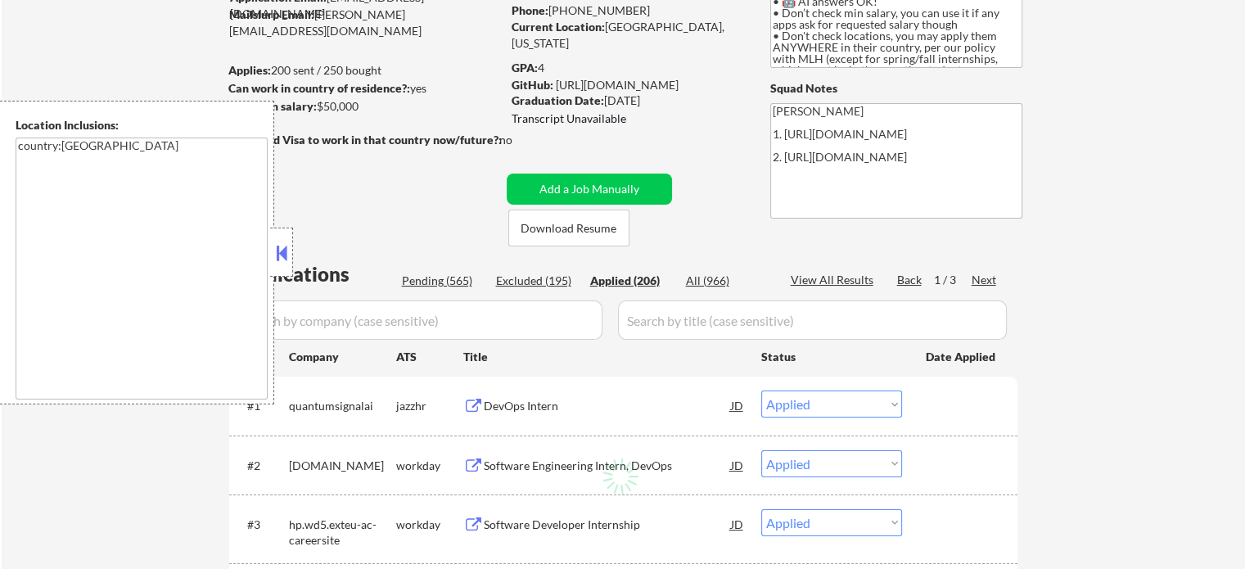
select select ""applied""
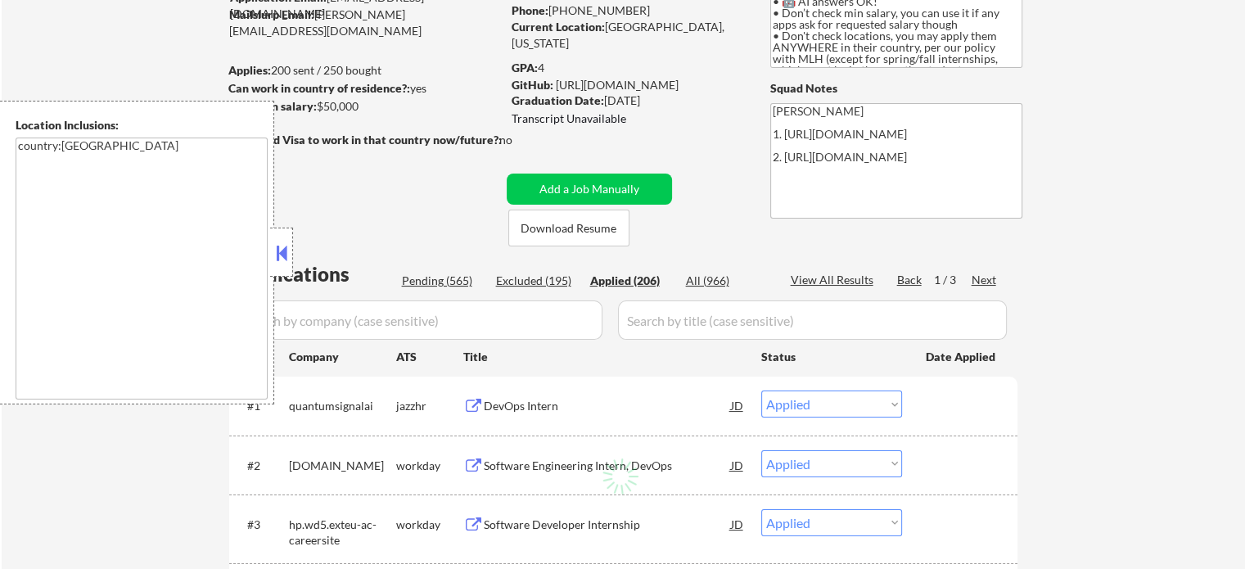
select select ""applied""
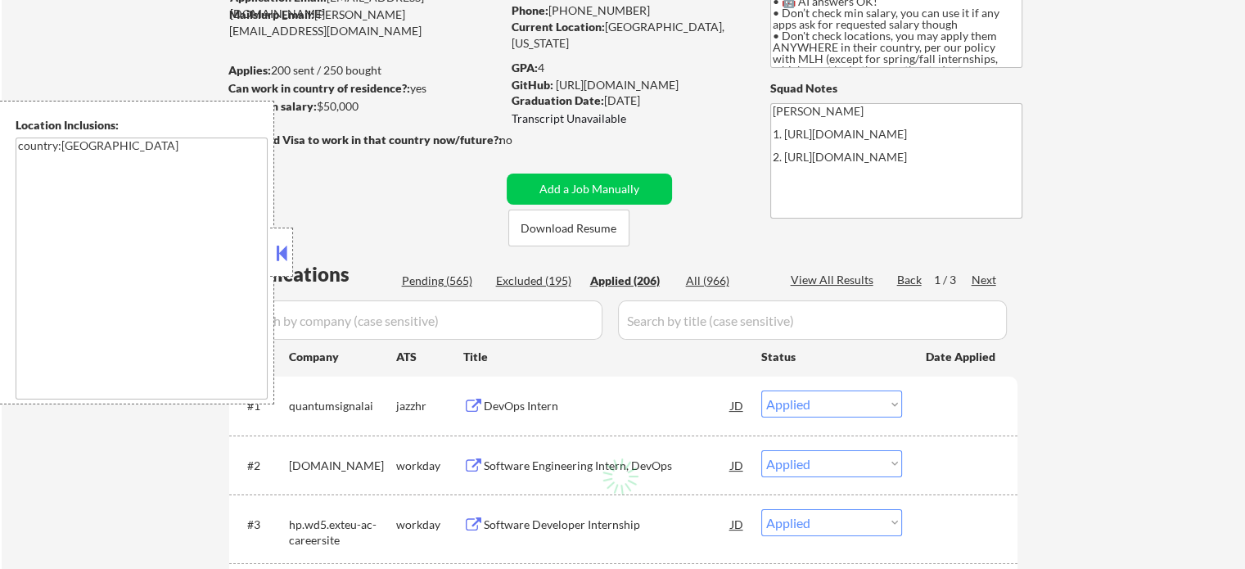
select select ""applied""
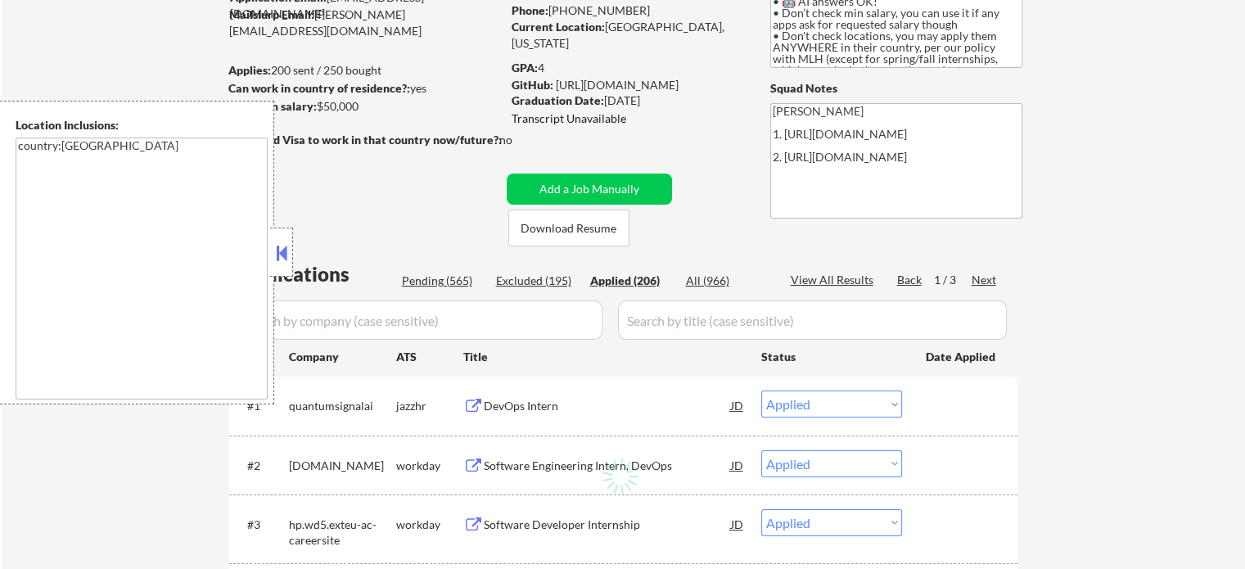
select select ""applied""
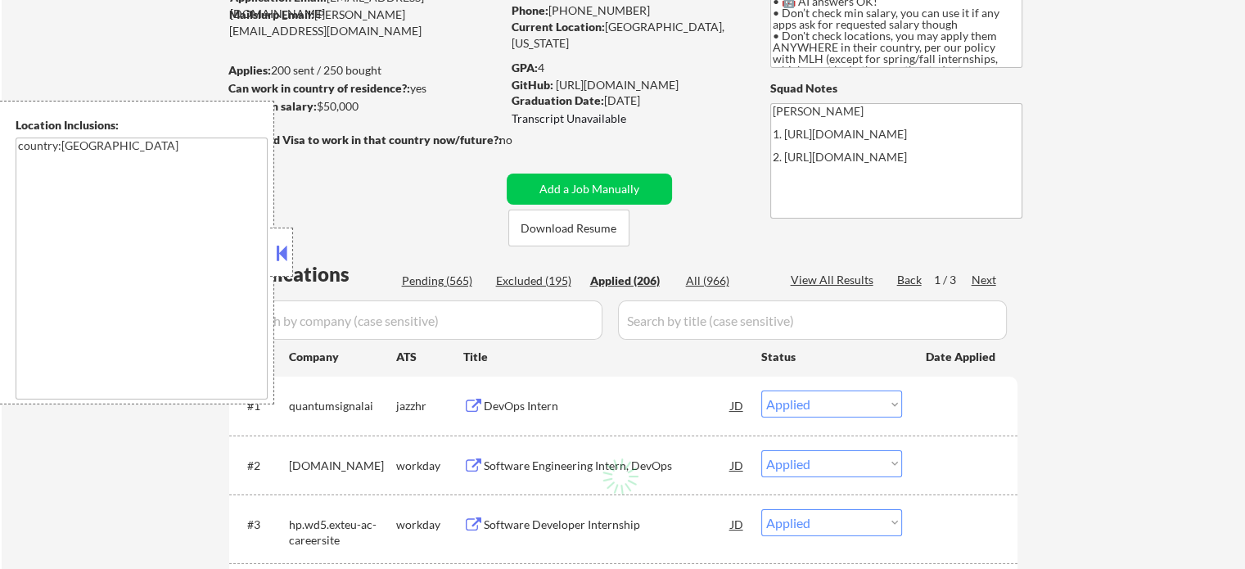
select select ""applied""
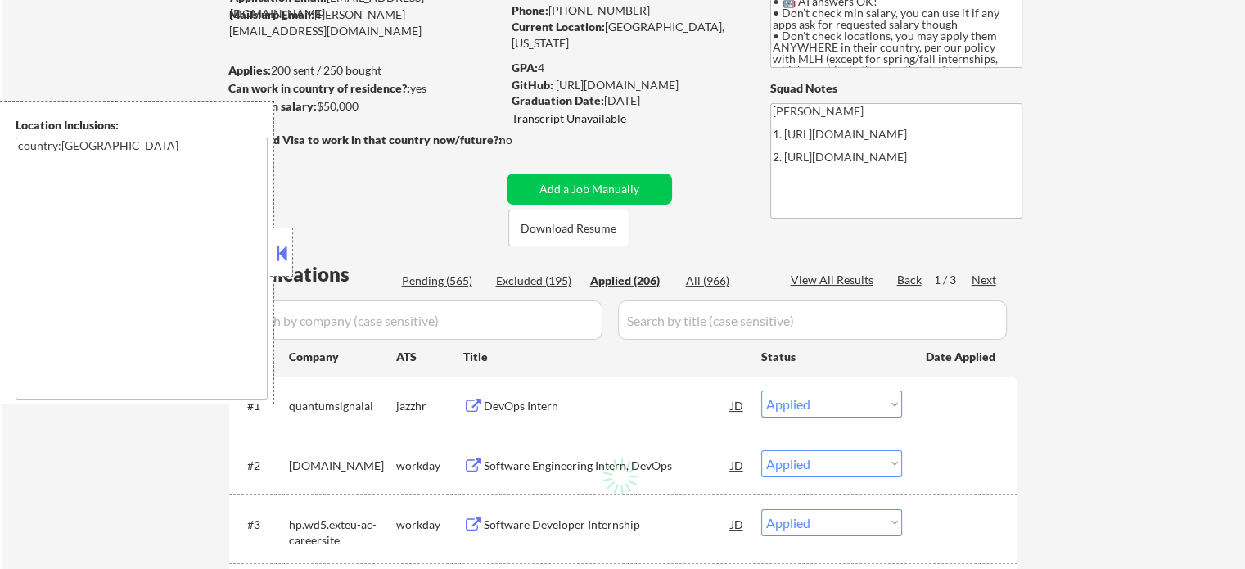
select select ""applied""
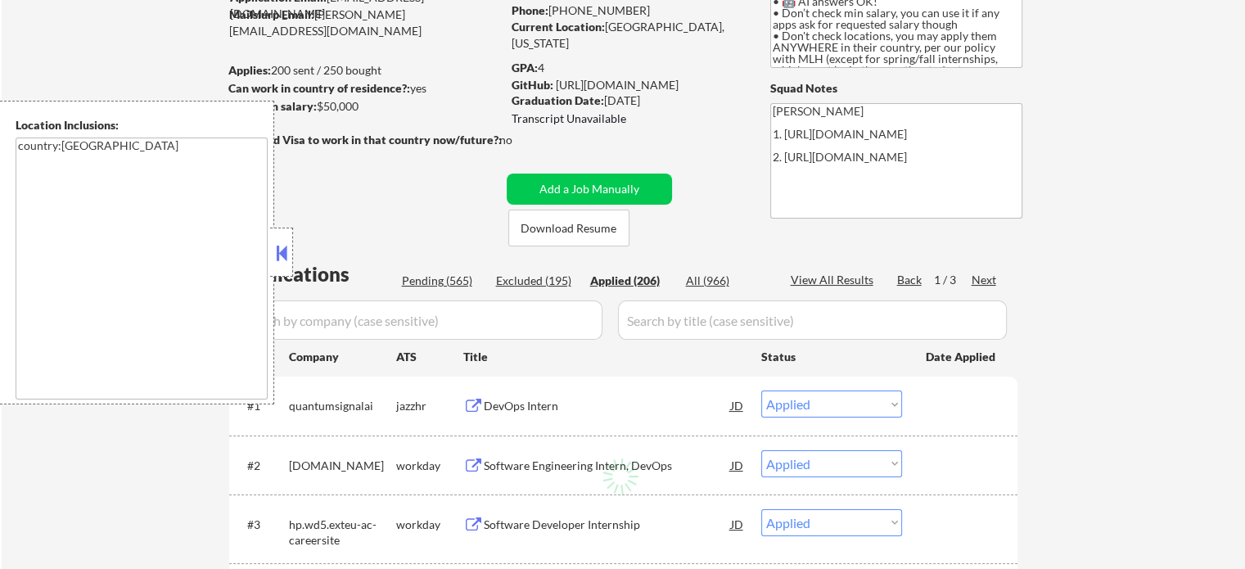
select select ""applied""
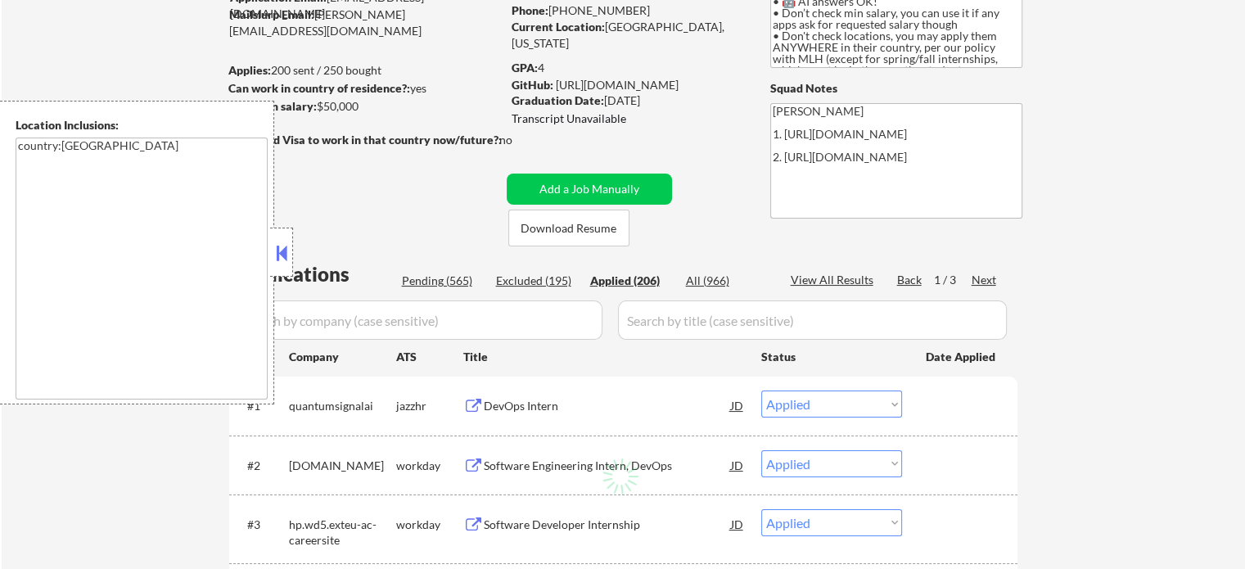
select select ""applied""
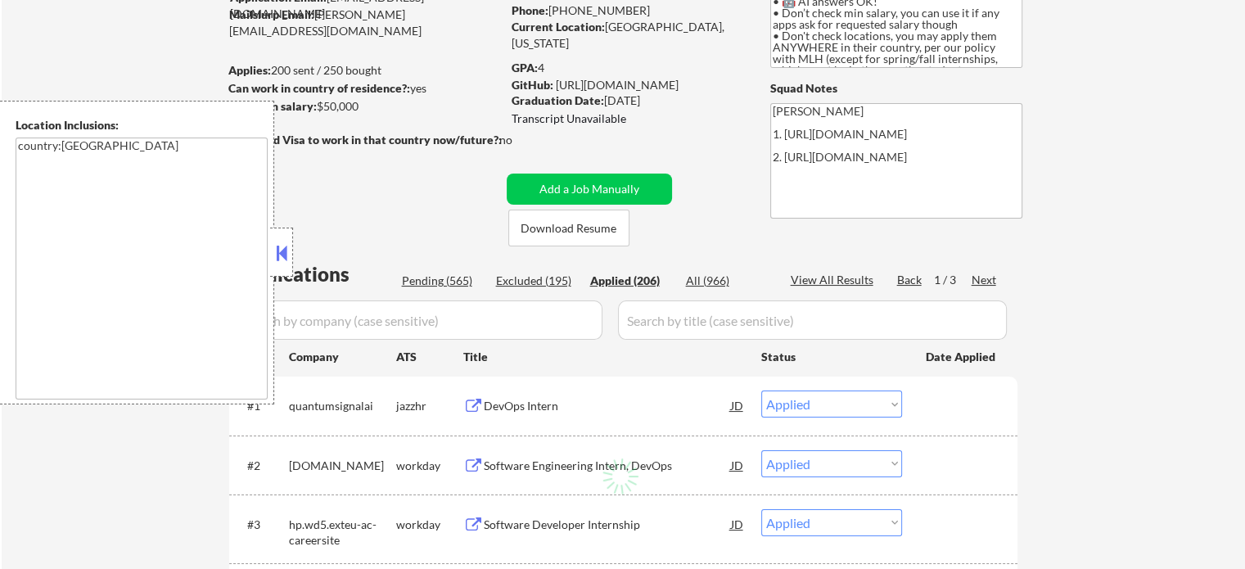
select select ""applied""
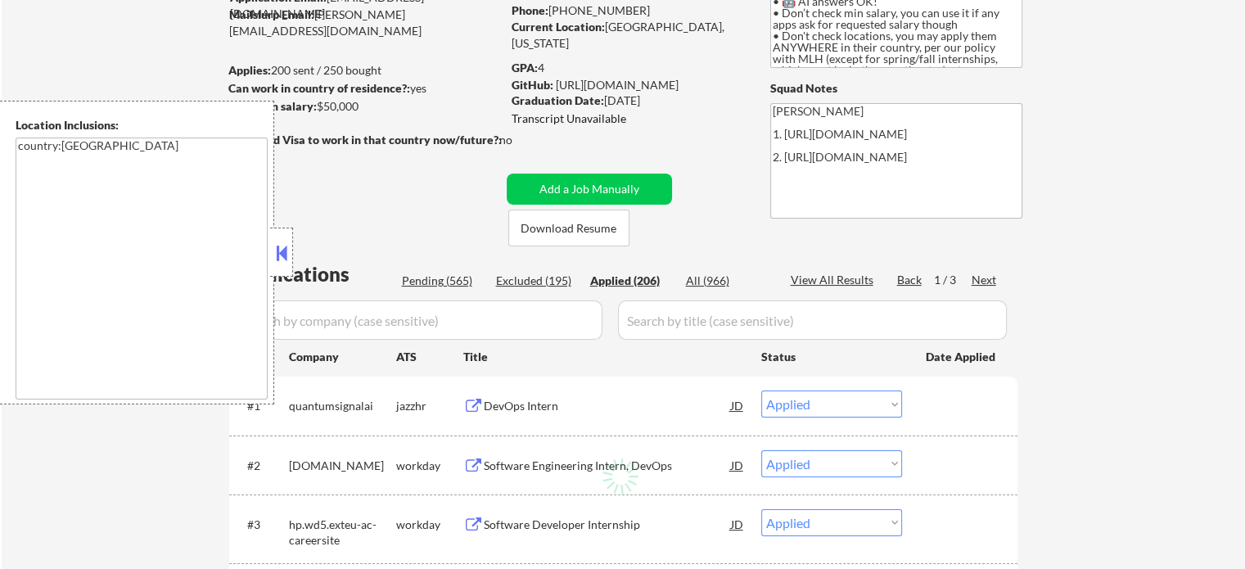
select select ""applied""
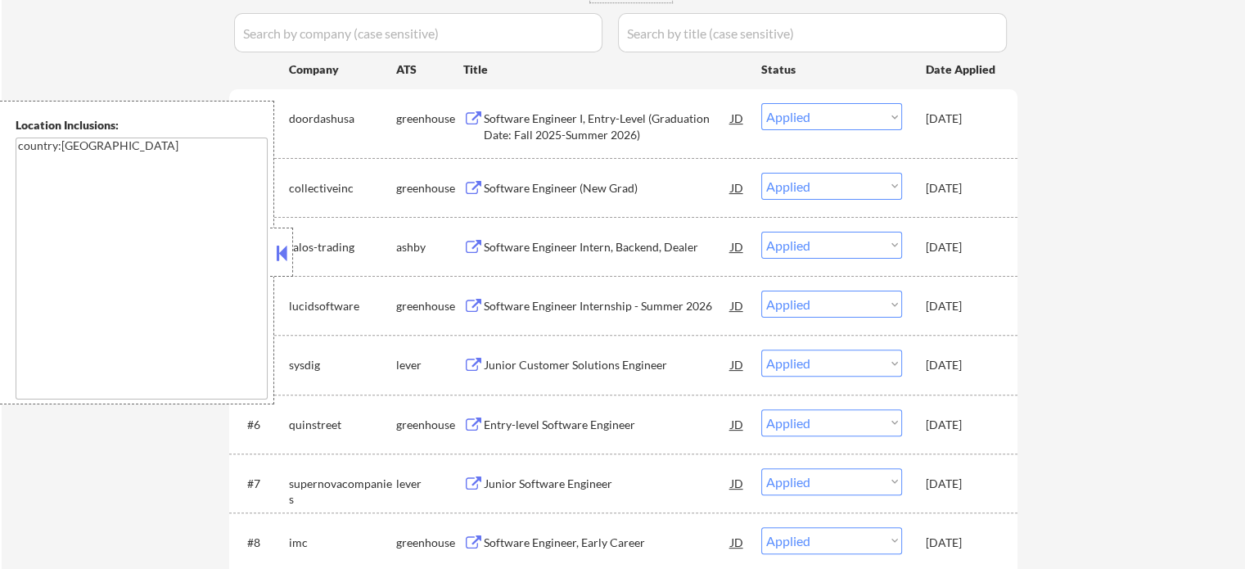
scroll to position [491, 0]
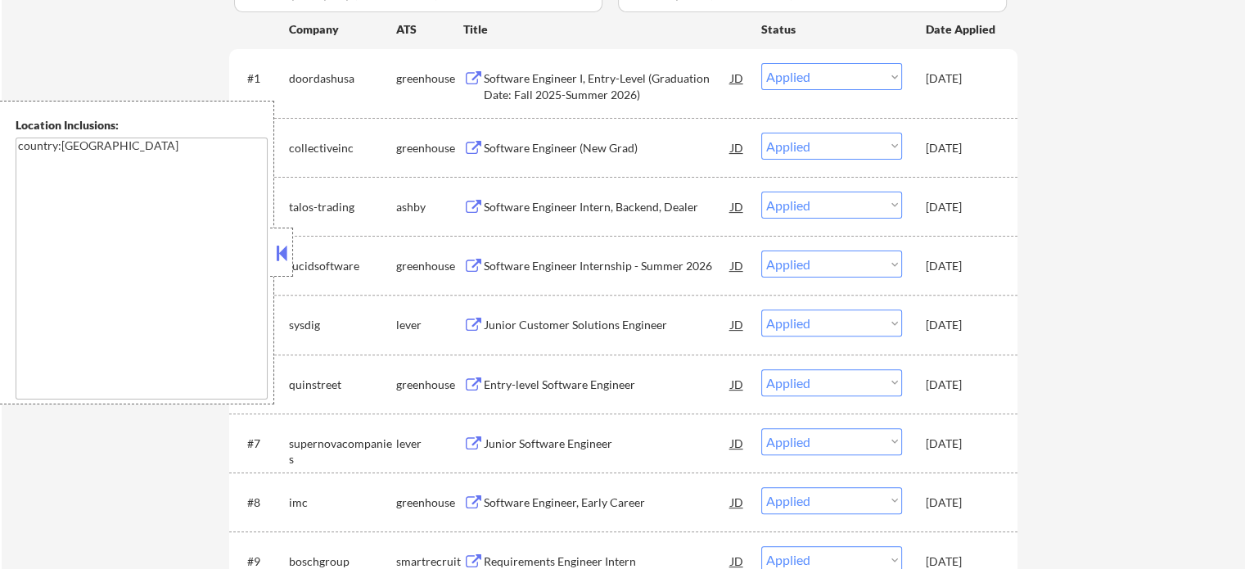
click at [278, 248] on button at bounding box center [282, 253] width 18 height 25
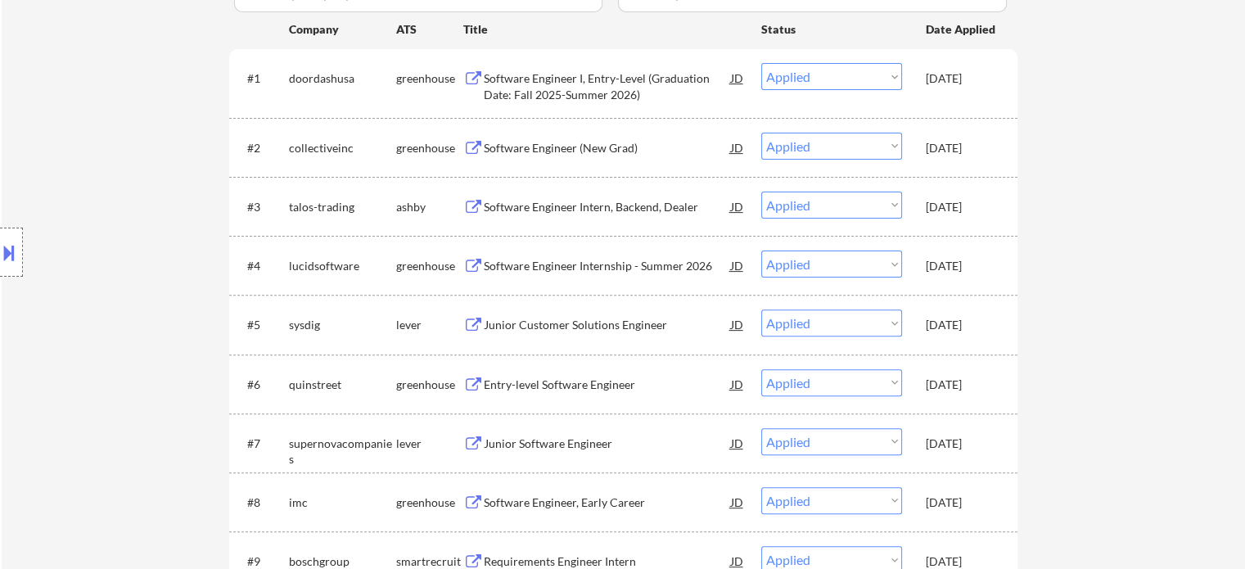
click at [532, 147] on div "Software Engineer (New Grad)" at bounding box center [607, 148] width 247 height 16
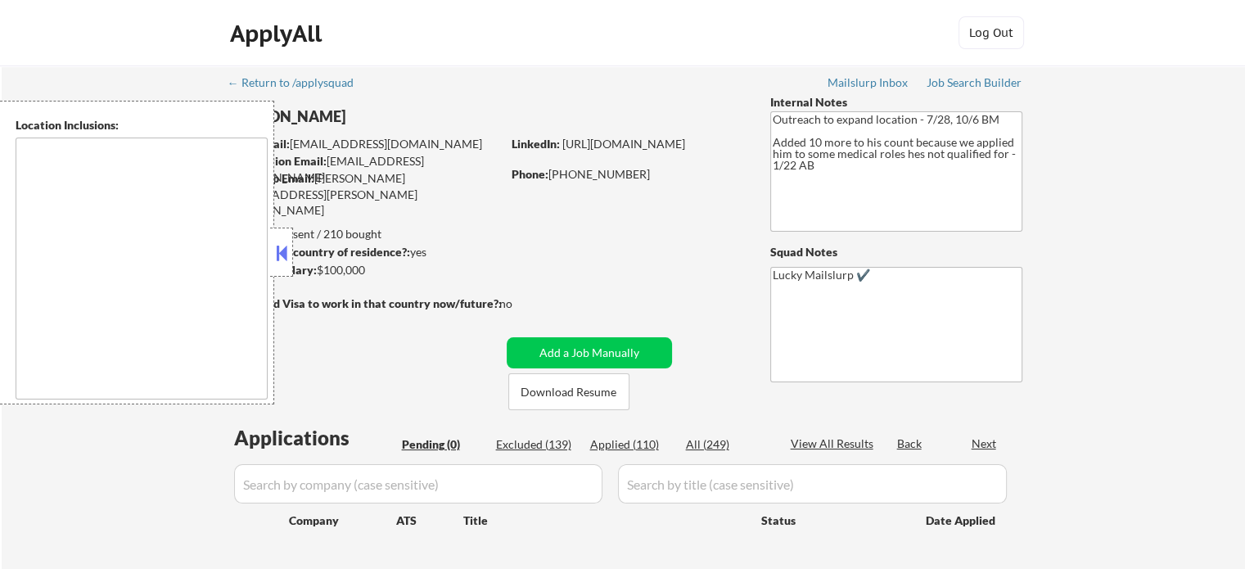
type textarea "Austin, TX West Lake Hills, TX Rollingwood, TX Cedar Park, TX Pflugerville, TX …"
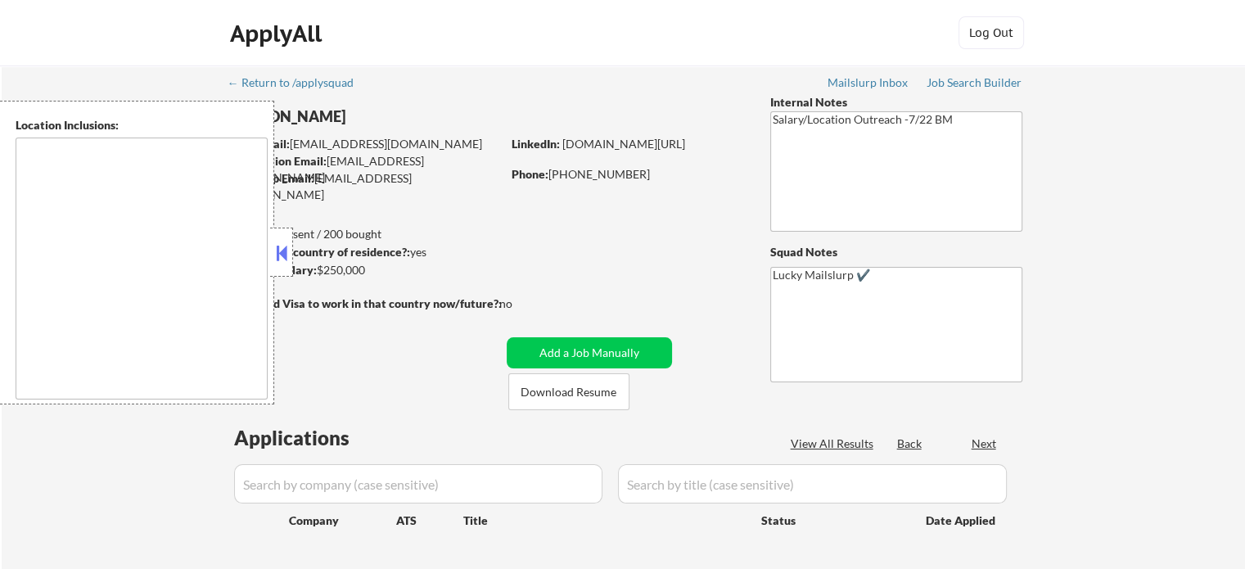
type textarea "[GEOGRAPHIC_DATA], [GEOGRAPHIC_DATA] [GEOGRAPHIC_DATA], [GEOGRAPHIC_DATA] [GEOG…"
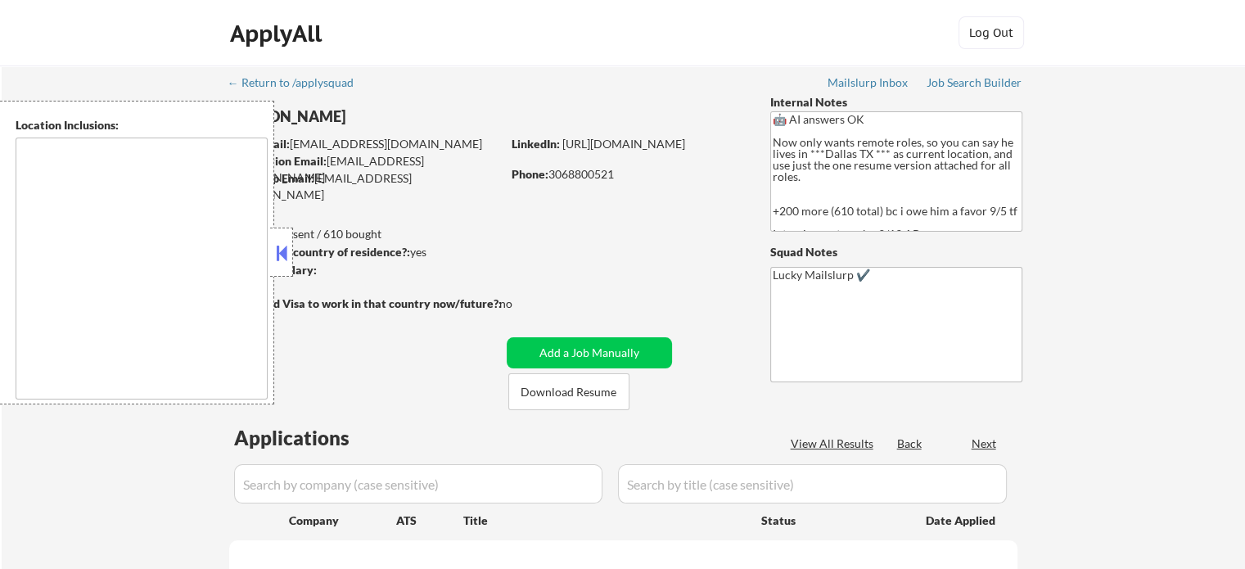
select select ""pending""
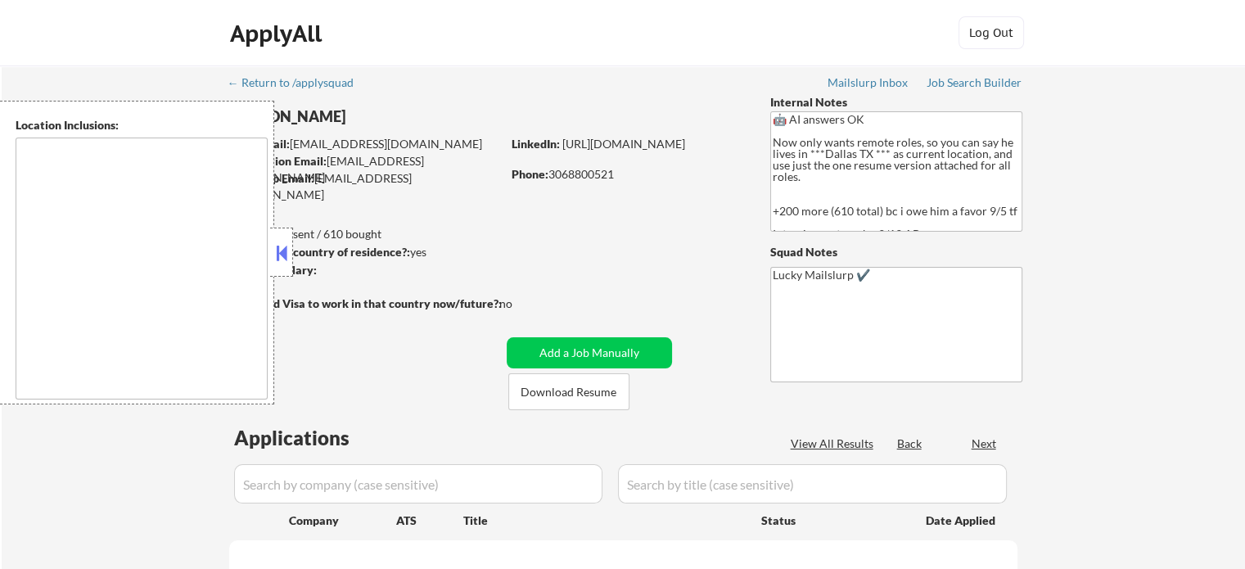
select select ""pending""
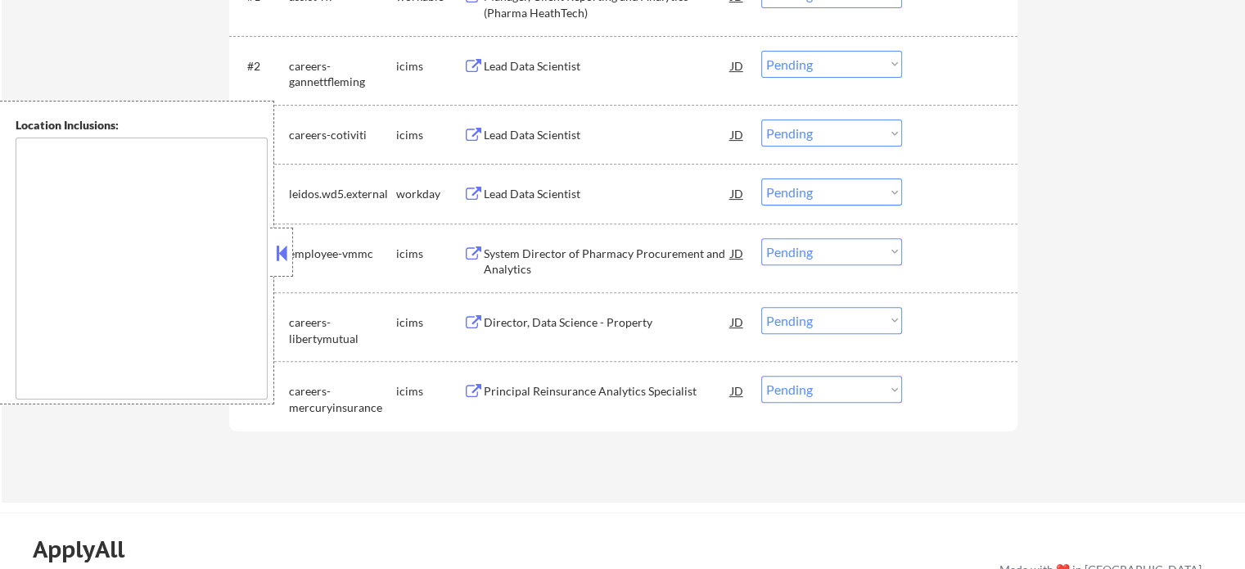
scroll to position [409, 0]
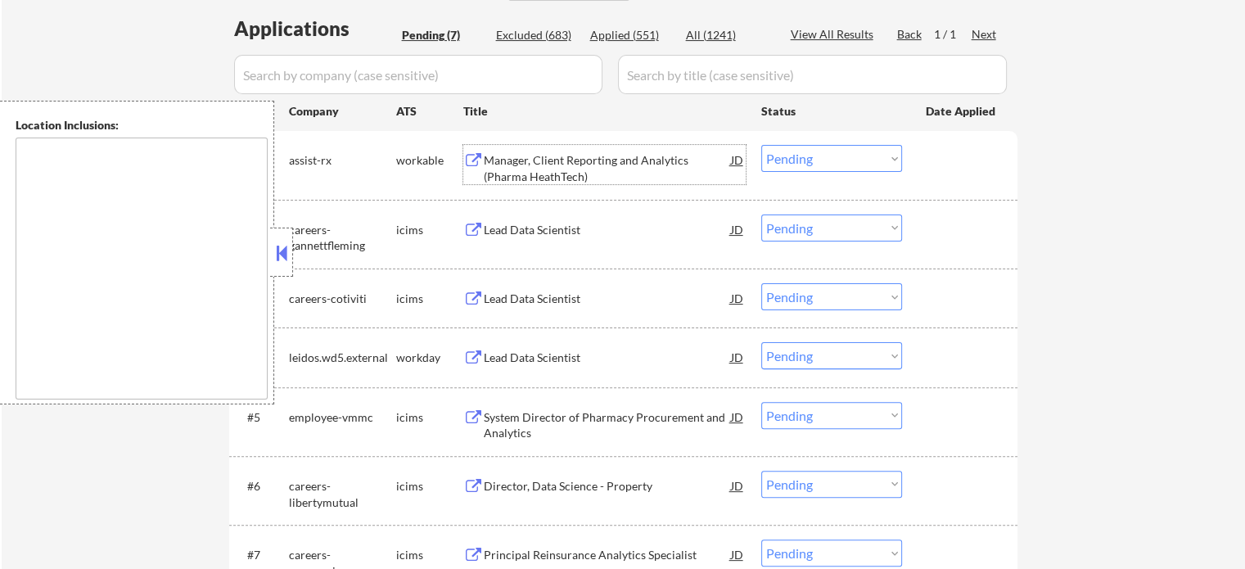
click at [573, 181] on div "Manager, Client Reporting and Analytics (Pharma HeathTech)" at bounding box center [607, 168] width 247 height 32
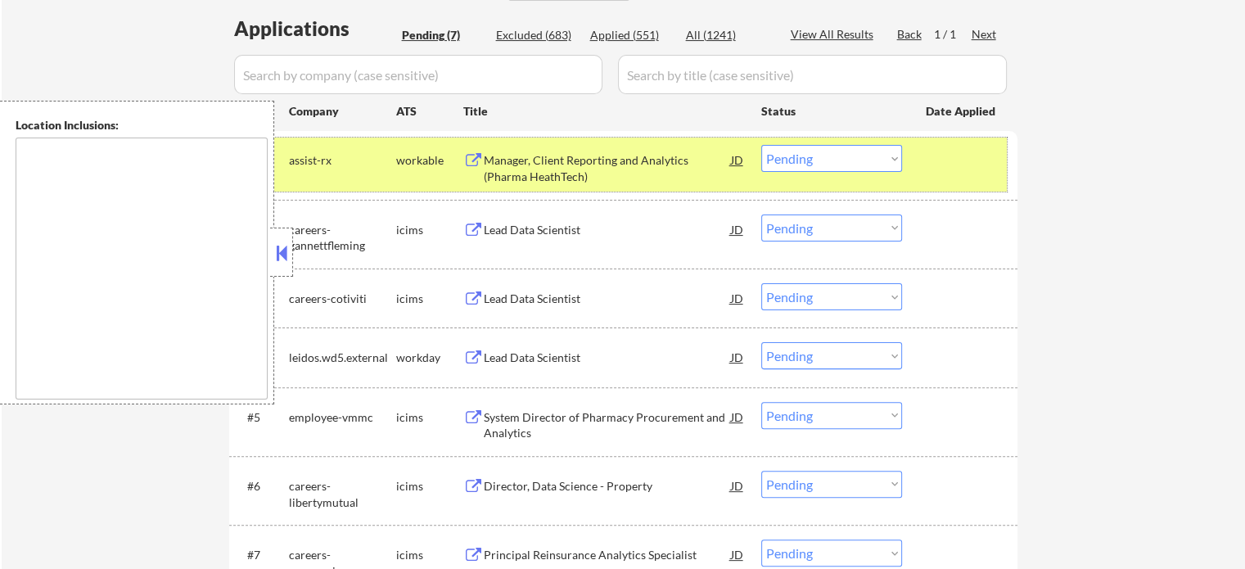
click at [915, 171] on div "#1 assist-rx workable Manager, Client Reporting and Analytics (Pharma HeathTech…" at bounding box center [620, 165] width 773 height 54
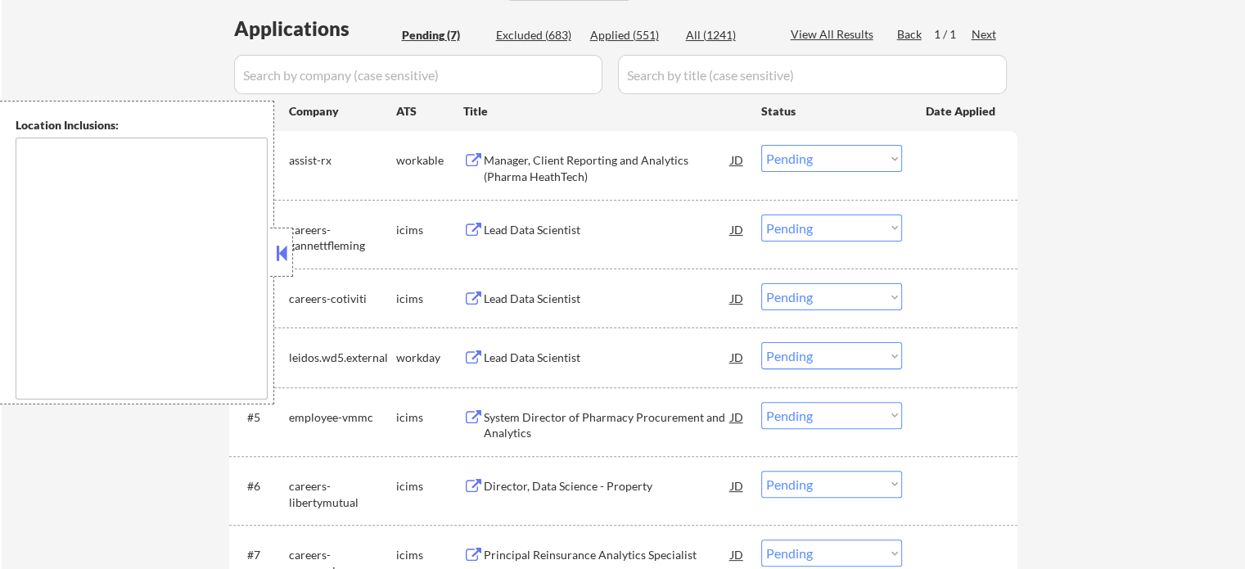
click at [531, 218] on div "Lead Data Scientist" at bounding box center [607, 229] width 247 height 29
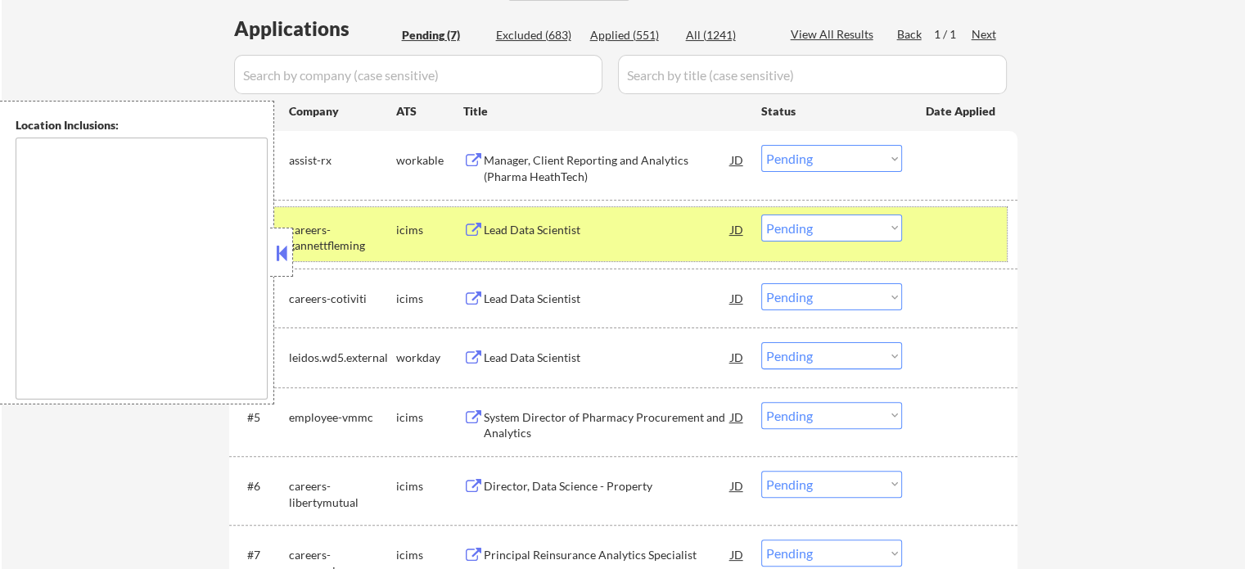
click at [955, 230] on div at bounding box center [962, 229] width 72 height 29
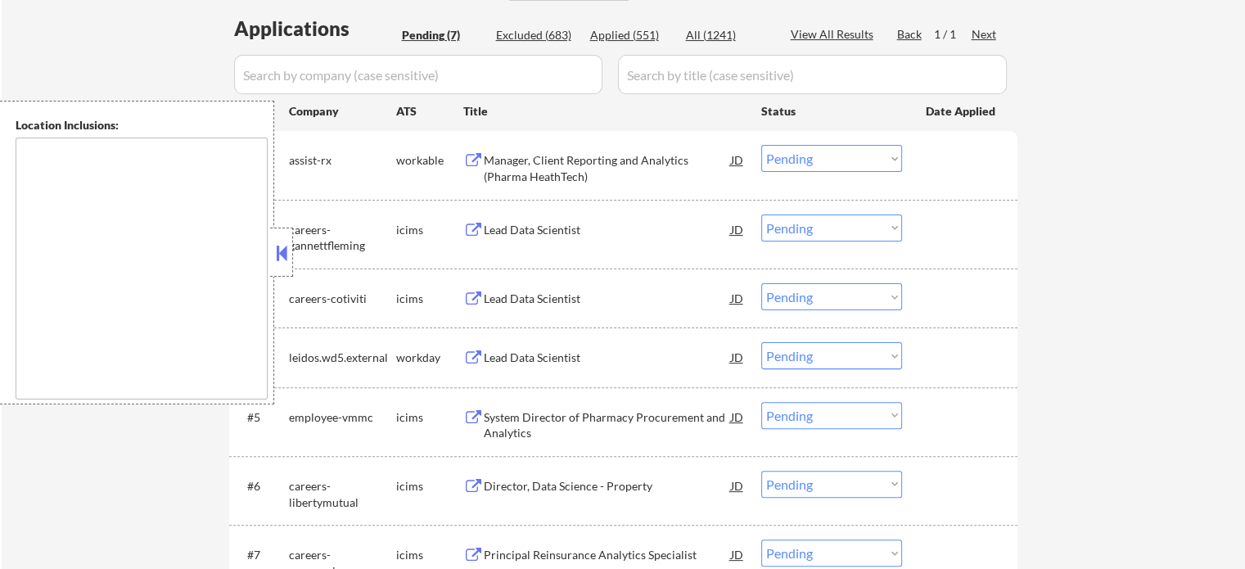
click at [563, 309] on div "Lead Data Scientist" at bounding box center [607, 297] width 247 height 29
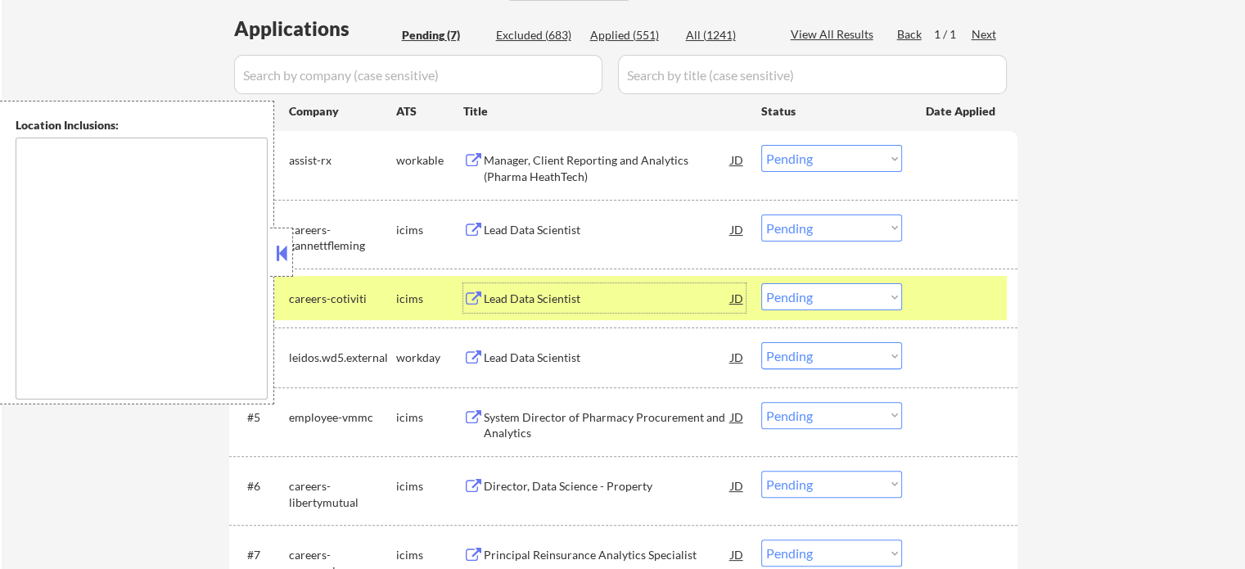
click at [933, 291] on div at bounding box center [962, 297] width 72 height 29
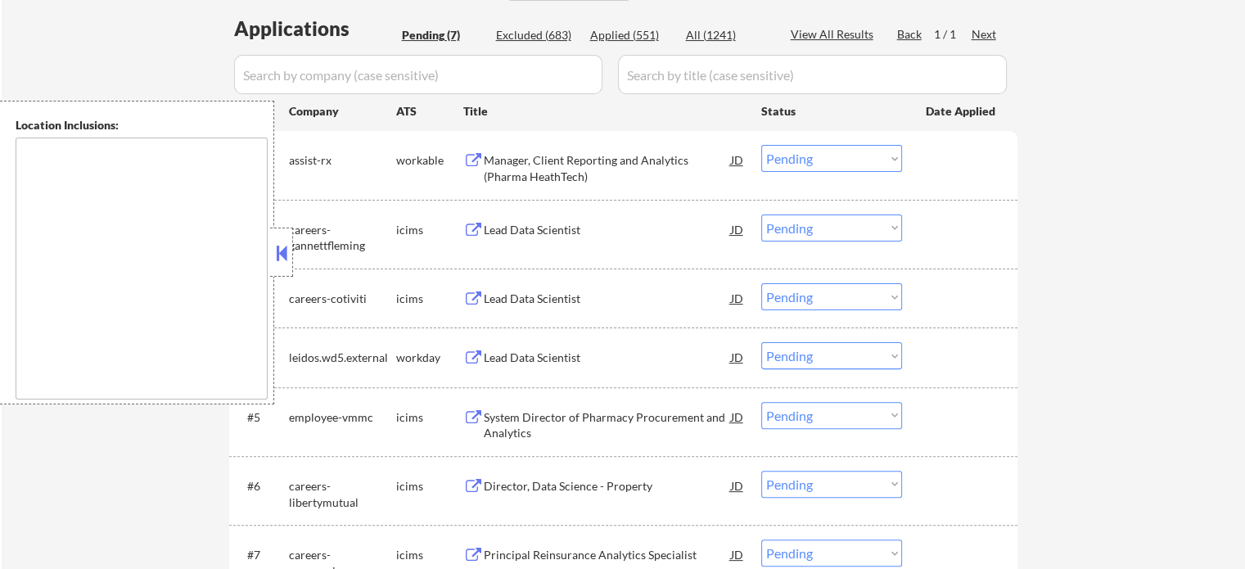
scroll to position [246, 0]
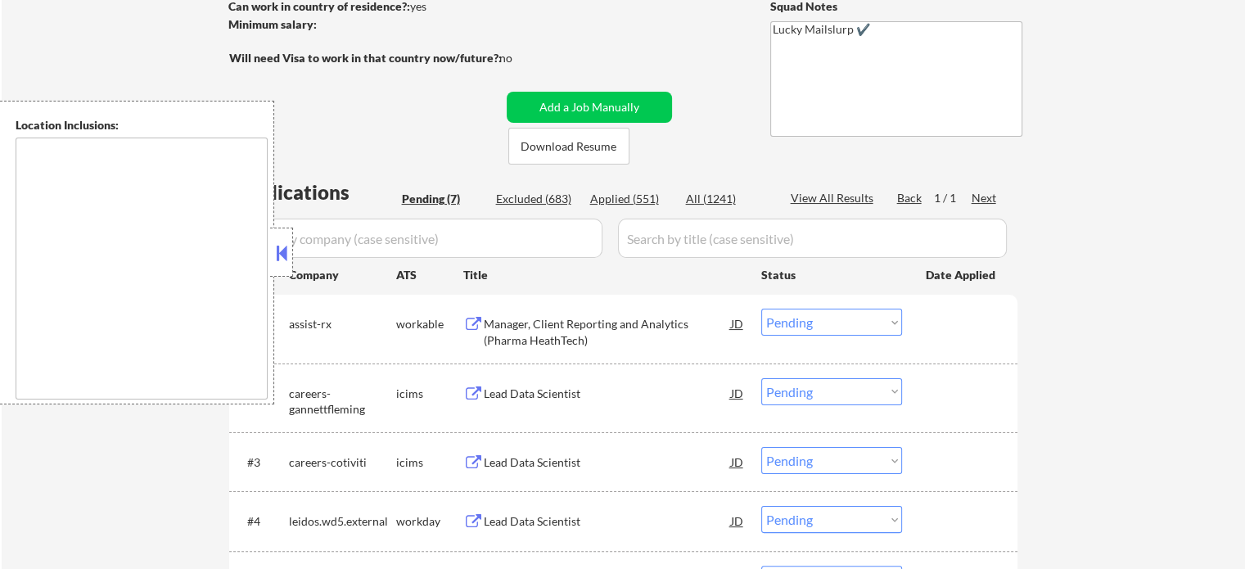
click at [531, 526] on div "Lead Data Scientist" at bounding box center [607, 521] width 247 height 16
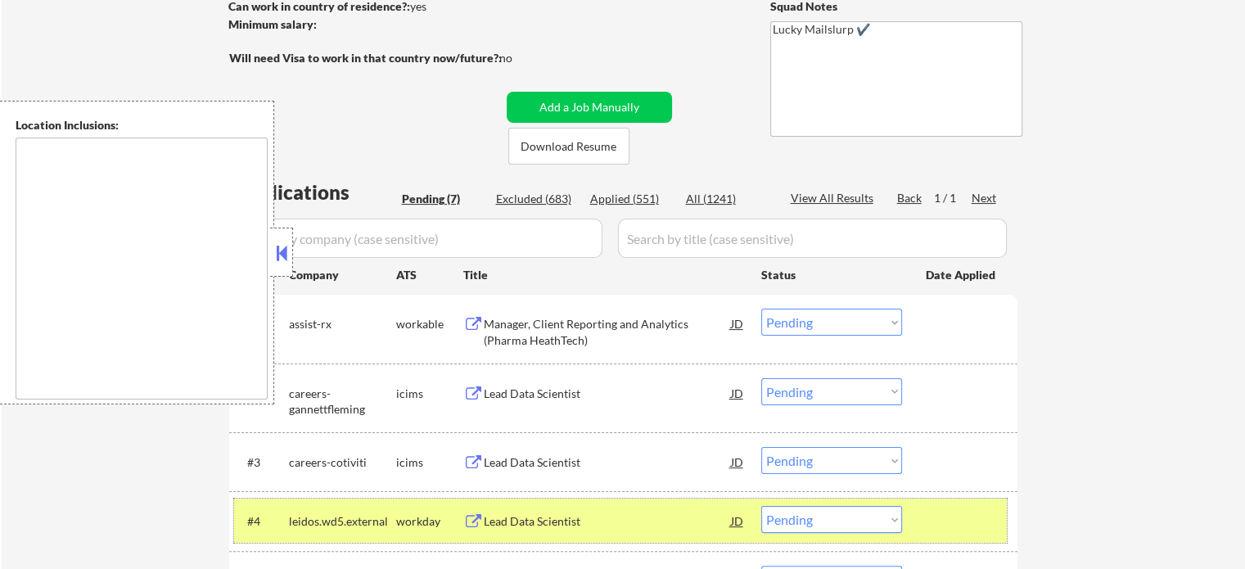
click at [956, 513] on div at bounding box center [962, 520] width 72 height 29
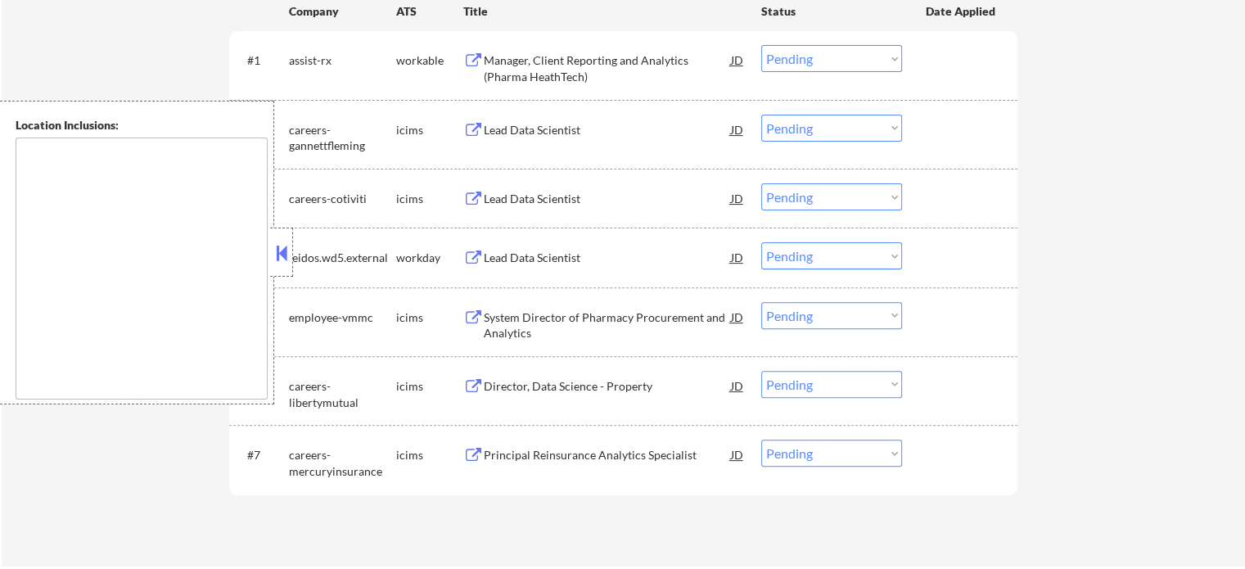
scroll to position [573, 0]
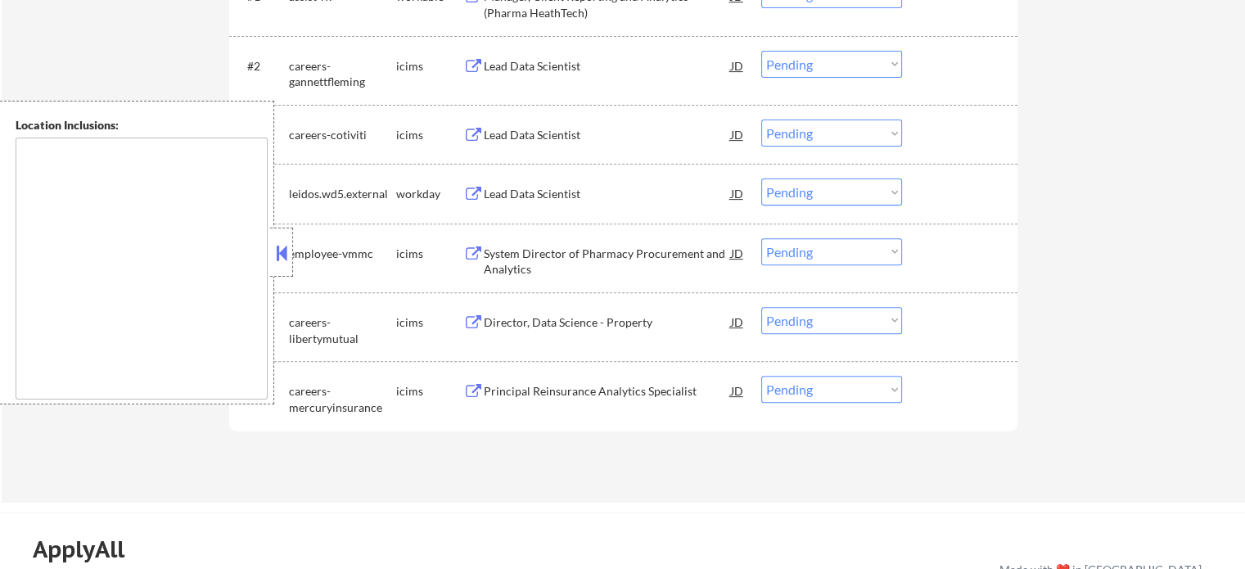
click at [519, 260] on div "System Director of Pharmacy Procurement and Analytics" at bounding box center [607, 262] width 247 height 32
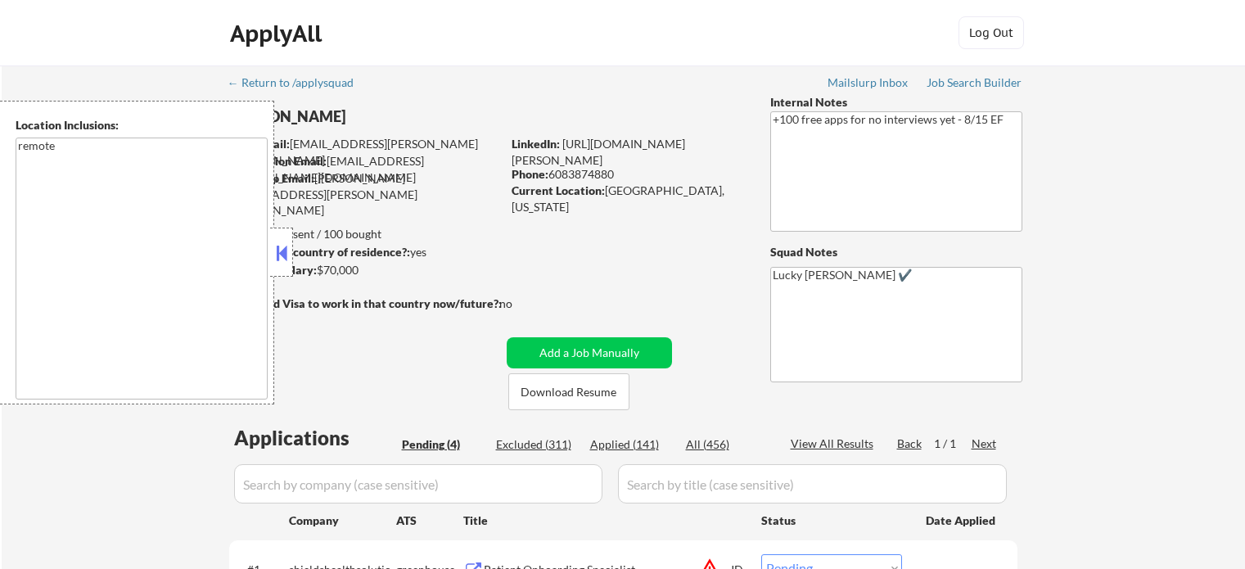
select select ""pending""
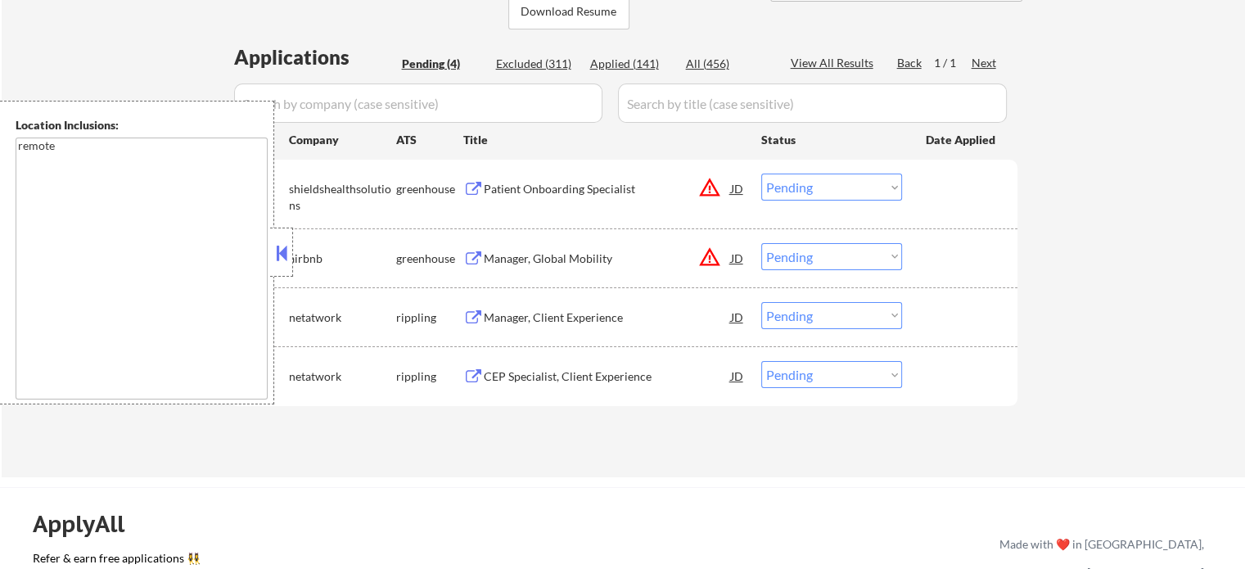
scroll to position [409, 0]
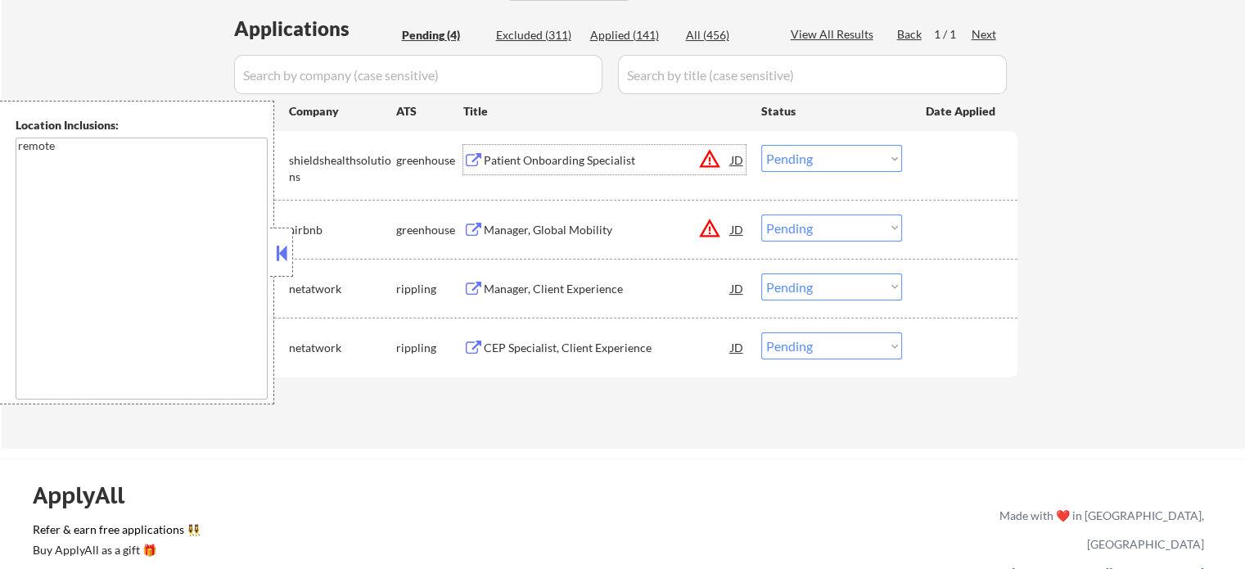
click at [501, 165] on div "Patient Onboarding Specialist" at bounding box center [607, 160] width 247 height 16
